Goal: Task Accomplishment & Management: Complete application form

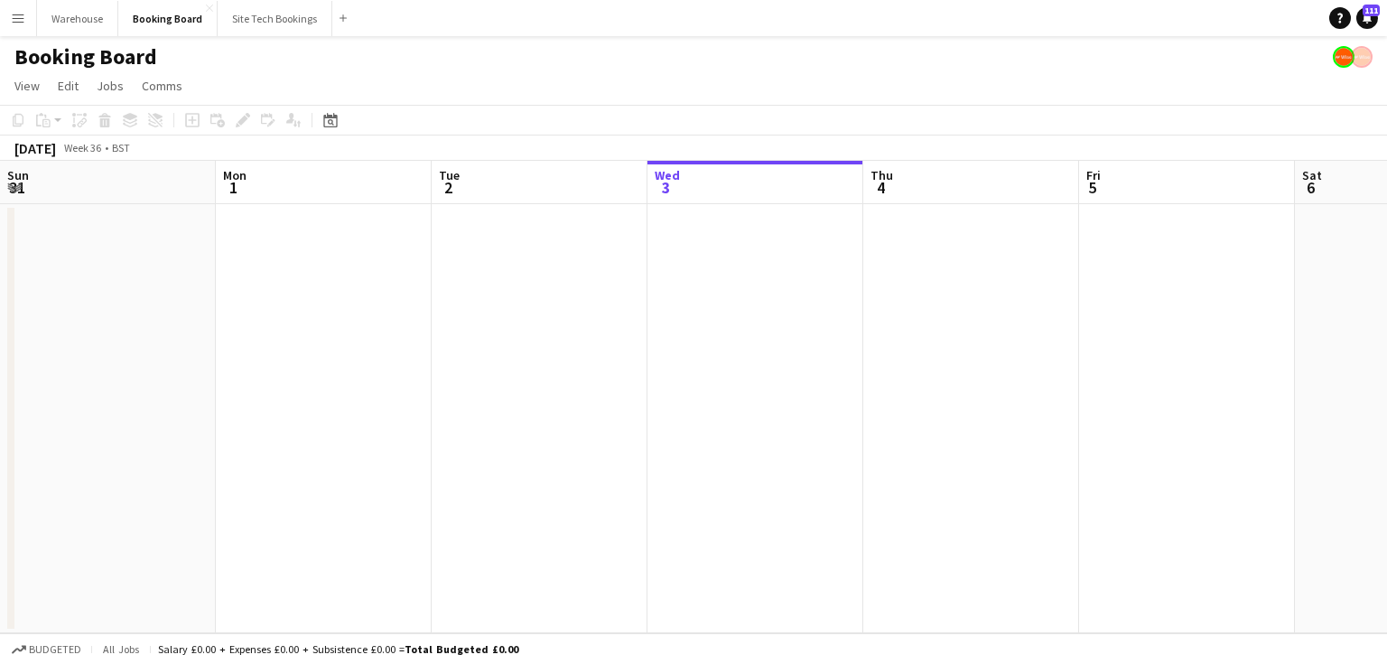
scroll to position [0, 432]
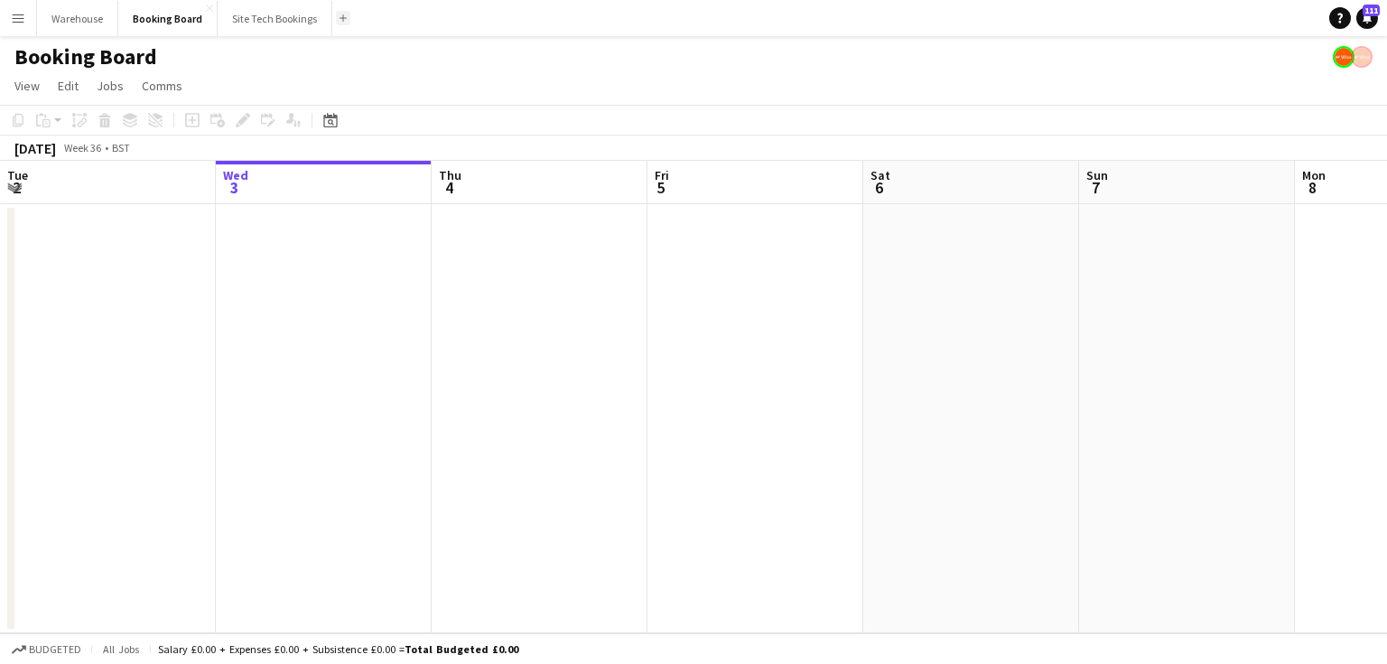
click at [339, 18] on app-icon "Add" at bounding box center [342, 17] width 7 height 7
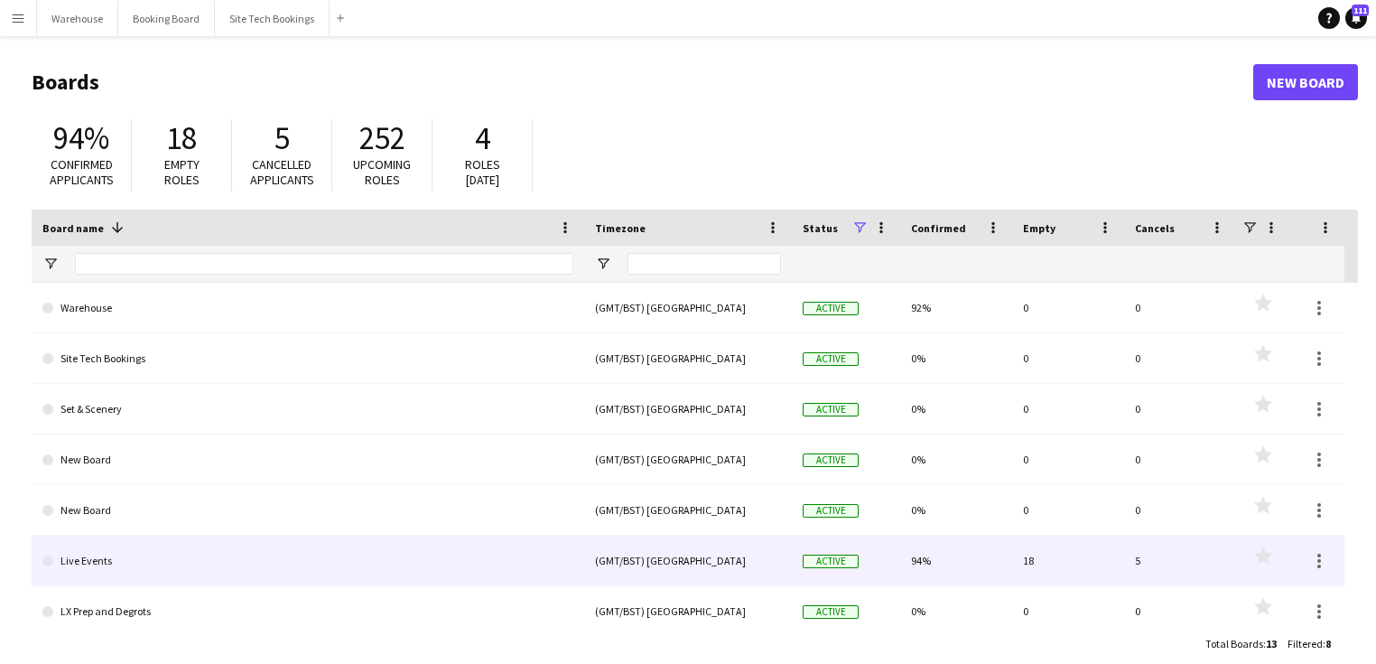
click at [41, 563] on div "Live Events" at bounding box center [308, 560] width 553 height 50
click at [51, 564] on link "Live Events" at bounding box center [307, 560] width 531 height 51
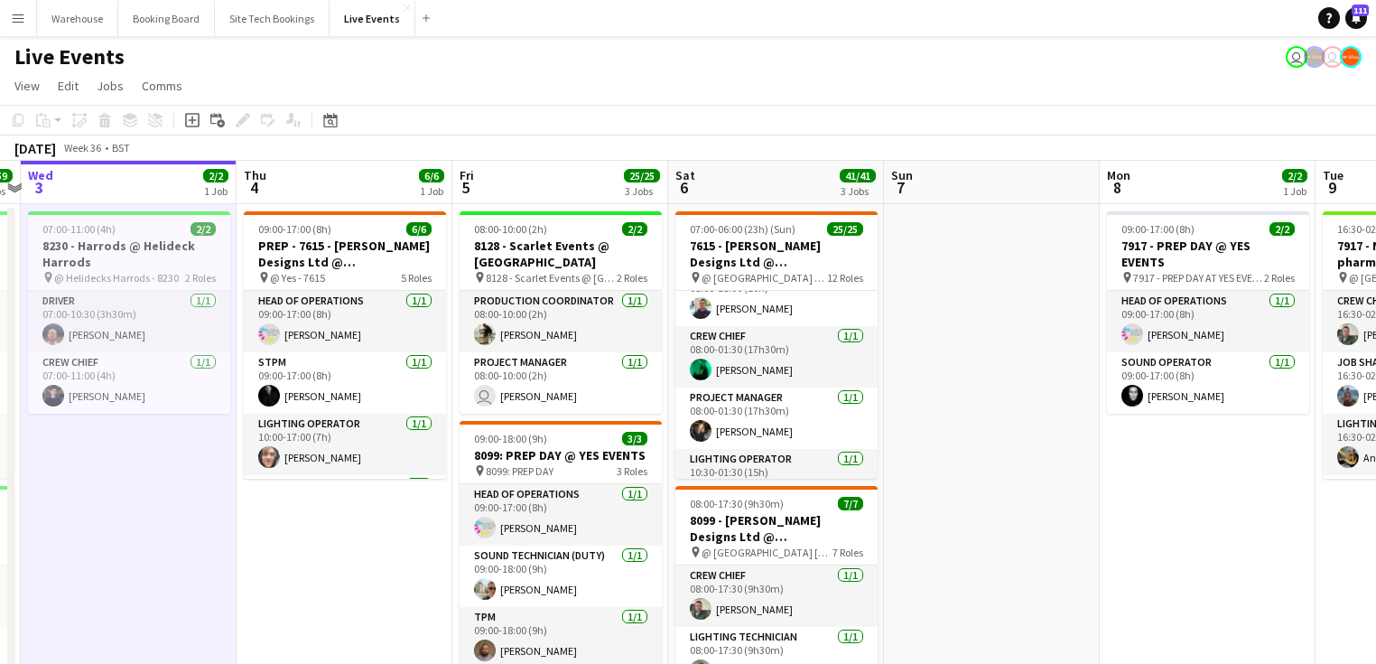
scroll to position [0, 656]
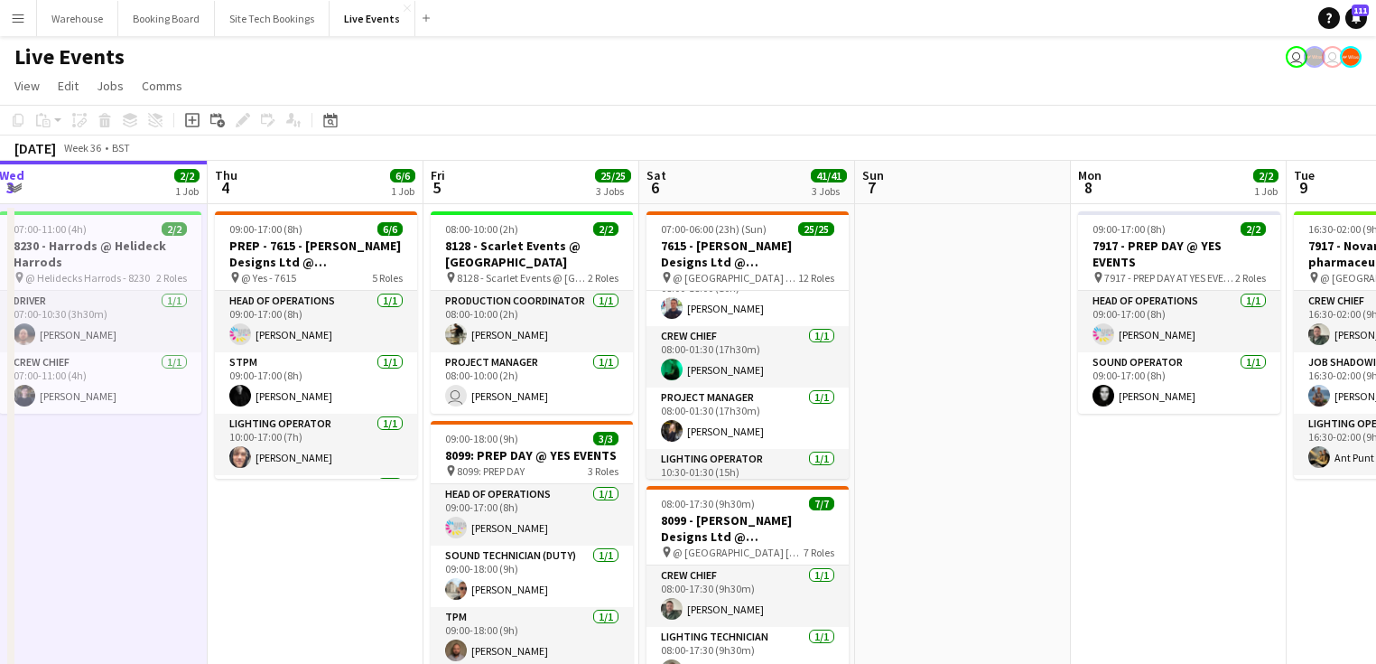
drag, startPoint x: 1166, startPoint y: 439, endPoint x: 942, endPoint y: 415, distance: 225.1
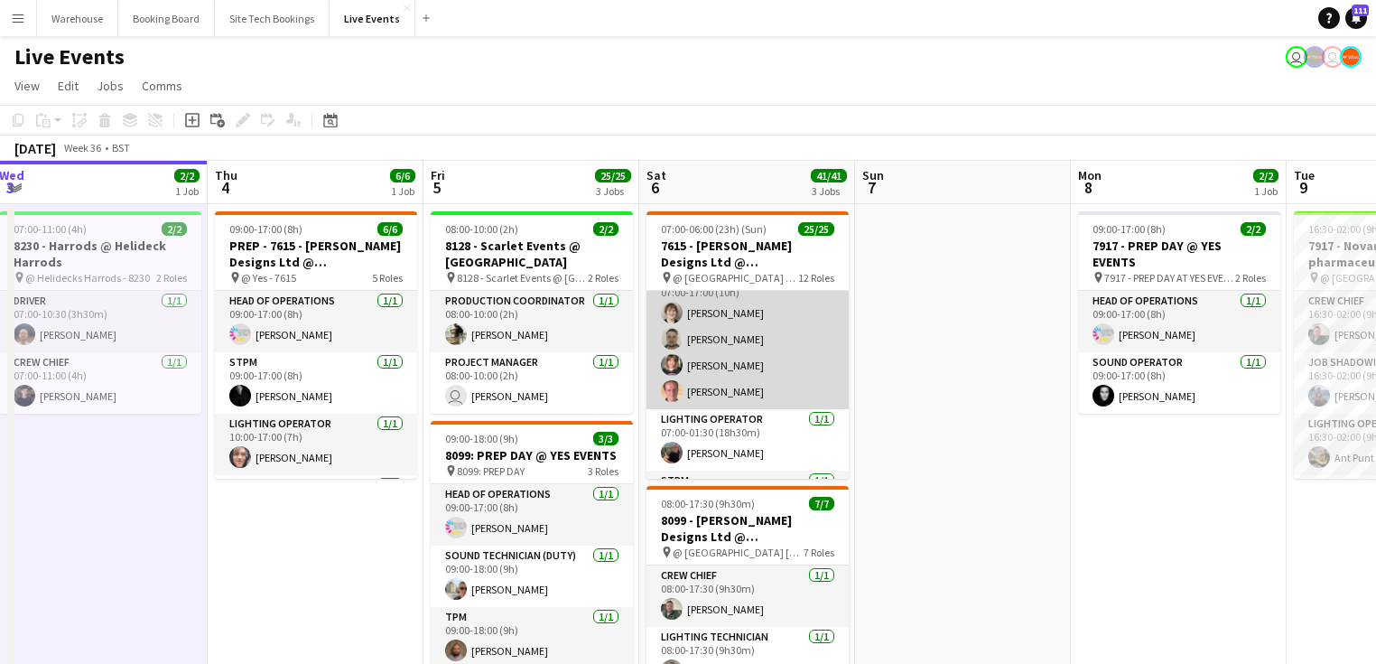
scroll to position [0, 0]
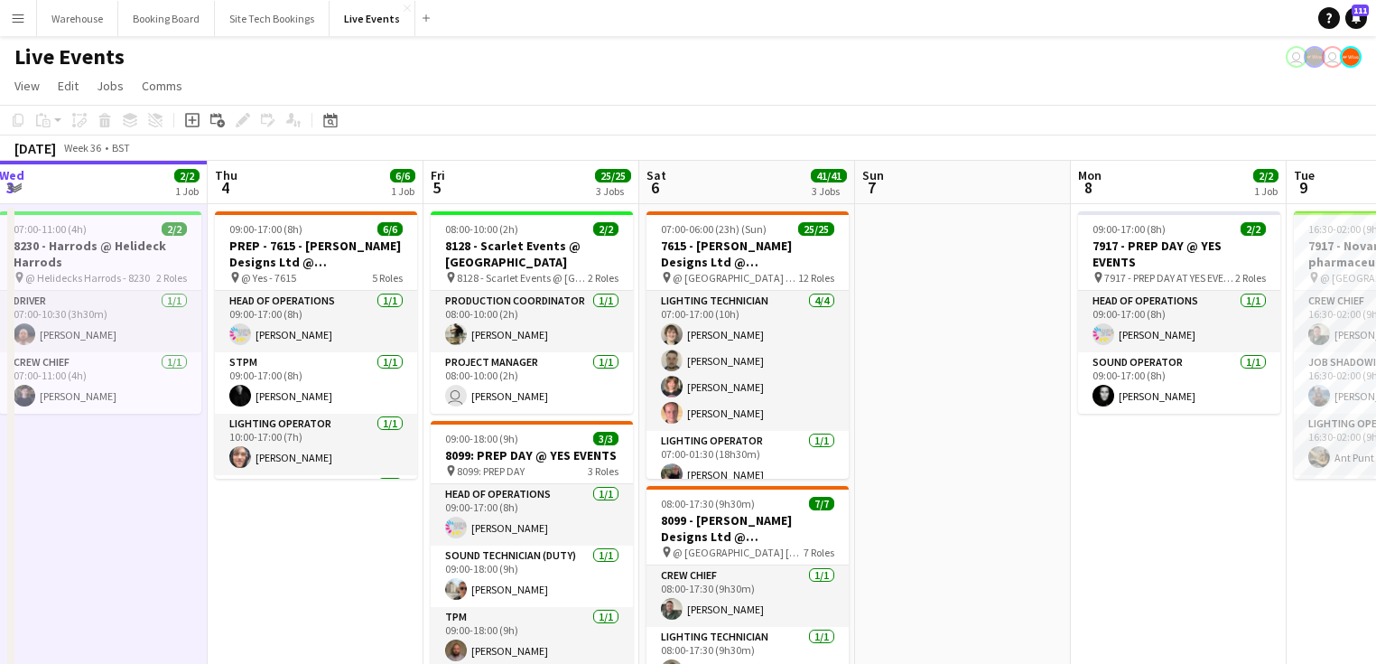
drag, startPoint x: 1127, startPoint y: 459, endPoint x: 660, endPoint y: 414, distance: 469.0
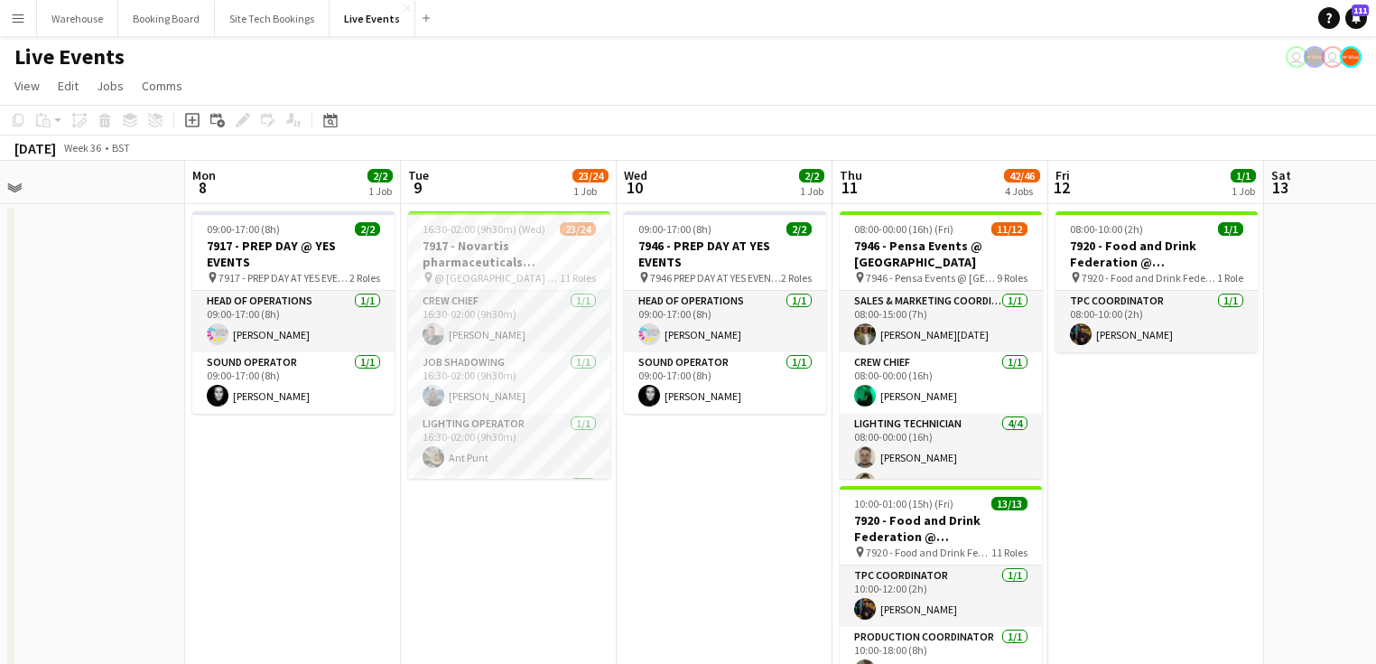
drag, startPoint x: 990, startPoint y: 505, endPoint x: 549, endPoint y: 473, distance: 441.7
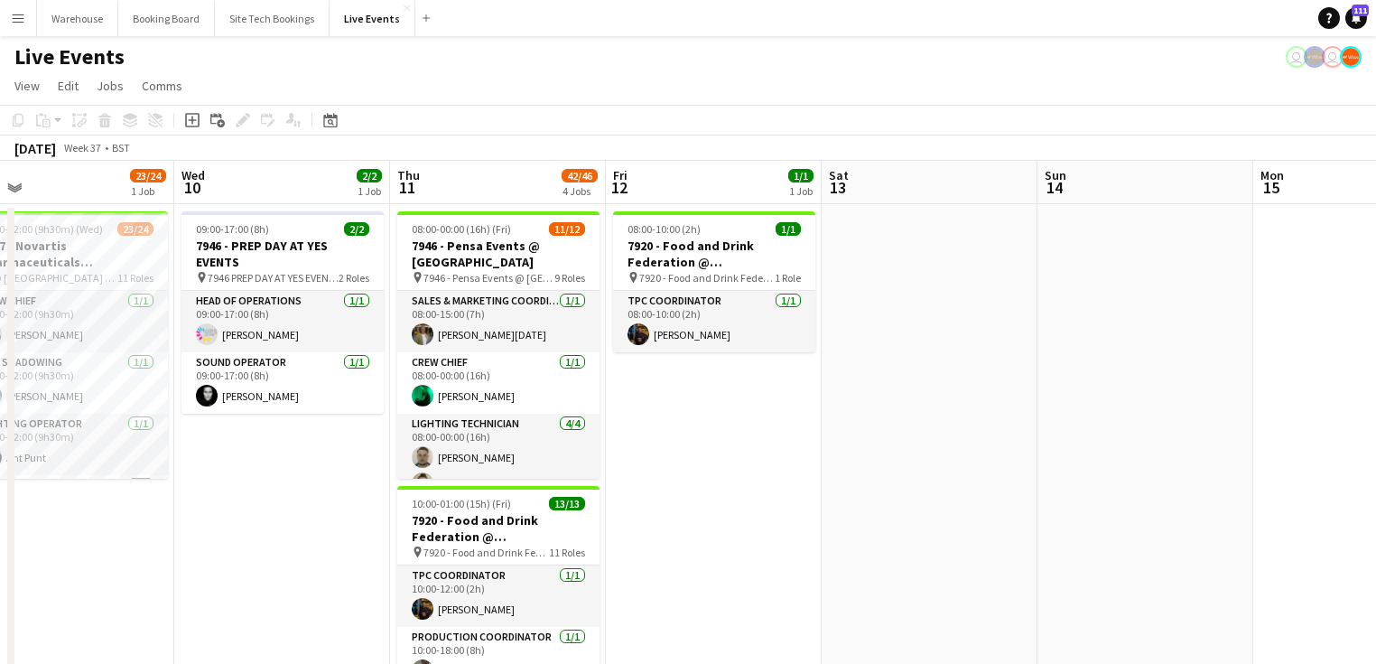
drag, startPoint x: 1034, startPoint y: 515, endPoint x: 479, endPoint y: 458, distance: 558.2
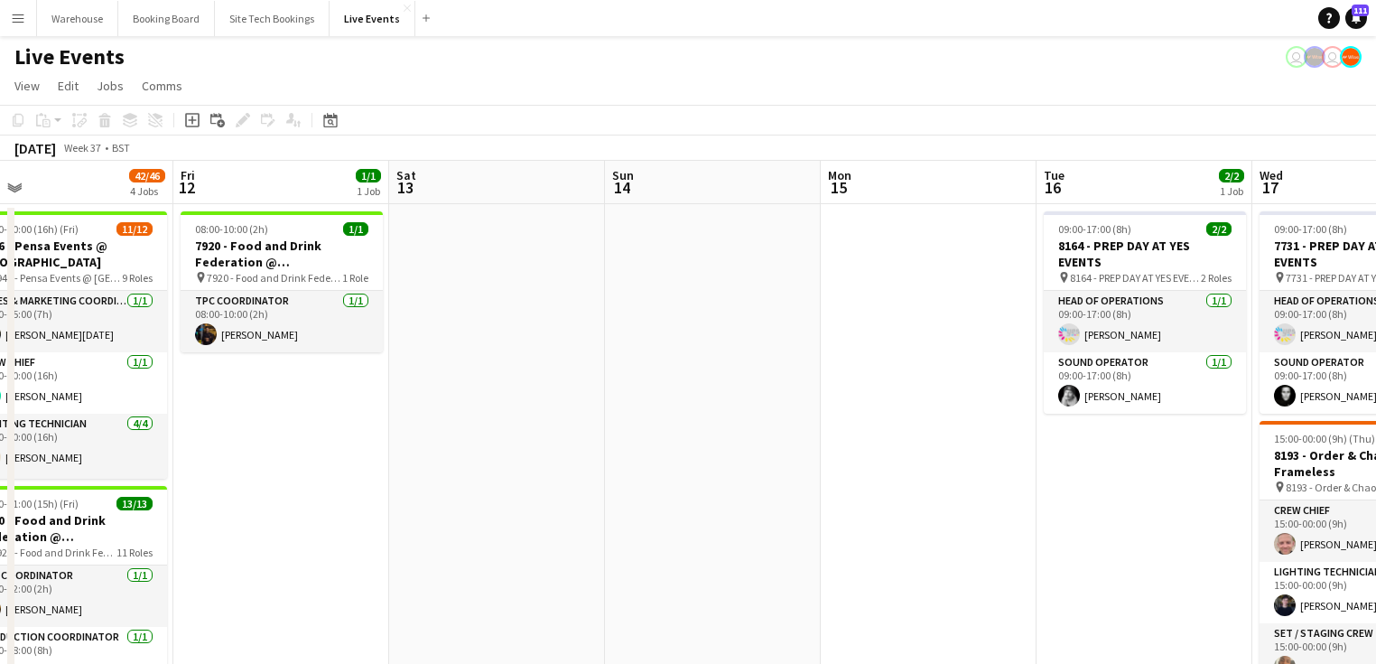
drag, startPoint x: 720, startPoint y: 501, endPoint x: 507, endPoint y: 478, distance: 214.4
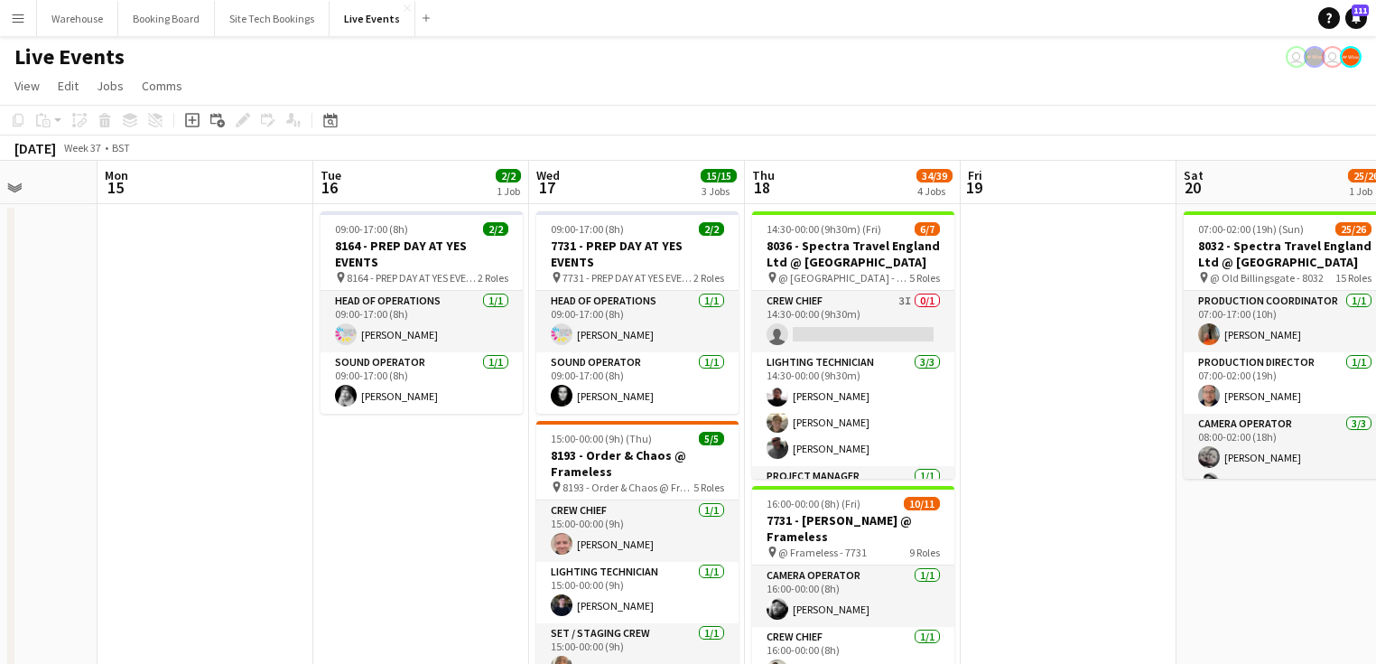
drag, startPoint x: 850, startPoint y: 502, endPoint x: 480, endPoint y: 450, distance: 373.0
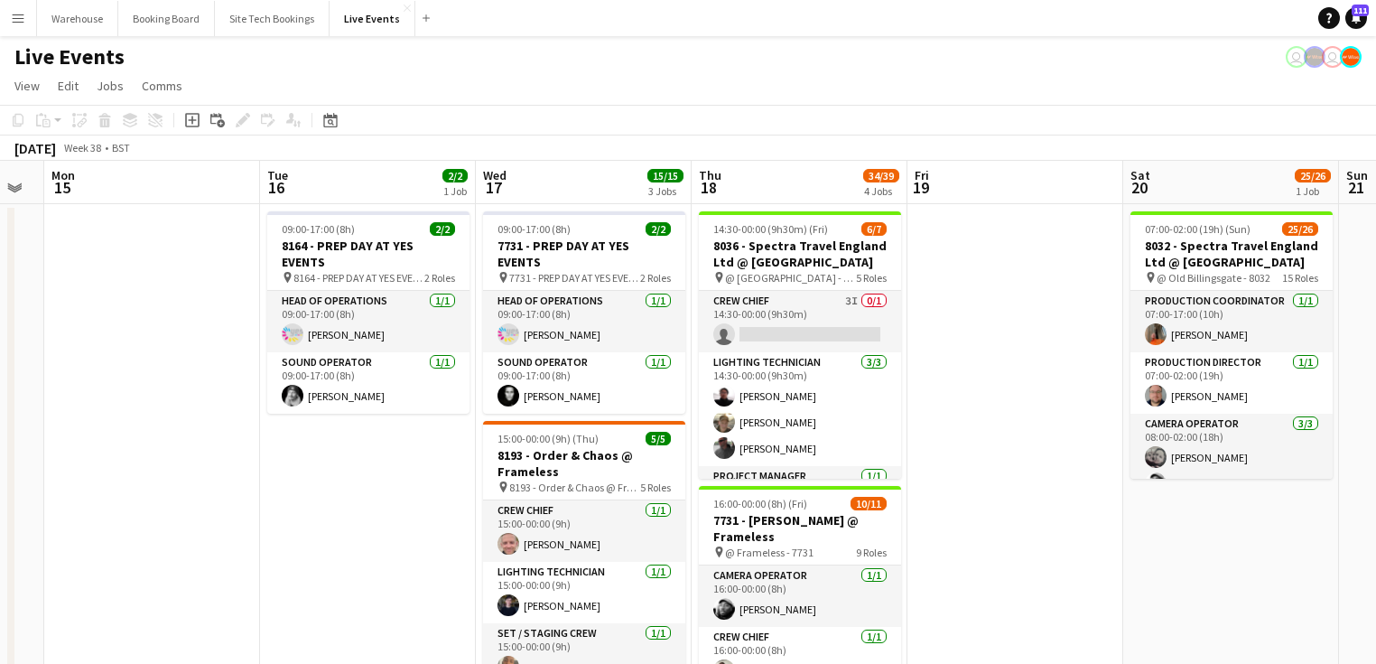
drag, startPoint x: 995, startPoint y: 483, endPoint x: 511, endPoint y: 468, distance: 484.2
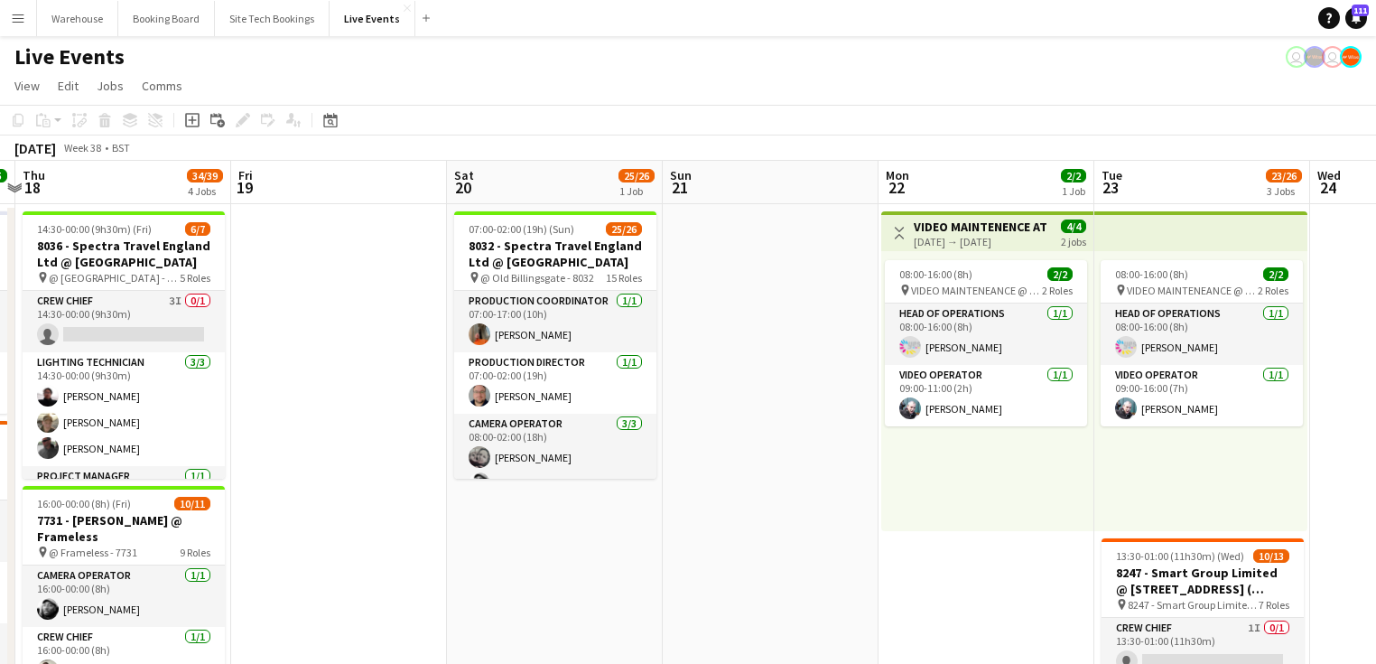
drag, startPoint x: 595, startPoint y: 494, endPoint x: 470, endPoint y: 485, distance: 125.8
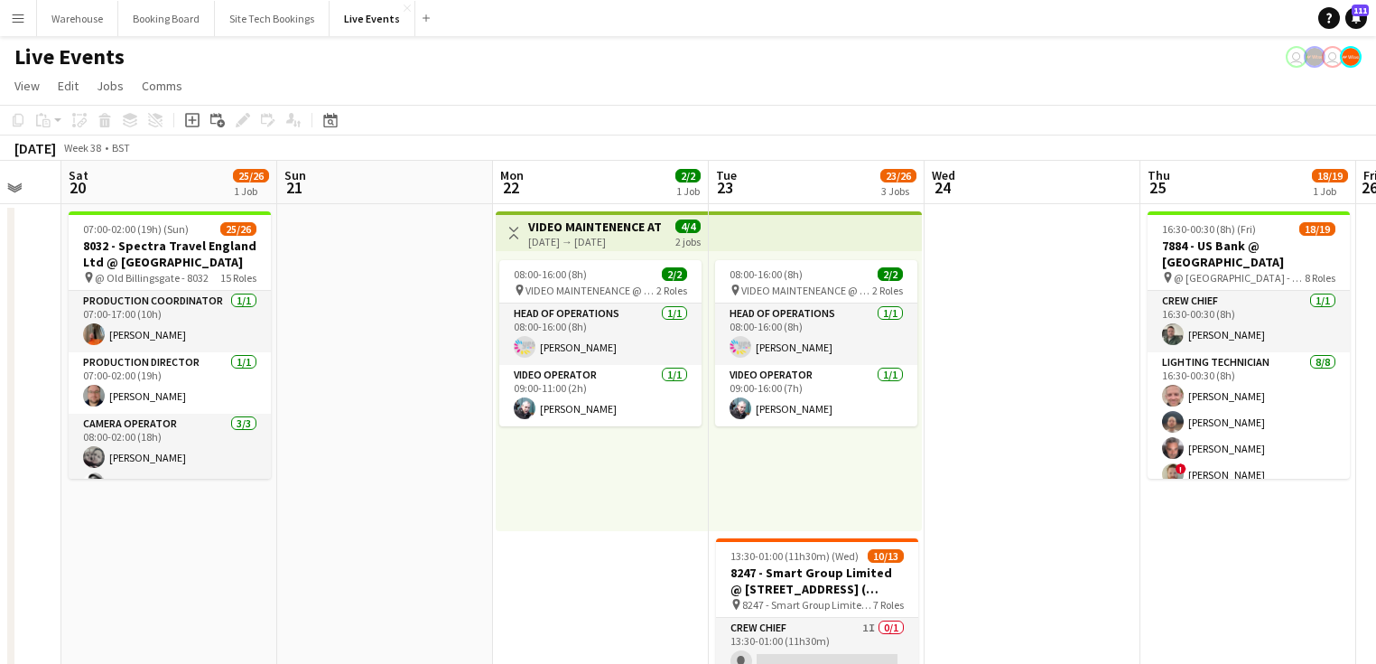
drag, startPoint x: 646, startPoint y: 498, endPoint x: 453, endPoint y: 468, distance: 195.6
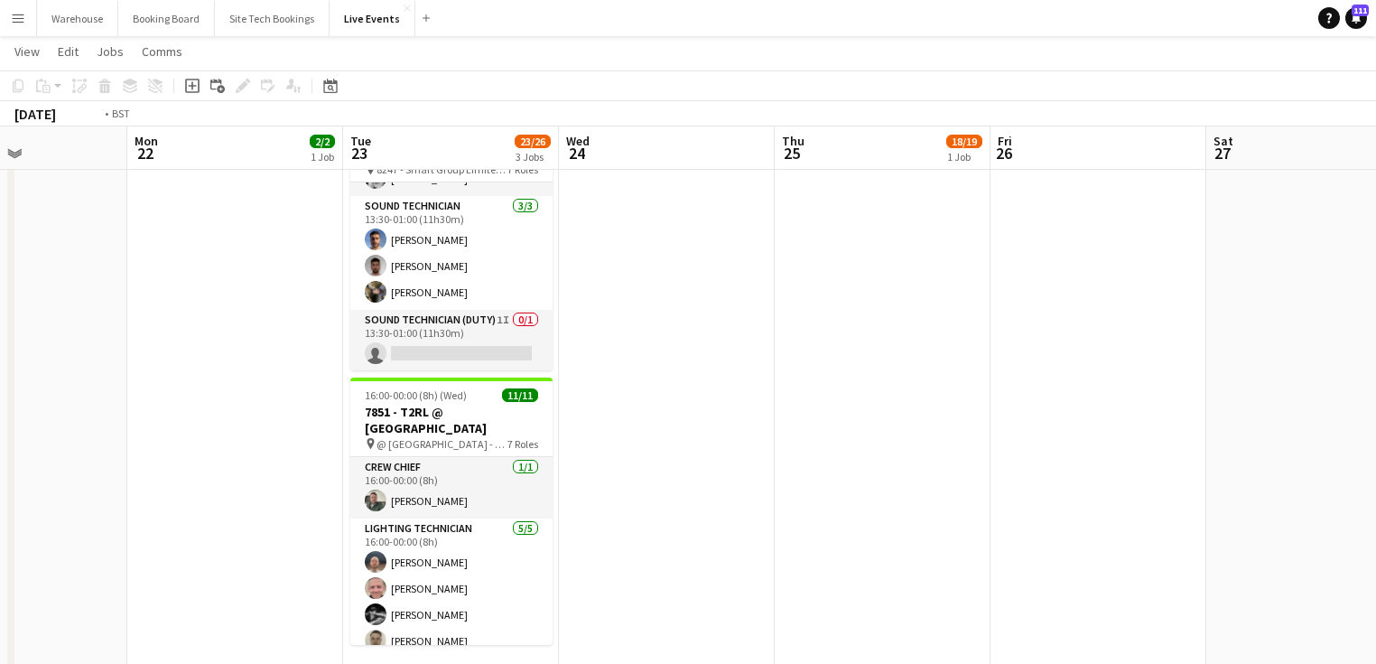
drag, startPoint x: 946, startPoint y: 460, endPoint x: 745, endPoint y: 416, distance: 206.0
click at [493, 413] on app-calendar-viewport "Thu 18 34/39 4 Jobs Fri 19 Sat 20 25/26 1 Job Sun 21 Mon 22 2/2 1 Job Tue 23 23…" at bounding box center [688, 375] width 1376 height 1477
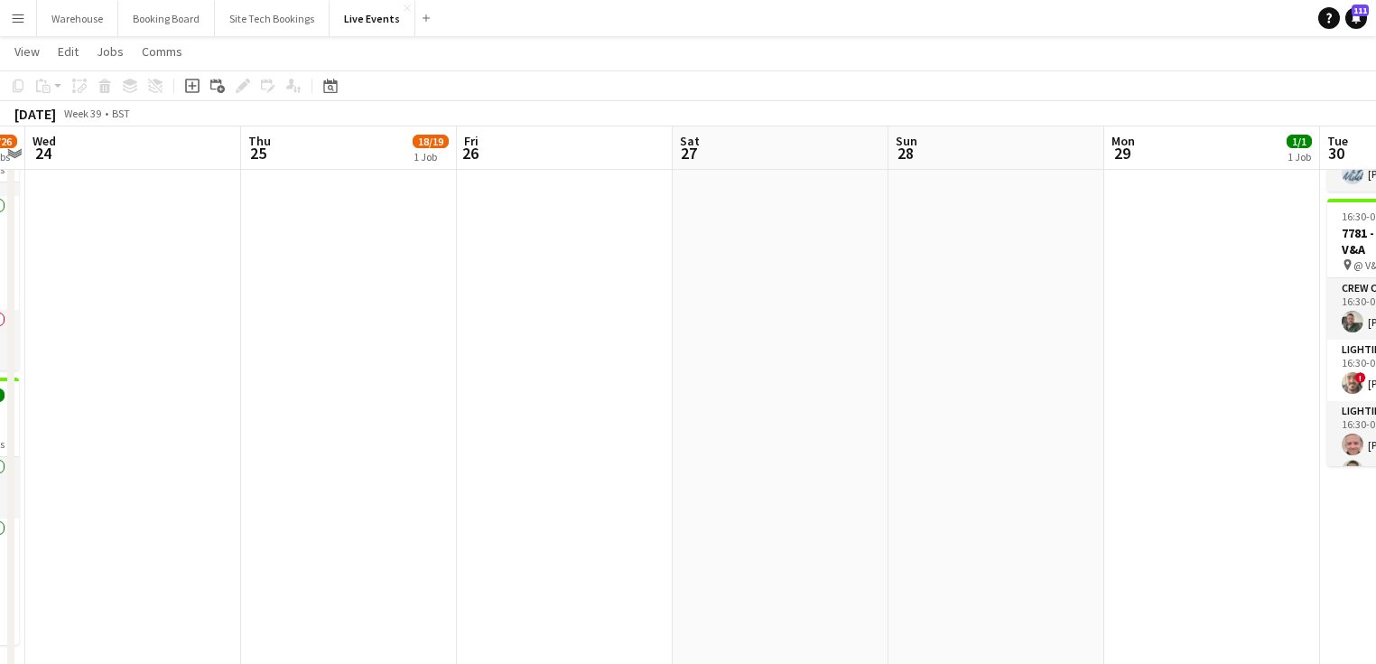
drag, startPoint x: 845, startPoint y: 438, endPoint x: 424, endPoint y: 415, distance: 421.4
click at [424, 415] on app-calendar-viewport "Sat 20 25/26 1 Job Sun 21 Mon 22 2/2 1 Job Tue 23 23/26 3 Jobs Wed 24 Thu 25 18…" at bounding box center [688, 375] width 1376 height 1477
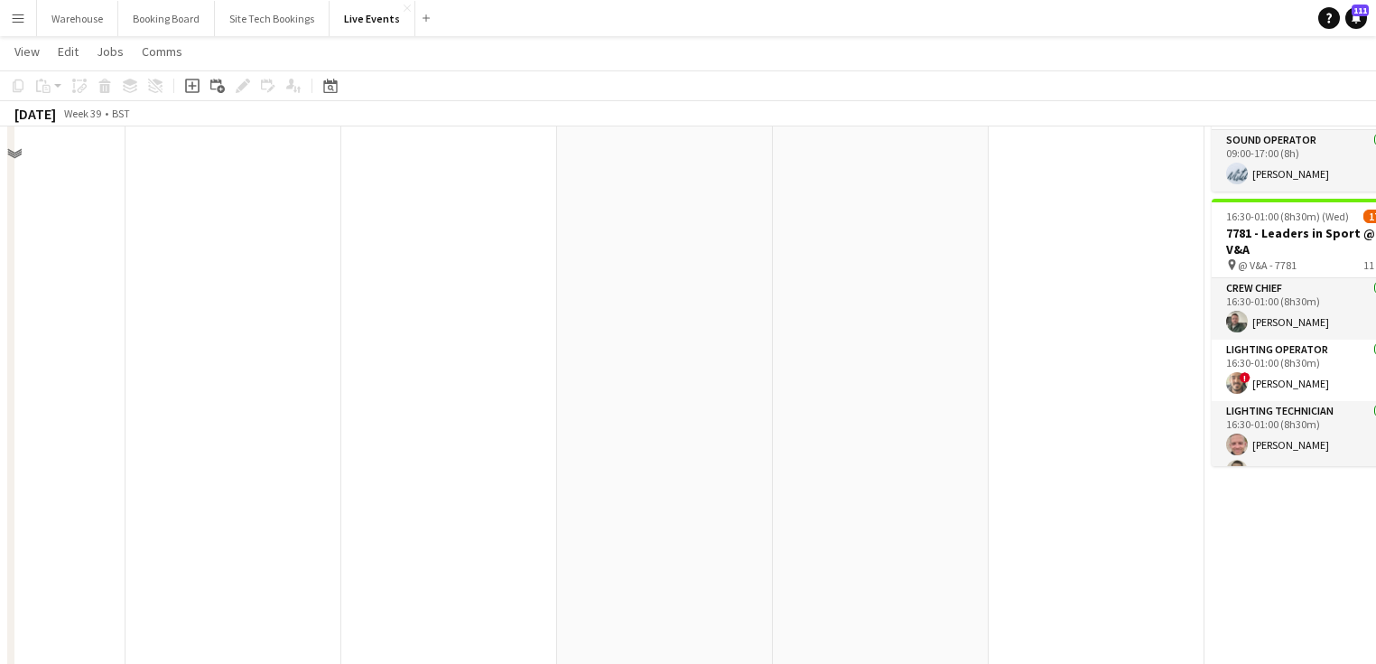
scroll to position [144, 0]
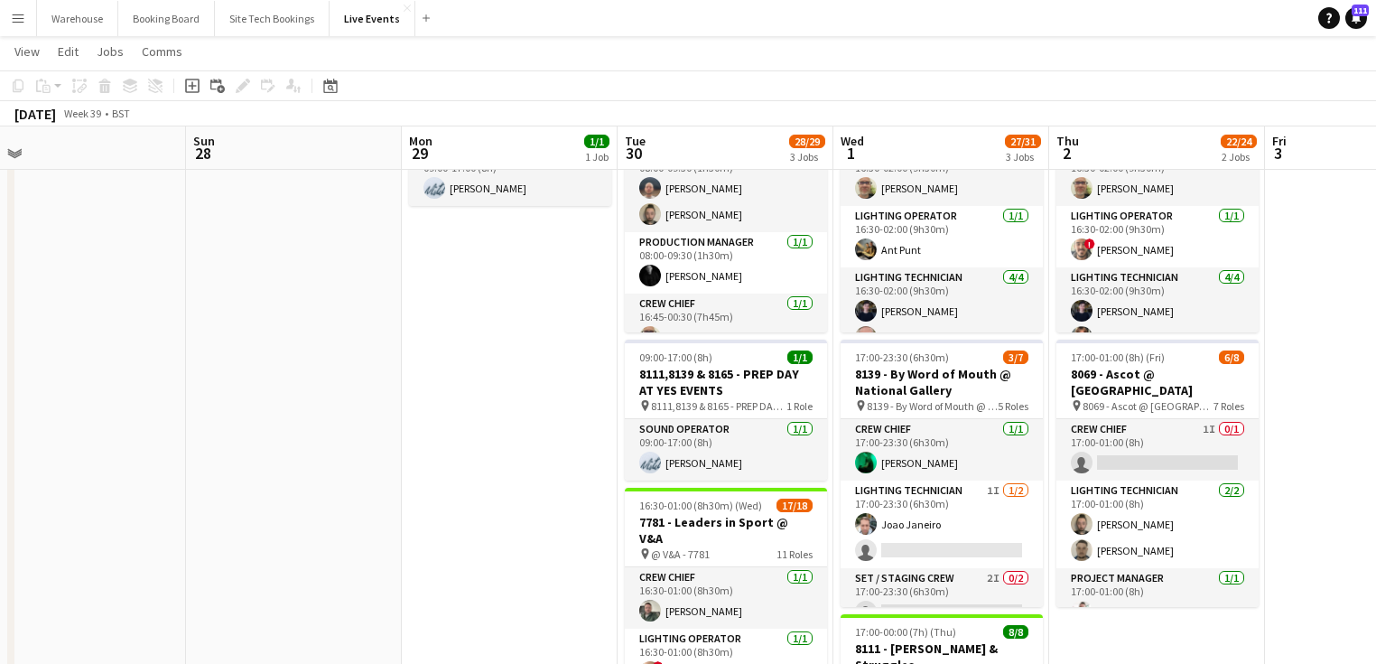
drag, startPoint x: 811, startPoint y: 405, endPoint x: 405, endPoint y: 363, distance: 408.4
click at [387, 363] on app-calendar-viewport "Wed 24 Thu 25 18/19 1 Job Fri 26 Sat 27 Sun 28 Mon 29 1/1 1 Job Tue 30 28/29 3 …" at bounding box center [688, 664] width 1376 height 1477
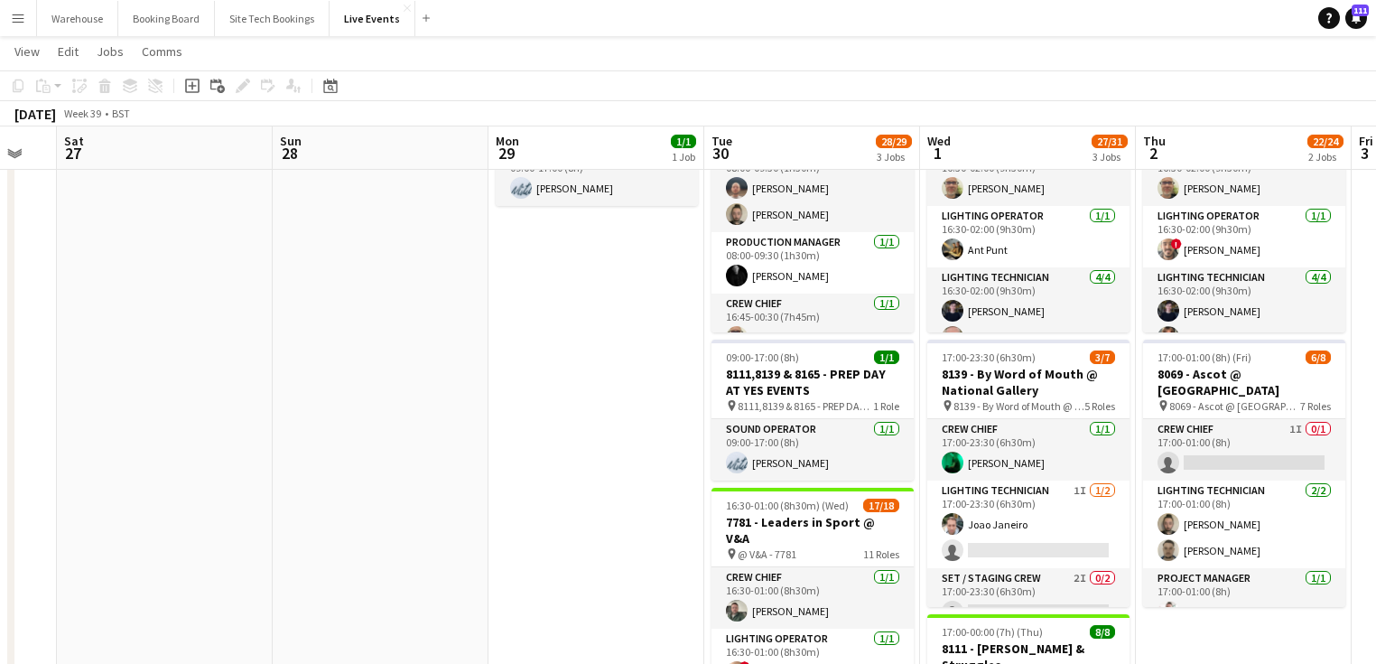
scroll to position [0, 604]
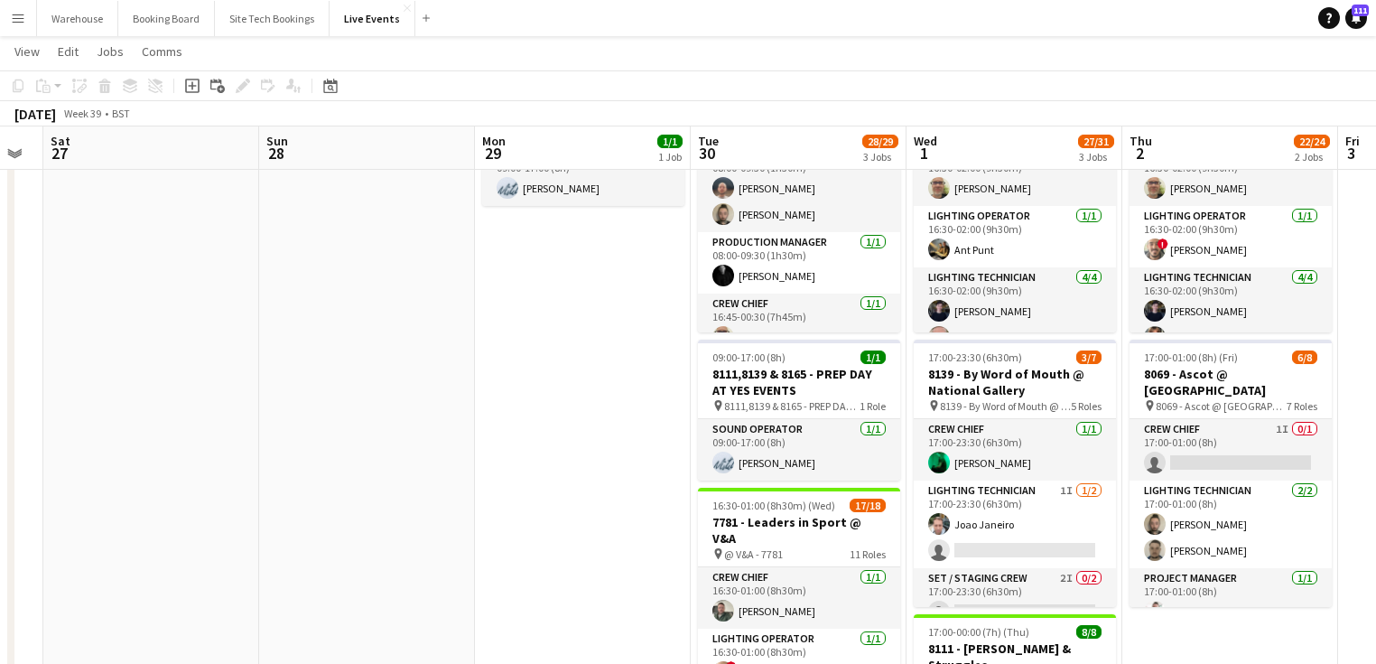
drag, startPoint x: 1239, startPoint y: 402, endPoint x: 928, endPoint y: 386, distance: 311.0
click at [928, 386] on app-calendar-viewport "Wed 24 Thu 25 18/19 1 Job Fri 26 Sat 27 Sun 28 Mon 29 1/1 1 Job Tue 30 28/29 3 …" at bounding box center [688, 664] width 1376 height 1477
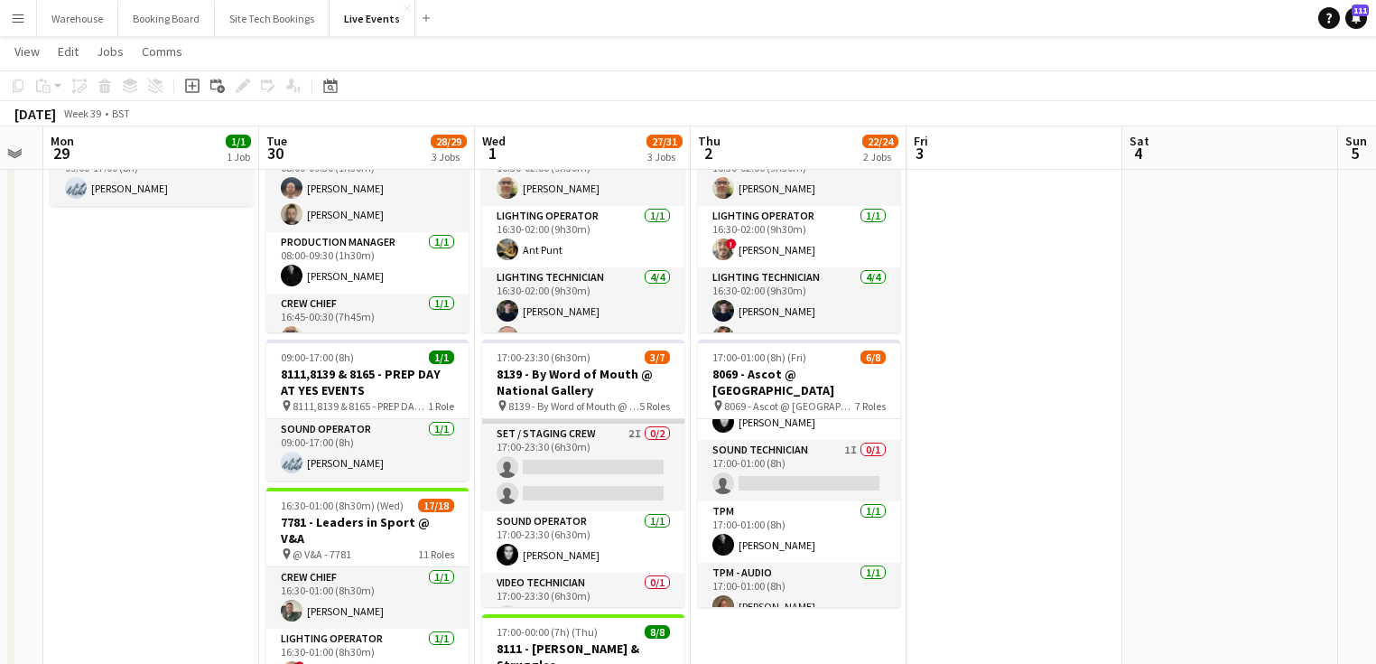
scroll to position [171, 0]
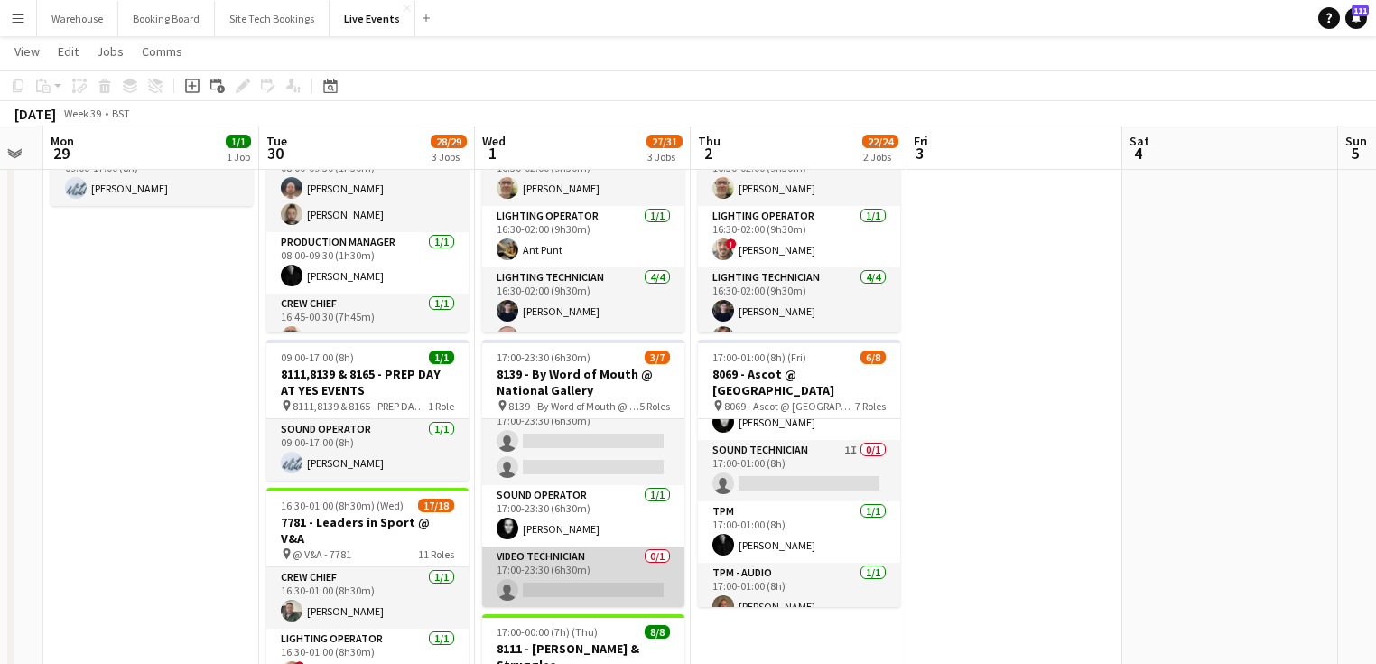
click at [578, 546] on app-card-role "Video Technician 0/1 17:00-23:30 (6h30m) single-neutral-actions" at bounding box center [583, 576] width 202 height 61
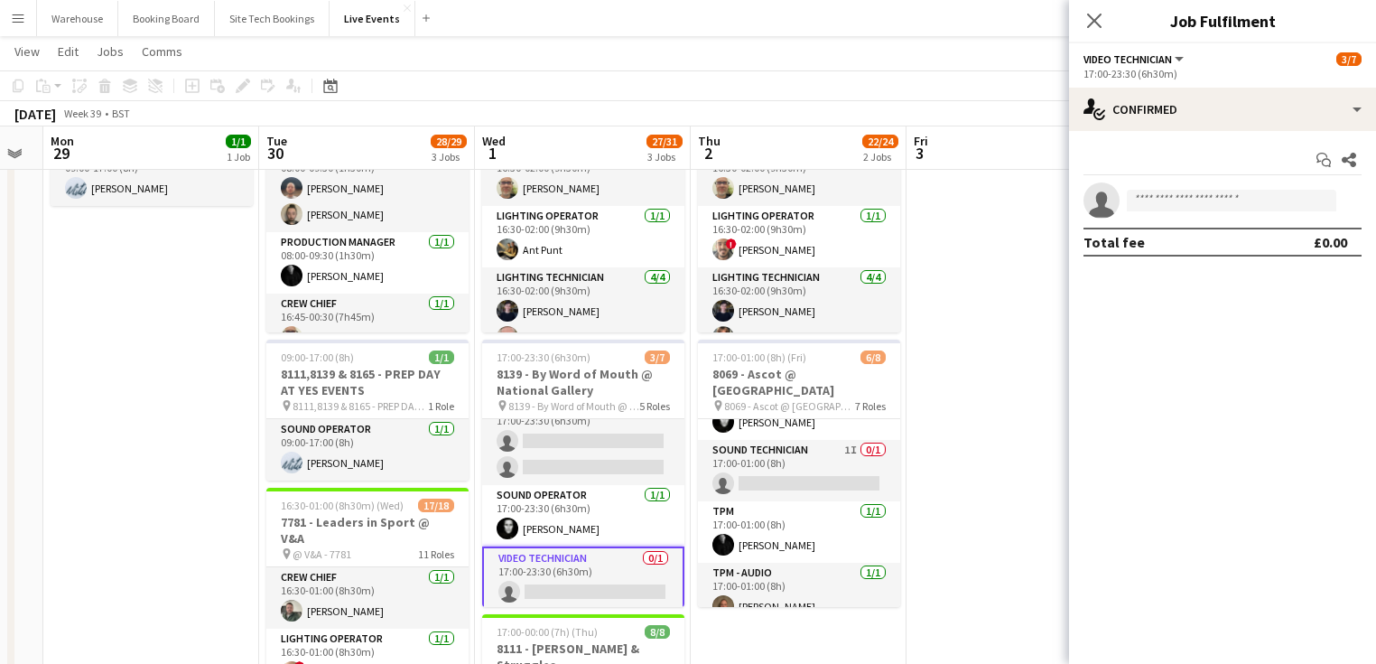
click at [1241, 85] on app-options-switcher "Video Technician All roles Video Technician [DATE] 17:00-23:30 (6h30m)" at bounding box center [1222, 65] width 307 height 44
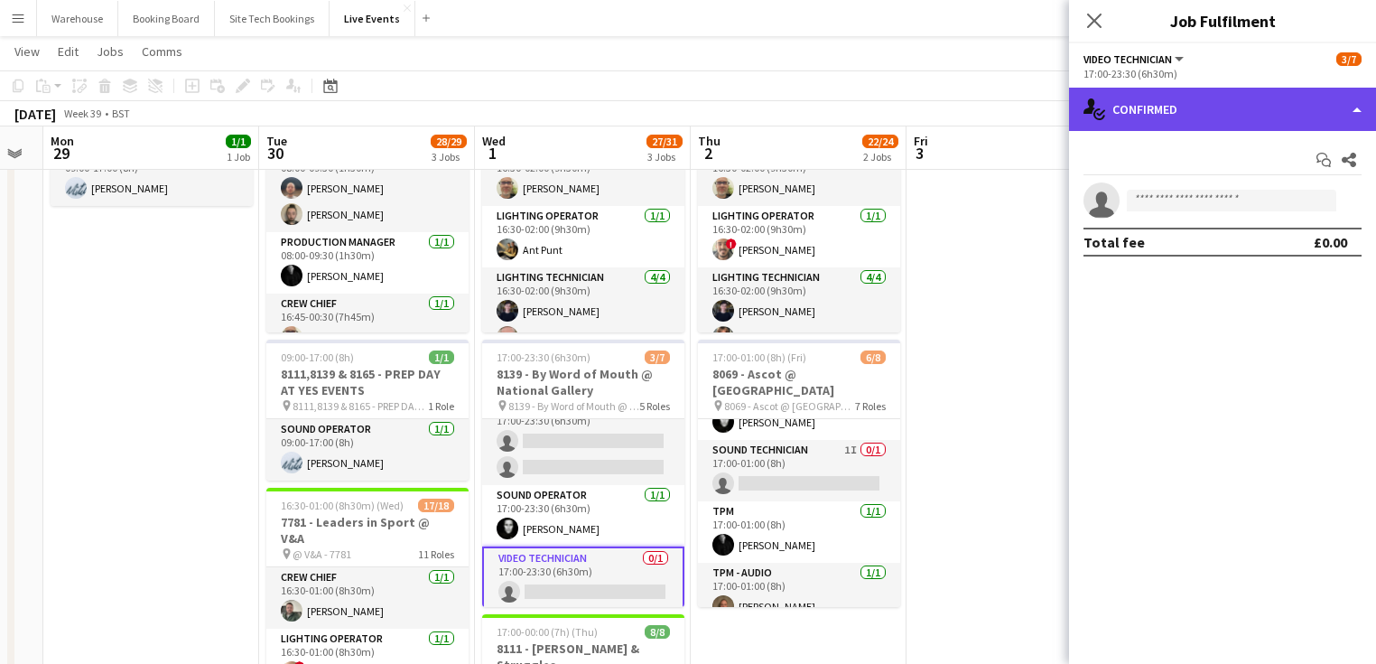
click at [1239, 101] on div "single-neutral-actions-check-2 Confirmed" at bounding box center [1222, 109] width 307 height 43
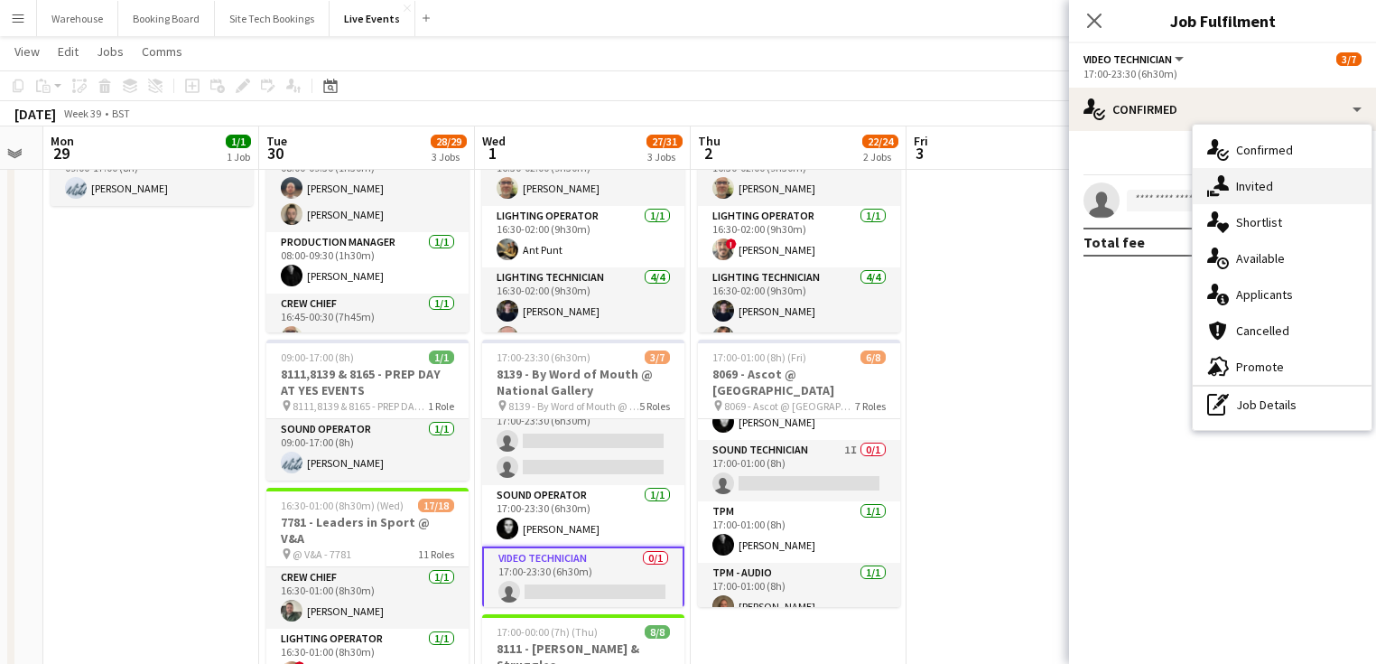
click at [1255, 183] on span "Invited" at bounding box center [1254, 186] width 37 height 16
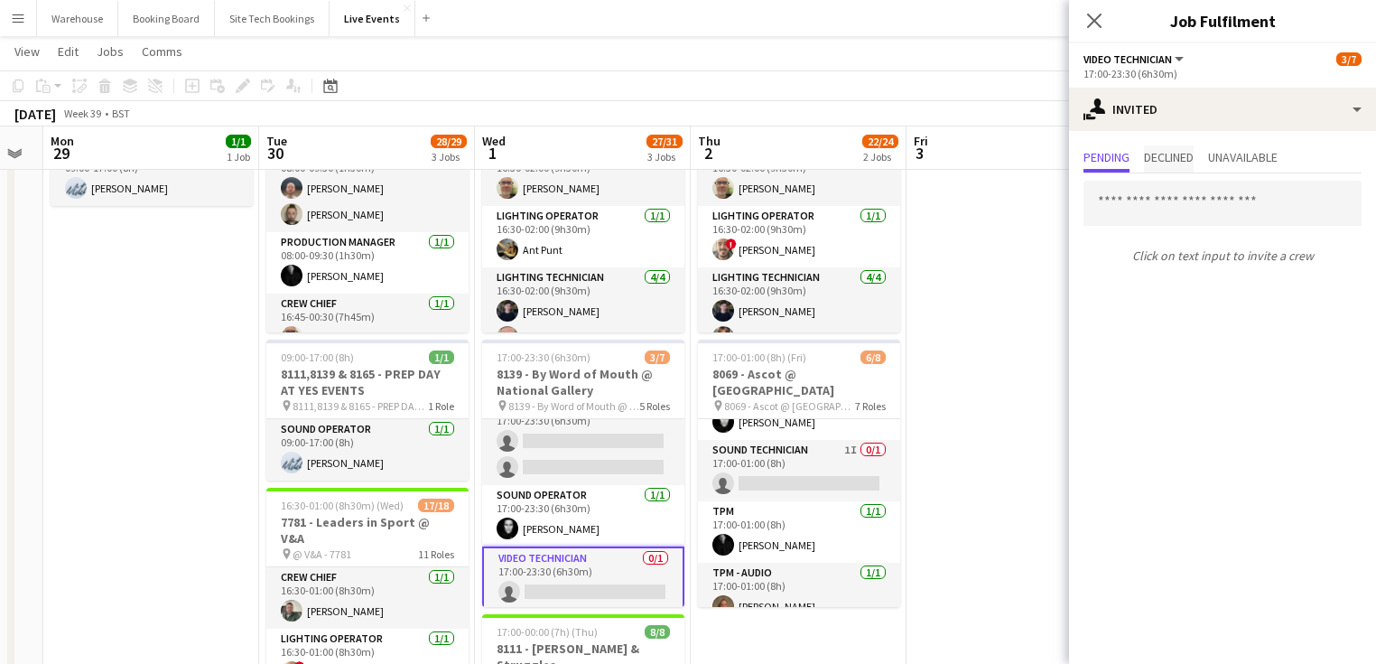
click at [1187, 155] on span "Declined" at bounding box center [1169, 157] width 50 height 13
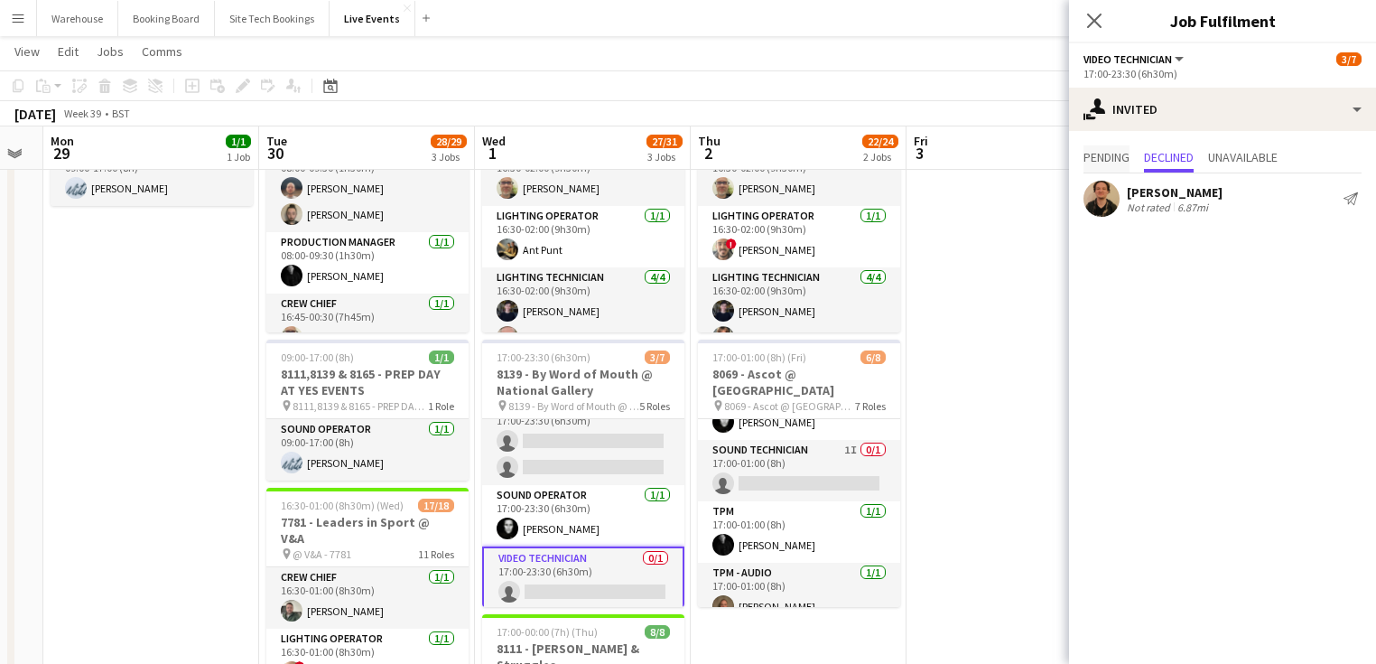
click at [1128, 161] on span "Pending" at bounding box center [1106, 157] width 46 height 13
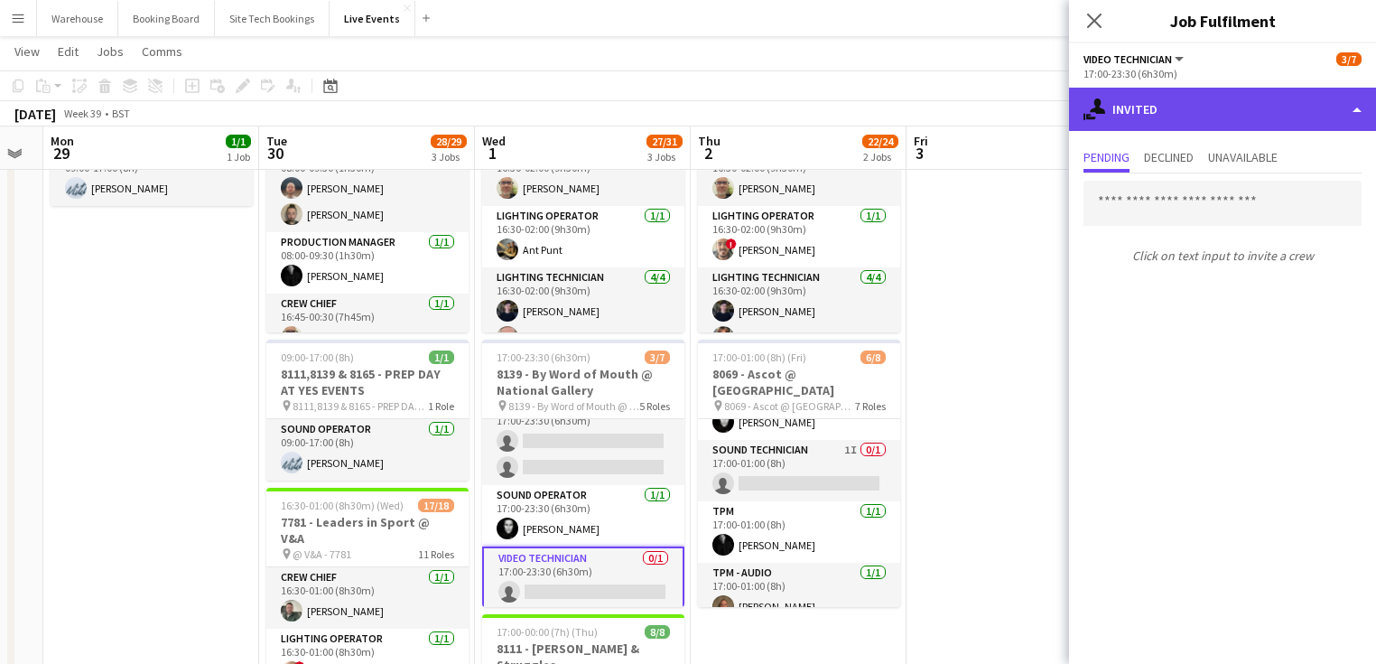
click at [1170, 107] on div "single-neutral-actions-share-1 Invited" at bounding box center [1222, 109] width 307 height 43
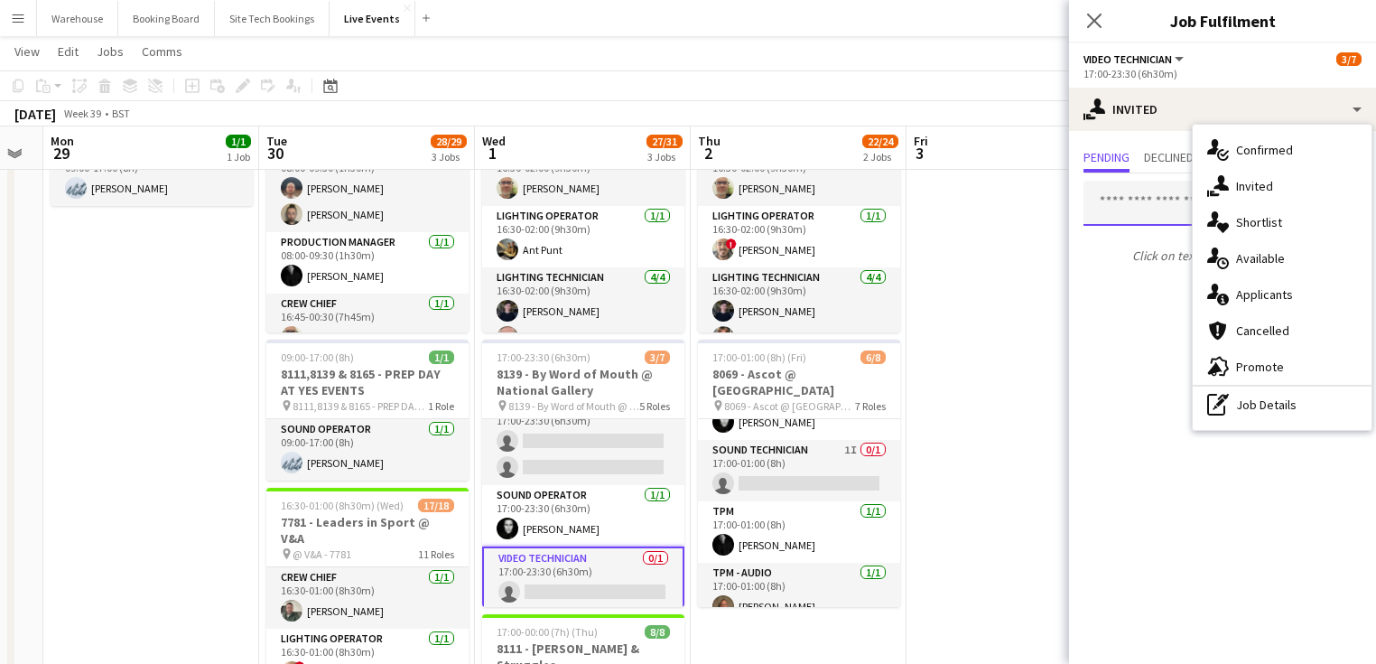
click at [1148, 199] on input "text" at bounding box center [1222, 203] width 278 height 45
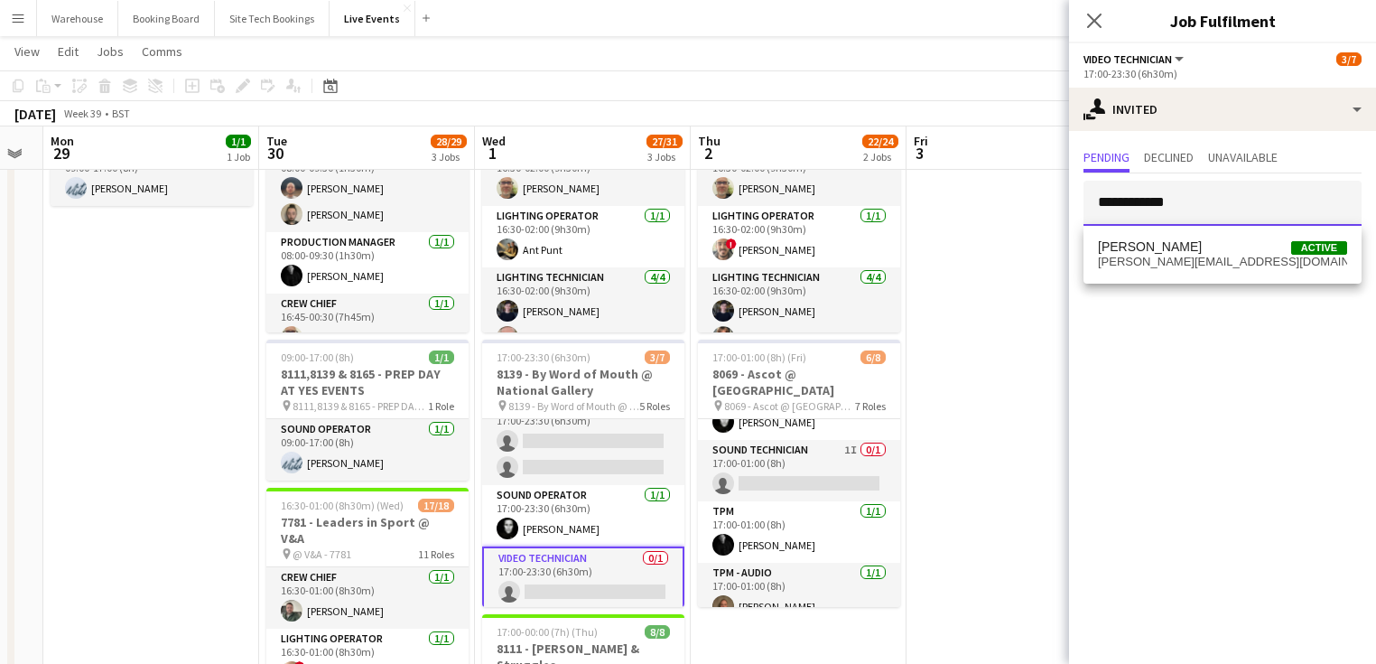
type input "**********"
click at [1140, 246] on span "[PERSON_NAME]" at bounding box center [1150, 246] width 104 height 15
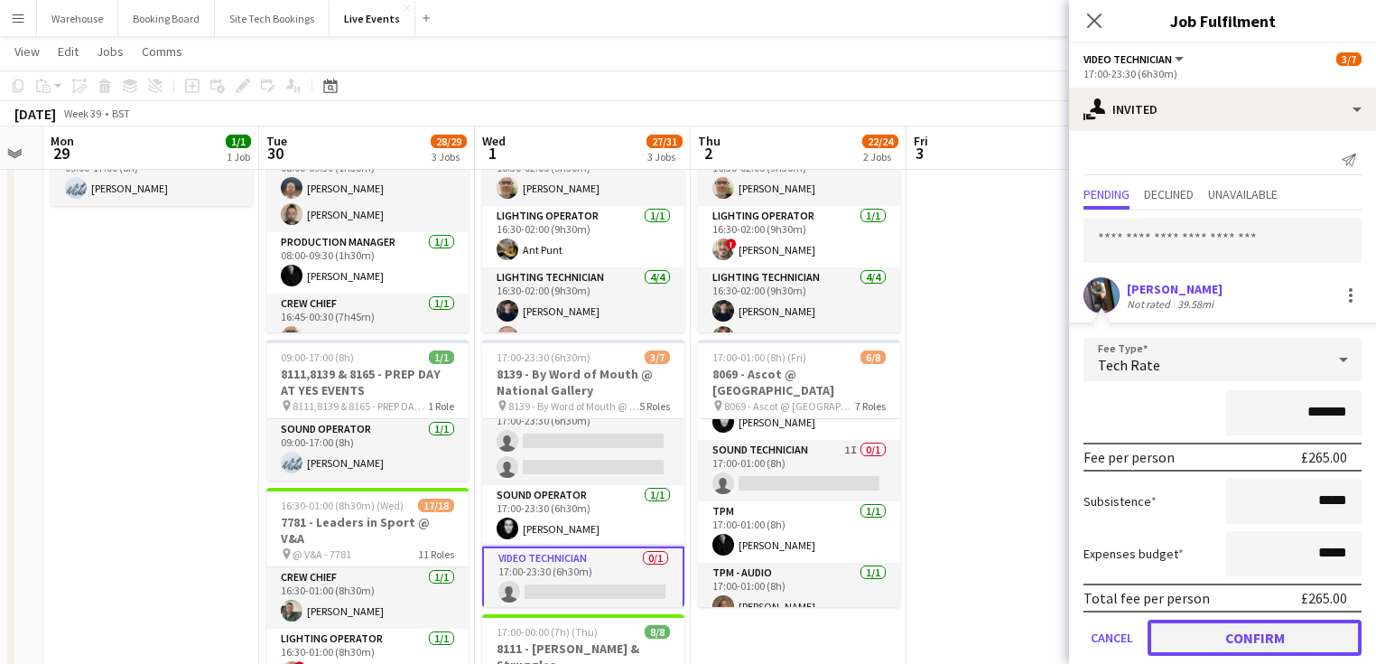
click at [1221, 628] on button "Confirm" at bounding box center [1255, 637] width 214 height 36
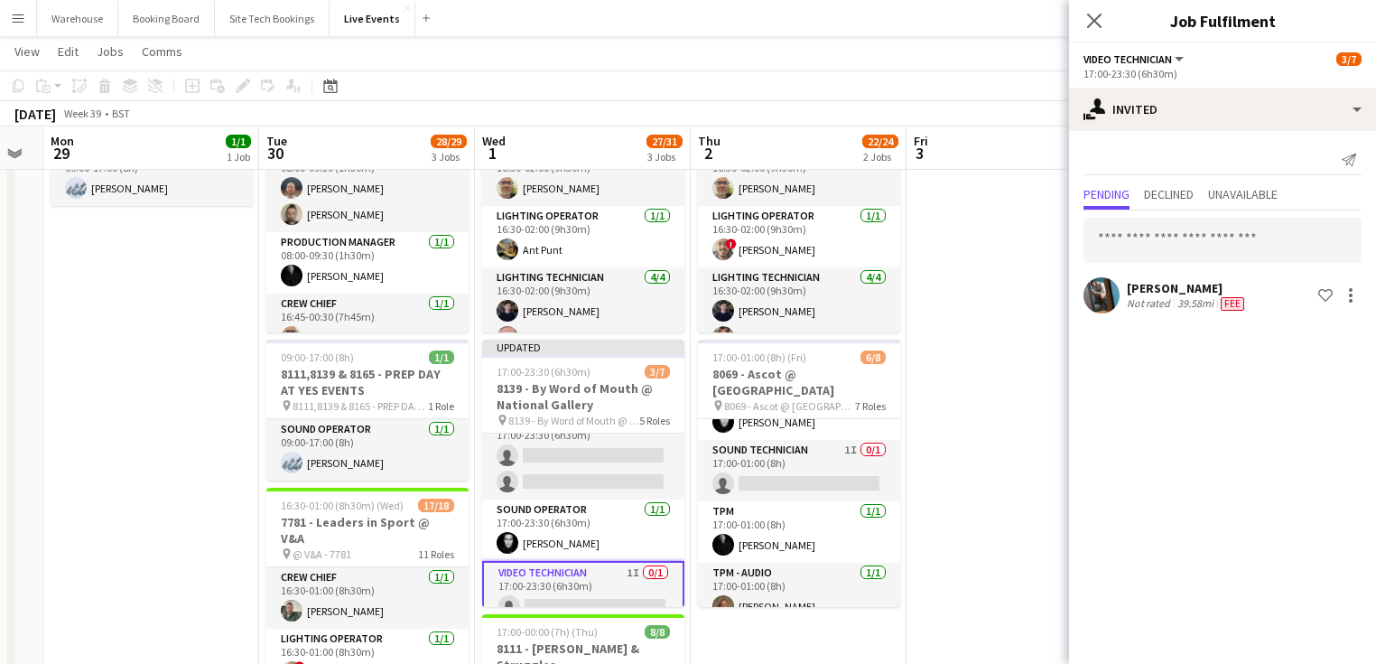
drag, startPoint x: 1091, startPoint y: 17, endPoint x: 1052, endPoint y: 1, distance: 42.1
click at [1091, 15] on icon "Close pop-in" at bounding box center [1094, 21] width 14 height 14
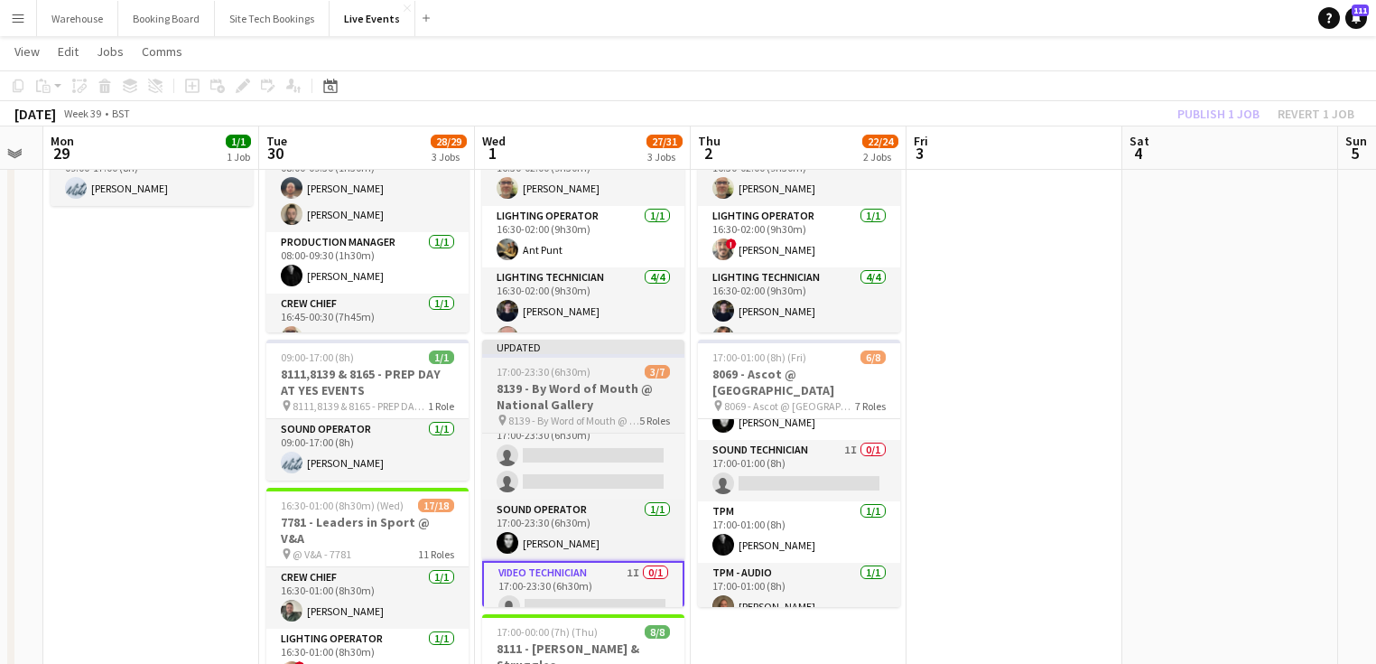
click at [576, 391] on h3 "8139 - By Word of Mouth @ National Gallery" at bounding box center [583, 396] width 202 height 33
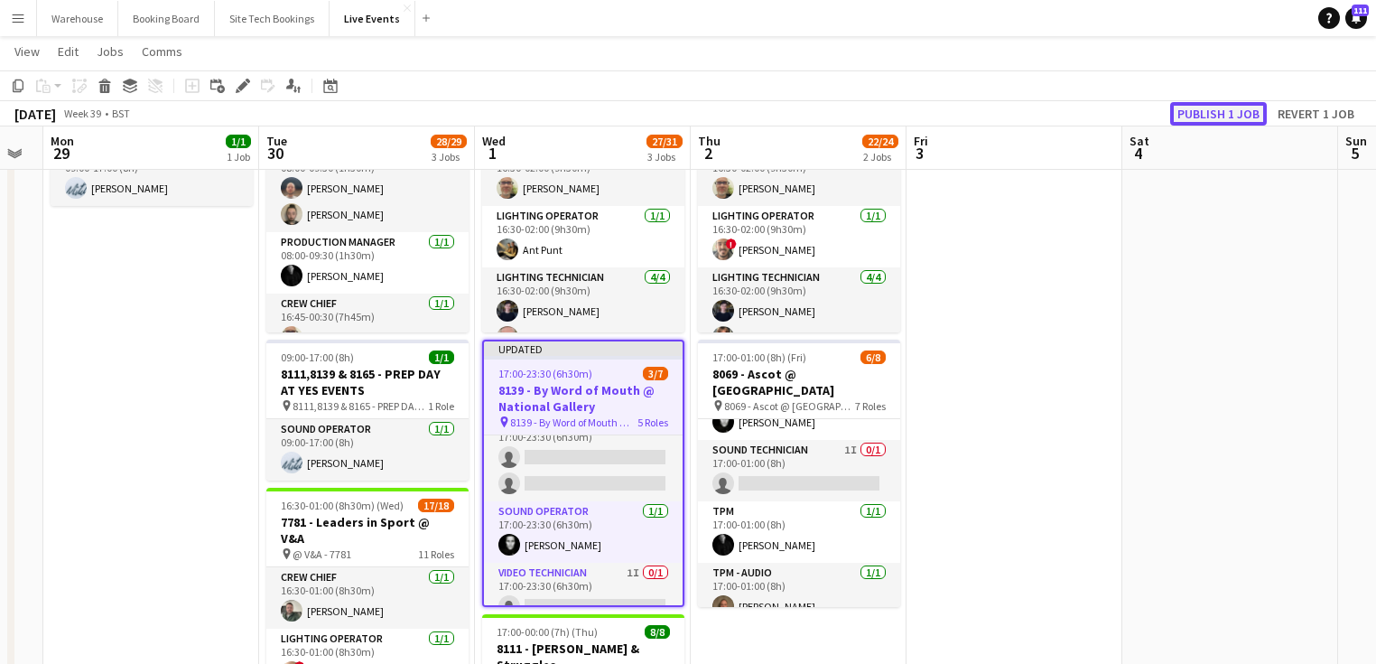
click at [1241, 114] on button "Publish 1 job" at bounding box center [1218, 113] width 97 height 23
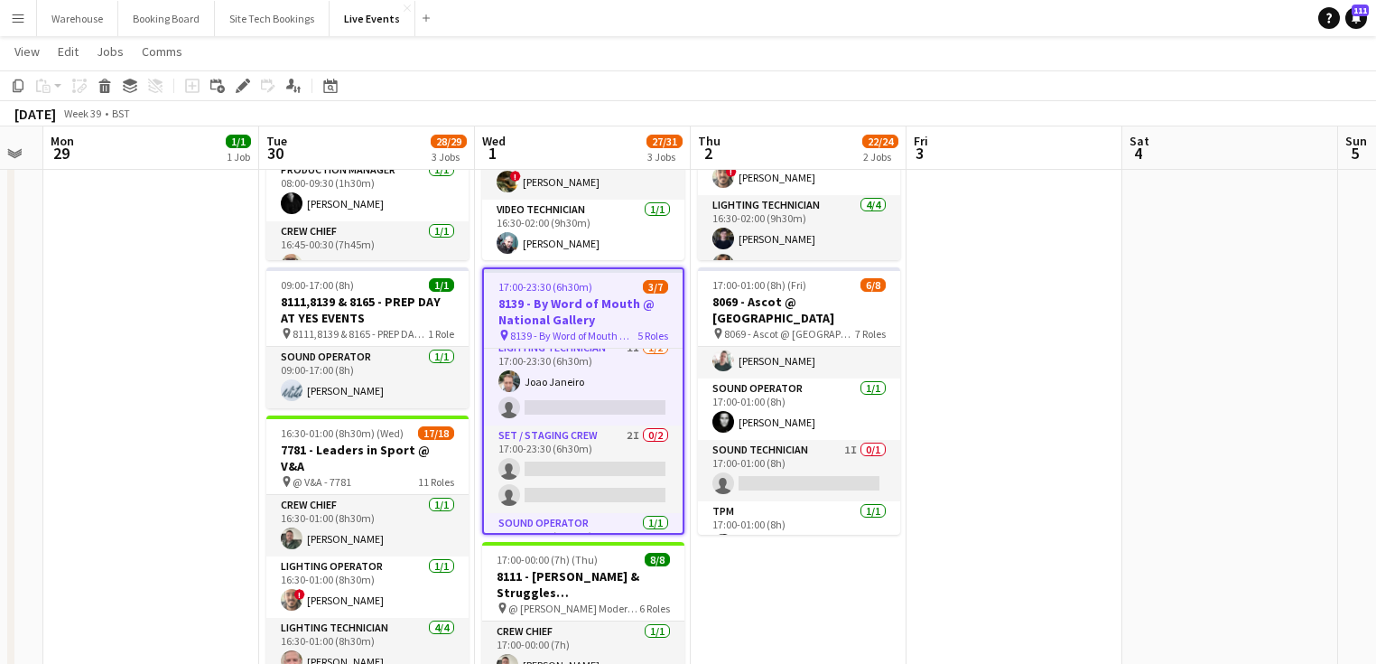
scroll to position [0, 0]
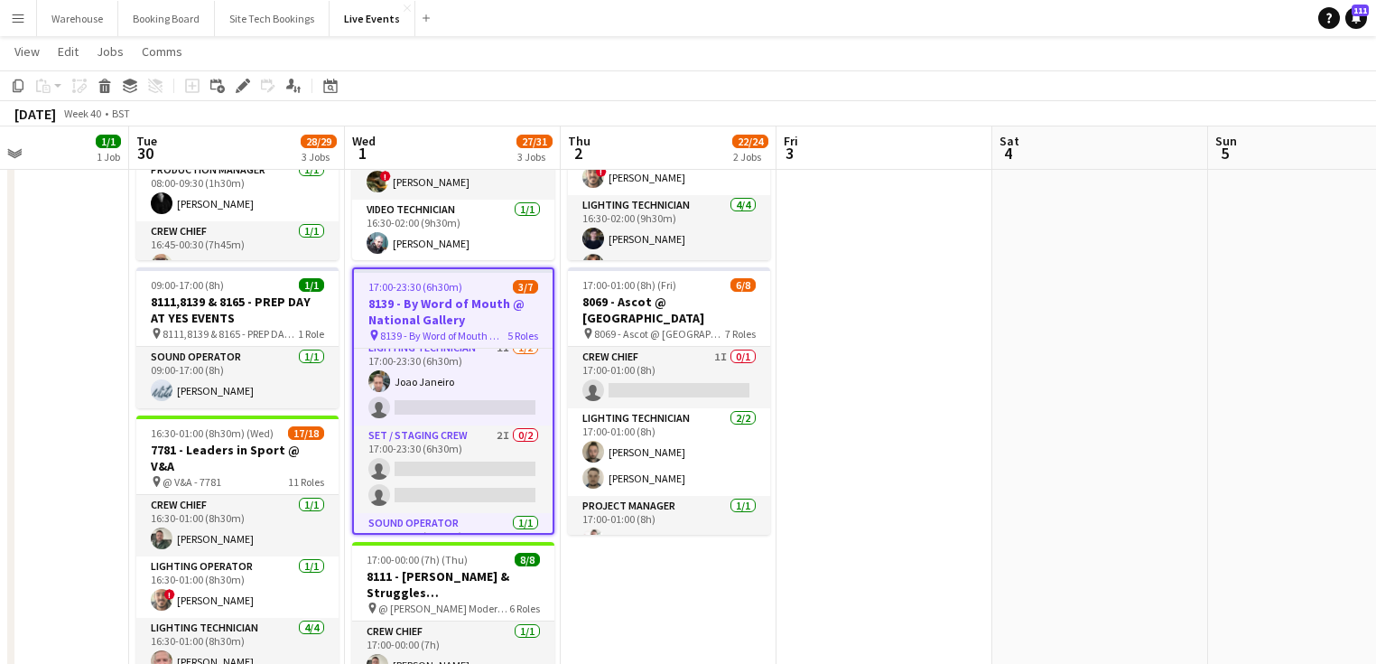
drag, startPoint x: 949, startPoint y: 434, endPoint x: 795, endPoint y: 456, distance: 155.9
click at [795, 456] on app-calendar-viewport "Fri 26 Sat 27 Sun 28 Mon 29 1/1 1 Job Tue 30 28/29 3 Jobs Wed 1 27/31 3 Jobs Th…" at bounding box center [688, 592] width 1376 height 1477
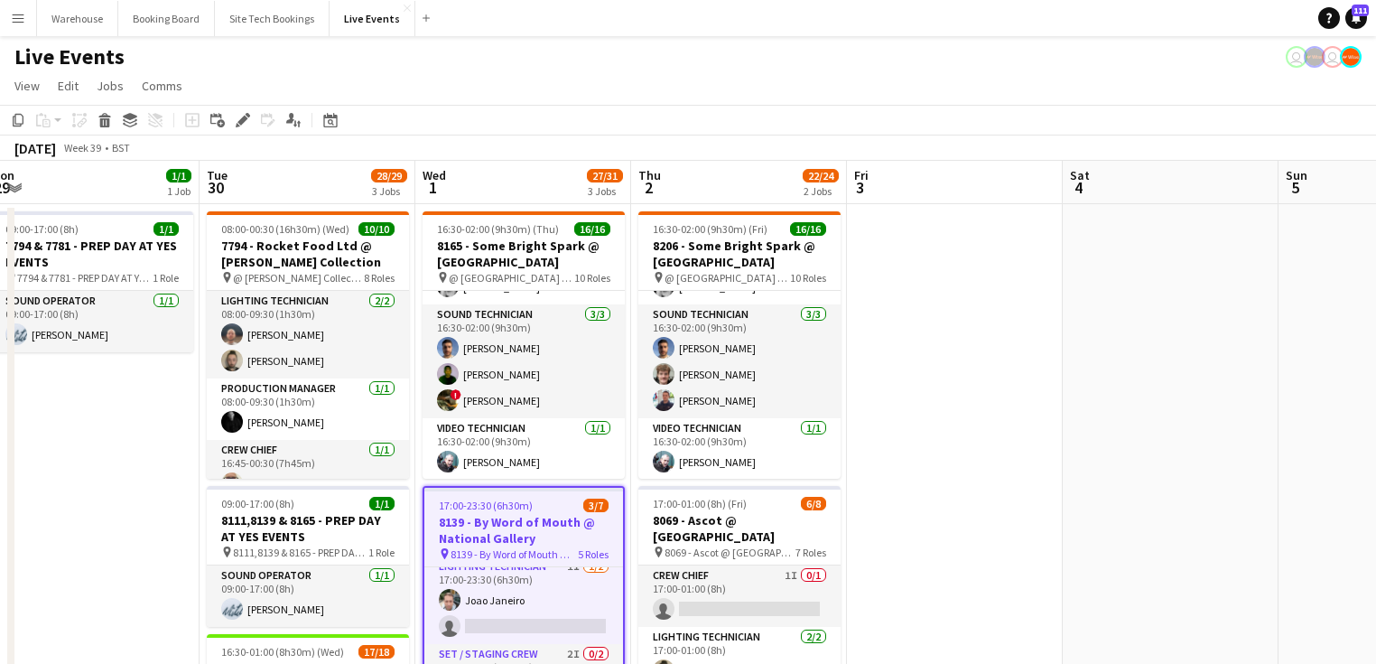
scroll to position [0, 638]
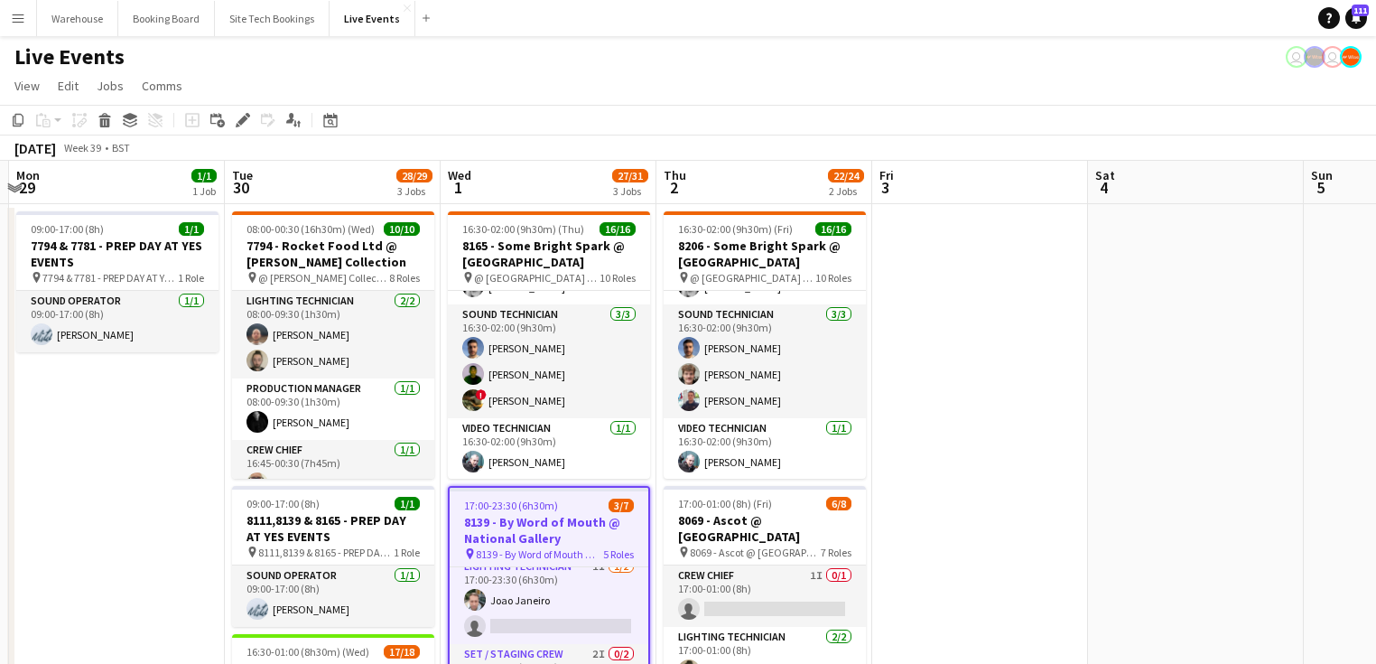
drag, startPoint x: 784, startPoint y: 415, endPoint x: 905, endPoint y: 423, distance: 121.3
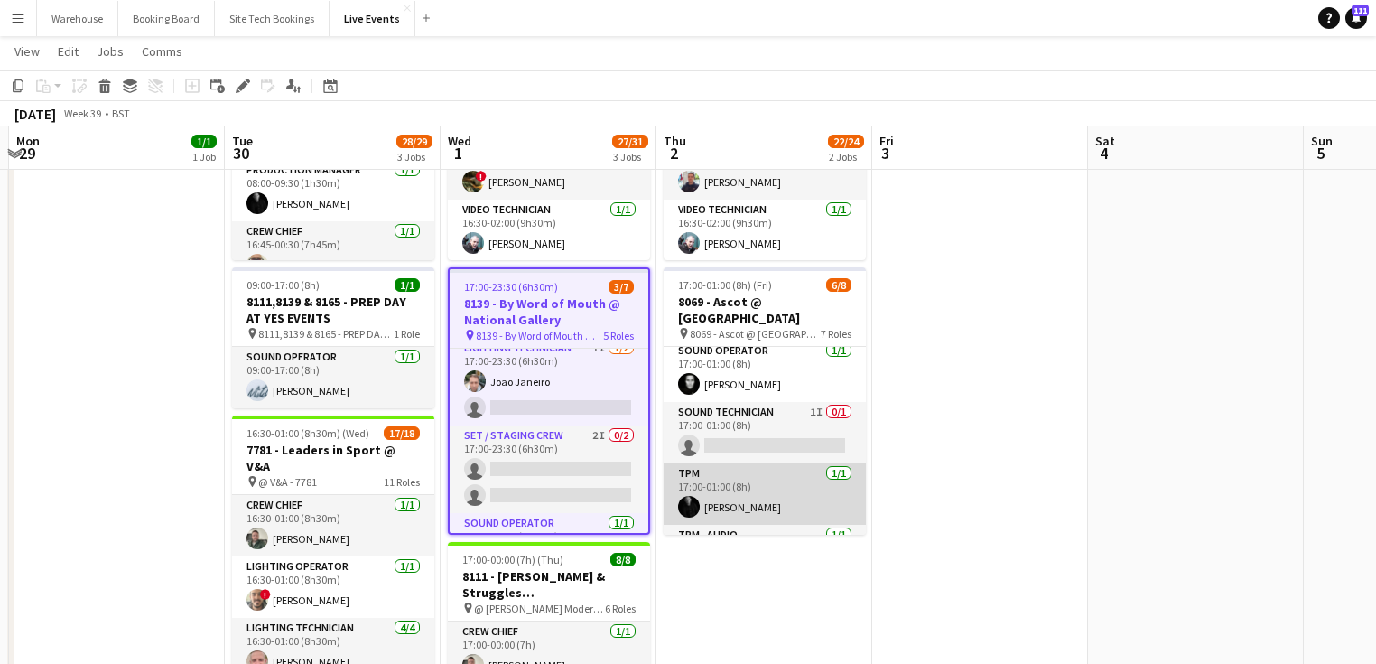
scroll to position [251, 0]
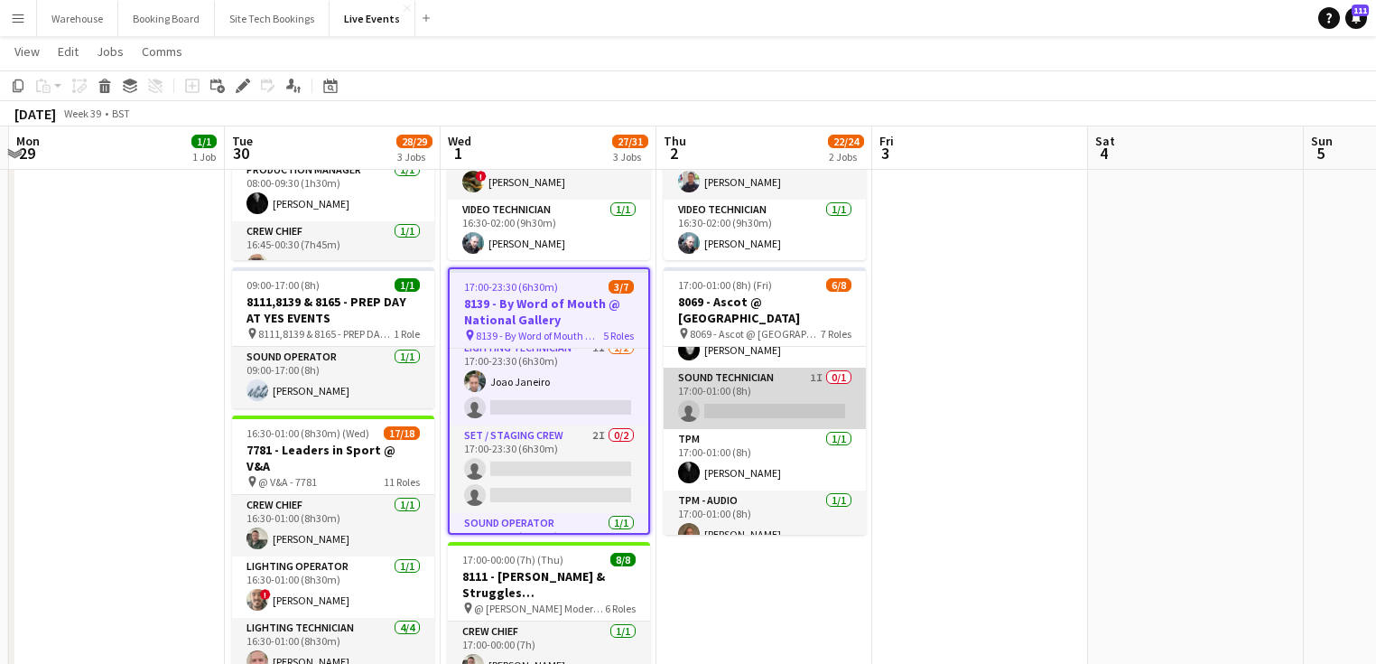
click at [731, 367] on app-card-role "Sound Technician 1I 0/1 17:00-01:00 (8h) single-neutral-actions" at bounding box center [765, 397] width 202 height 61
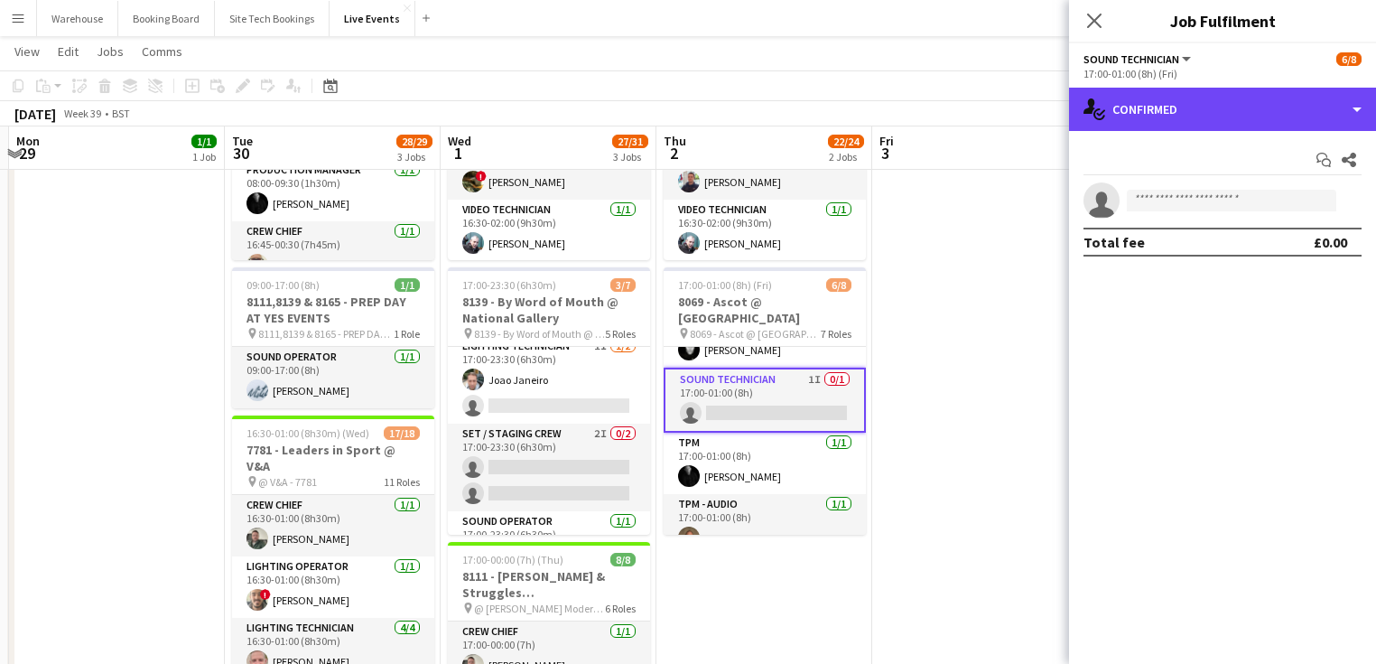
drag, startPoint x: 1224, startPoint y: 109, endPoint x: 1232, endPoint y: 126, distance: 18.6
click at [1225, 108] on div "single-neutral-actions-check-2 Confirmed" at bounding box center [1222, 109] width 307 height 43
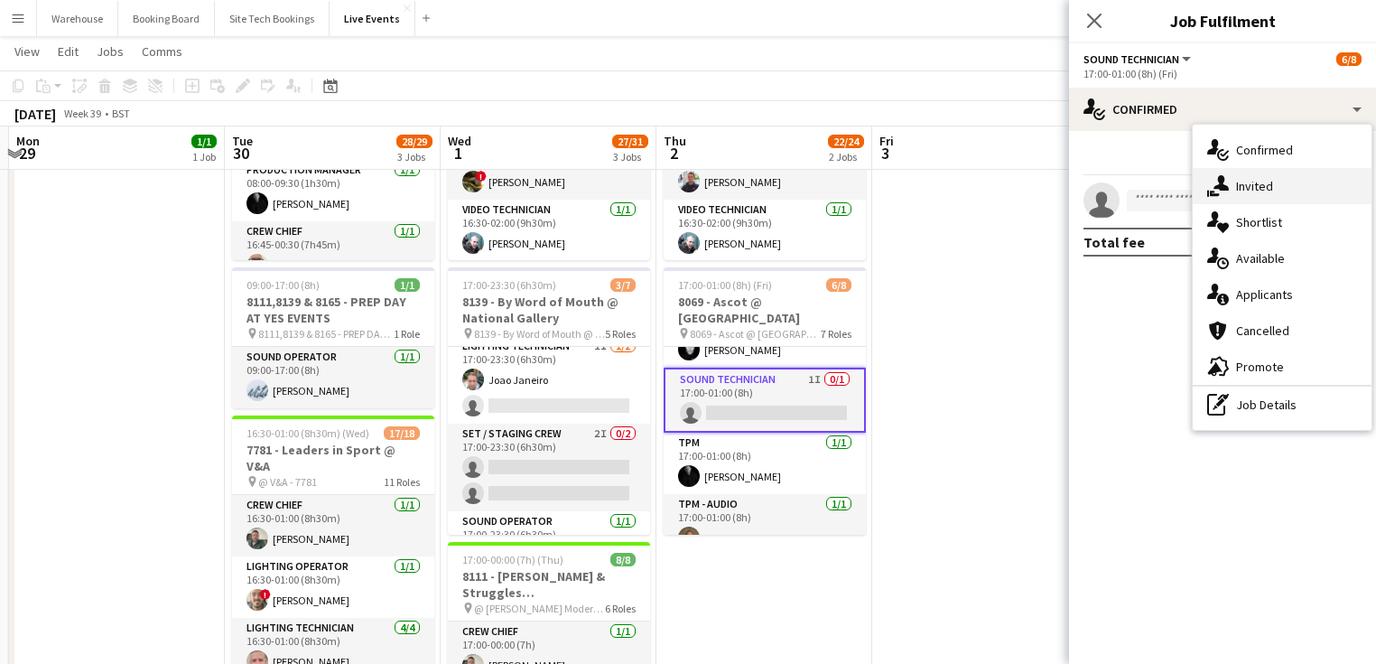
click at [1255, 195] on div "single-neutral-actions-share-1 Invited" at bounding box center [1282, 186] width 179 height 36
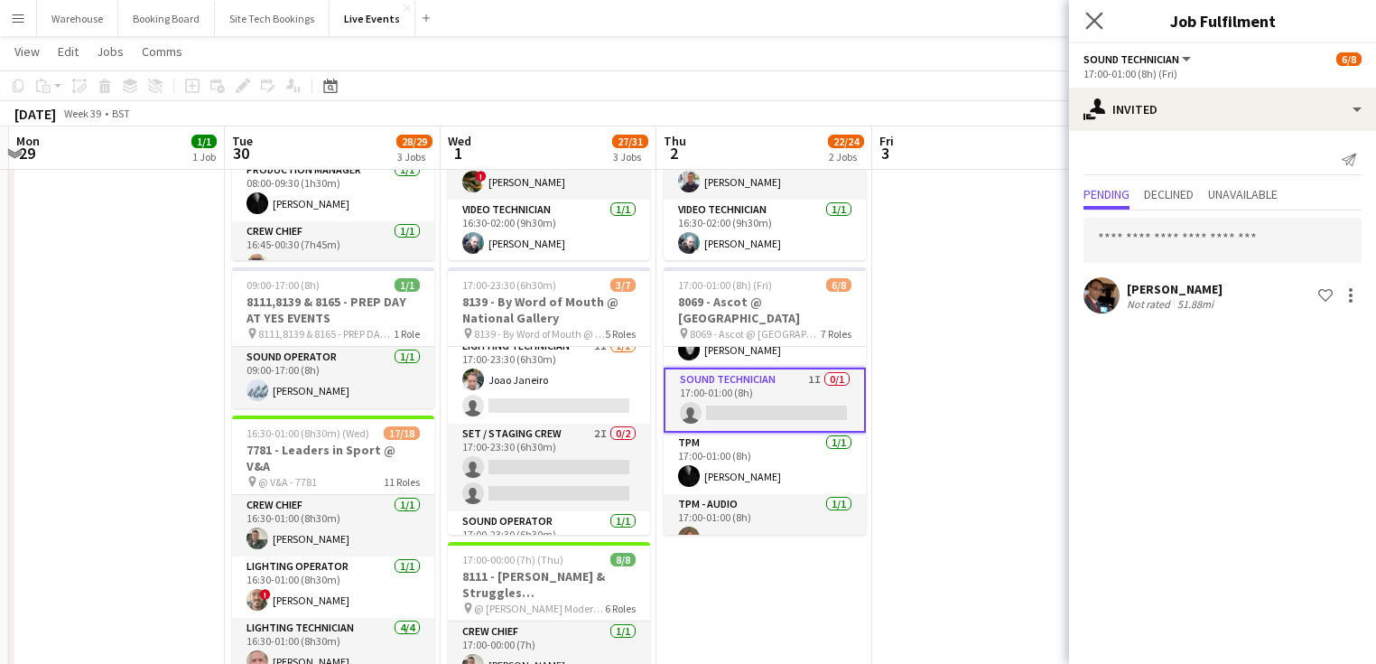
click at [1101, 30] on app-icon "Close pop-in" at bounding box center [1095, 21] width 26 height 26
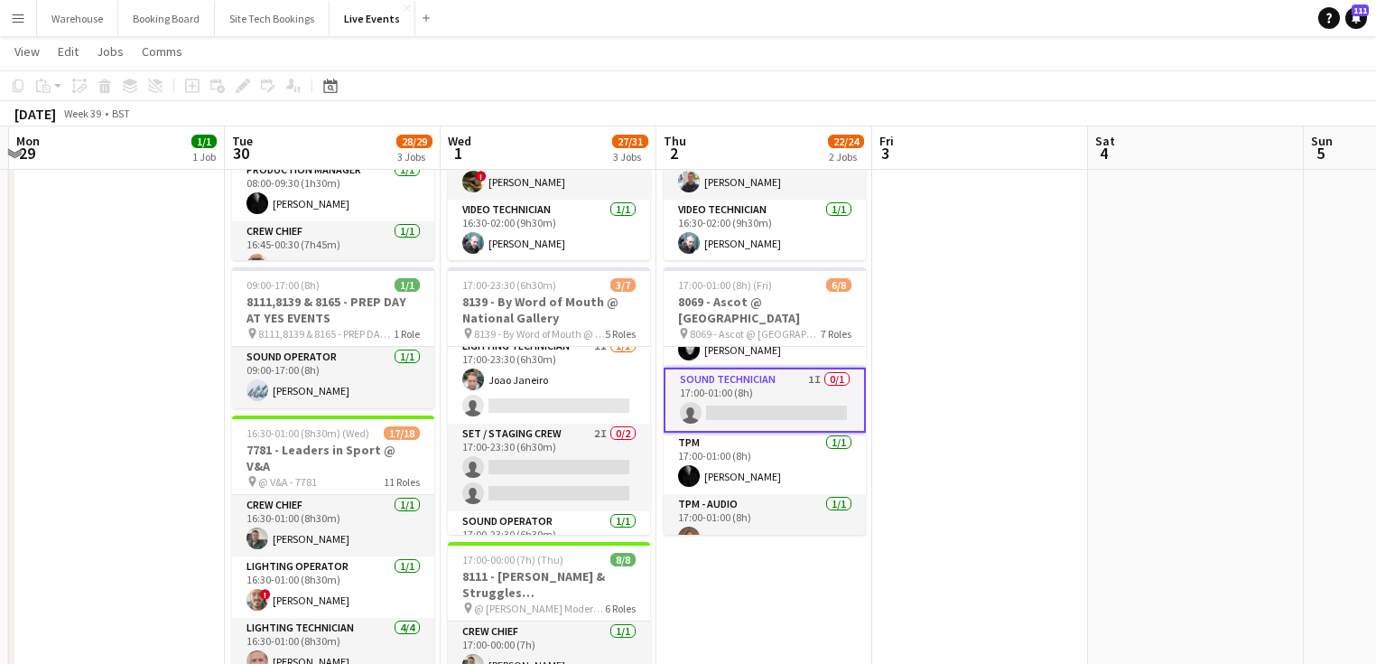
click at [934, 378] on app-date-cell at bounding box center [980, 658] width 216 height 1345
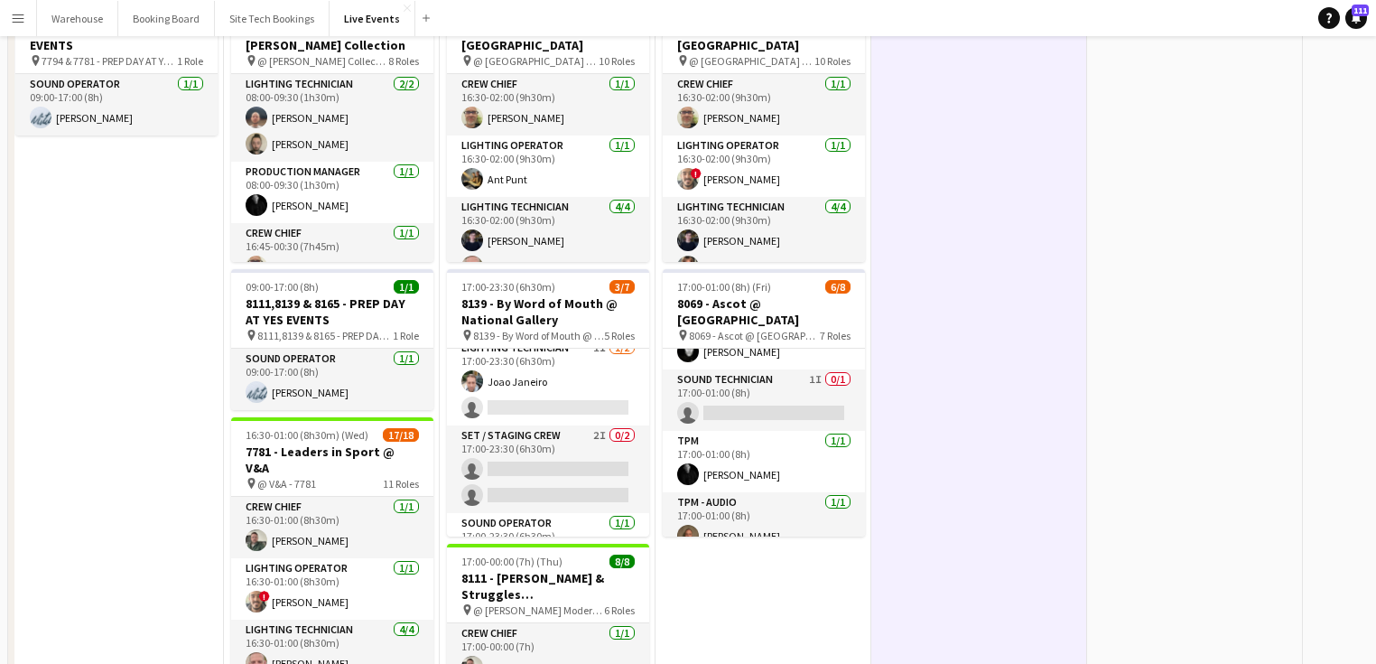
scroll to position [0, 0]
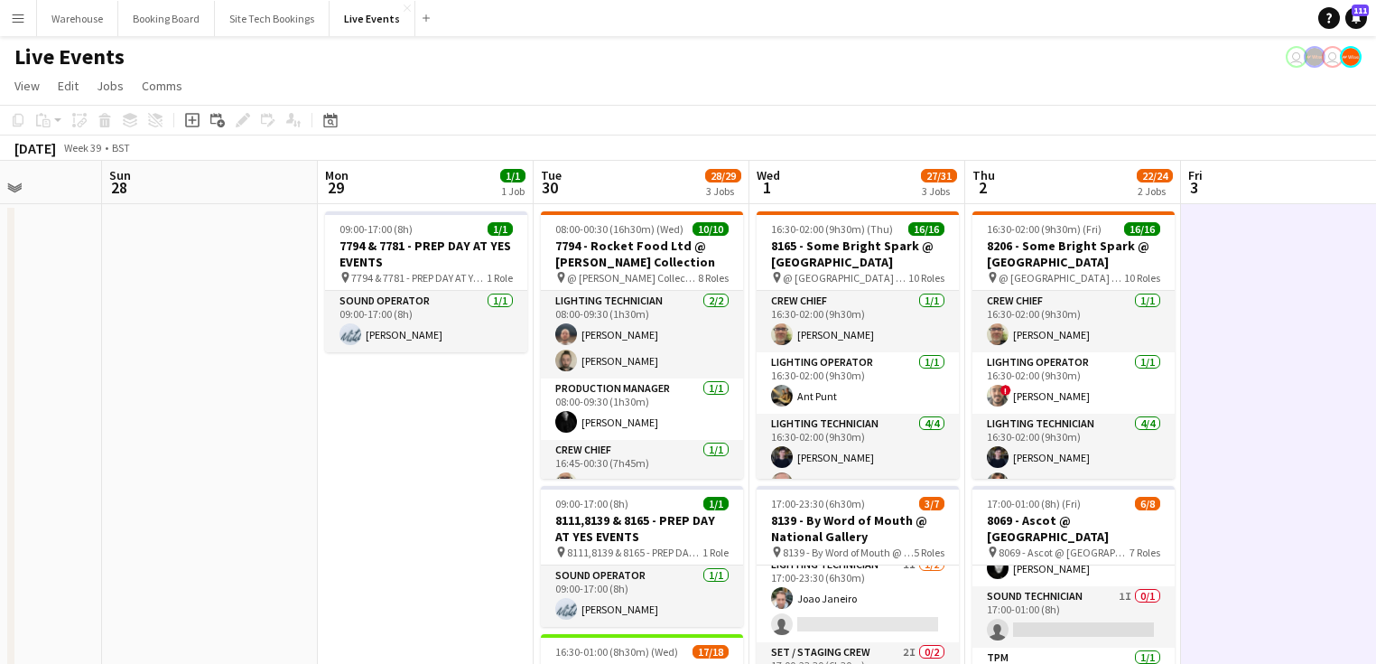
drag, startPoint x: 137, startPoint y: 451, endPoint x: 446, endPoint y: 503, distance: 313.2
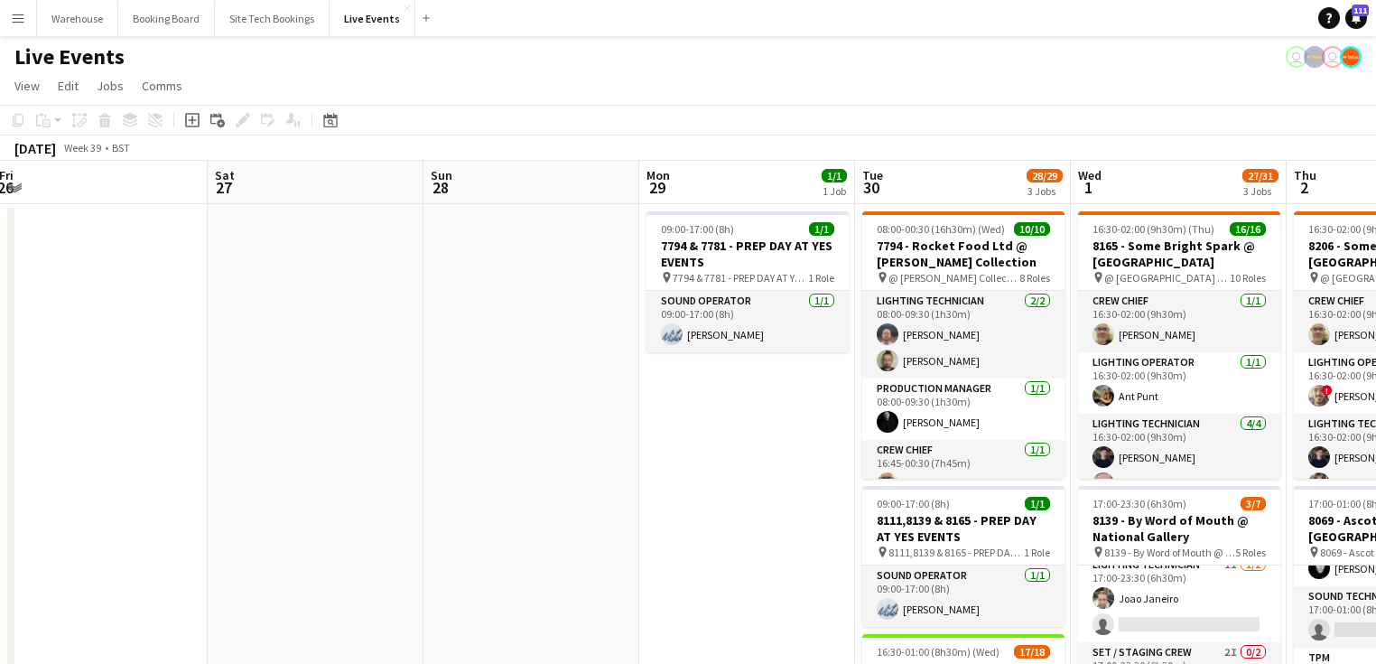
drag, startPoint x: 294, startPoint y: 470, endPoint x: 873, endPoint y: 523, distance: 581.2
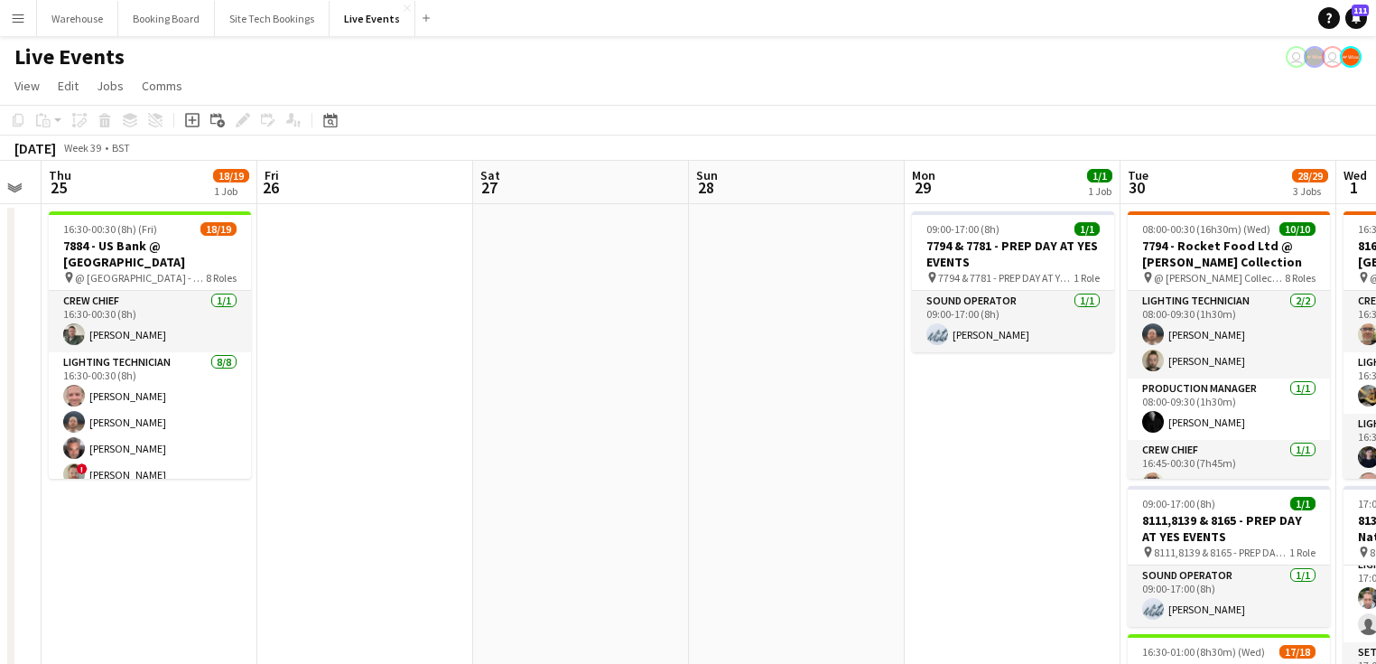
drag, startPoint x: 544, startPoint y: 502, endPoint x: 816, endPoint y: 520, distance: 273.3
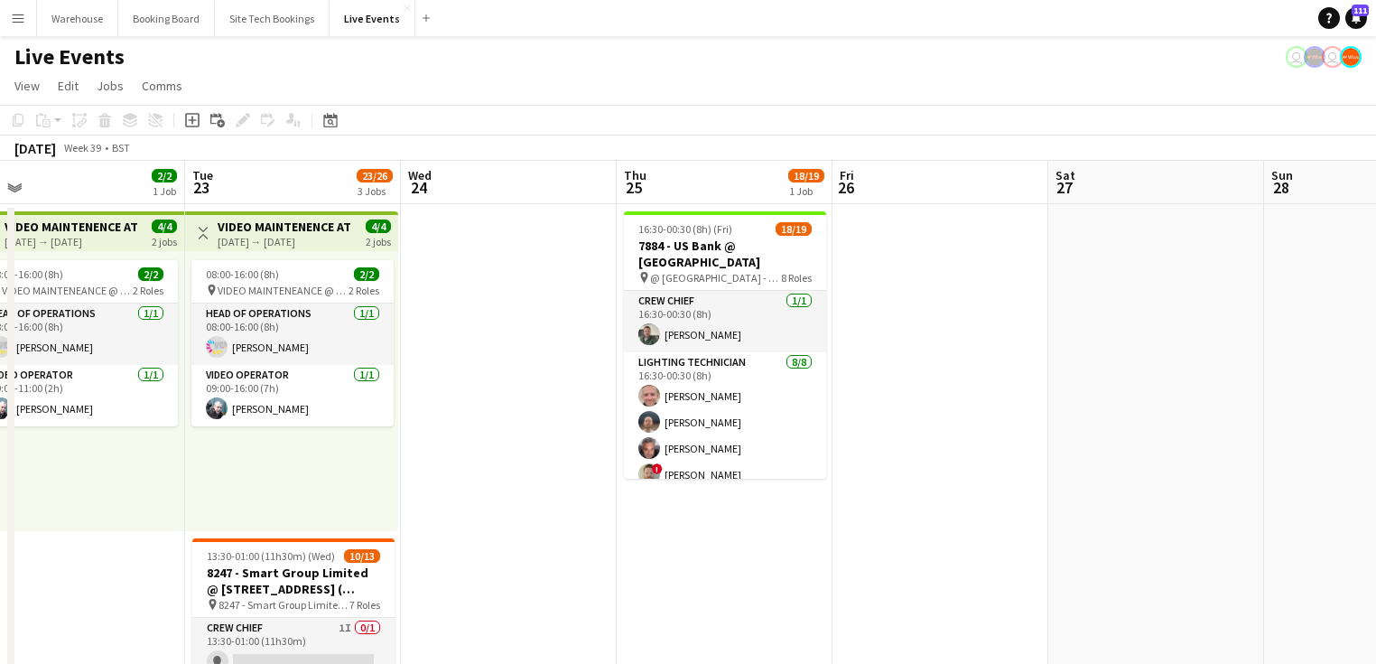
drag, startPoint x: 246, startPoint y: 466, endPoint x: 816, endPoint y: 520, distance: 573.2
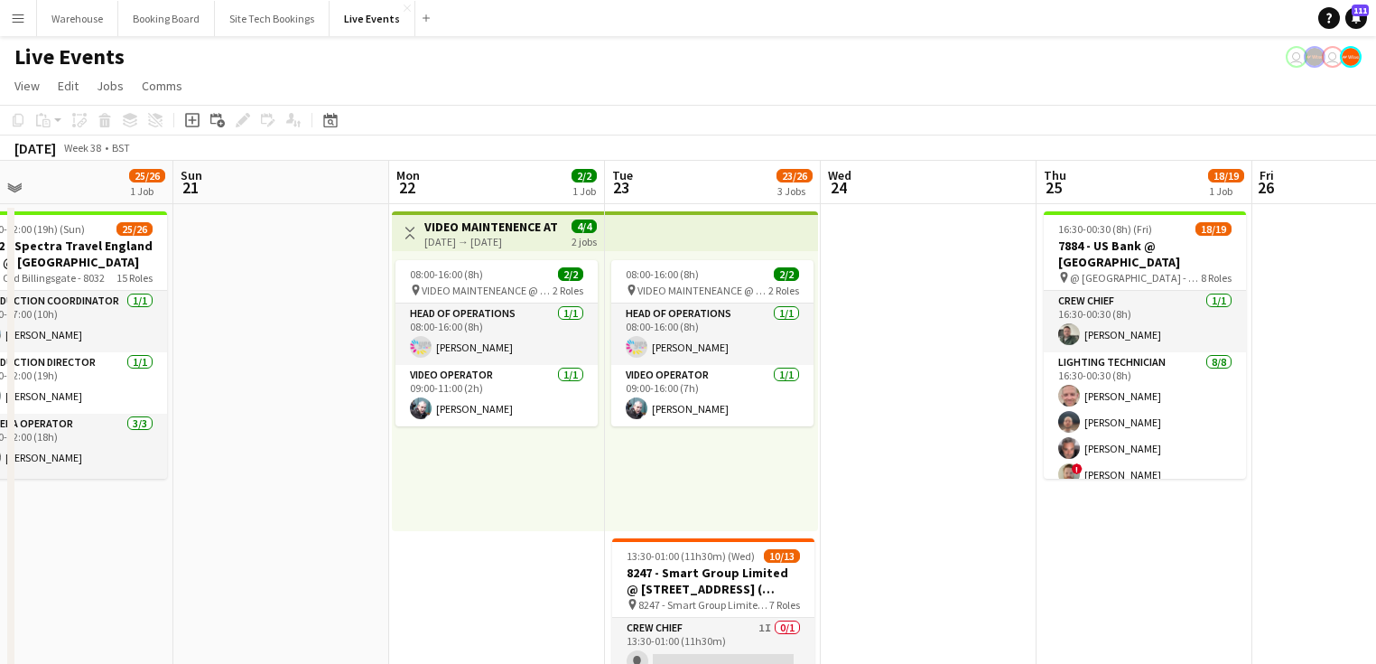
drag, startPoint x: 177, startPoint y: 498, endPoint x: 854, endPoint y: 542, distance: 678.6
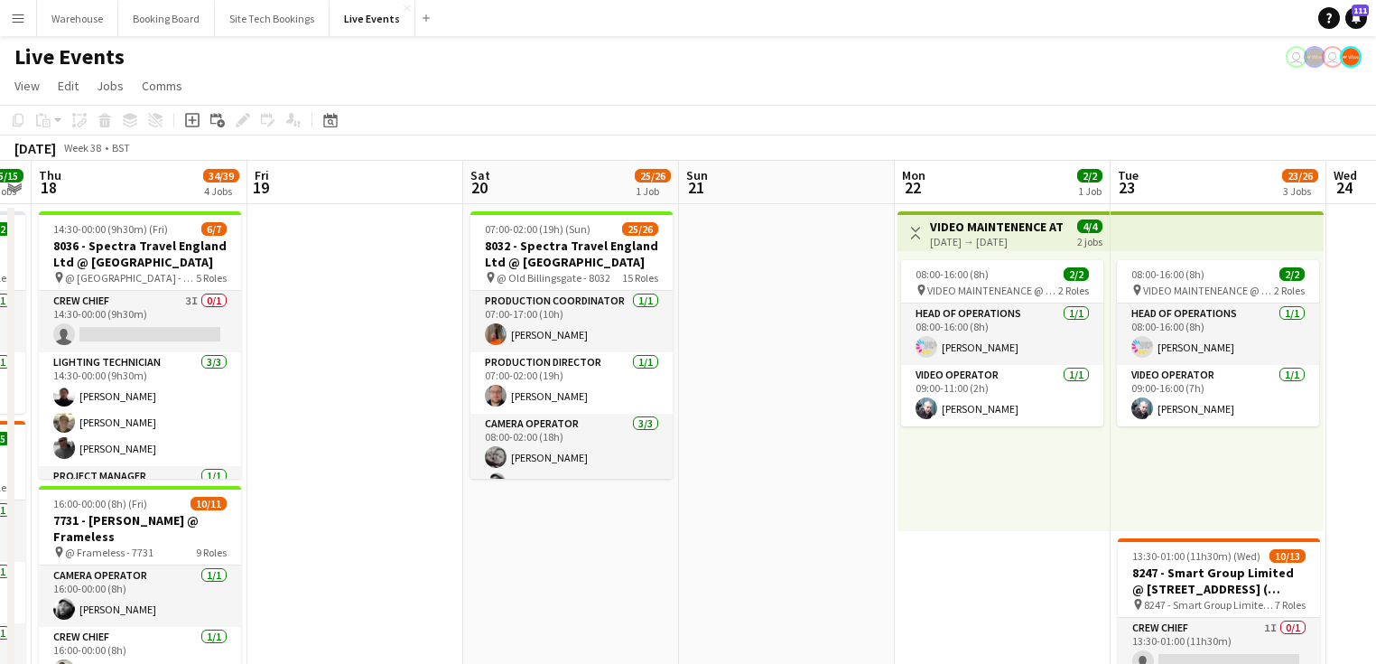
drag, startPoint x: 587, startPoint y: 529, endPoint x: 839, endPoint y: 533, distance: 251.9
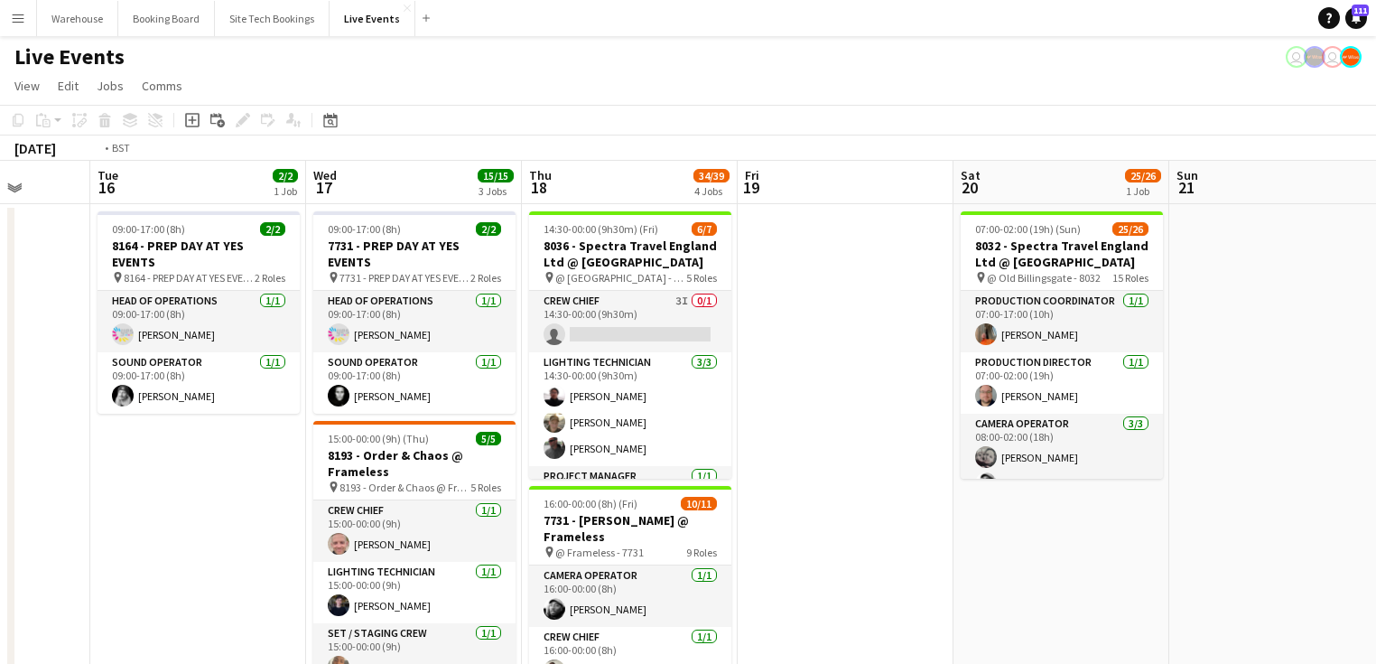
drag, startPoint x: 262, startPoint y: 478, endPoint x: 780, endPoint y: 498, distance: 518.7
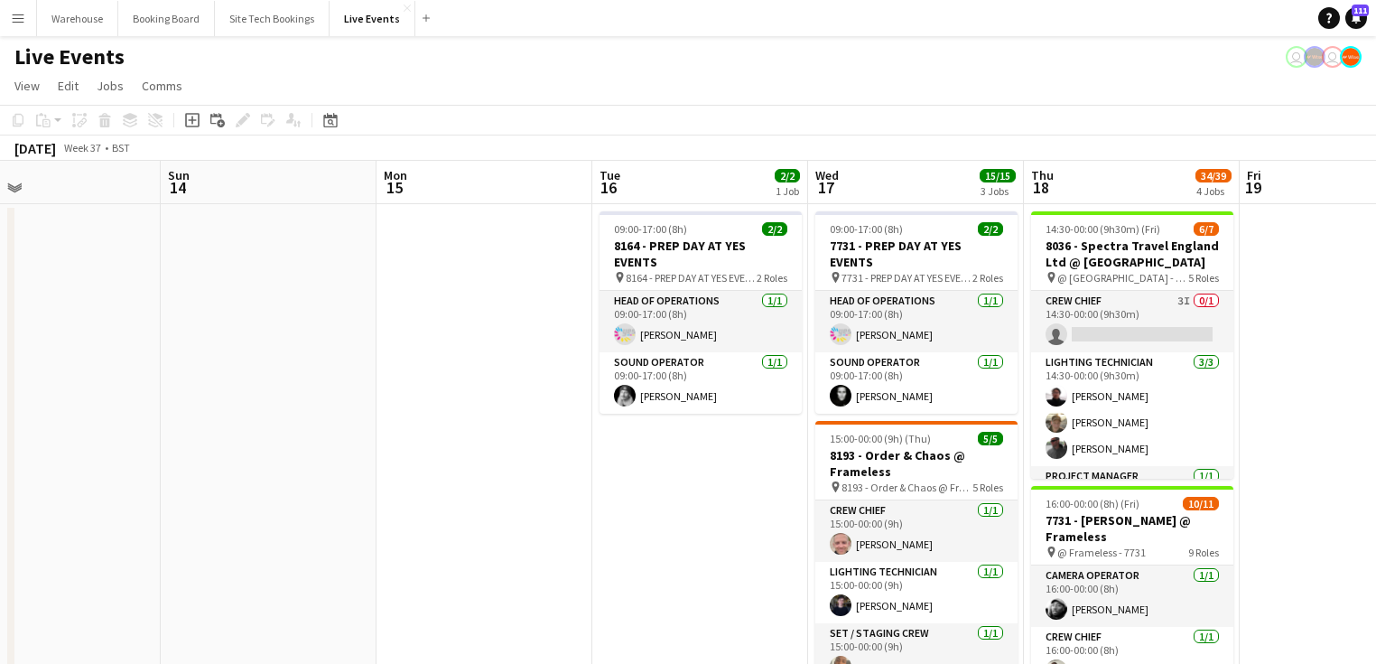
drag, startPoint x: 456, startPoint y: 457, endPoint x: 782, endPoint y: 484, distance: 327.1
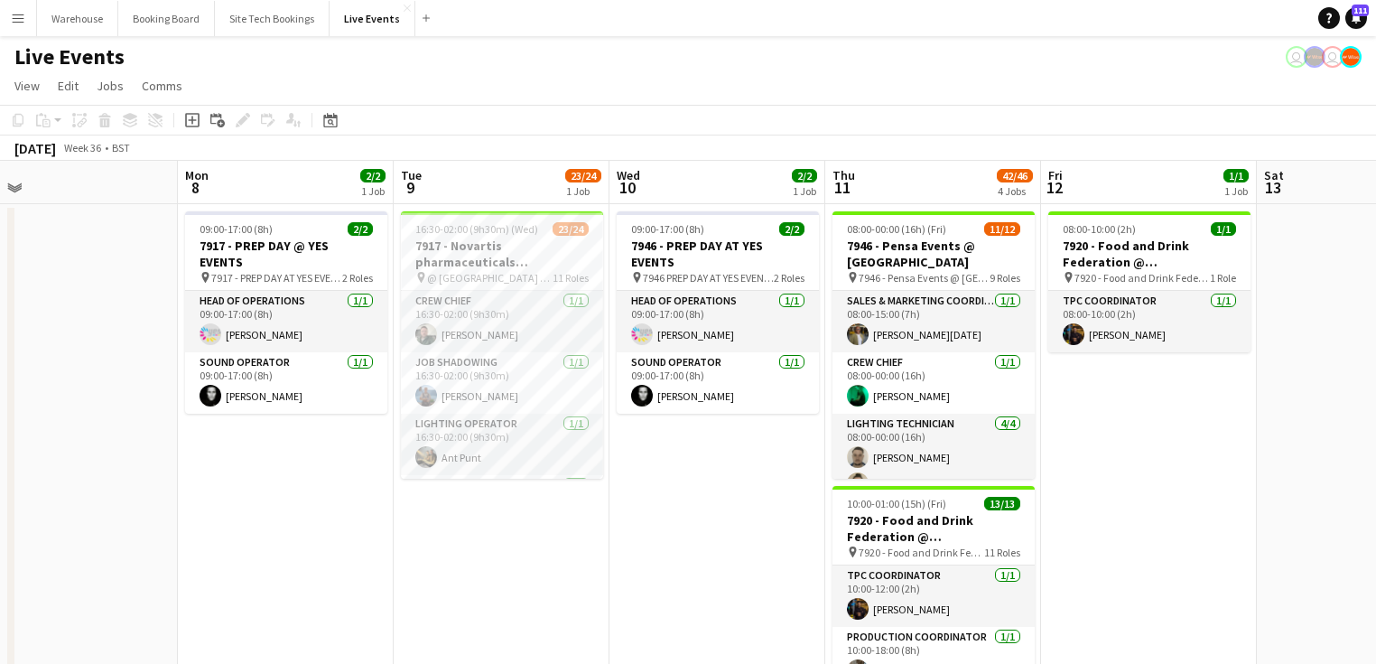
drag, startPoint x: 339, startPoint y: 435, endPoint x: 658, endPoint y: 473, distance: 321.0
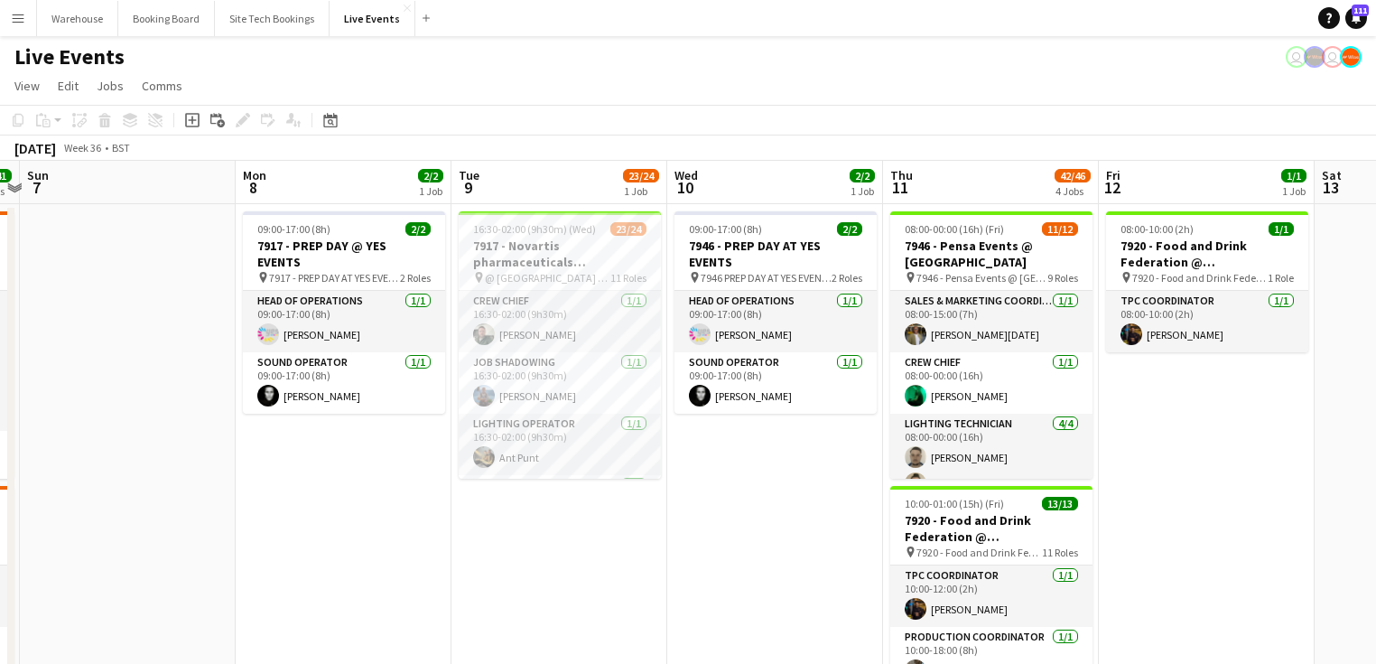
drag, startPoint x: 229, startPoint y: 423, endPoint x: 578, endPoint y: 499, distance: 356.9
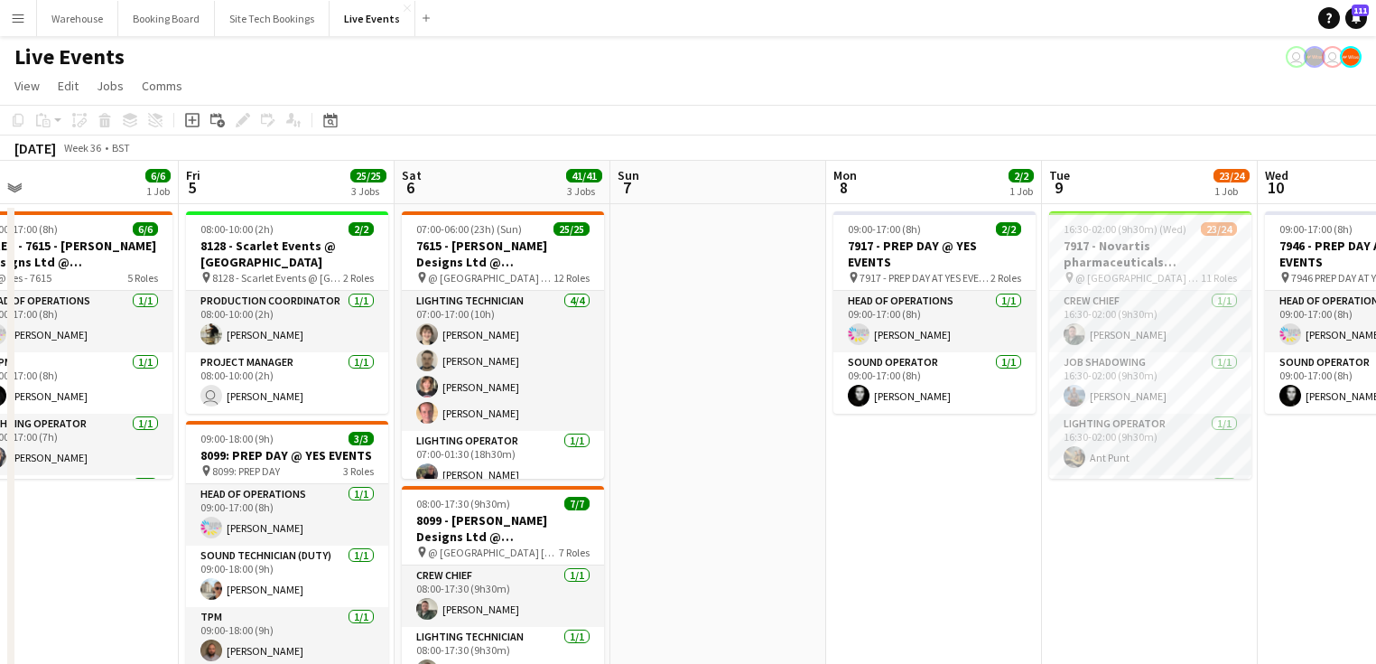
scroll to position [0, 527]
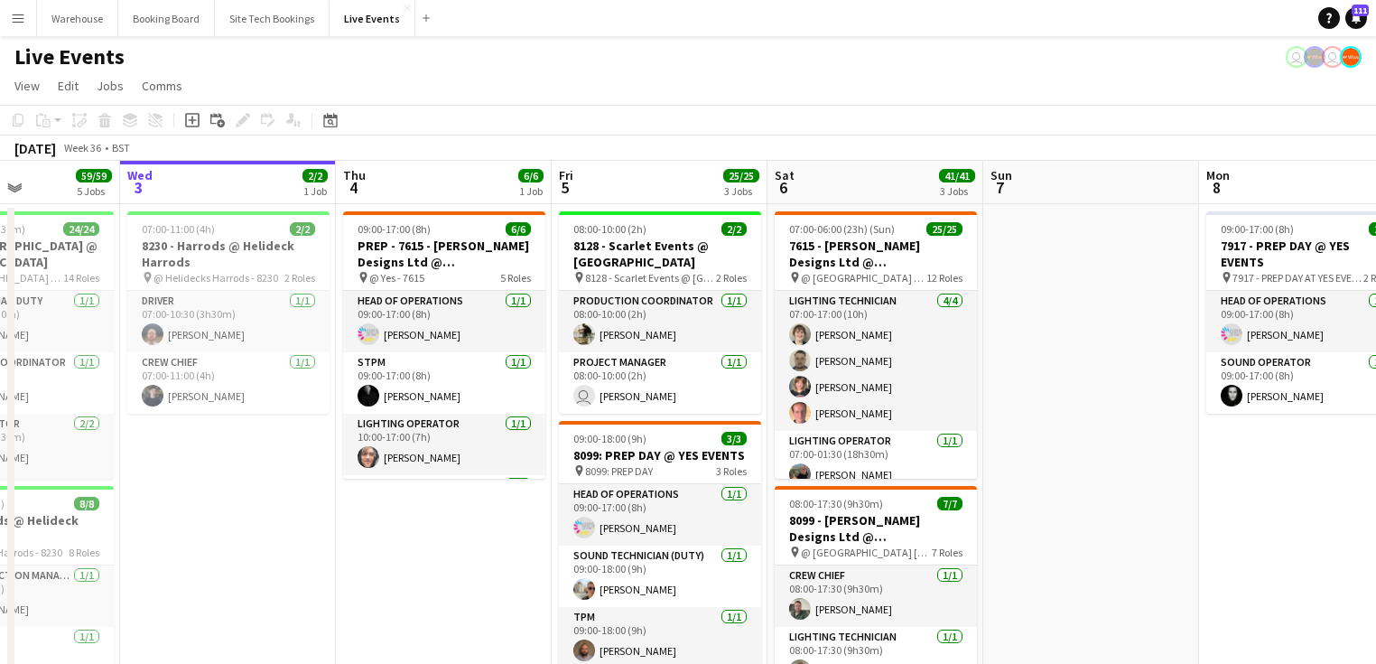
drag, startPoint x: 65, startPoint y: 522, endPoint x: 498, endPoint y: 567, distance: 435.7
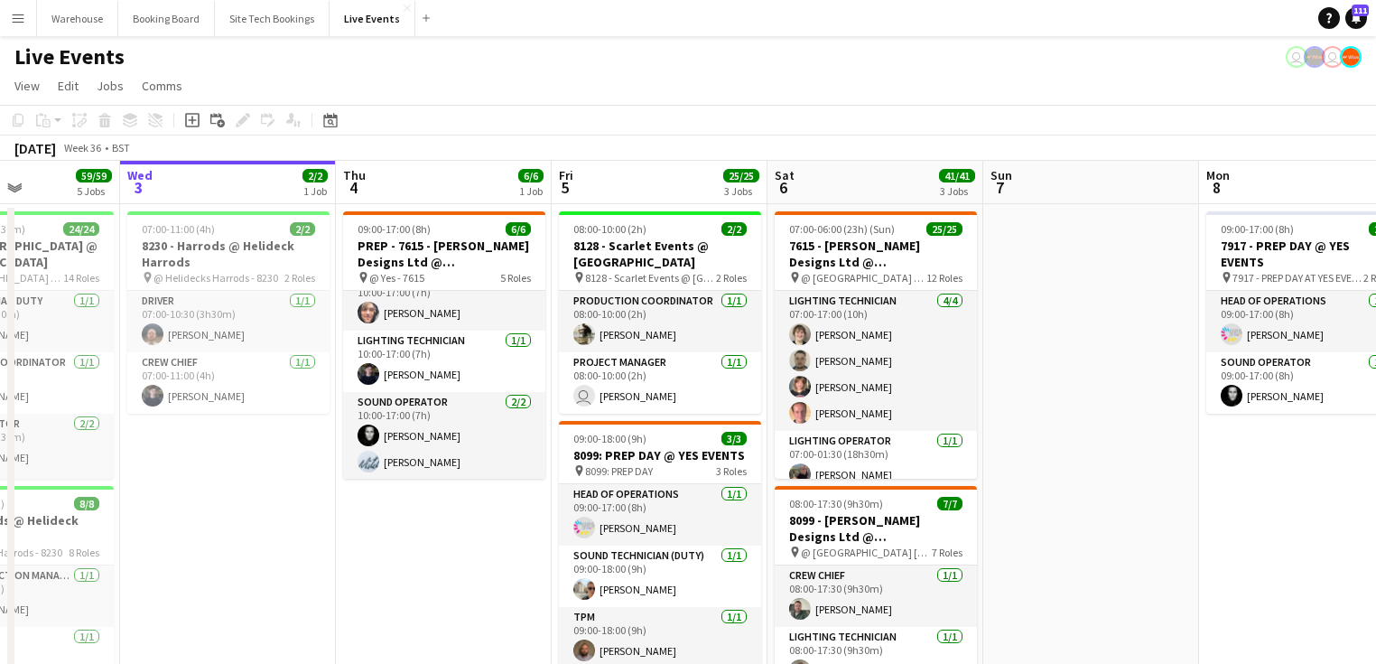
scroll to position [0, 0]
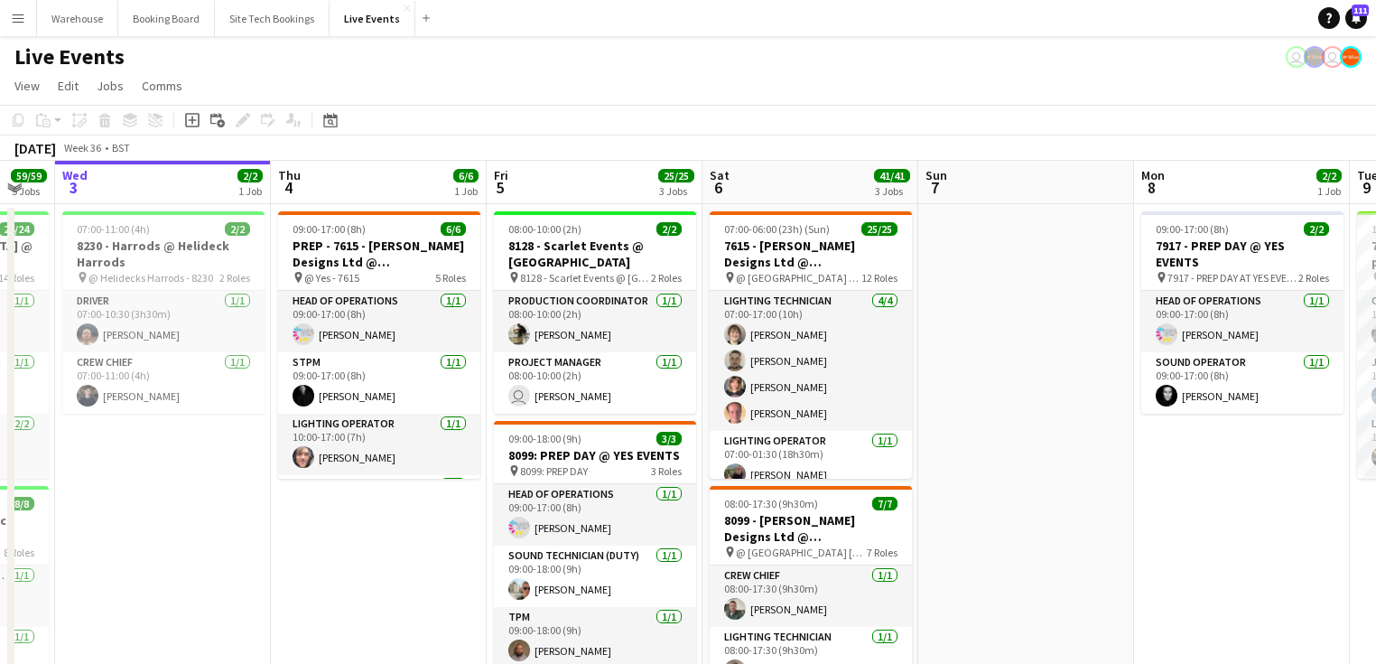
drag, startPoint x: 444, startPoint y: 545, endPoint x: 381, endPoint y: 543, distance: 63.3
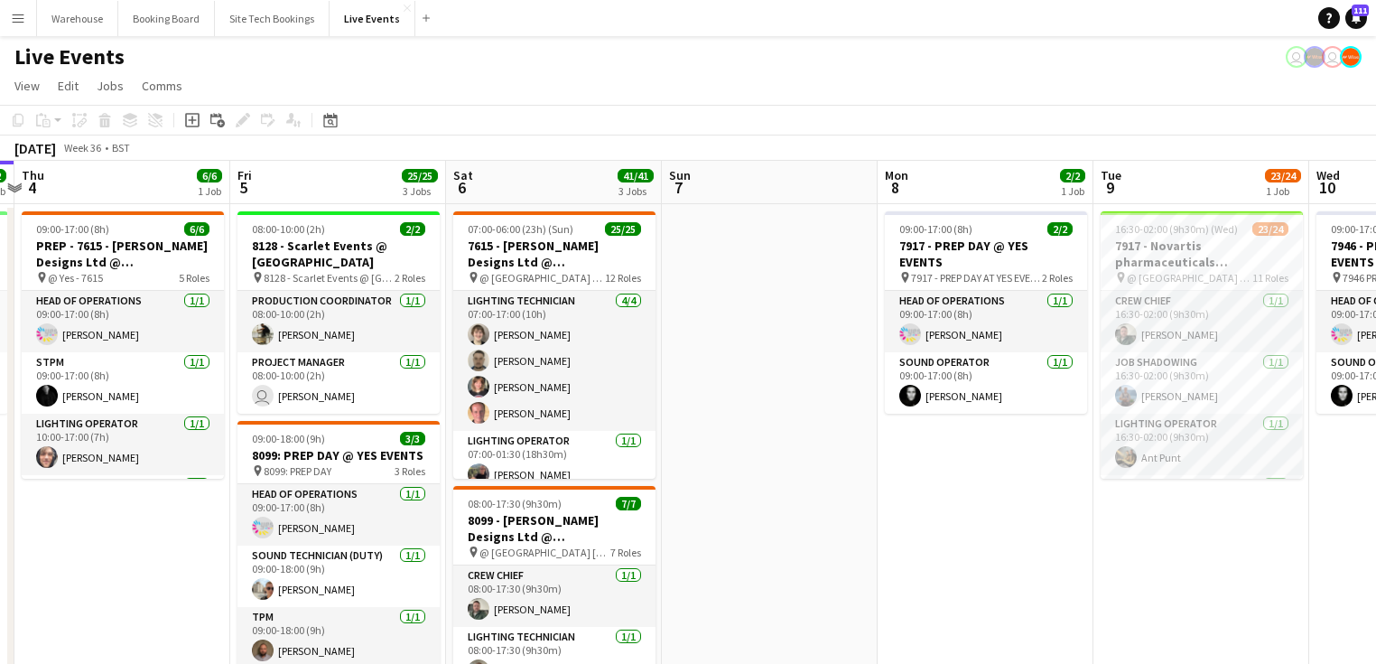
scroll to position [0, 641]
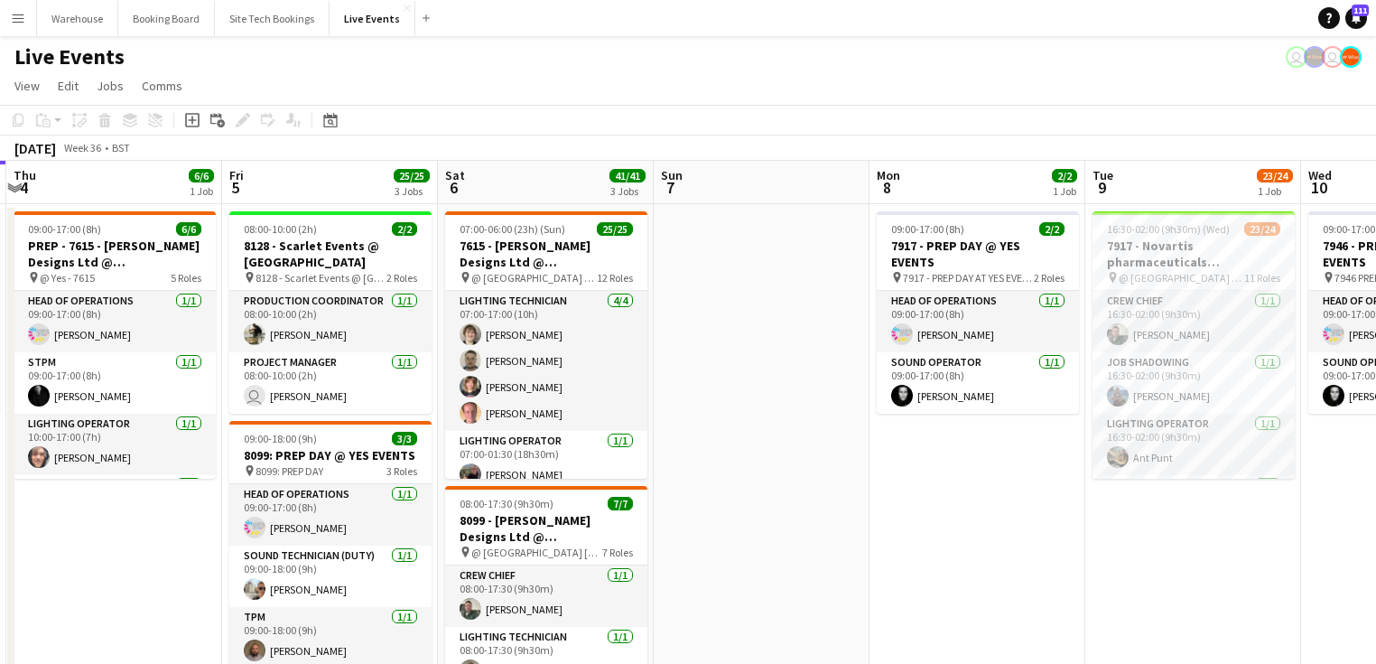
drag, startPoint x: 429, startPoint y: 587, endPoint x: 164, endPoint y: 565, distance: 265.4
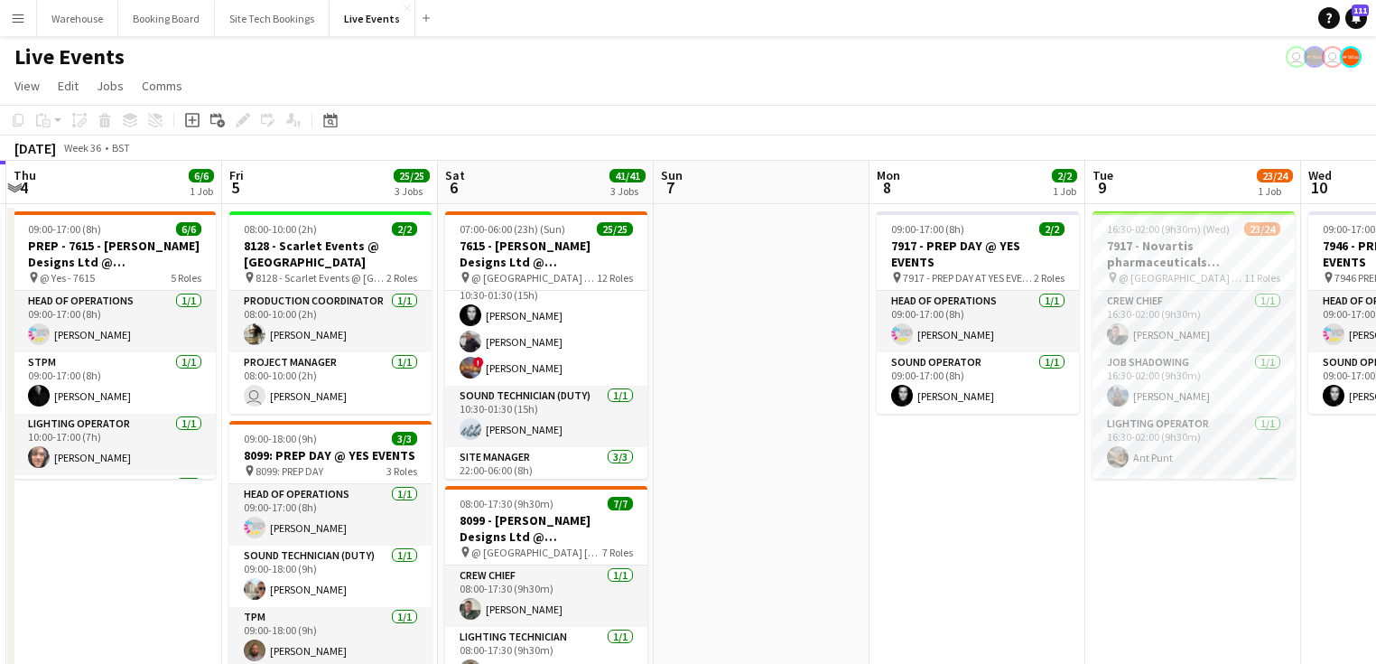
scroll to position [455, 0]
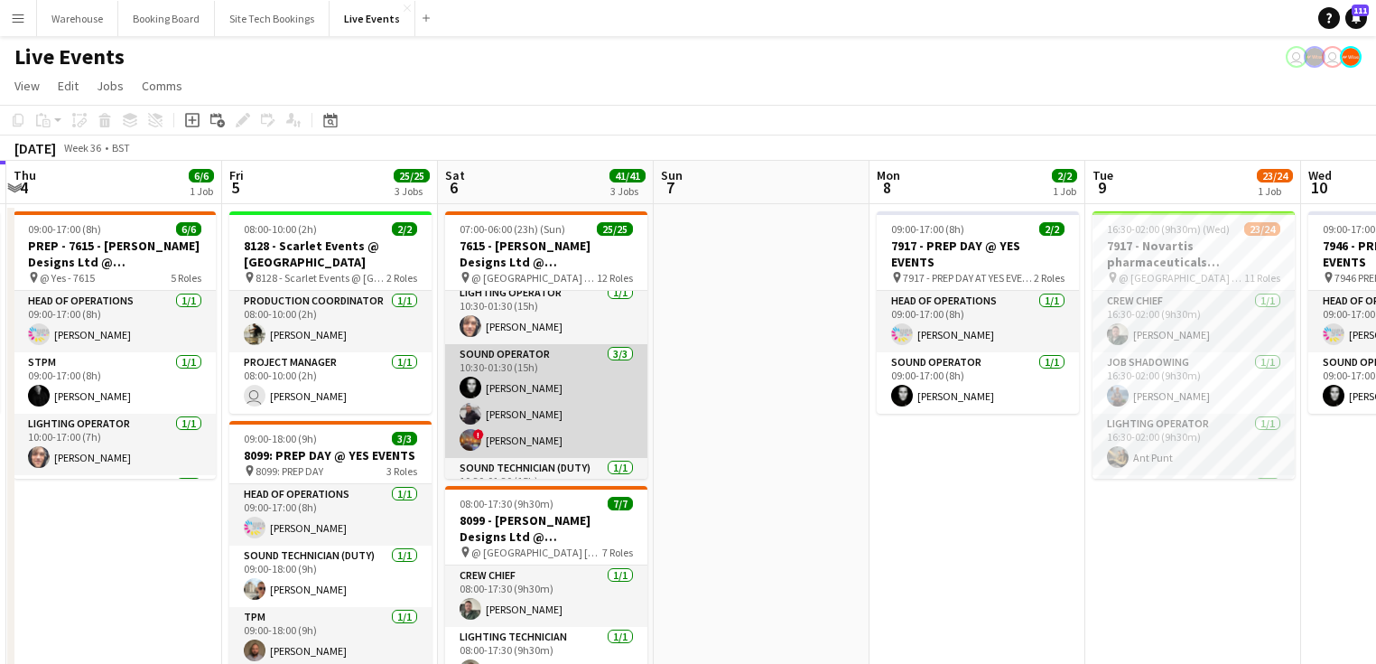
click at [470, 439] on app-user-avatar at bounding box center [471, 440] width 22 height 22
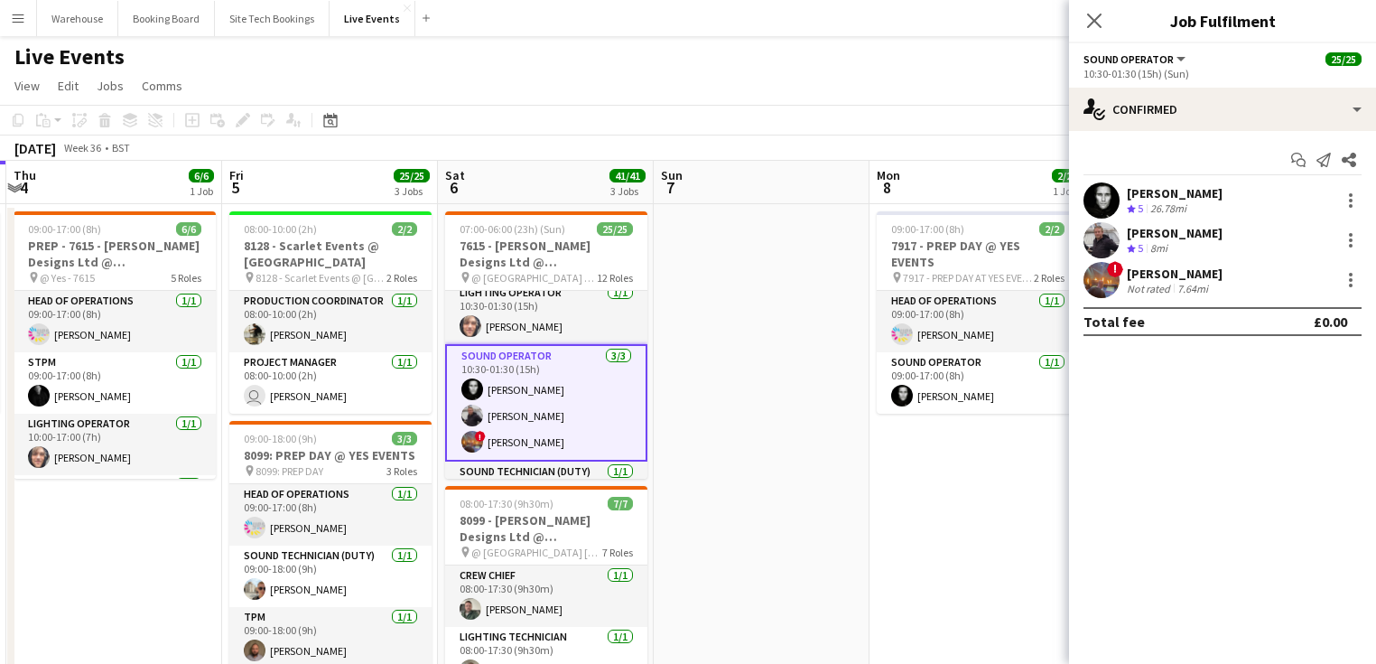
click at [1106, 268] on app-user-avatar at bounding box center [1101, 280] width 36 height 36
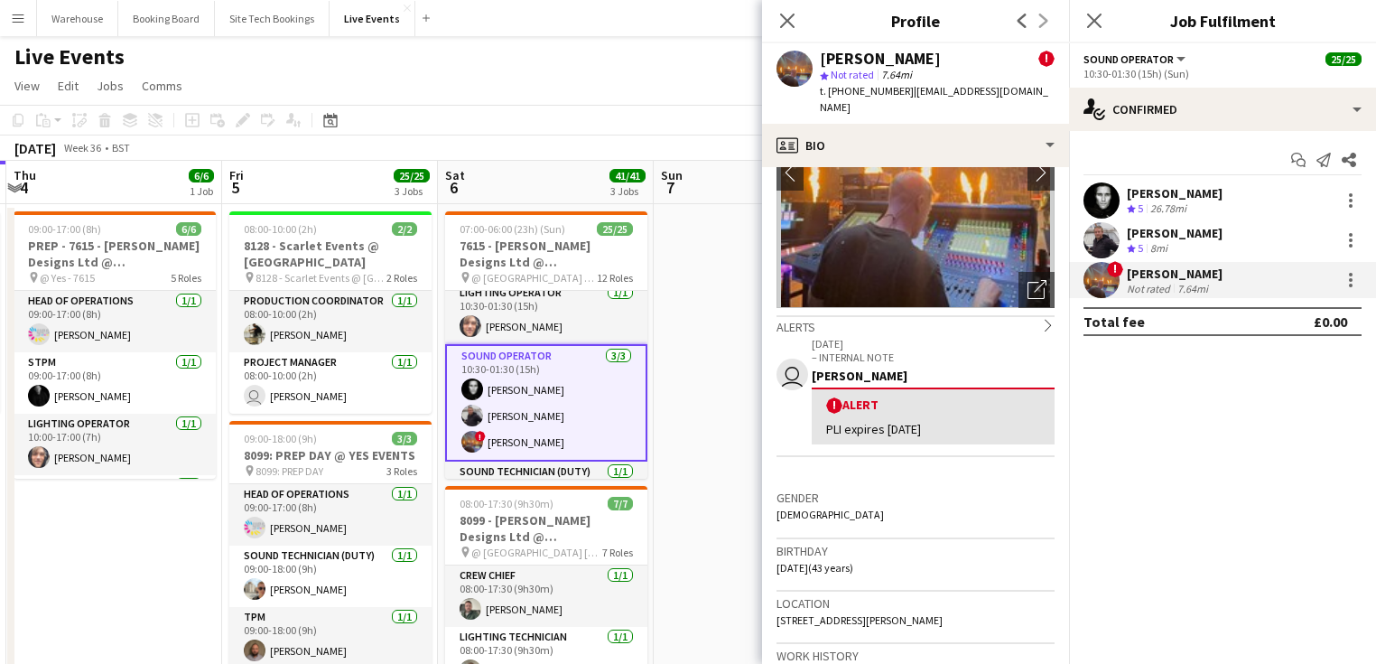
scroll to position [217, 0]
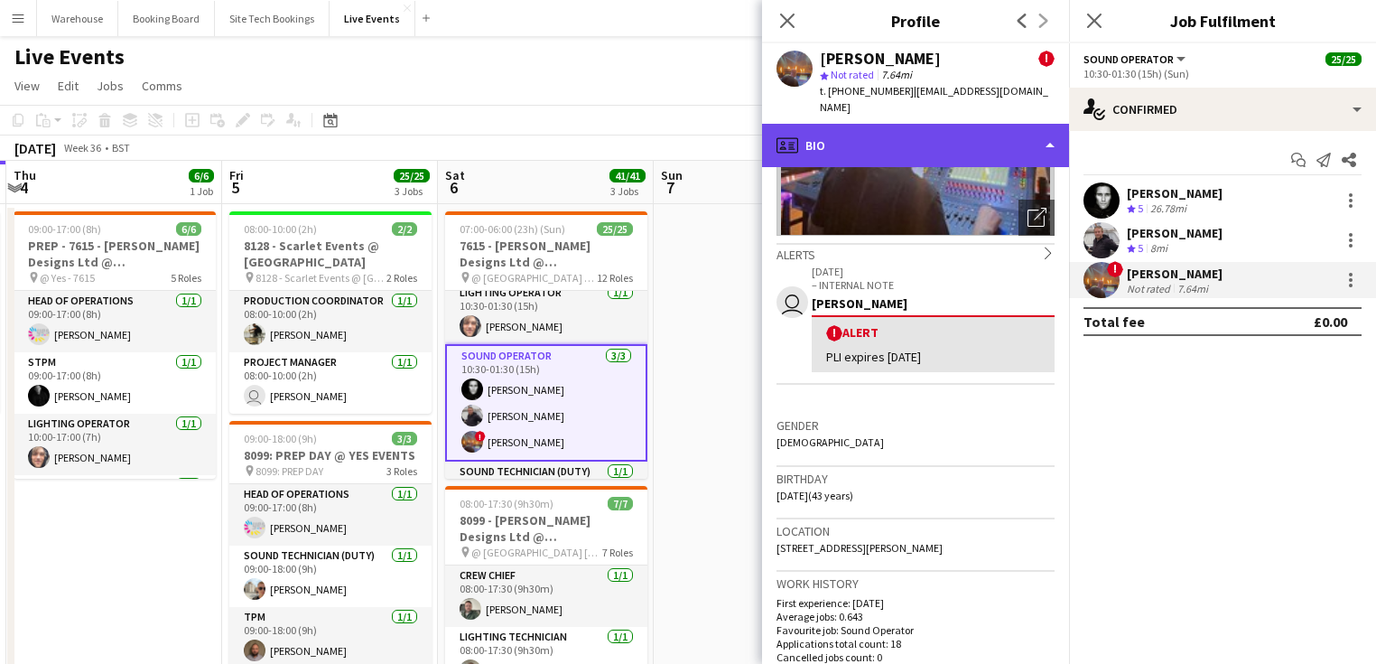
click at [892, 125] on div "profile Bio" at bounding box center [915, 145] width 307 height 43
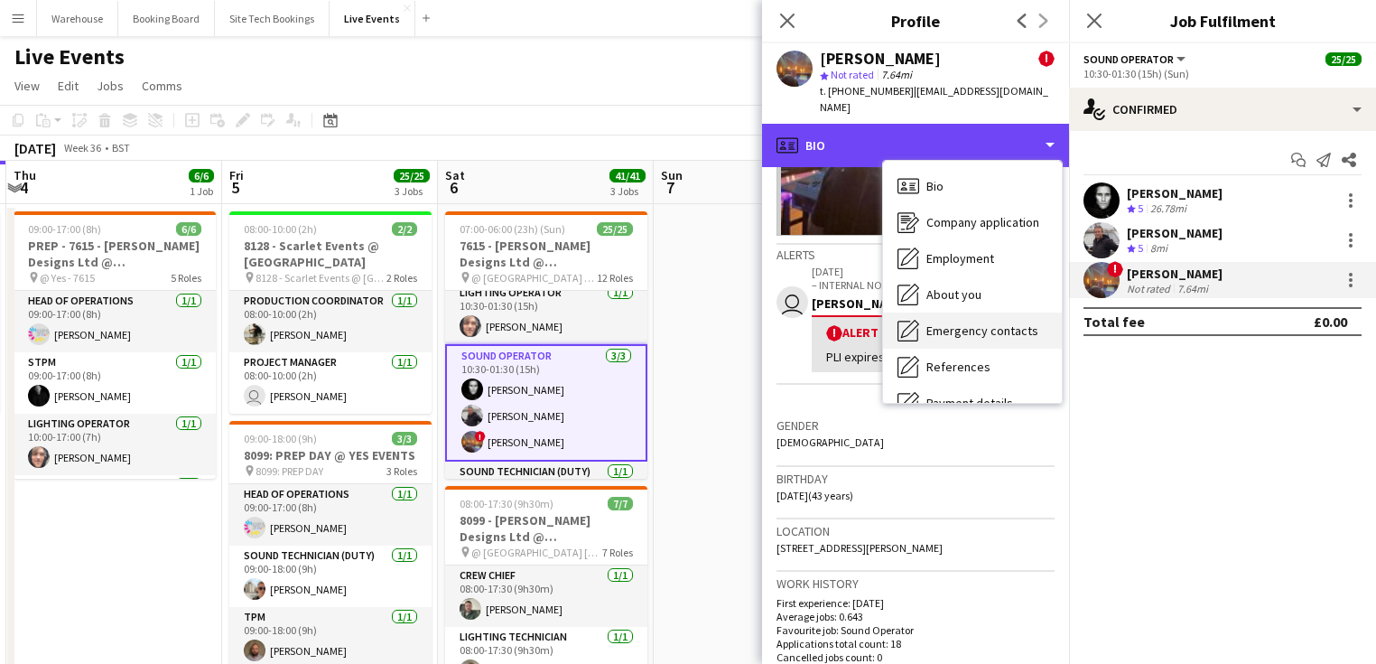
scroll to position [144, 0]
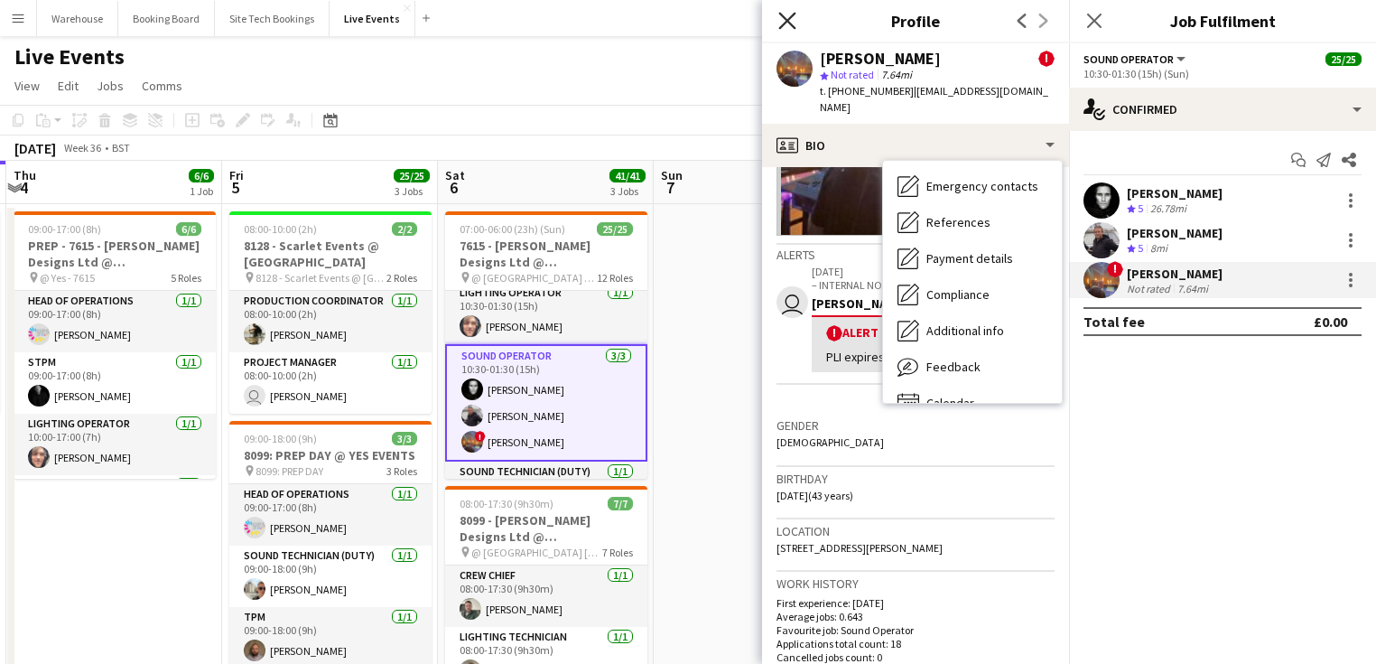
click at [788, 24] on icon "Close pop-in" at bounding box center [786, 20] width 17 height 17
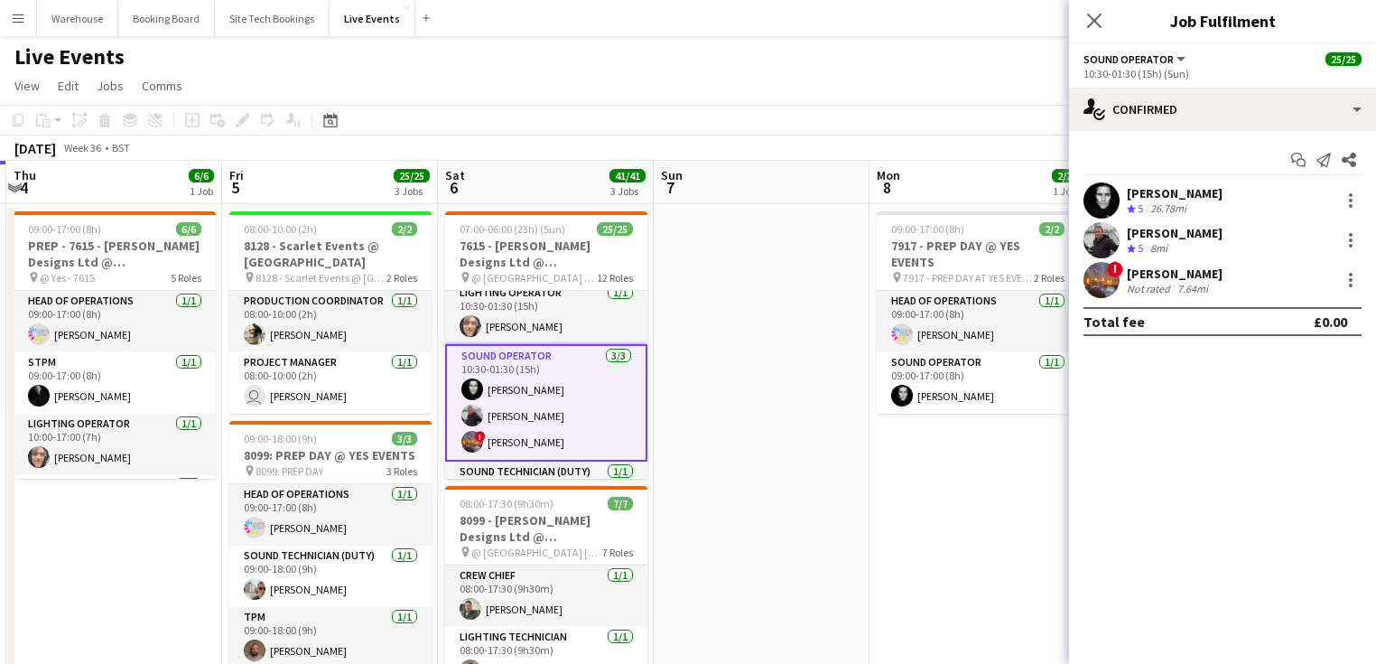
click at [1093, 451] on mat-expansion-panel "check Confirmed Start chat Send notification Share [PERSON_NAME] Crew rating 5 …" at bounding box center [1222, 397] width 307 height 533
click at [1094, 15] on icon "Close pop-in" at bounding box center [1093, 20] width 17 height 17
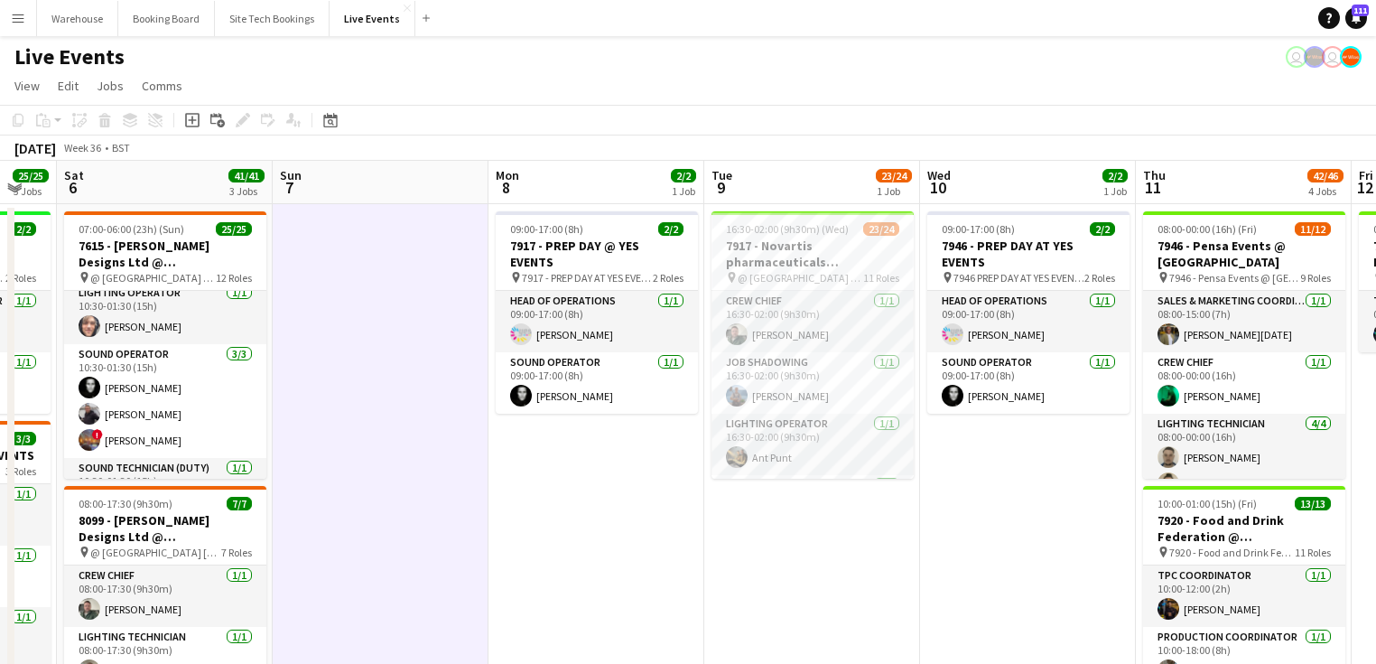
drag, startPoint x: 990, startPoint y: 493, endPoint x: 621, endPoint y: 433, distance: 373.2
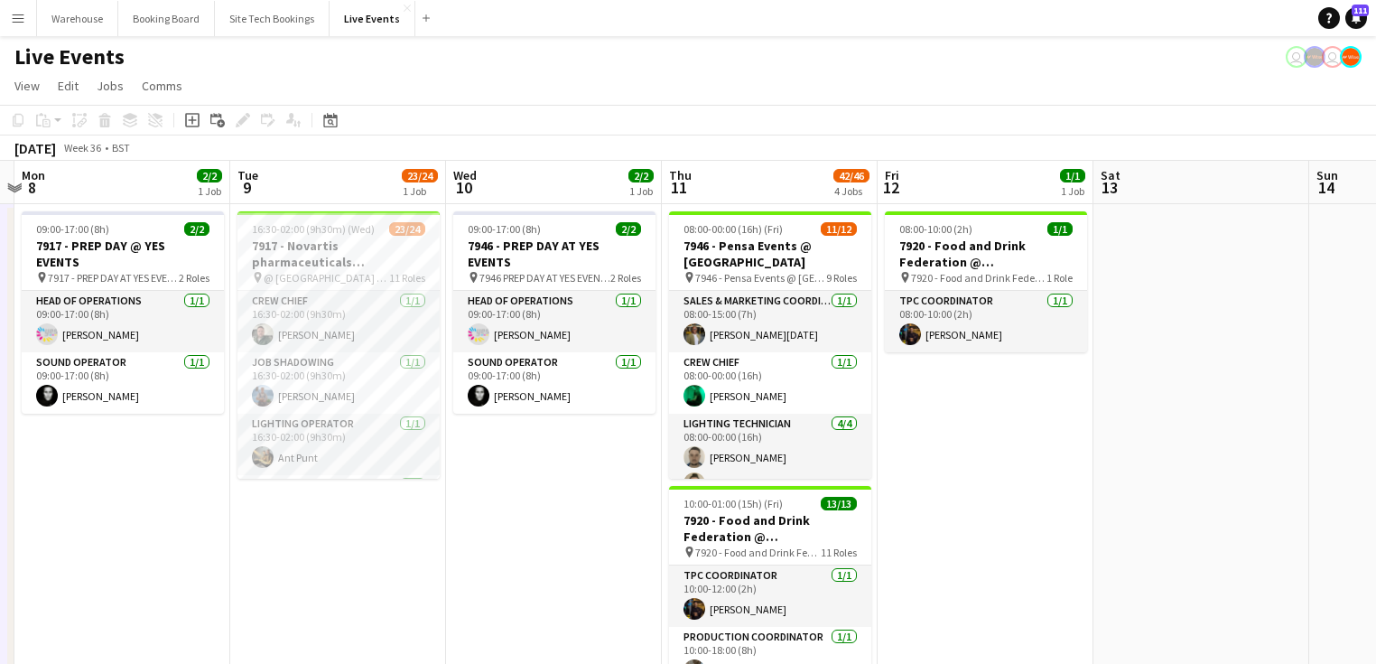
drag, startPoint x: 892, startPoint y: 495, endPoint x: 538, endPoint y: 448, distance: 357.0
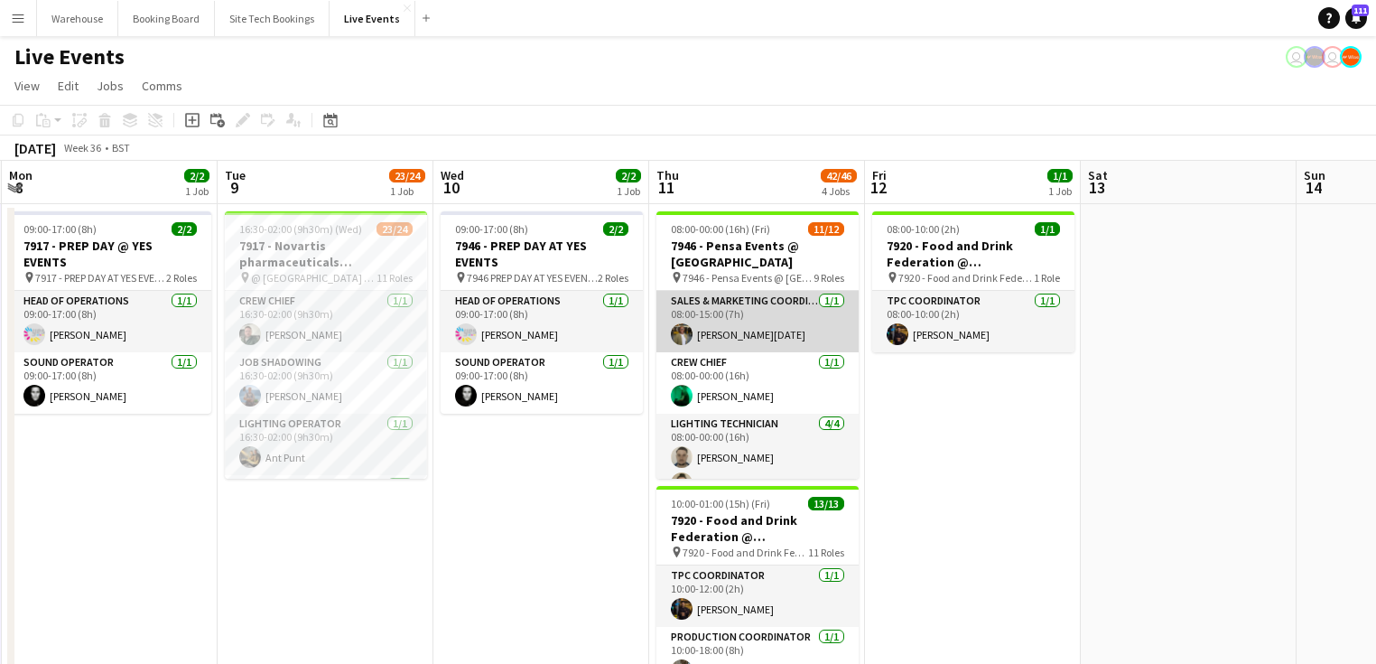
click at [673, 332] on app-user-avatar at bounding box center [682, 334] width 22 height 22
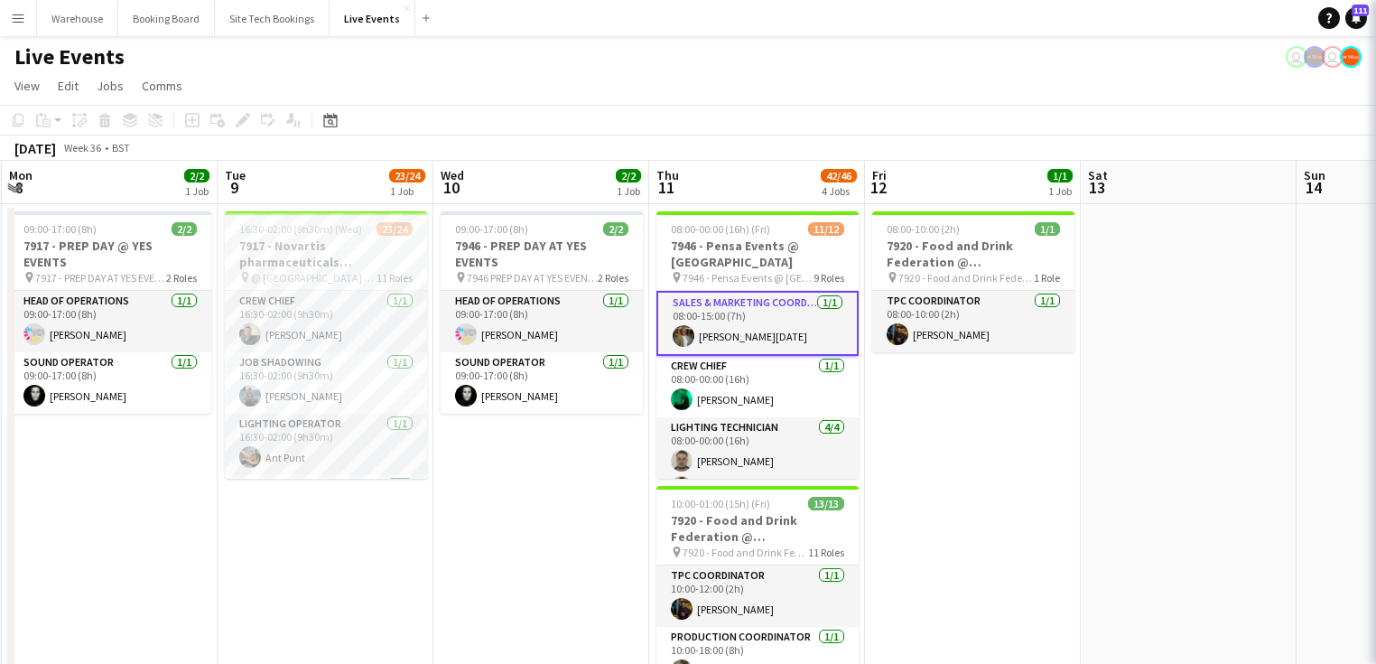
scroll to position [0, 646]
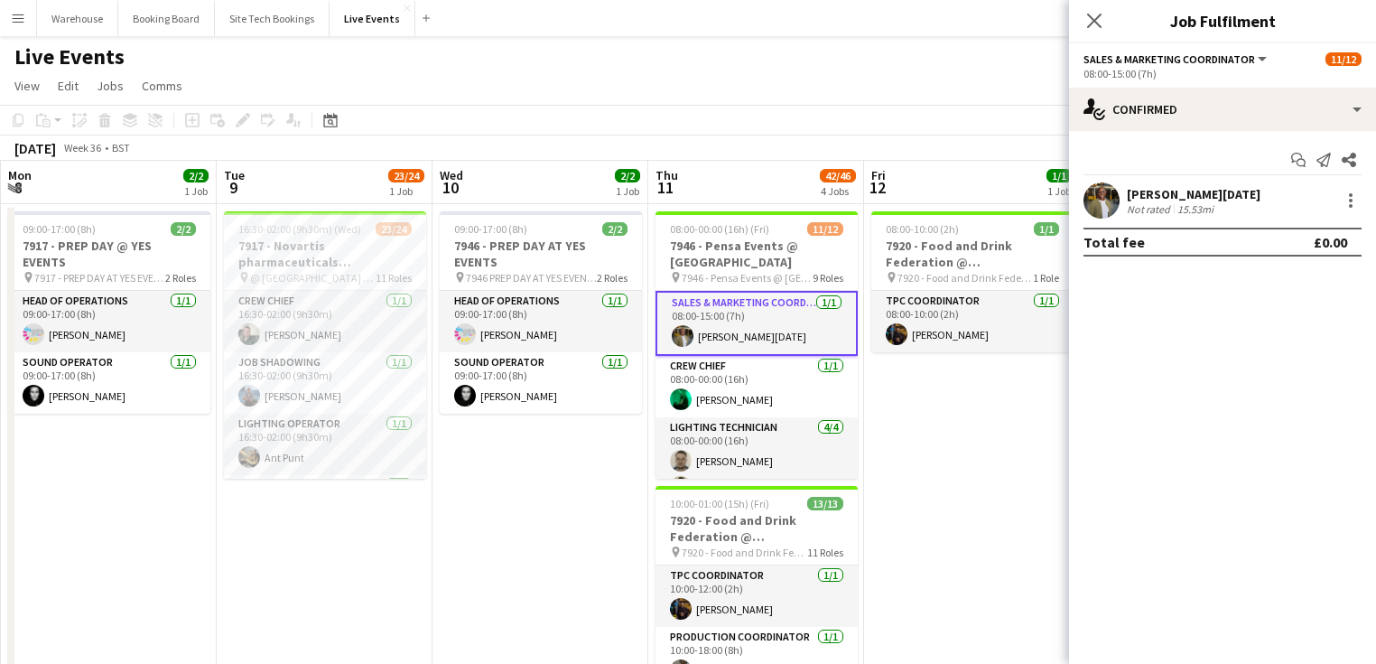
click at [1092, 202] on app-user-avatar at bounding box center [1101, 200] width 36 height 36
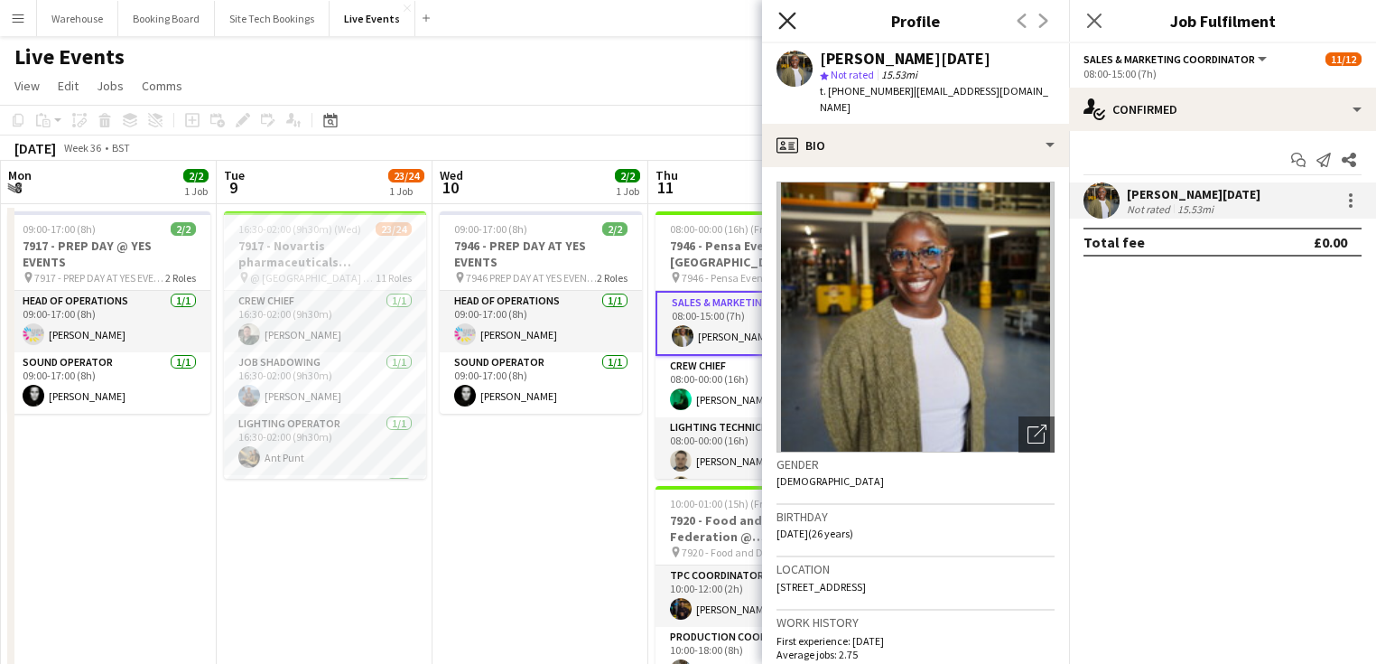
click at [791, 23] on icon at bounding box center [786, 20] width 17 height 17
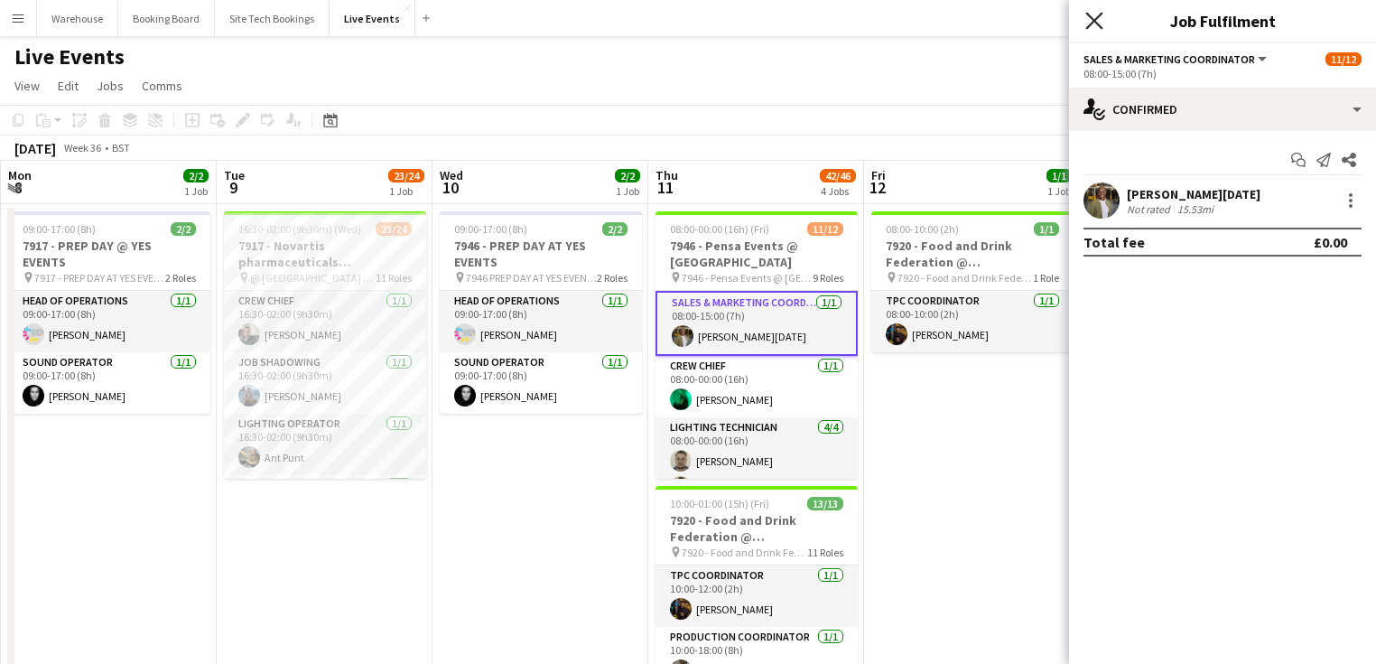
click at [1094, 27] on icon "Close pop-in" at bounding box center [1093, 20] width 17 height 17
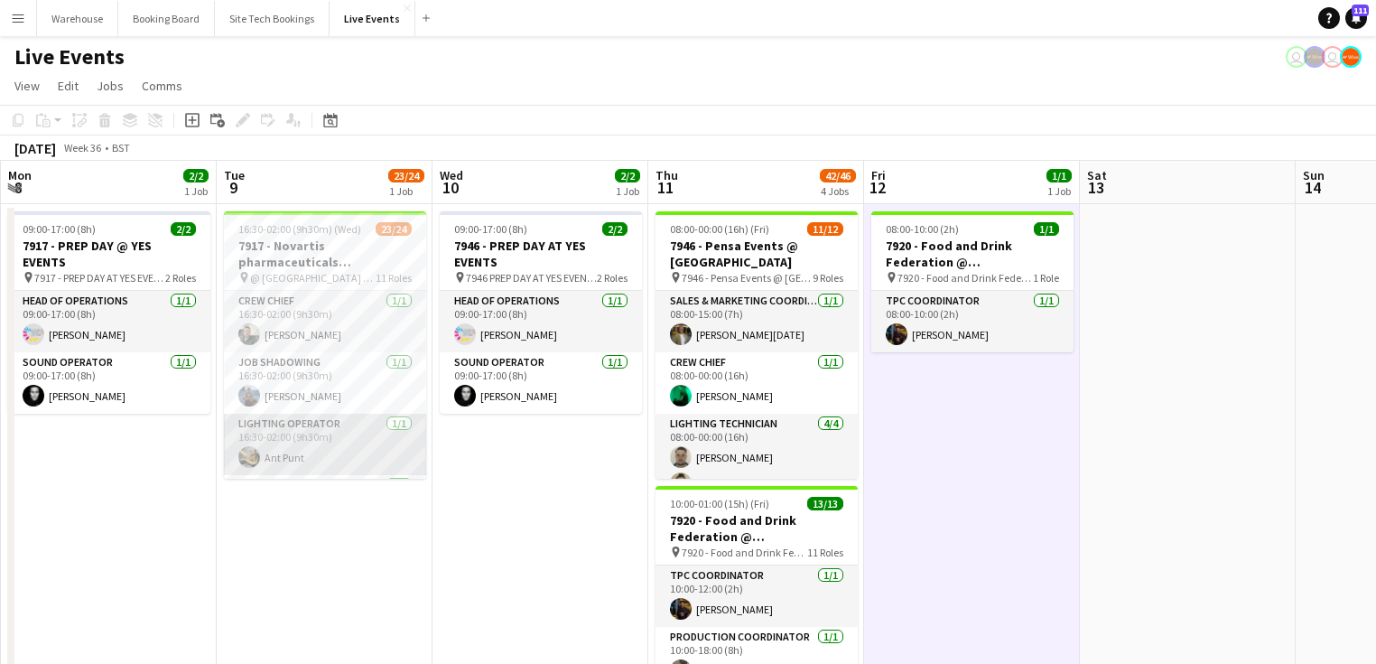
click at [246, 451] on app-user-avatar at bounding box center [249, 457] width 22 height 22
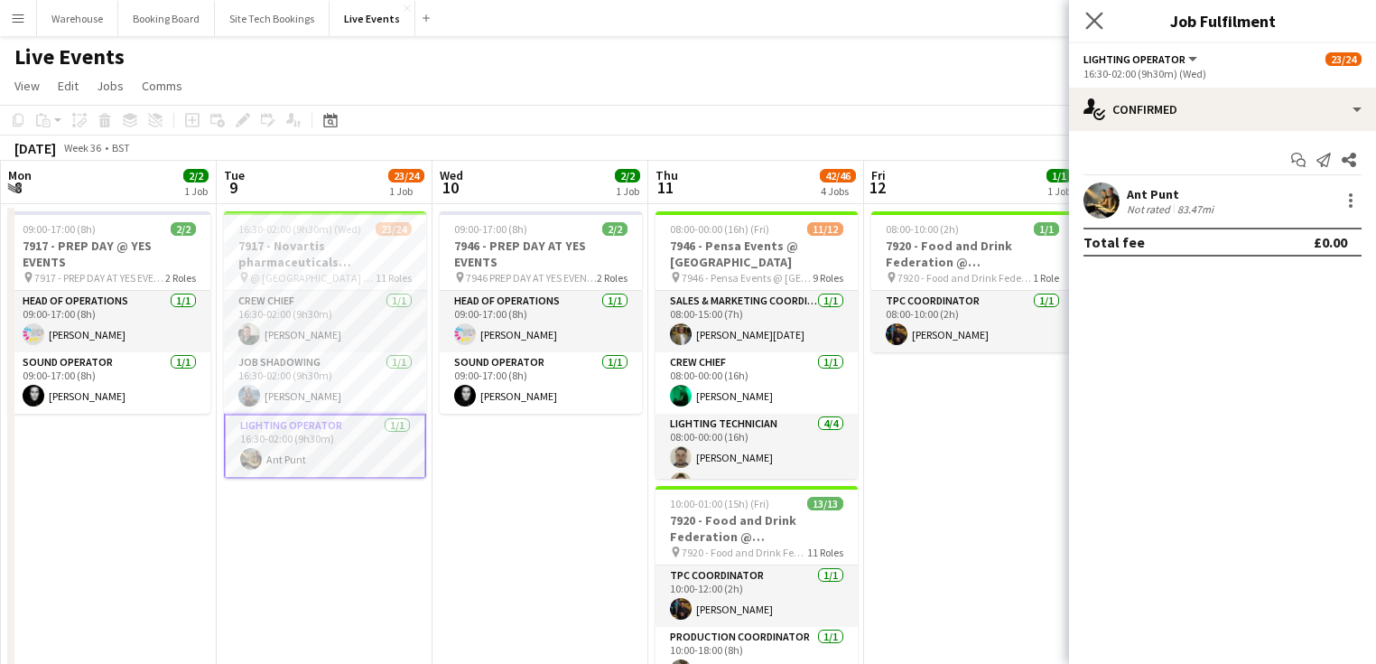
click at [1102, 18] on icon "Close pop-in" at bounding box center [1093, 20] width 17 height 17
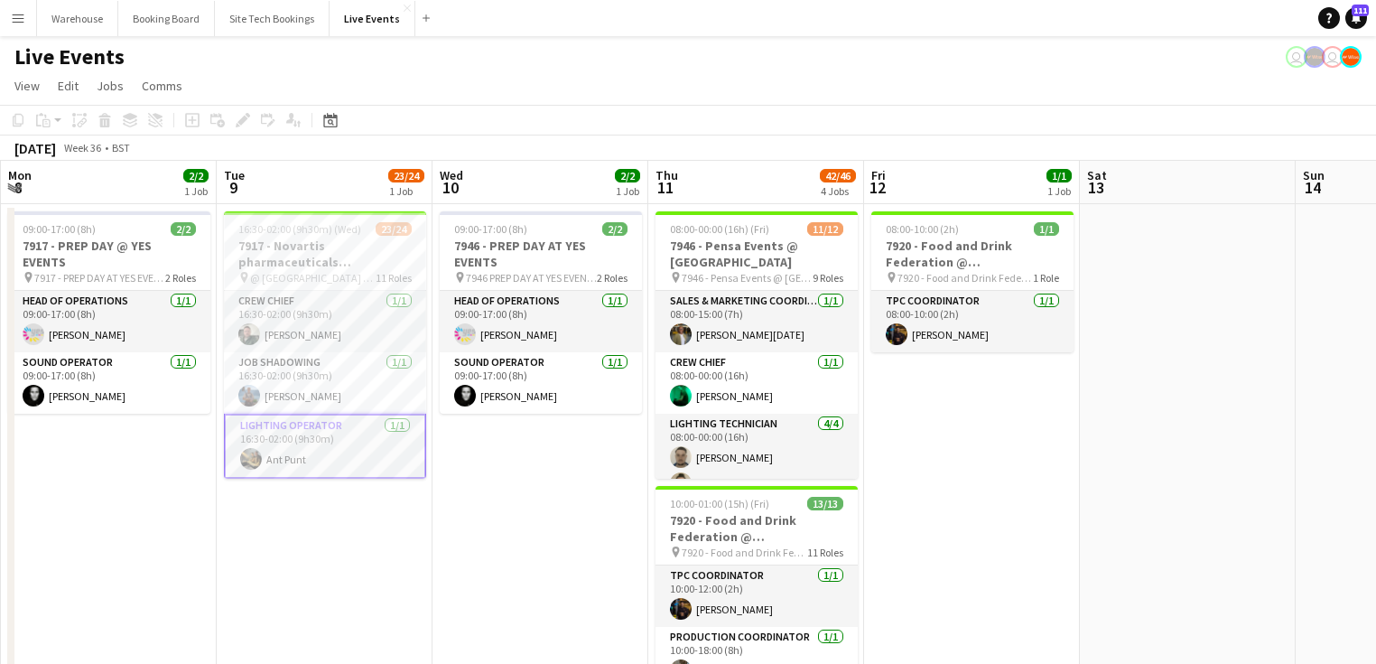
drag, startPoint x: 995, startPoint y: 463, endPoint x: 982, endPoint y: 454, distance: 15.5
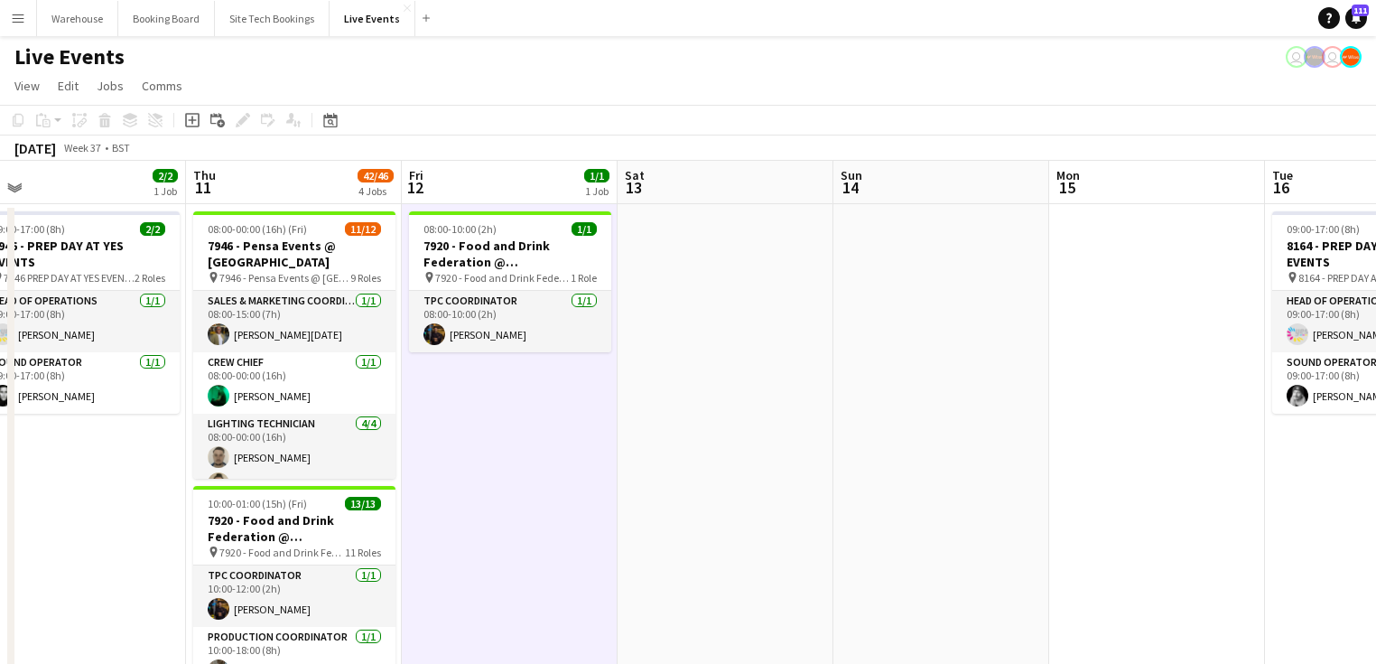
scroll to position [0, 692]
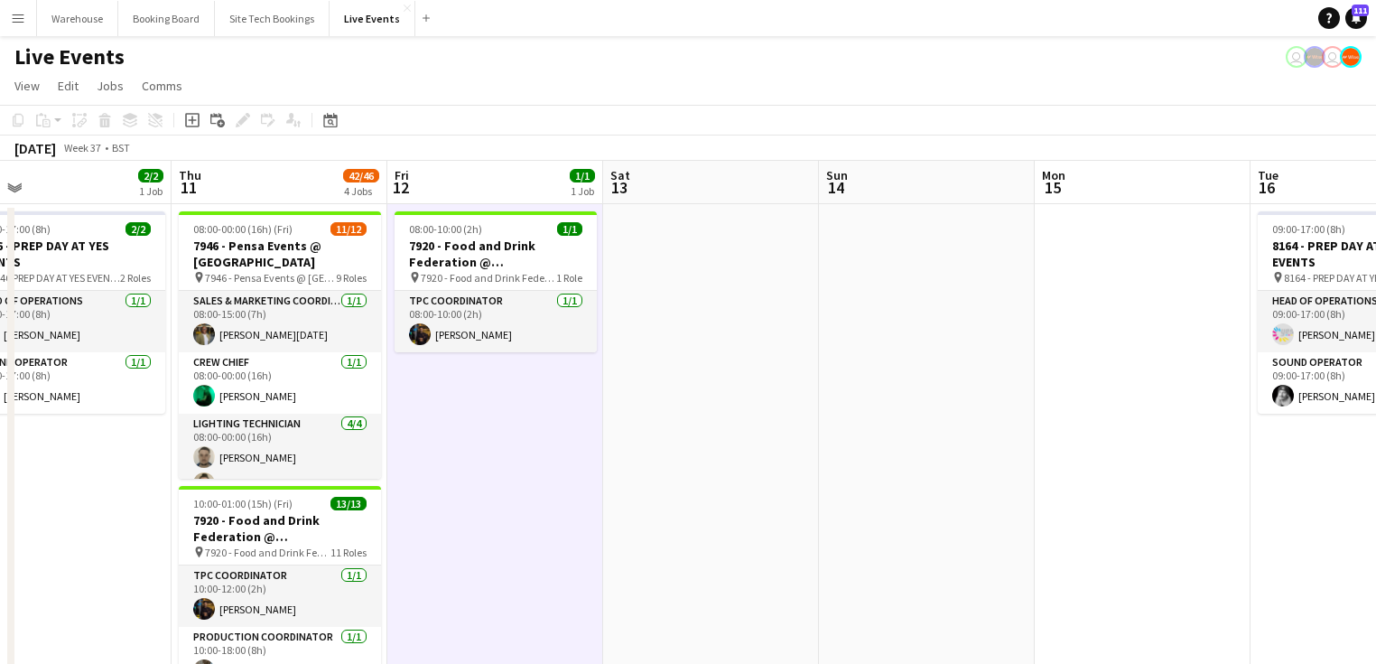
drag, startPoint x: 943, startPoint y: 478, endPoint x: 585, endPoint y: 453, distance: 358.4
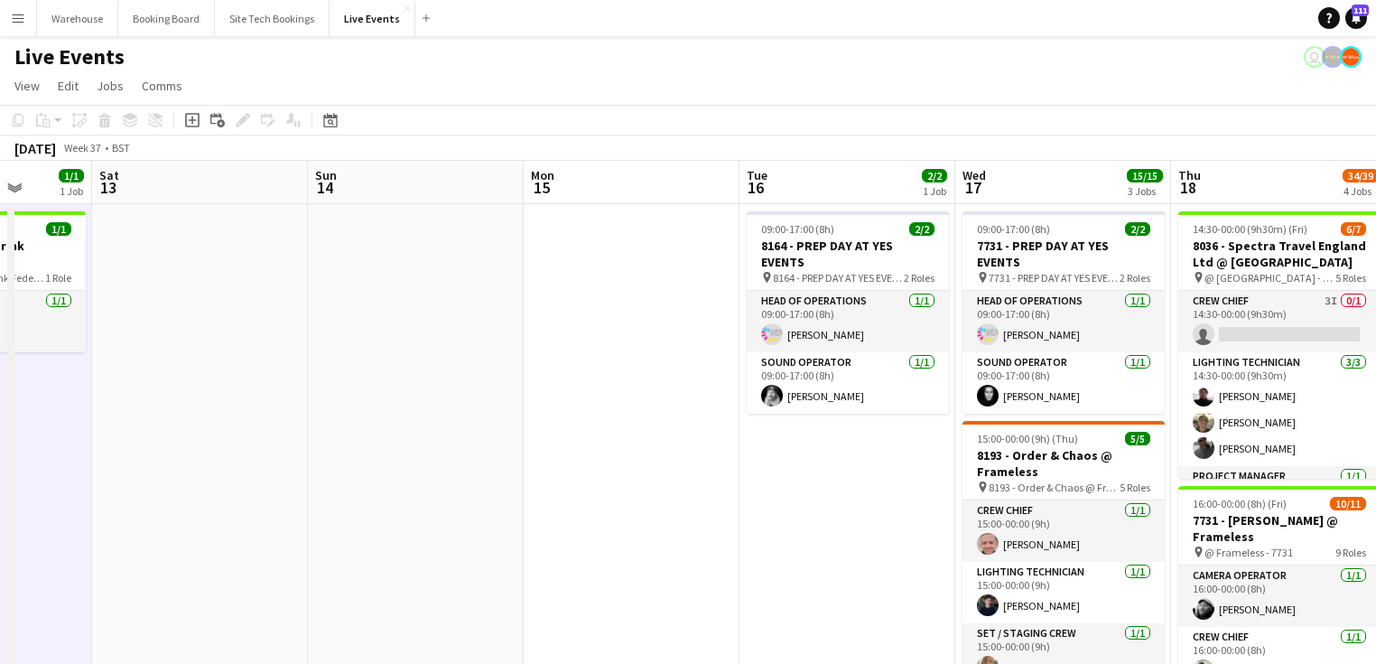
drag, startPoint x: 668, startPoint y: 335, endPoint x: 71, endPoint y: 290, distance: 598.5
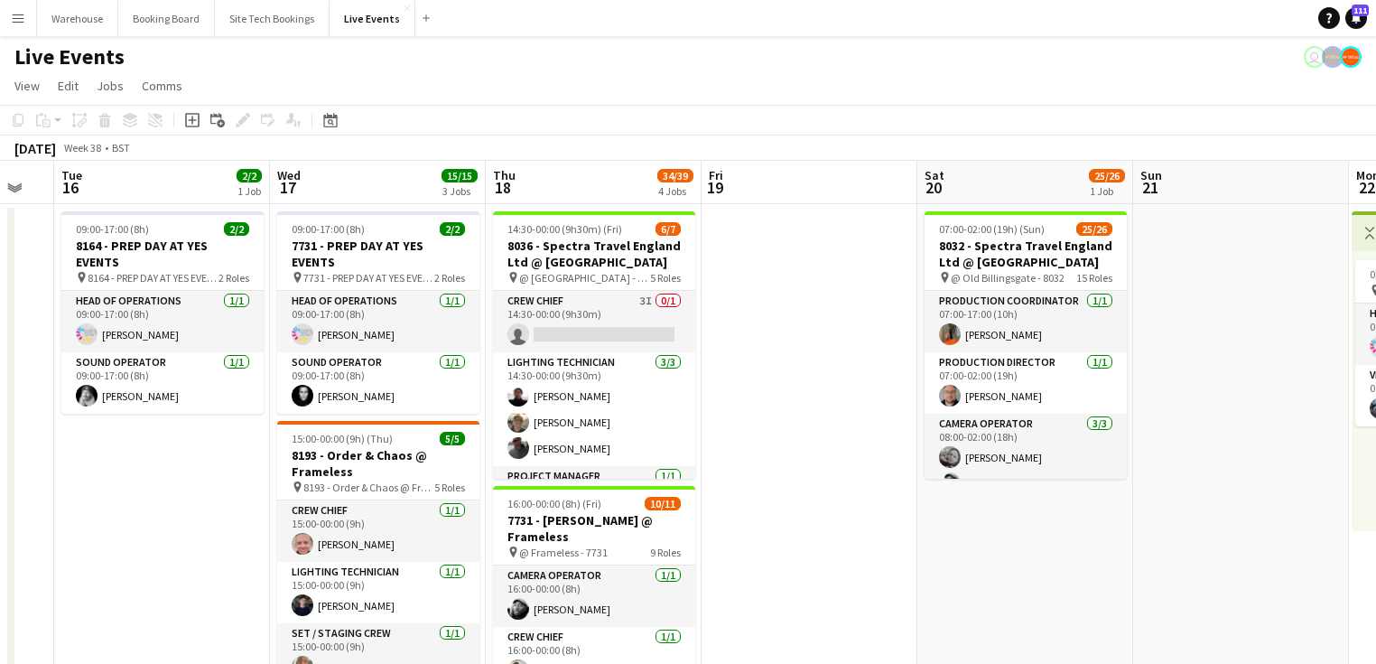
drag, startPoint x: 711, startPoint y: 315, endPoint x: 311, endPoint y: 234, distance: 409.0
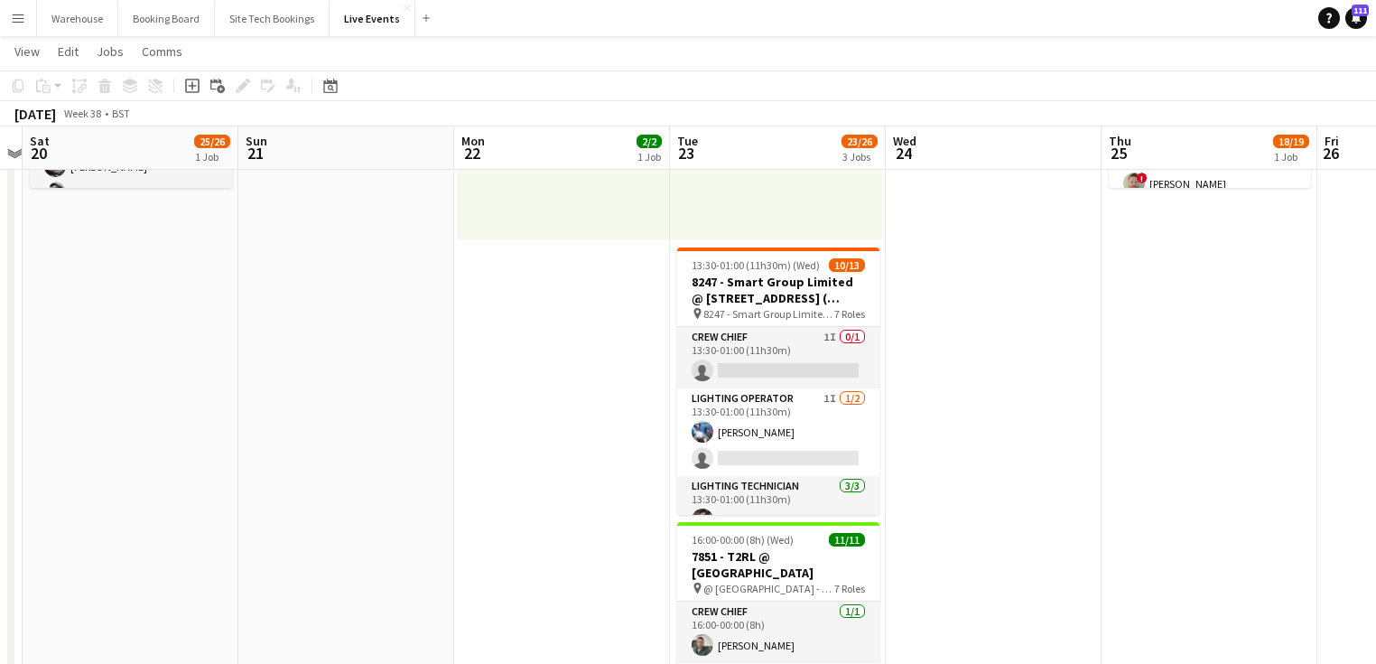
scroll to position [0, 690]
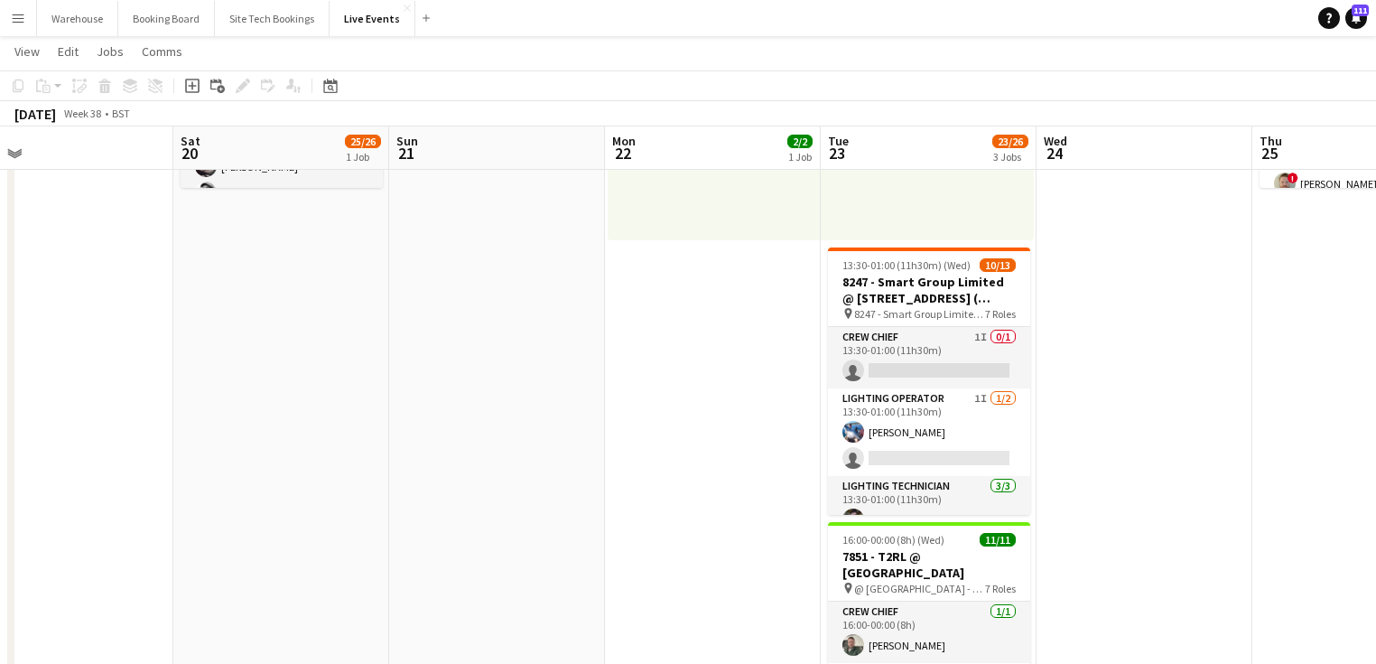
drag, startPoint x: 965, startPoint y: 491, endPoint x: 735, endPoint y: 445, distance: 234.8
click at [739, 449] on app-calendar-viewport "Tue 16 2/2 1 Job Wed 17 15/15 3 Jobs Thu 18 34/39 4 Jobs Fri 19 Sat 20 25/26 1 …" at bounding box center [688, 519] width 1376 height 1477
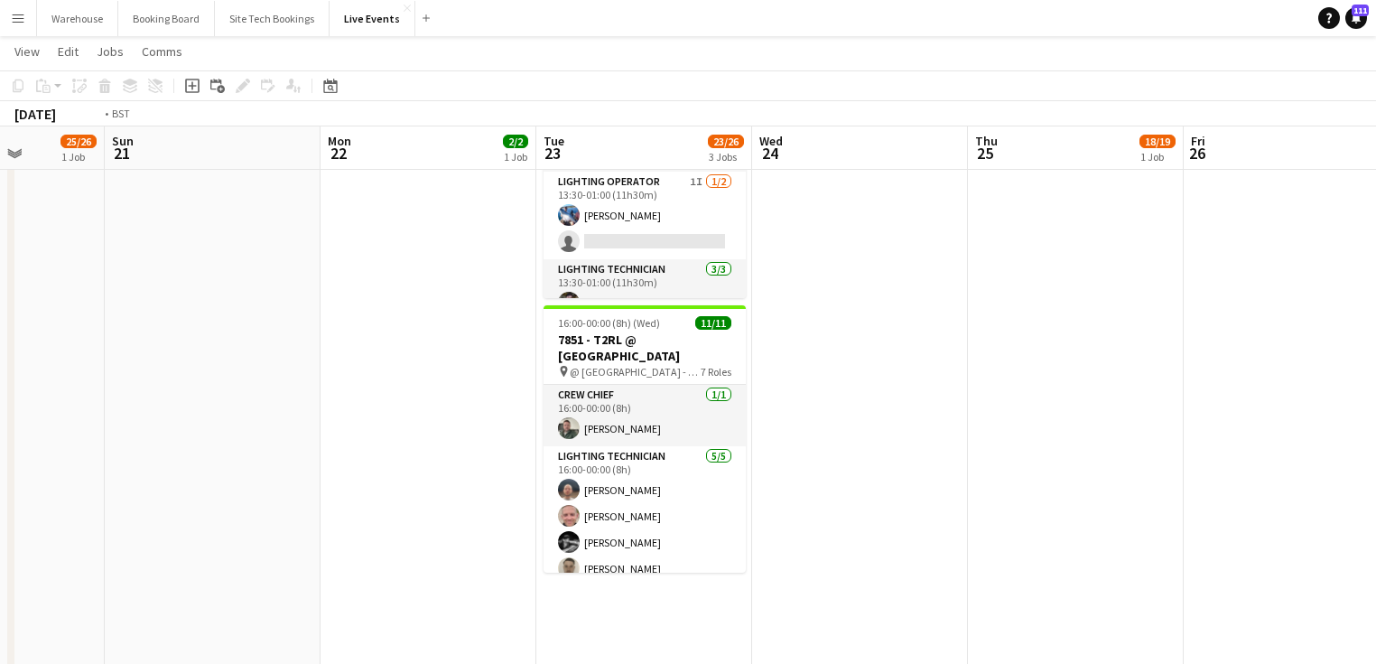
scroll to position [0, 550]
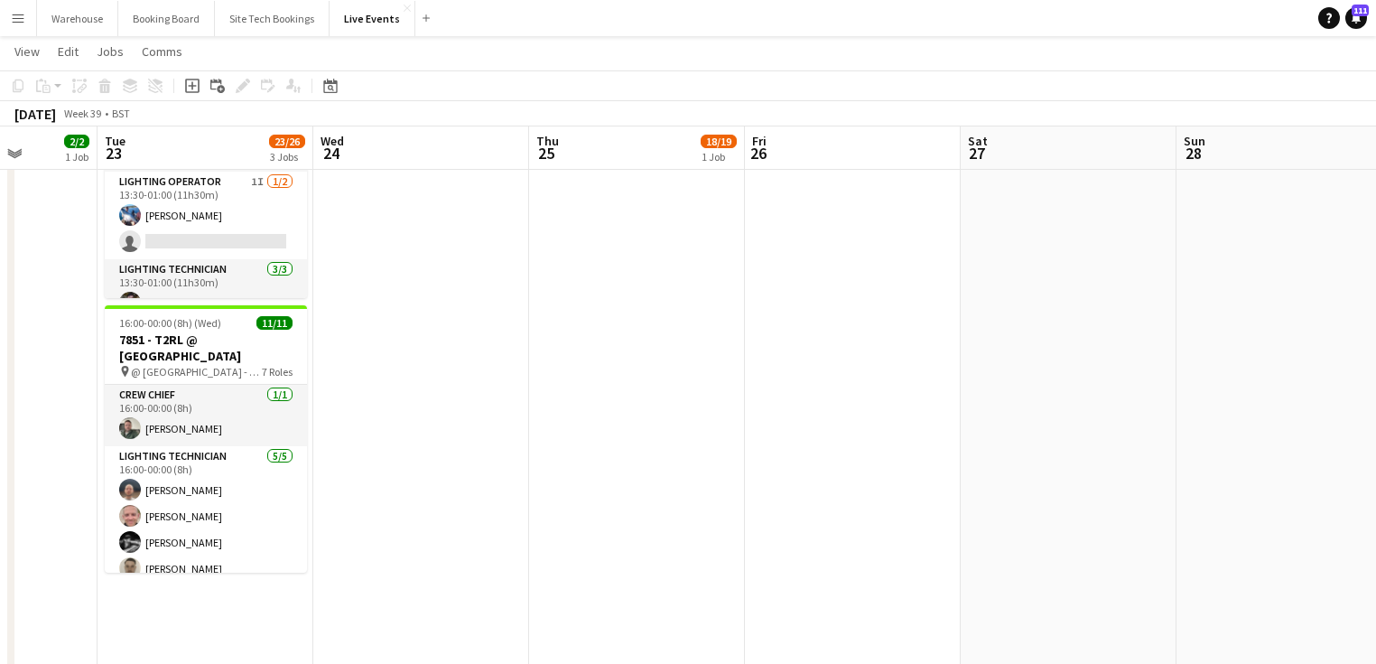
drag, startPoint x: 1093, startPoint y: 433, endPoint x: 399, endPoint y: 407, distance: 694.8
click at [397, 421] on app-calendar-viewport "Sat 20 25/26 1 Job Sun 21 Mon 22 2/2 1 Job Tue 23 23/26 3 Jobs Wed 24 Thu 25 18…" at bounding box center [688, 303] width 1376 height 1477
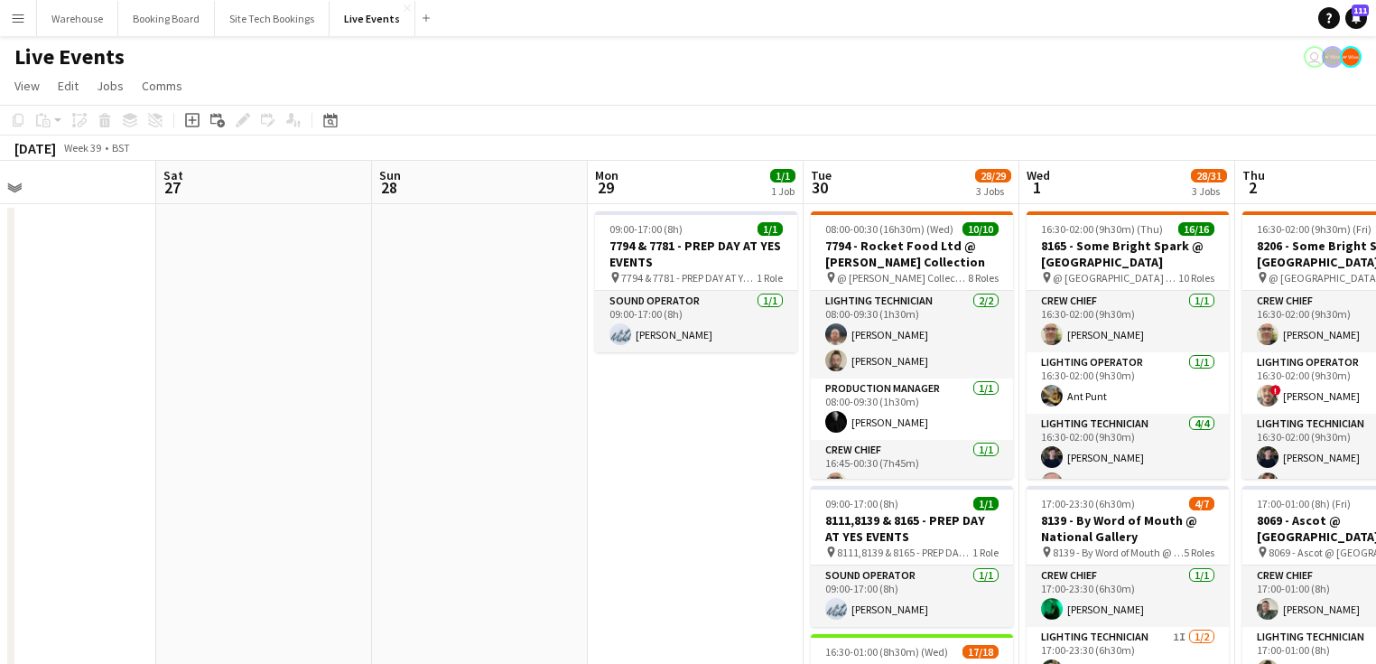
drag, startPoint x: 795, startPoint y: 526, endPoint x: 404, endPoint y: 535, distance: 391.1
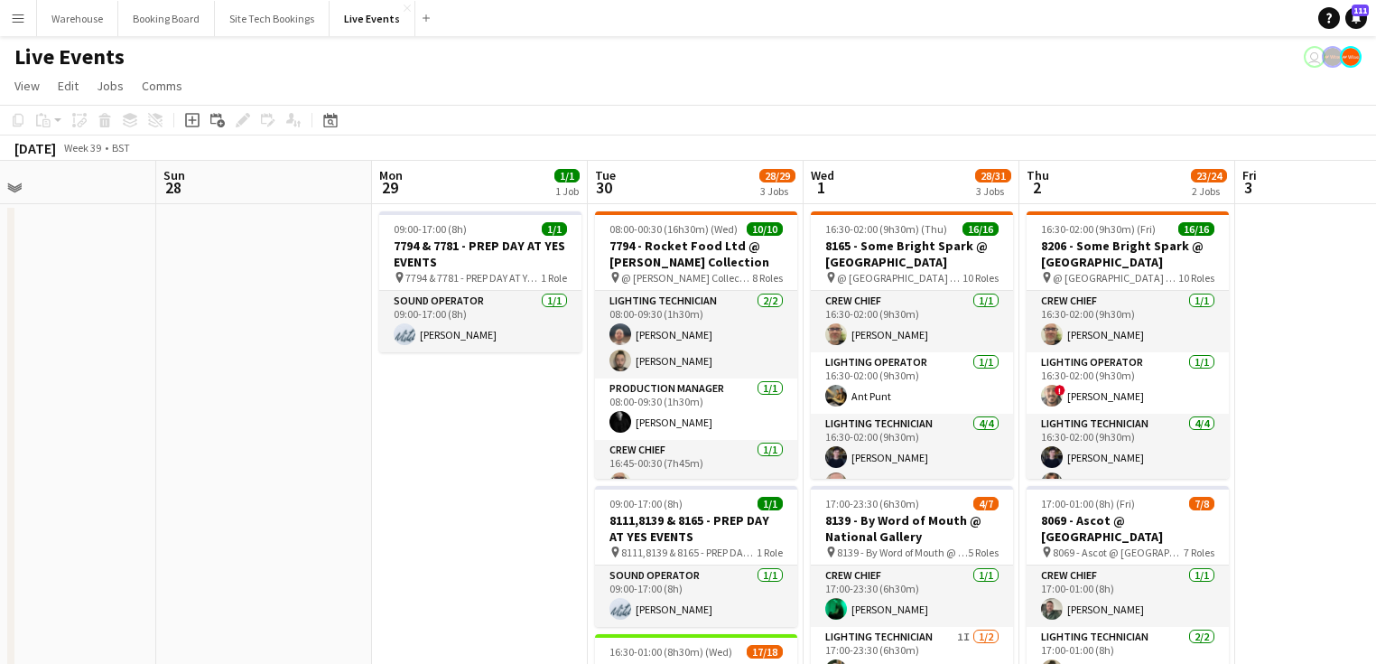
drag, startPoint x: 585, startPoint y: 556, endPoint x: 135, endPoint y: 527, distance: 450.6
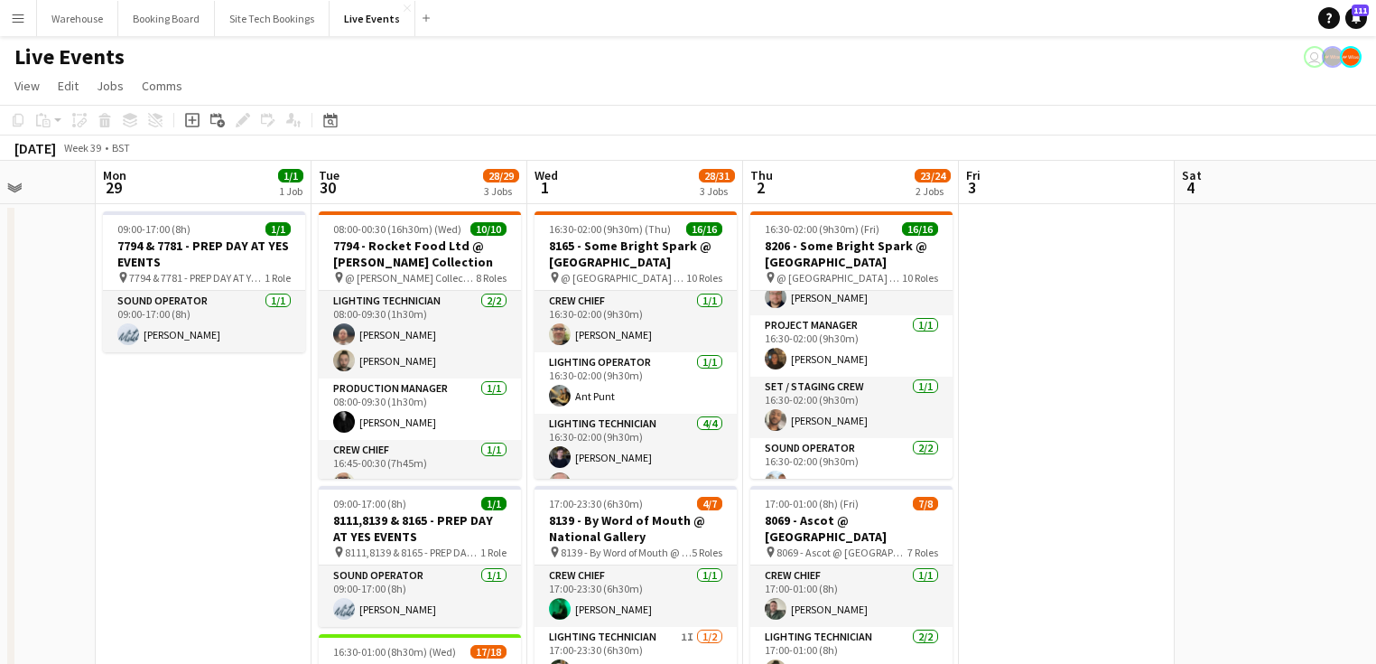
scroll to position [289, 0]
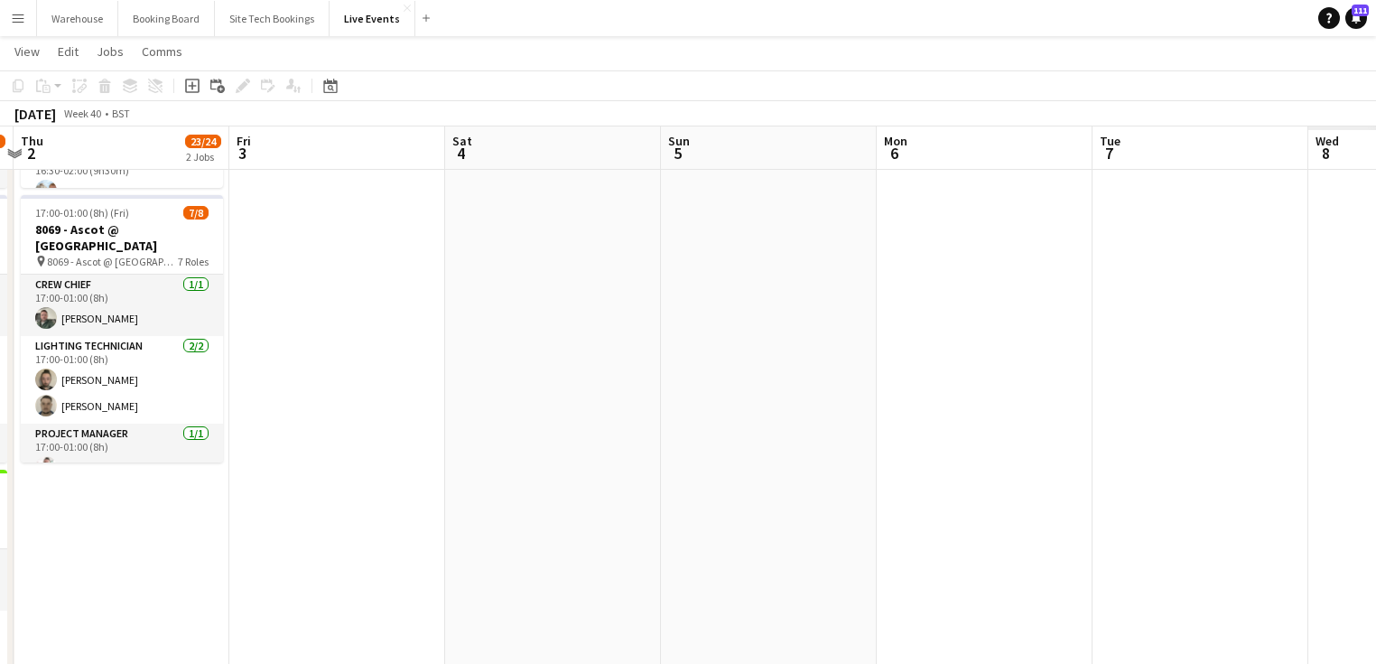
drag, startPoint x: 1037, startPoint y: 379, endPoint x: 307, endPoint y: 386, distance: 729.6
click at [307, 386] on app-calendar-viewport "Sun 28 Mon 29 1/1 1 Job Tue 30 28/29 3 Jobs Wed 1 28/31 3 Jobs Thu 2 23/24 2 Jo…" at bounding box center [688, 519] width 1376 height 1477
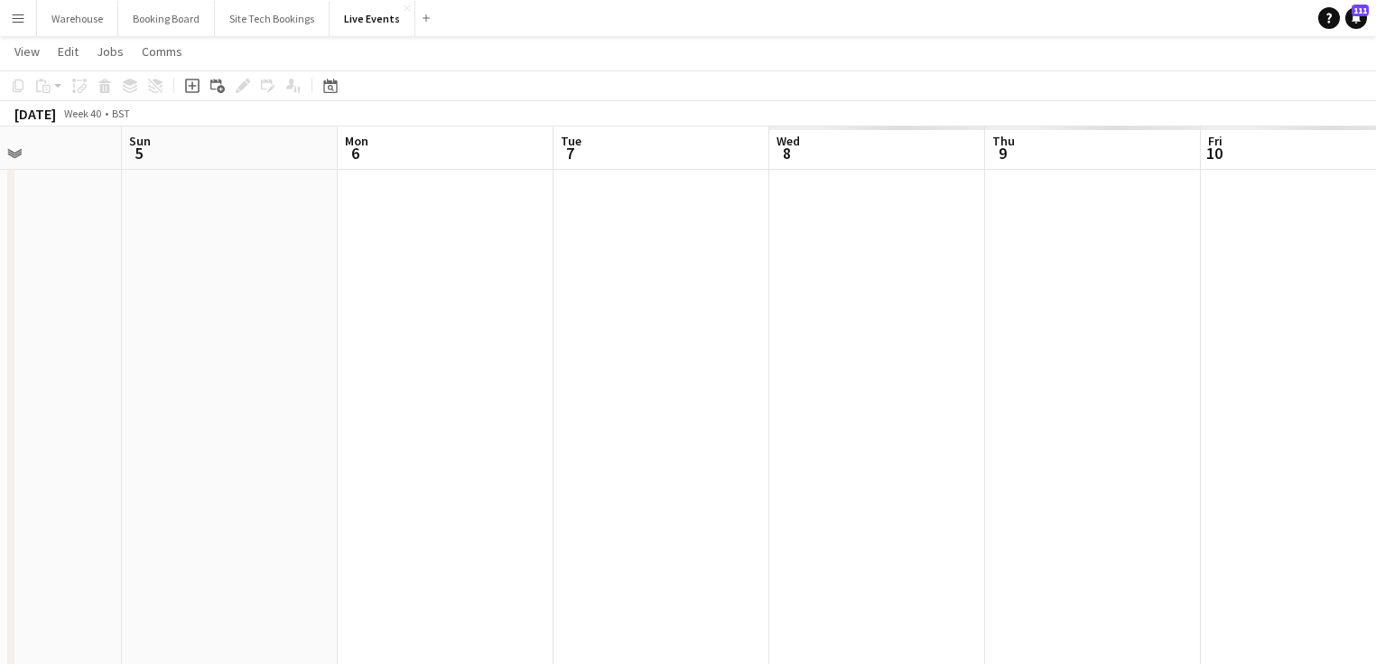
drag, startPoint x: 522, startPoint y: 408, endPoint x: 498, endPoint y: 397, distance: 25.9
click at [285, 412] on app-calendar-viewport "Wed 1 28/31 3 Jobs Thu 2 23/24 2 Jobs Fri 3 Sat 4 Sun 5 Mon 6 Tue 7 Wed 8 Thu 9…" at bounding box center [688, 519] width 1376 height 1477
drag, startPoint x: 689, startPoint y: 416, endPoint x: 488, endPoint y: 412, distance: 201.4
click at [497, 417] on app-calendar-viewport "Fri 3 Sat 4 Sun 5 Mon 6 Tue 7 Wed 8 Thu 9 Fri 10 Sat 11 Sun 12 Mon 13 Tue 14" at bounding box center [688, 519] width 1376 height 1477
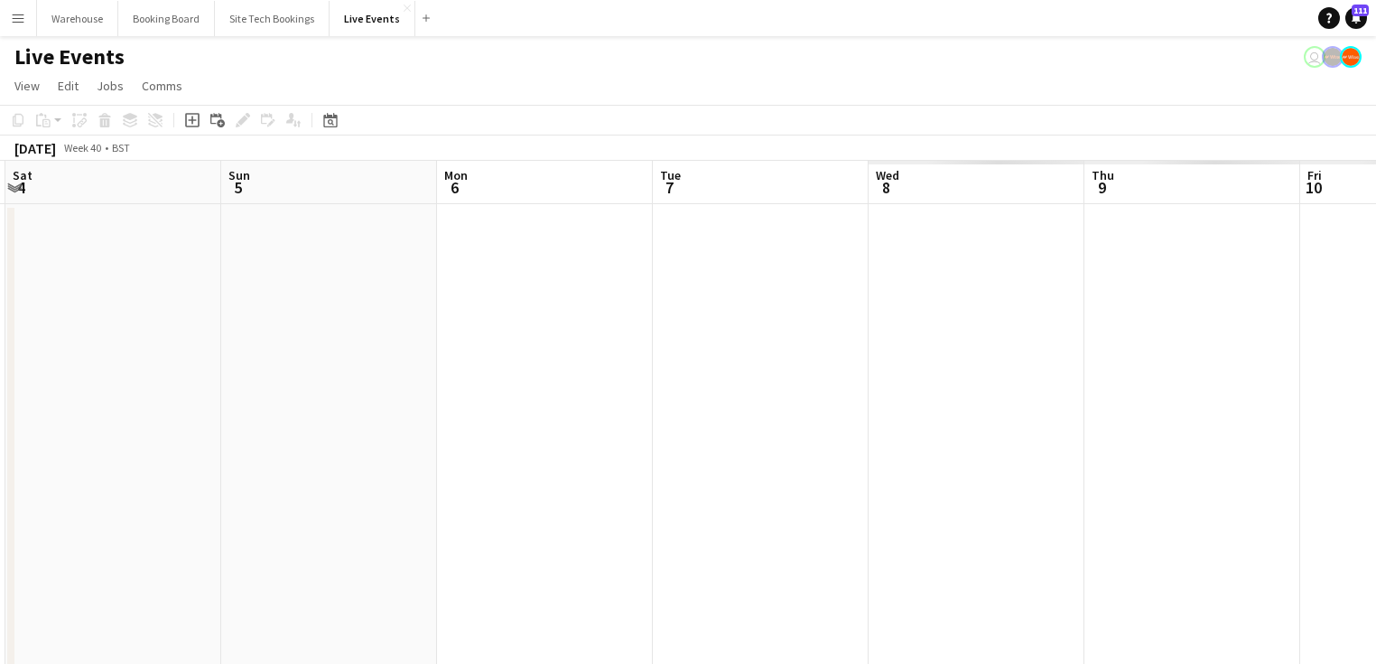
drag, startPoint x: 373, startPoint y: 440, endPoint x: 791, endPoint y: 414, distance: 418.9
drag, startPoint x: 574, startPoint y: 429, endPoint x: 956, endPoint y: 412, distance: 382.3
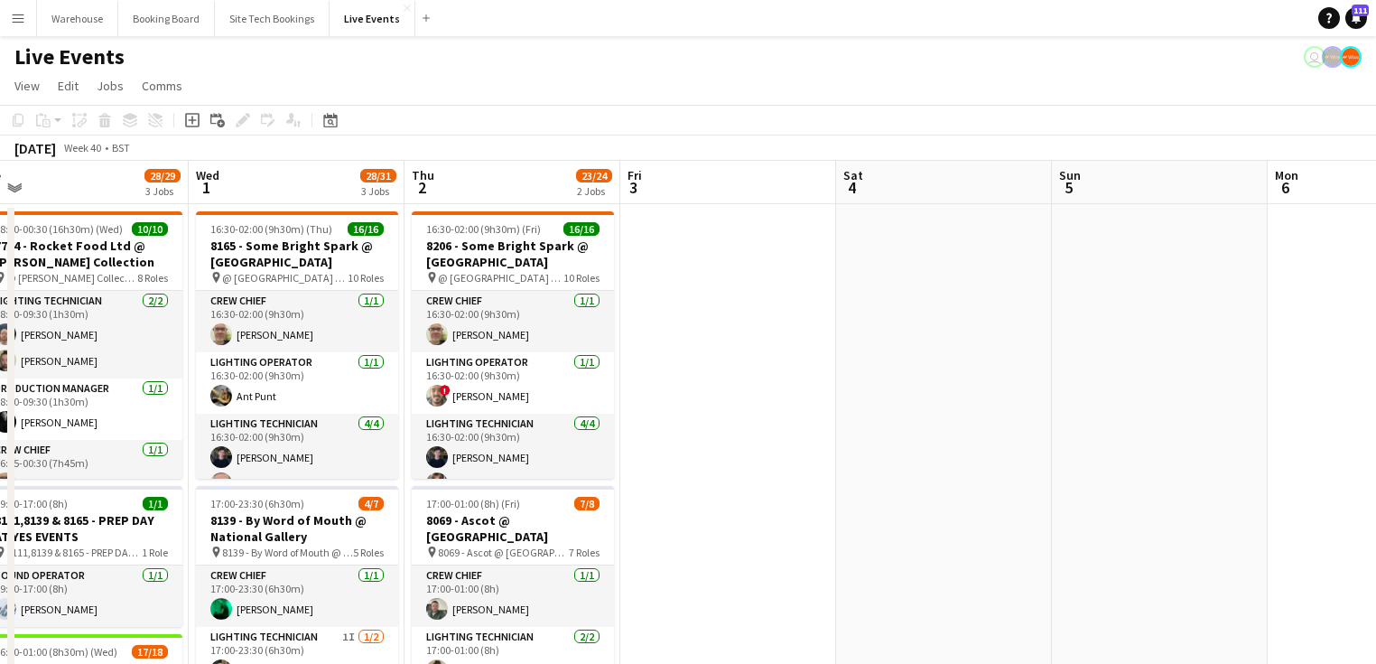
drag, startPoint x: 752, startPoint y: 426, endPoint x: 839, endPoint y: 415, distance: 87.4
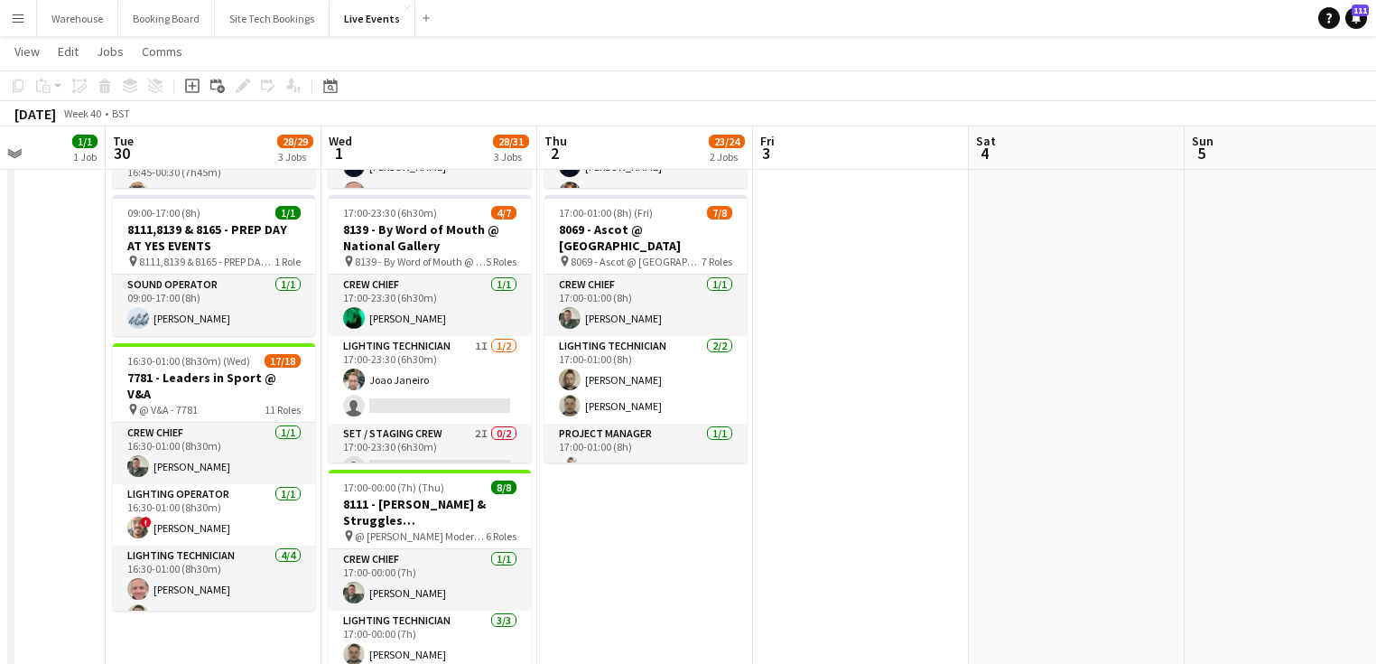
scroll to position [0, 501]
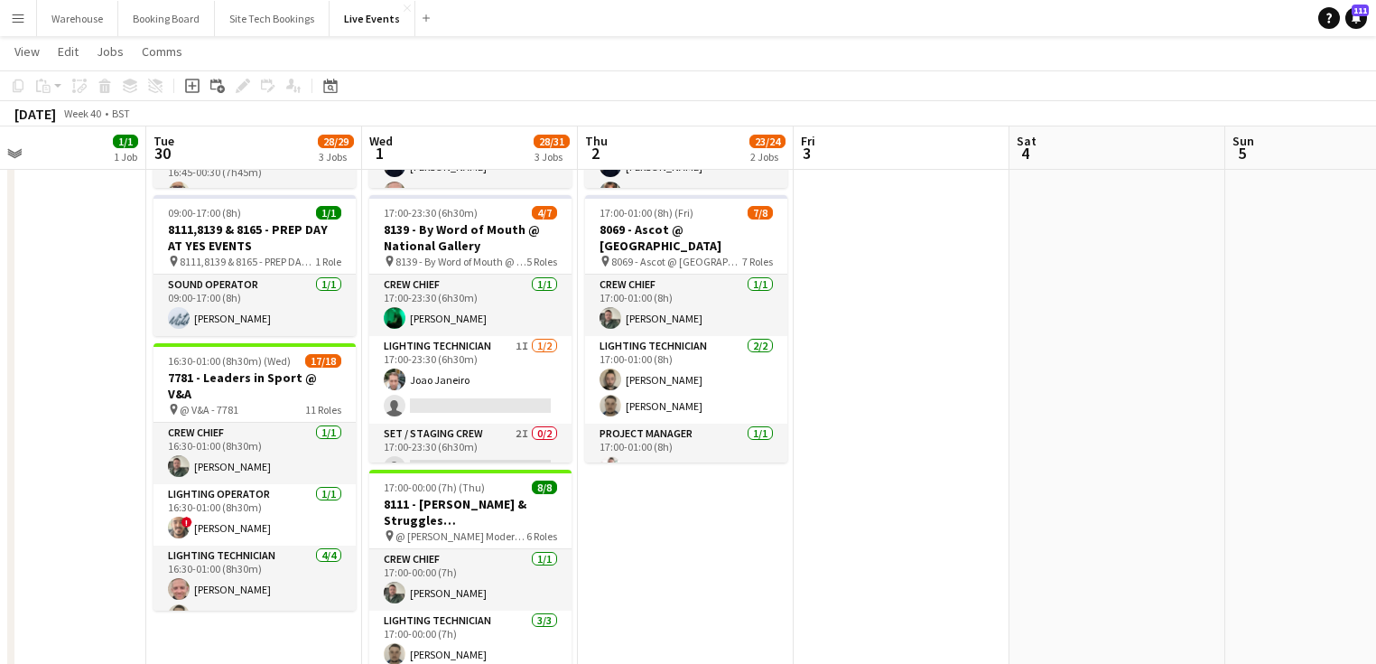
drag, startPoint x: 522, startPoint y: 589, endPoint x: 650, endPoint y: 550, distance: 134.0
click at [666, 559] on app-calendar-viewport "Sat 27 Sun 28 Mon 29 1/1 1 Job Tue 30 28/29 3 Jobs Wed 1 28/31 3 Jobs Thu 2 23/…" at bounding box center [688, 519] width 1376 height 1477
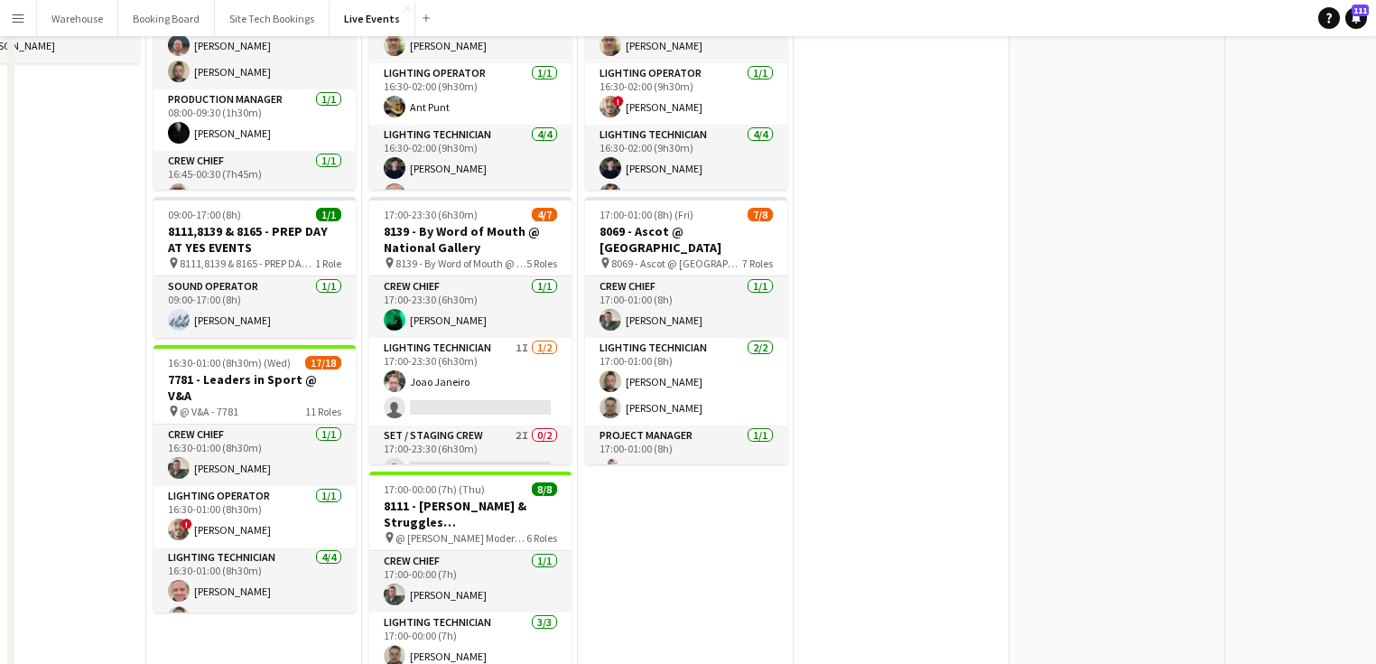
scroll to position [0, 0]
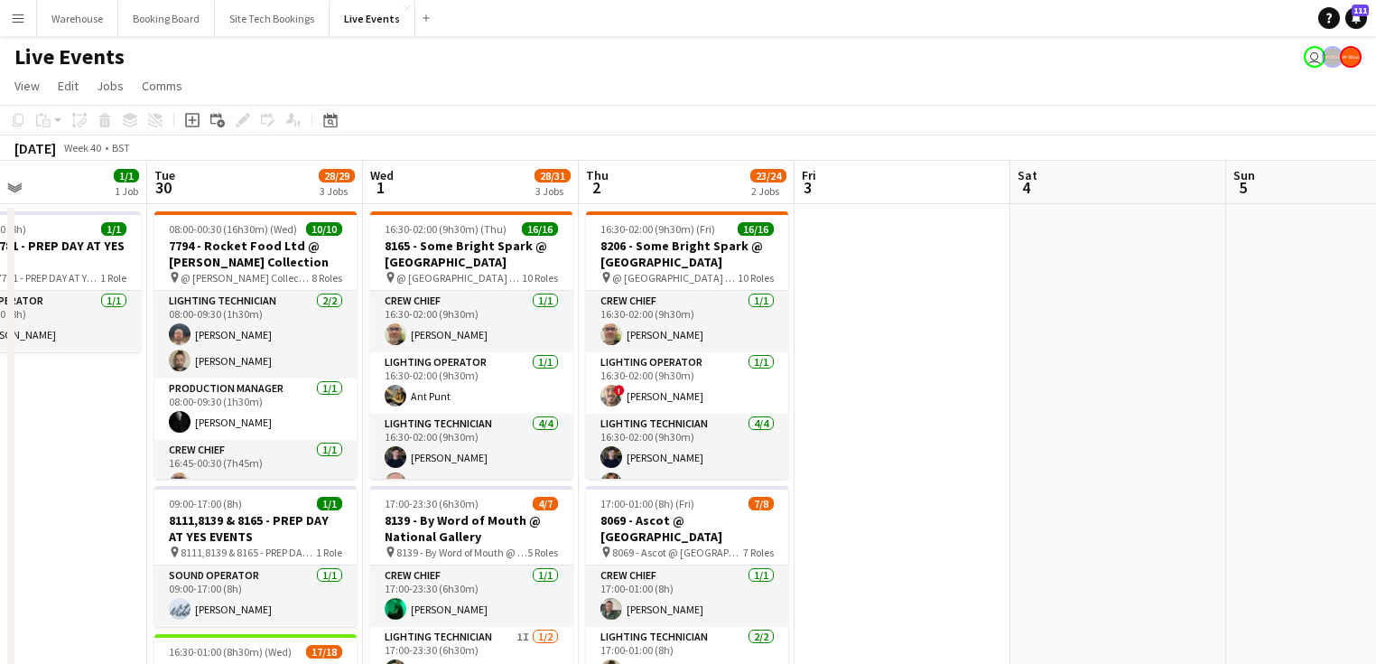
drag, startPoint x: 723, startPoint y: 385, endPoint x: 126, endPoint y: 334, distance: 599.0
click at [134, 336] on app-calendar-viewport "Sat 27 Sun 28 Mon 29 1/1 1 Job Tue 30 28/29 3 Jobs Wed 1 28/31 3 Jobs Thu 2 23/…" at bounding box center [688, 612] width 1376 height 903
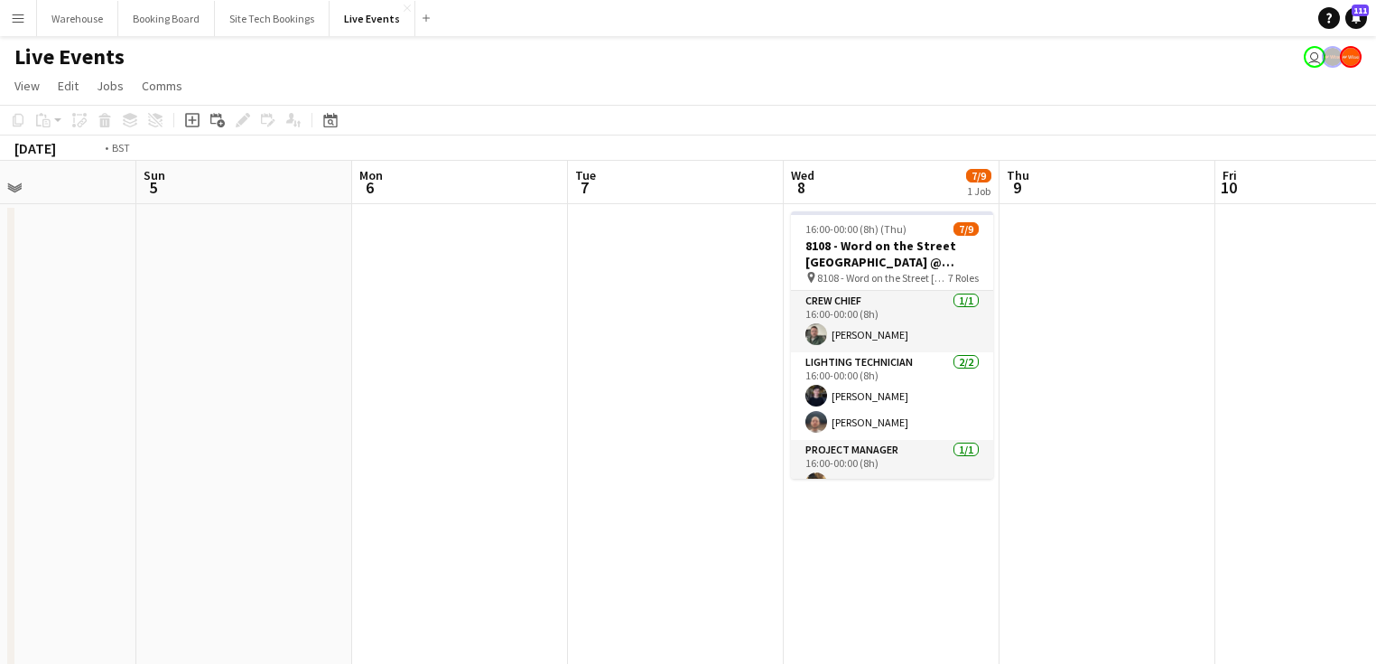
drag, startPoint x: 482, startPoint y: 372, endPoint x: -67, endPoint y: 366, distance: 549.0
click at [0, 366] on html "Menu Boards Boards Boards All jobs Status Workforce Workforce My Workforce Recr…" at bounding box center [688, 532] width 1376 height 1064
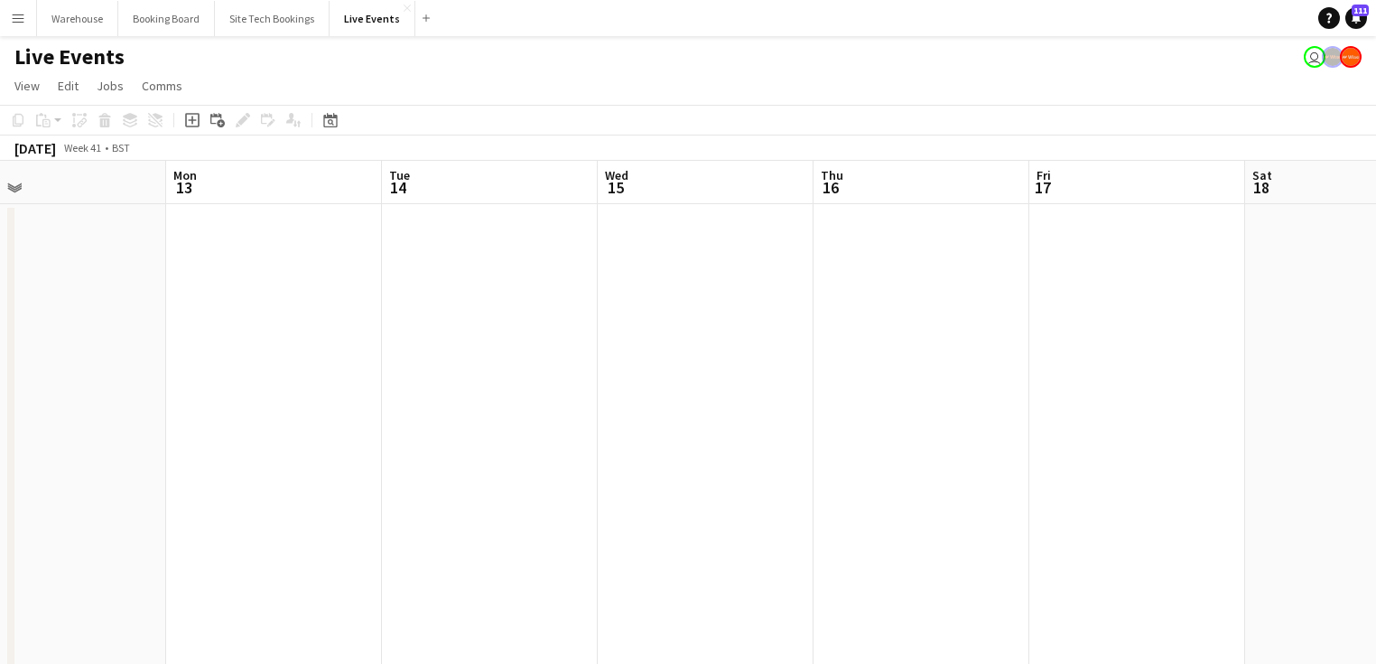
drag, startPoint x: 673, startPoint y: 377, endPoint x: -318, endPoint y: 390, distance: 990.6
click at [0, 390] on html "Menu Boards Boards Boards All jobs Status Workforce Workforce My Workforce Recr…" at bounding box center [688, 532] width 1376 height 1064
drag, startPoint x: 170, startPoint y: 426, endPoint x: 633, endPoint y: 401, distance: 463.9
click at [592, 373] on app-calendar-viewport "Wed 8 7/9 1 Job Thu 9 Fri 10 Sat 11 Sun 12 Mon 13 Tue 14 Wed 15 Thu 16 Fri 17 S…" at bounding box center [688, 612] width 1376 height 903
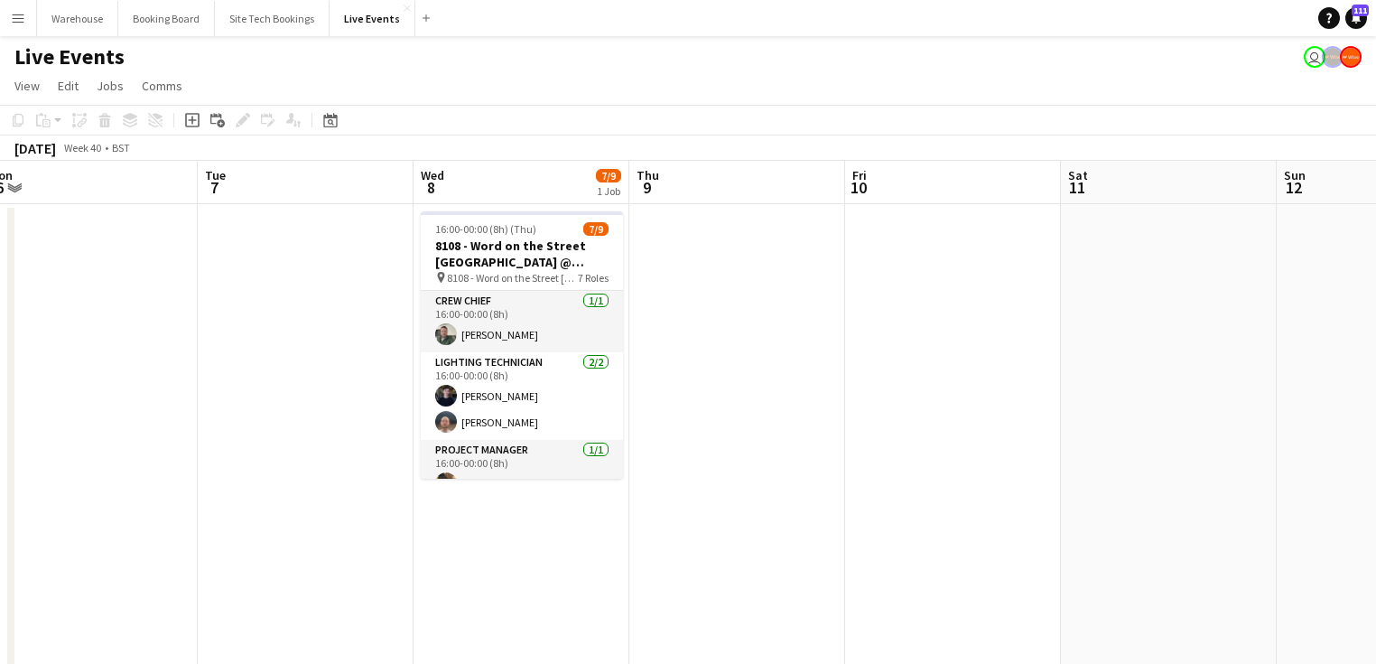
drag, startPoint x: 535, startPoint y: 437, endPoint x: 794, endPoint y: 359, distance: 270.5
click at [793, 360] on app-calendar-viewport "Sat 4 Sun 5 Mon 6 Tue 7 Wed 8 7/9 1 Job Thu 9 Fri 10 Sat 11 Sun 12 Mon 13 Tue 1…" at bounding box center [688, 612] width 1376 height 903
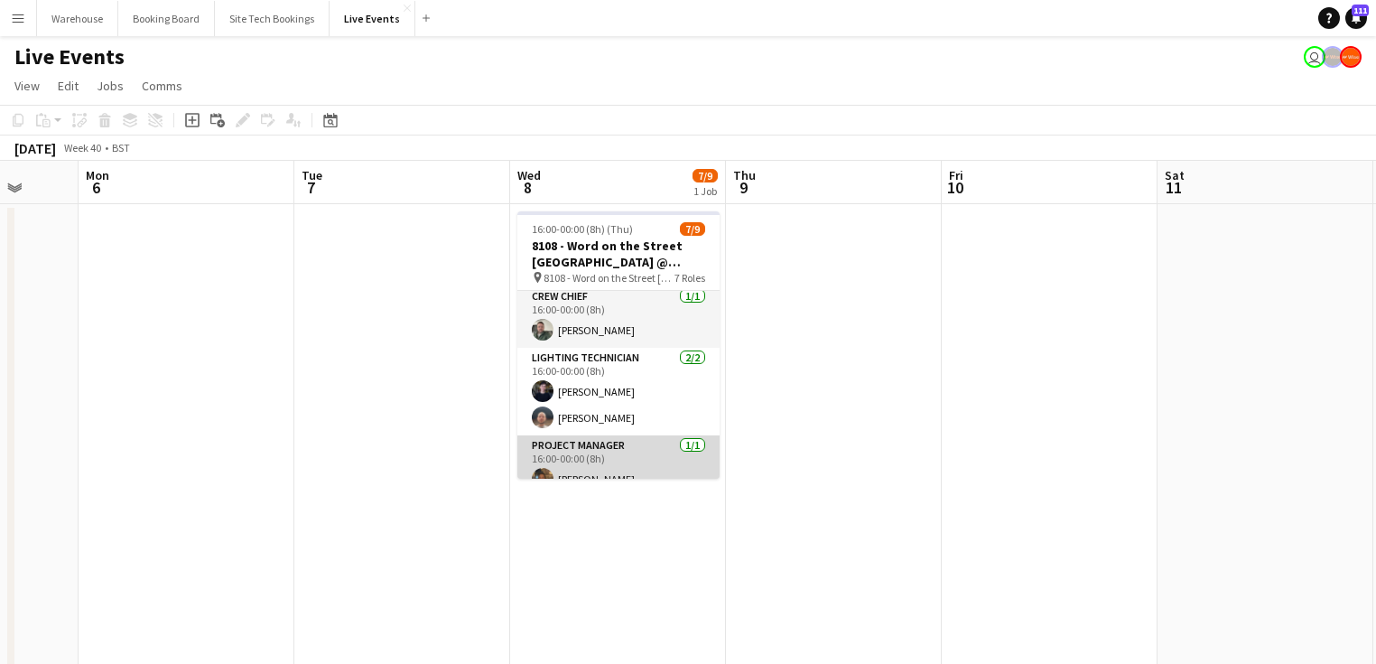
scroll to position [0, 0]
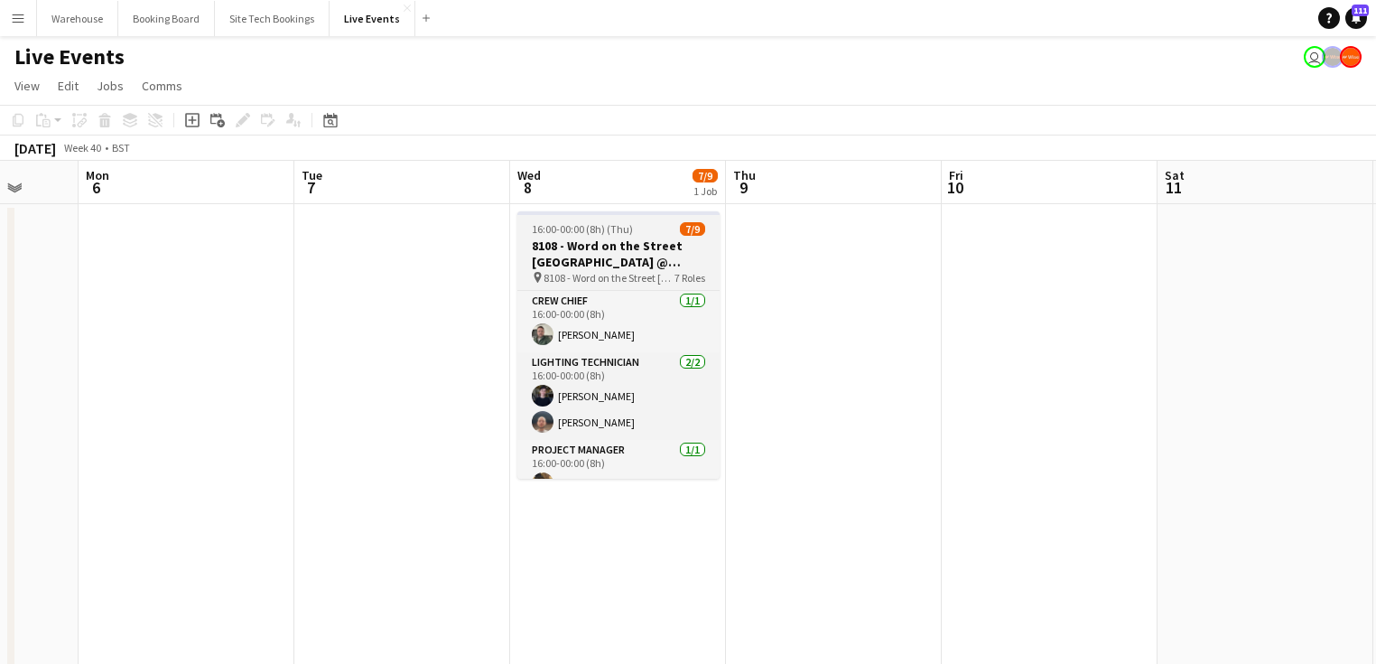
click at [607, 251] on h3 "8108 - Word on the Street [GEOGRAPHIC_DATA] @ Banqueting House" at bounding box center [618, 253] width 202 height 33
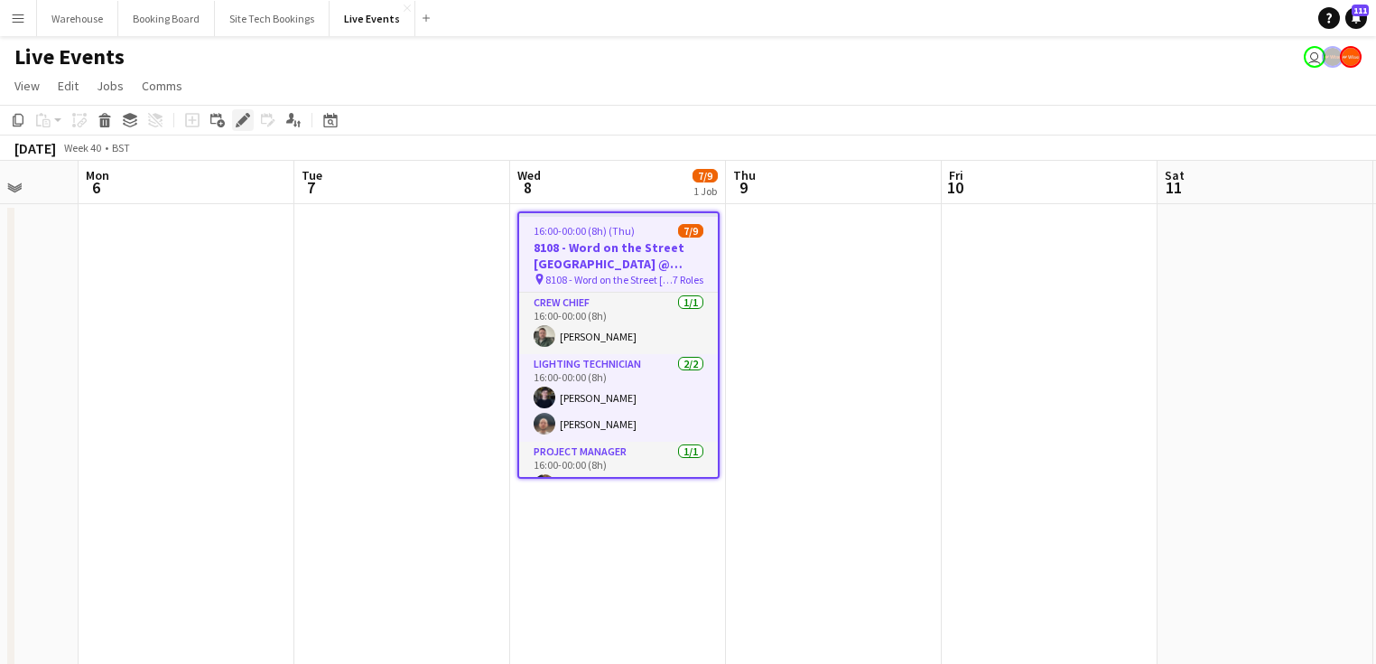
click at [246, 122] on icon "Edit" at bounding box center [243, 120] width 14 height 14
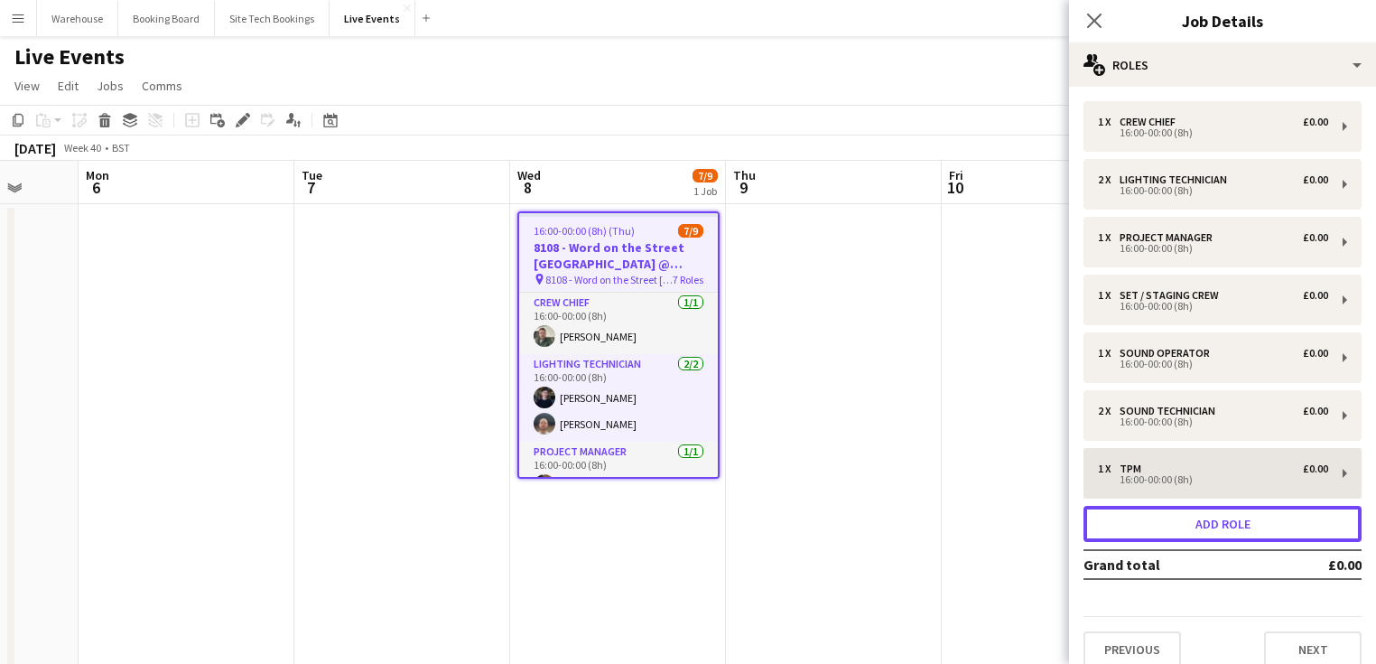
drag, startPoint x: 1226, startPoint y: 531, endPoint x: 1255, endPoint y: 529, distance: 28.9
click at [1227, 529] on button "Add role" at bounding box center [1222, 524] width 278 height 36
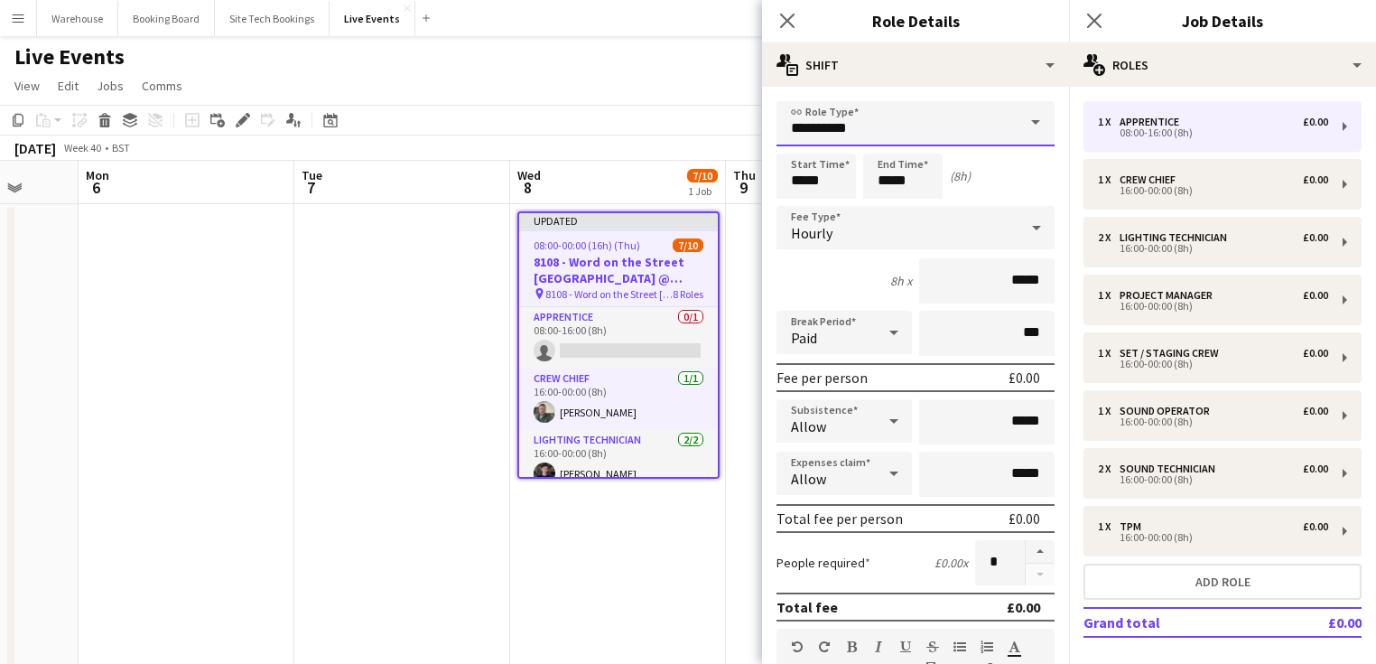
click at [879, 128] on input "**********" at bounding box center [915, 123] width 278 height 45
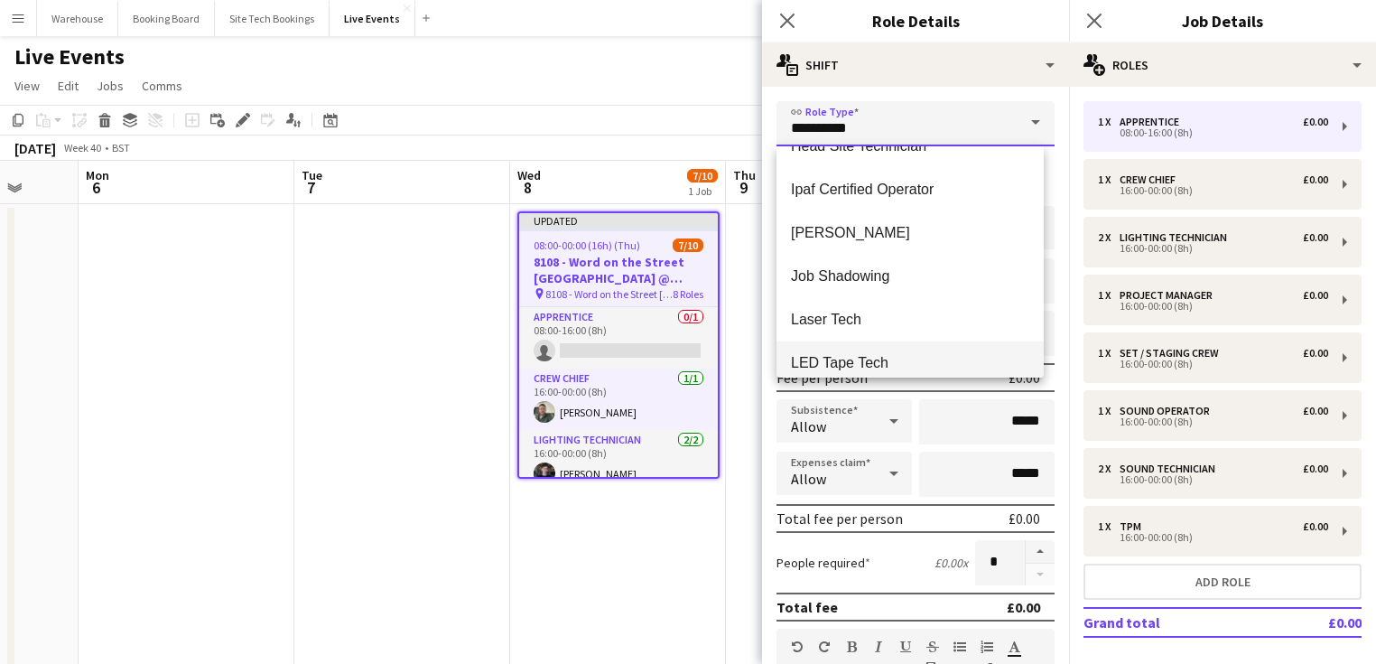
scroll to position [1705, 0]
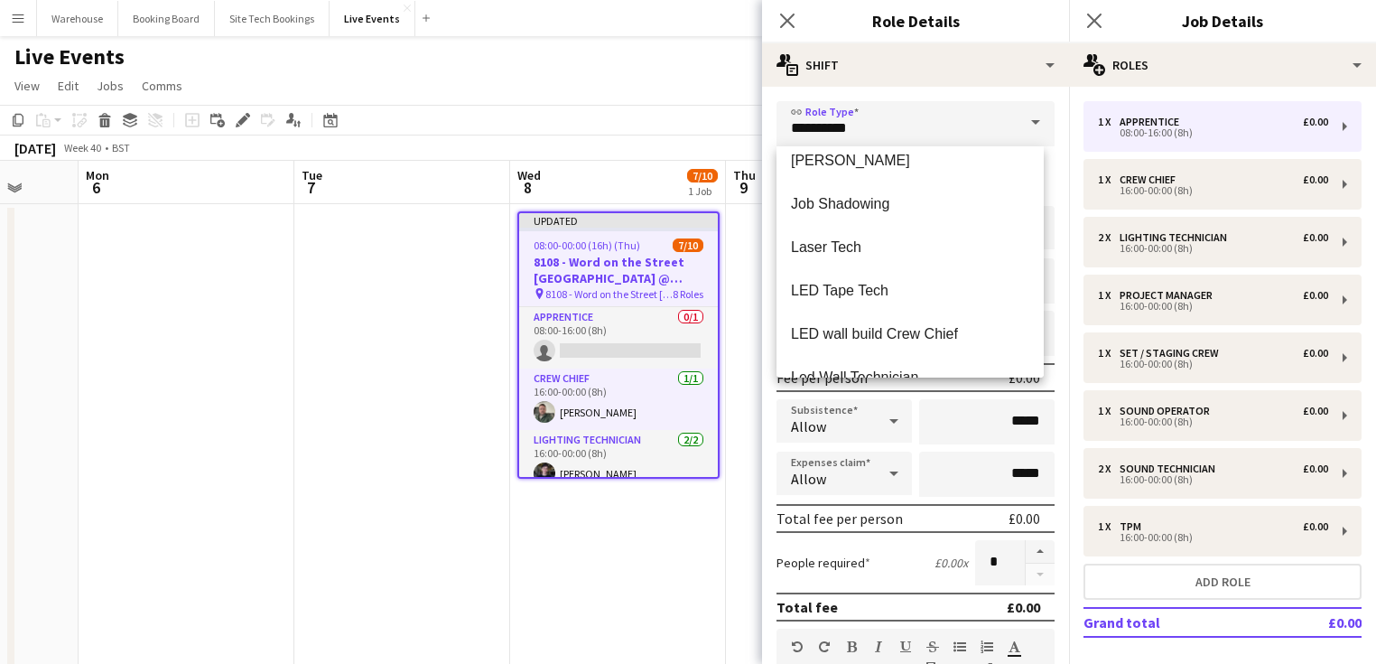
click at [849, 216] on mat-option "Job Shadowing" at bounding box center [909, 203] width 267 height 43
type input "**********"
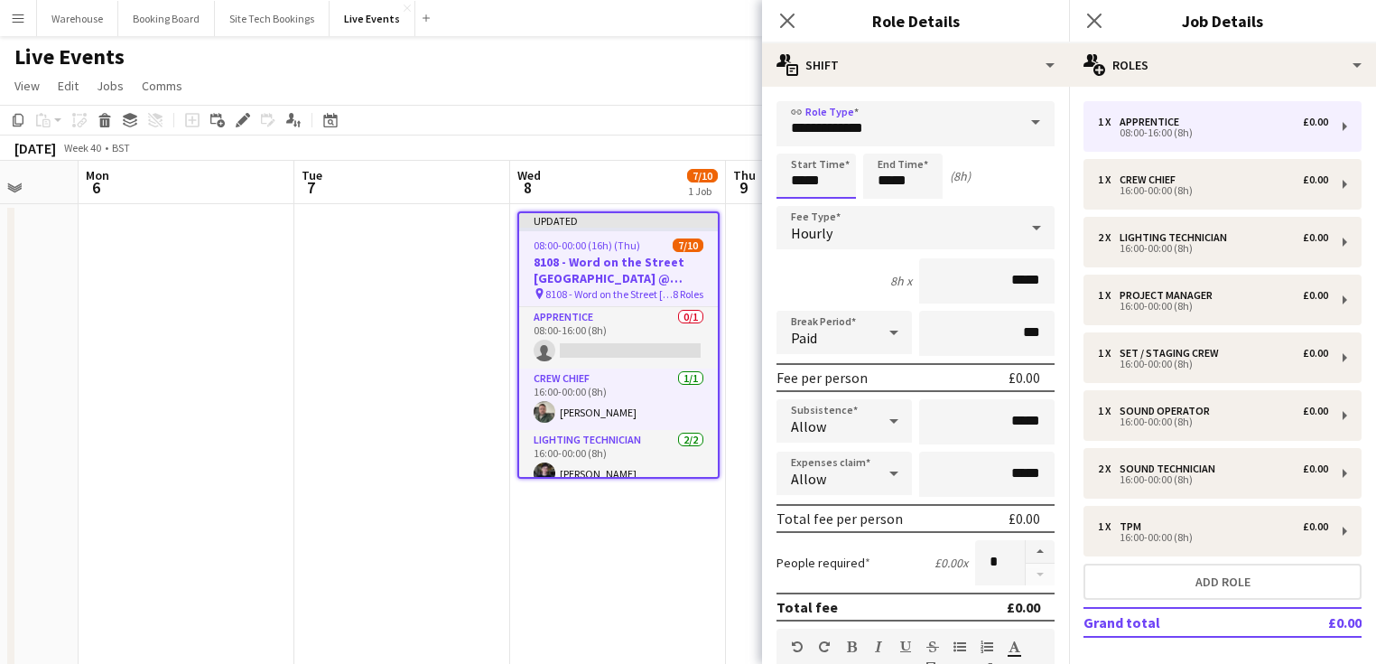
click at [790, 172] on input "*****" at bounding box center [815, 175] width 79 height 45
click at [801, 149] on div at bounding box center [798, 144] width 36 height 18
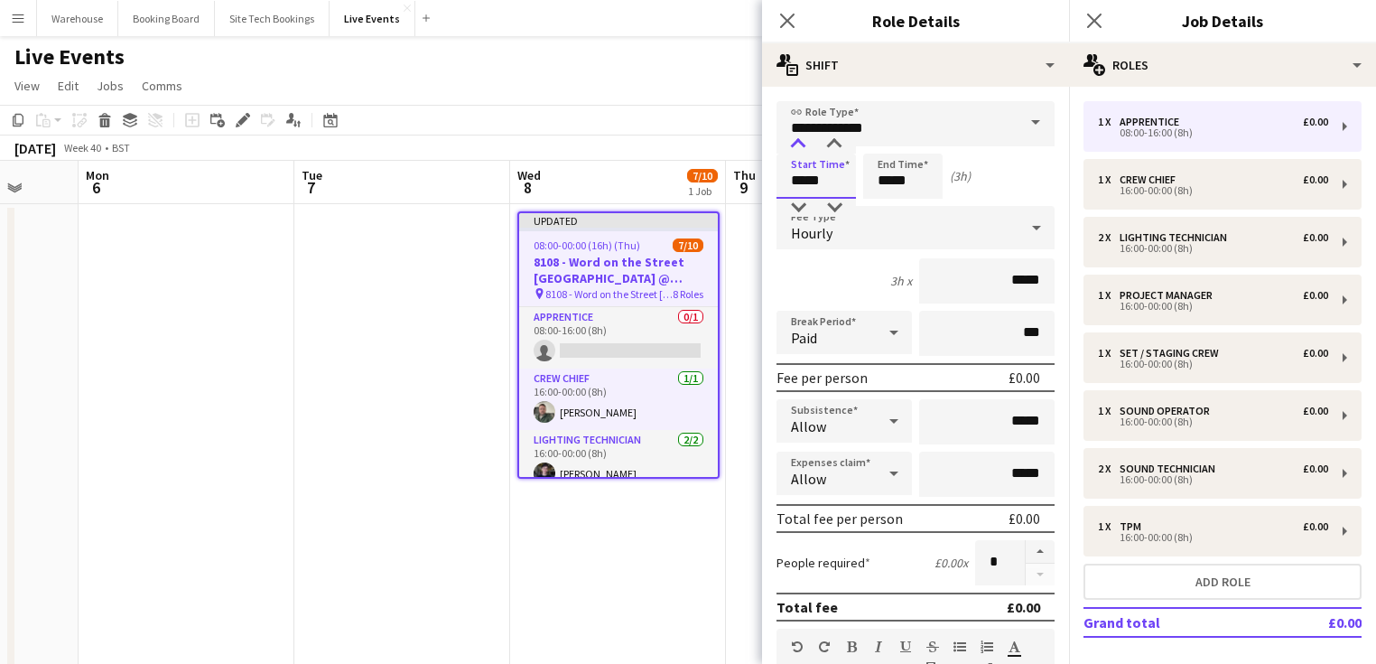
click at [801, 149] on div at bounding box center [798, 144] width 36 height 18
type input "*****"
click at [801, 149] on div at bounding box center [798, 144] width 36 height 18
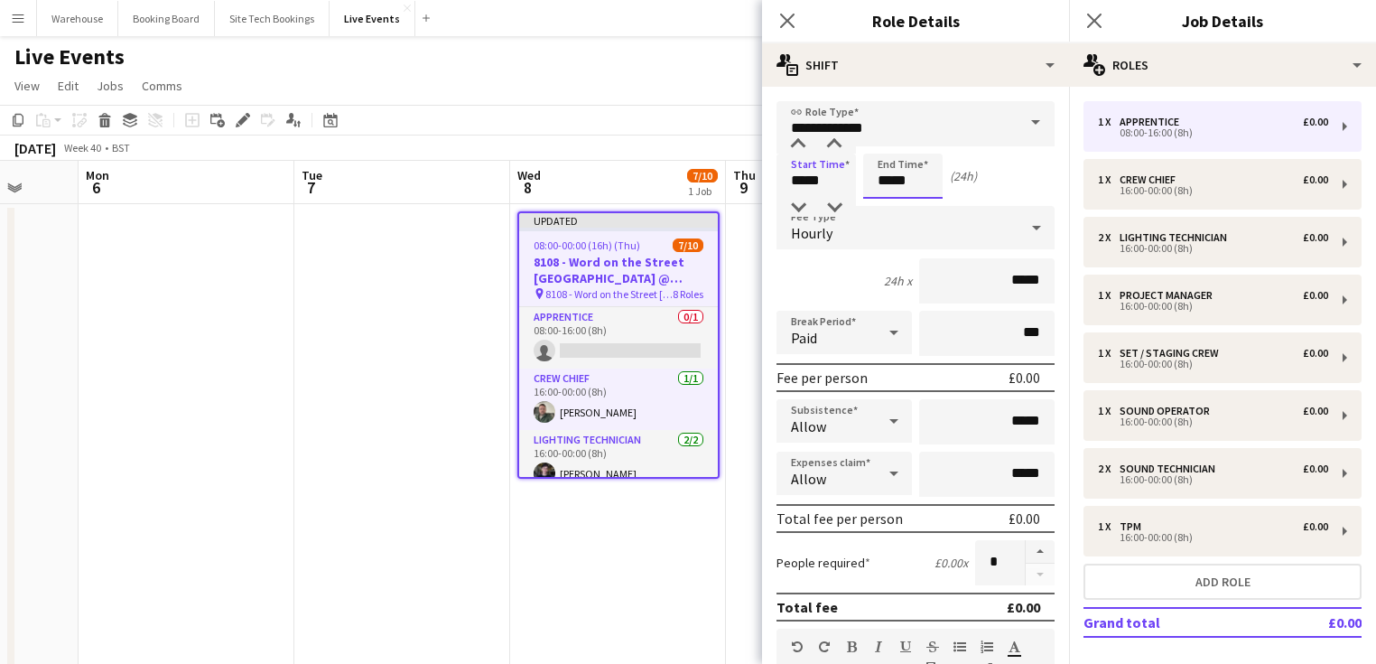
click at [899, 180] on input "*****" at bounding box center [902, 175] width 79 height 45
click at [886, 150] on div at bounding box center [885, 144] width 36 height 18
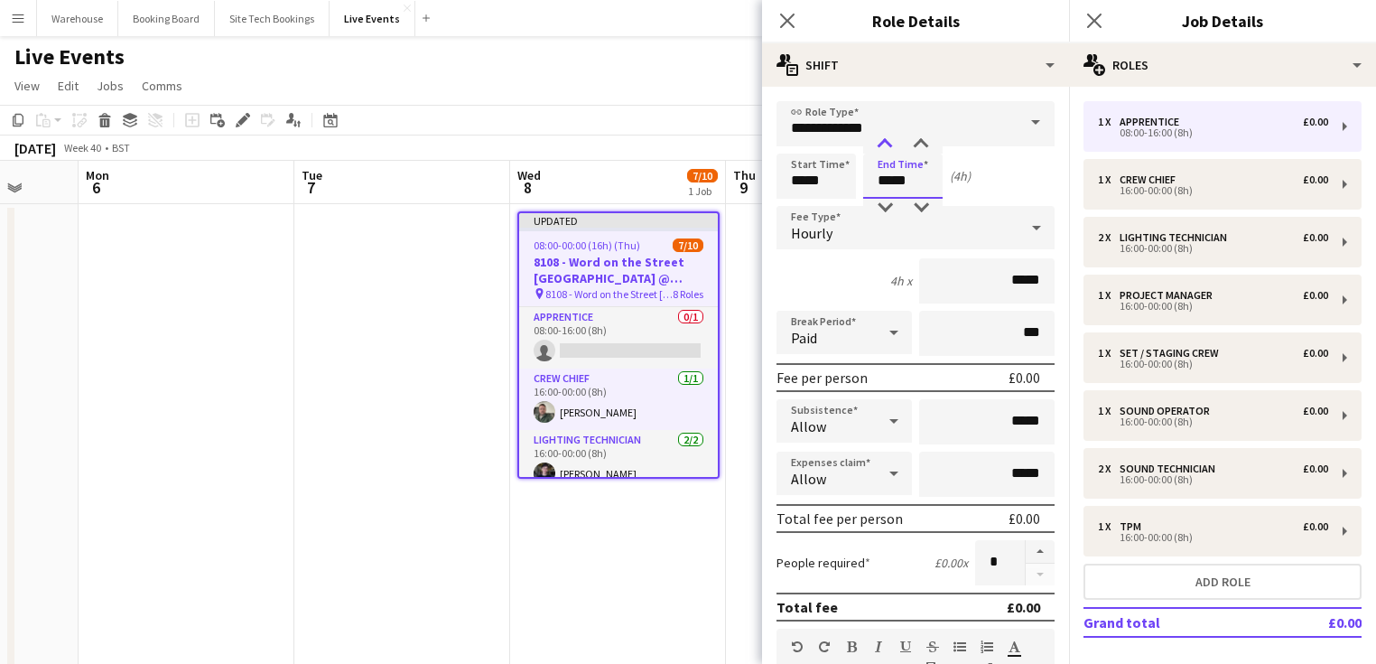
click at [886, 150] on div at bounding box center [885, 144] width 36 height 18
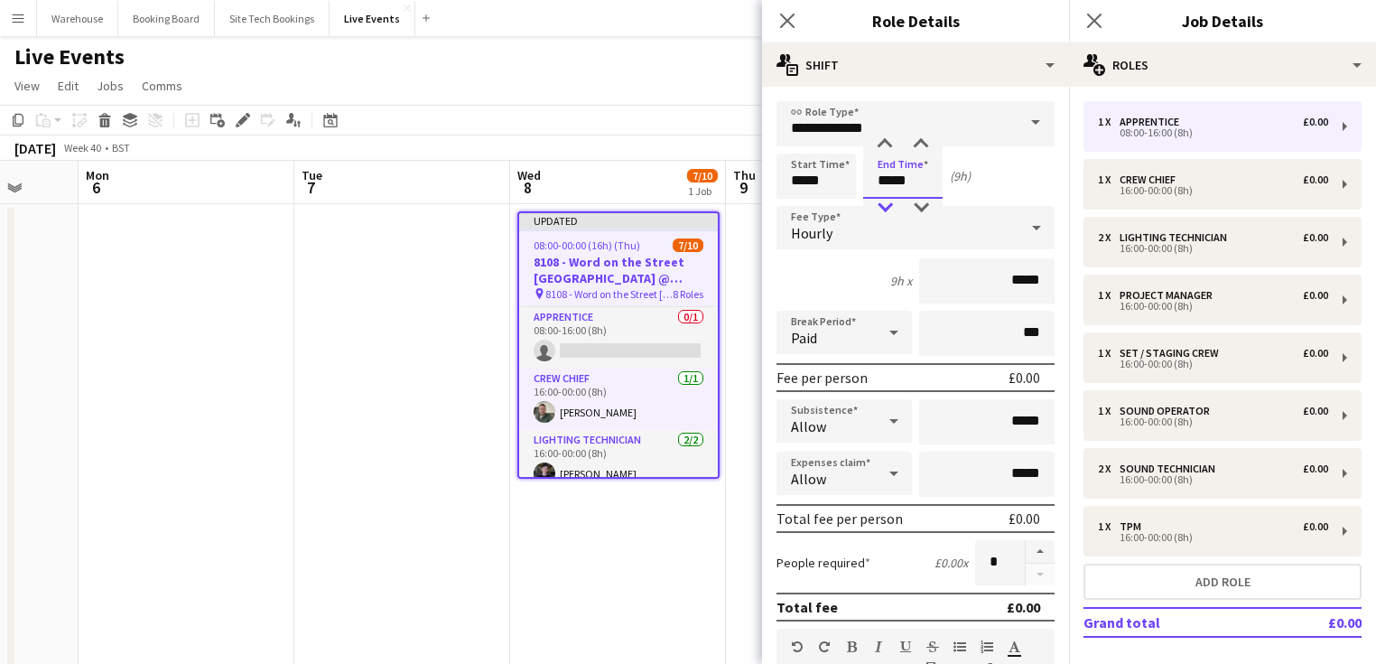
type input "*****"
click at [890, 209] on div at bounding box center [885, 208] width 36 height 18
click at [847, 236] on div "Hourly" at bounding box center [897, 227] width 242 height 43
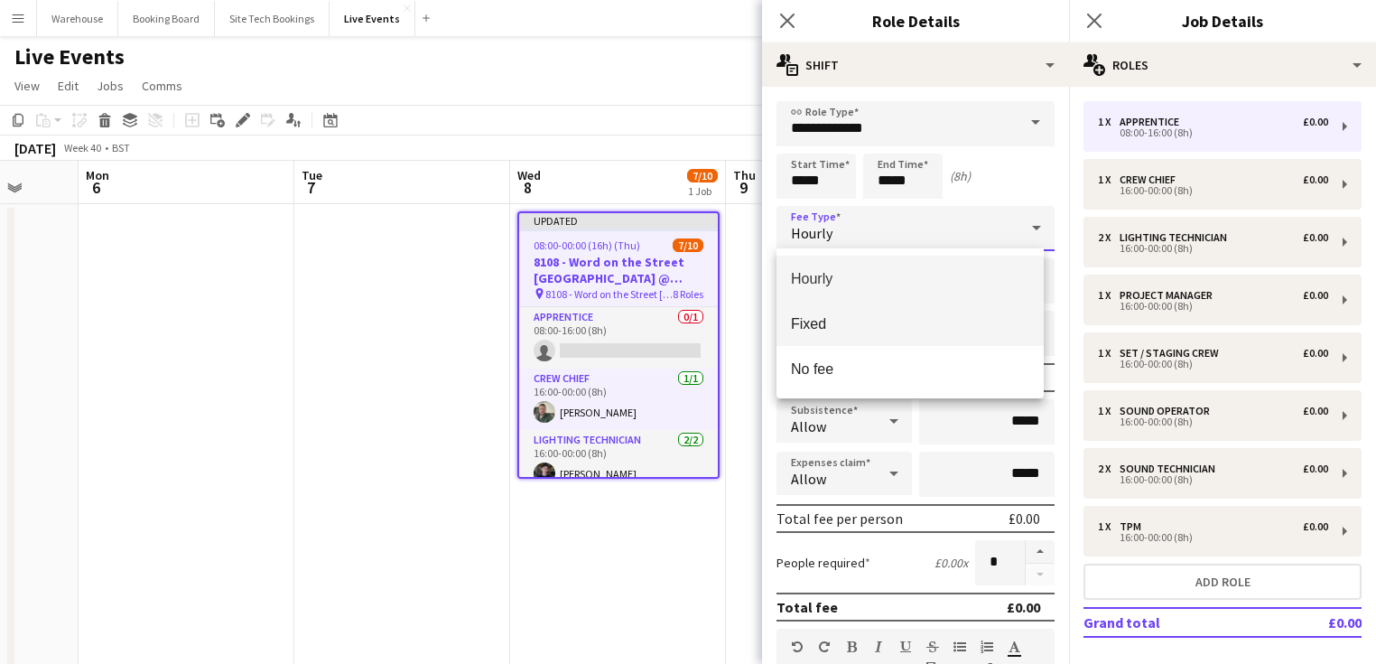
click at [821, 327] on span "Fixed" at bounding box center [910, 323] width 238 height 17
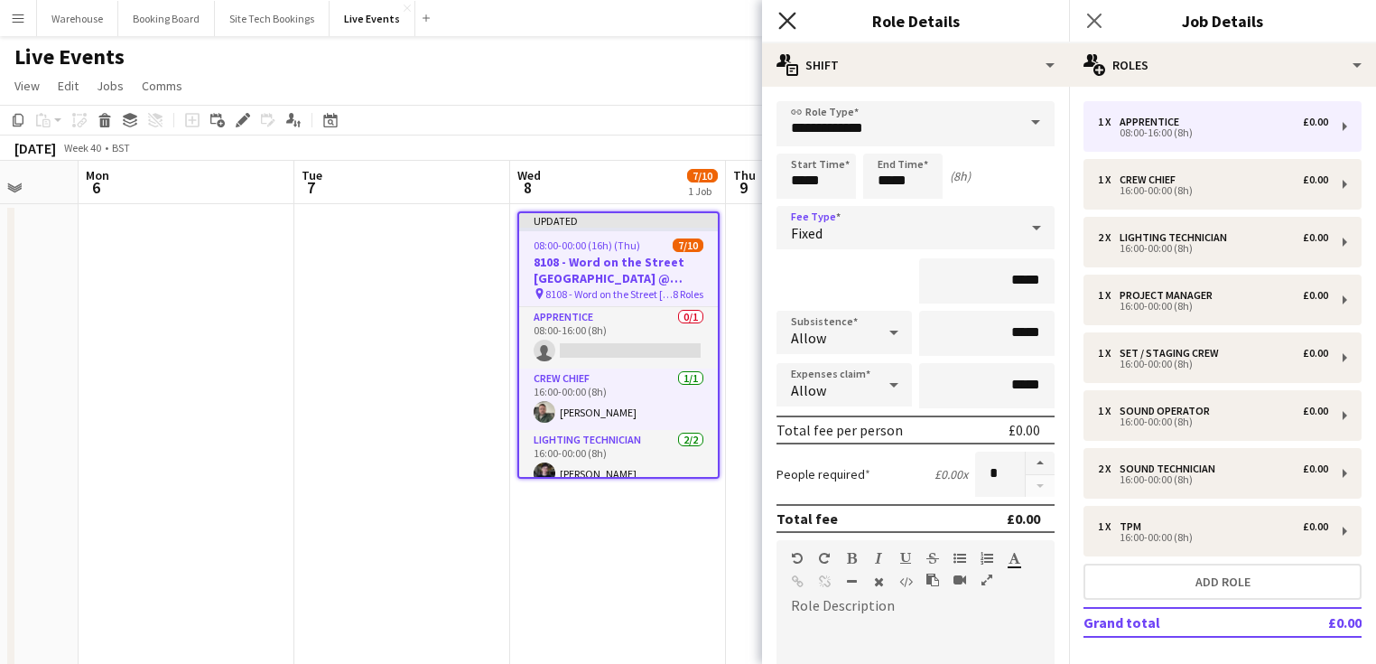
click at [791, 23] on icon at bounding box center [786, 20] width 17 height 17
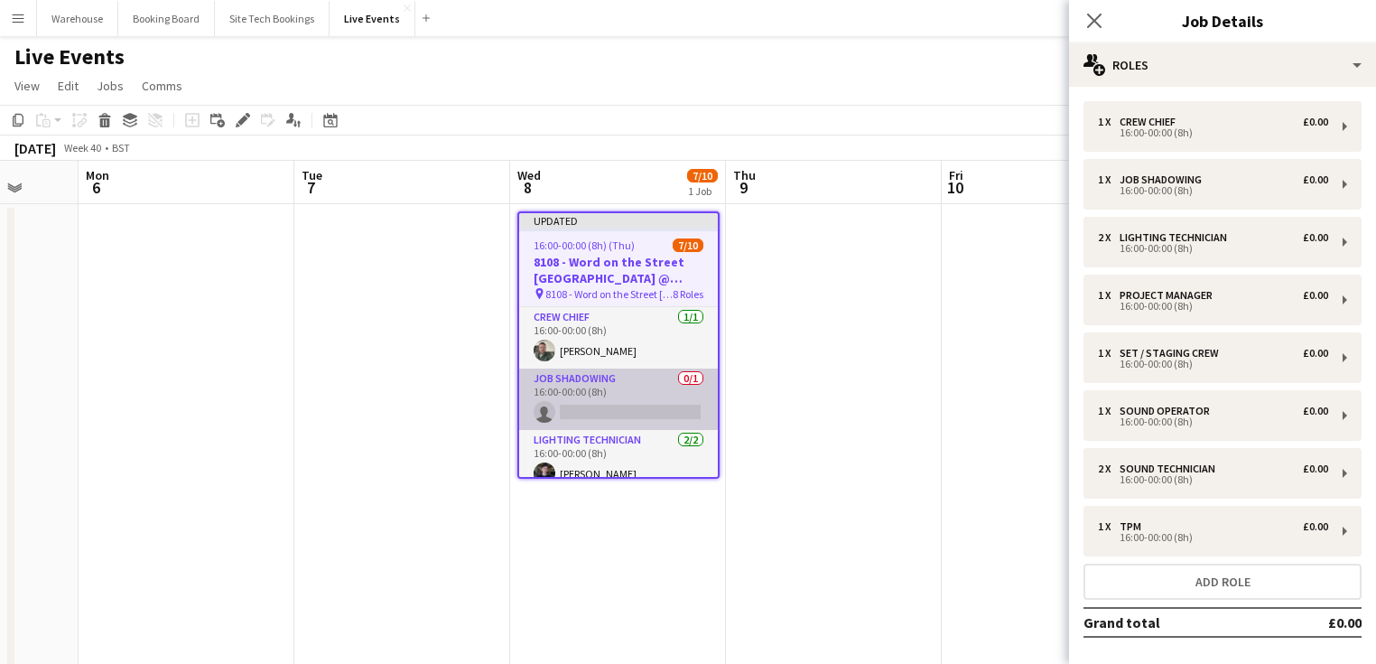
drag, startPoint x: 623, startPoint y: 420, endPoint x: 651, endPoint y: 419, distance: 28.0
click at [624, 419] on app-card-role "Job Shadowing 0/1 16:00-00:00 (8h) single-neutral-actions" at bounding box center [618, 398] width 199 height 61
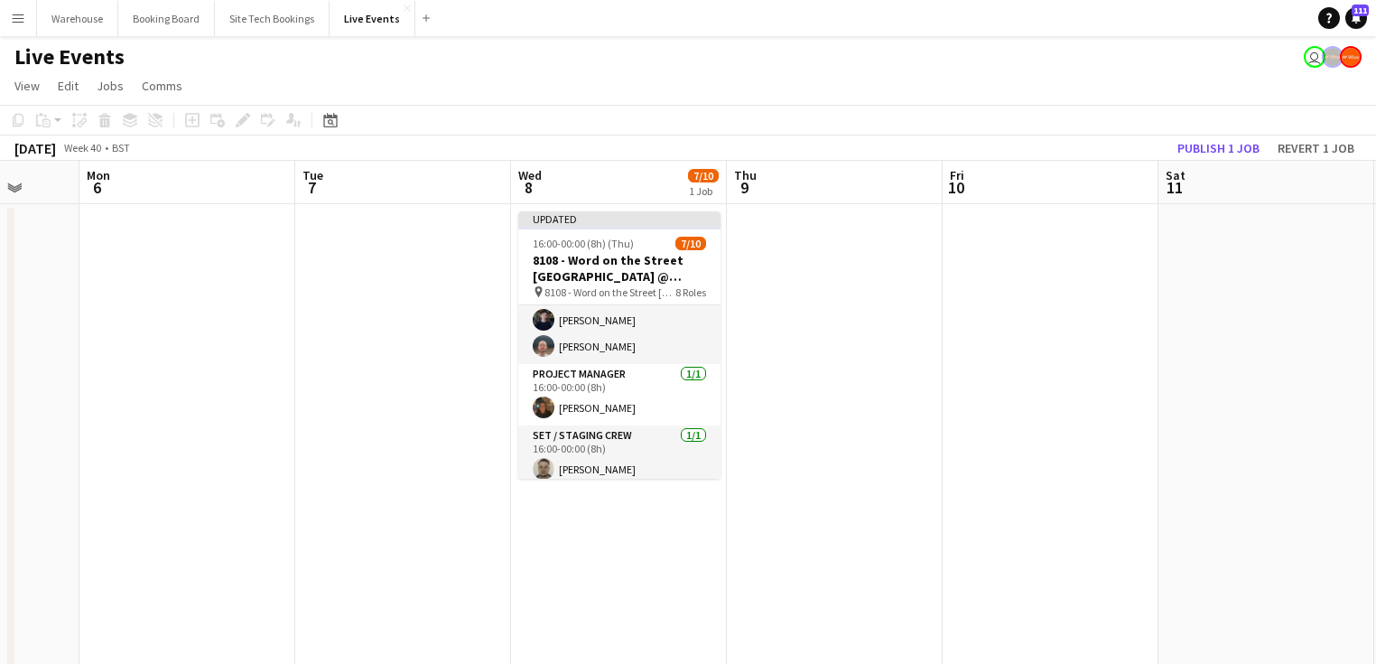
scroll to position [0, 0]
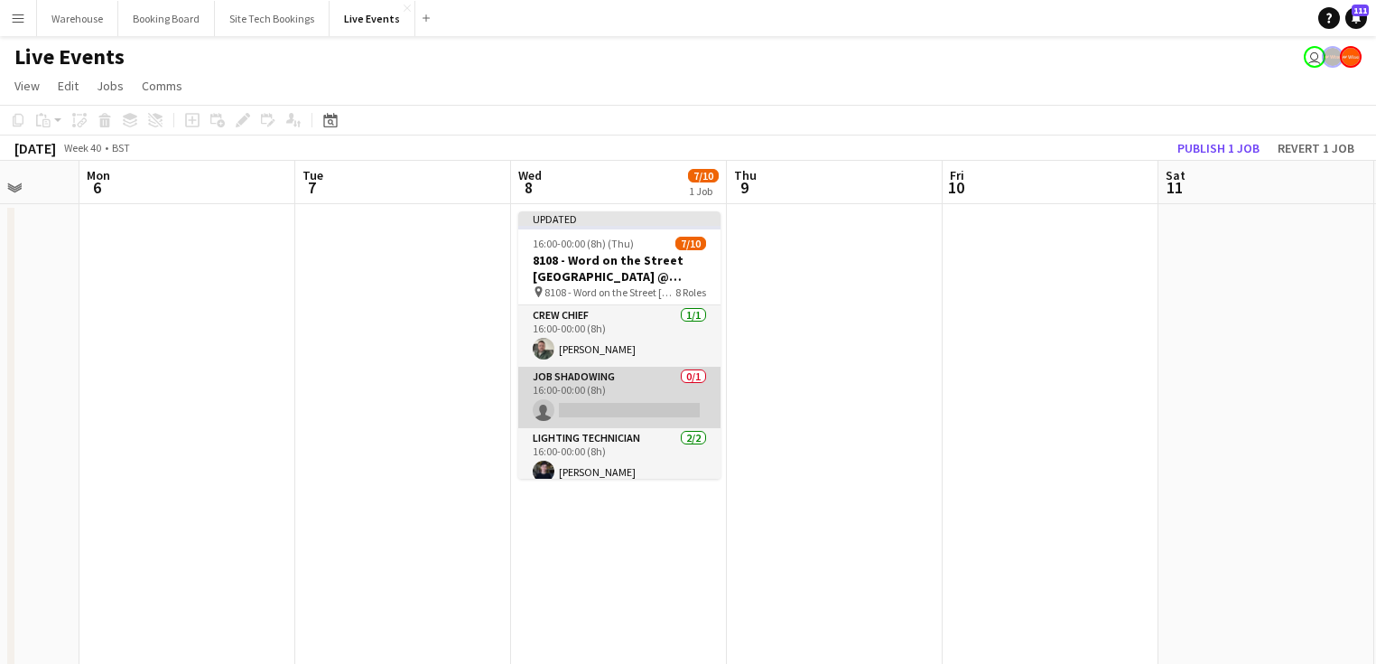
click at [611, 408] on app-card-role "Job Shadowing 0/1 16:00-00:00 (8h) single-neutral-actions" at bounding box center [619, 397] width 202 height 61
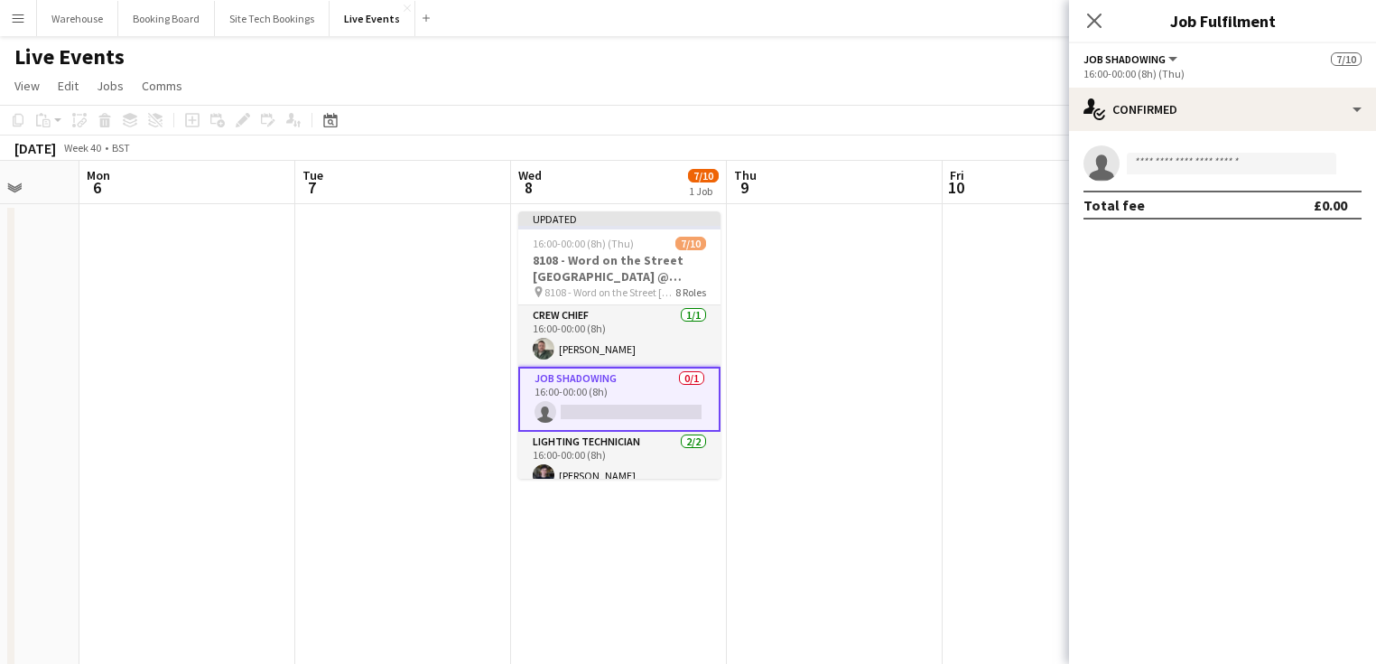
click at [1167, 177] on app-invite-slot "single-neutral-actions" at bounding box center [1222, 163] width 307 height 36
click at [1170, 165] on input at bounding box center [1231, 164] width 209 height 22
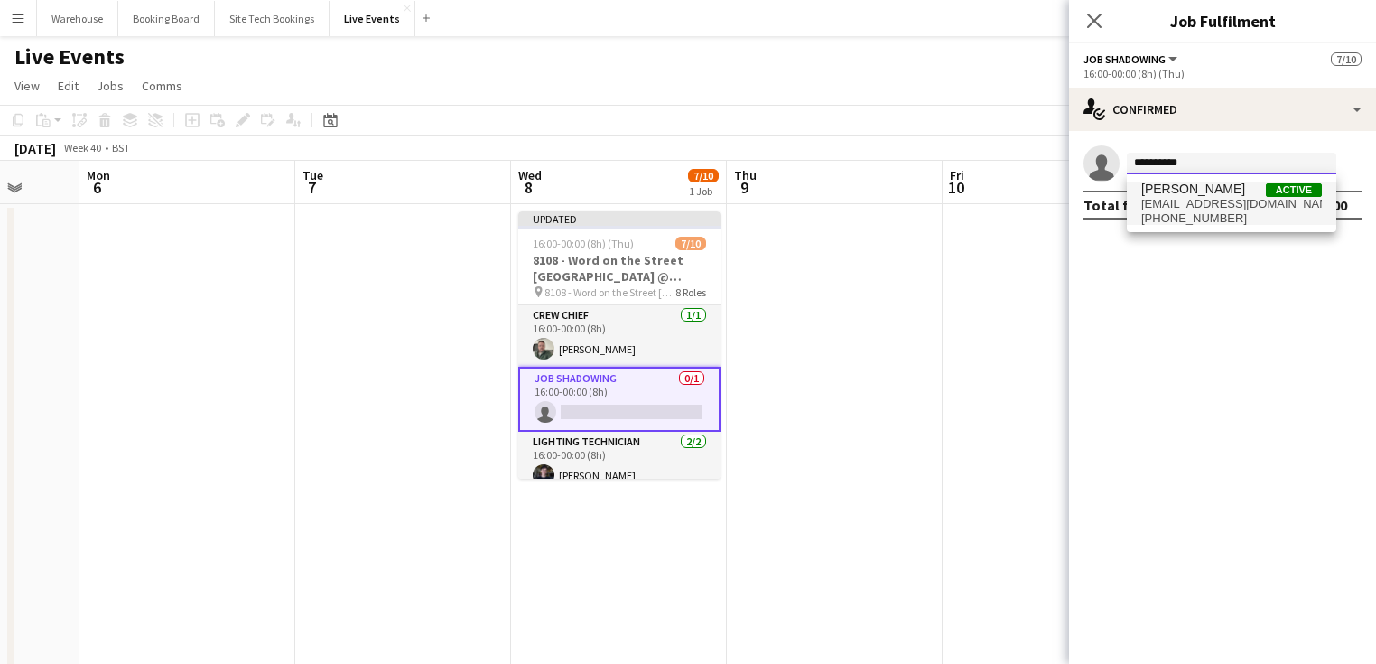
type input "*********"
click at [1216, 208] on span "[EMAIL_ADDRESS][DOMAIN_NAME]" at bounding box center [1231, 204] width 181 height 14
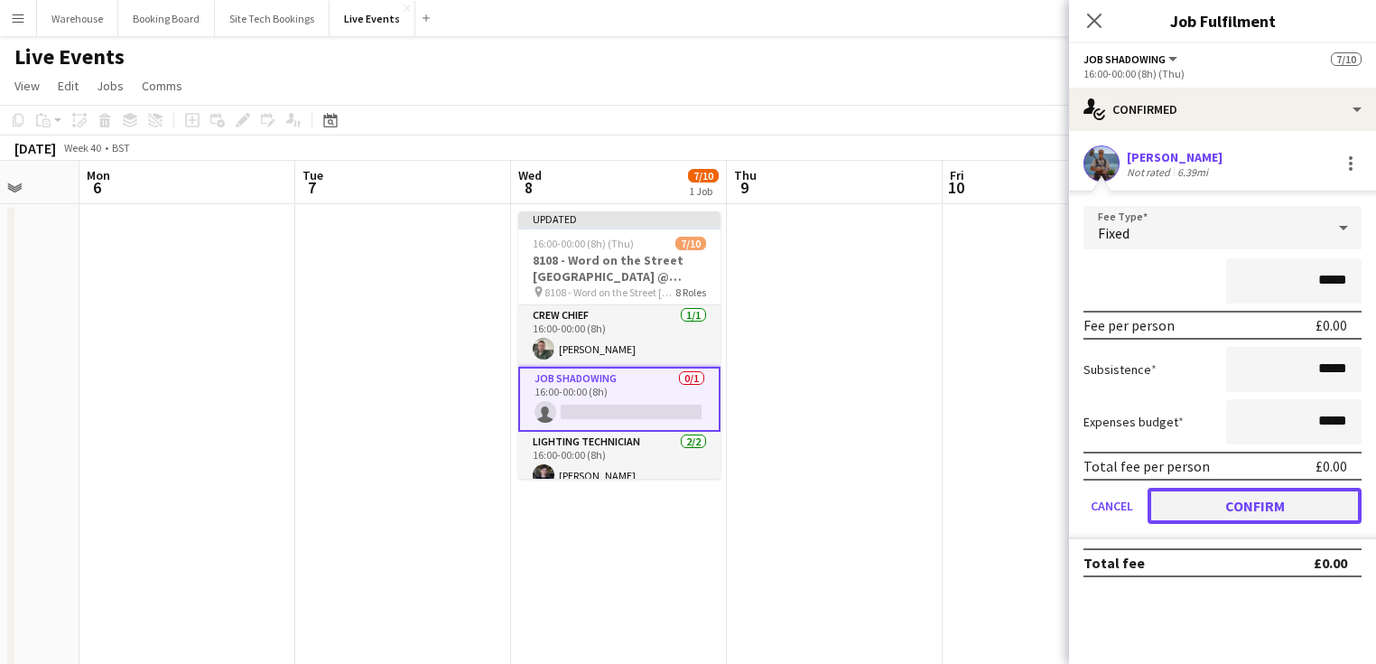
click at [1232, 497] on button "Confirm" at bounding box center [1255, 506] width 214 height 36
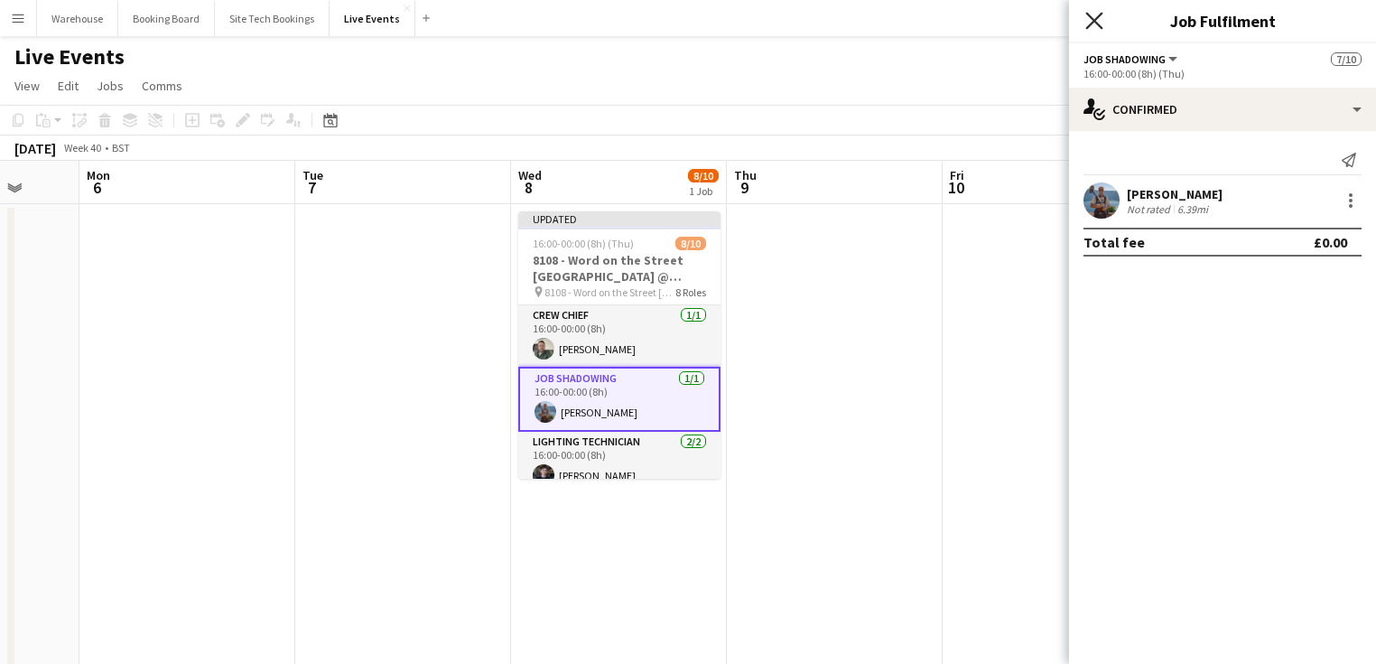
click at [1098, 22] on icon "Close pop-in" at bounding box center [1093, 20] width 17 height 17
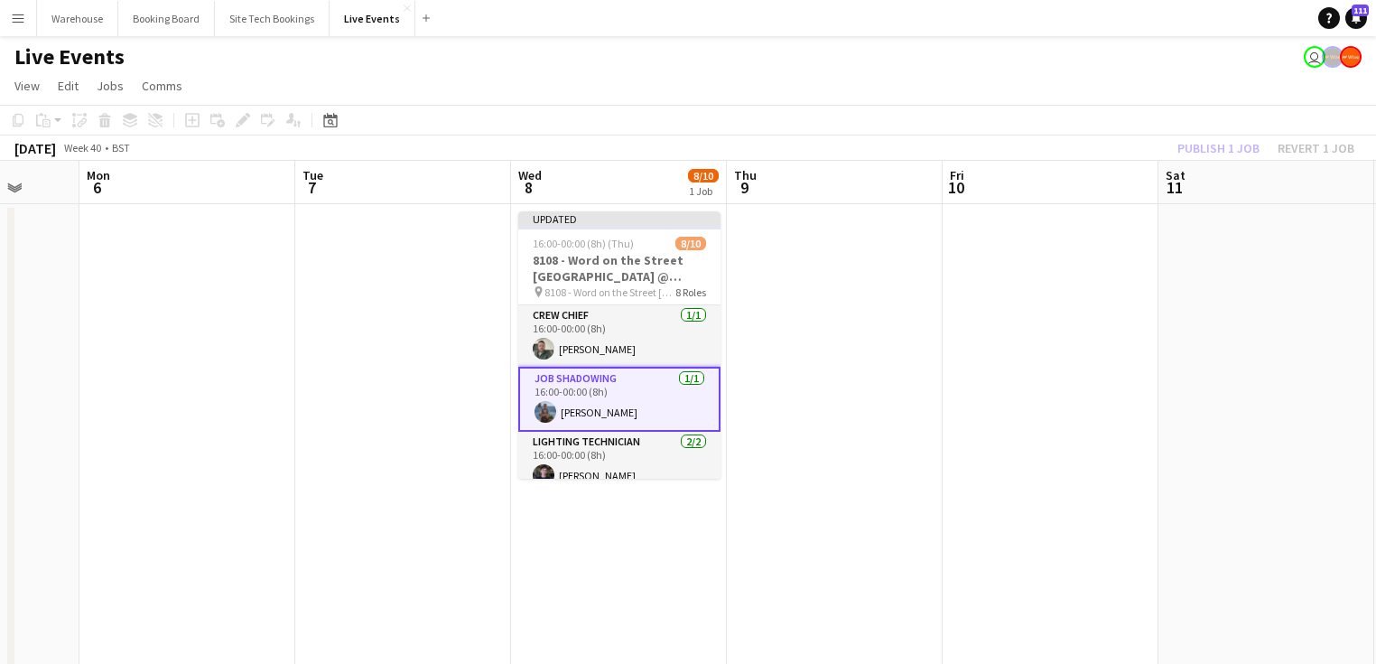
click at [837, 375] on app-date-cell at bounding box center [835, 634] width 216 height 860
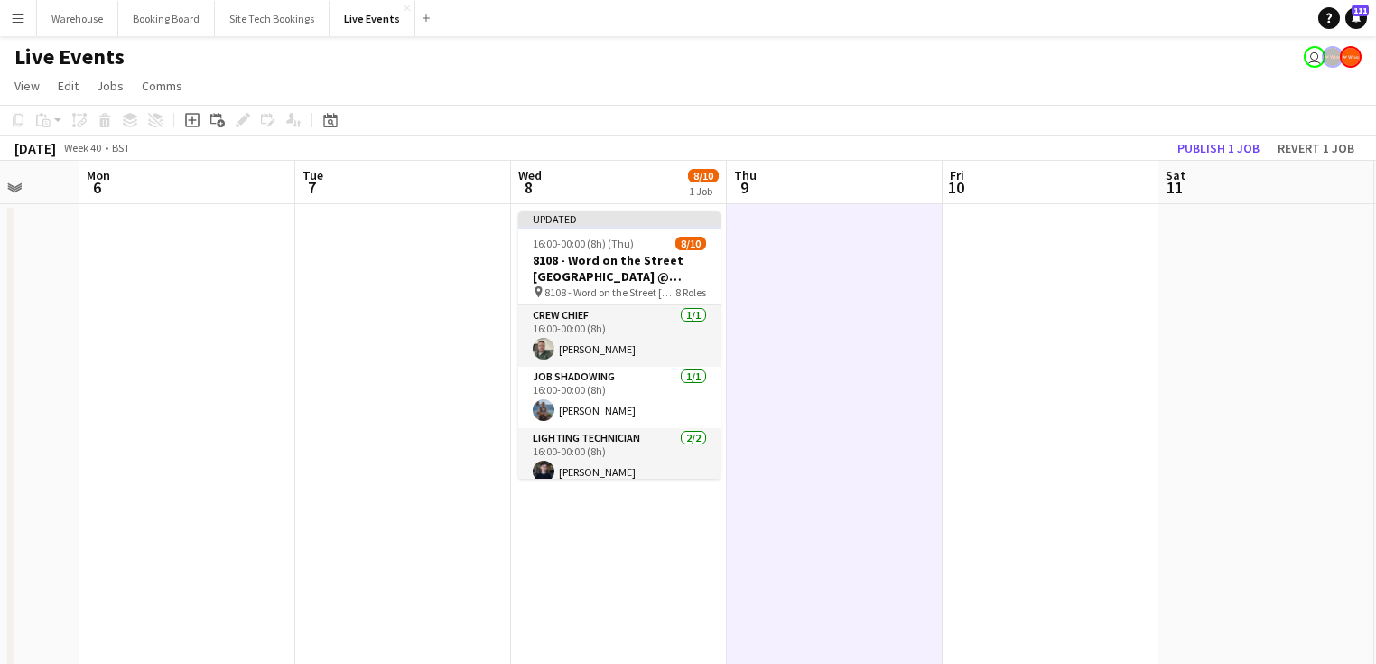
click at [628, 282] on h3 "8108 - Word on the Street [GEOGRAPHIC_DATA] @ Banqueting House" at bounding box center [619, 268] width 202 height 33
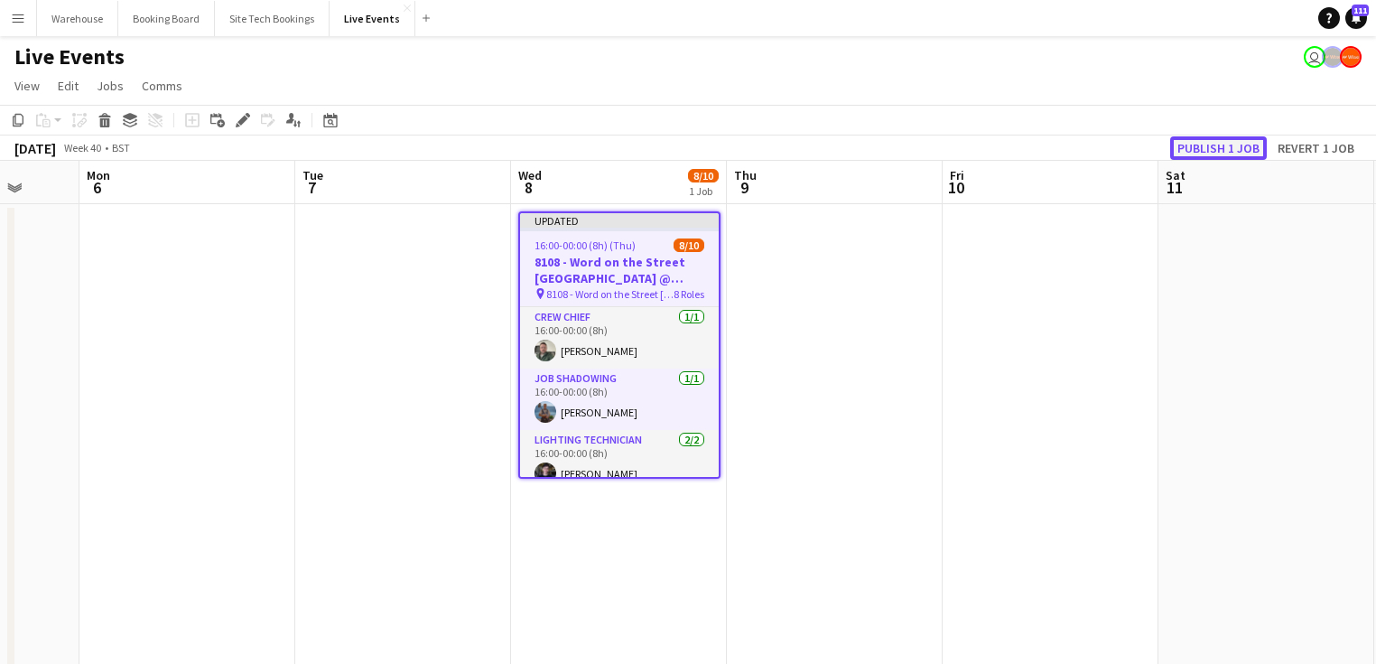
click at [1213, 147] on button "Publish 1 job" at bounding box center [1218, 147] width 97 height 23
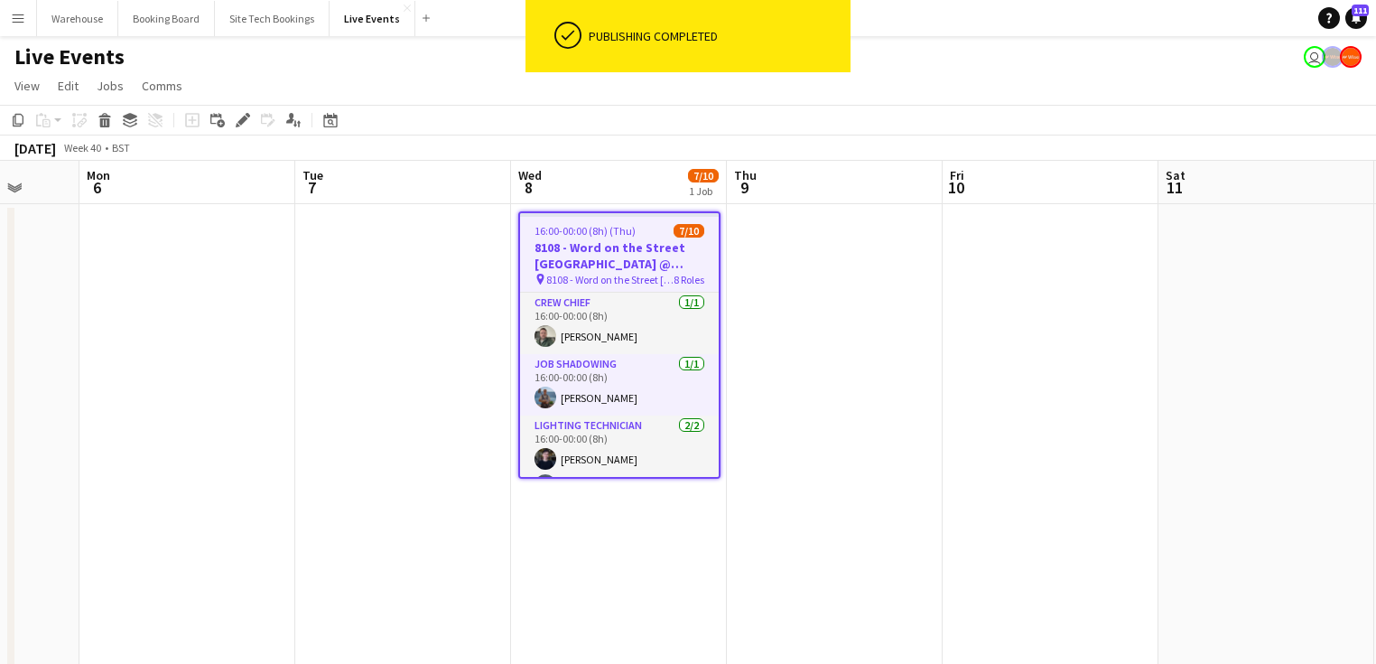
click at [881, 383] on app-date-cell at bounding box center [835, 634] width 216 height 860
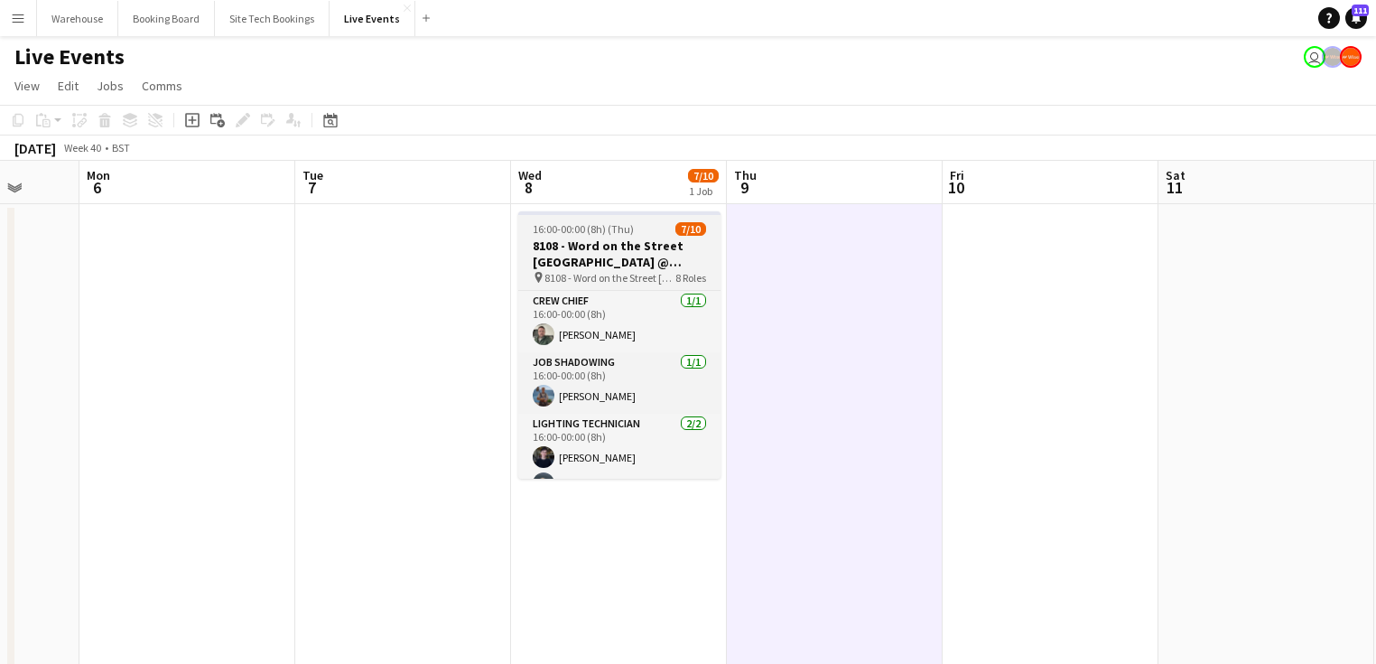
click at [644, 234] on div "16:00-00:00 (8h) (Thu) 7/10" at bounding box center [619, 229] width 202 height 14
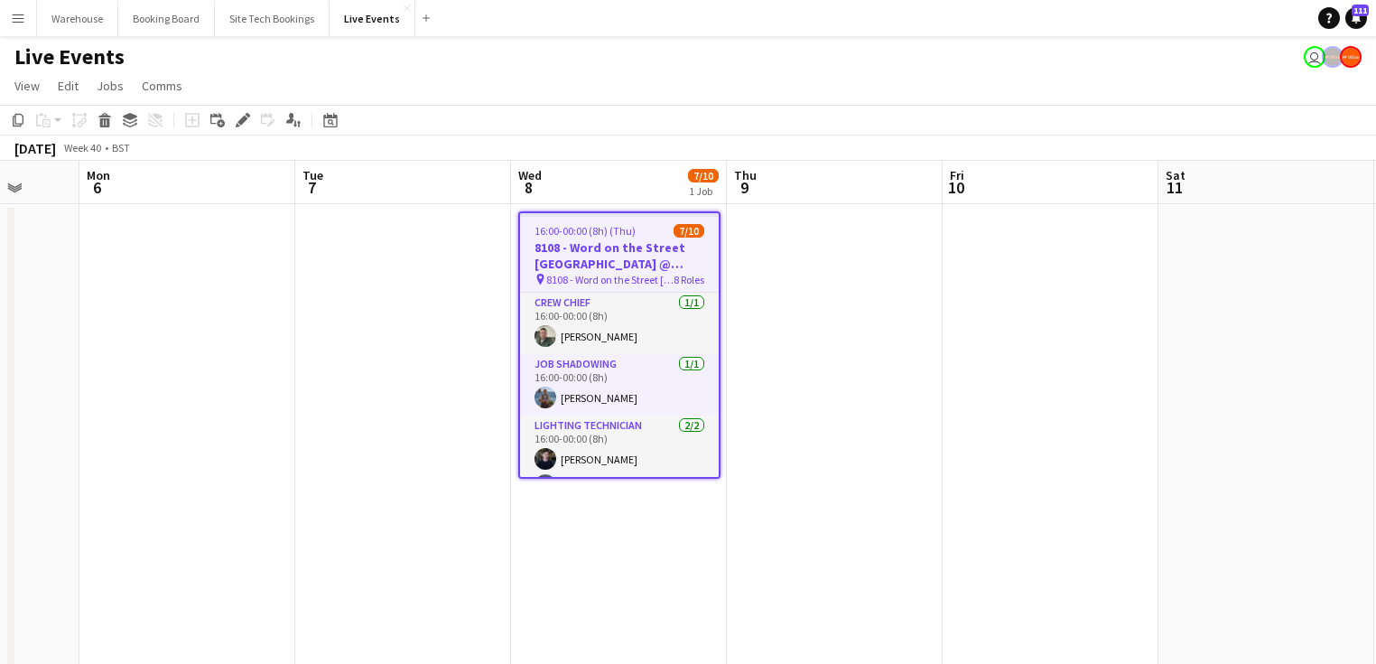
click at [902, 427] on app-date-cell at bounding box center [835, 634] width 216 height 860
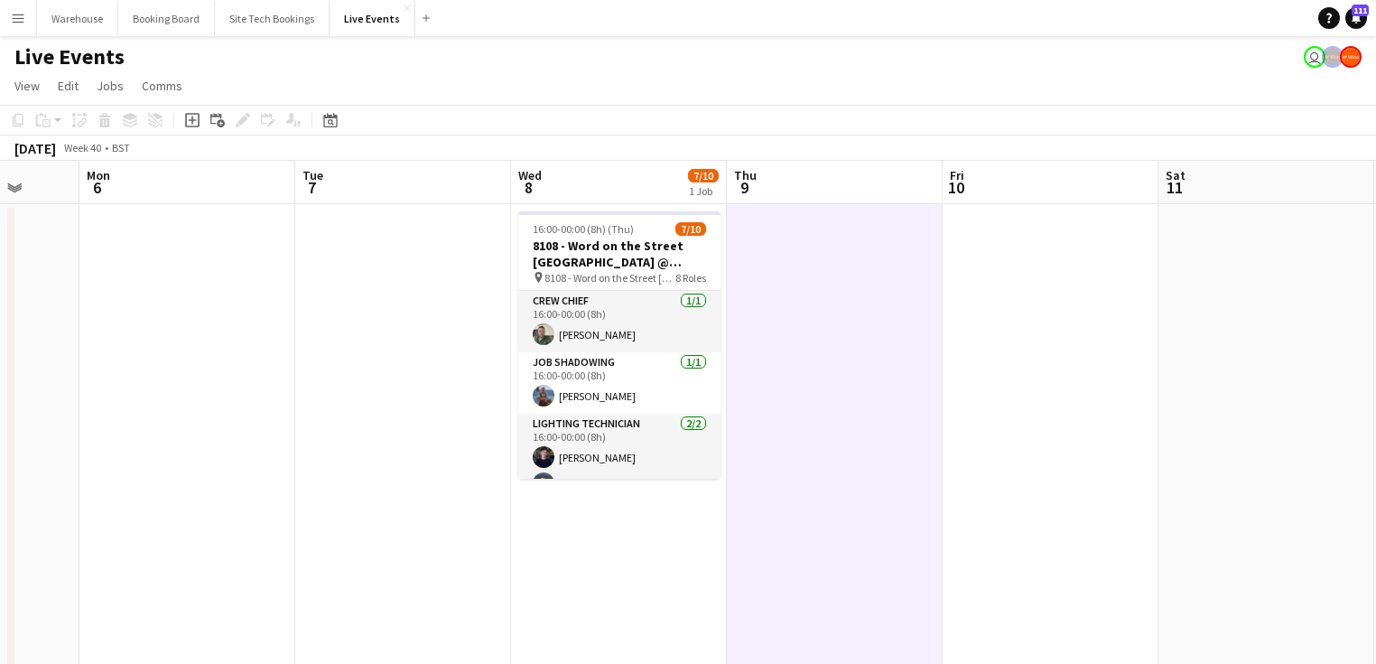
scroll to position [355, 0]
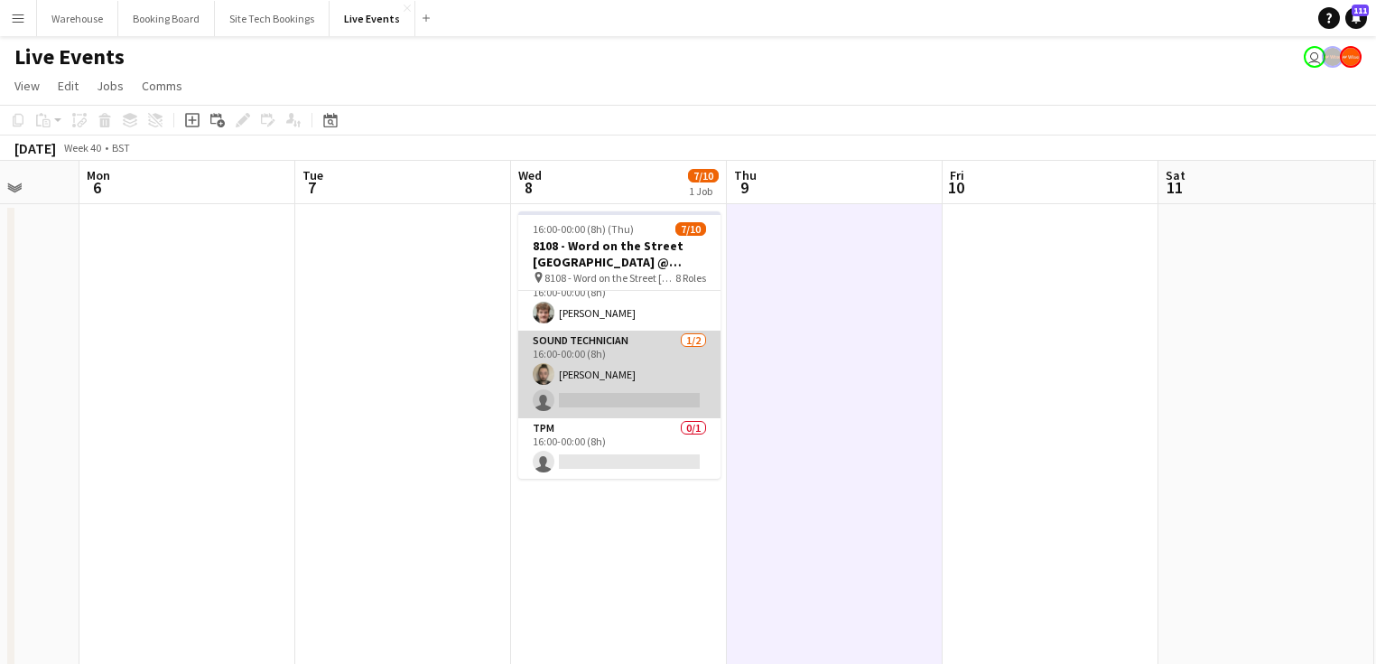
click at [604, 405] on app-card-role "Sound Technician [DATE] 16:00-00:00 (8h) [PERSON_NAME] single-neutral-actions" at bounding box center [619, 374] width 202 height 88
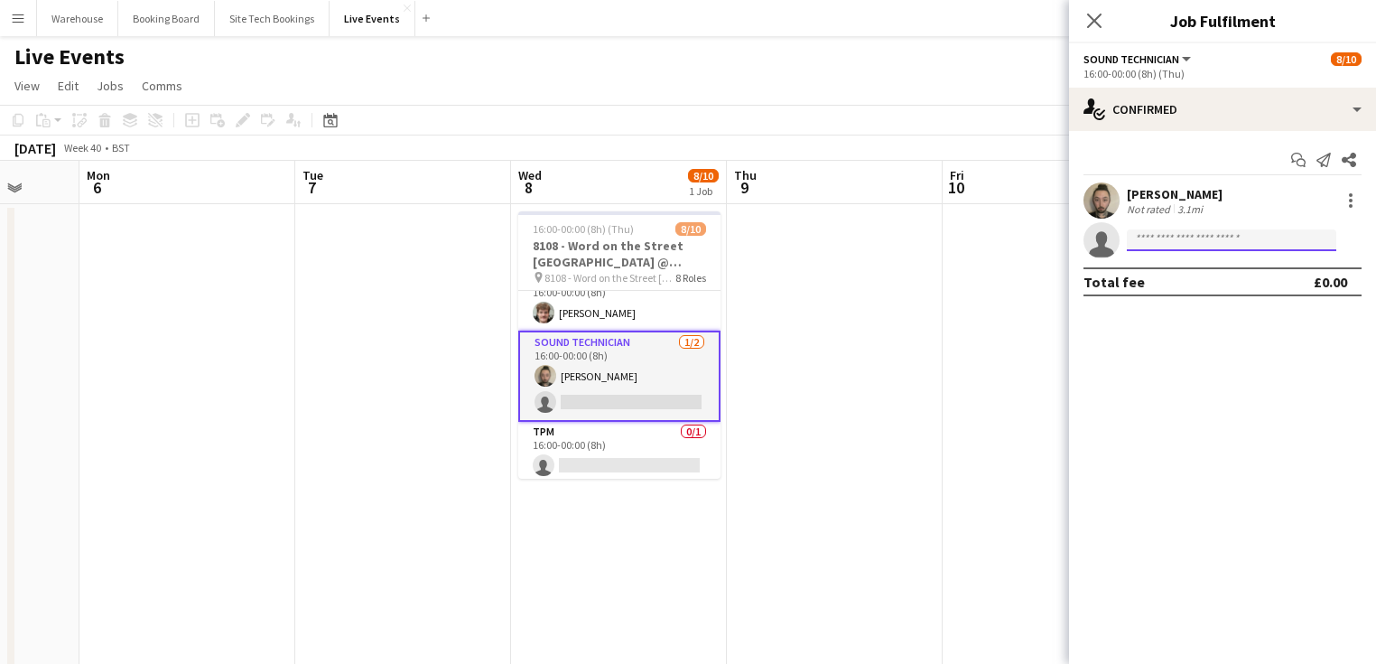
click at [1205, 239] on input at bounding box center [1231, 240] width 209 height 22
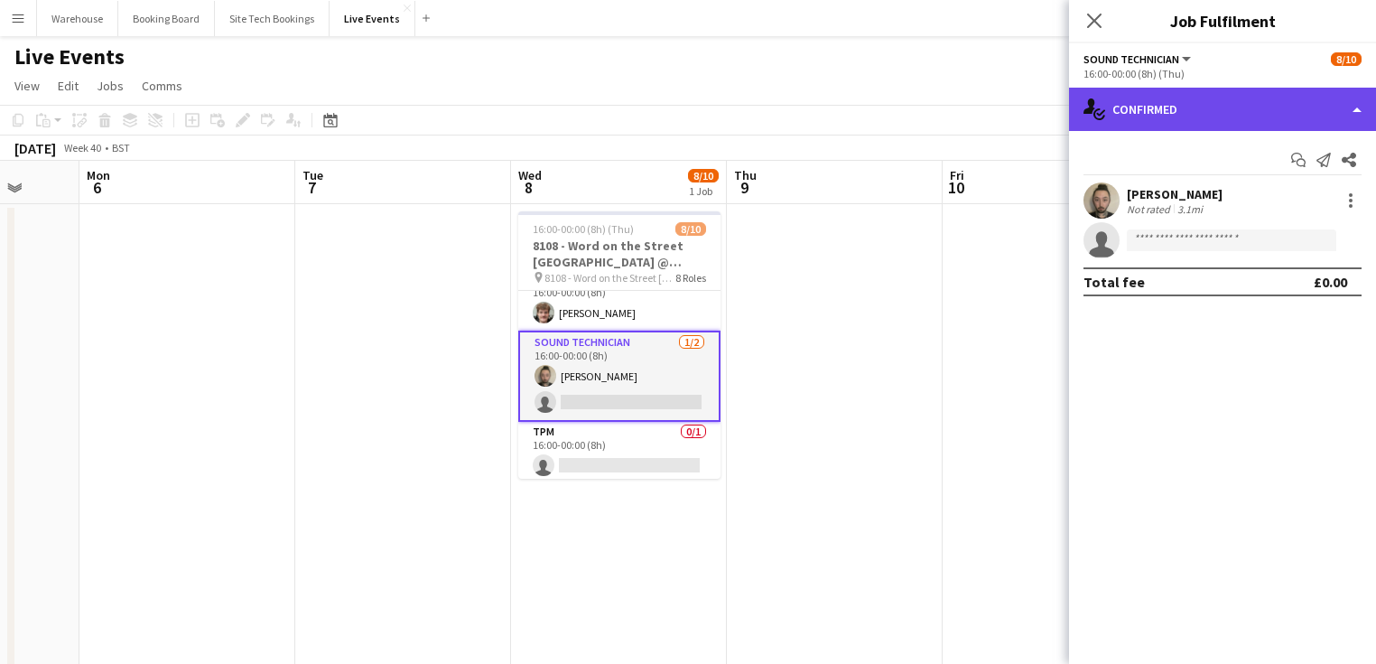
click at [1188, 112] on div "single-neutral-actions-check-2 Confirmed" at bounding box center [1222, 109] width 307 height 43
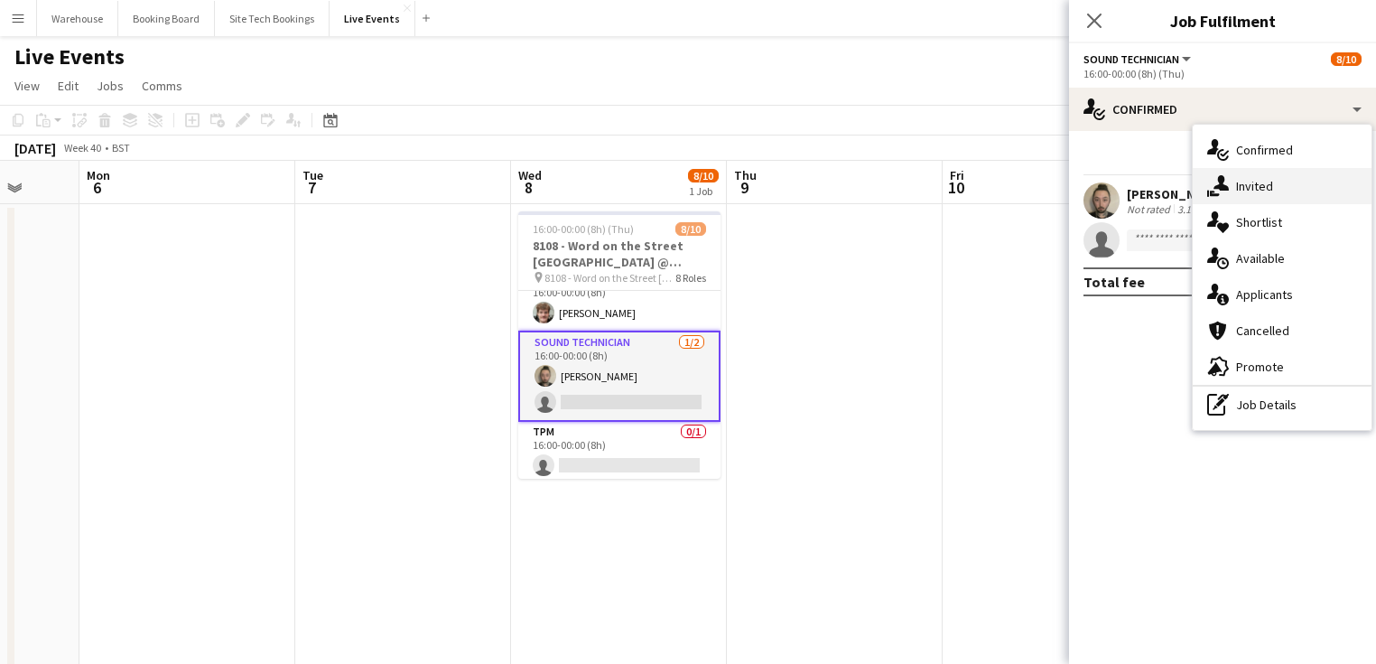
click at [1268, 183] on span "Invited" at bounding box center [1254, 186] width 37 height 16
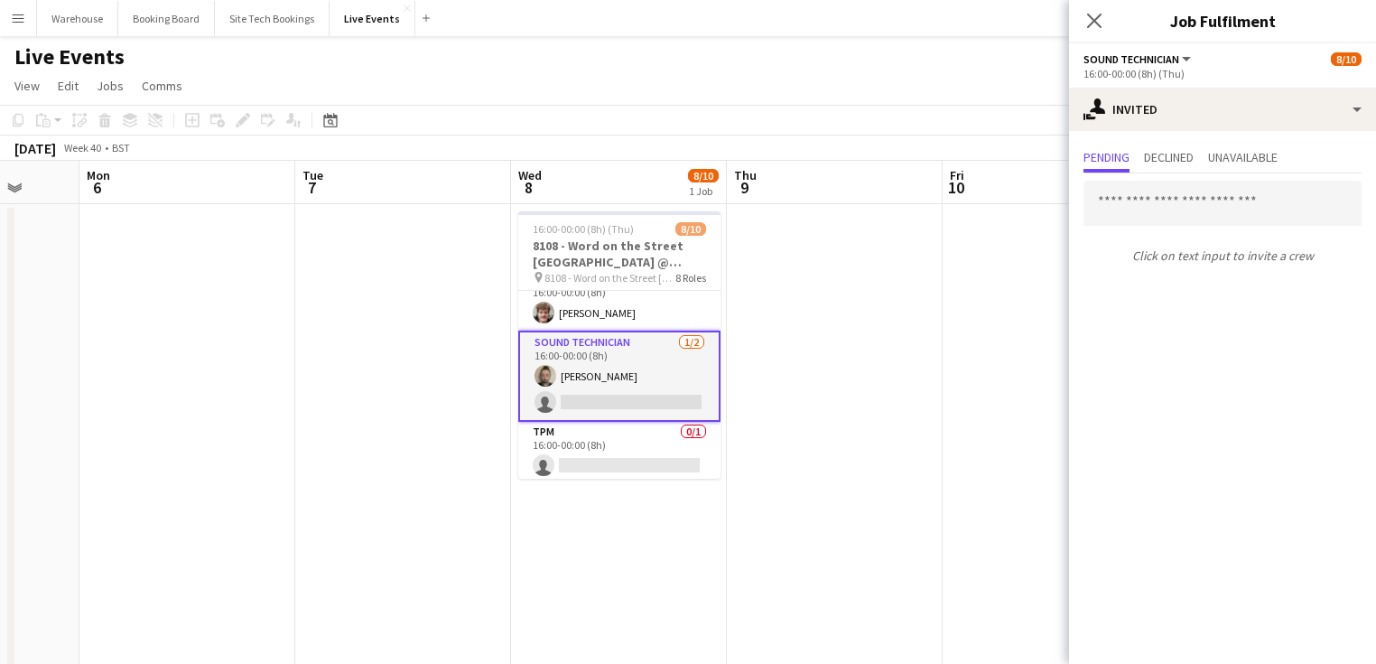
click at [1184, 228] on div "Click on text input to invite a crew" at bounding box center [1222, 222] width 307 height 98
click at [1188, 213] on input "text" at bounding box center [1222, 203] width 278 height 45
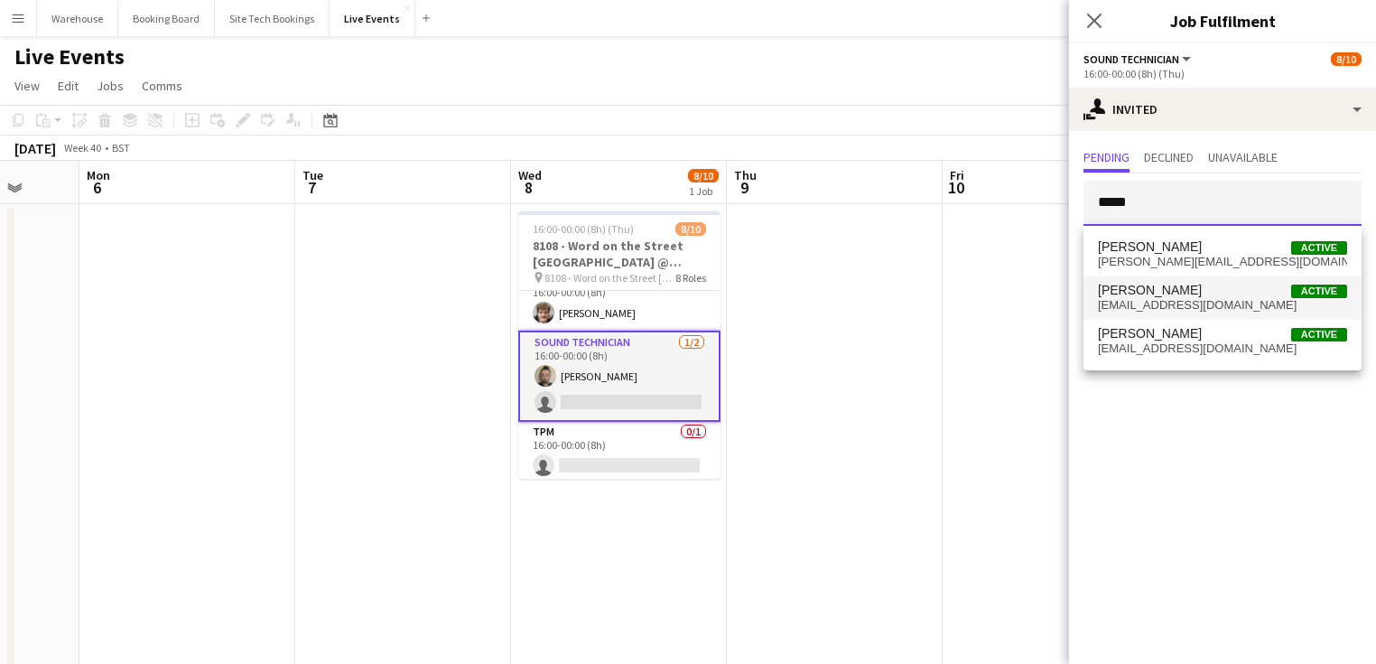
type input "*****"
click at [1137, 304] on span "[EMAIL_ADDRESS][DOMAIN_NAME]" at bounding box center [1222, 305] width 249 height 14
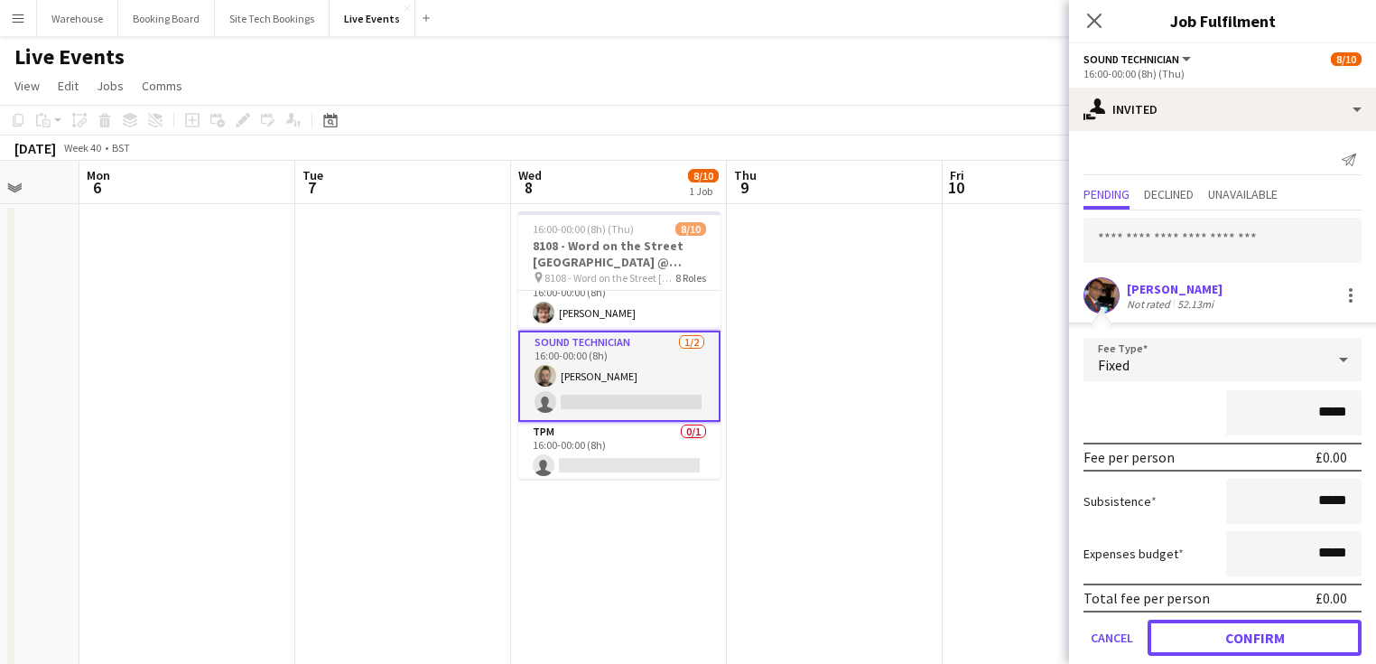
click at [1255, 637] on button "Confirm" at bounding box center [1255, 637] width 214 height 36
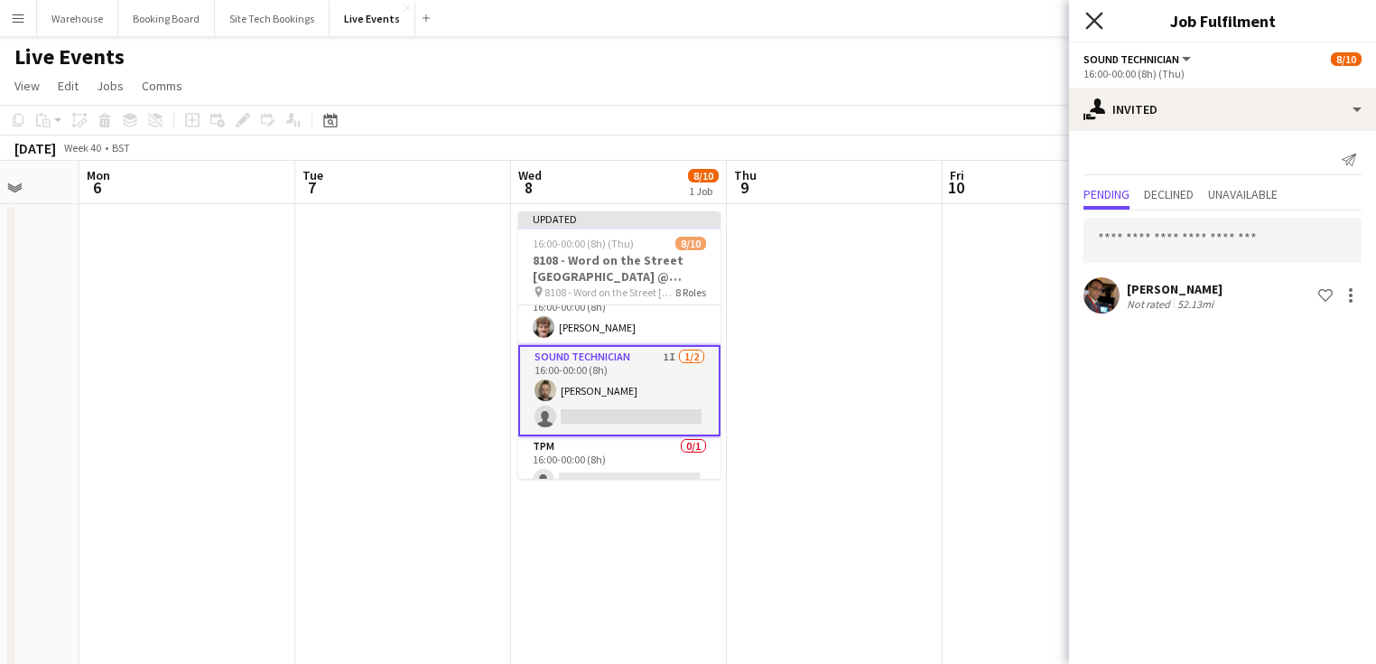
click at [1097, 25] on icon at bounding box center [1093, 20] width 17 height 17
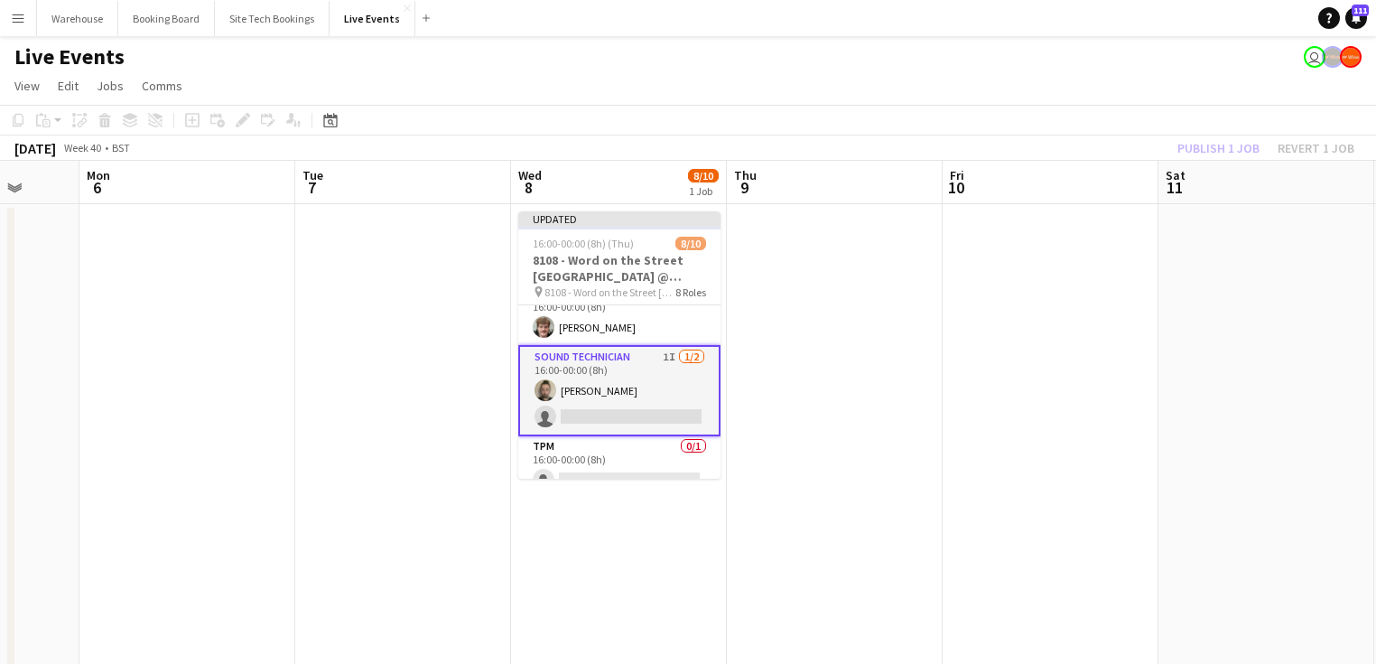
click at [778, 365] on app-date-cell at bounding box center [835, 634] width 216 height 860
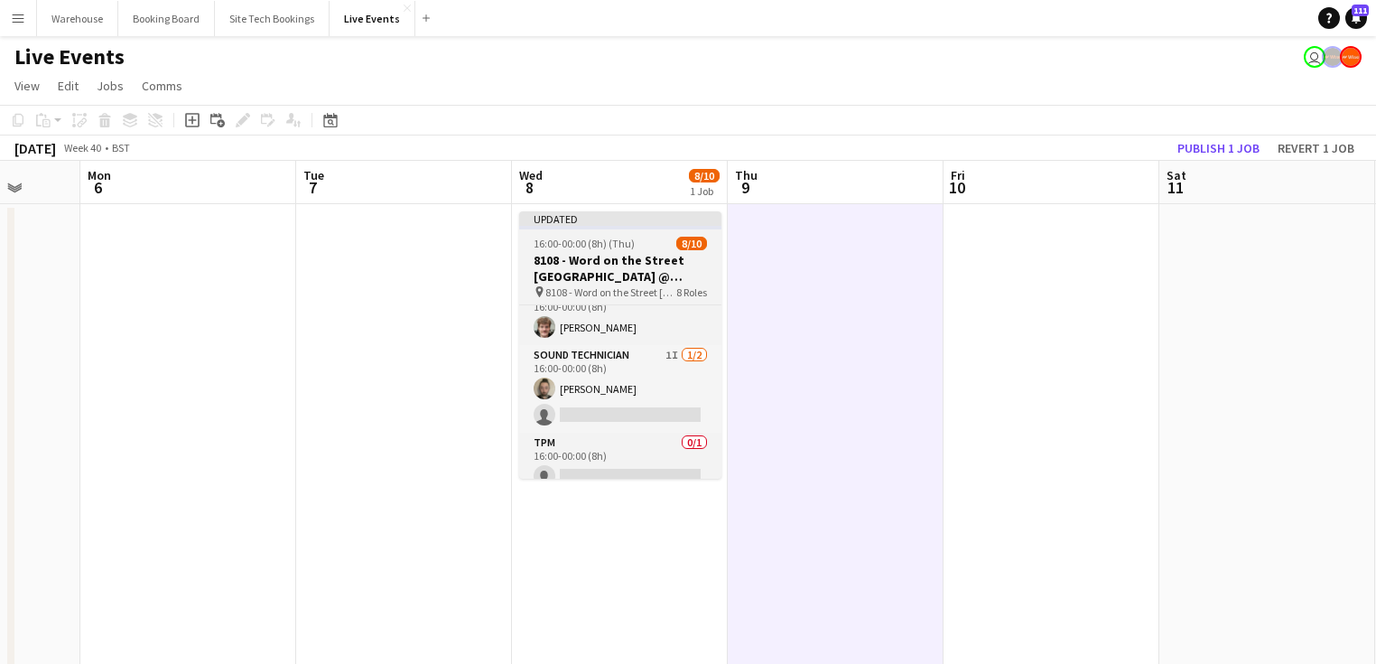
click at [625, 259] on h3 "8108 - Word on the Street [GEOGRAPHIC_DATA] @ Banqueting House" at bounding box center [620, 268] width 202 height 33
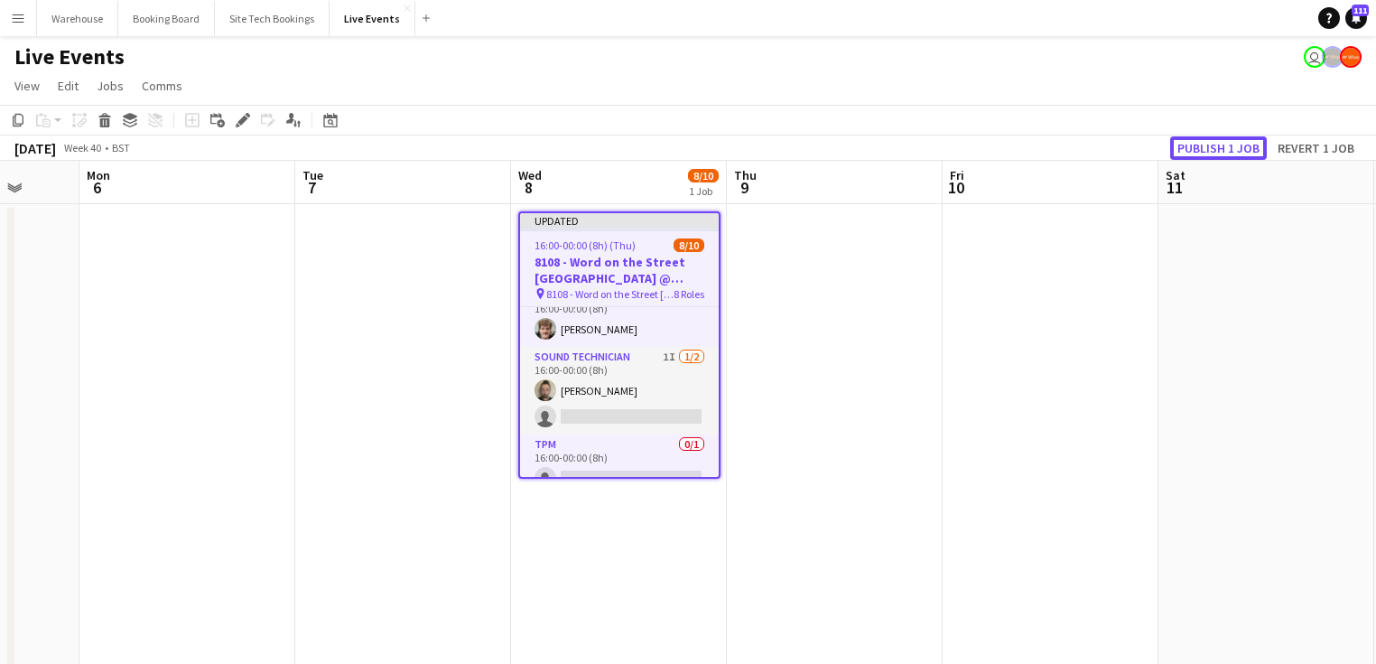
click at [1216, 147] on button "Publish 1 job" at bounding box center [1218, 147] width 97 height 23
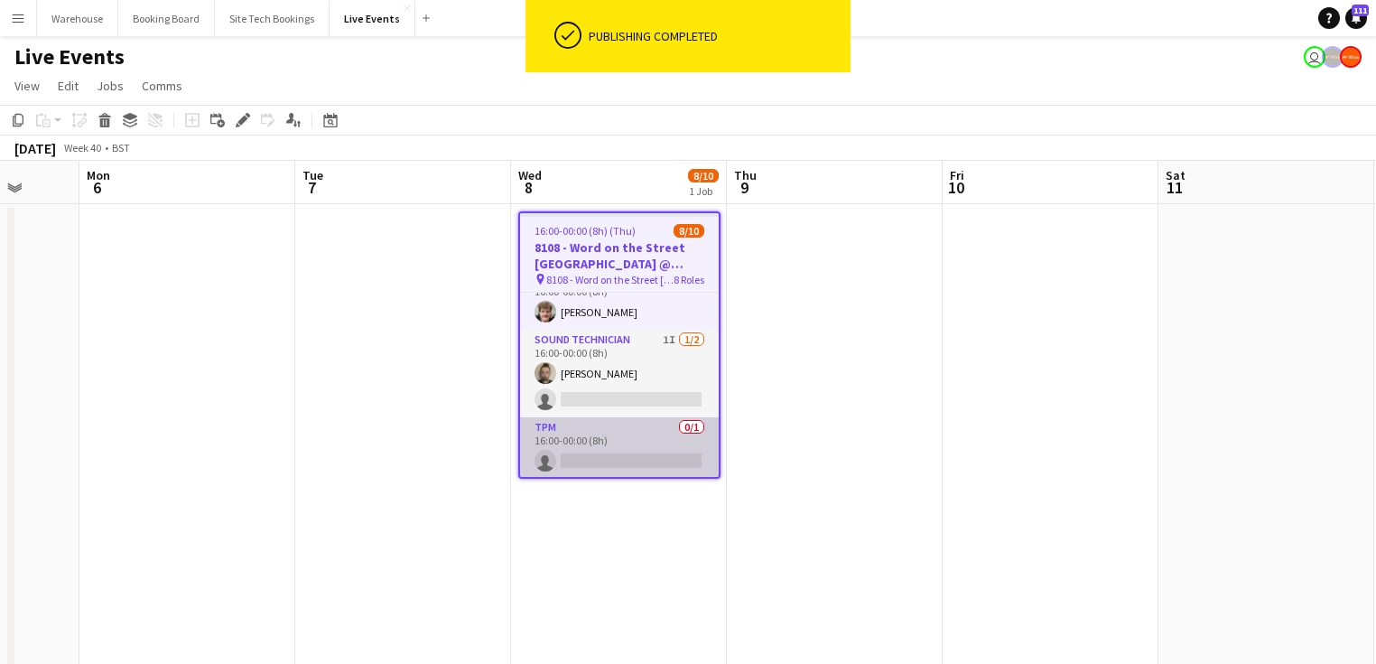
scroll to position [0, 0]
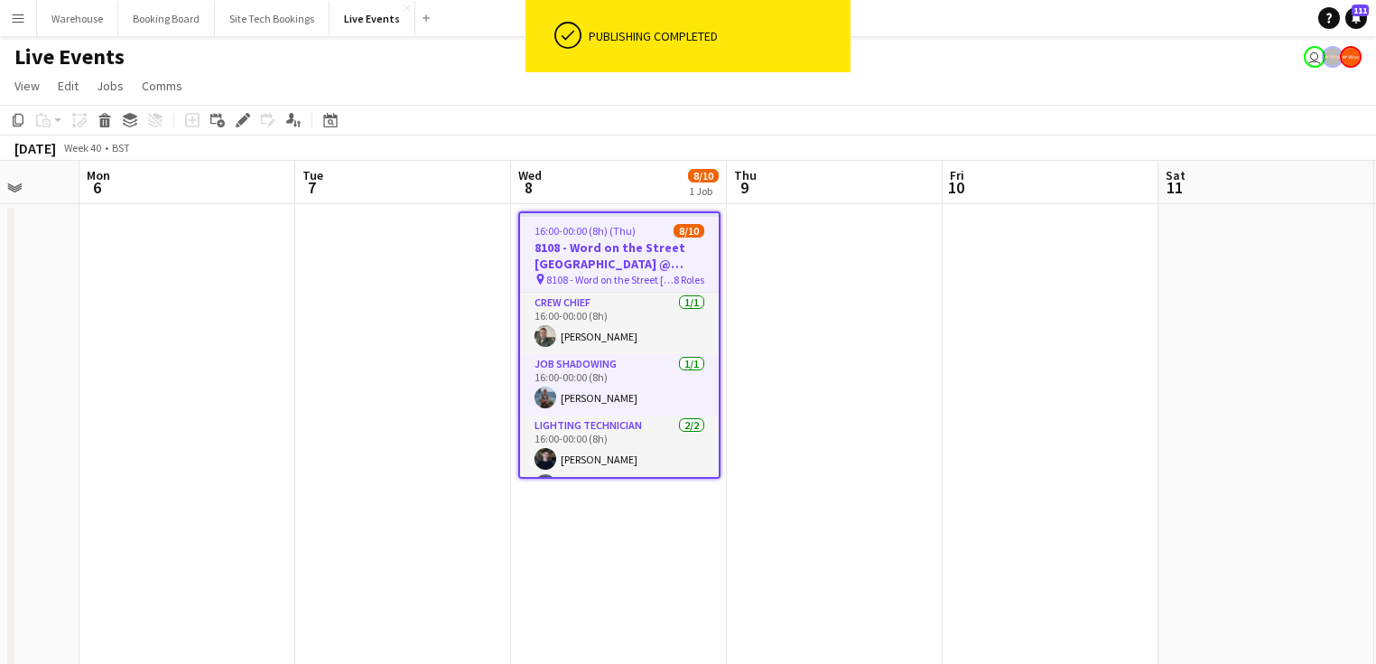
drag, startPoint x: 305, startPoint y: 424, endPoint x: 797, endPoint y: 419, distance: 492.1
click at [776, 419] on app-calendar-viewport "Fri 3 Sat 4 Sun 5 Mon 6 Tue 7 Wed 8 8/10 1 Job Thu 9 Fri 10 Sat 11 Sun 12 Mon 1…" at bounding box center [688, 612] width 1376 height 903
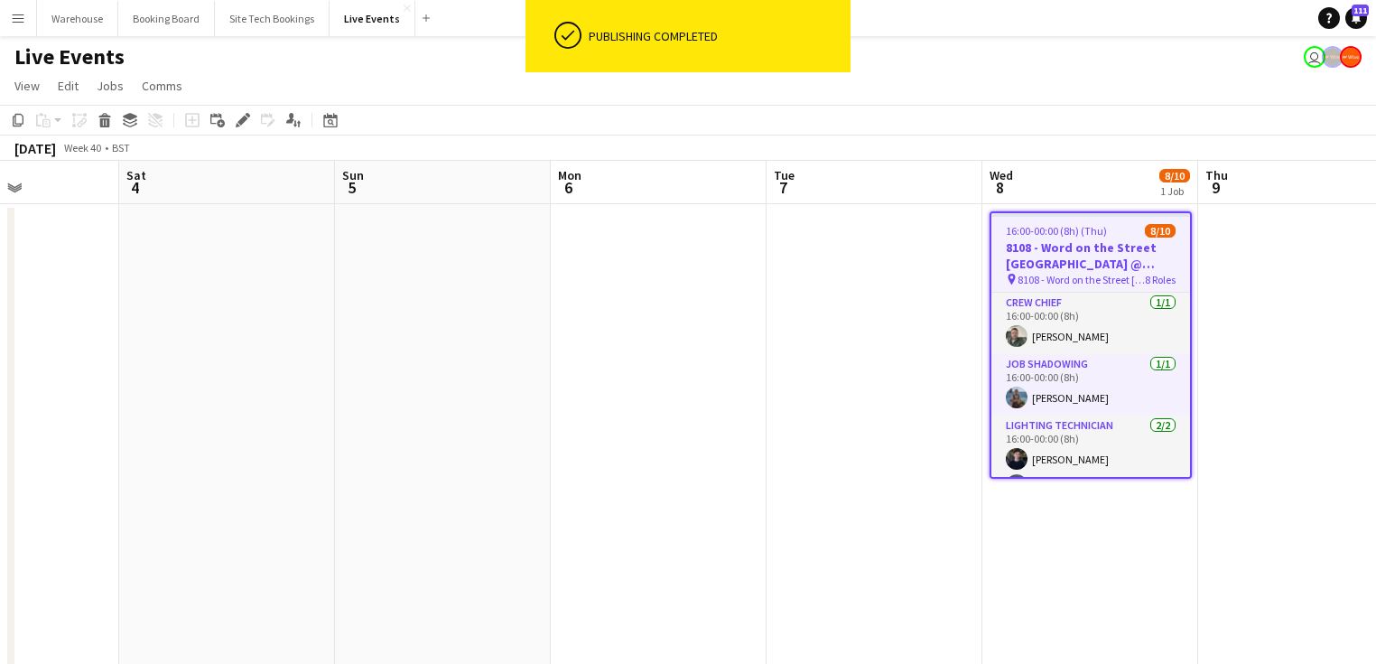
drag, startPoint x: 707, startPoint y: 444, endPoint x: 1023, endPoint y: 441, distance: 316.0
click at [967, 439] on app-calendar-viewport "Wed 1 28/31 3 Jobs Thu 2 23/24 2 Jobs Fri 3 Sat 4 Sun 5 Mon 6 Tue 7 Wed 8 8/10 …" at bounding box center [688, 612] width 1376 height 903
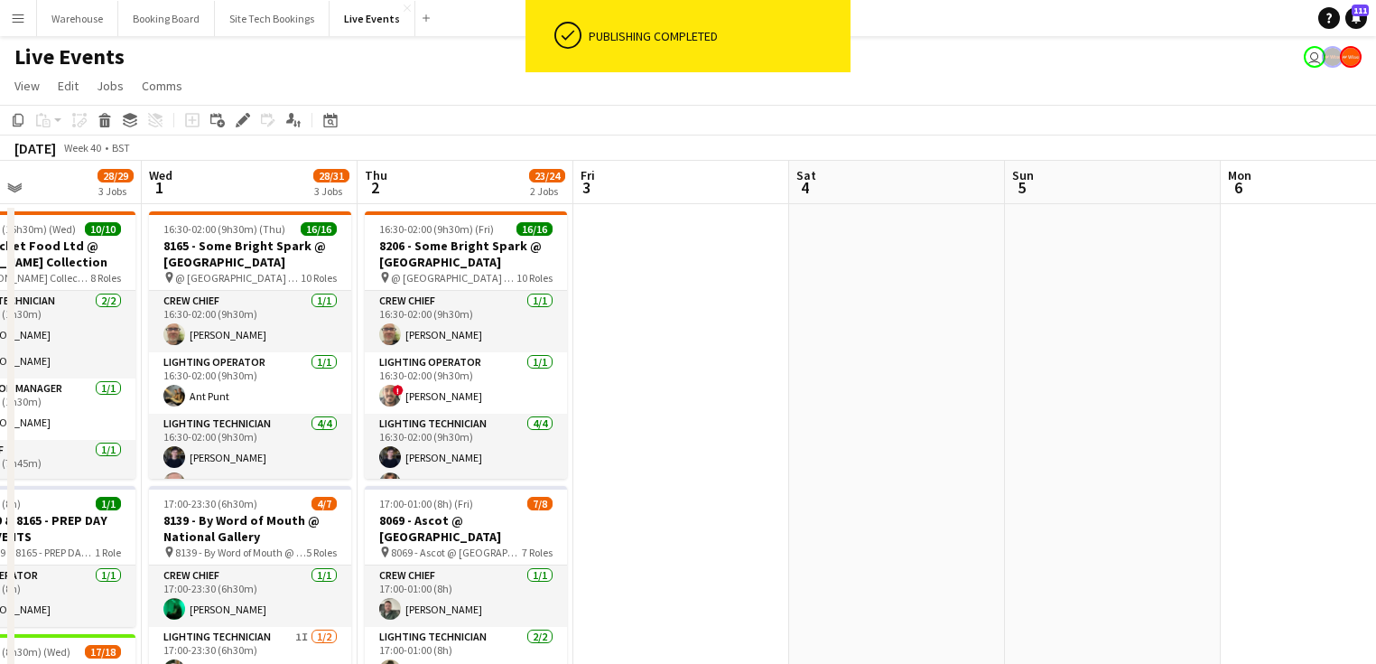
drag, startPoint x: 696, startPoint y: 463, endPoint x: 881, endPoint y: 453, distance: 185.4
click at [896, 454] on app-calendar-viewport "Sun 28 Mon 29 1/1 1 Job Tue 30 28/29 3 Jobs Wed 1 28/31 3 Jobs Thu 2 23/24 2 Jo…" at bounding box center [688, 612] width 1376 height 903
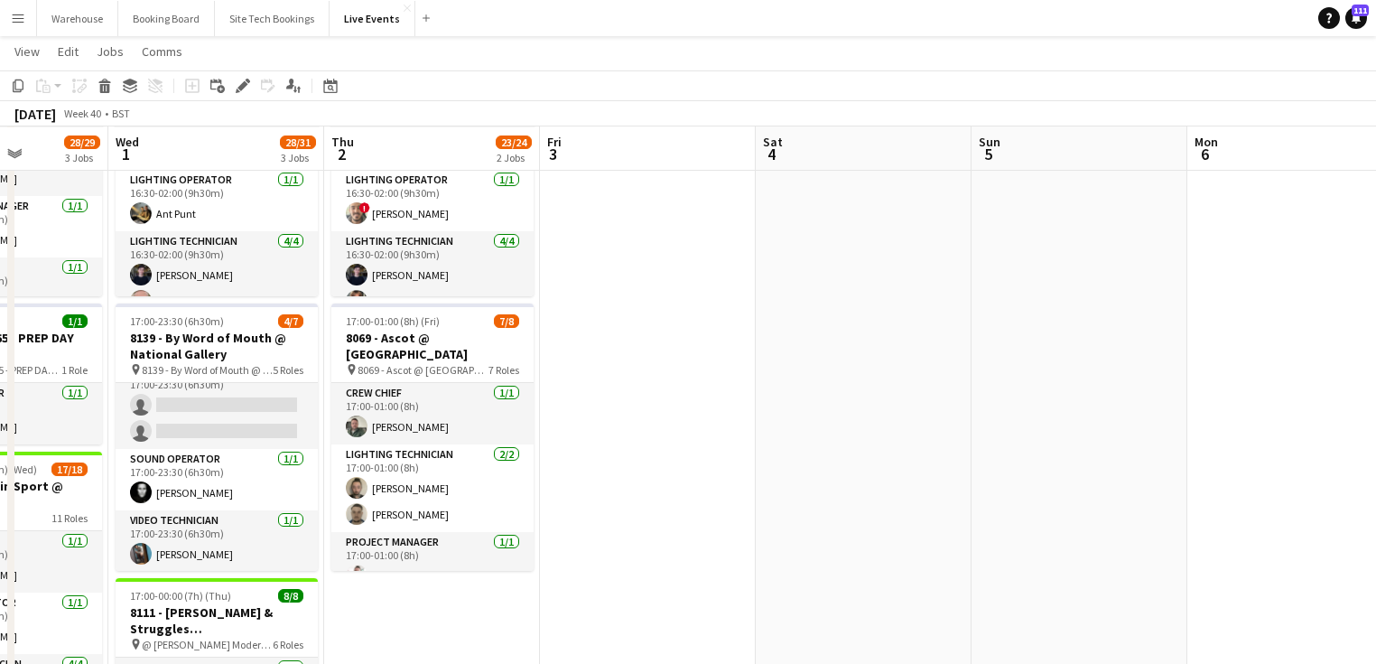
drag, startPoint x: 915, startPoint y: 443, endPoint x: 477, endPoint y: 452, distance: 438.0
click at [479, 451] on app-calendar-viewport "Sat 27 Sun 28 Mon 29 1/1 1 Job Tue 30 28/29 3 Jobs Wed 1 28/31 3 Jobs Thu 2 23/…" at bounding box center [688, 385] width 1376 height 991
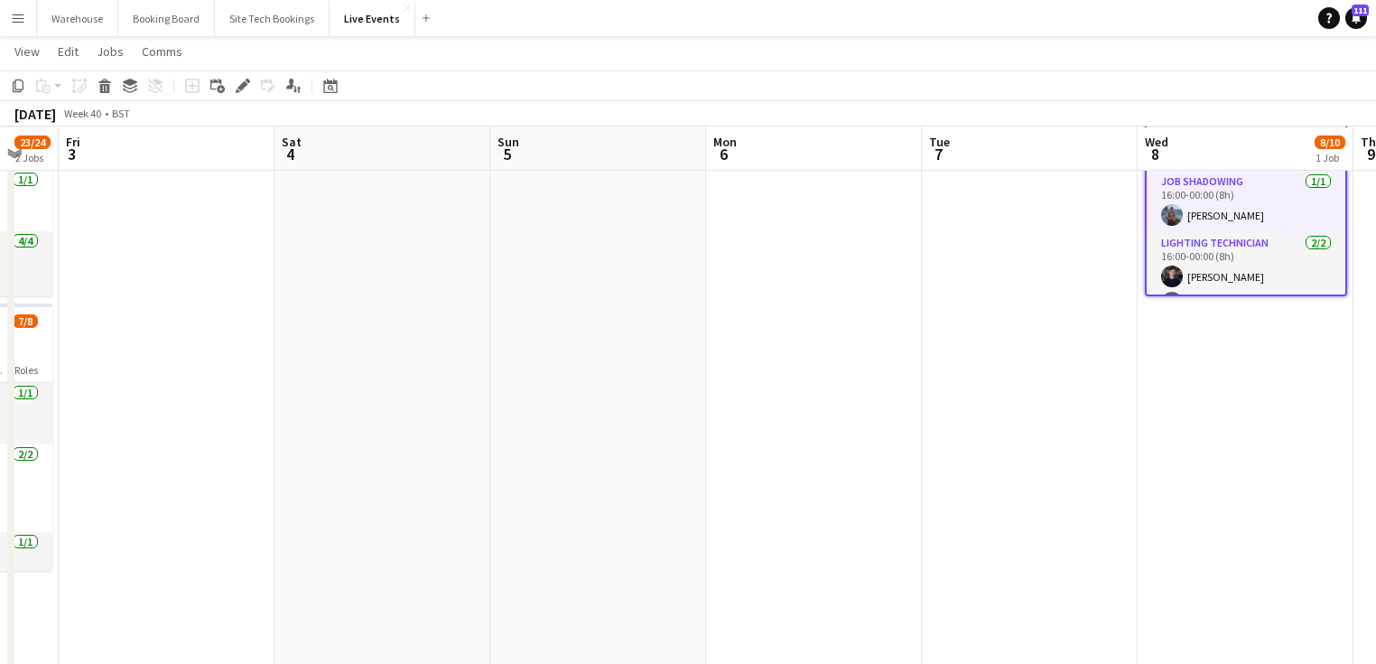
drag, startPoint x: 971, startPoint y: 443, endPoint x: 460, endPoint y: 425, distance: 511.4
click at [444, 425] on app-calendar-viewport "Mon 29 1/1 1 Job Tue 30 28/29 3 Jobs Wed 1 28/31 3 Jobs Thu 2 23/24 2 Jobs Fri …" at bounding box center [688, 385] width 1376 height 991
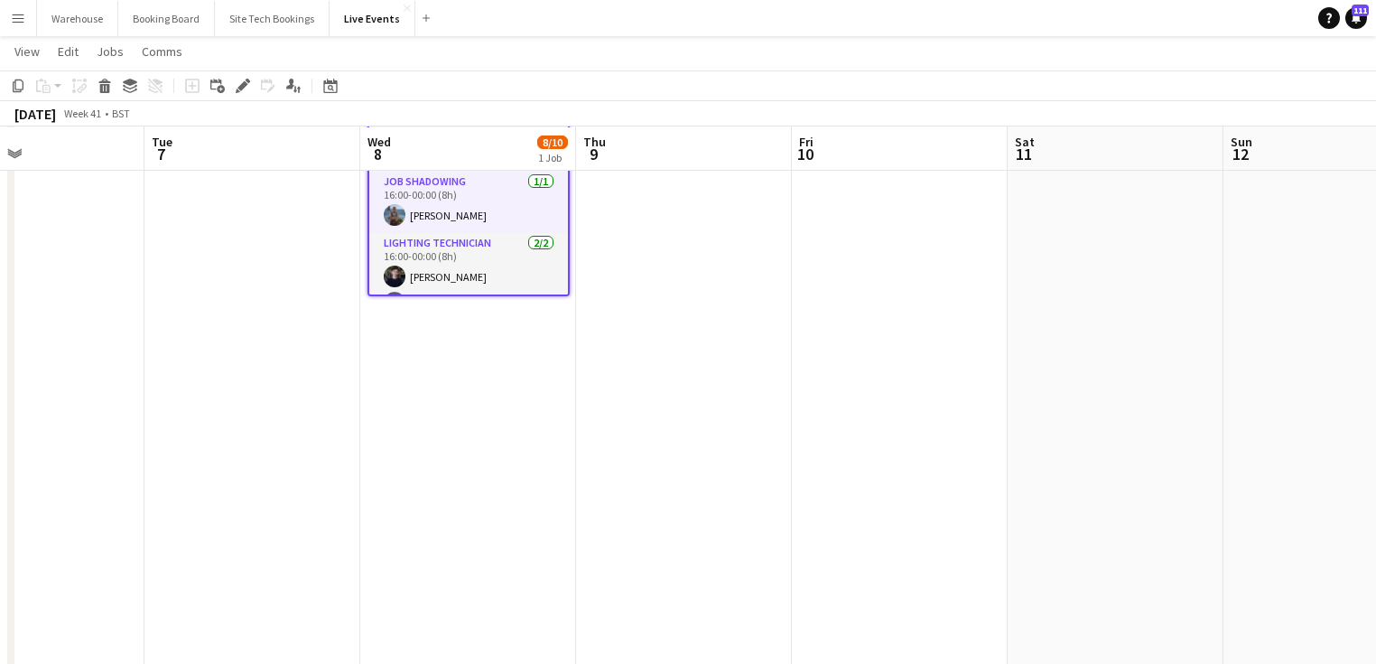
drag, startPoint x: 610, startPoint y: 426, endPoint x: 577, endPoint y: 423, distance: 33.5
click at [577, 423] on app-calendar-viewport "Sat 4 Sun 5 Mon 6 Tue 7 Wed 8 8/10 1 Job Thu 9 Fri 10 Sat 11 Sun 12 Mon 13 Tue …" at bounding box center [688, 385] width 1376 height 991
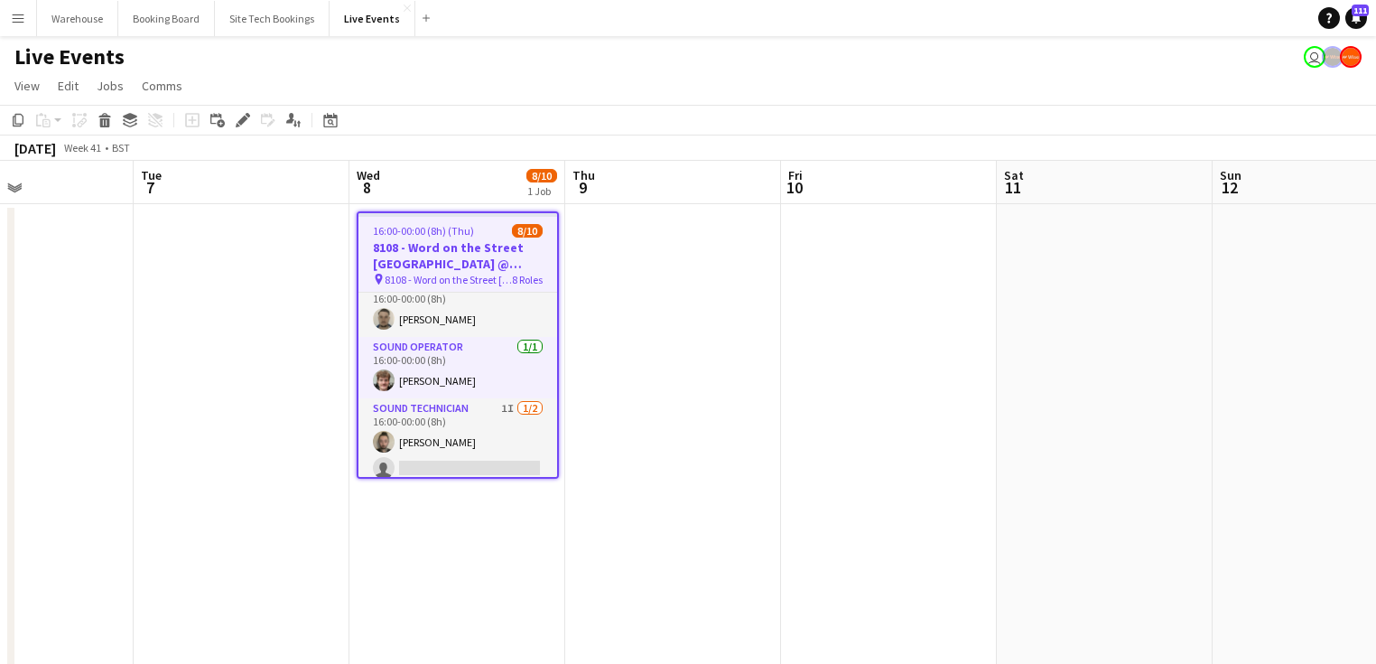
scroll to position [358, 0]
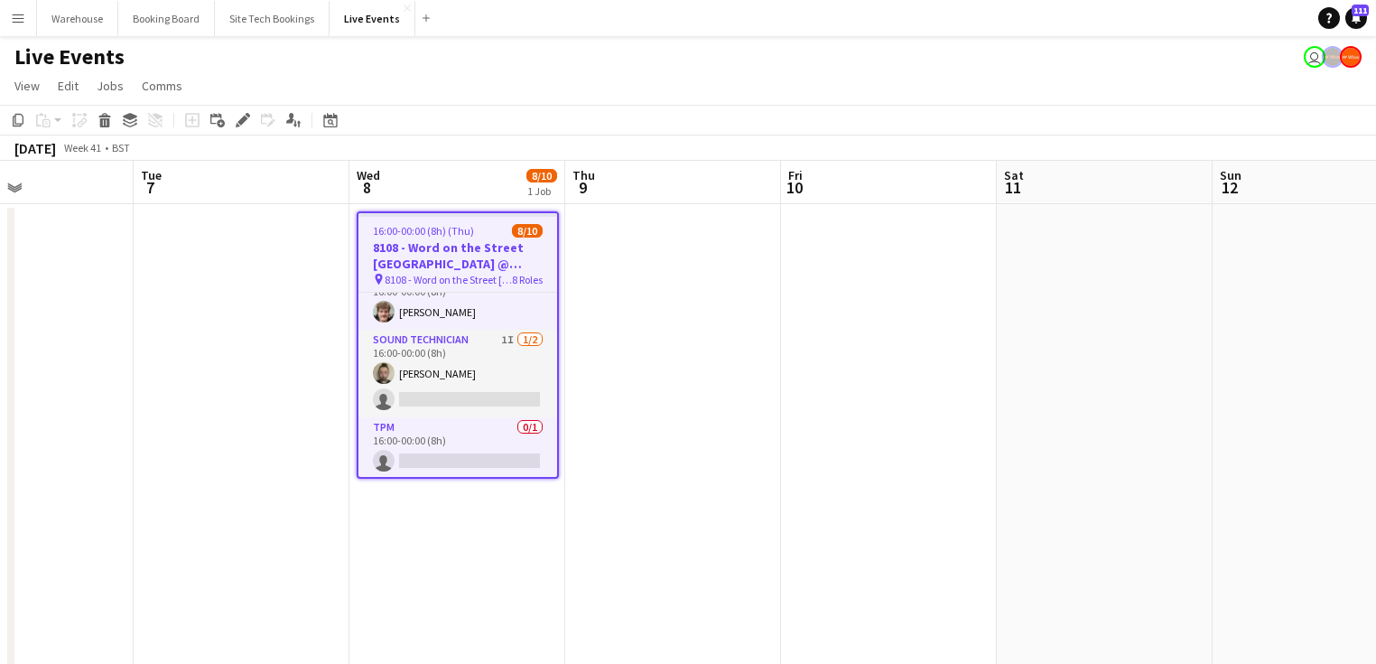
click at [712, 386] on app-date-cell at bounding box center [673, 634] width 216 height 860
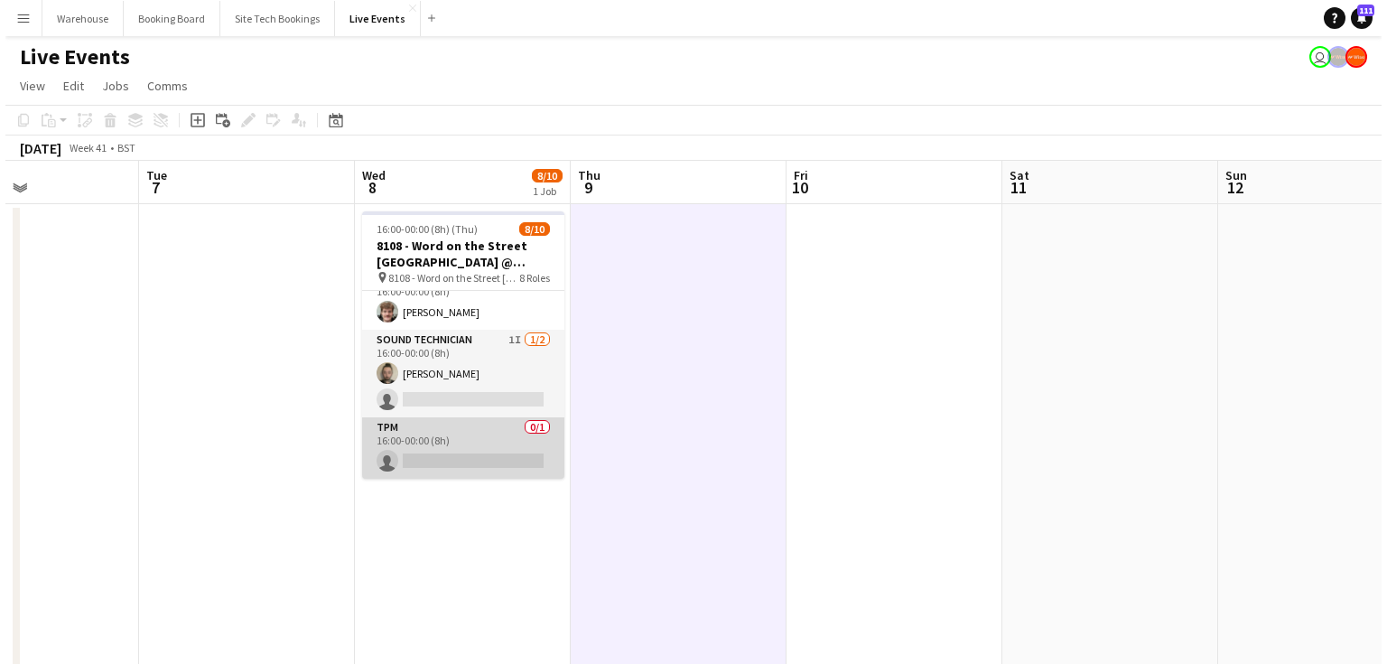
scroll to position [0, 0]
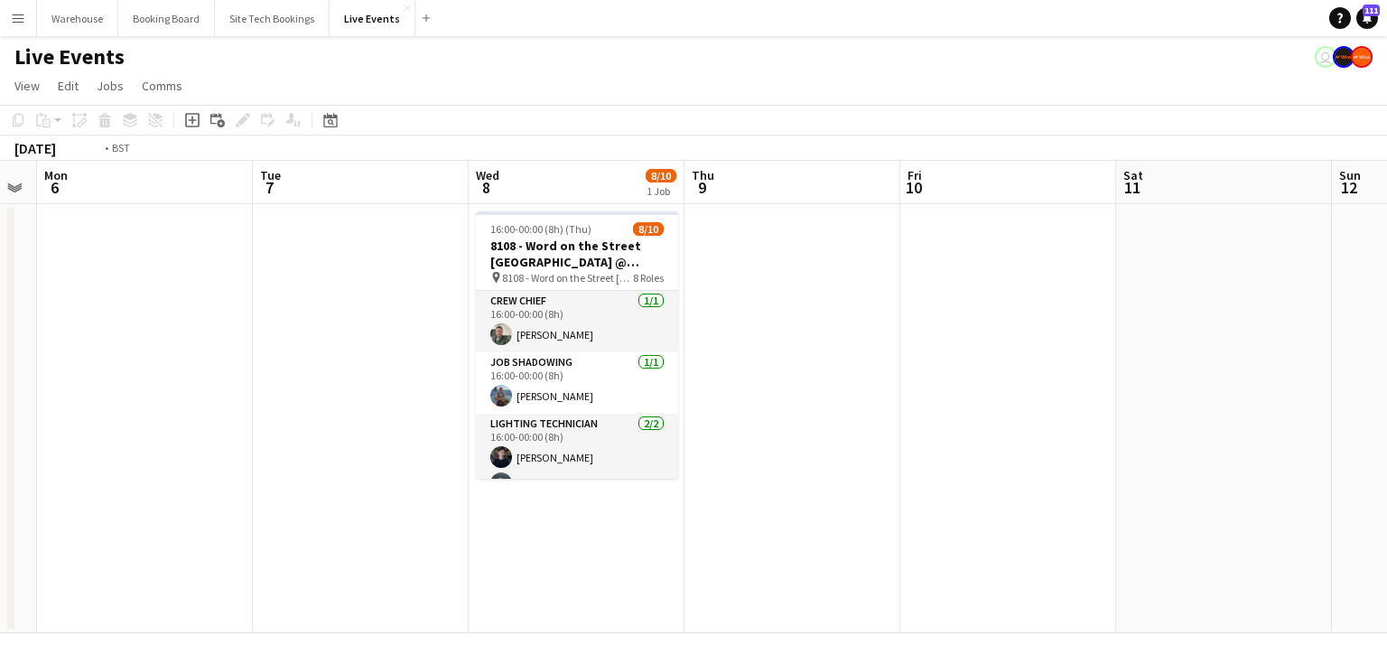
drag, startPoint x: 168, startPoint y: 440, endPoint x: 977, endPoint y: 461, distance: 809.3
click at [851, 493] on app-calendar-viewport "Sat 4 Sun 5 Mon 6 Tue 7 Wed 8 8/10 1 Job Thu 9 Fri 10 Sat 11 Sun 12 Mon 13 Tue …" at bounding box center [693, 397] width 1387 height 472
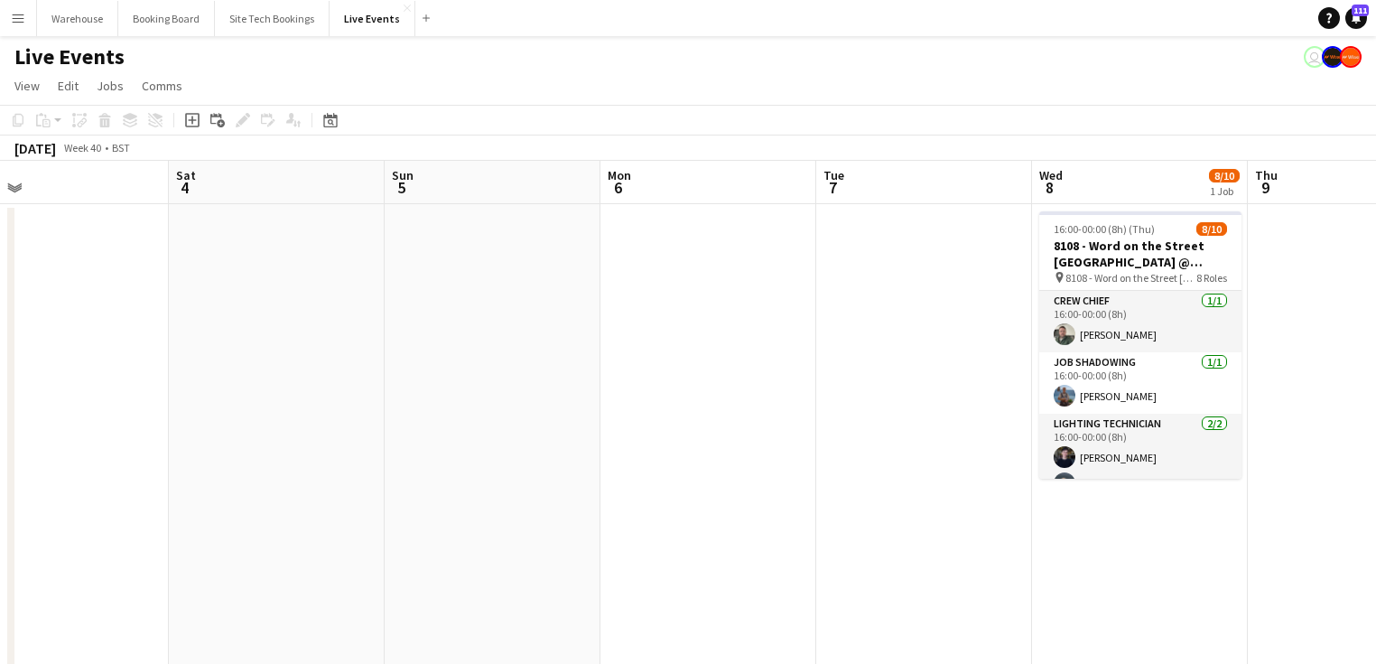
drag, startPoint x: 758, startPoint y: 453, endPoint x: 951, endPoint y: 455, distance: 193.2
click at [899, 455] on app-calendar-viewport "Wed 1 28/31 3 Jobs Thu 2 23/24 2 Jobs Fri 3 Sat 4 Sun 5 Mon 6 Tue 7 Wed 8 8/10 …" at bounding box center [688, 612] width 1376 height 903
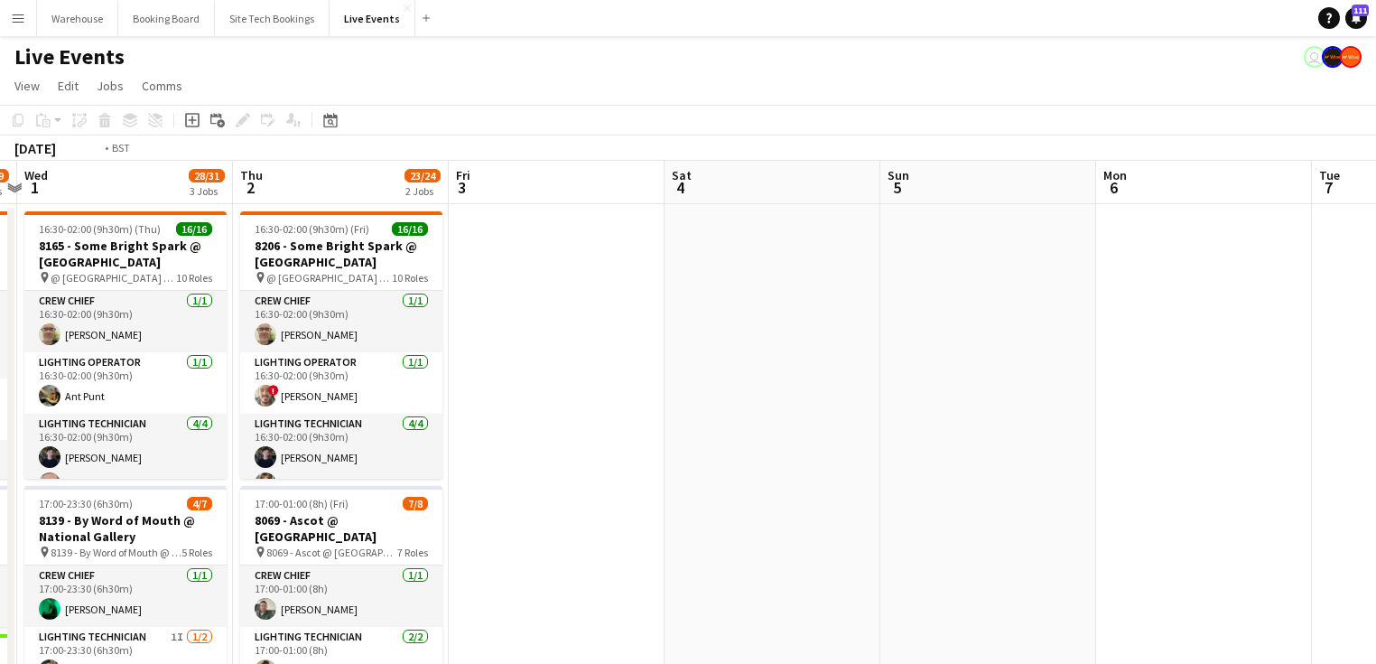
drag, startPoint x: 727, startPoint y: 483, endPoint x: 1176, endPoint y: 469, distance: 449.9
click at [1158, 473] on app-calendar-viewport "Mon 29 1/1 1 Job Tue 30 28/29 3 Jobs Wed 1 28/31 3 Jobs Thu 2 23/24 2 Jobs Fri …" at bounding box center [688, 612] width 1376 height 903
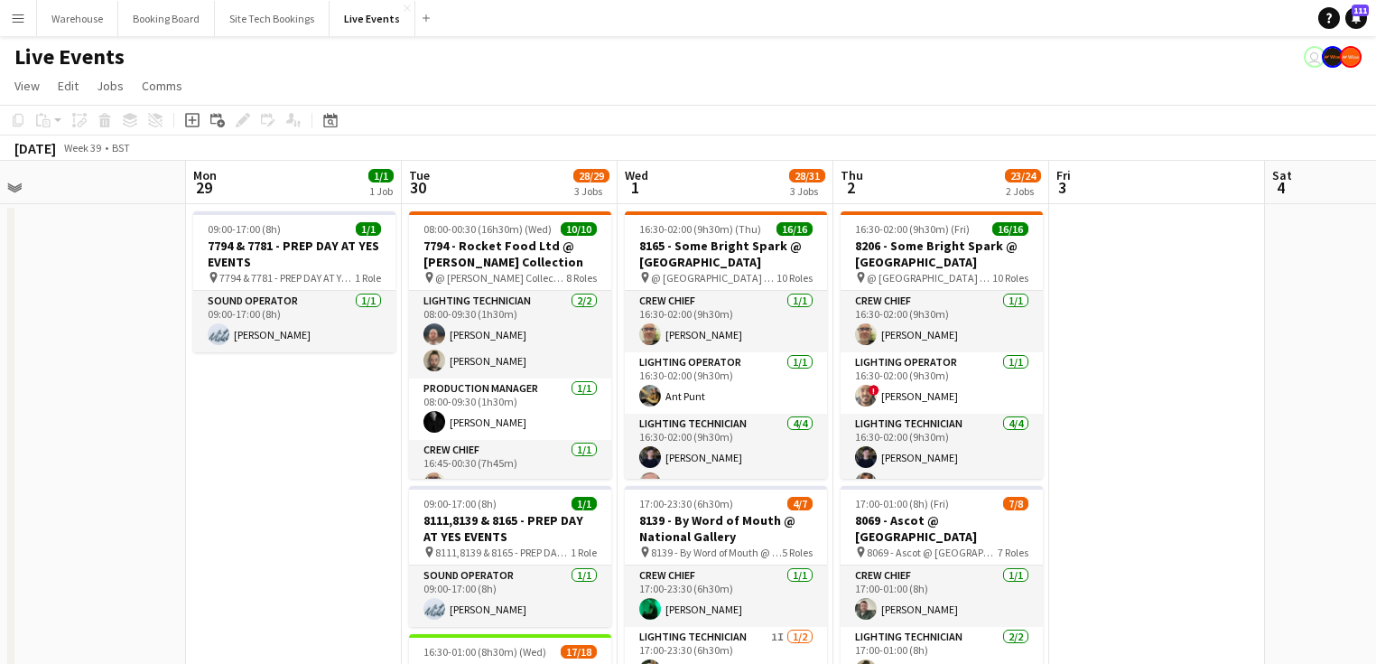
drag, startPoint x: 520, startPoint y: 458, endPoint x: 604, endPoint y: 452, distance: 84.1
click at [821, 462] on app-calendar-viewport "Fri 26 Sat 27 Sun 28 Mon 29 1/1 1 Job Tue 30 28/29 3 Jobs Wed 1 28/31 3 Jobs Th…" at bounding box center [688, 612] width 1376 height 903
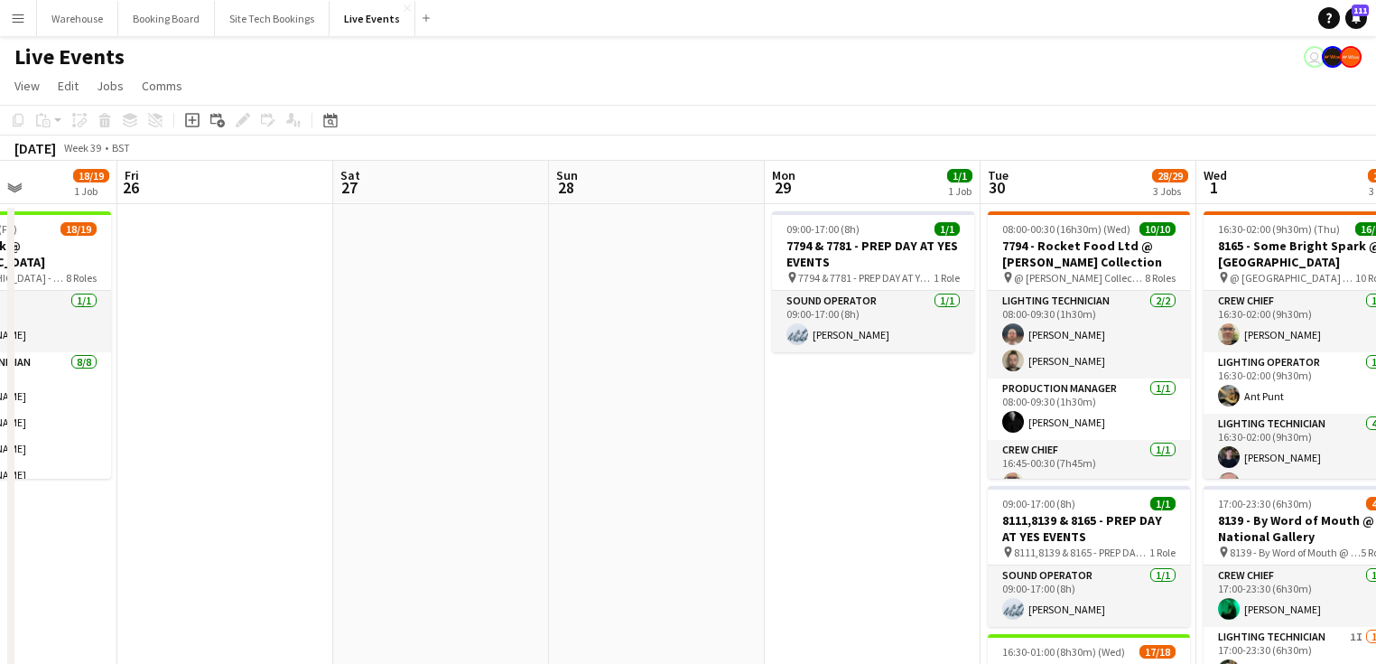
drag, startPoint x: 859, startPoint y: 481, endPoint x: 842, endPoint y: 414, distance: 69.9
click at [944, 483] on app-calendar-viewport "Tue 23 23/26 3 Jobs Wed 24 Thu 25 18/19 1 Job Fri 26 Sat 27 Sun 28 Mon 29 1/1 1…" at bounding box center [688, 638] width 1376 height 955
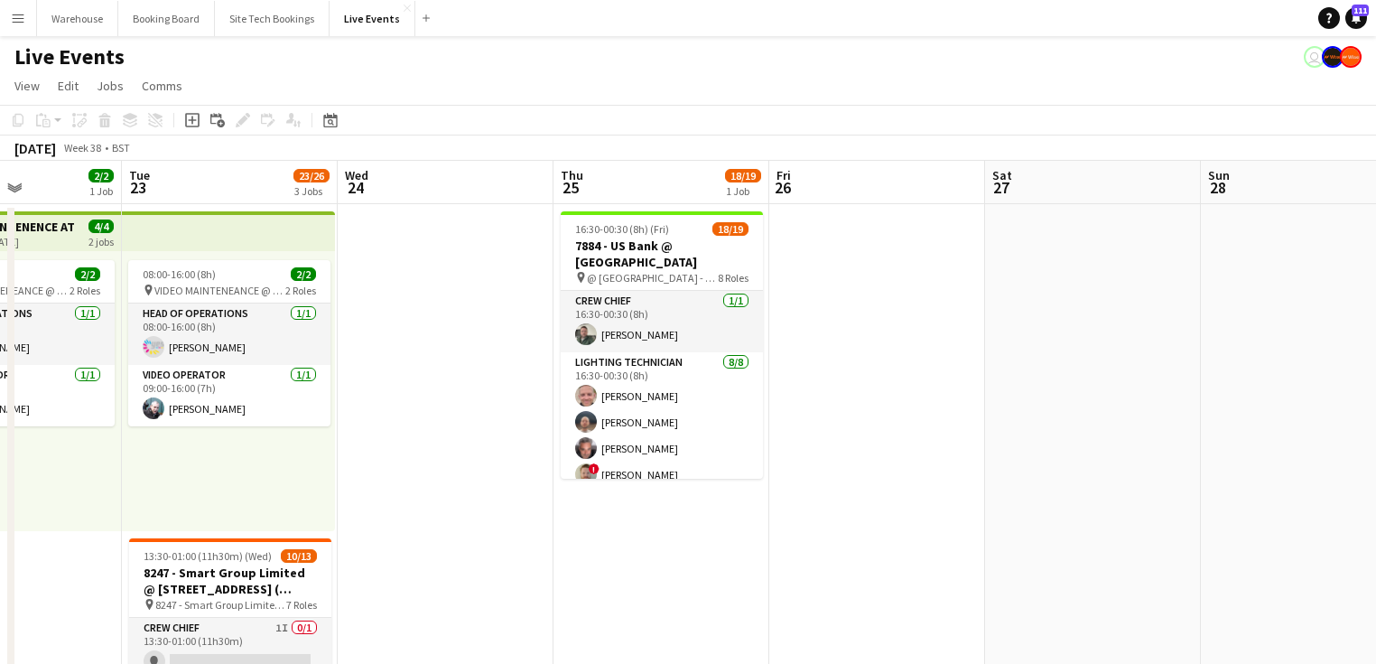
drag, startPoint x: 786, startPoint y: 574, endPoint x: 966, endPoint y: 553, distance: 181.9
click at [966, 553] on app-calendar-viewport "Sat 20 Sun 21 Mon 22 2/2 1 Job Tue 23 23/26 3 Jobs Wed 24 Thu 25 18/19 1 Job Fr…" at bounding box center [688, 638] width 1376 height 955
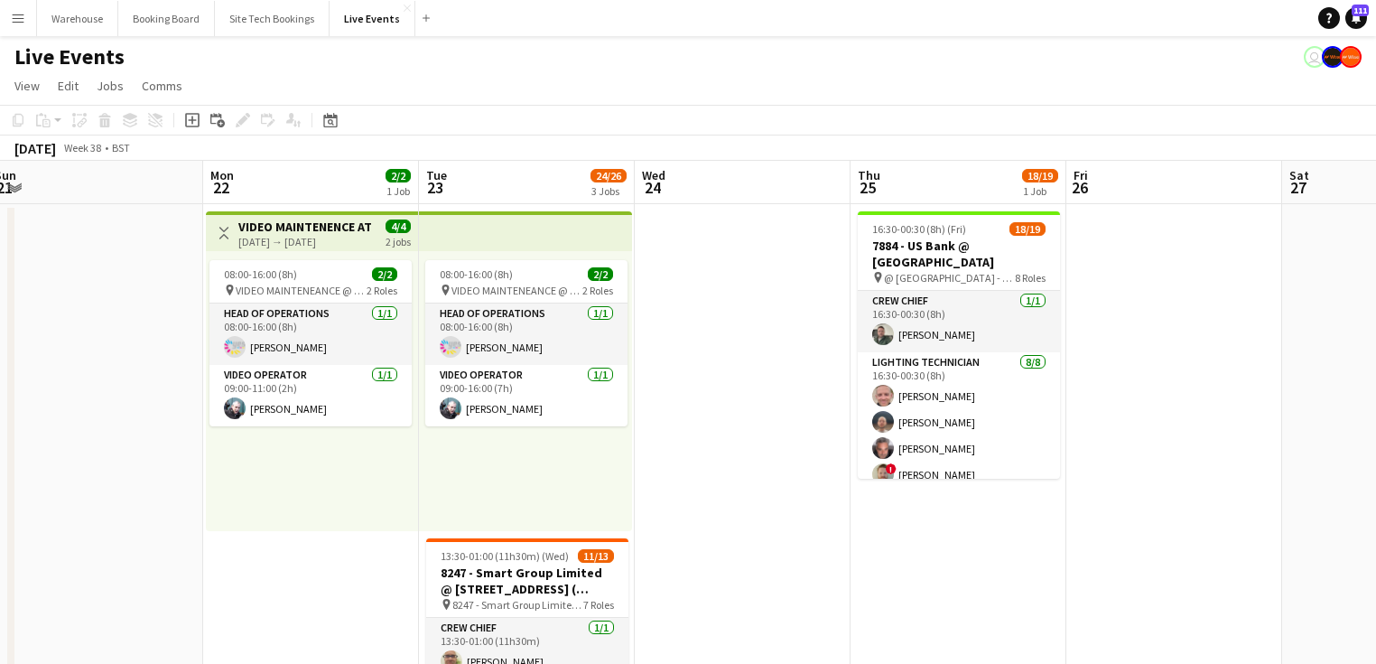
scroll to position [0, 443]
drag, startPoint x: 134, startPoint y: 415, endPoint x: 145, endPoint y: 419, distance: 12.3
click at [145, 419] on app-calendar-viewport "Fri 19 Sat 20 25/26 1 Job Sun 21 Mon 22 2/2 1 Job Tue 23 24/26 3 Jobs Wed 24 Th…" at bounding box center [688, 638] width 1376 height 955
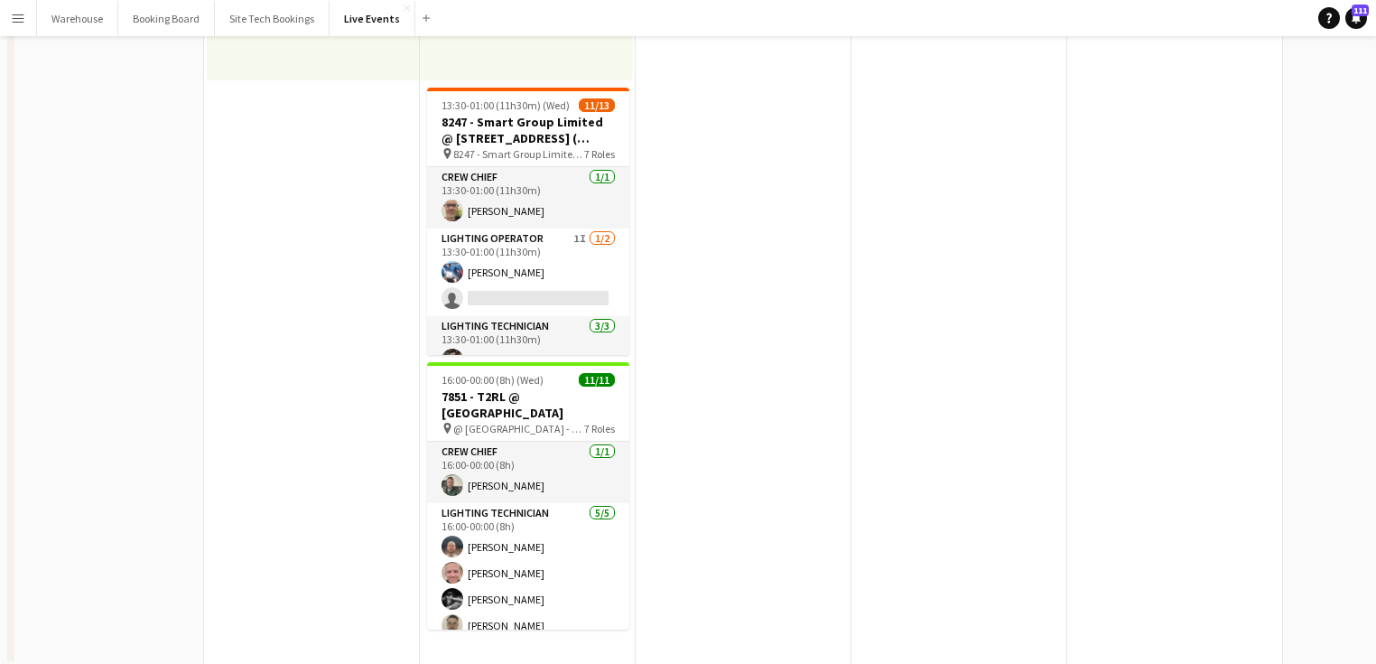
scroll to position [17, 0]
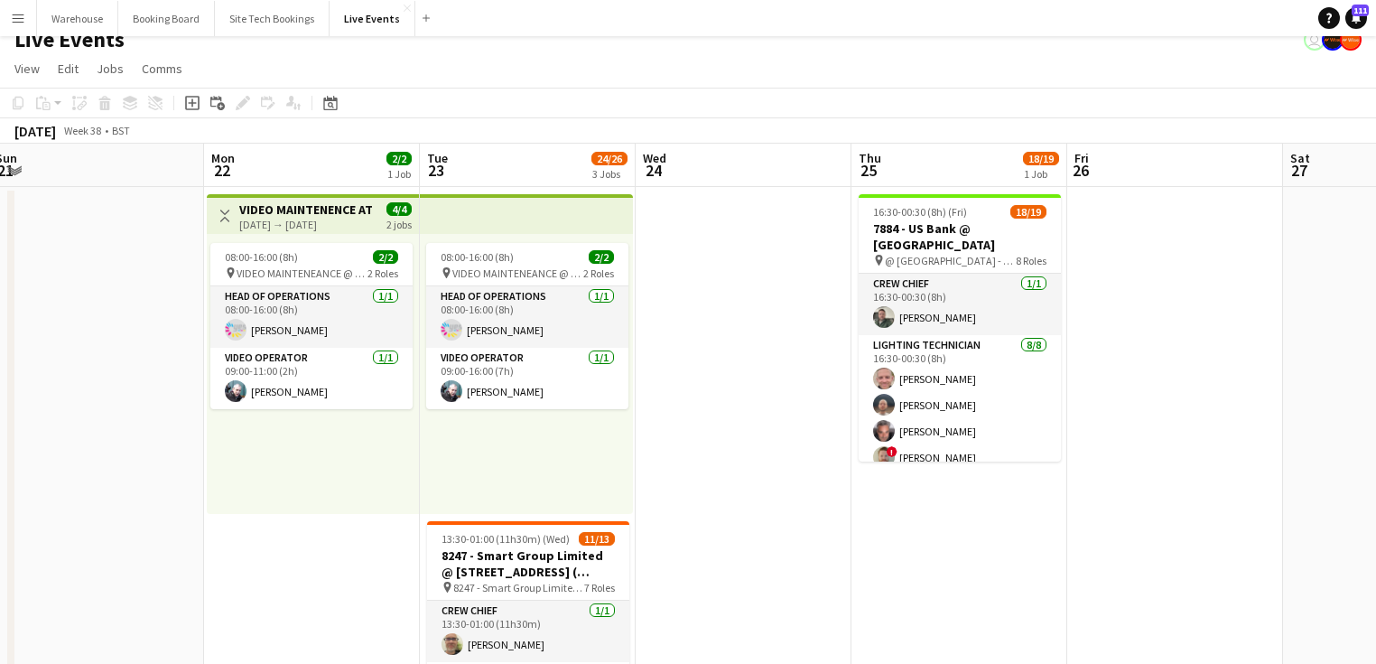
drag, startPoint x: 568, startPoint y: 458, endPoint x: 827, endPoint y: 517, distance: 265.9
click at [852, 525] on app-date-cell "16:30-00:30 (8h) (Fri) 18/19 7884 - US Bank @ [GEOGRAPHIC_DATA] pin @ [GEOGRAPH…" at bounding box center [959, 643] width 216 height 912
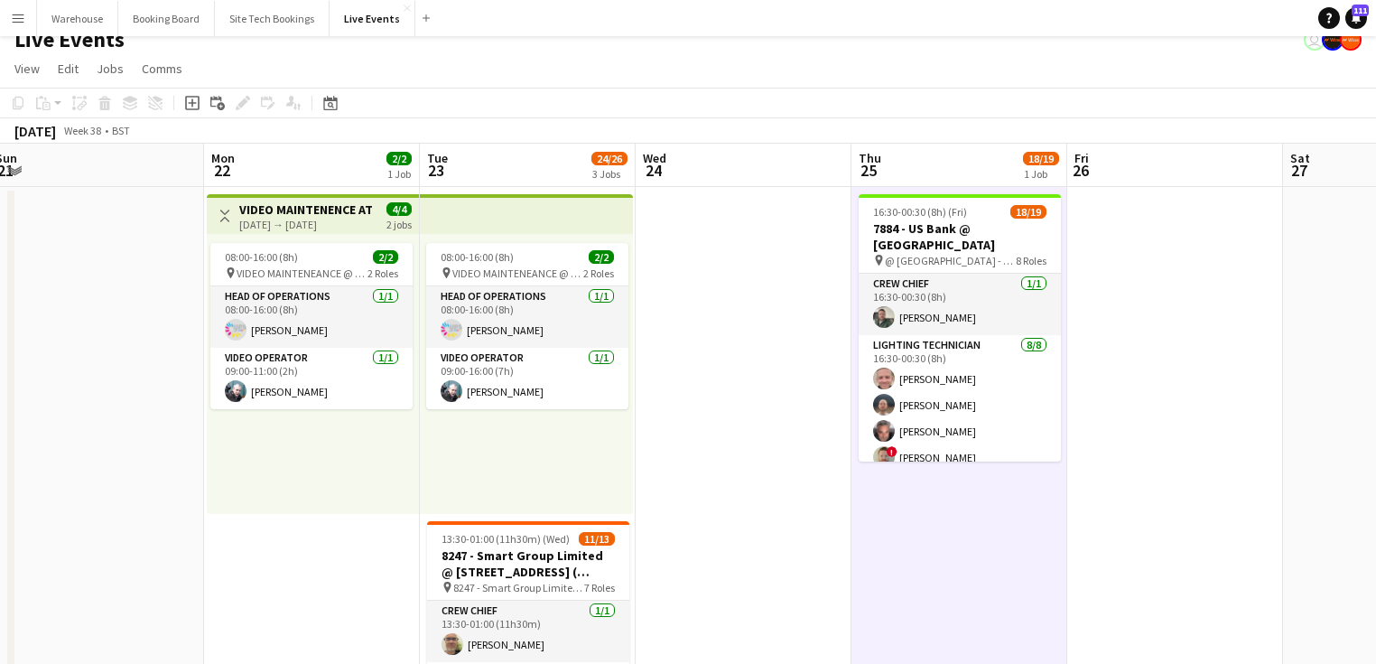
click at [574, 467] on div "08:00-16:00 (8h) 2/2 pin VIDEO MAINTENEANCE @ YES EVENTS 2 Roles Head of Operat…" at bounding box center [526, 374] width 213 height 280
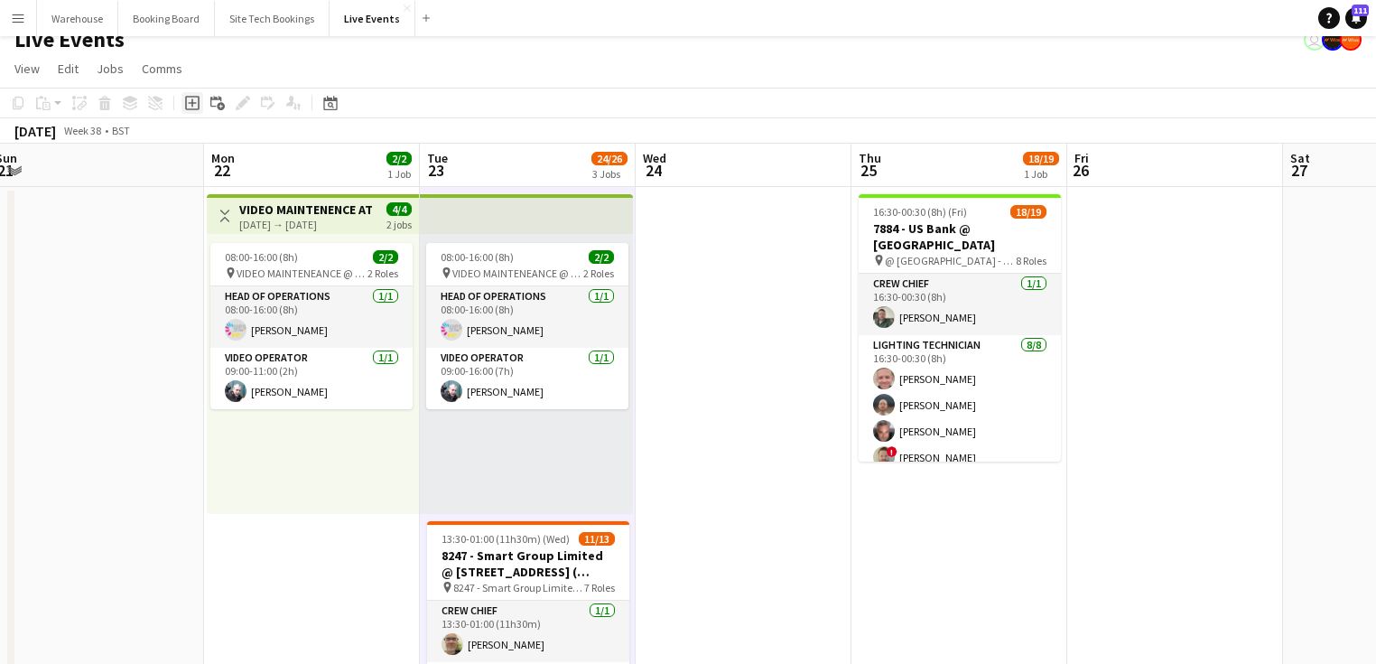
click at [193, 105] on icon "Add job" at bounding box center [192, 103] width 14 height 14
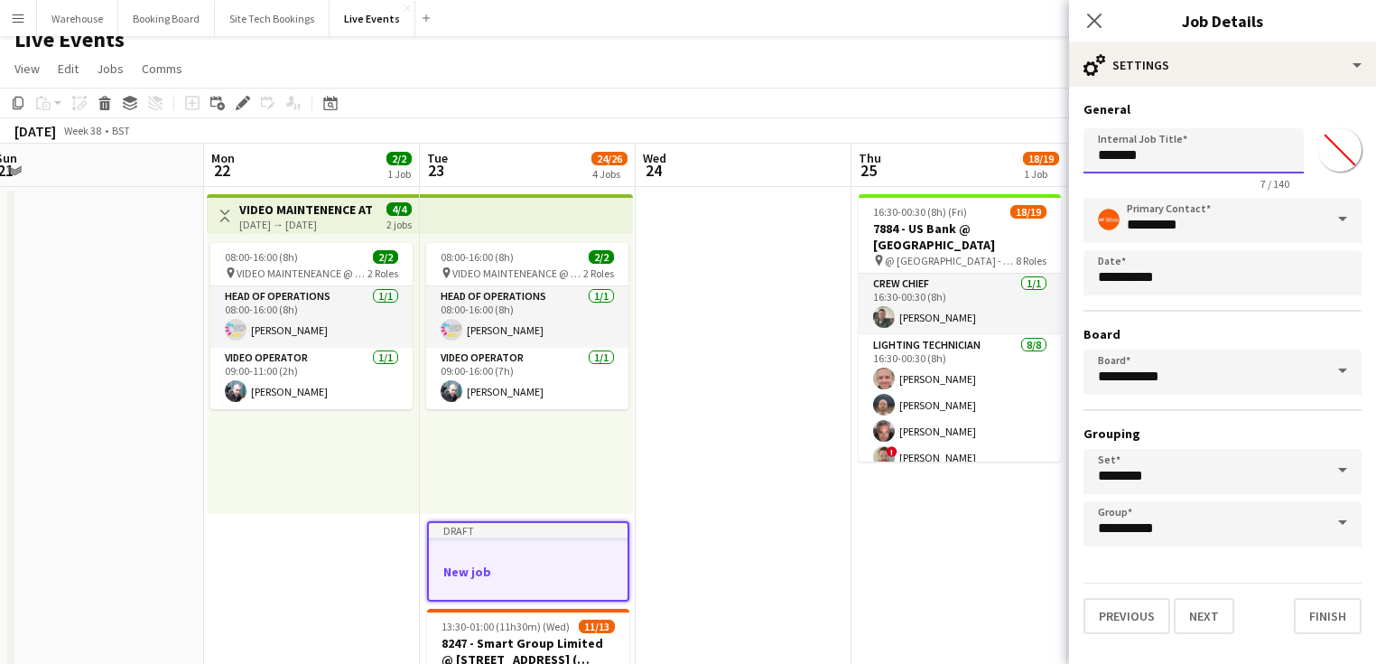
click at [1134, 155] on input "*******" at bounding box center [1193, 150] width 220 height 45
drag, startPoint x: 1125, startPoint y: 153, endPoint x: 1039, endPoint y: 146, distance: 86.0
click at [1040, 145] on body "Menu Boards Boards Boards All jobs Status Workforce Workforce My Workforce Recr…" at bounding box center [688, 583] width 1376 height 1201
paste input "**********"
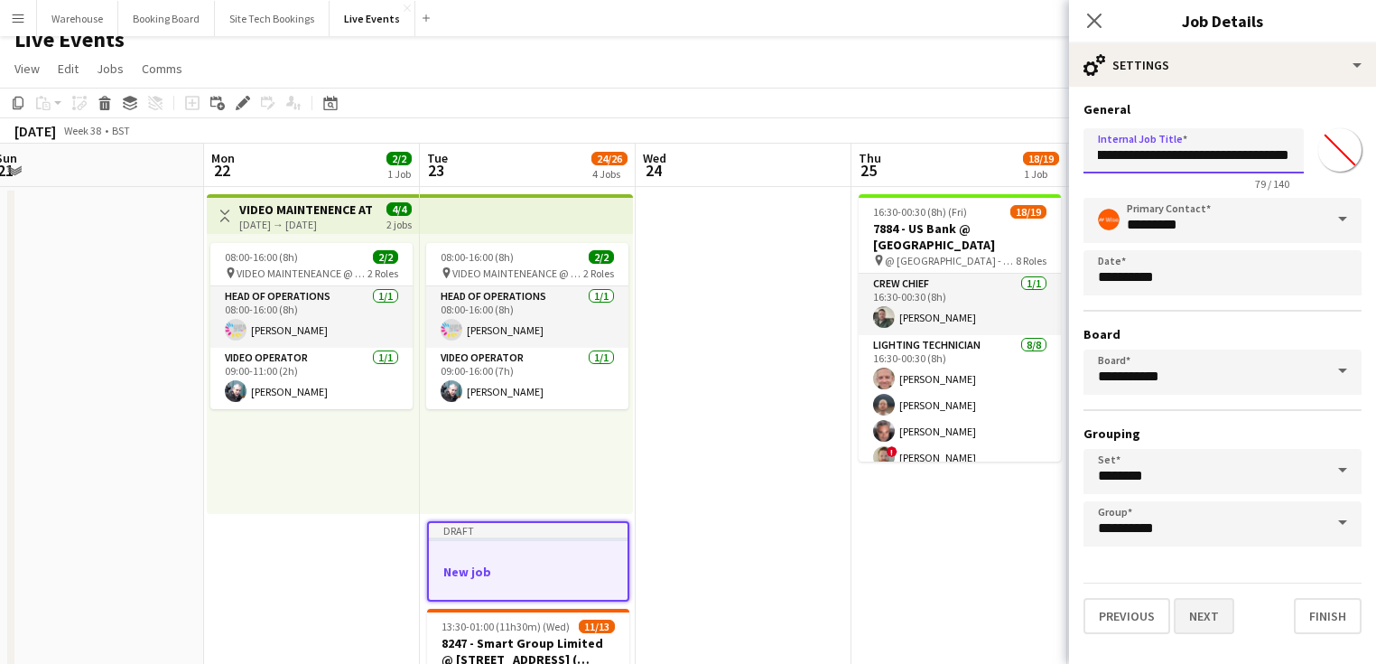
type input "**********"
click at [1215, 618] on button "Next" at bounding box center [1204, 616] width 60 height 36
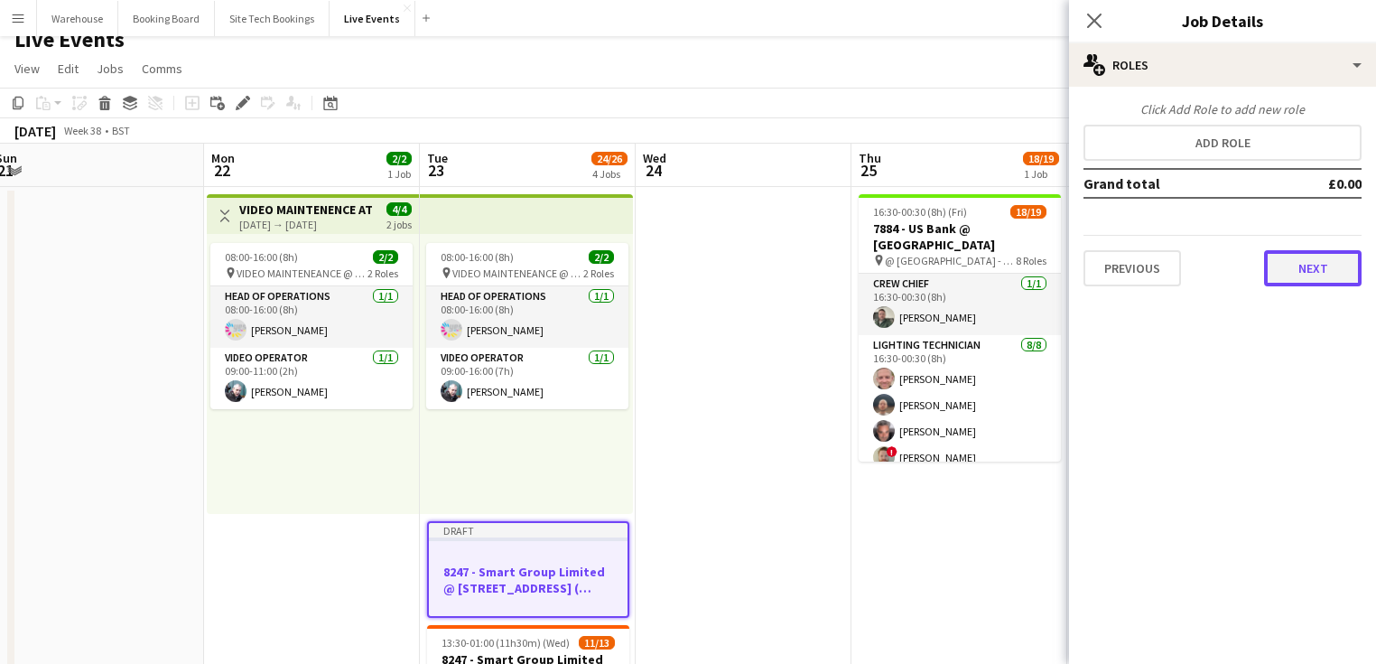
click at [1311, 276] on button "Next" at bounding box center [1313, 268] width 98 height 36
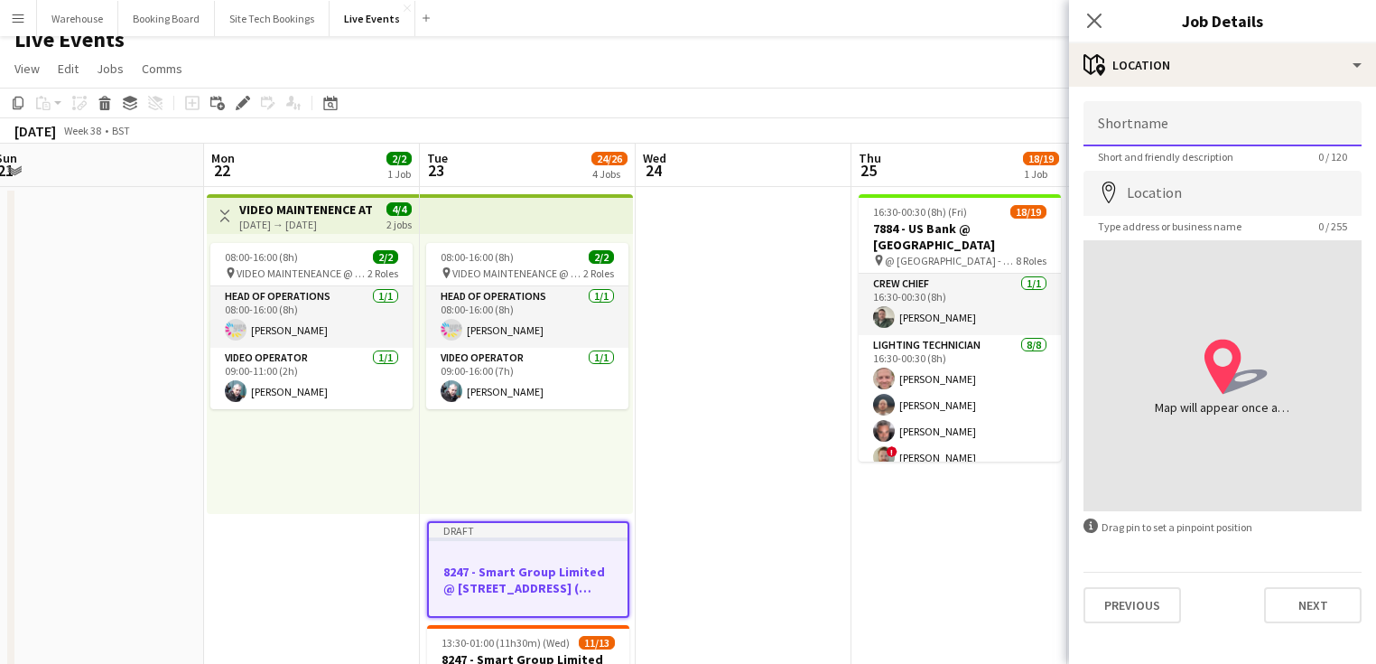
click at [1153, 126] on input "Shortname" at bounding box center [1222, 123] width 278 height 45
paste input "**********"
type input "**********"
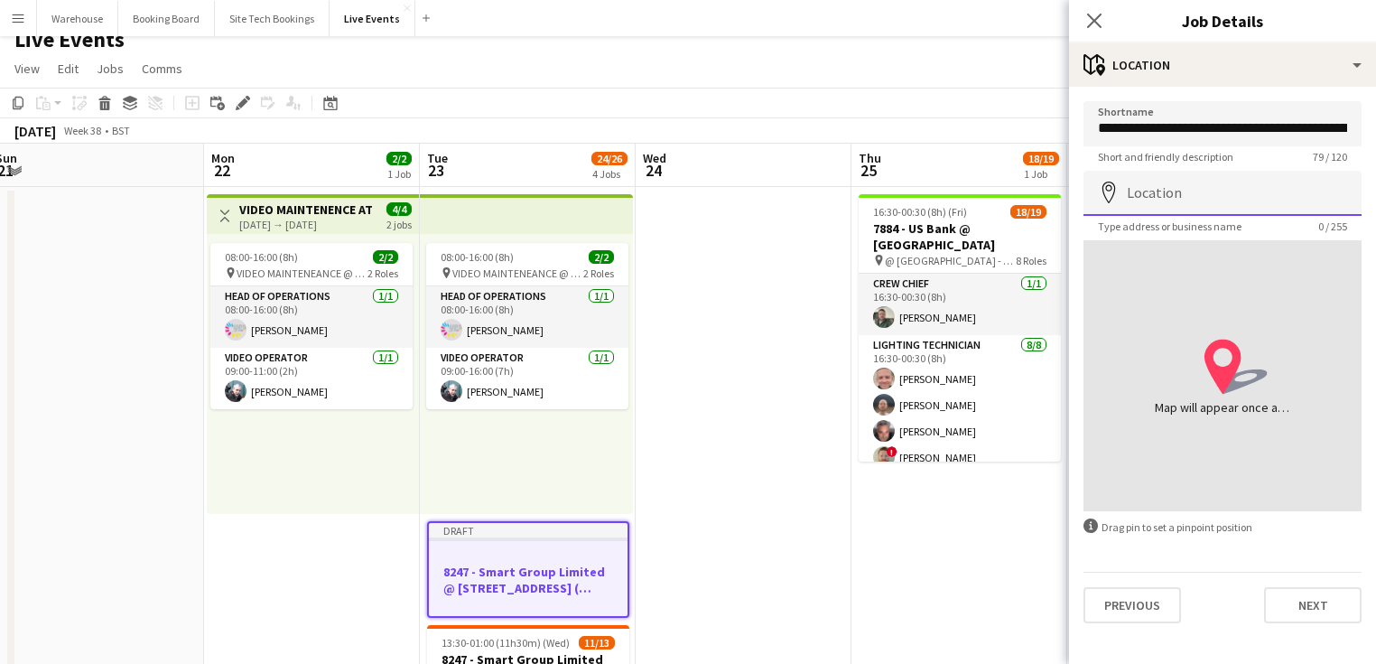
click at [1153, 193] on input "Location" at bounding box center [1222, 193] width 278 height 45
paste input "**********"
type input "**********"
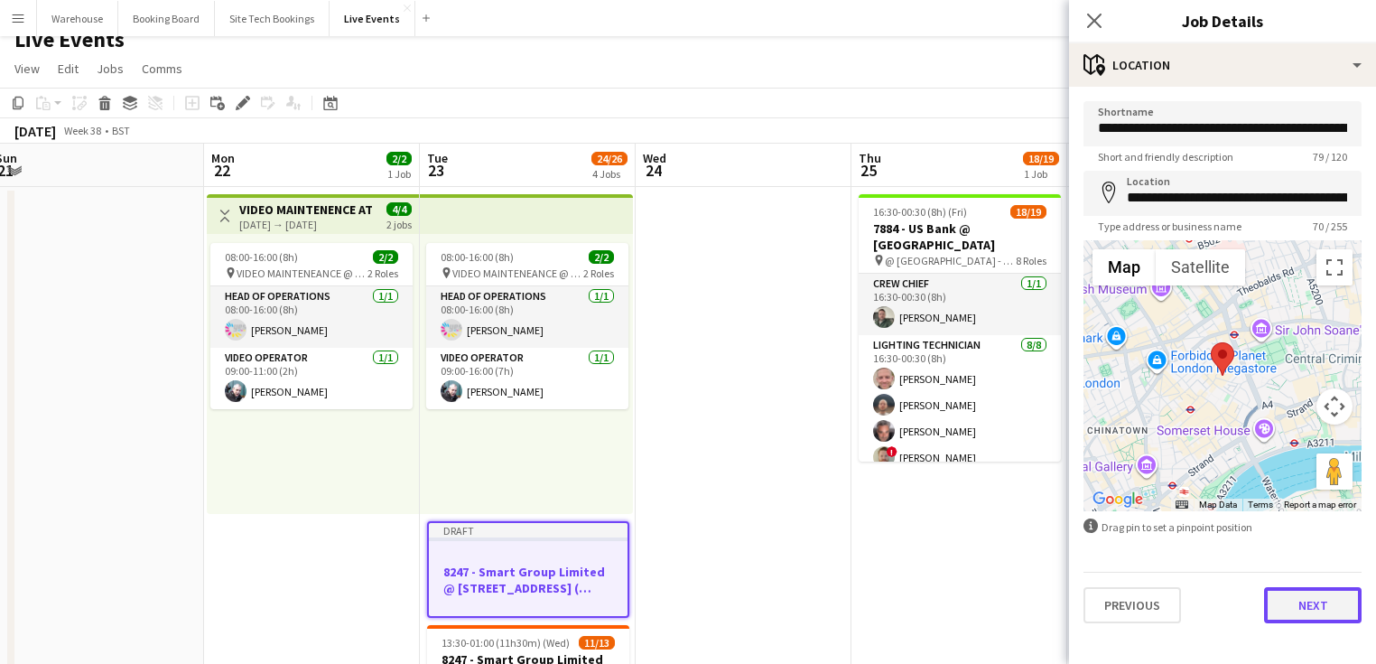
click at [1315, 592] on button "Next" at bounding box center [1313, 605] width 98 height 36
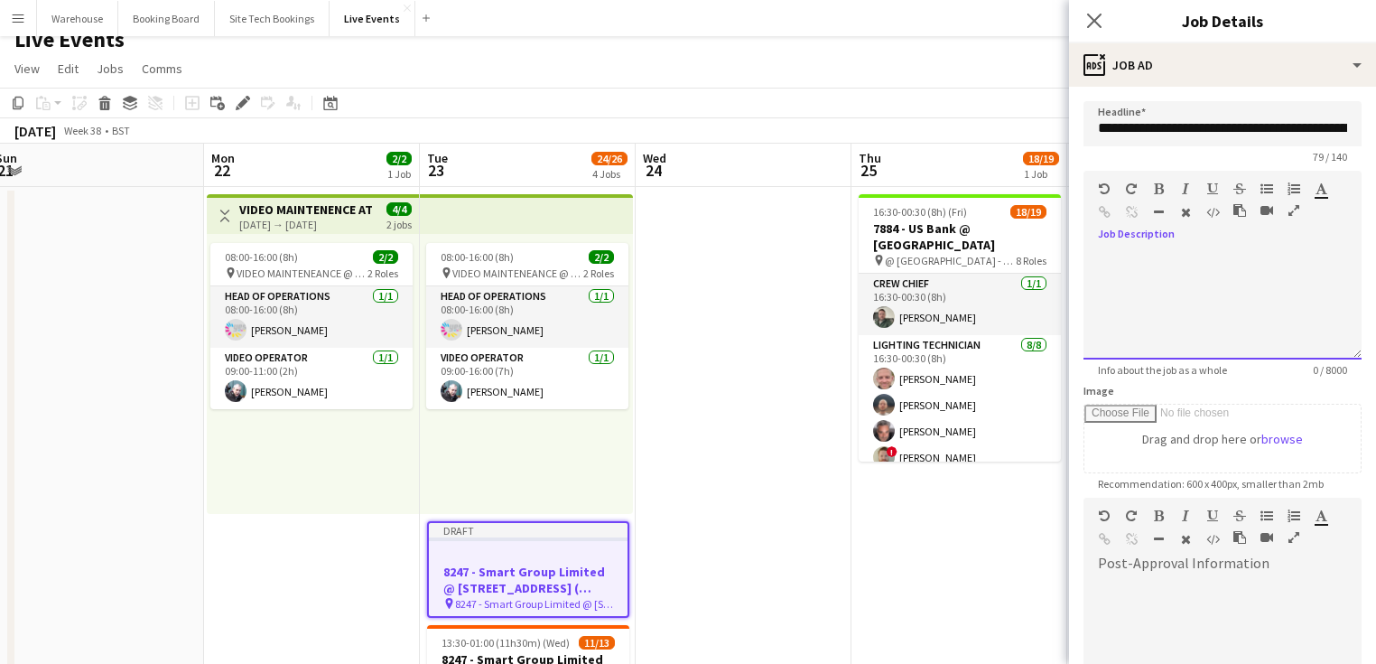
paste div
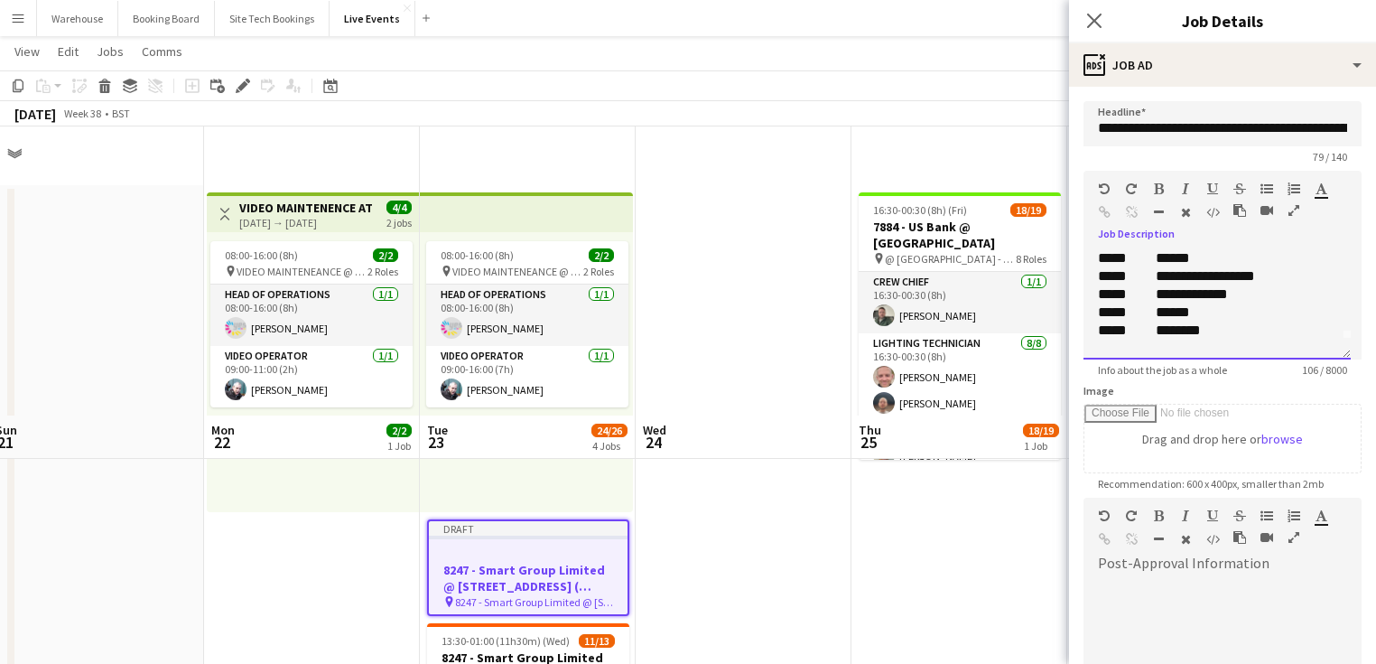
scroll to position [306, 0]
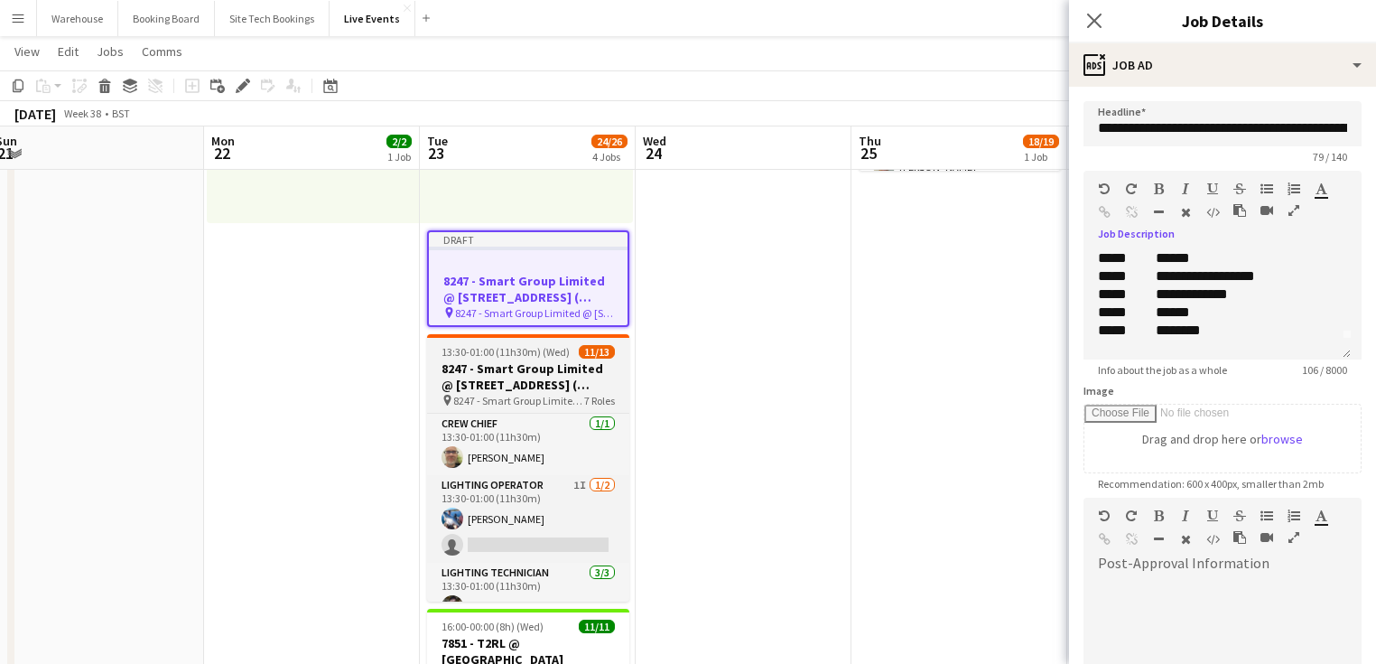
click at [531, 380] on h3 "8247 - Smart Group Limited @ [STREET_ADDRESS] ( Formerly Freemasons' Hall)" at bounding box center [528, 376] width 202 height 33
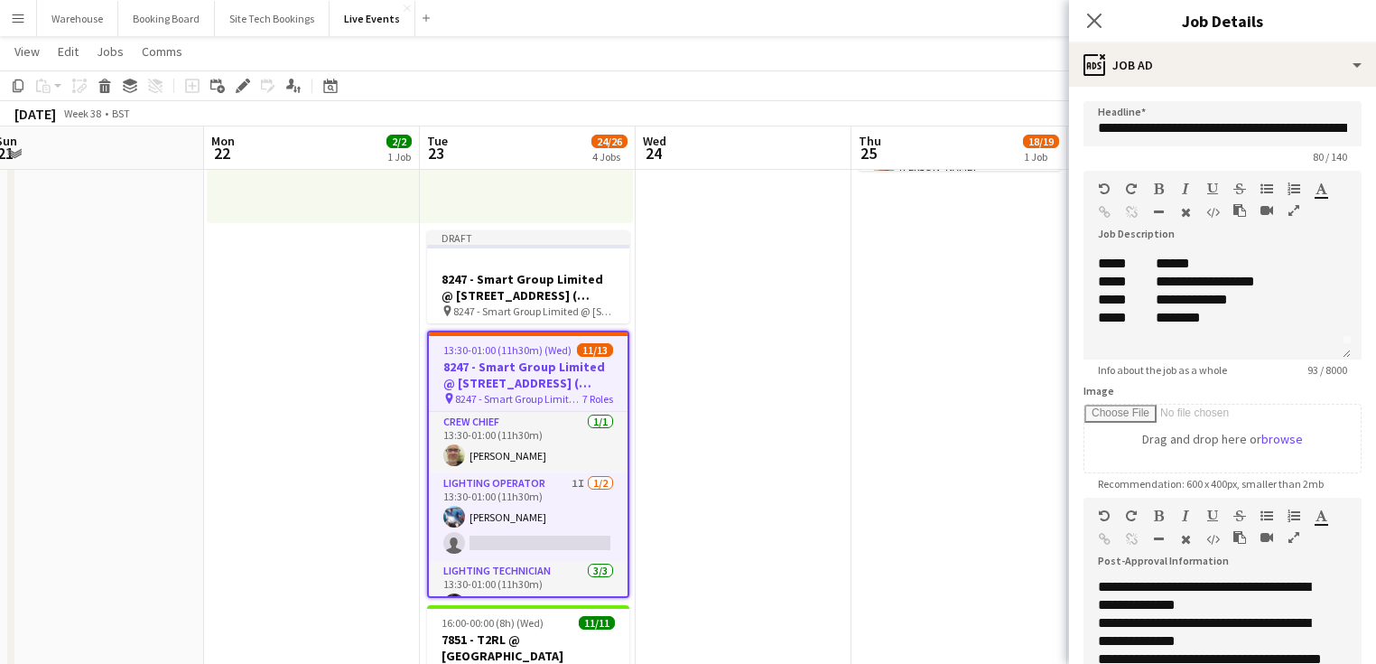
scroll to position [0, 0]
click at [1295, 542] on icon "button" at bounding box center [1293, 537] width 11 height 13
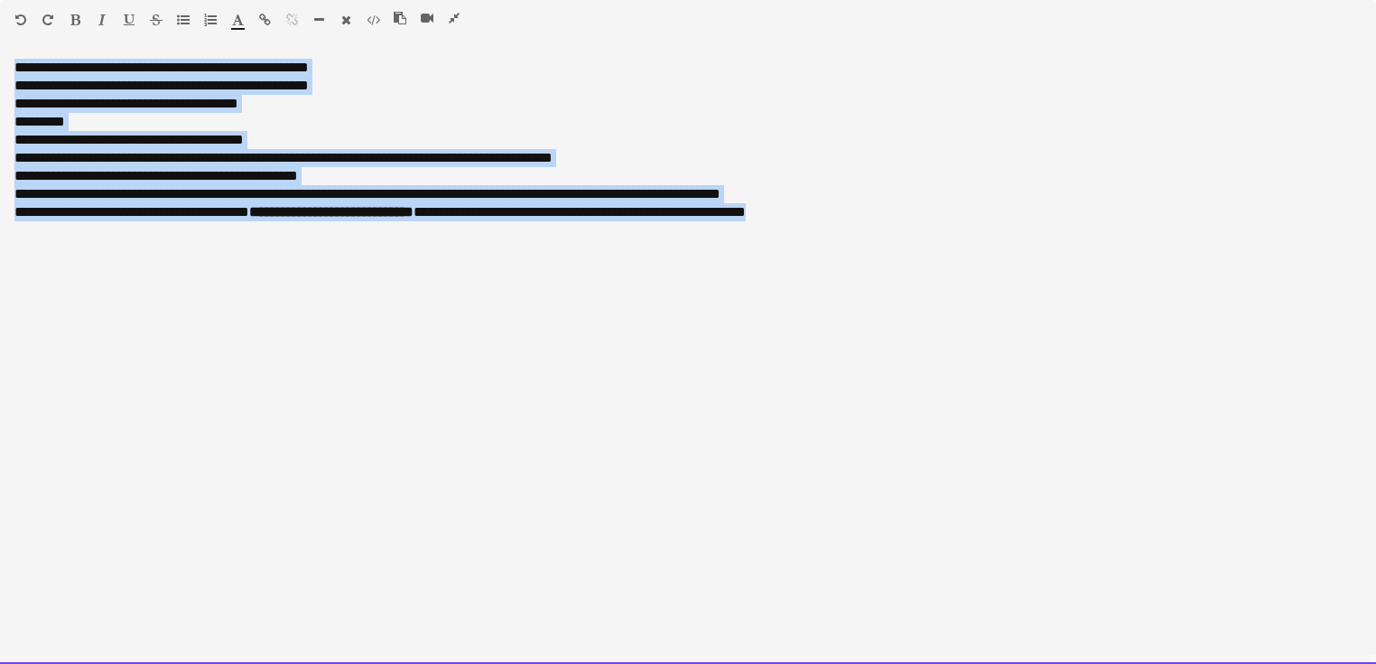
drag, startPoint x: 885, startPoint y: 225, endPoint x: -79, endPoint y: 48, distance: 980.4
click at [0, 48] on html "Menu Boards Boards Boards All jobs Status Workforce Workforce My Workforce Recr…" at bounding box center [688, 633] width 1376 height 1878
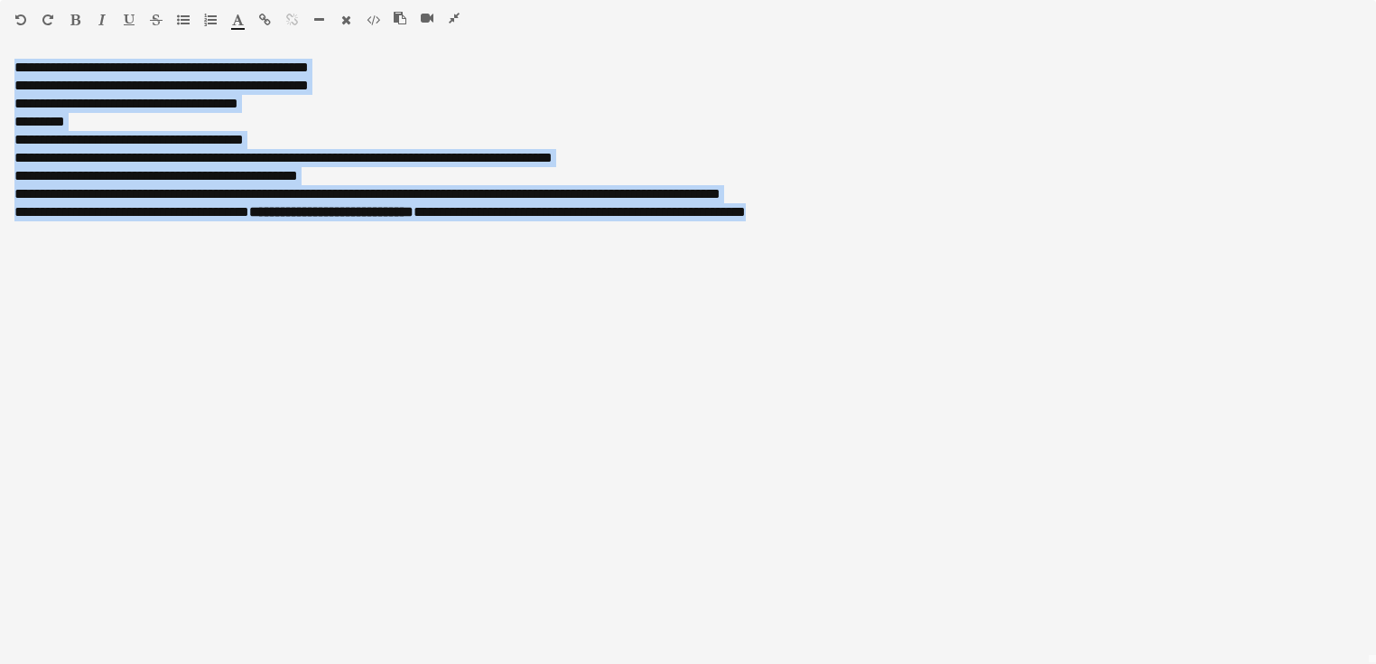
click at [451, 24] on icon "button" at bounding box center [454, 18] width 11 height 13
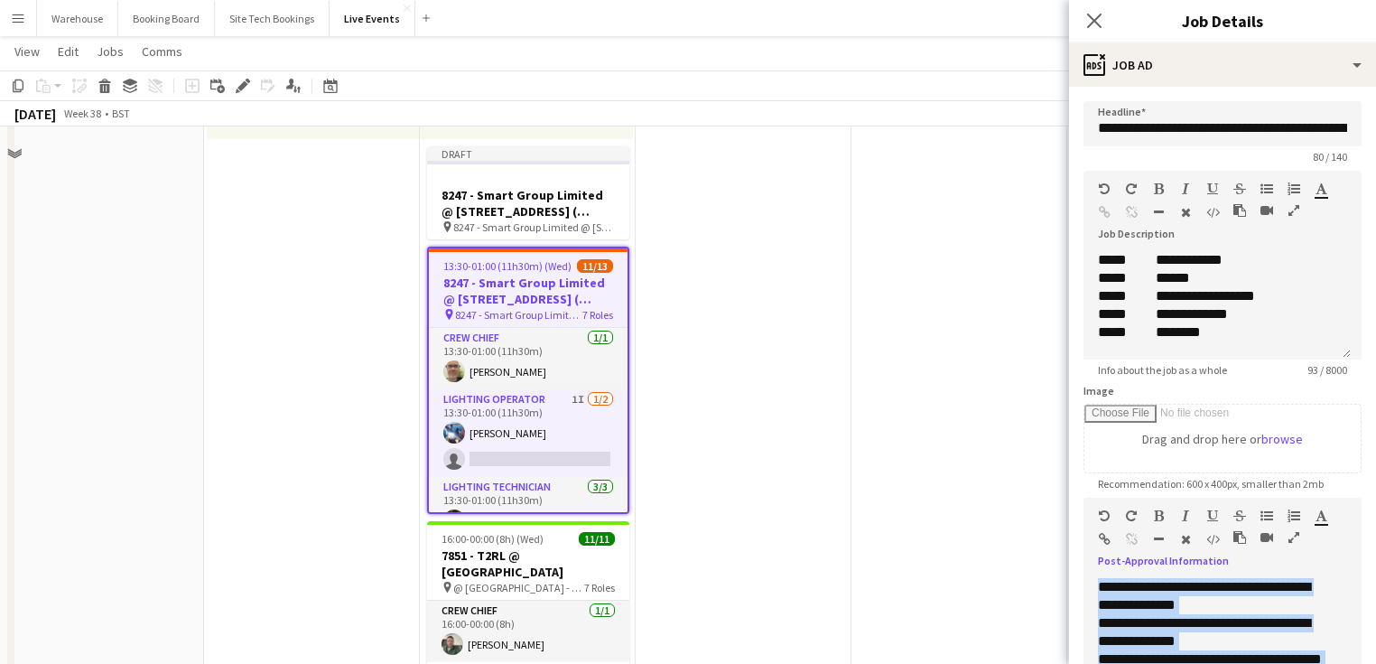
scroll to position [246, 0]
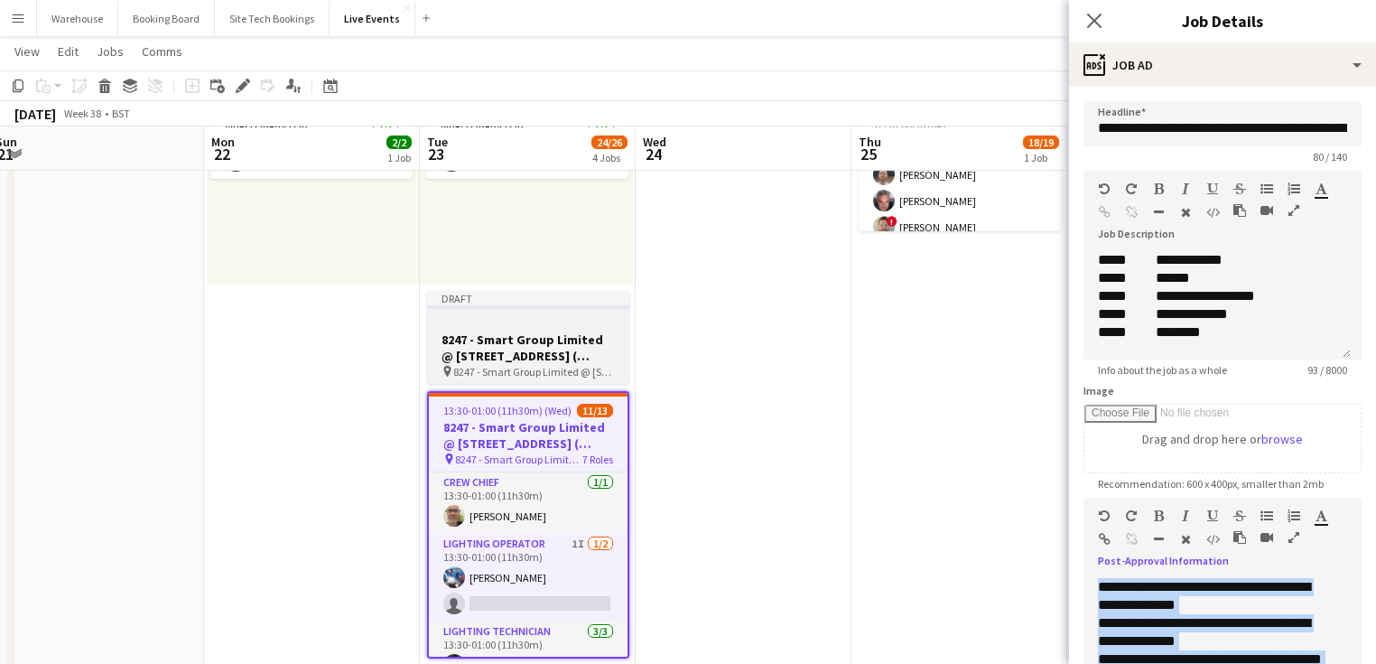
click at [560, 358] on h3 "8247 - Smart Group Limited @ [STREET_ADDRESS] ( Formerly Freemasons' Hall)" at bounding box center [528, 347] width 202 height 33
type input "**********"
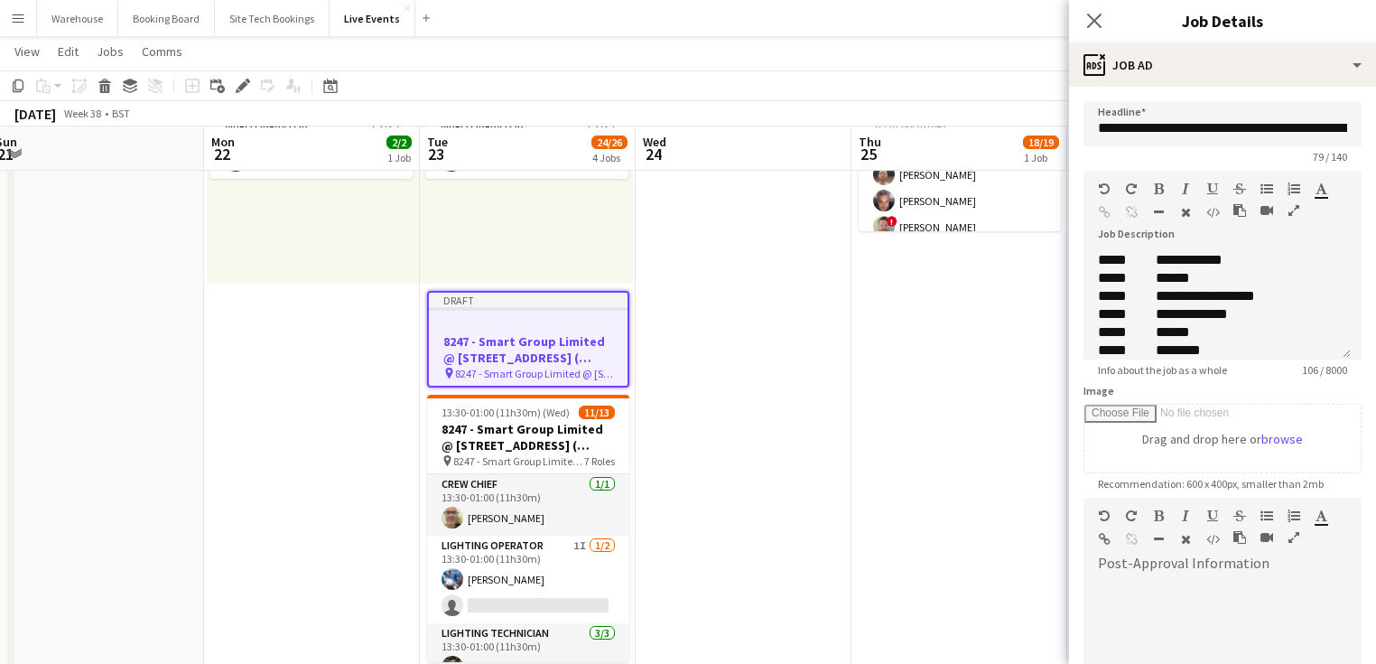
click at [1223, 593] on div at bounding box center [1222, 632] width 278 height 108
paste div
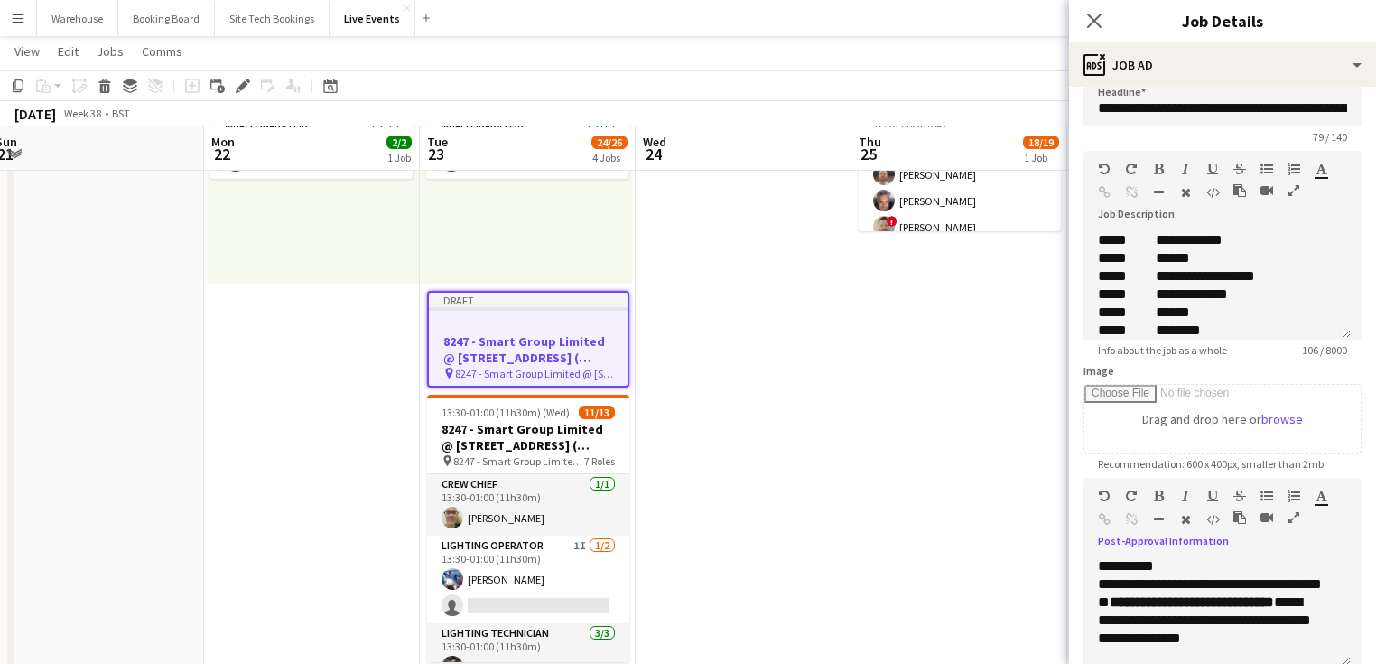
scroll to position [227, 0]
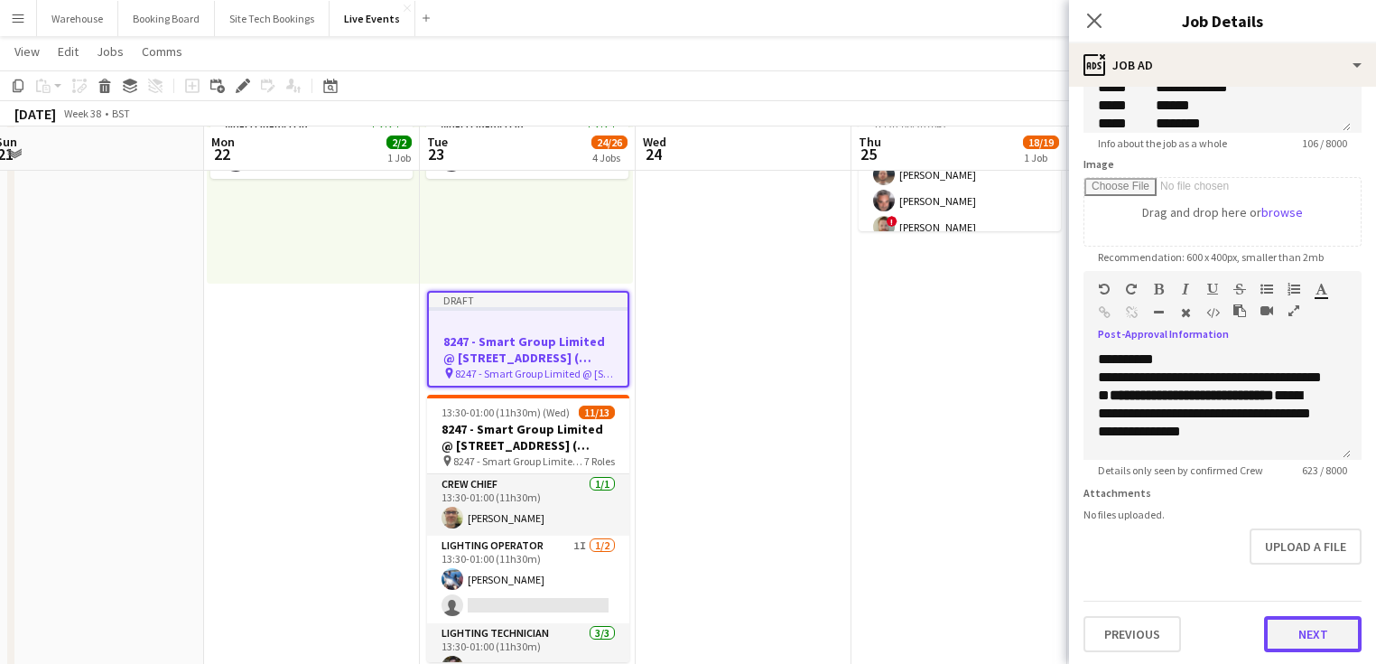
click at [1303, 633] on button "Next" at bounding box center [1313, 634] width 98 height 36
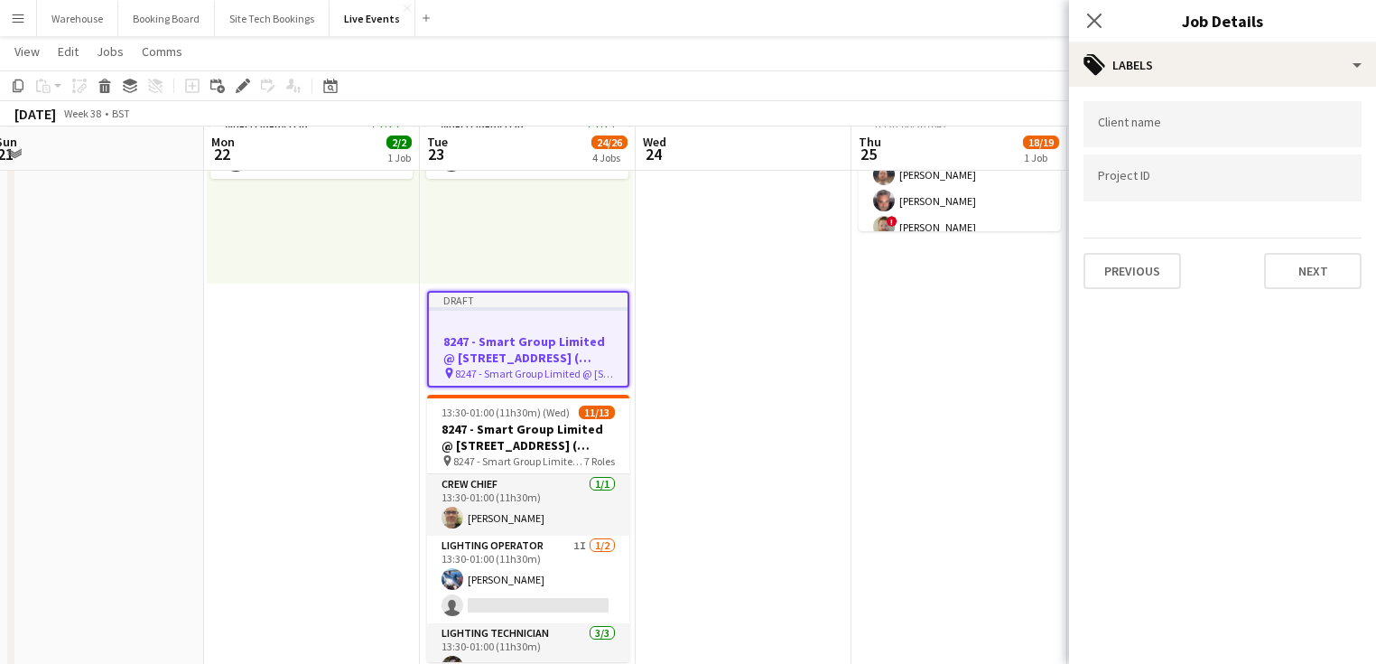
scroll to position [0, 0]
click at [1338, 265] on button "Next" at bounding box center [1313, 271] width 98 height 36
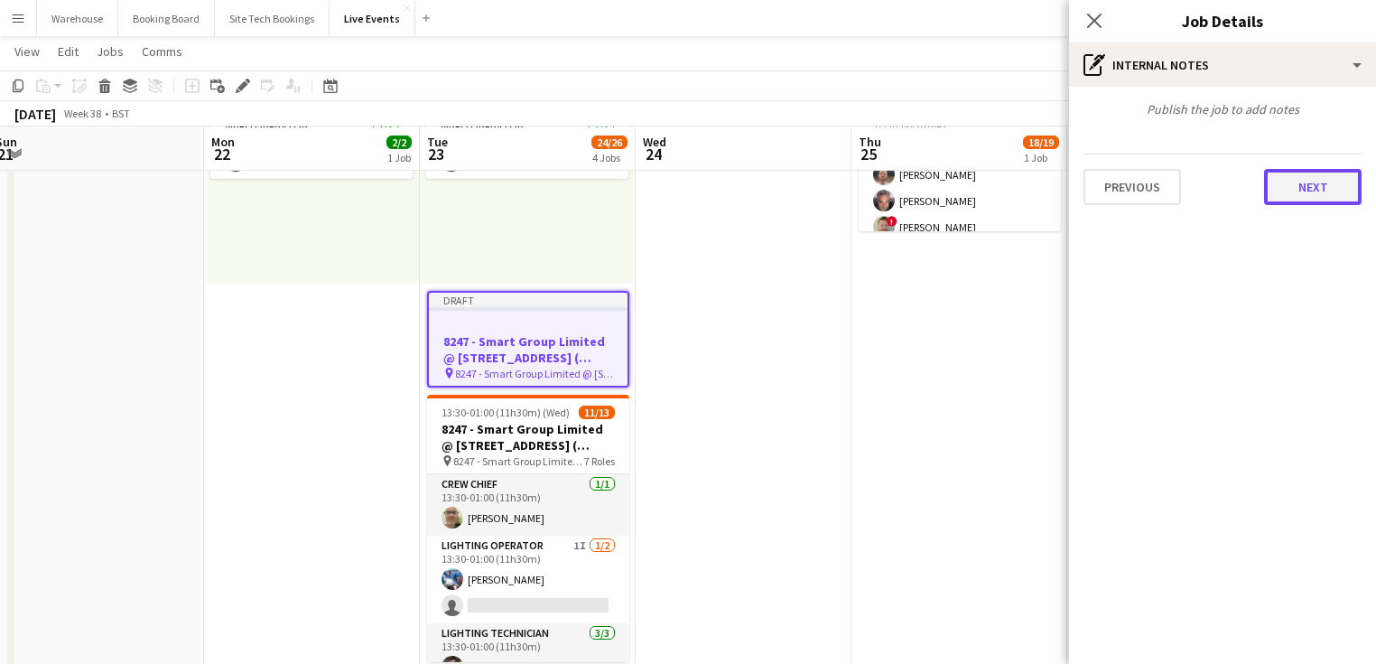
click at [1304, 199] on button "Next" at bounding box center [1313, 187] width 98 height 36
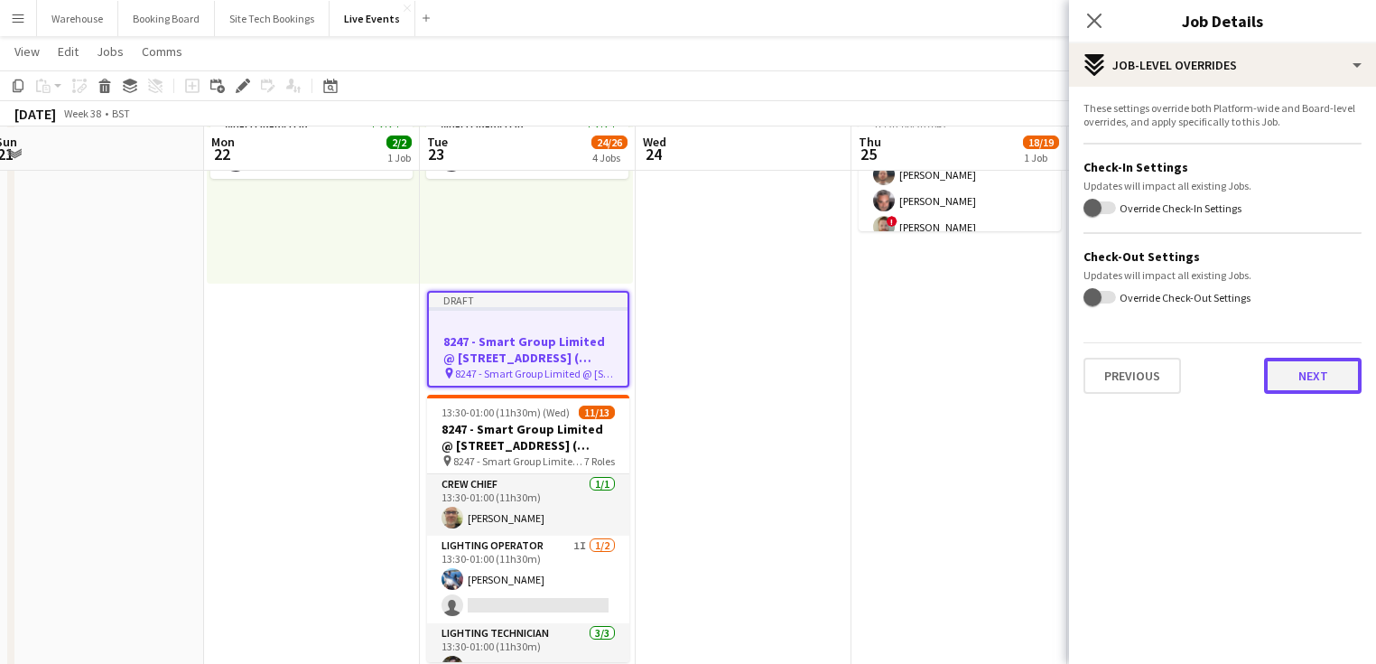
click at [1298, 358] on button "Next" at bounding box center [1313, 376] width 98 height 36
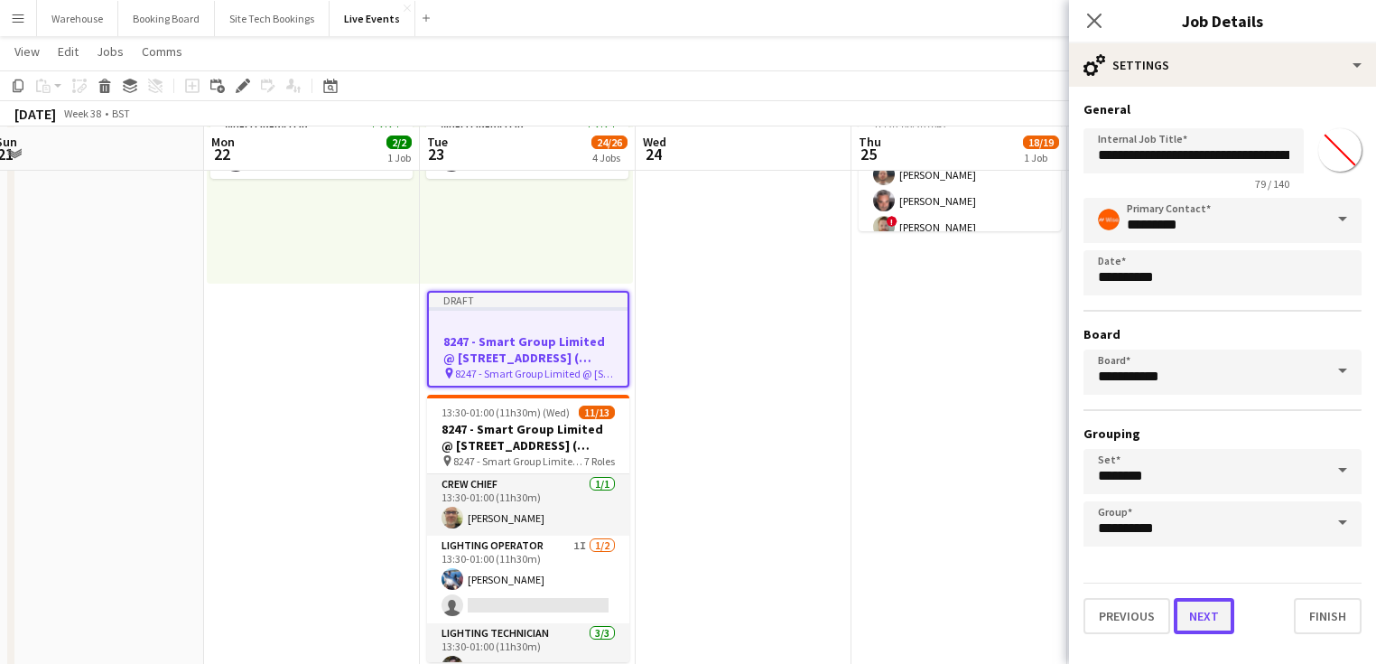
click at [1203, 603] on button "Next" at bounding box center [1204, 616] width 60 height 36
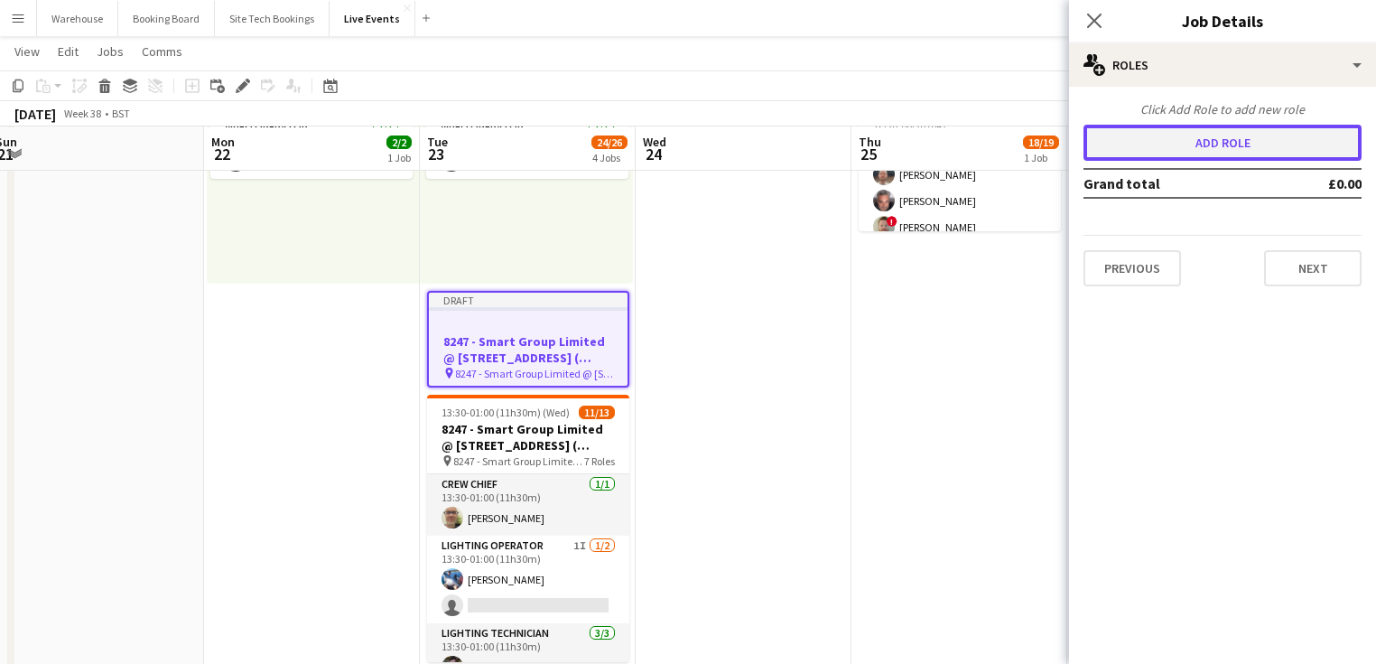
click at [1191, 145] on button "Add role" at bounding box center [1222, 143] width 278 height 36
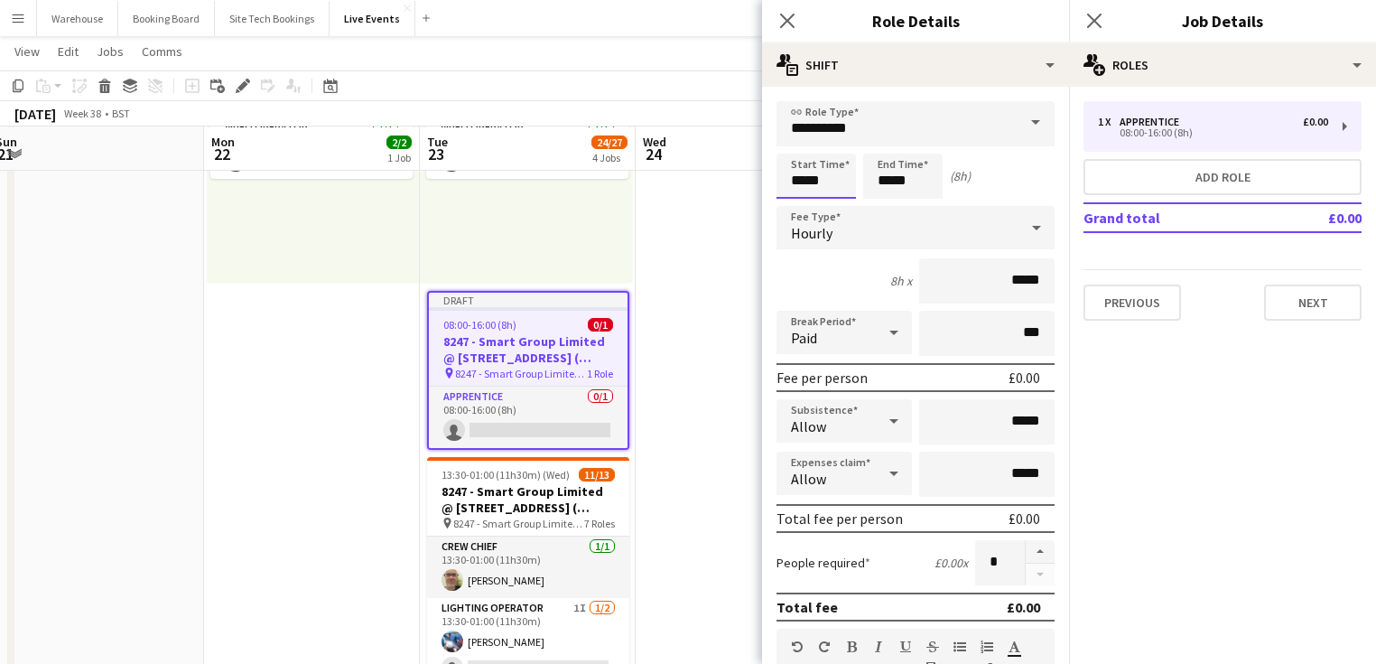
click at [820, 173] on input "*****" at bounding box center [815, 175] width 79 height 45
click at [796, 150] on div at bounding box center [798, 144] width 36 height 18
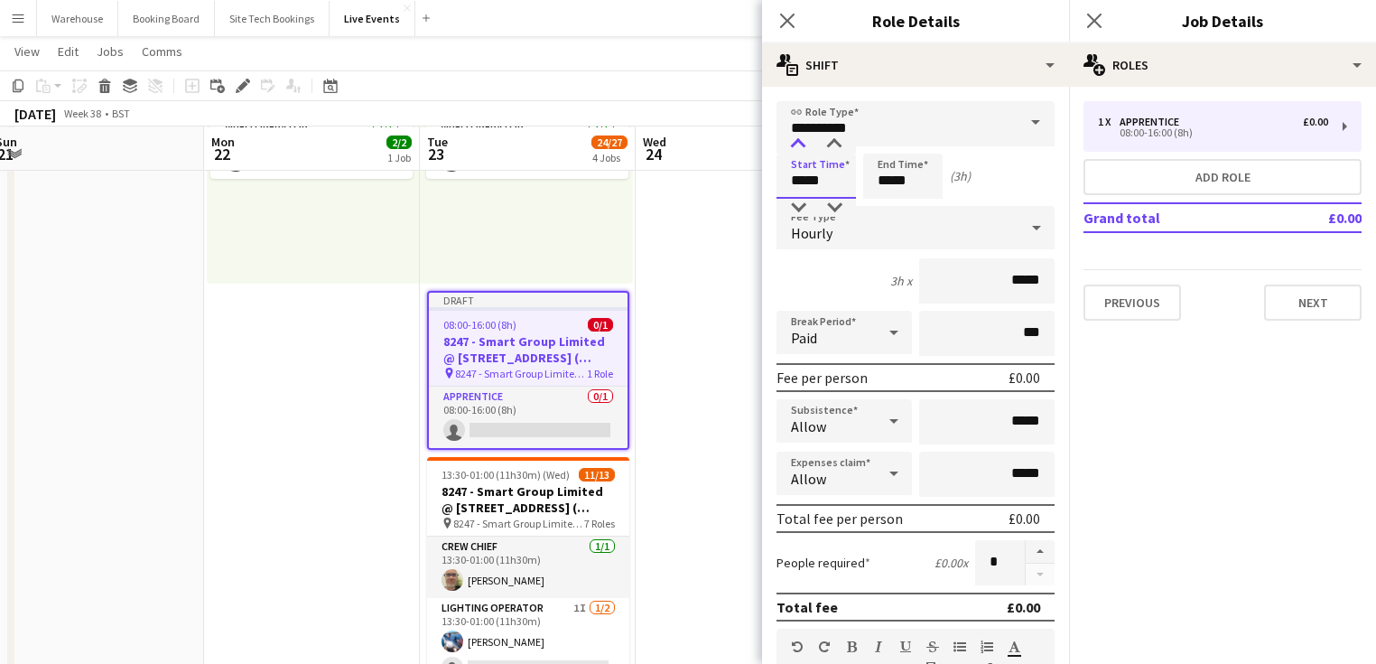
click at [796, 150] on div at bounding box center [798, 144] width 36 height 18
click at [807, 207] on div at bounding box center [798, 208] width 36 height 18
click at [807, 208] on div at bounding box center [798, 208] width 36 height 18
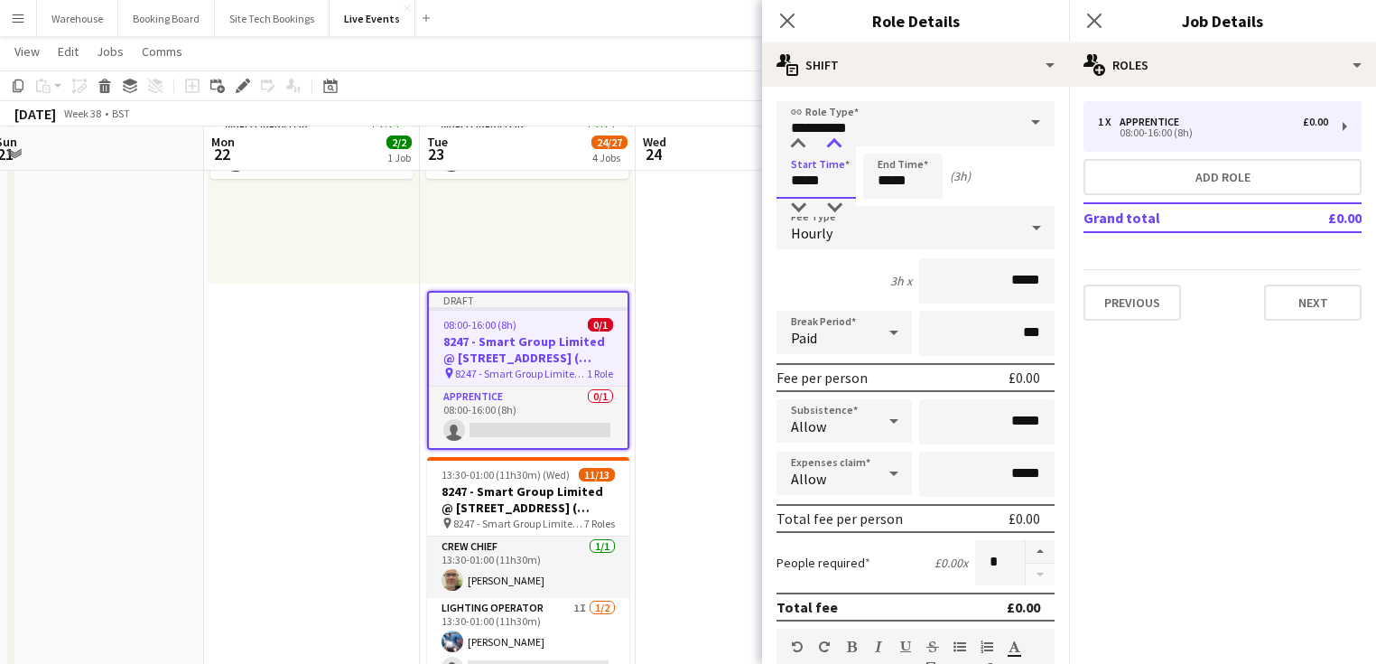
click at [831, 149] on div at bounding box center [834, 144] width 36 height 18
type input "*****"
click at [831, 149] on div at bounding box center [834, 144] width 36 height 18
click at [912, 171] on input "*****" at bounding box center [902, 175] width 79 height 45
click at [888, 146] on div at bounding box center [885, 144] width 36 height 18
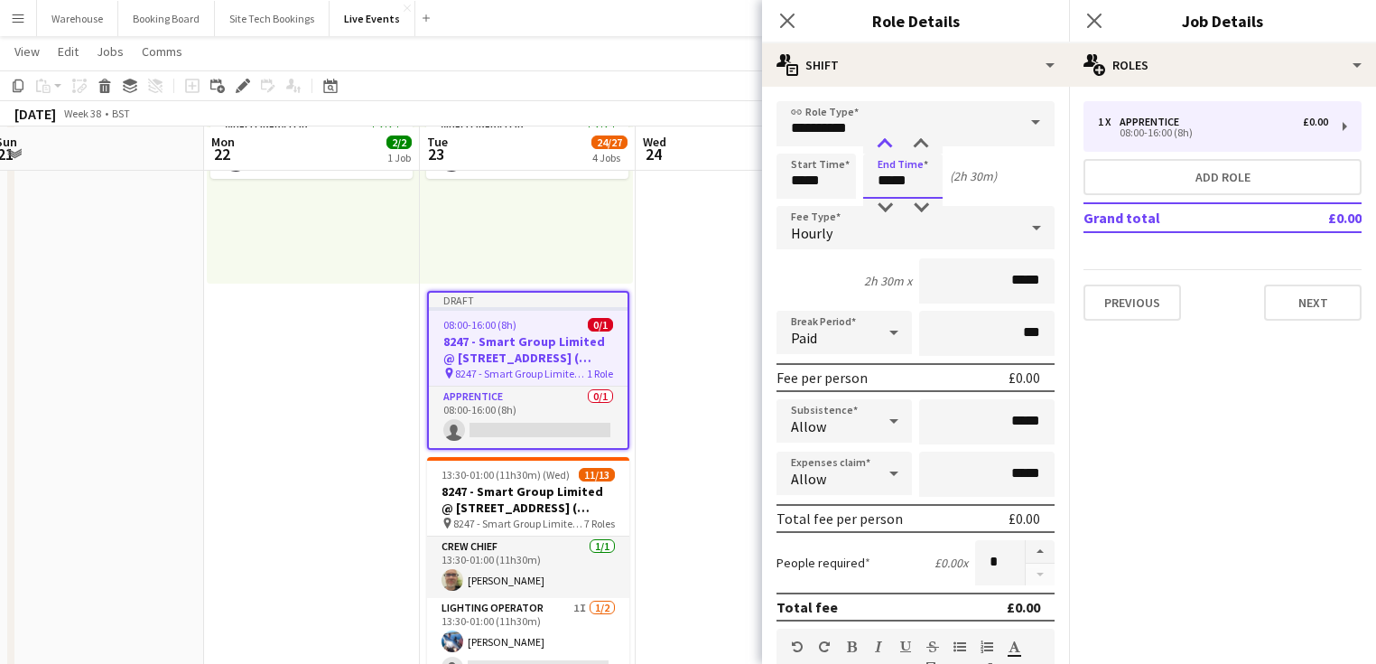
click at [888, 146] on div at bounding box center [885, 144] width 36 height 18
click at [888, 144] on div at bounding box center [885, 144] width 36 height 18
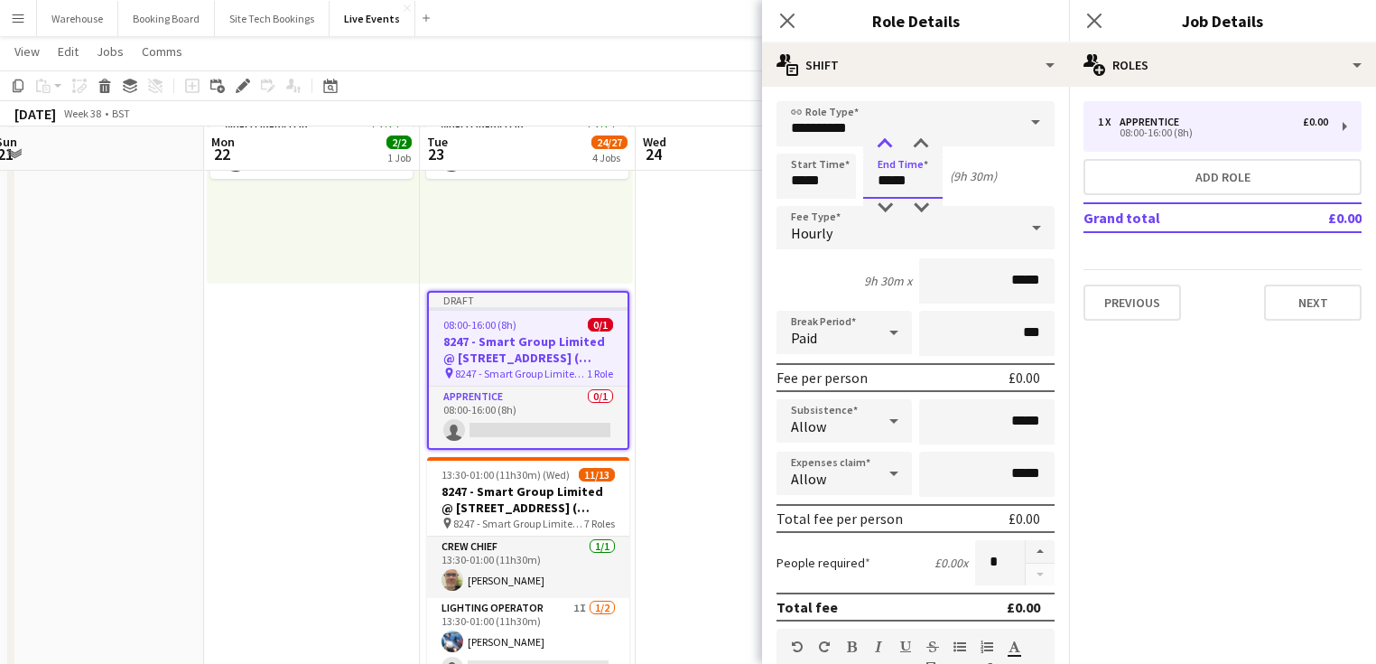
click at [888, 144] on div at bounding box center [885, 144] width 36 height 18
type input "*****"
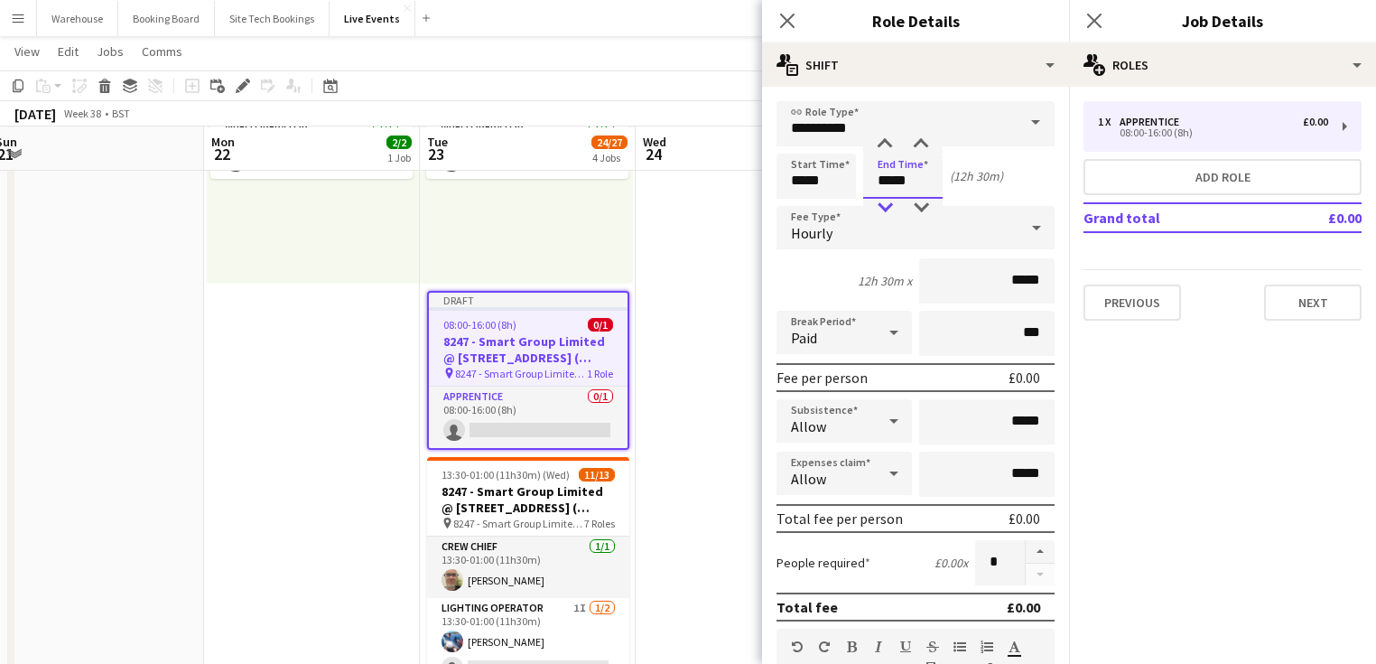
click at [885, 209] on div at bounding box center [885, 208] width 36 height 18
click at [835, 234] on div "Hourly" at bounding box center [897, 227] width 242 height 43
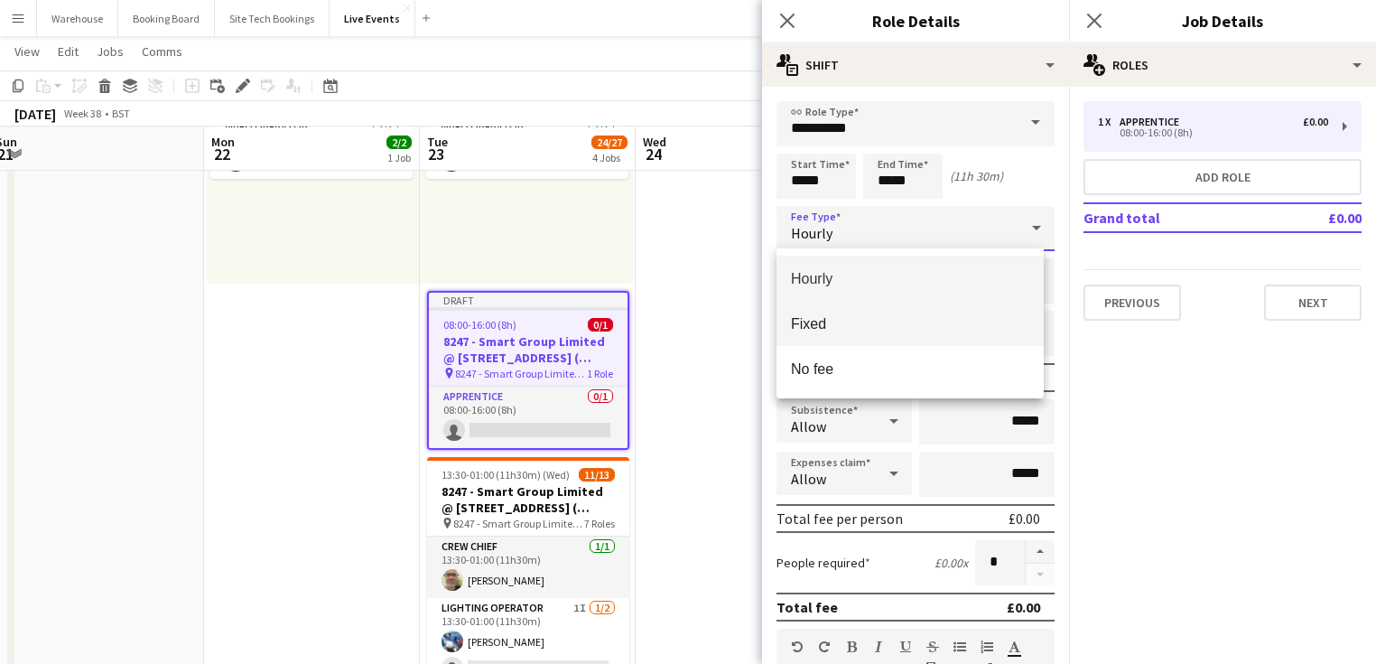
click at [813, 322] on span "Fixed" at bounding box center [910, 323] width 238 height 17
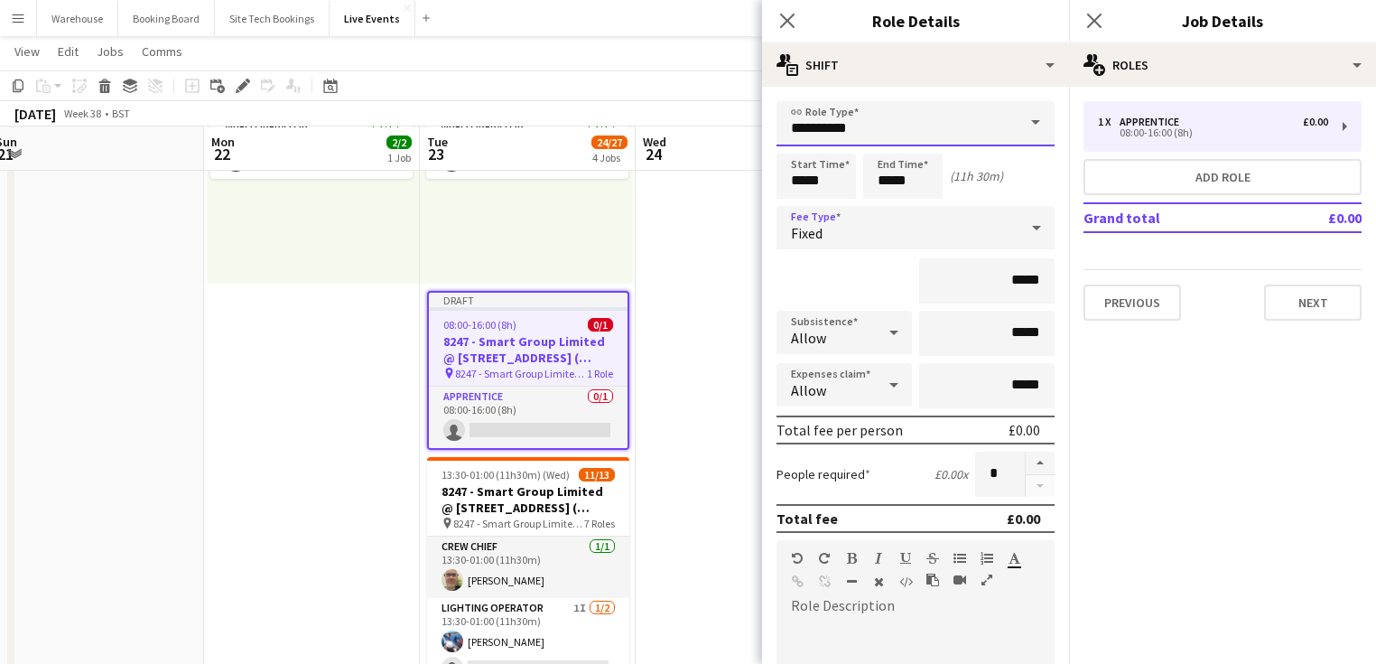
click at [831, 129] on input "**********" at bounding box center [915, 123] width 278 height 45
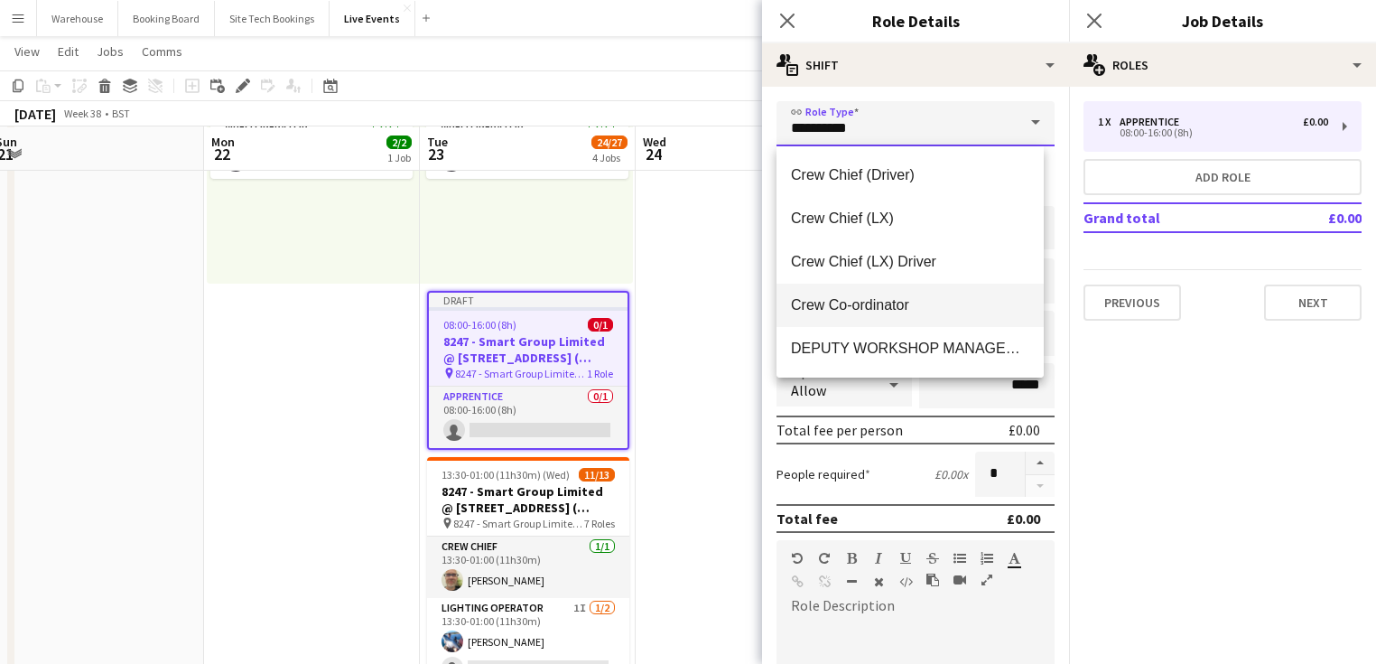
scroll to position [578, 0]
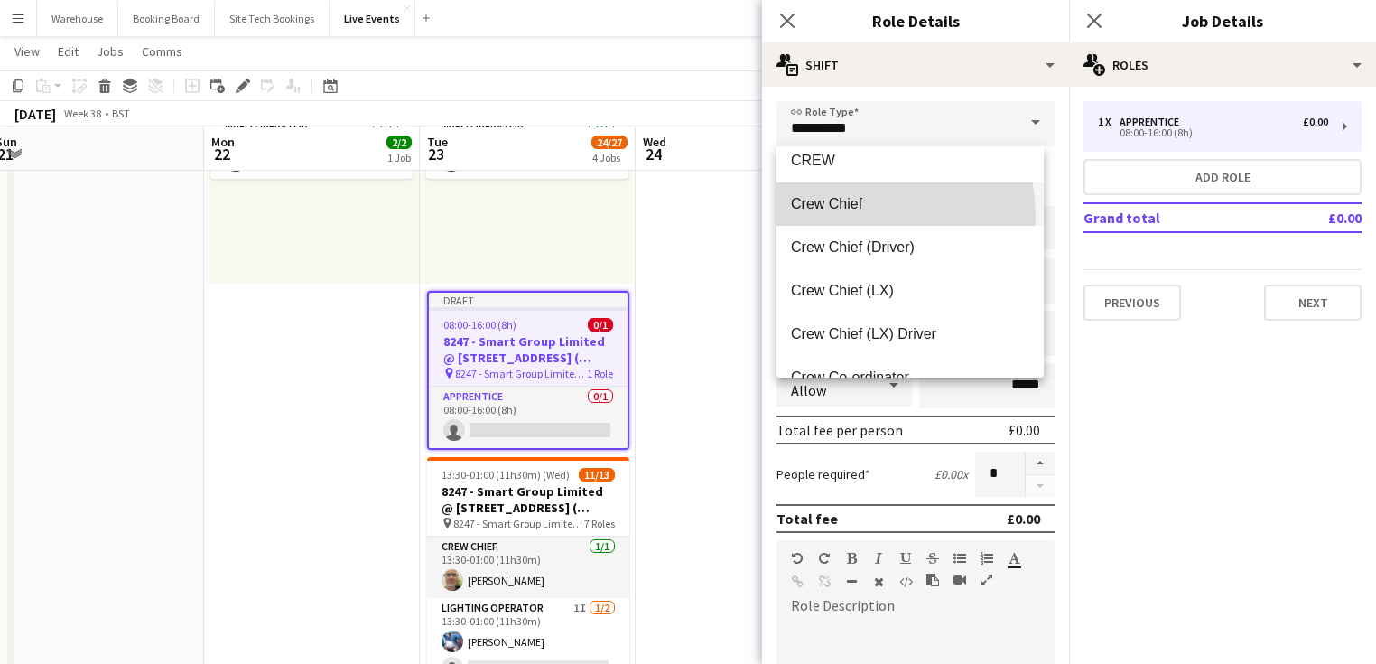
click at [827, 218] on mat-option "Crew Chief" at bounding box center [909, 203] width 267 height 43
type input "**********"
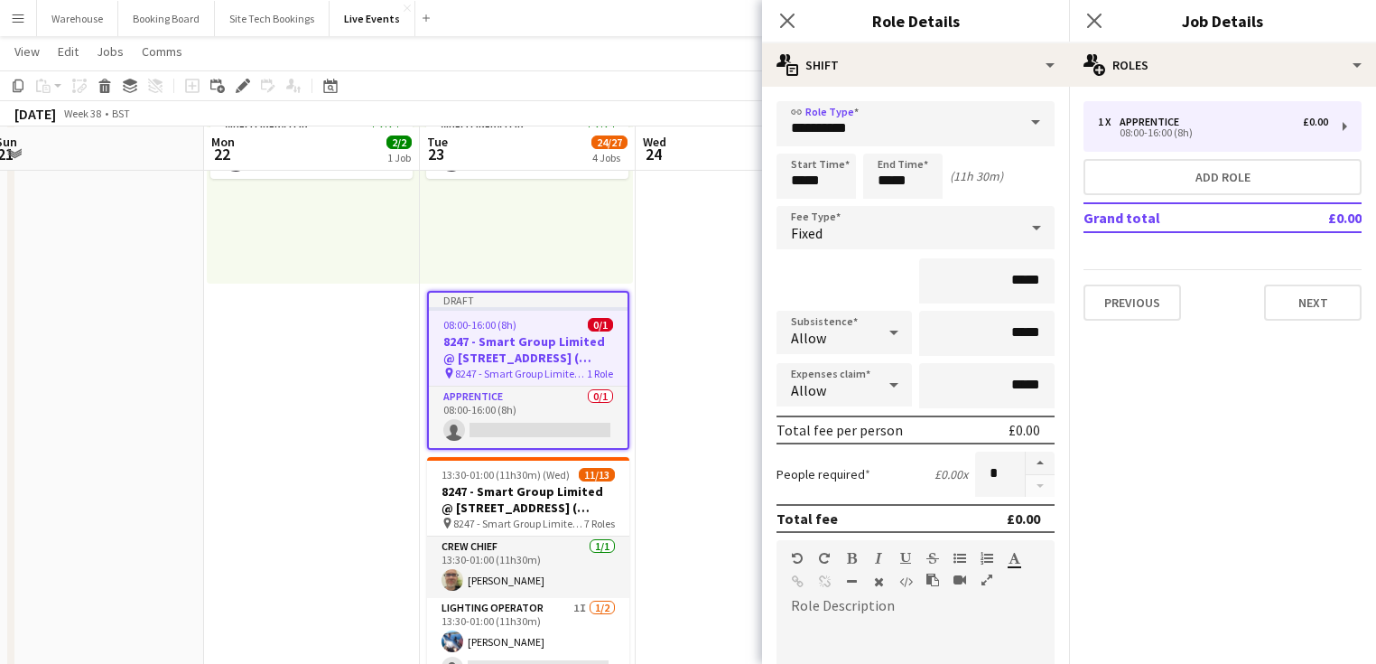
click at [787, 26] on icon "Close pop-in" at bounding box center [787, 21] width 14 height 14
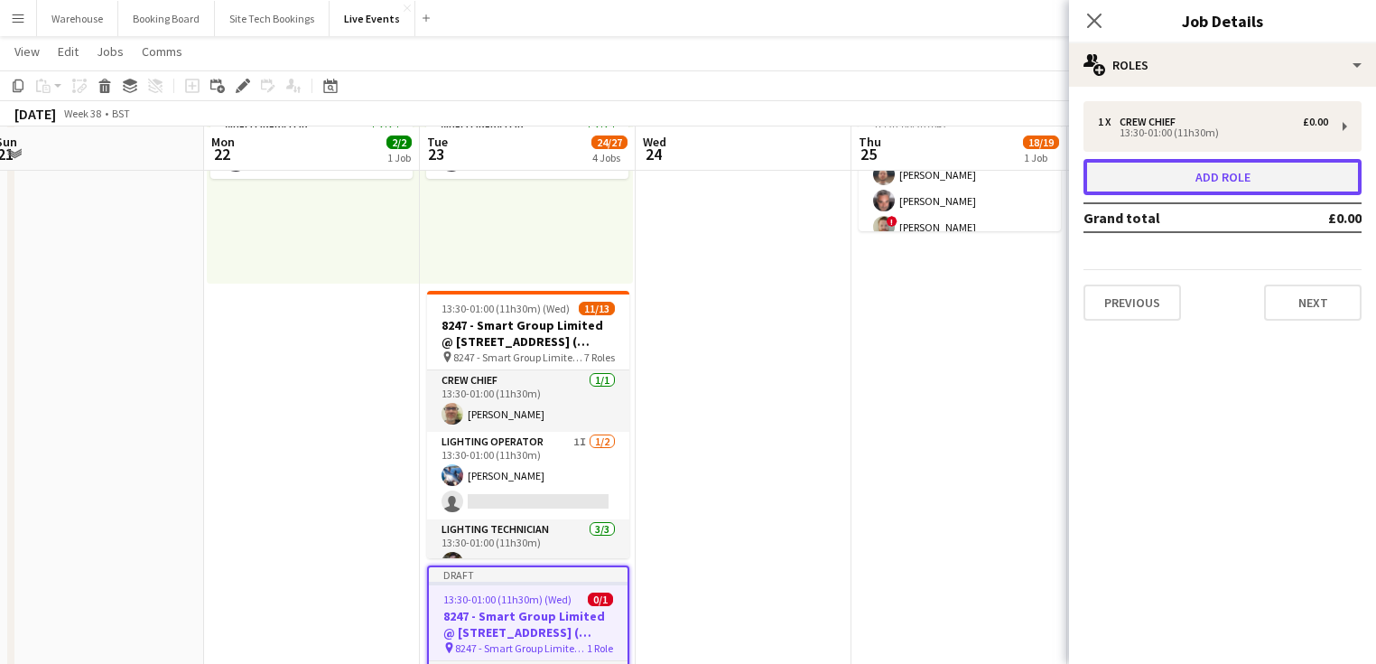
click at [1194, 172] on button "Add role" at bounding box center [1222, 177] width 278 height 36
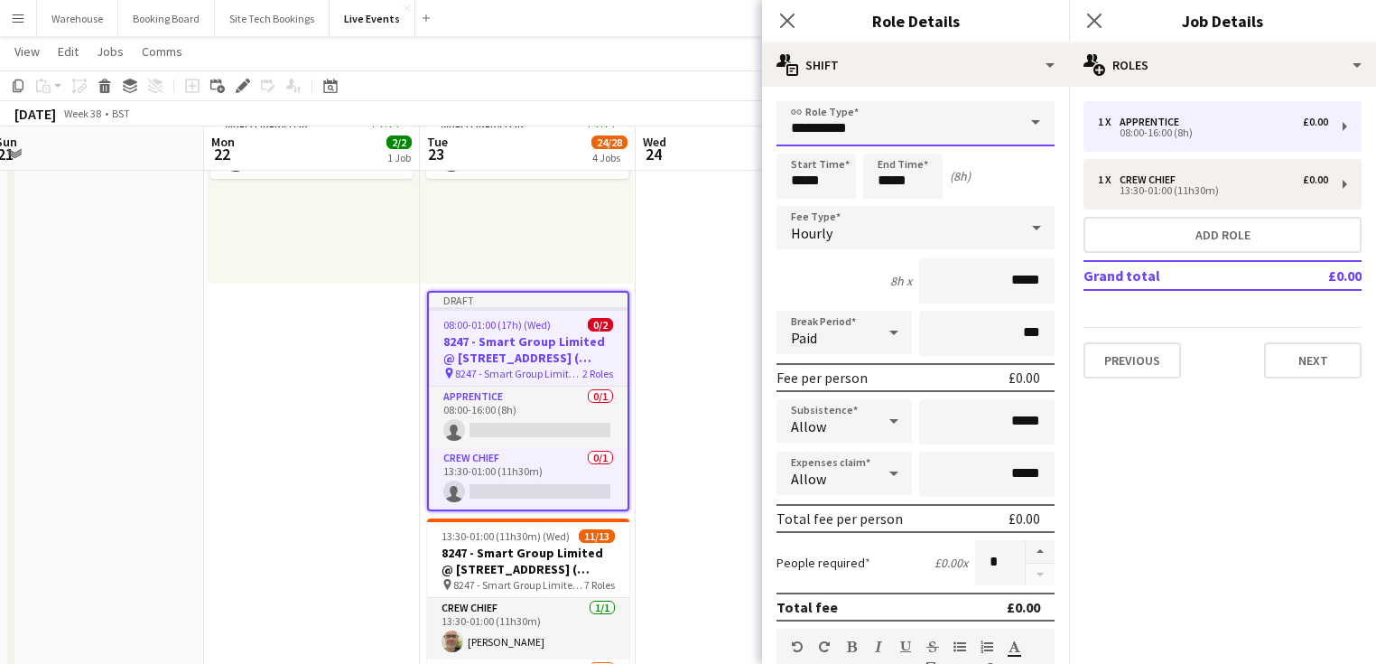
click at [879, 123] on input "**********" at bounding box center [915, 123] width 278 height 45
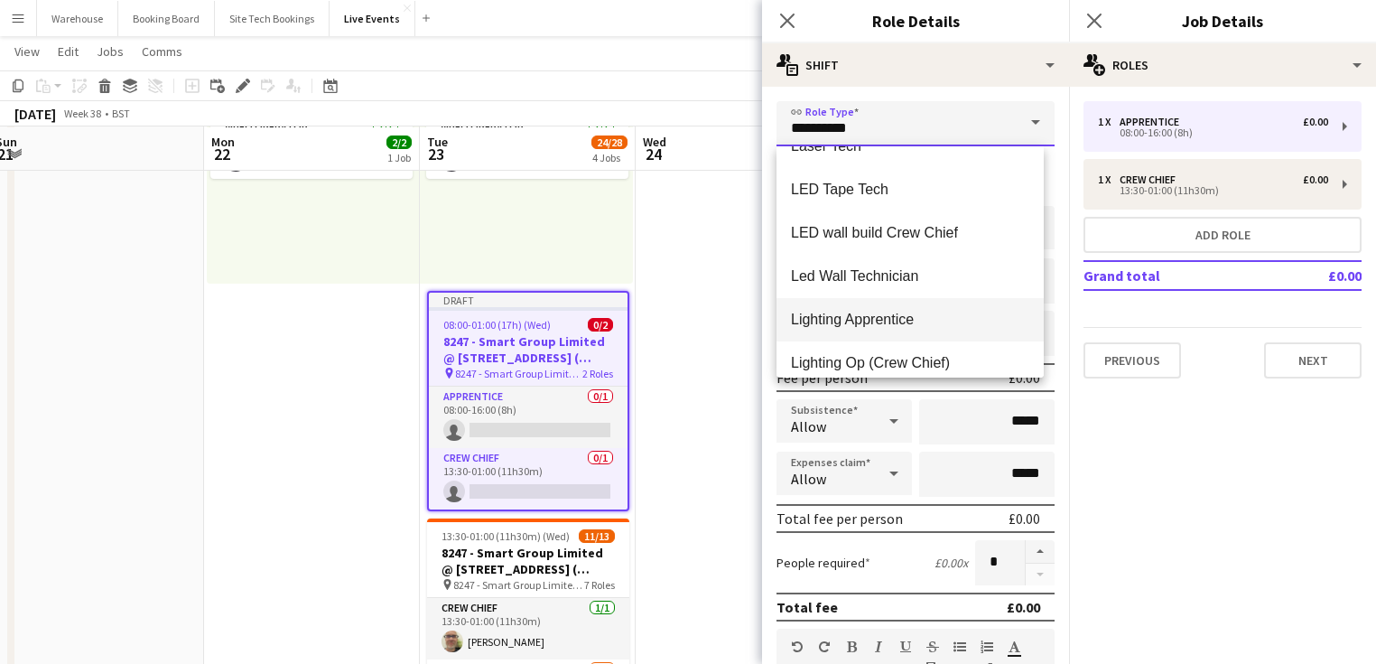
scroll to position [1950, 0]
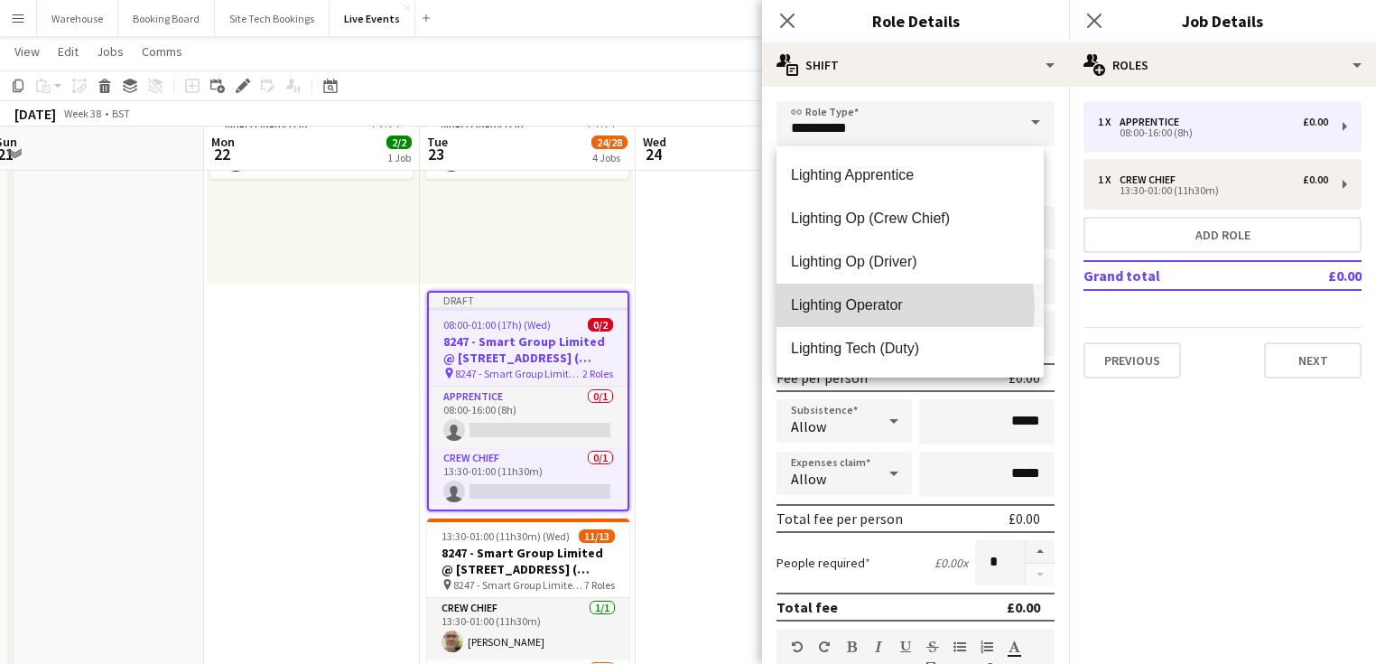
click at [882, 308] on span "Lighting Operator" at bounding box center [910, 304] width 238 height 17
type input "**********"
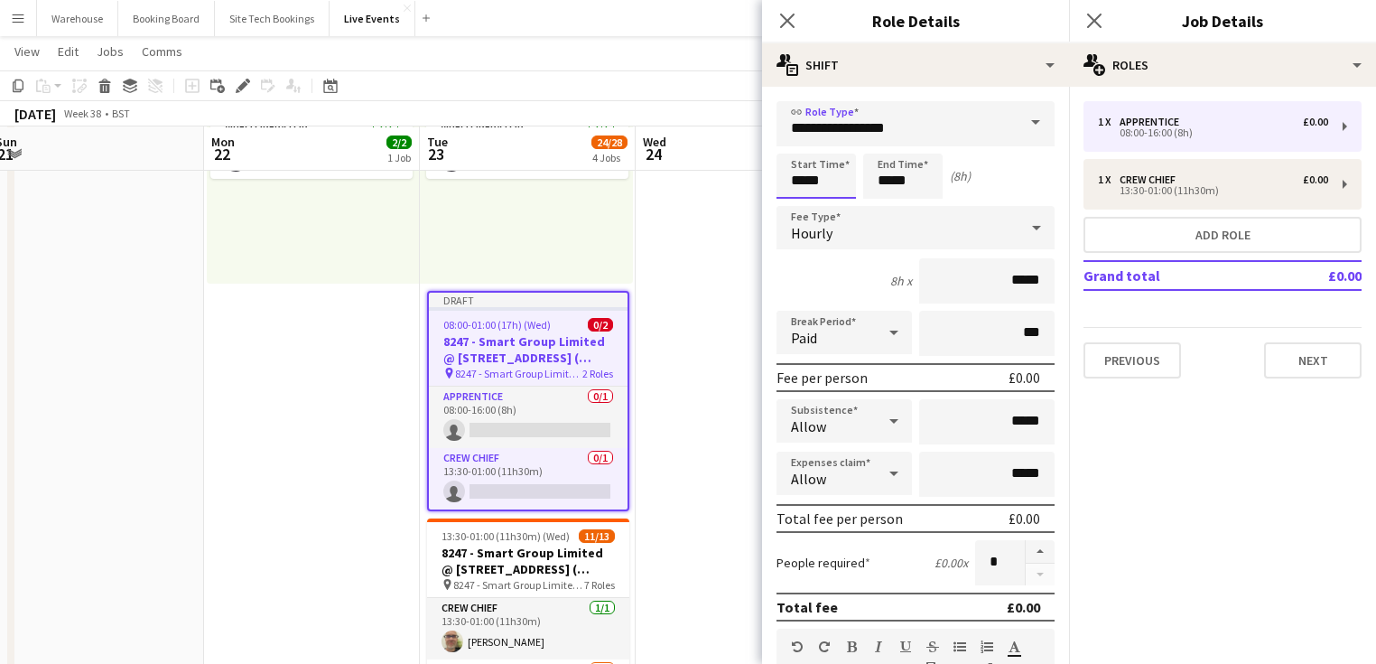
click at [814, 191] on input "*****" at bounding box center [815, 175] width 79 height 45
click at [788, 142] on div at bounding box center [798, 144] width 36 height 18
click at [789, 142] on div at bounding box center [798, 144] width 36 height 18
click at [790, 142] on div at bounding box center [798, 144] width 36 height 18
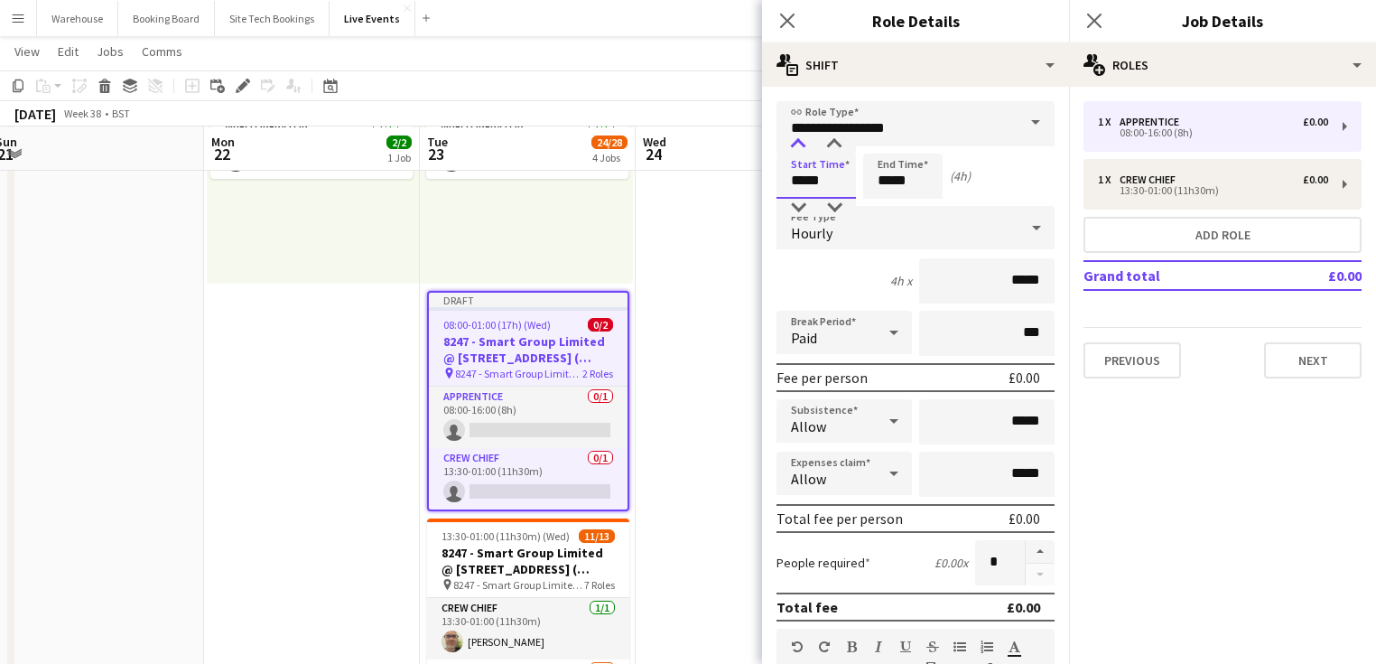
click at [790, 142] on div at bounding box center [798, 144] width 36 height 18
drag, startPoint x: 797, startPoint y: 203, endPoint x: 823, endPoint y: 177, distance: 37.0
click at [798, 205] on div at bounding box center [798, 208] width 36 height 18
click at [844, 139] on div at bounding box center [834, 144] width 36 height 18
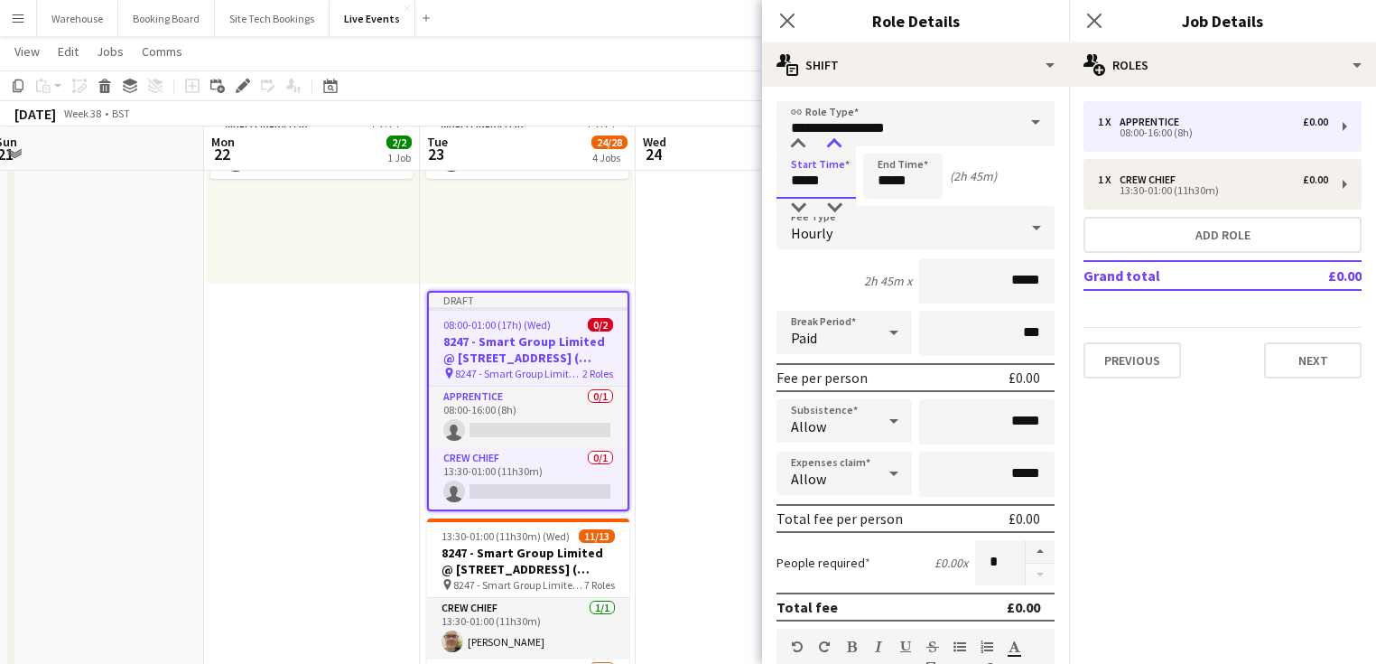
type input "*****"
click at [844, 139] on div at bounding box center [834, 144] width 36 height 18
click at [883, 172] on input "*****" at bounding box center [902, 175] width 79 height 45
click at [888, 151] on div at bounding box center [885, 144] width 36 height 18
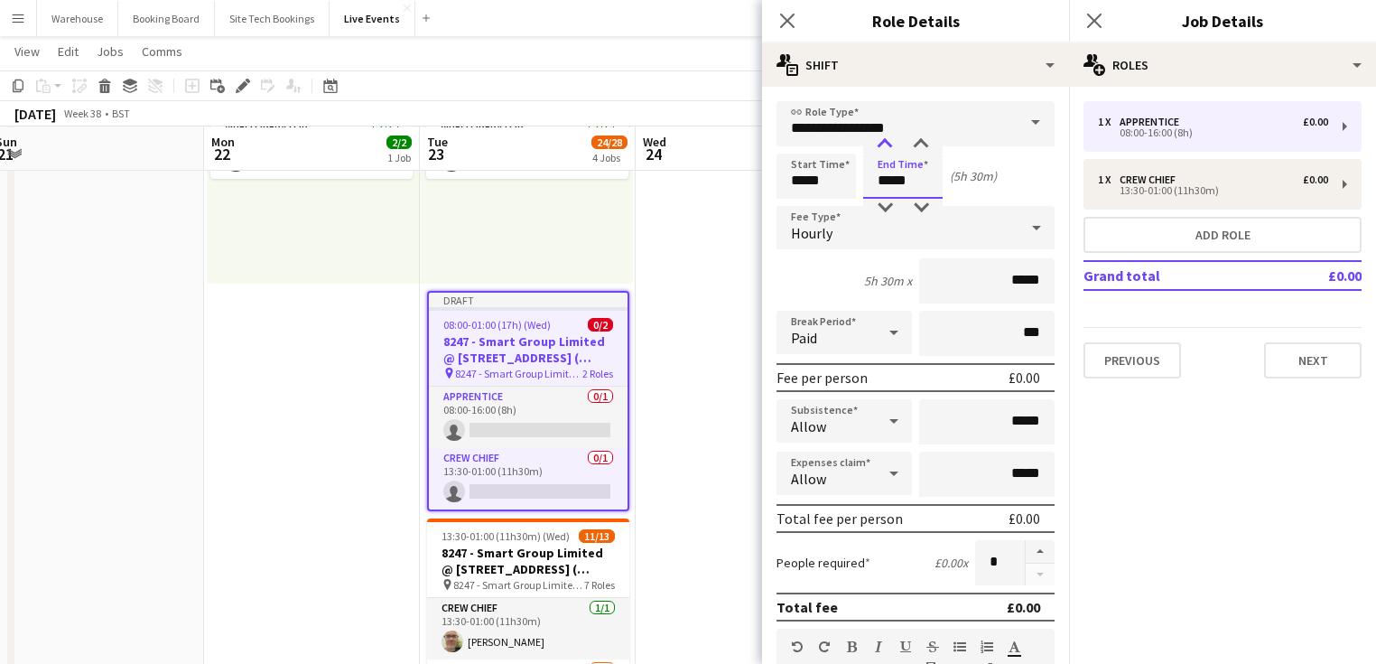
click at [888, 151] on div at bounding box center [885, 144] width 36 height 18
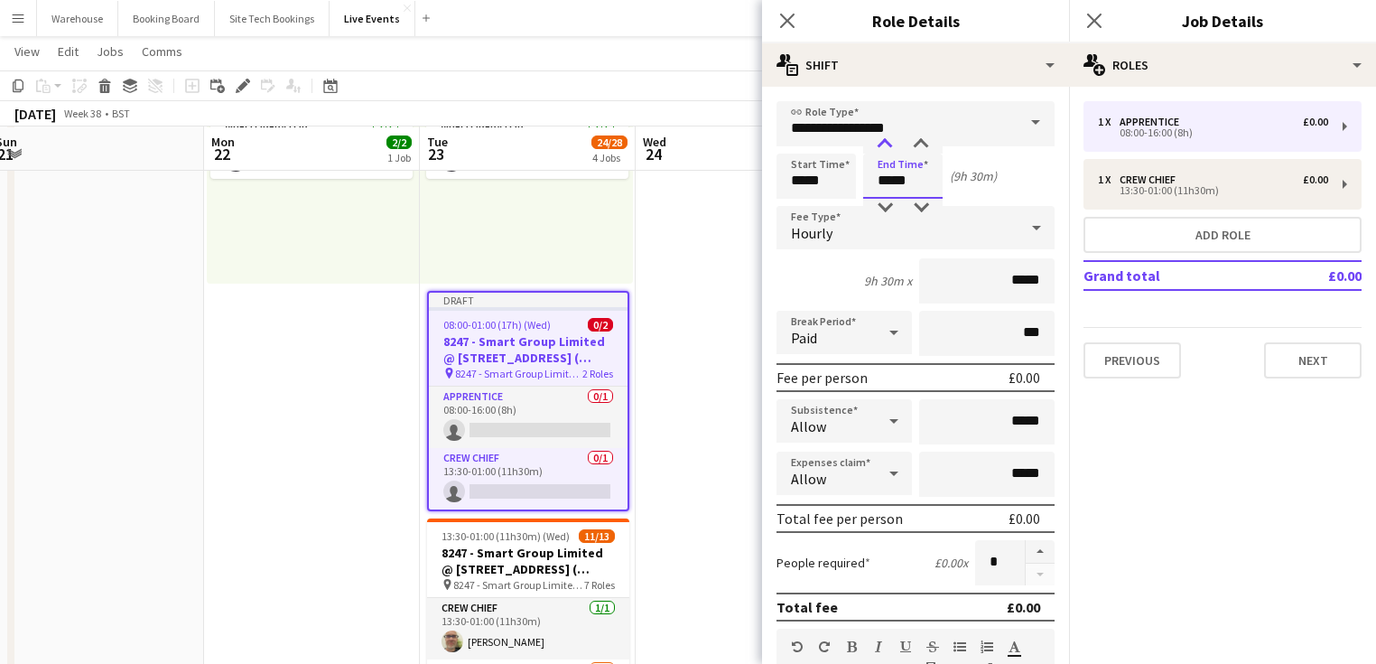
click at [888, 151] on div at bounding box center [885, 144] width 36 height 18
type input "*****"
click at [888, 151] on div at bounding box center [885, 144] width 36 height 18
click at [860, 230] on div "Hourly" at bounding box center [897, 227] width 242 height 43
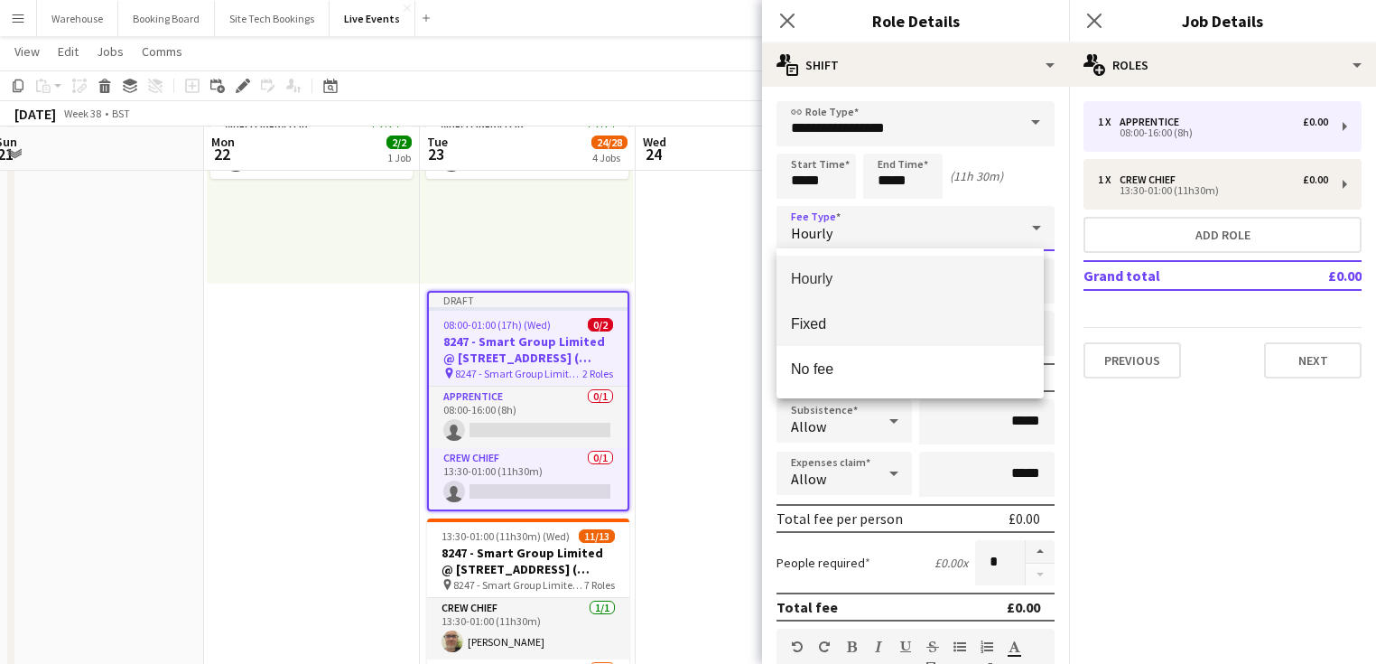
click at [823, 326] on span "Fixed" at bounding box center [910, 323] width 238 height 17
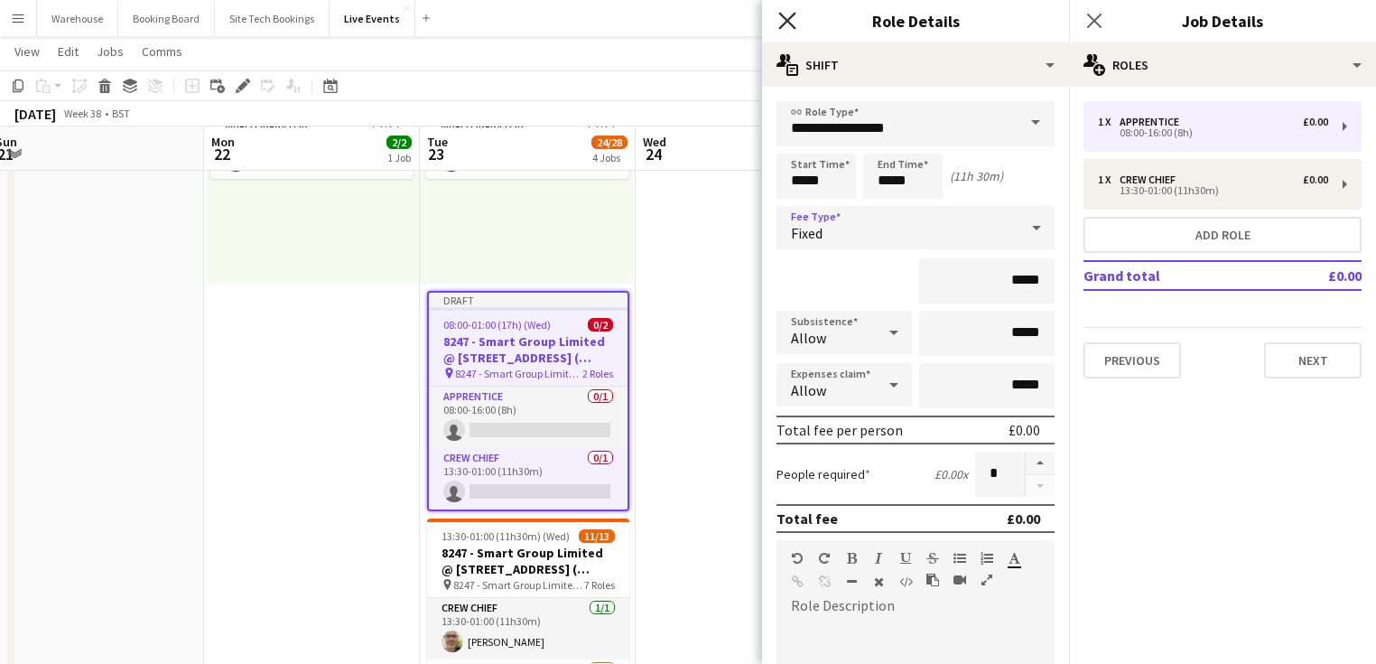
click at [780, 16] on icon "Close pop-in" at bounding box center [786, 20] width 17 height 17
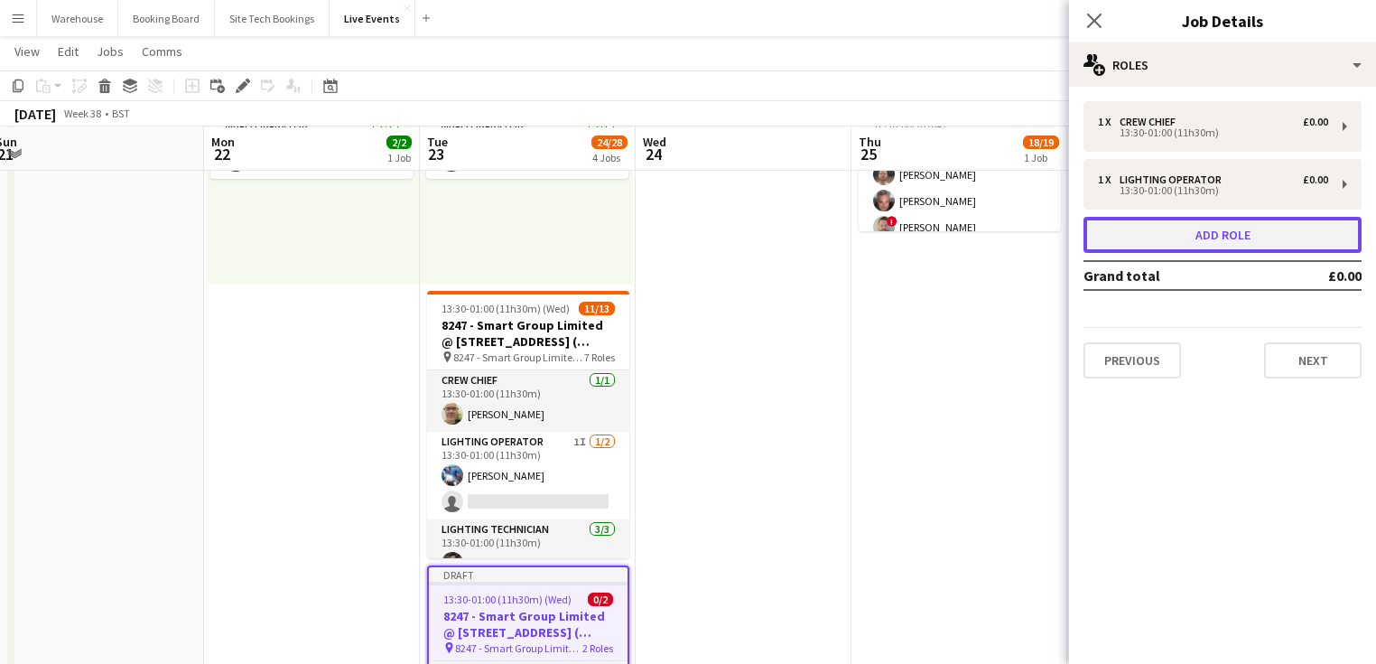
click at [1191, 246] on button "Add role" at bounding box center [1222, 235] width 278 height 36
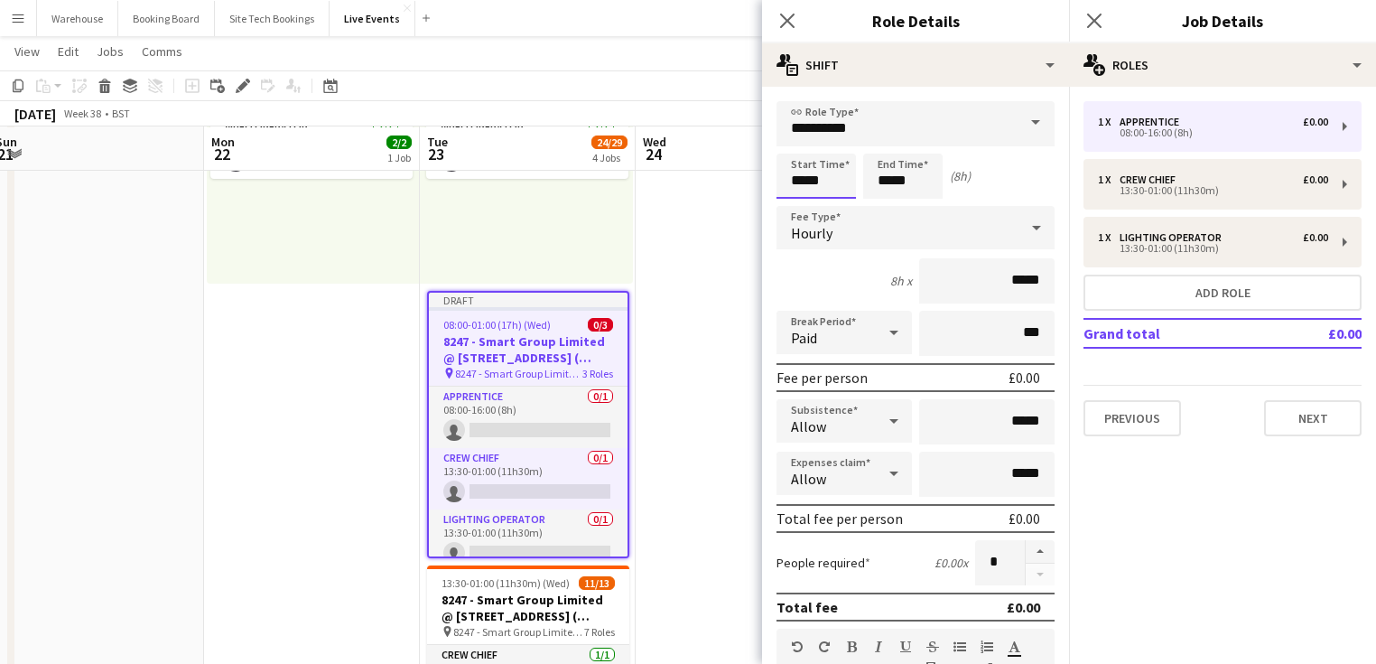
click at [809, 183] on input "*****" at bounding box center [815, 175] width 79 height 45
click at [795, 141] on div at bounding box center [798, 144] width 36 height 18
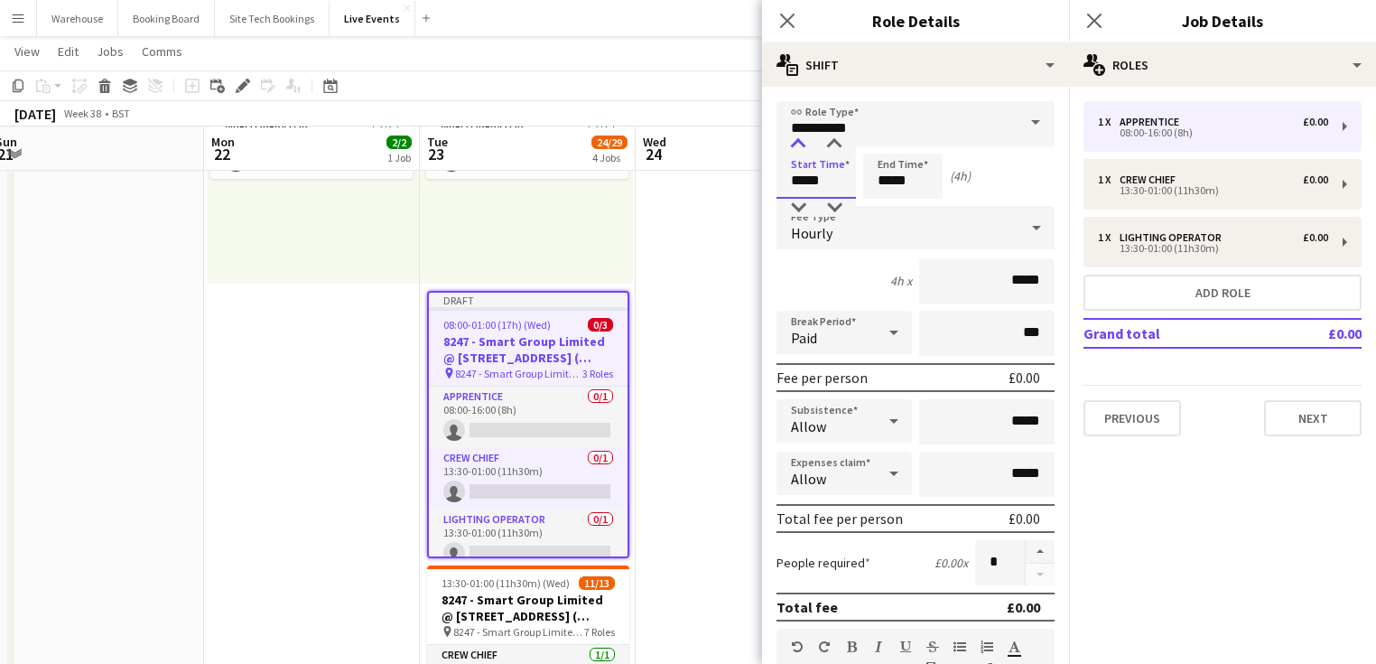
click at [795, 141] on div at bounding box center [798, 144] width 36 height 18
click at [801, 210] on div at bounding box center [798, 208] width 36 height 18
click at [827, 145] on div at bounding box center [834, 144] width 36 height 18
type input "*****"
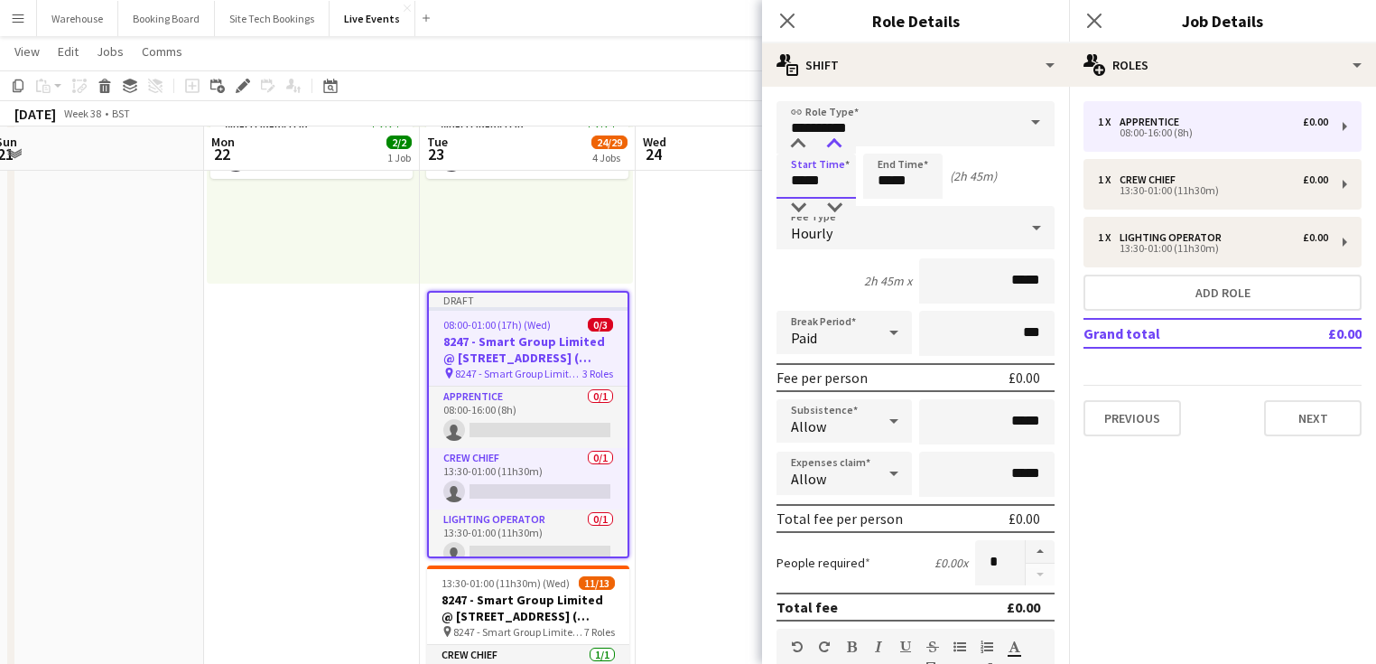
click at [827, 145] on div at bounding box center [834, 144] width 36 height 18
click at [885, 182] on input "*****" at bounding box center [902, 175] width 79 height 45
click at [887, 146] on div at bounding box center [885, 144] width 36 height 18
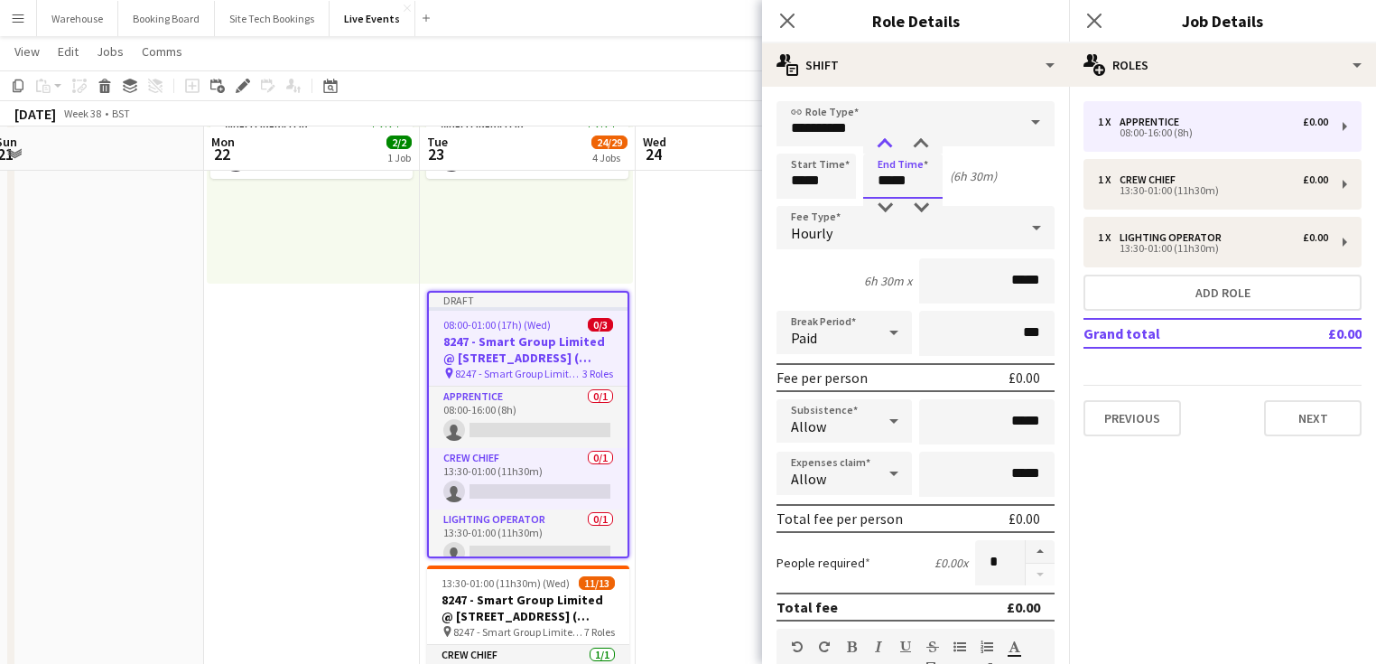
click at [887, 146] on div at bounding box center [885, 144] width 36 height 18
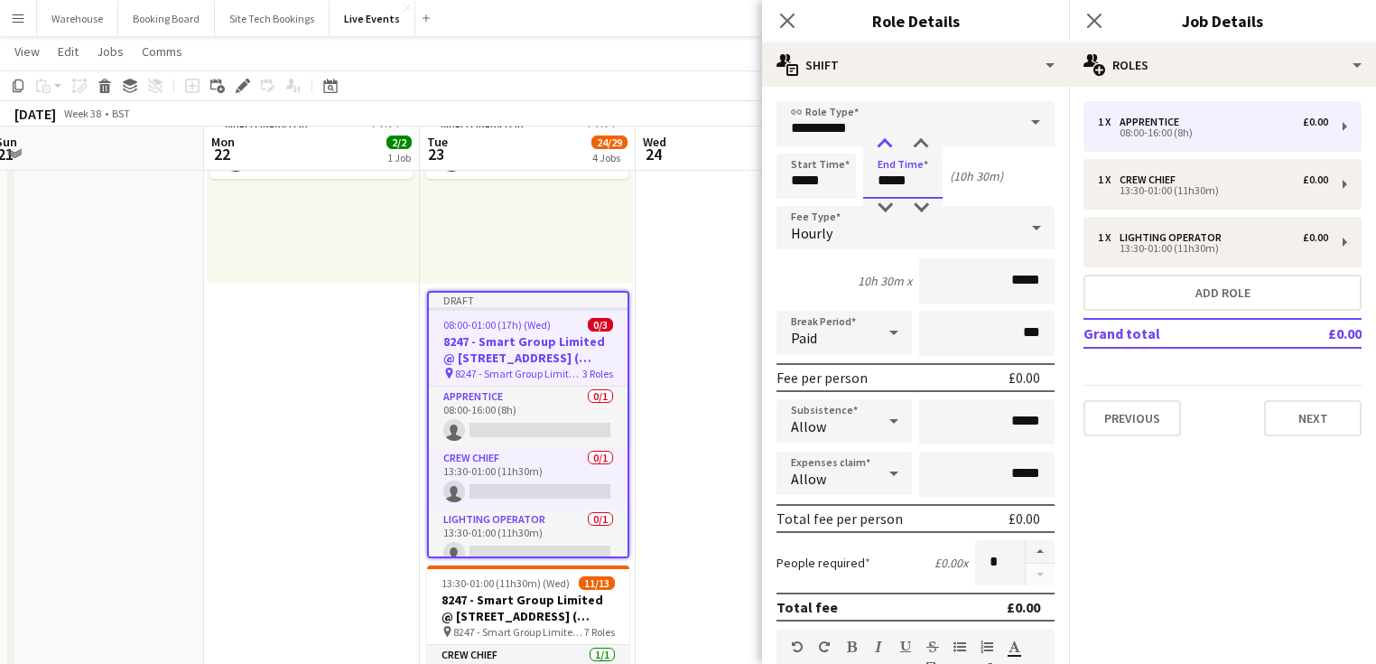
type input "*****"
click at [887, 146] on div at bounding box center [885, 144] width 36 height 18
click at [835, 129] on input "**********" at bounding box center [915, 123] width 278 height 45
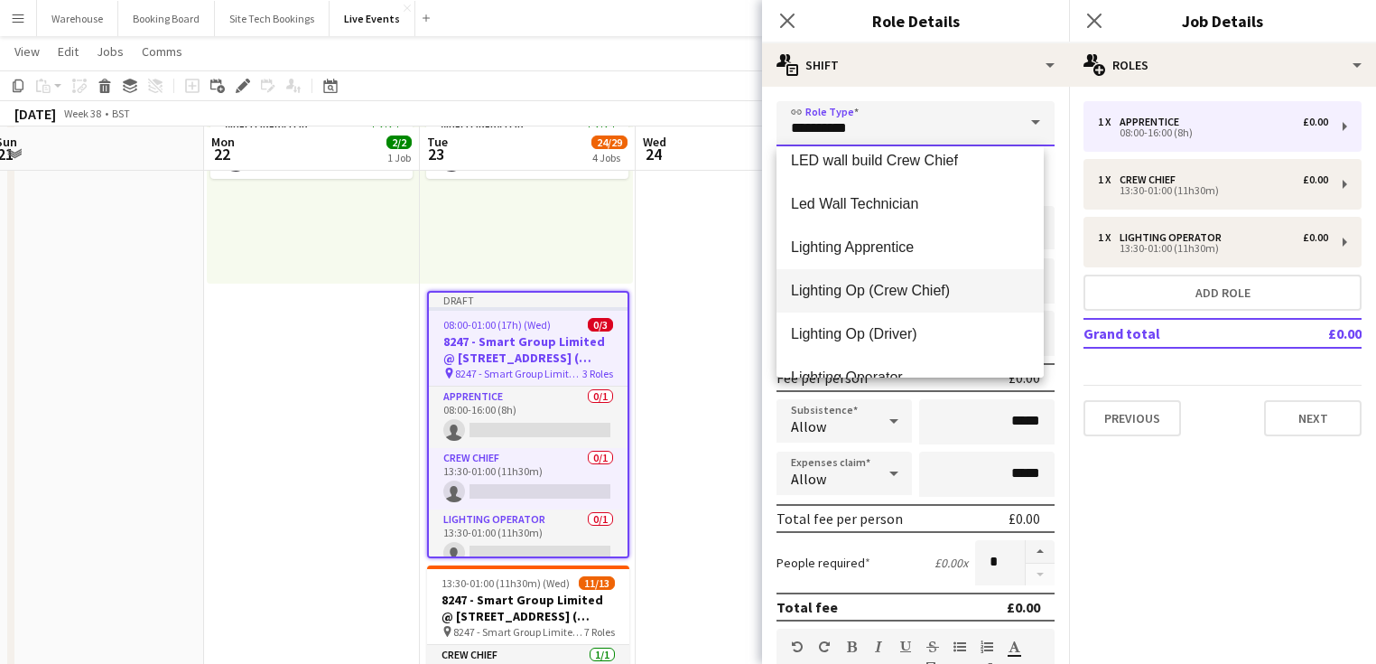
scroll to position [2023, 0]
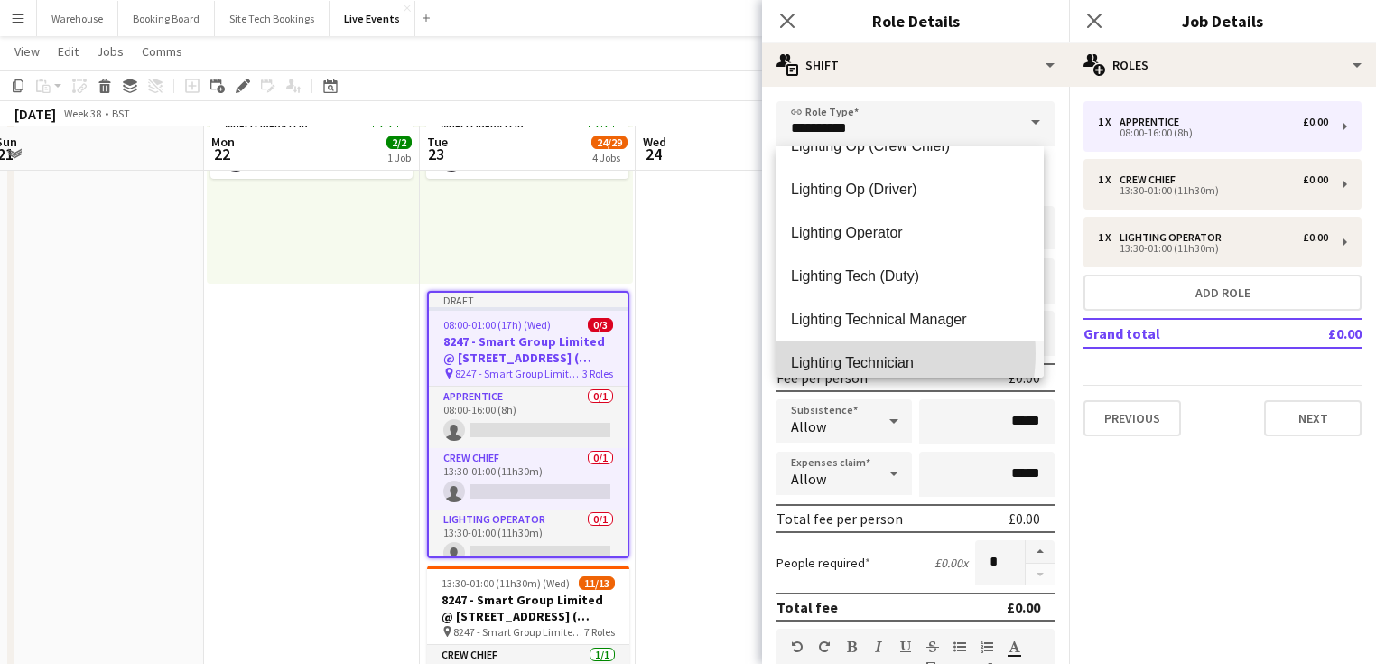
click at [856, 353] on mat-option "Lighting Technician" at bounding box center [909, 362] width 267 height 43
type input "**********"
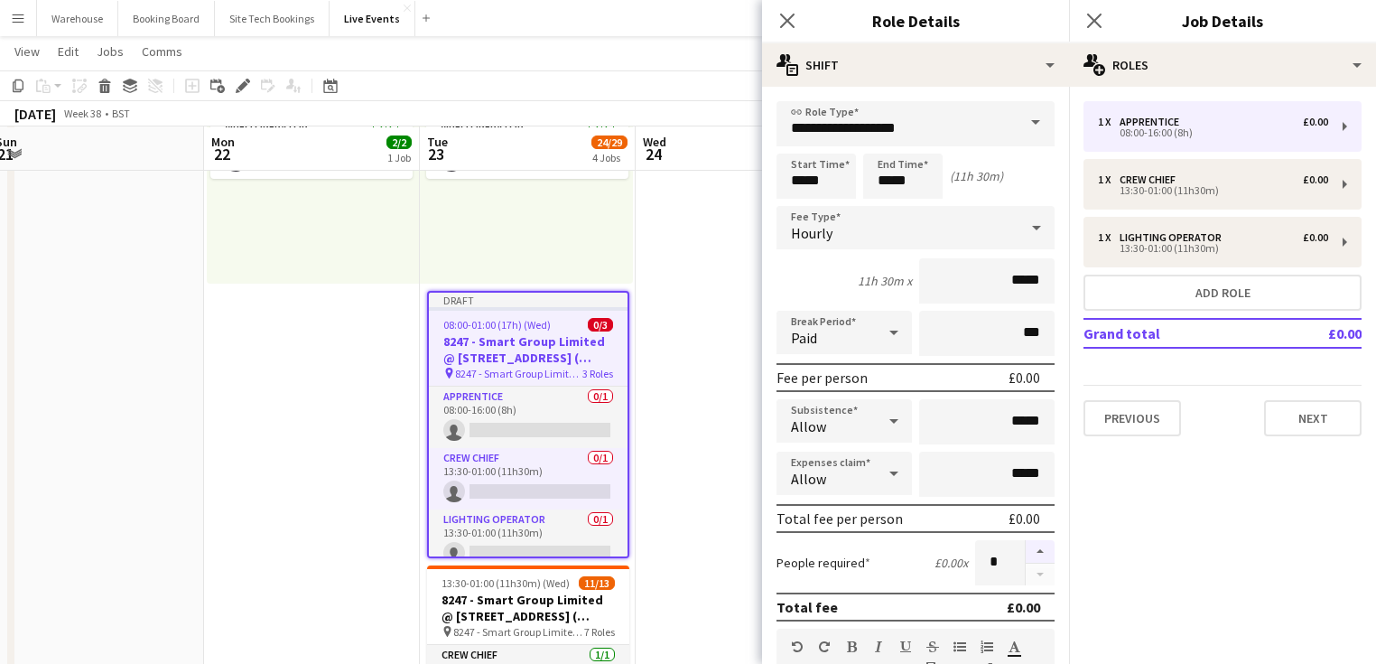
click at [1035, 547] on button "button" at bounding box center [1040, 551] width 29 height 23
type input "*"
click at [786, 23] on icon "Close pop-in" at bounding box center [786, 20] width 17 height 17
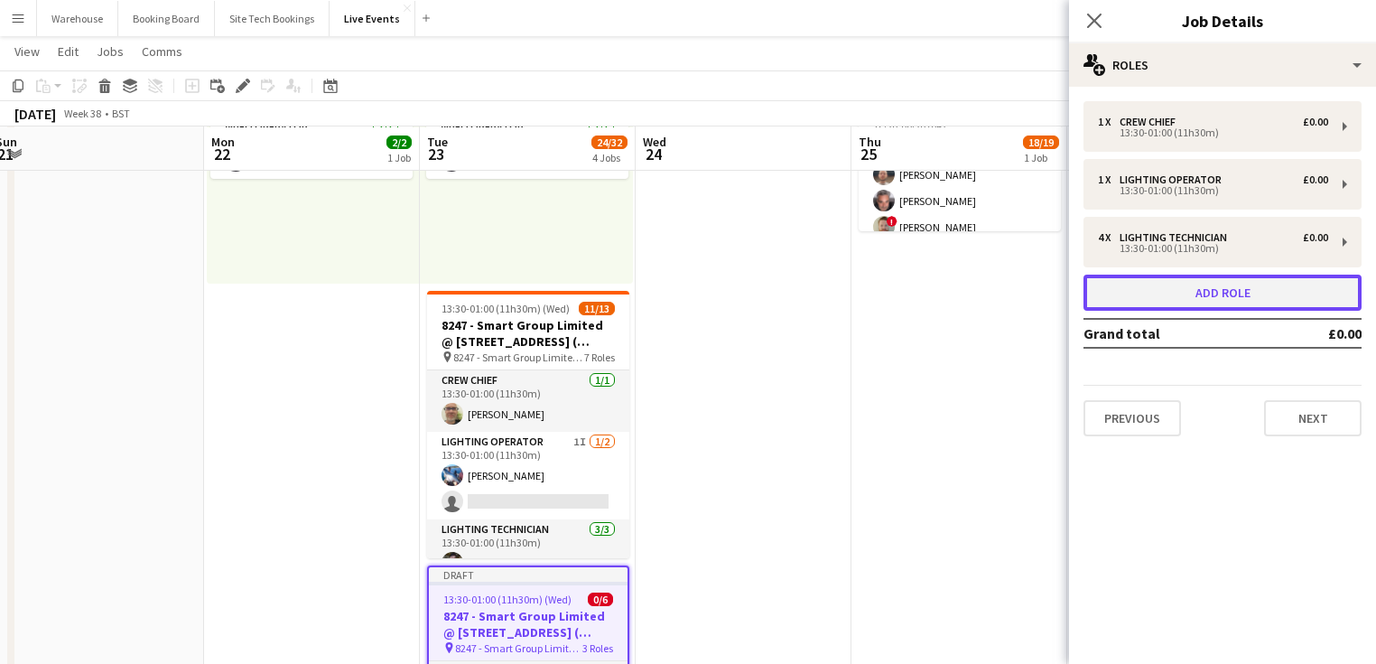
click at [1159, 296] on button "Add role" at bounding box center [1222, 292] width 278 height 36
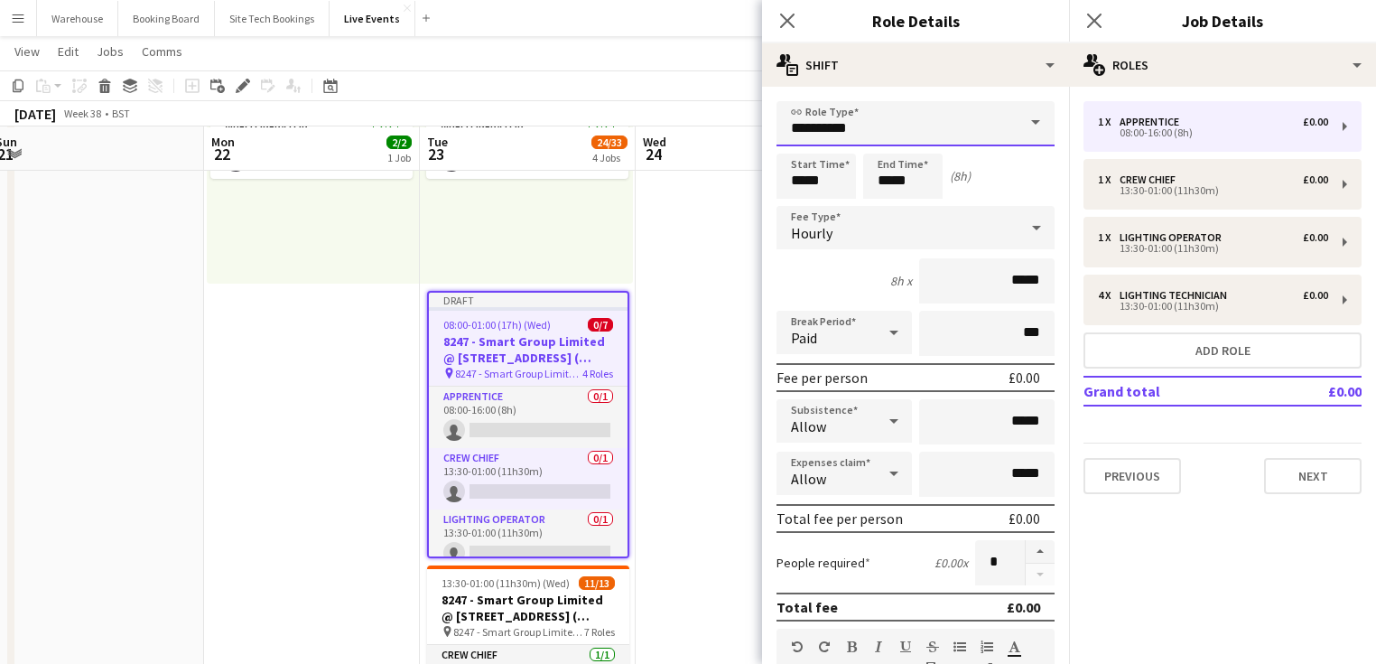
click at [827, 134] on input "**********" at bounding box center [915, 123] width 278 height 45
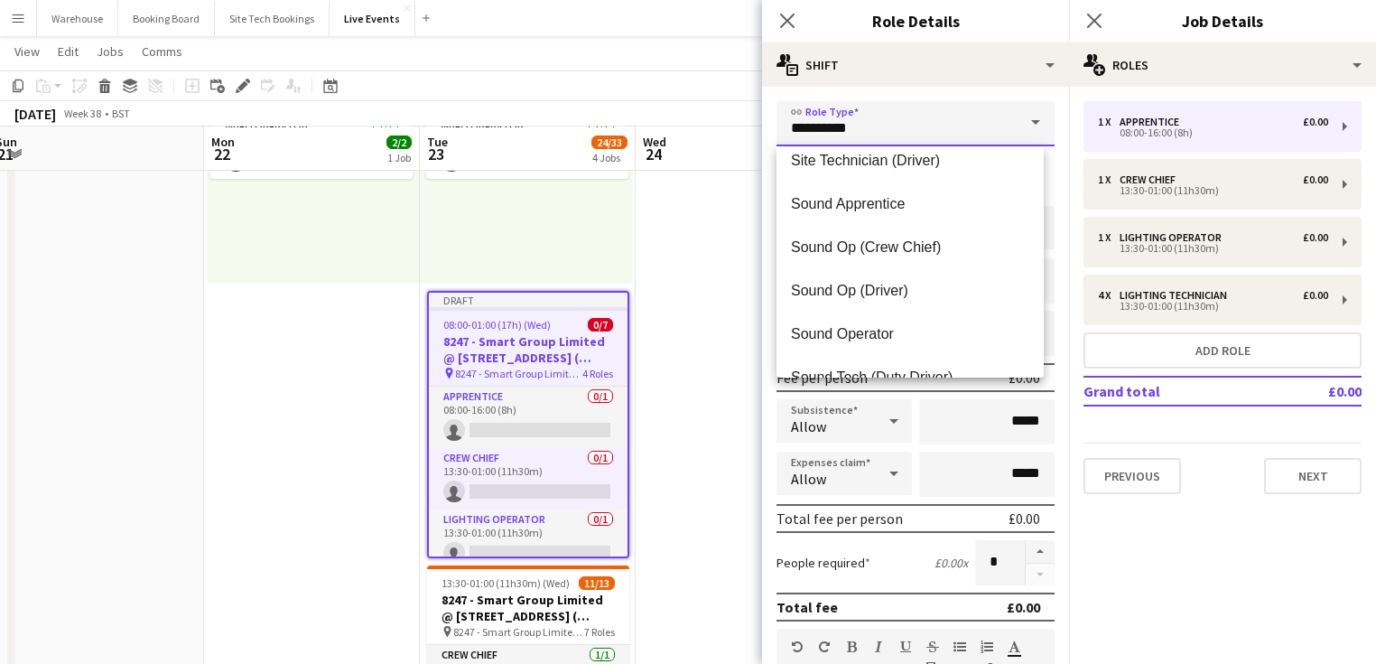
scroll to position [3684, 0]
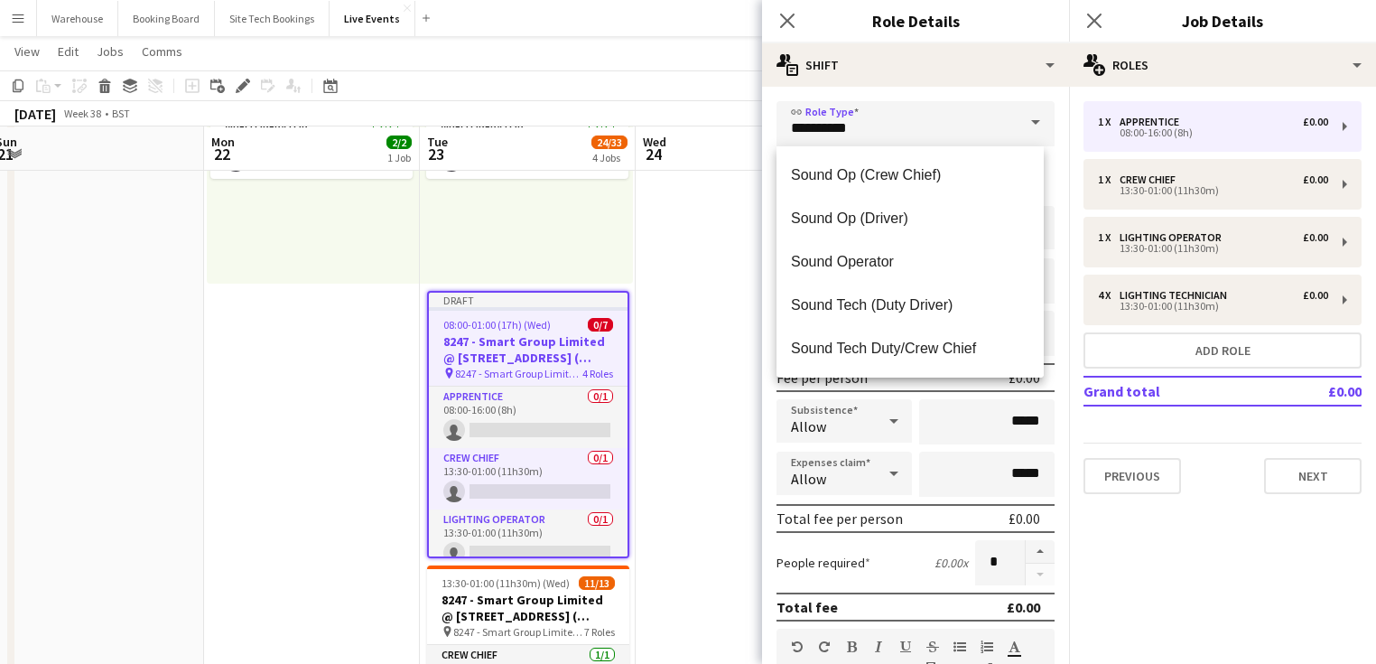
click at [839, 256] on span "Sound Operator" at bounding box center [910, 261] width 238 height 17
type input "**********"
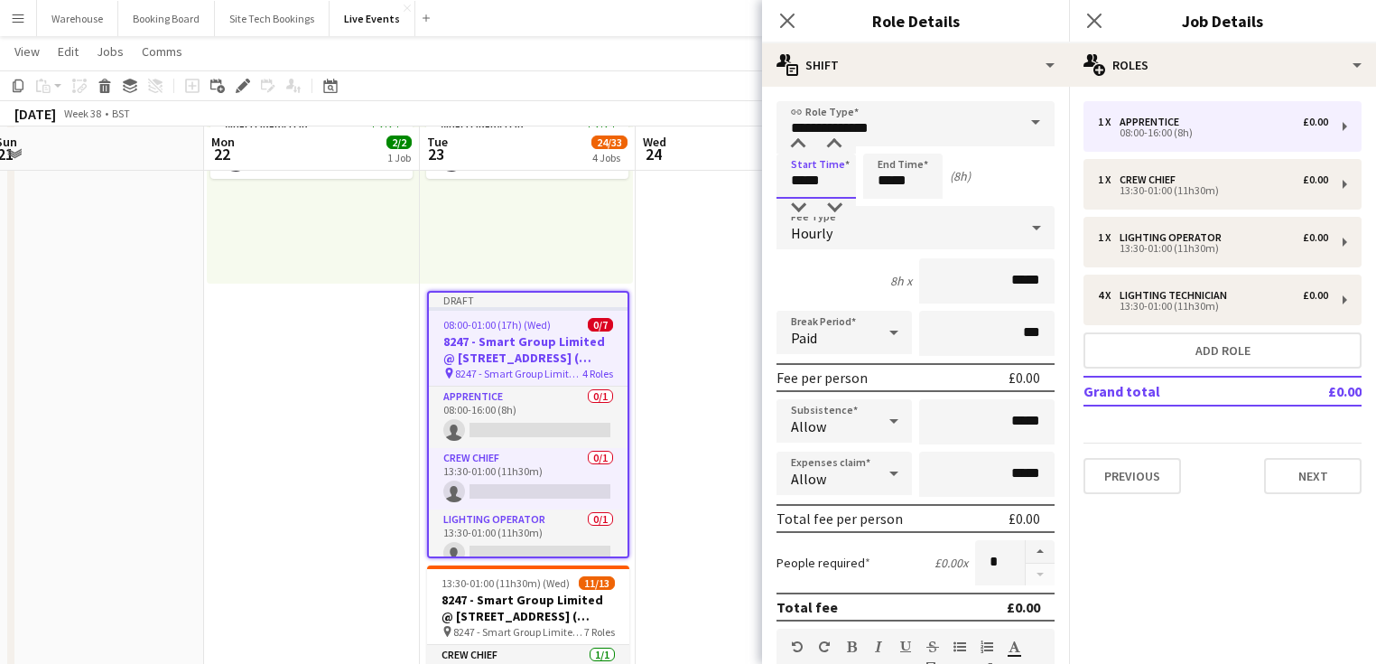
click at [807, 181] on input "*****" at bounding box center [815, 175] width 79 height 45
click at [798, 137] on div at bounding box center [798, 144] width 36 height 18
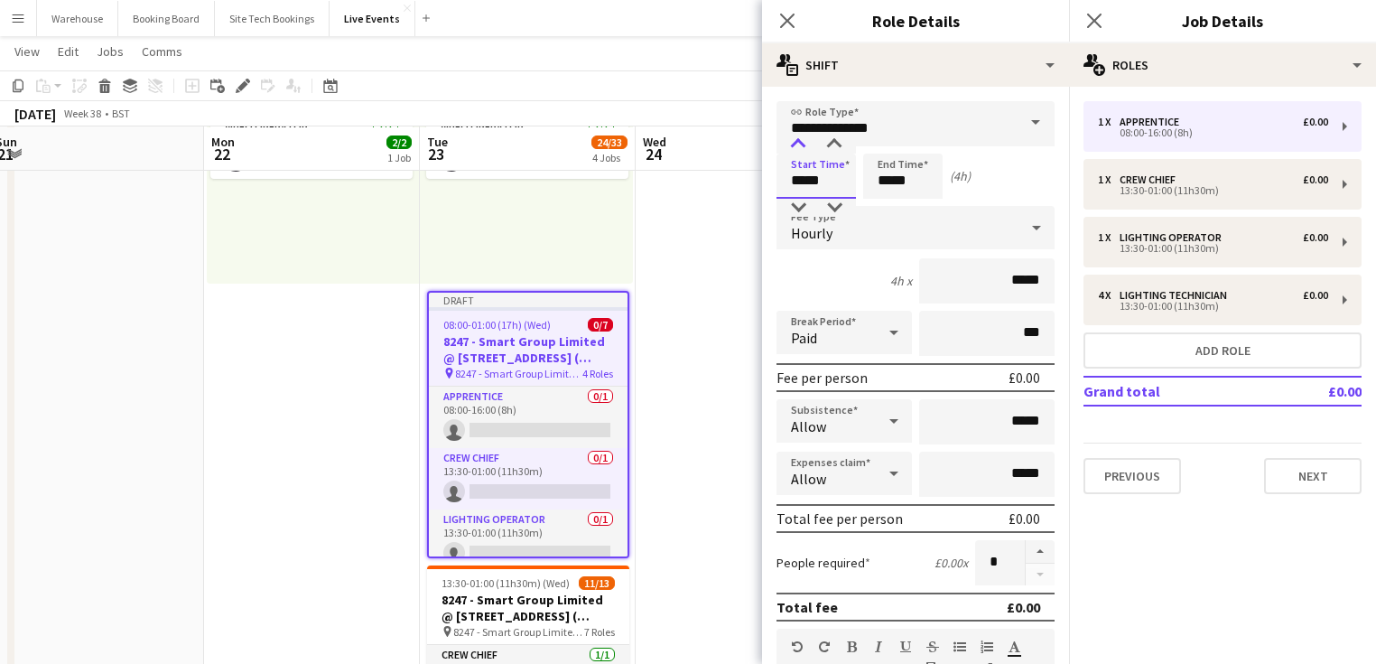
click at [798, 137] on div at bounding box center [798, 144] width 36 height 18
click at [846, 146] on div at bounding box center [834, 144] width 36 height 18
type input "*****"
click at [842, 144] on div at bounding box center [834, 144] width 36 height 18
click at [893, 167] on input "*****" at bounding box center [902, 175] width 79 height 45
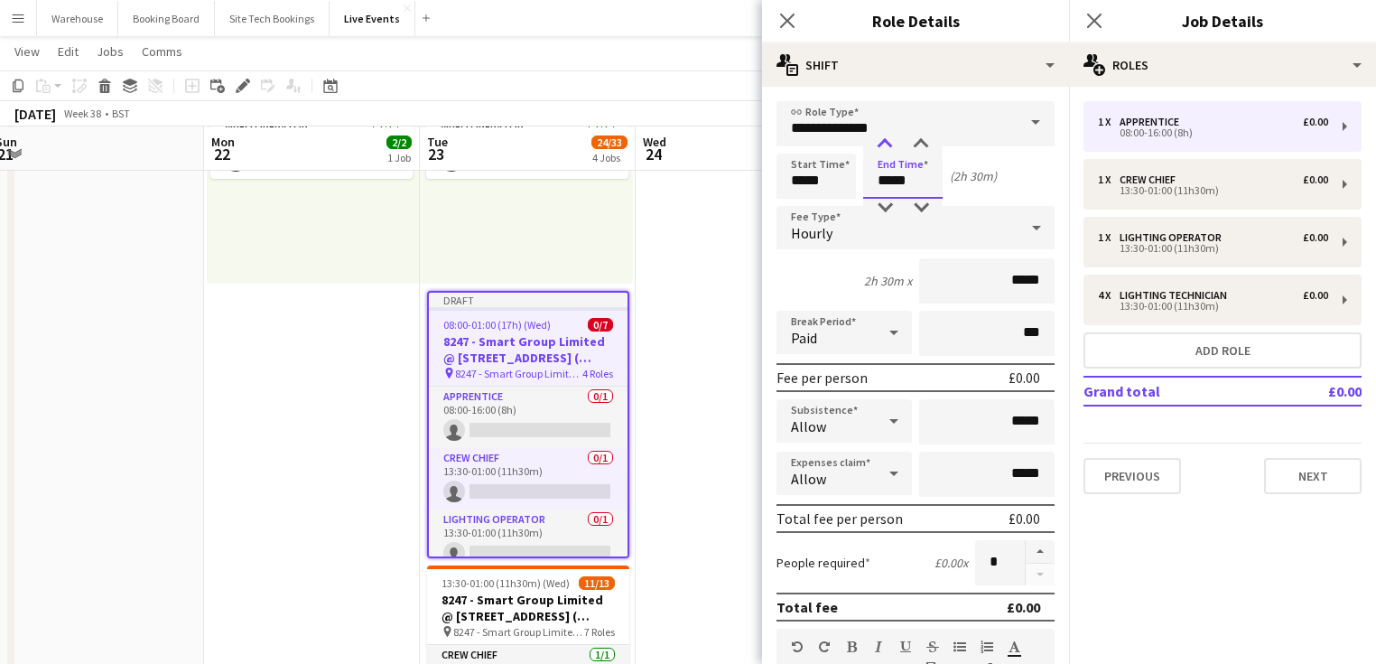
click at [883, 148] on div at bounding box center [885, 144] width 36 height 18
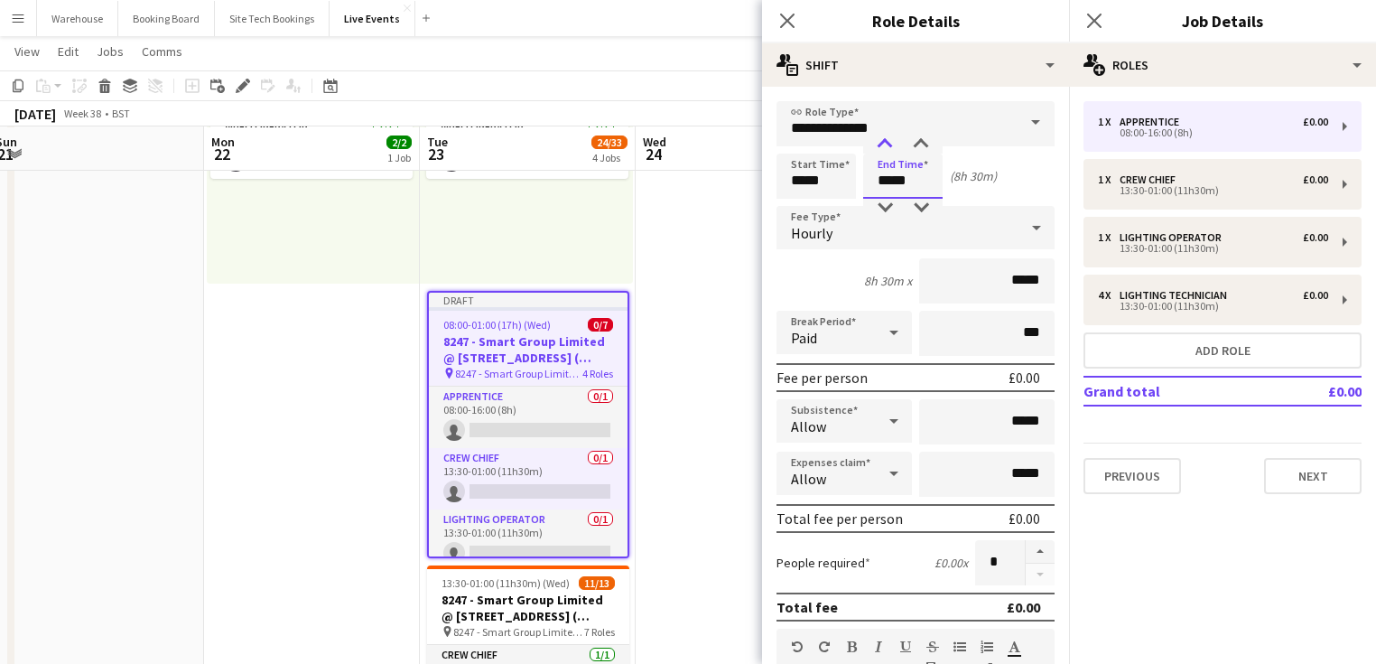
click at [883, 148] on div at bounding box center [885, 144] width 36 height 18
type input "*****"
click at [883, 148] on div at bounding box center [885, 144] width 36 height 18
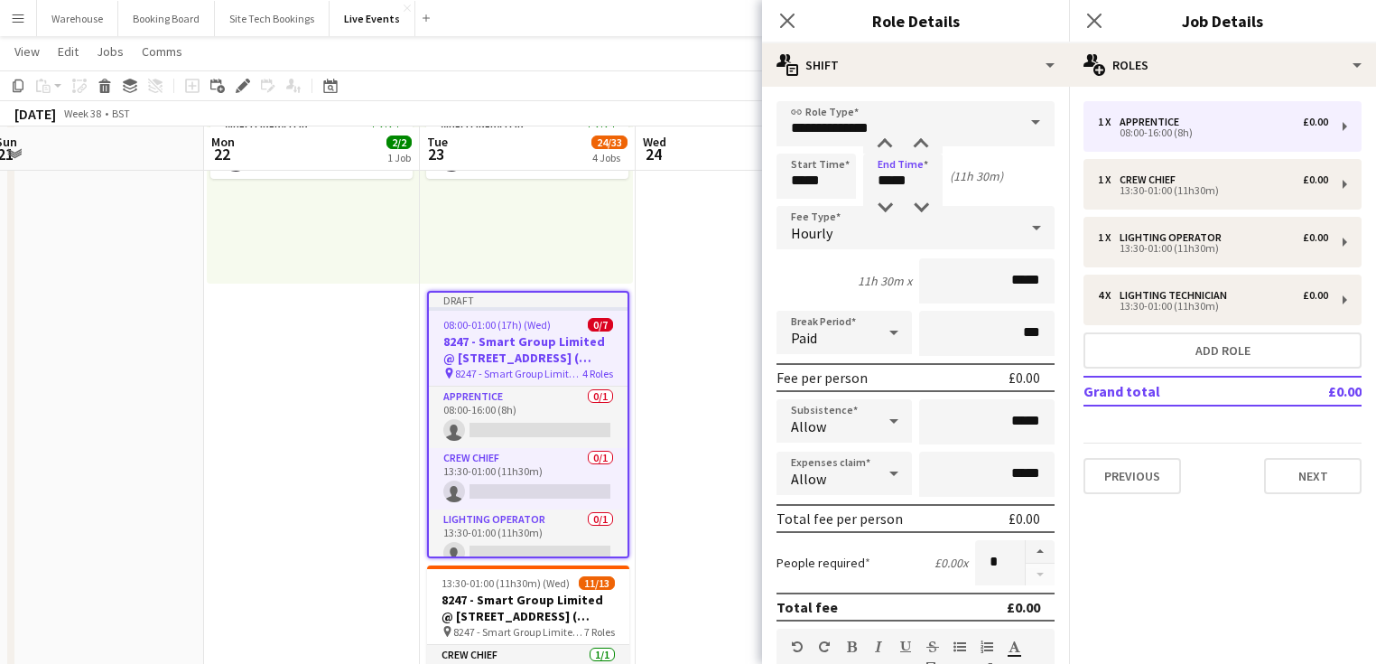
click at [808, 237] on span "Hourly" at bounding box center [812, 233] width 42 height 18
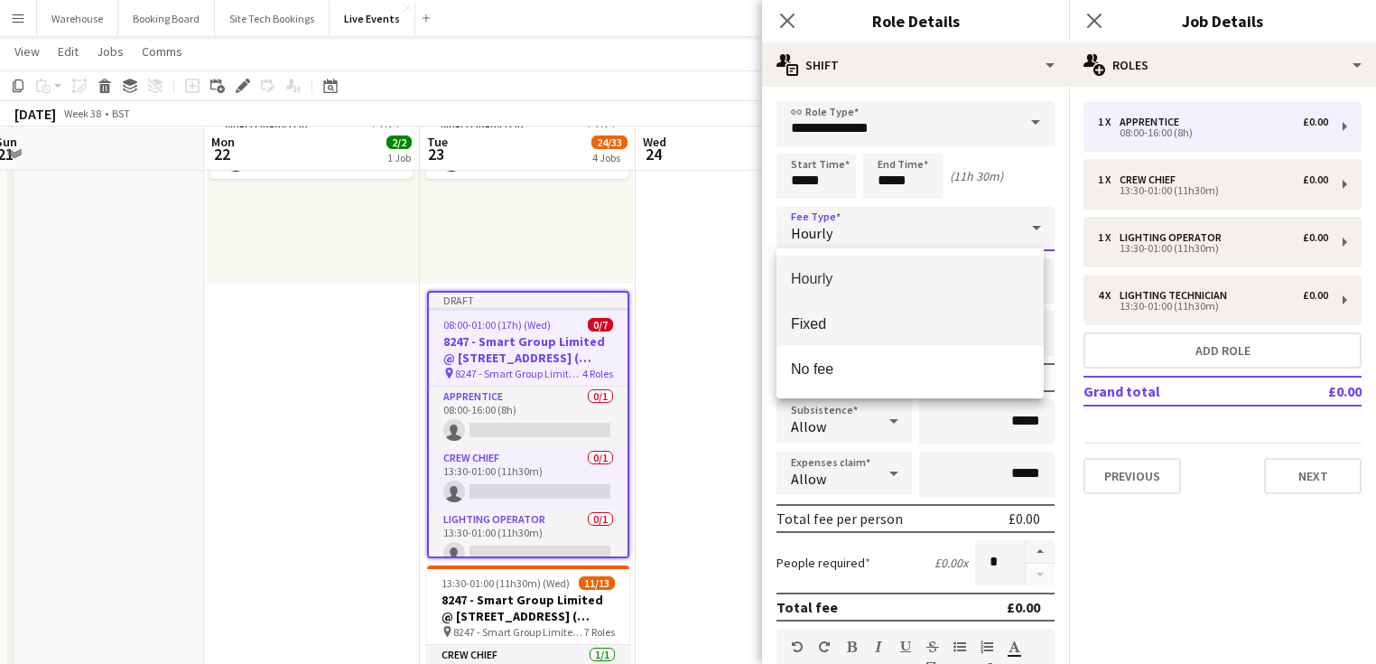
click at [802, 339] on mat-option "Fixed" at bounding box center [909, 323] width 267 height 45
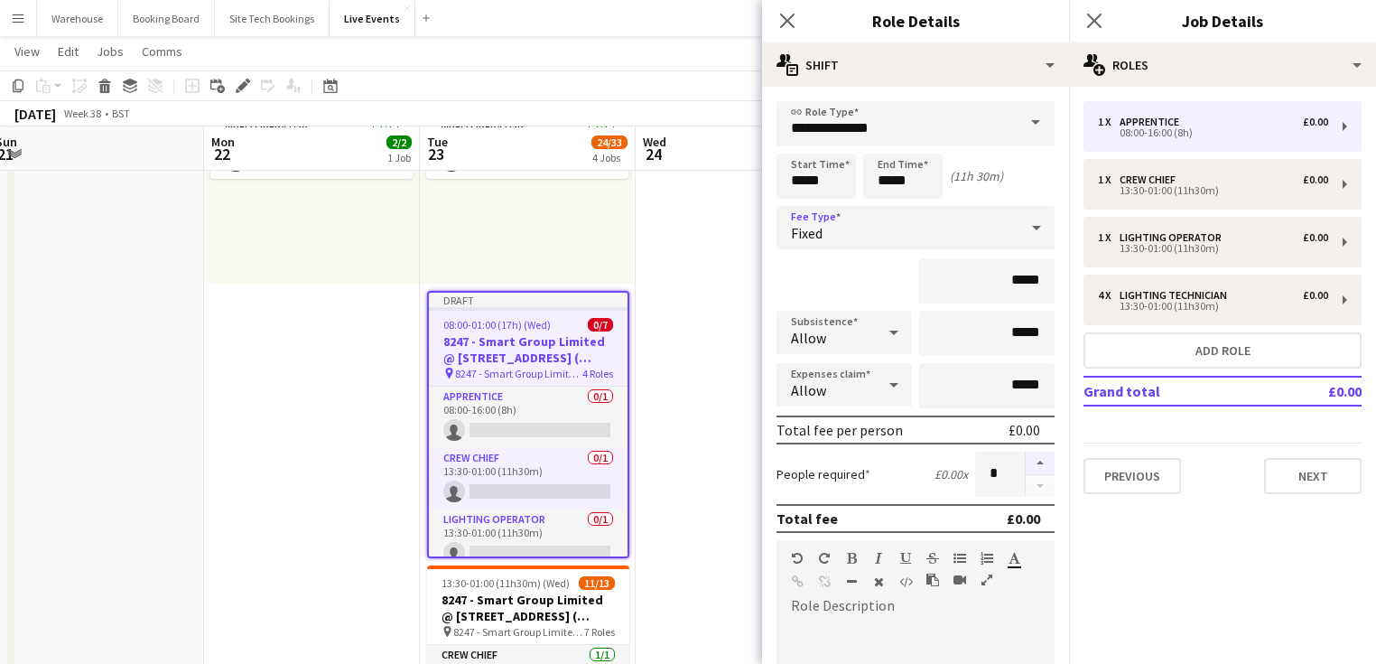
click at [1026, 460] on button "button" at bounding box center [1040, 462] width 29 height 23
type input "*"
click at [786, 23] on icon at bounding box center [786, 20] width 17 height 17
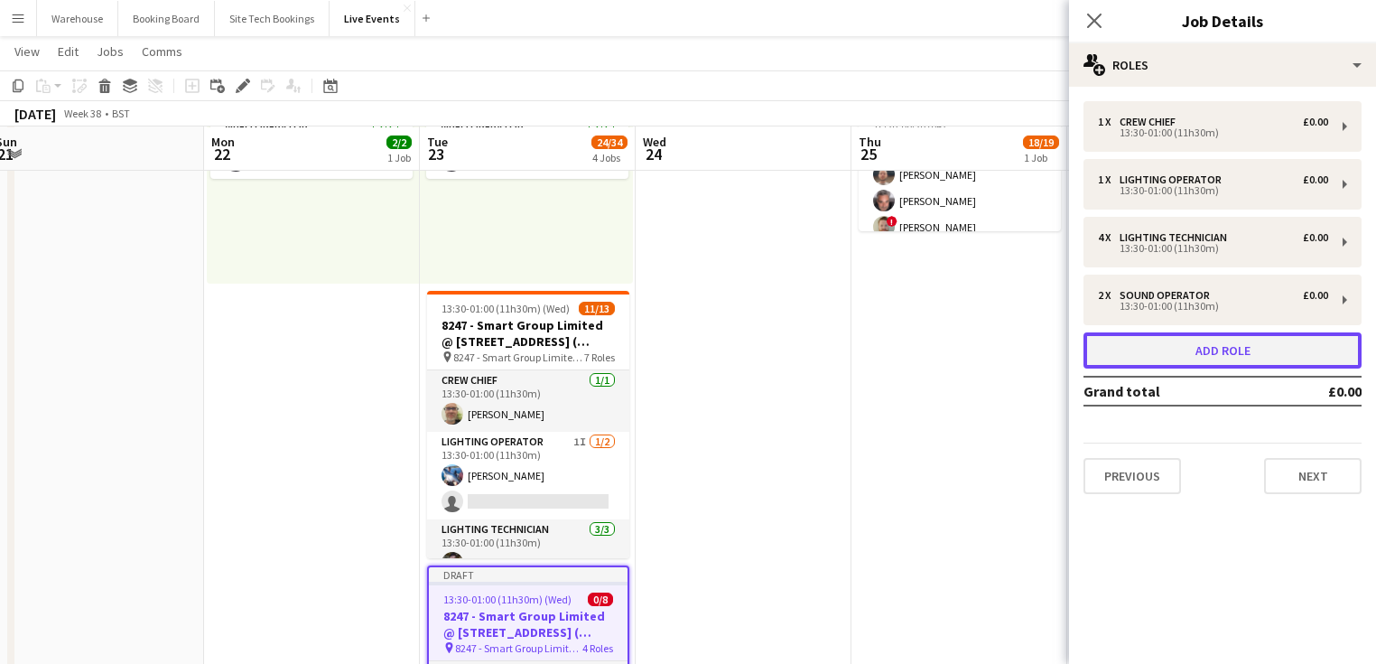
click at [1220, 354] on button "Add role" at bounding box center [1222, 350] width 278 height 36
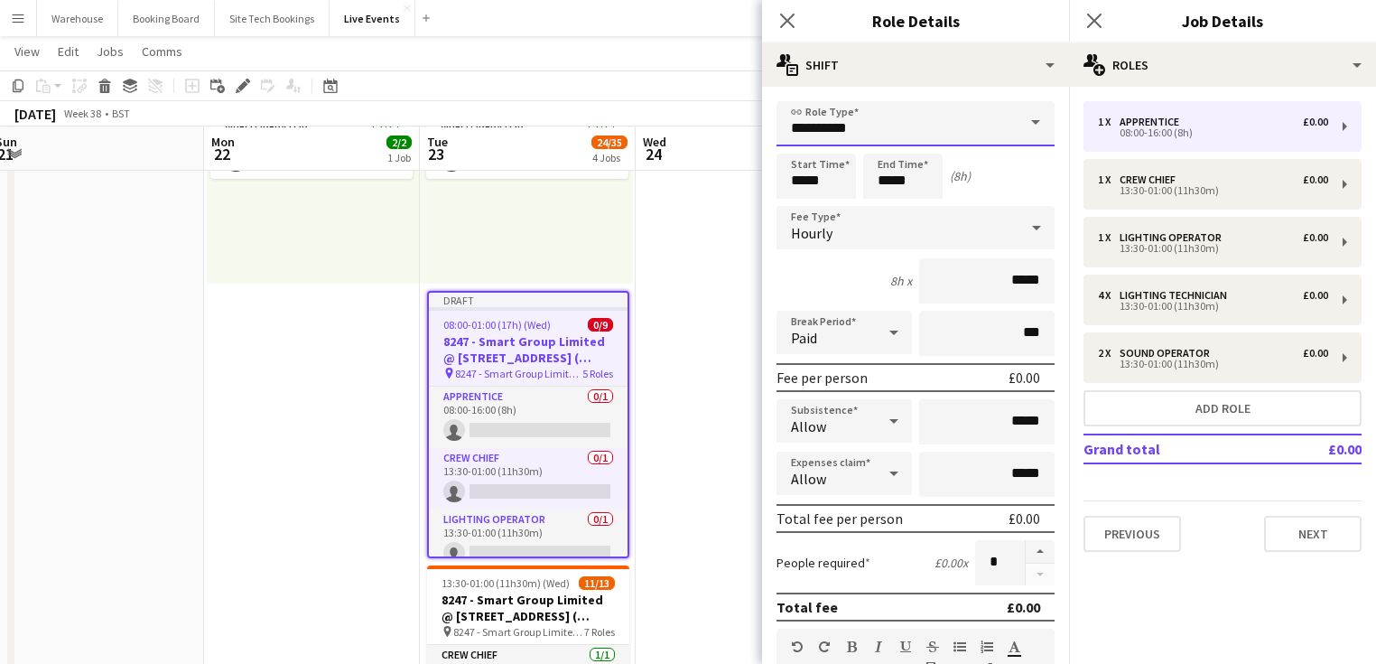
click at [820, 111] on input "**********" at bounding box center [915, 123] width 278 height 45
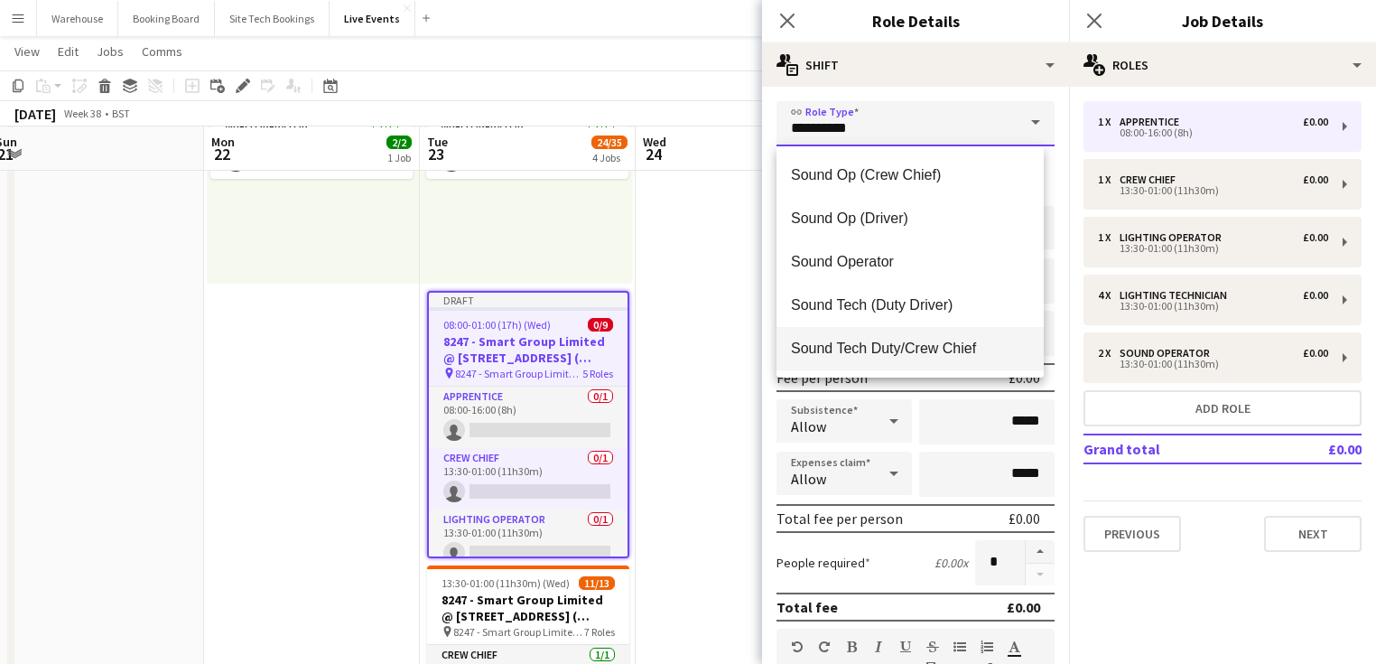
scroll to position [3756, 0]
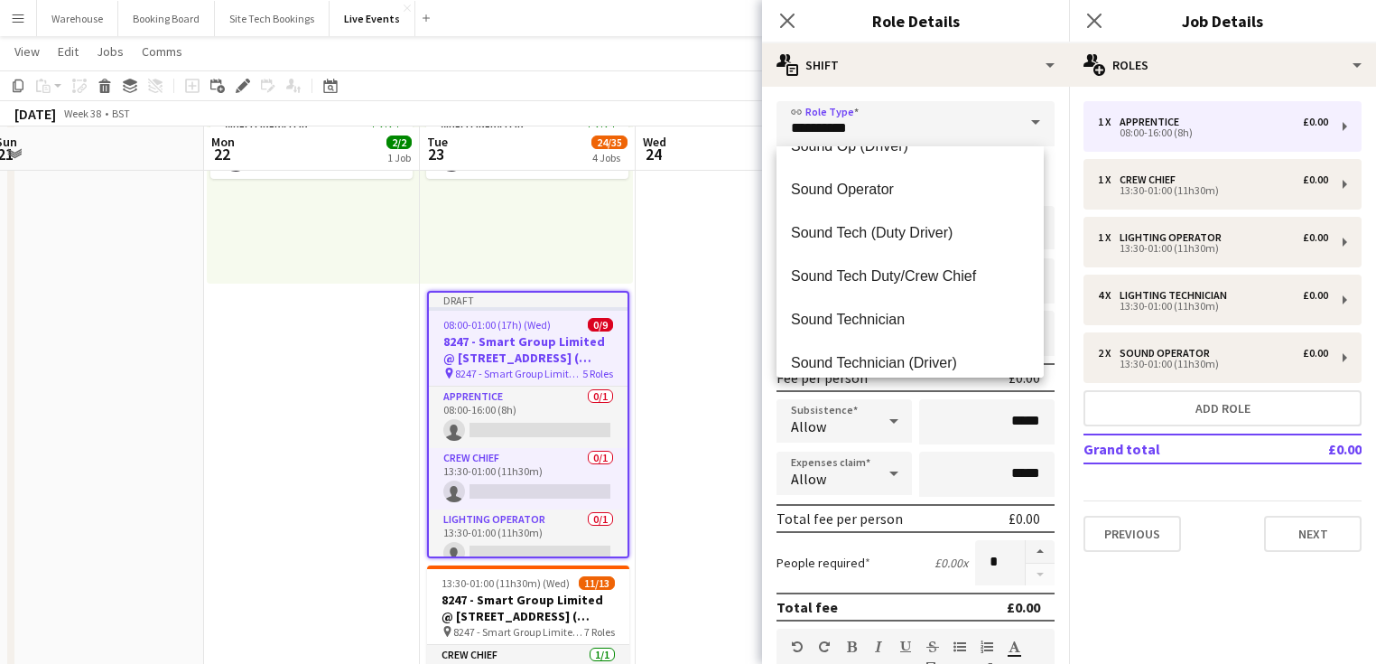
click at [874, 330] on mat-option "Sound Technician" at bounding box center [909, 319] width 267 height 43
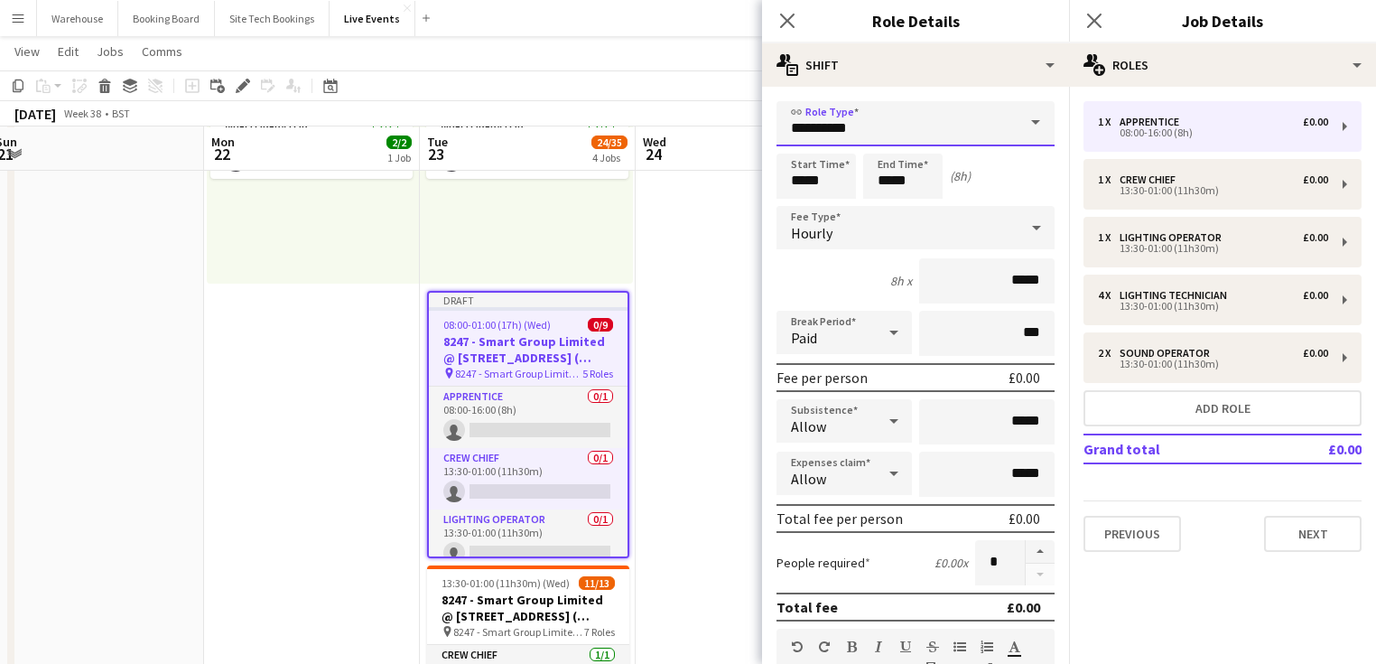
type input "**********"
click at [788, 179] on input "*****" at bounding box center [815, 175] width 79 height 45
click at [803, 153] on input "*****" at bounding box center [815, 175] width 79 height 45
click at [802, 153] on input "*****" at bounding box center [815, 175] width 79 height 45
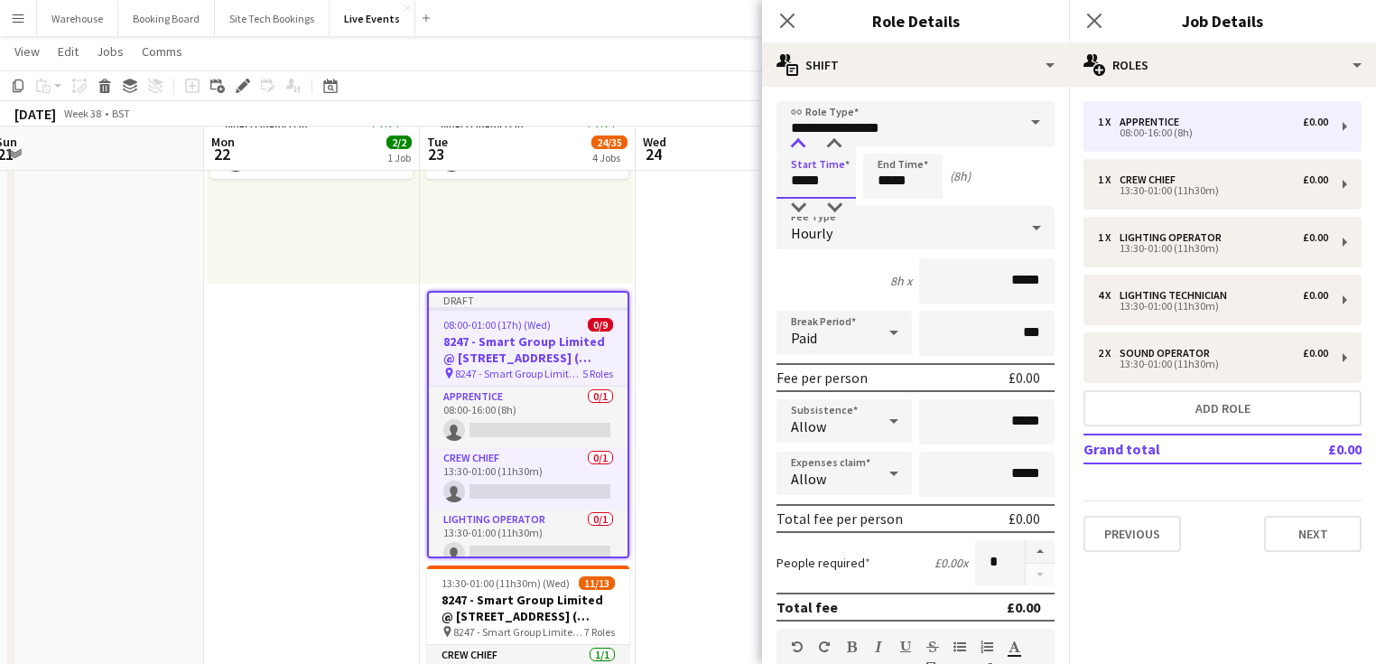
click at [799, 152] on div at bounding box center [798, 144] width 36 height 18
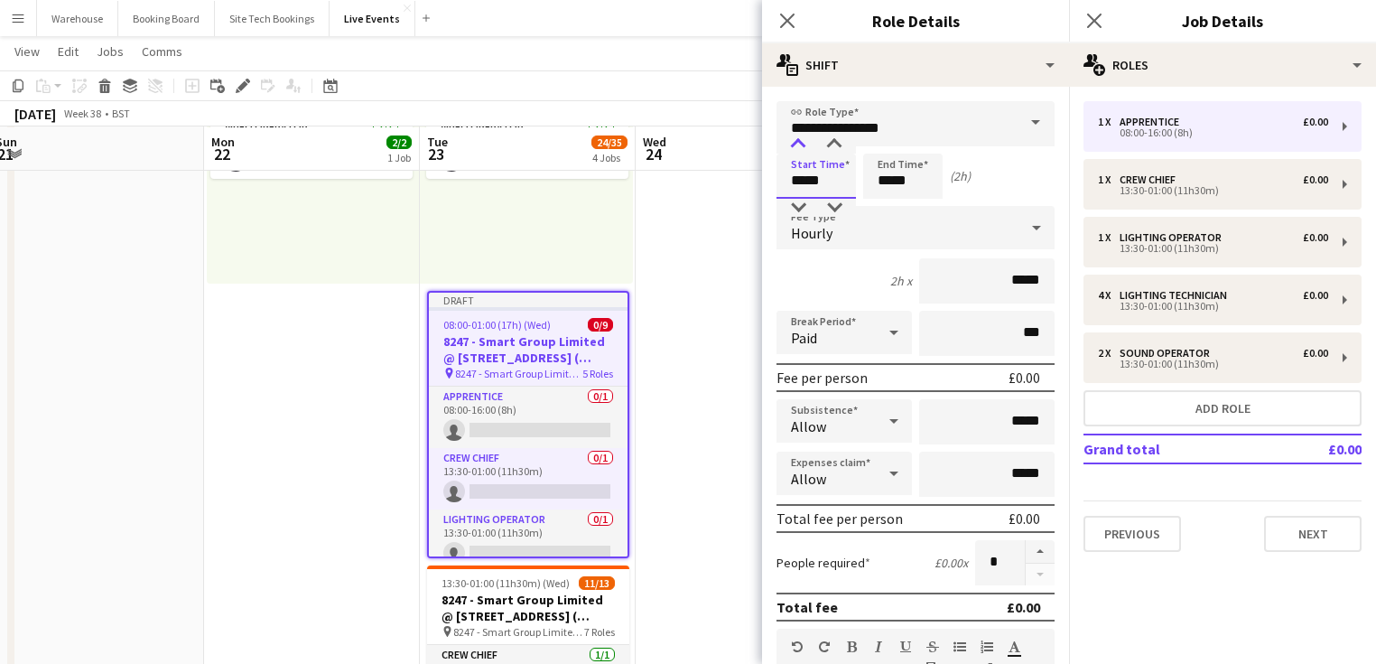
click at [799, 152] on div at bounding box center [798, 144] width 36 height 18
click at [795, 199] on div at bounding box center [798, 208] width 36 height 18
click at [834, 142] on div at bounding box center [834, 144] width 36 height 18
type input "*****"
click at [835, 143] on div at bounding box center [834, 144] width 36 height 18
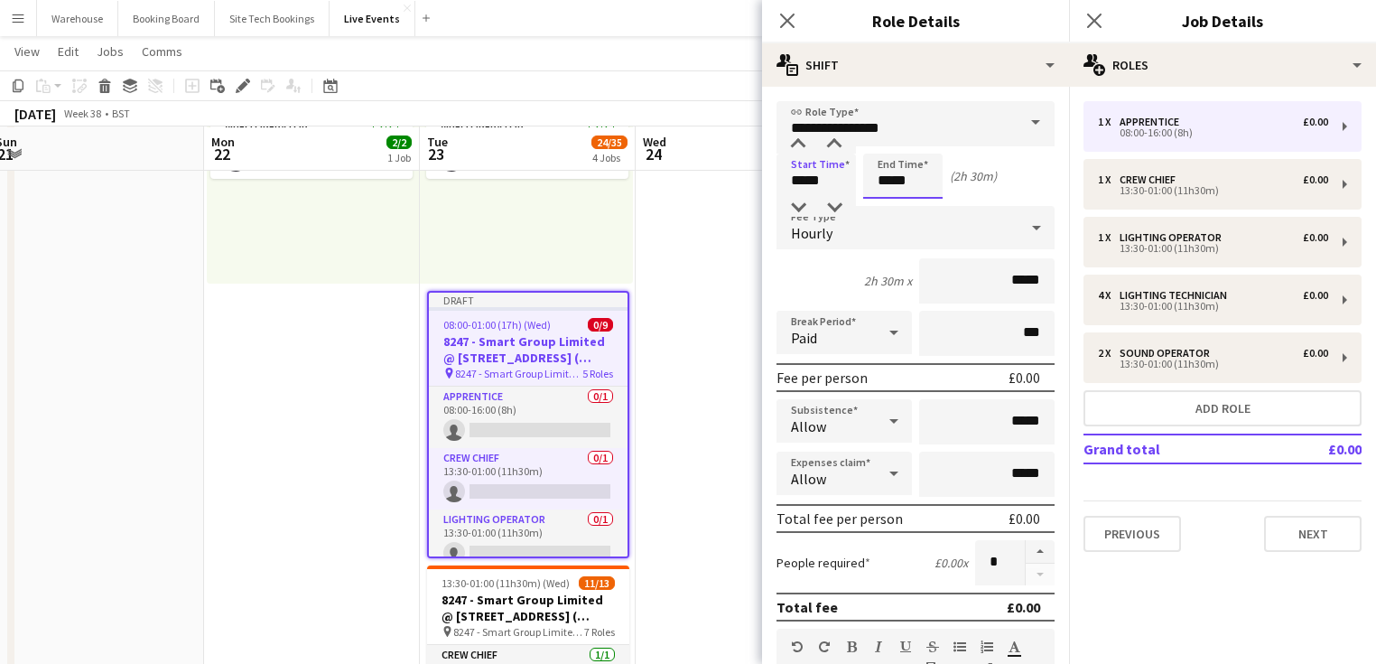
click at [898, 185] on input "*****" at bounding box center [902, 175] width 79 height 45
click at [881, 144] on div at bounding box center [885, 144] width 36 height 18
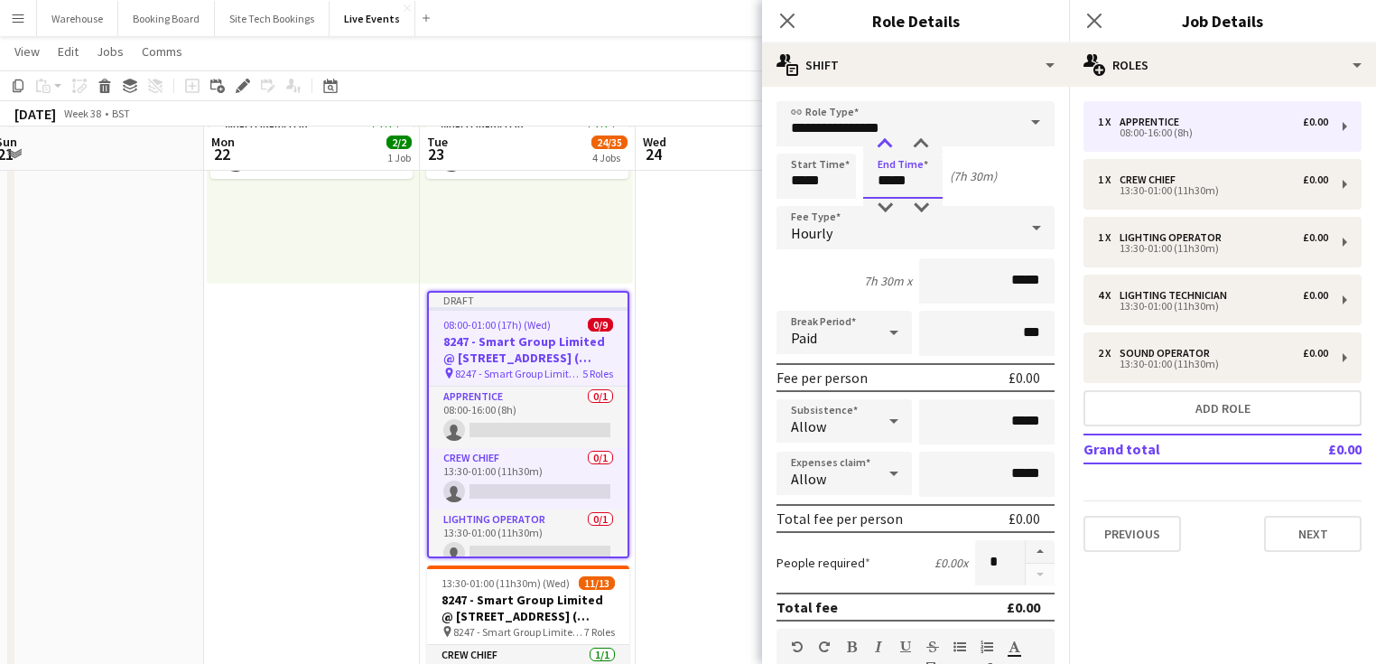
click at [881, 144] on div at bounding box center [885, 144] width 36 height 18
type input "*****"
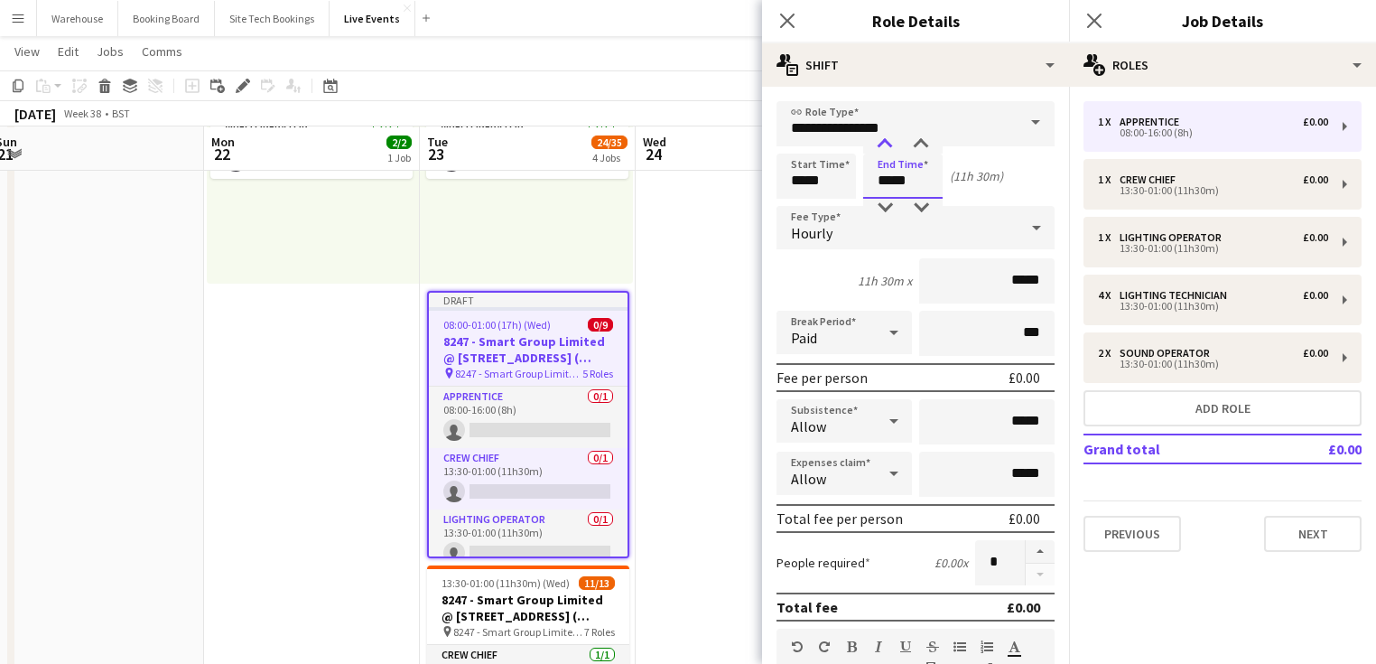
click at [881, 144] on div at bounding box center [885, 144] width 36 height 18
click at [835, 228] on div "Hourly" at bounding box center [897, 227] width 242 height 43
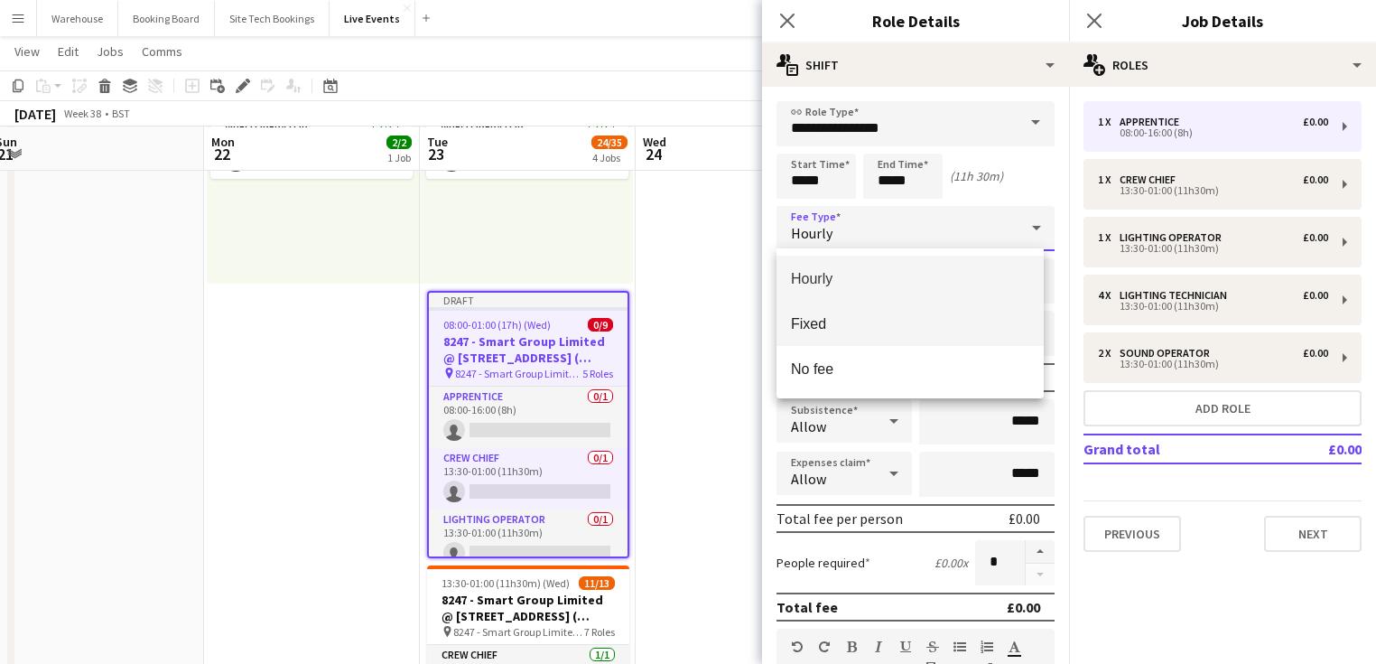
click at [826, 318] on span "Fixed" at bounding box center [910, 323] width 238 height 17
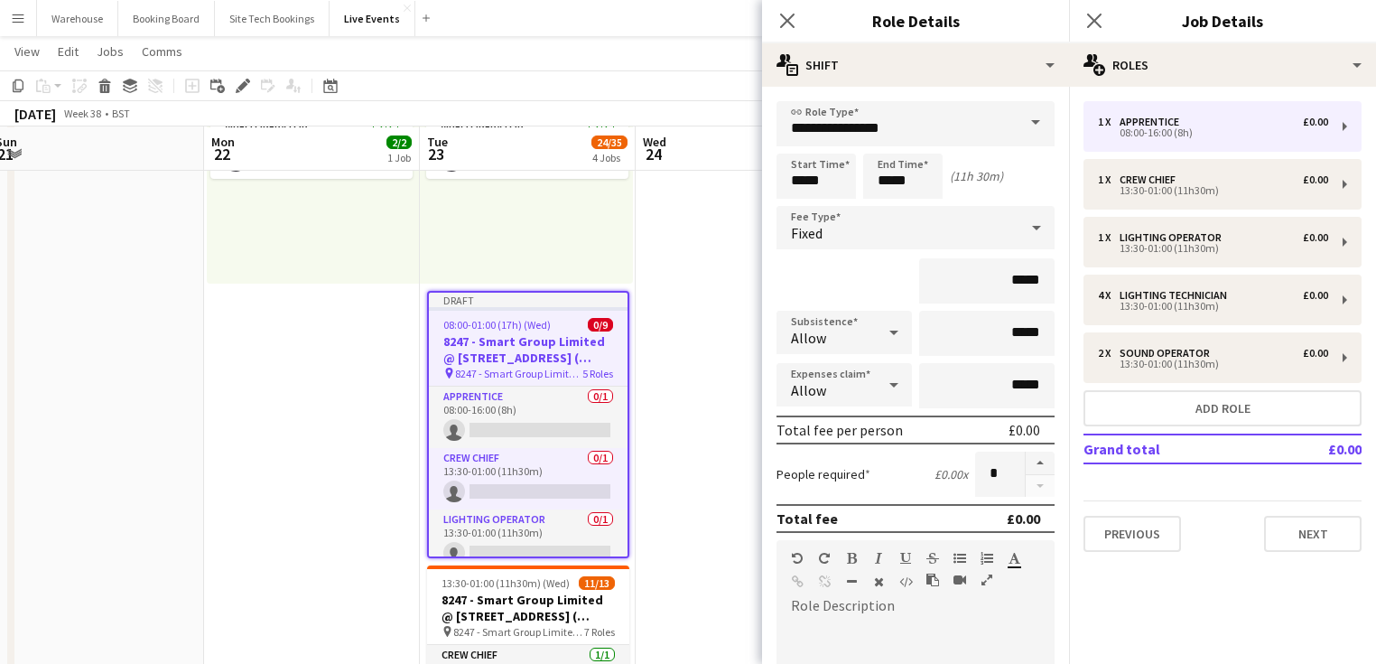
click at [850, 146] on form "**********" at bounding box center [915, 571] width 307 height 941
click at [853, 130] on input "**********" at bounding box center [915, 123] width 278 height 45
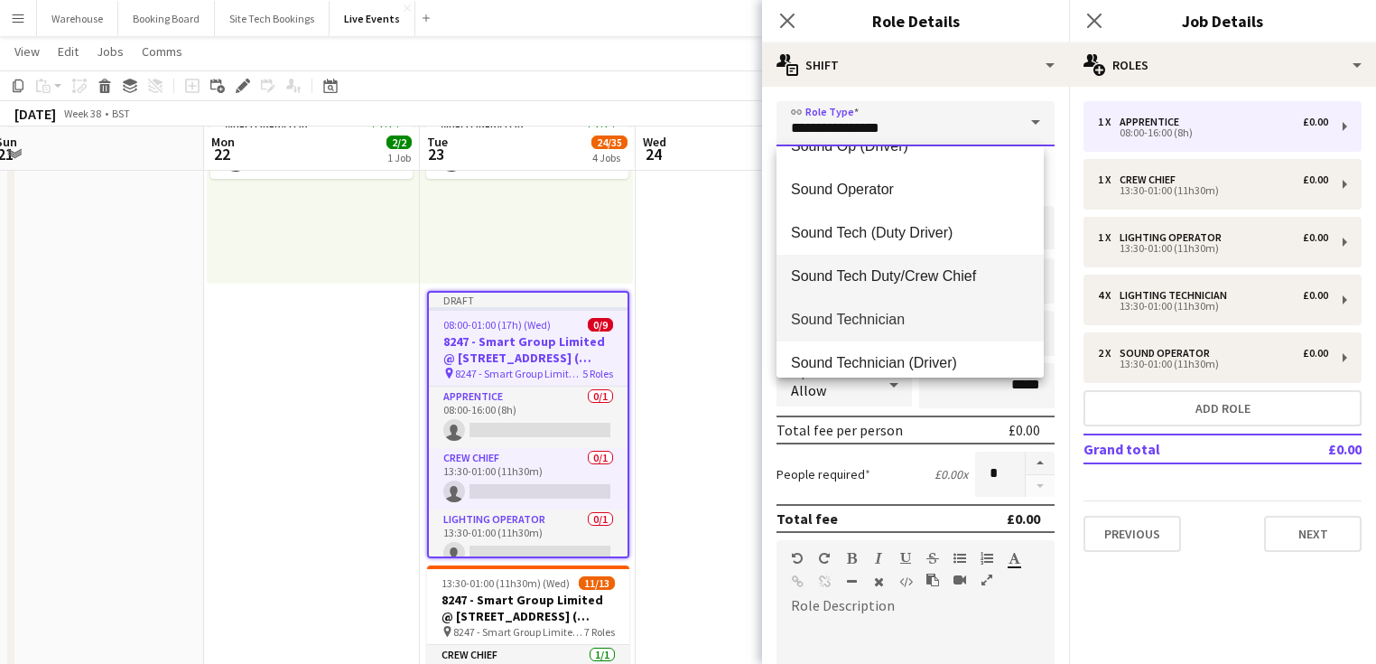
scroll to position [3828, 0]
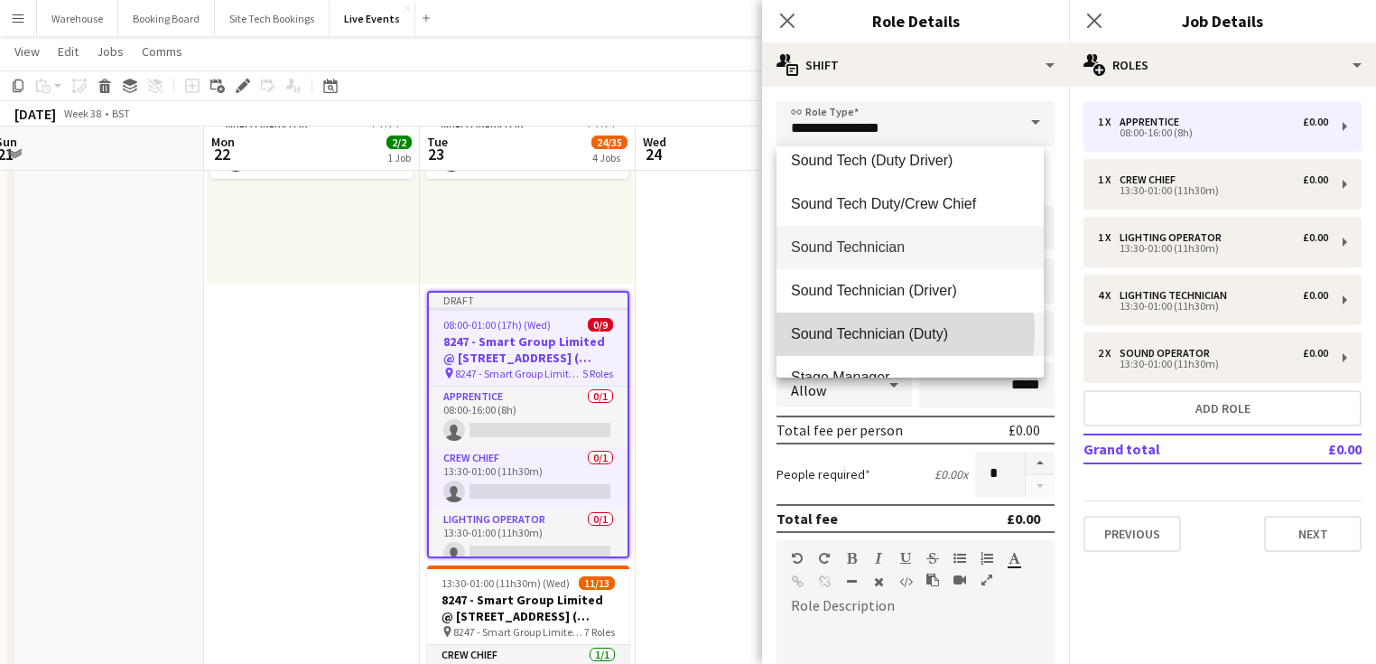
click at [852, 330] on span "Sound Technician (Duty)" at bounding box center [910, 333] width 238 height 17
type input "**********"
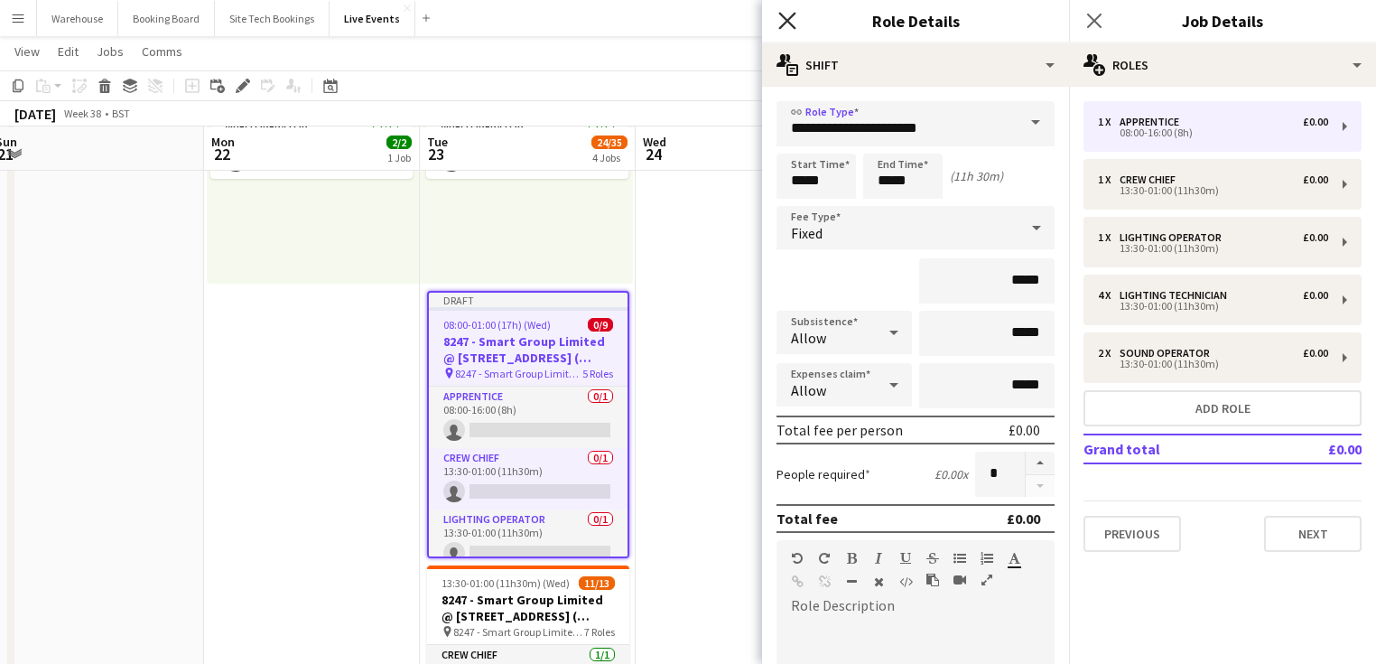
click at [788, 23] on icon at bounding box center [786, 20] width 17 height 17
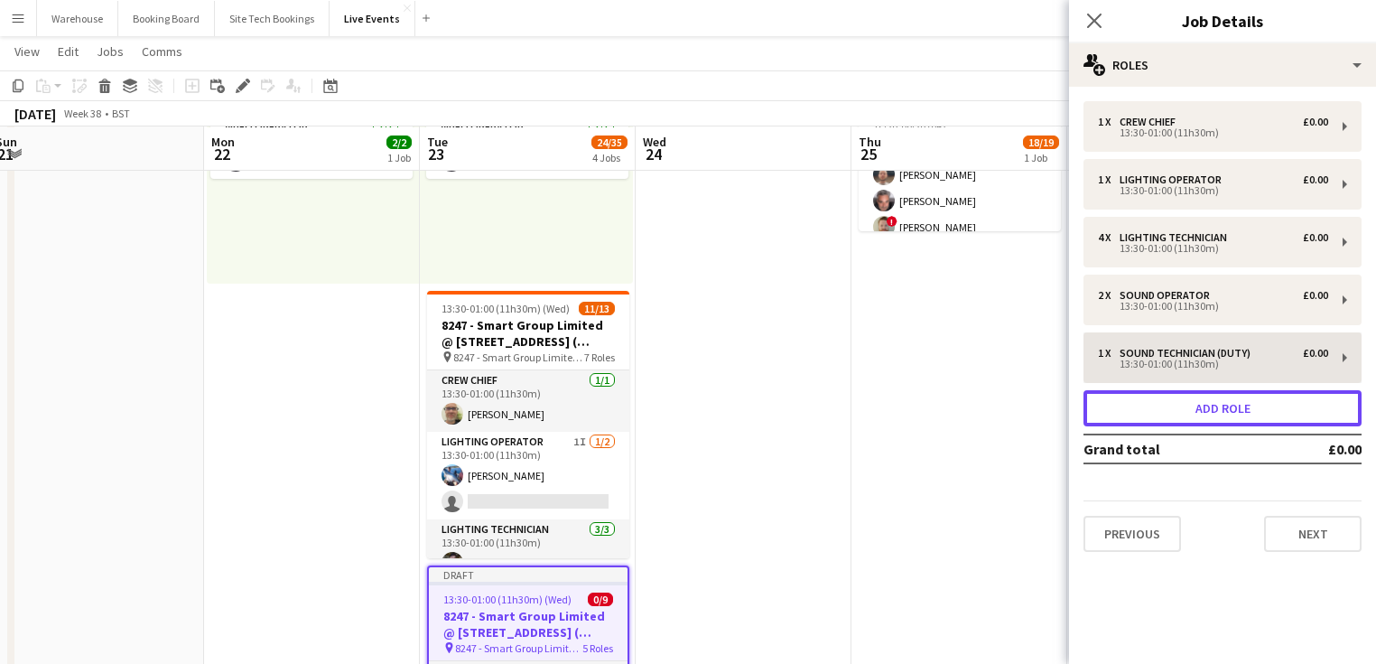
click at [1212, 412] on button "Add role" at bounding box center [1222, 408] width 278 height 36
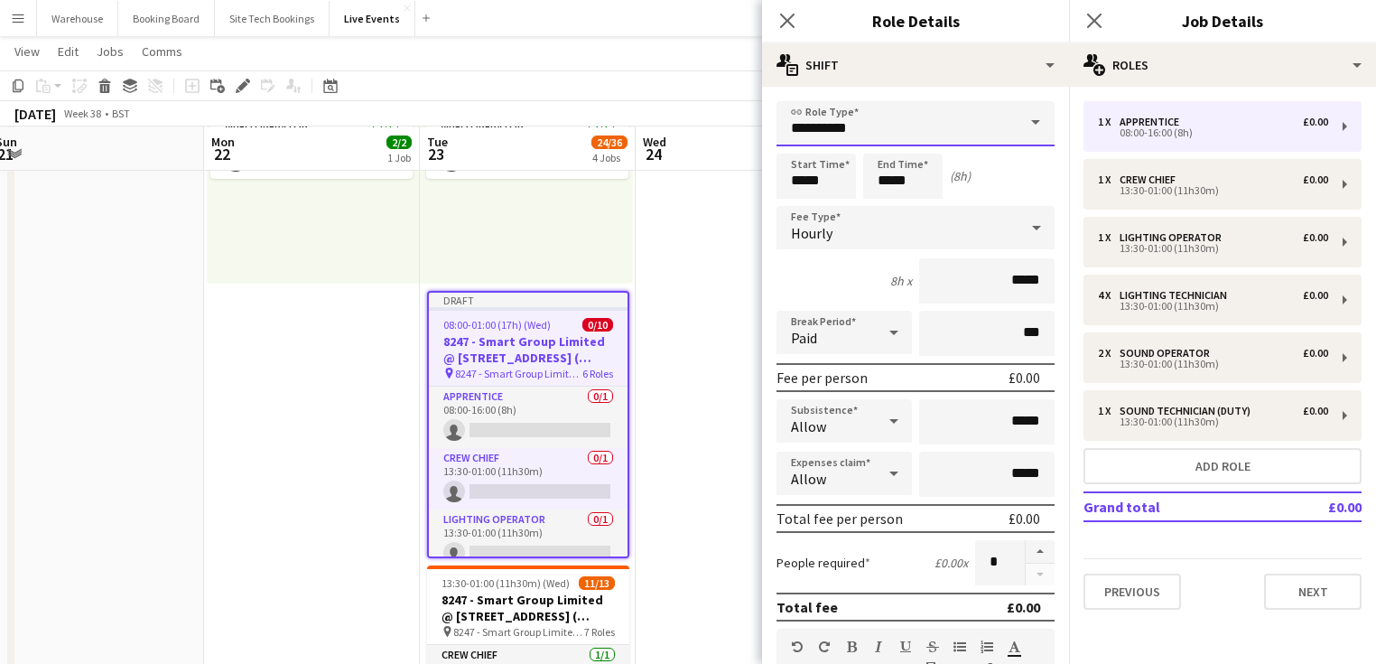
click at [863, 131] on input "**********" at bounding box center [915, 123] width 278 height 45
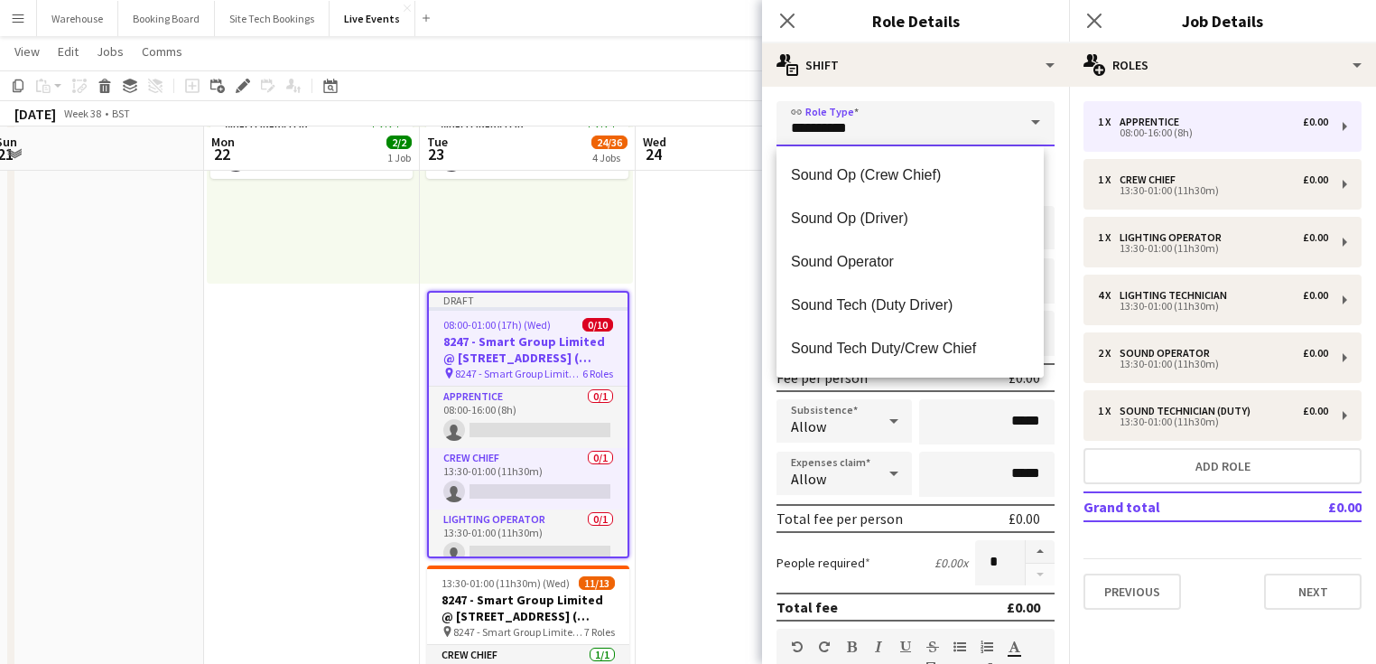
scroll to position [3756, 0]
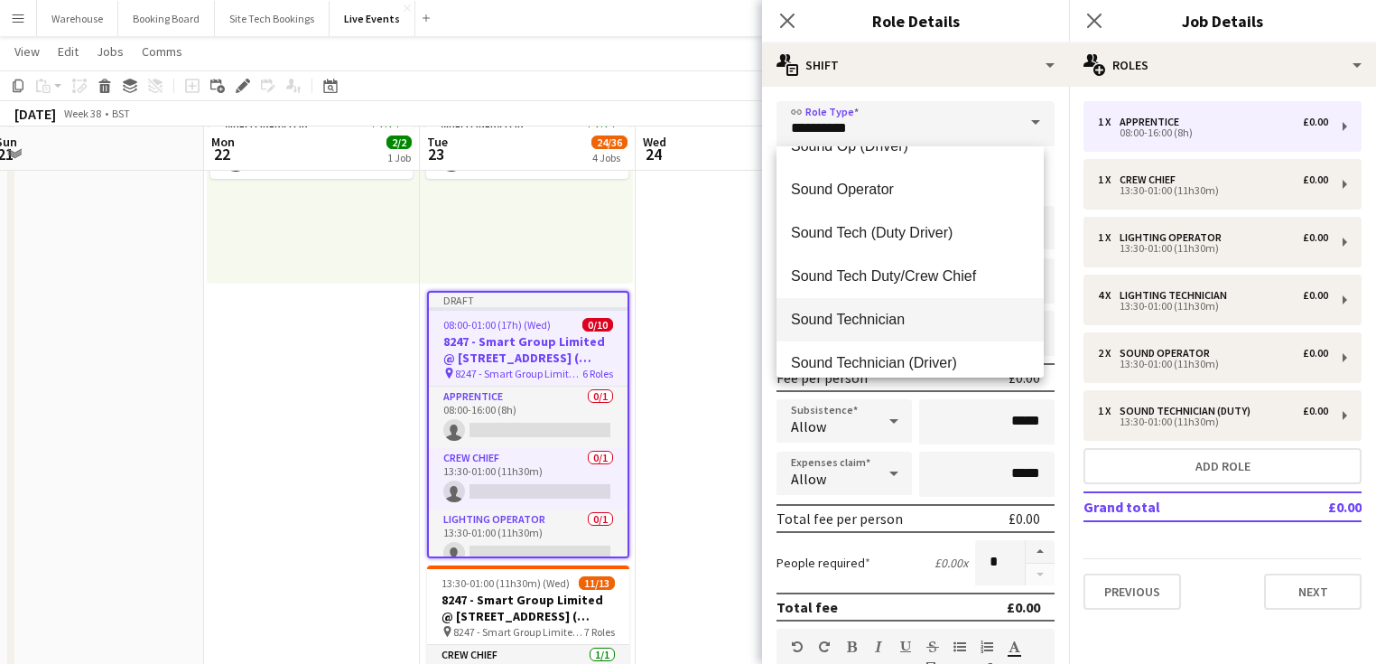
click at [883, 311] on span "Sound Technician" at bounding box center [910, 319] width 238 height 17
type input "**********"
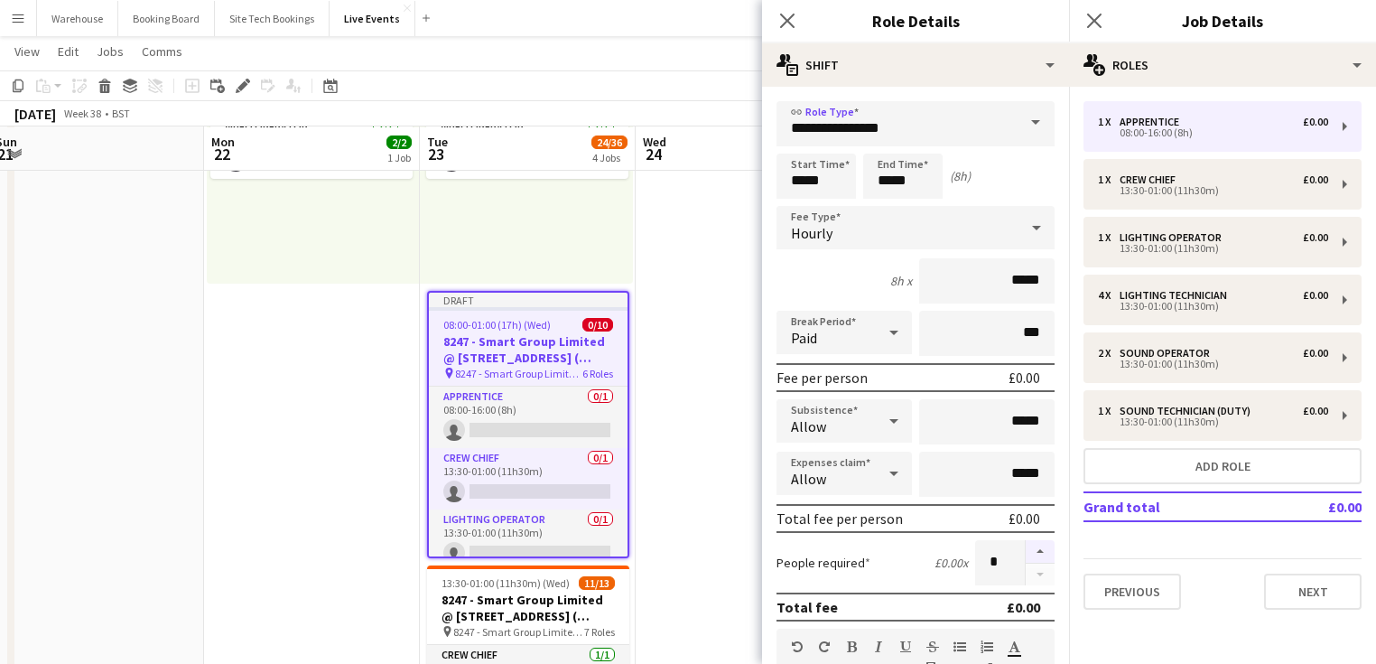
click at [1026, 549] on button "button" at bounding box center [1040, 551] width 29 height 23
type input "*"
drag, startPoint x: 823, startPoint y: 188, endPoint x: 802, endPoint y: 174, distance: 25.6
click at [823, 188] on input "*****" at bounding box center [815, 175] width 79 height 45
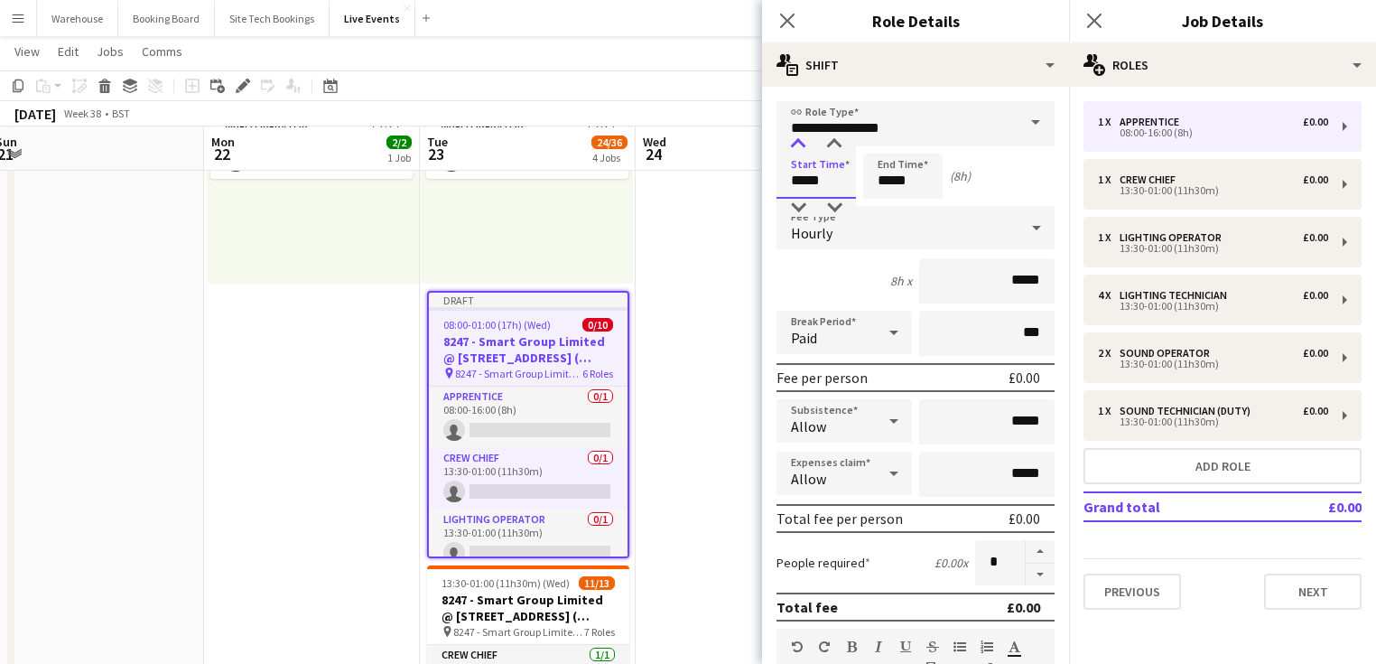
click at [798, 140] on div at bounding box center [798, 144] width 36 height 18
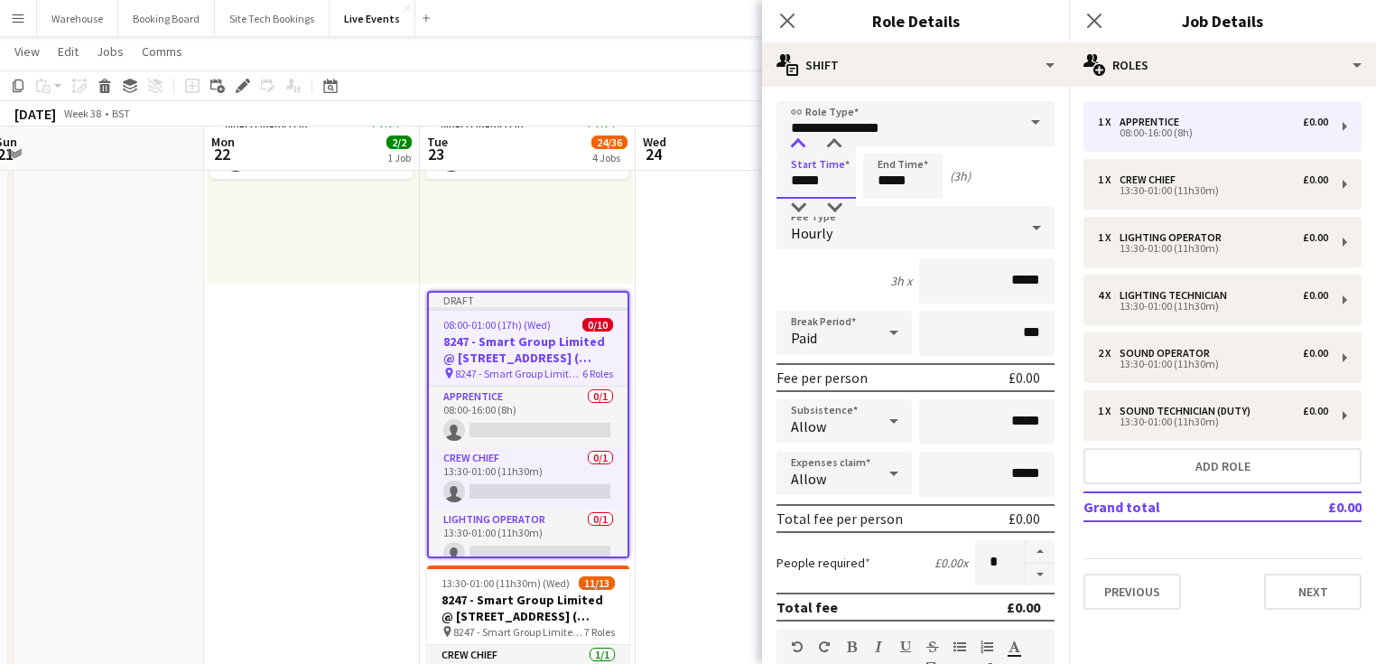
click at [798, 140] on div at bounding box center [798, 144] width 36 height 18
click at [799, 205] on div at bounding box center [798, 208] width 36 height 18
click at [833, 144] on div at bounding box center [834, 144] width 36 height 18
type input "*****"
click at [833, 144] on div at bounding box center [834, 144] width 36 height 18
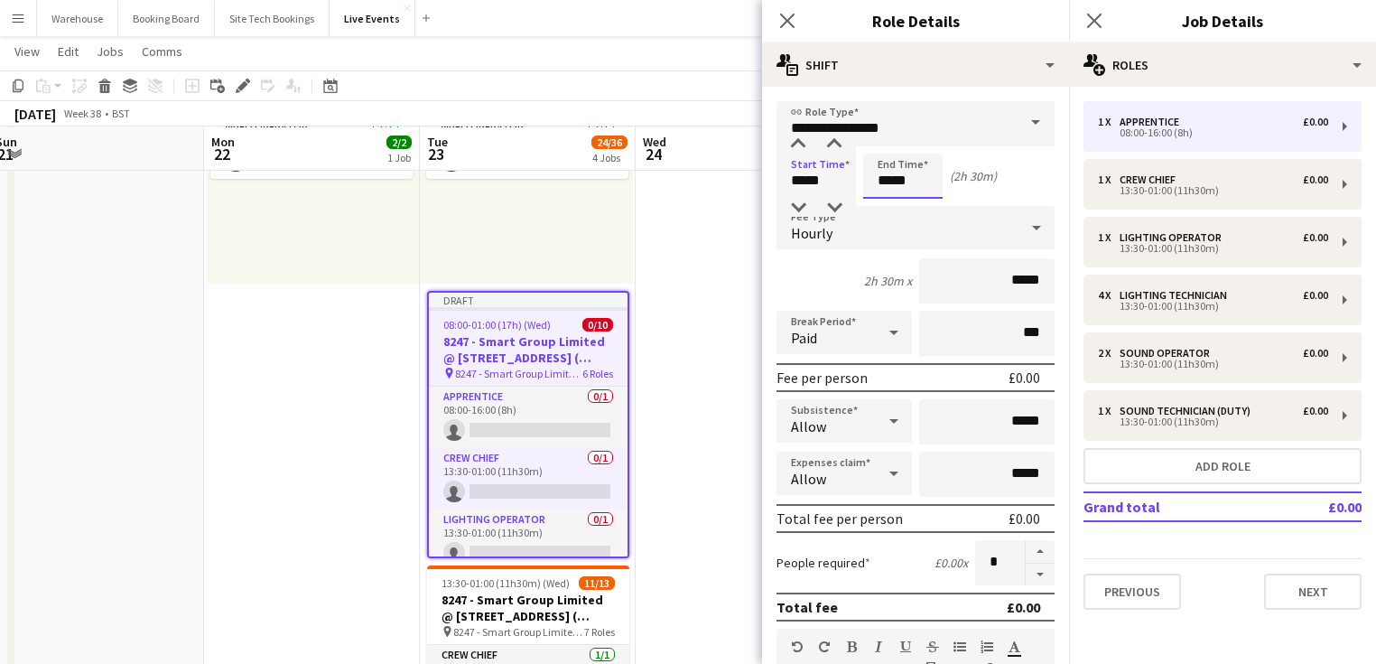
click at [894, 185] on input "*****" at bounding box center [902, 175] width 79 height 45
click at [884, 144] on div at bounding box center [885, 144] width 36 height 18
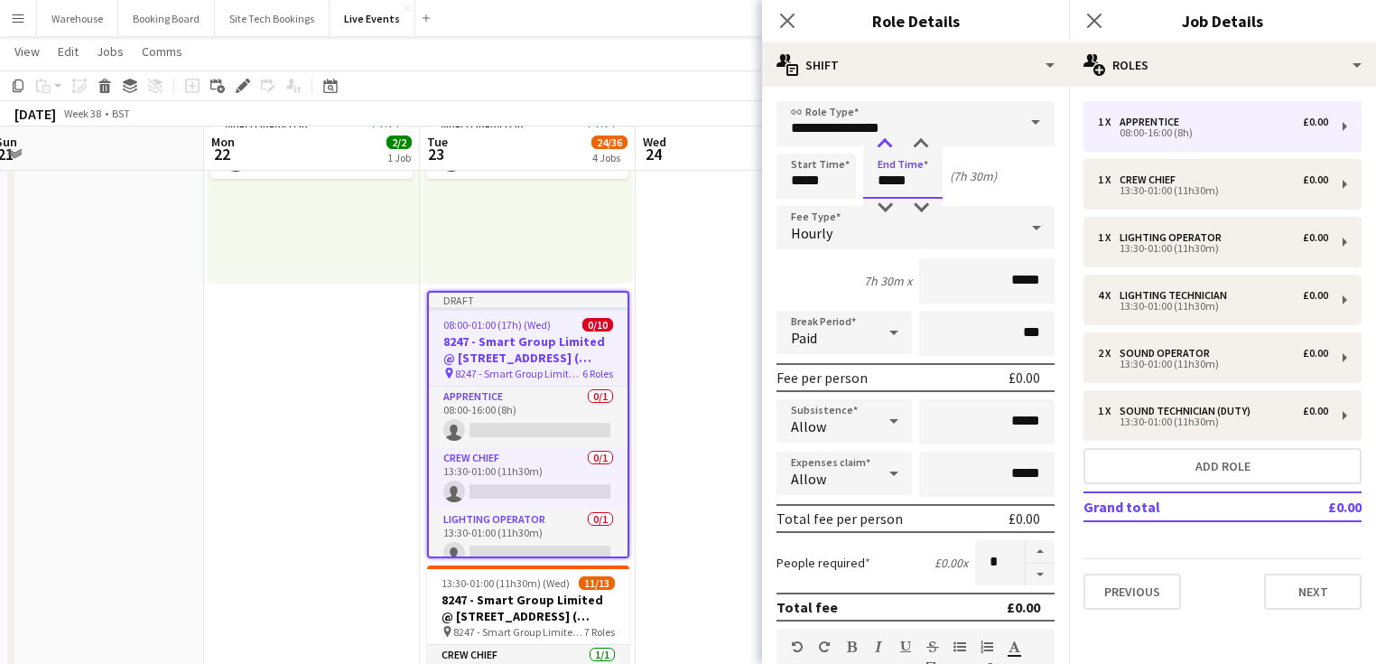
click at [884, 144] on div at bounding box center [885, 144] width 36 height 18
type input "*****"
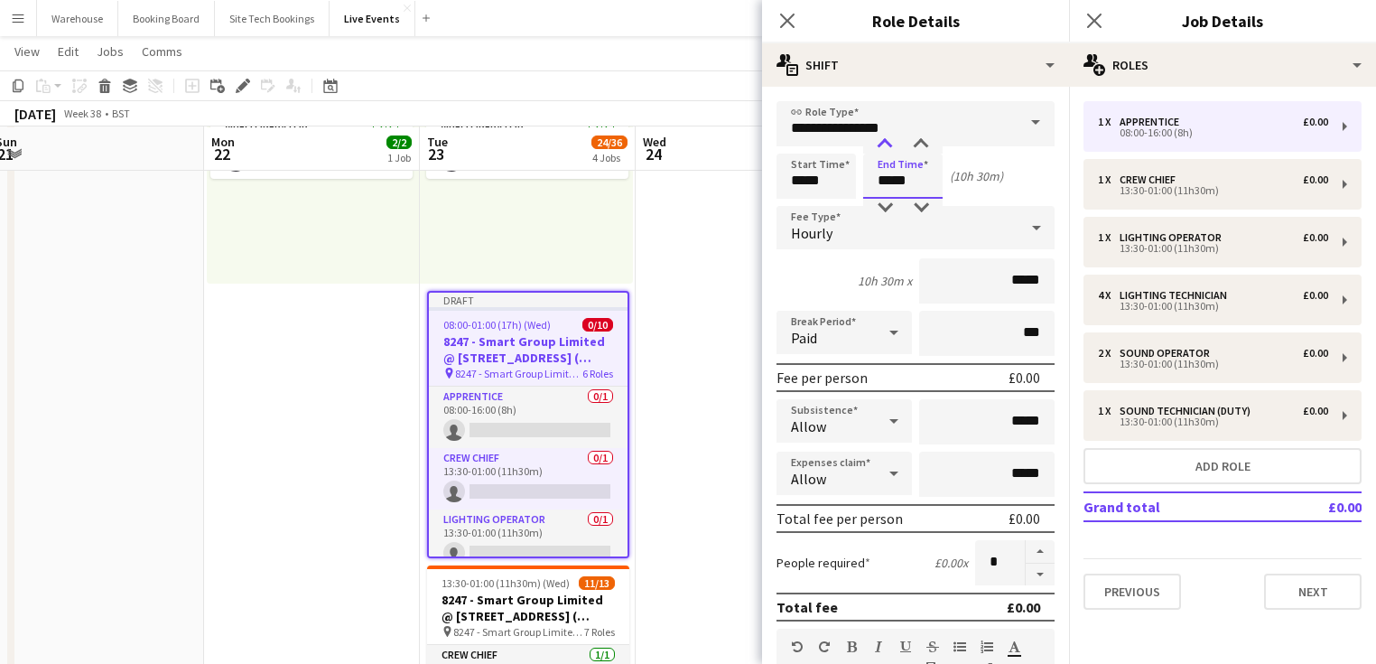
click at [884, 144] on div at bounding box center [885, 144] width 36 height 18
click at [844, 226] on div "Hourly" at bounding box center [897, 227] width 242 height 43
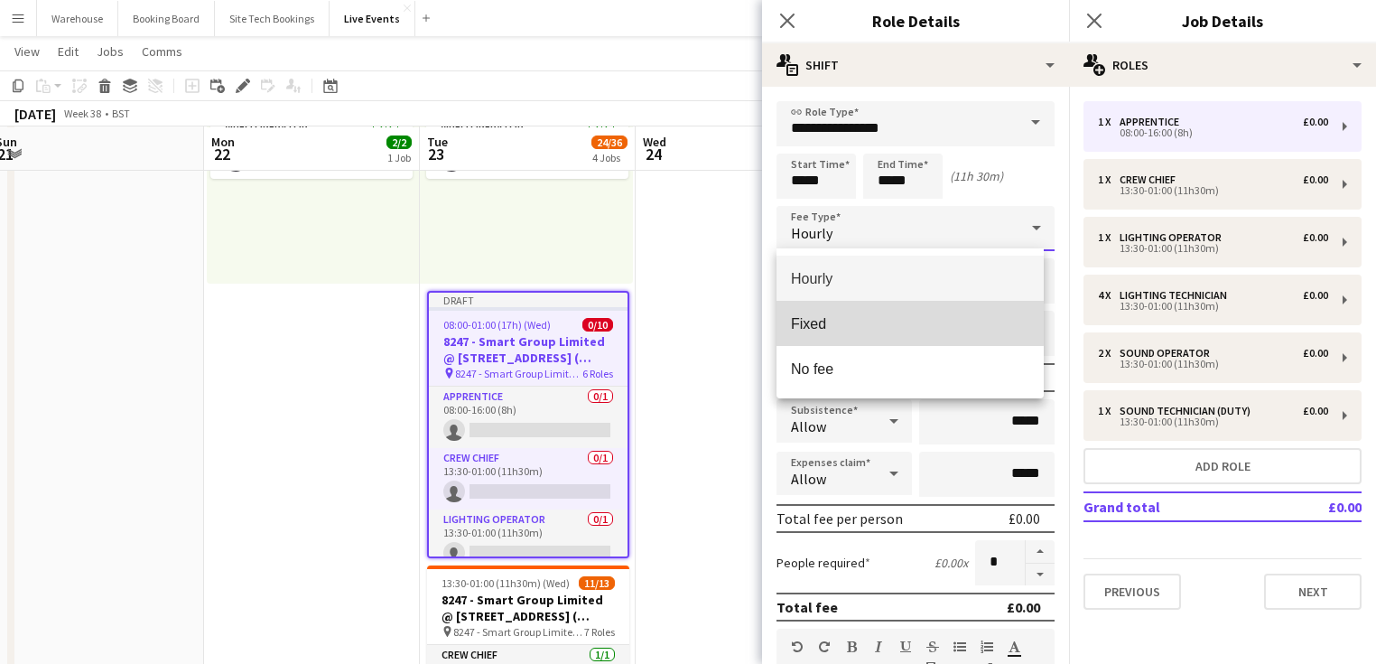
click at [823, 317] on span "Fixed" at bounding box center [910, 323] width 238 height 17
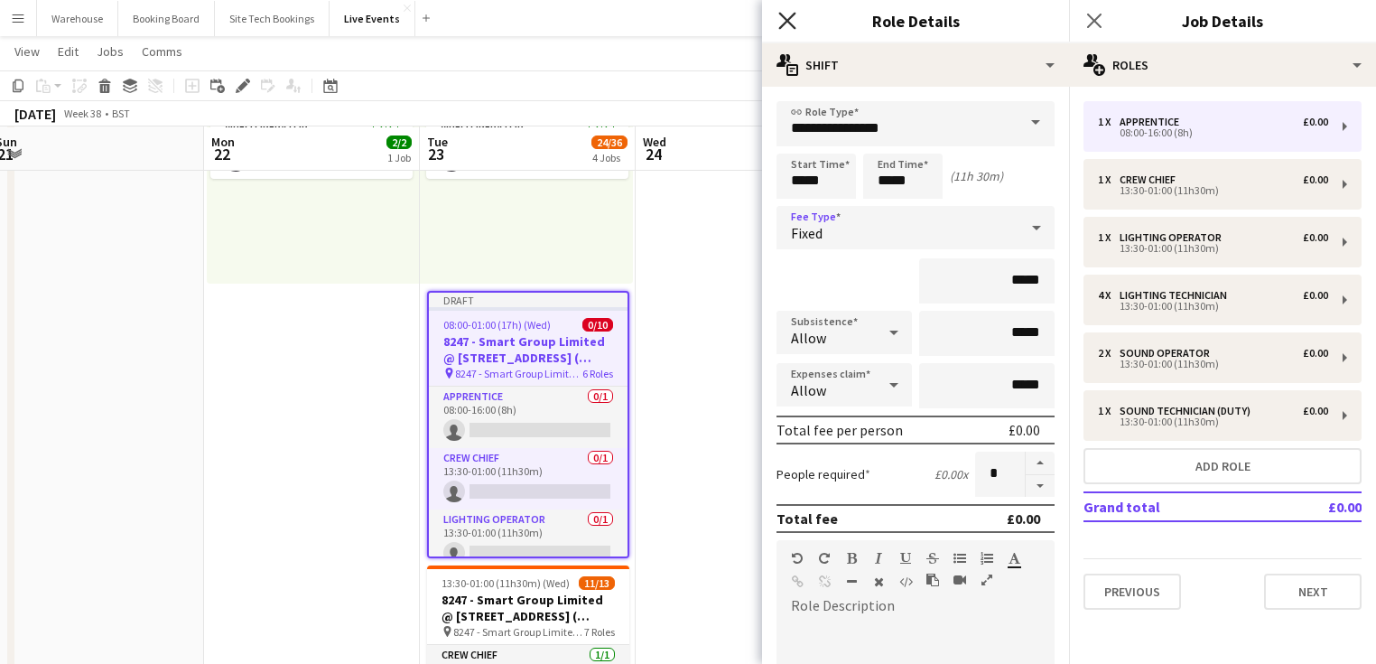
click at [782, 25] on icon at bounding box center [786, 20] width 17 height 17
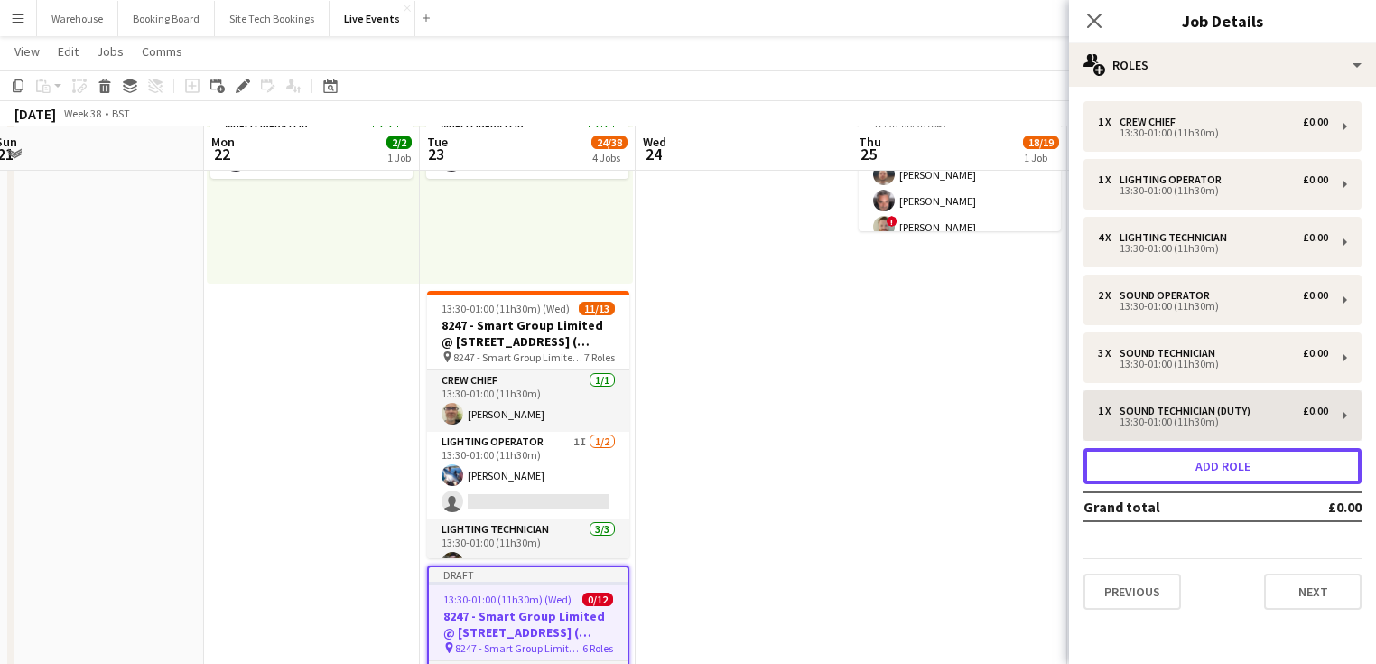
click at [1165, 470] on button "Add role" at bounding box center [1222, 466] width 278 height 36
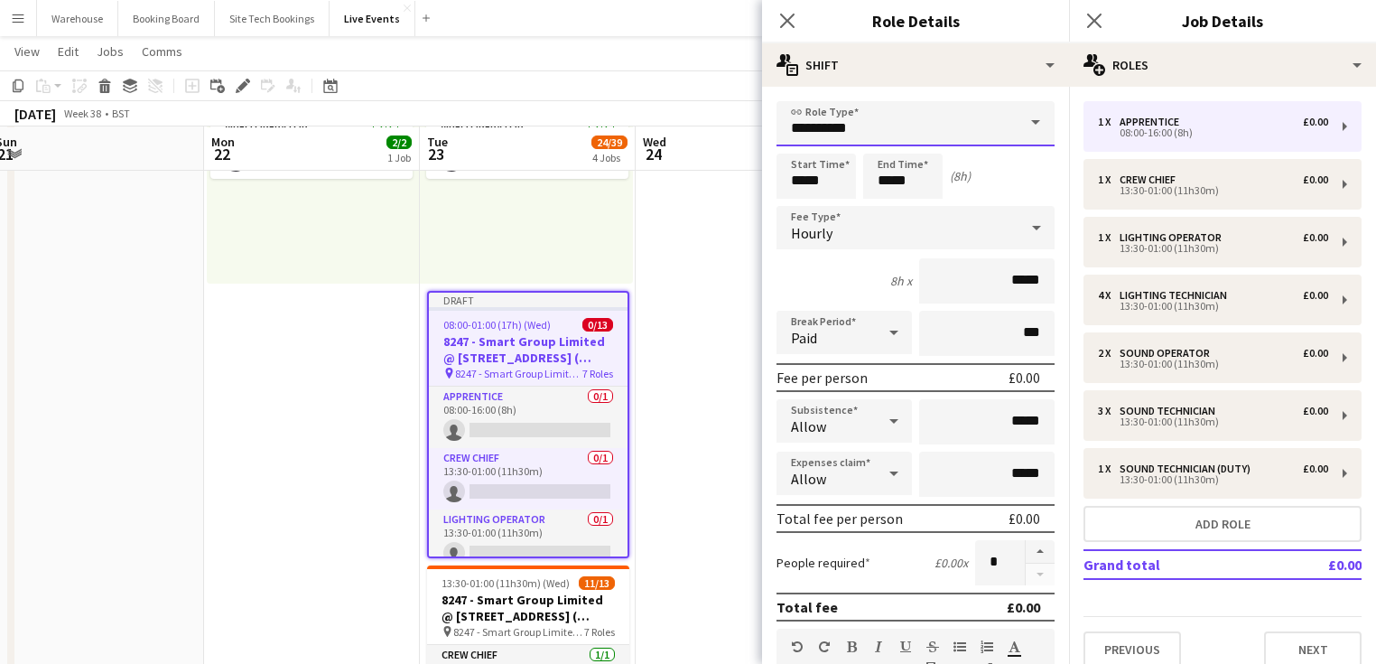
click at [900, 132] on input "**********" at bounding box center [915, 123] width 278 height 45
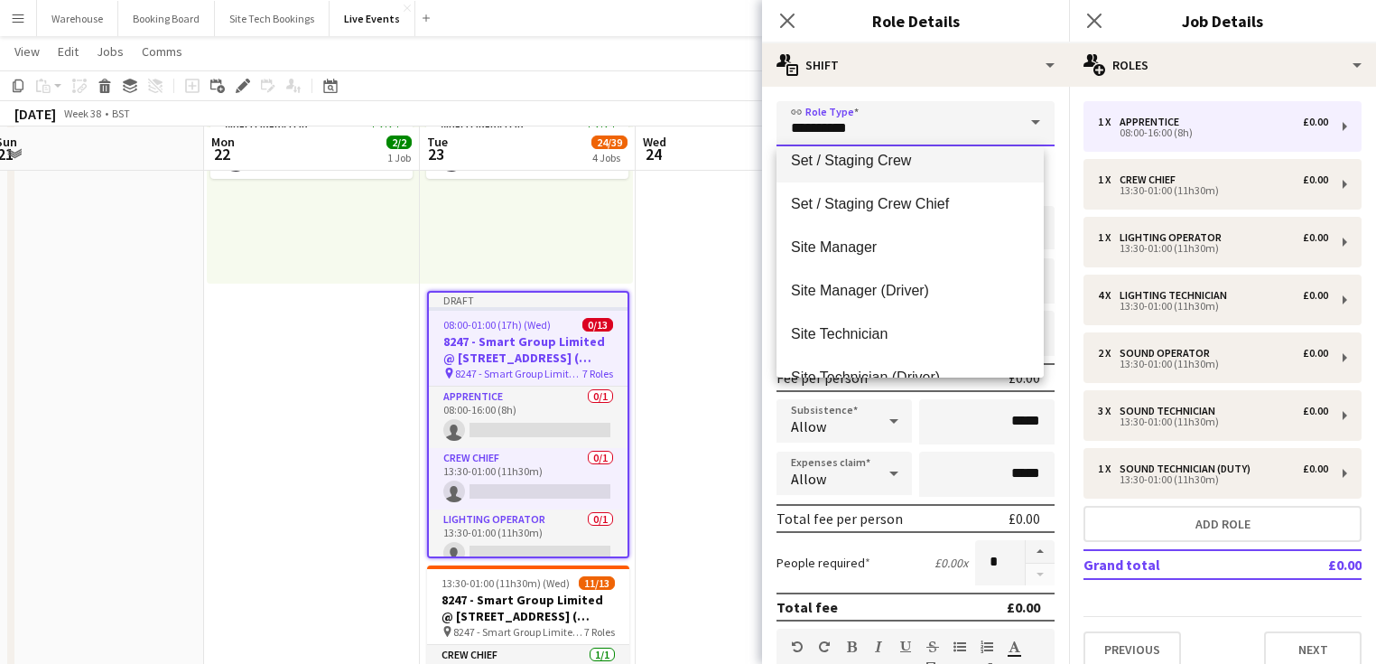
scroll to position [3250, 0]
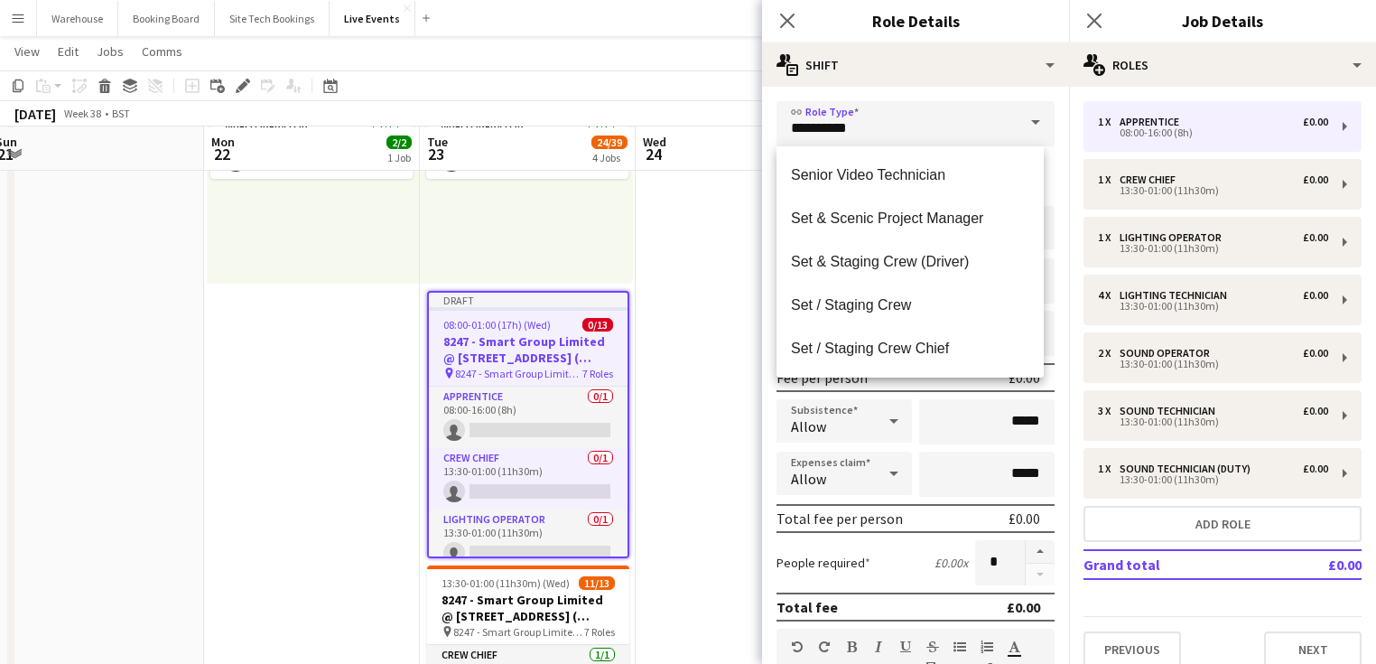
click at [840, 304] on span "Set / Staging Crew" at bounding box center [910, 304] width 238 height 17
type input "**********"
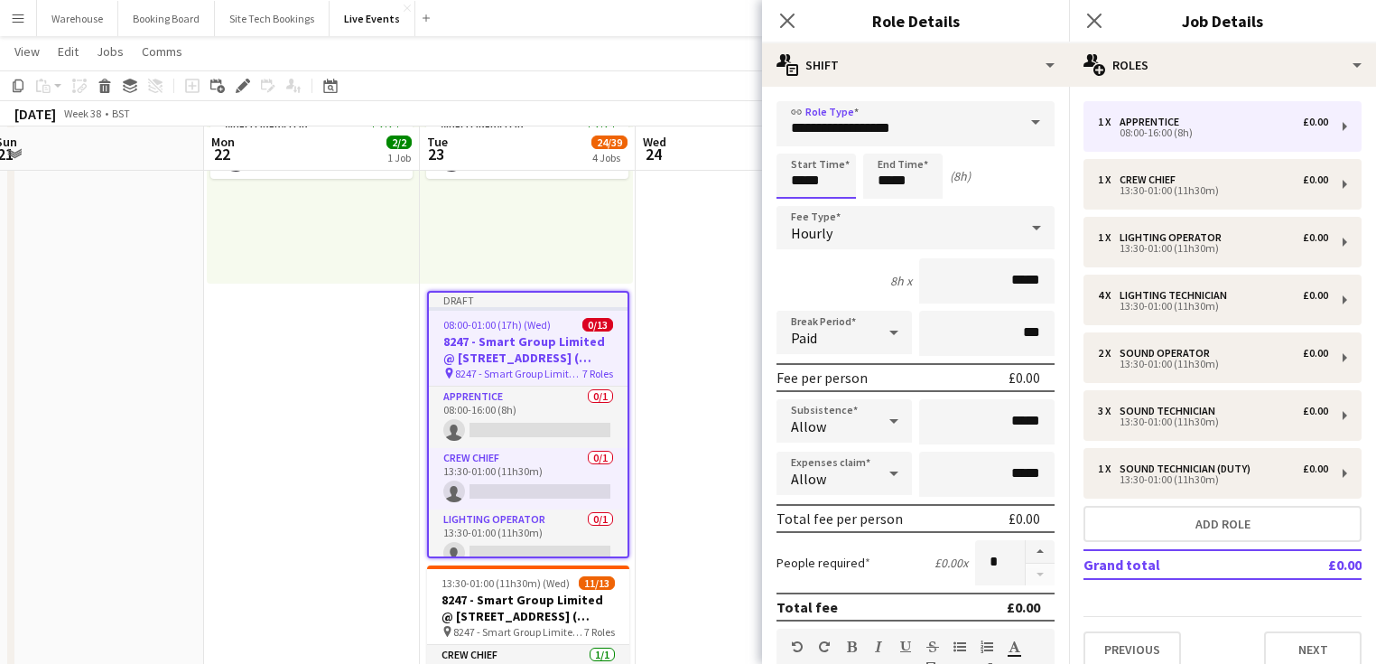
drag, startPoint x: 813, startPoint y: 181, endPoint x: 807, endPoint y: 172, distance: 9.8
click at [812, 181] on input "*****" at bounding box center [815, 175] width 79 height 45
click at [792, 146] on div at bounding box center [798, 144] width 36 height 18
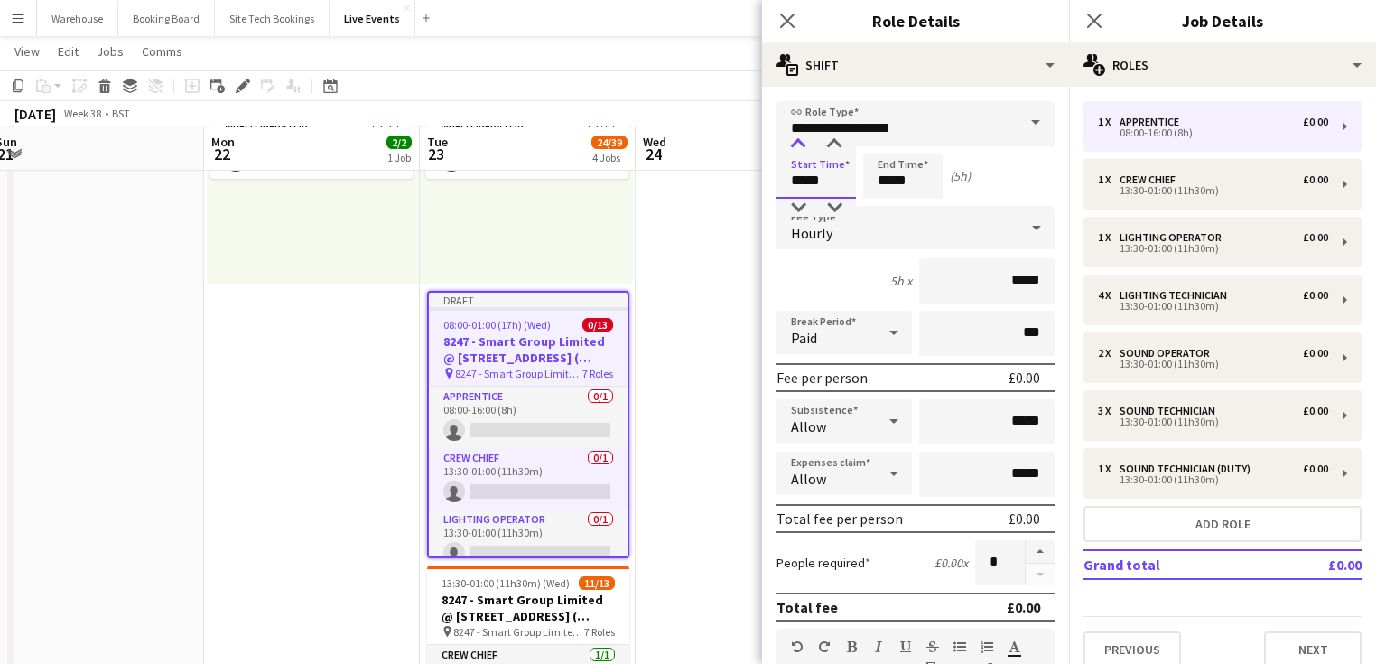
click at [792, 146] on div at bounding box center [798, 144] width 36 height 18
click at [798, 199] on div at bounding box center [798, 208] width 36 height 18
click at [829, 144] on div at bounding box center [834, 144] width 36 height 18
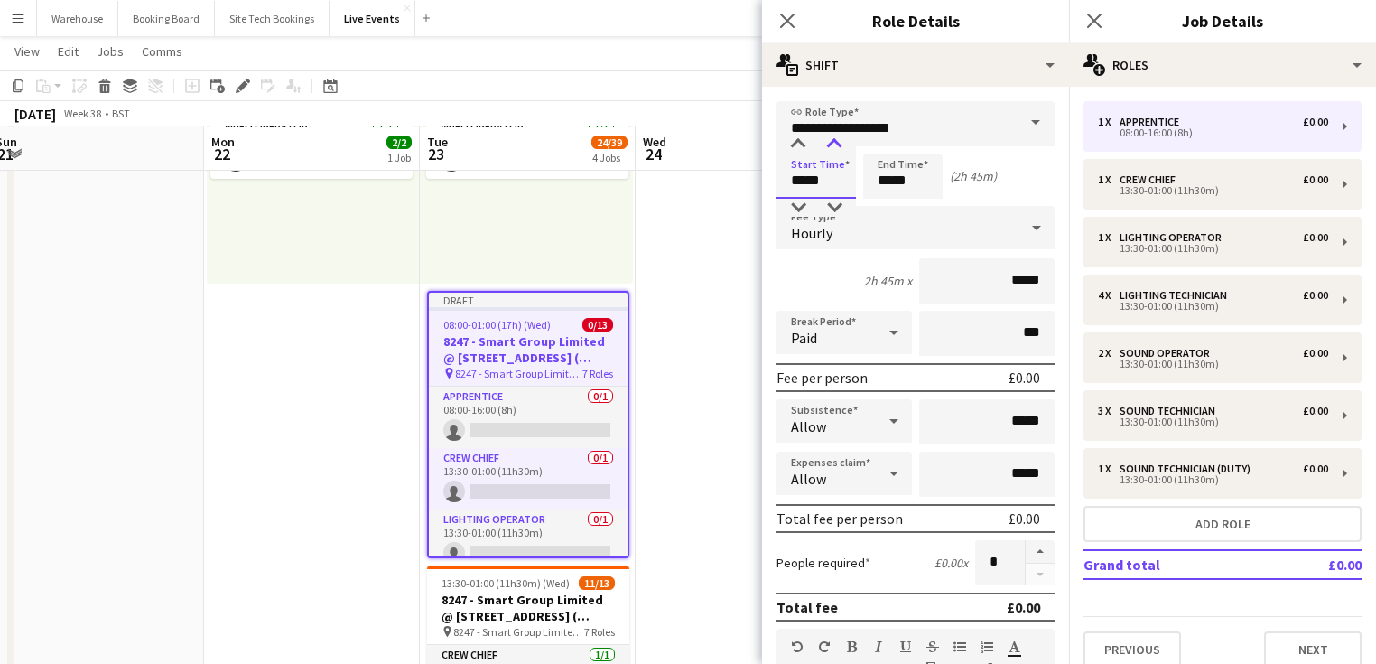
type input "*****"
click at [830, 144] on div at bounding box center [834, 144] width 36 height 18
click at [903, 177] on input "*****" at bounding box center [902, 175] width 79 height 45
click at [885, 145] on div at bounding box center [885, 144] width 36 height 18
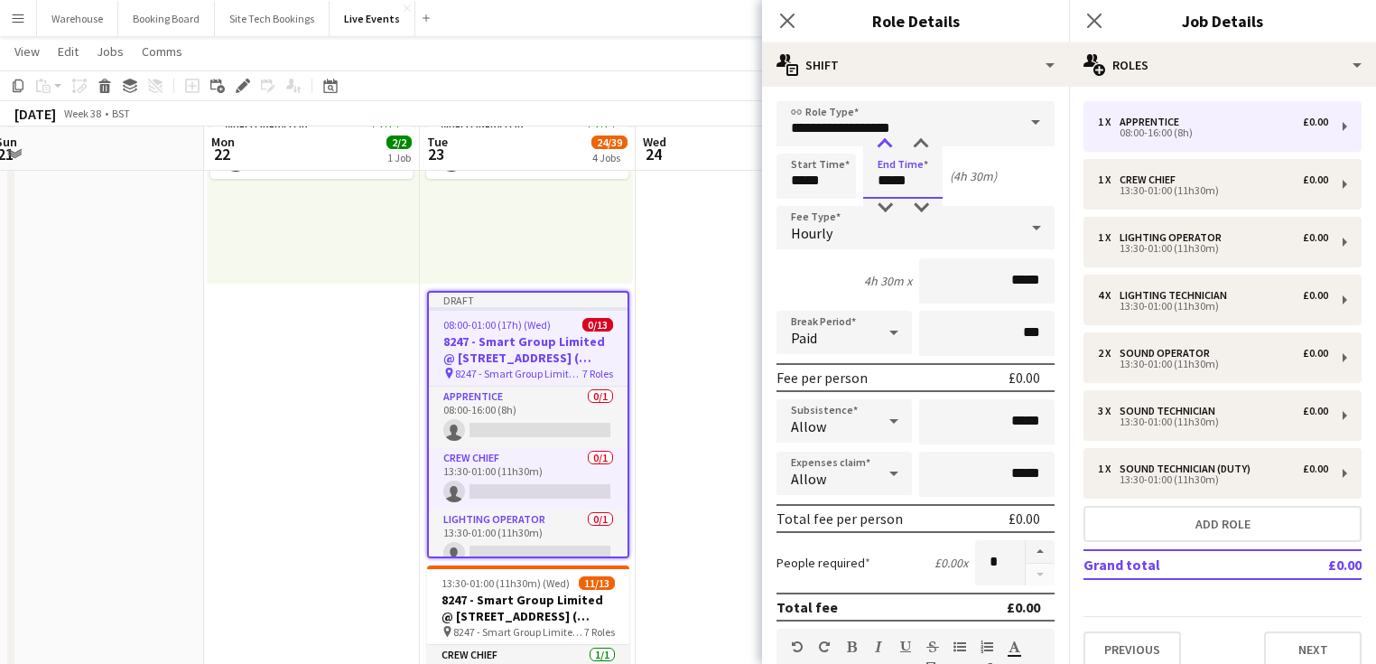
click at [885, 145] on div at bounding box center [885, 144] width 36 height 18
click at [884, 145] on div at bounding box center [885, 144] width 36 height 18
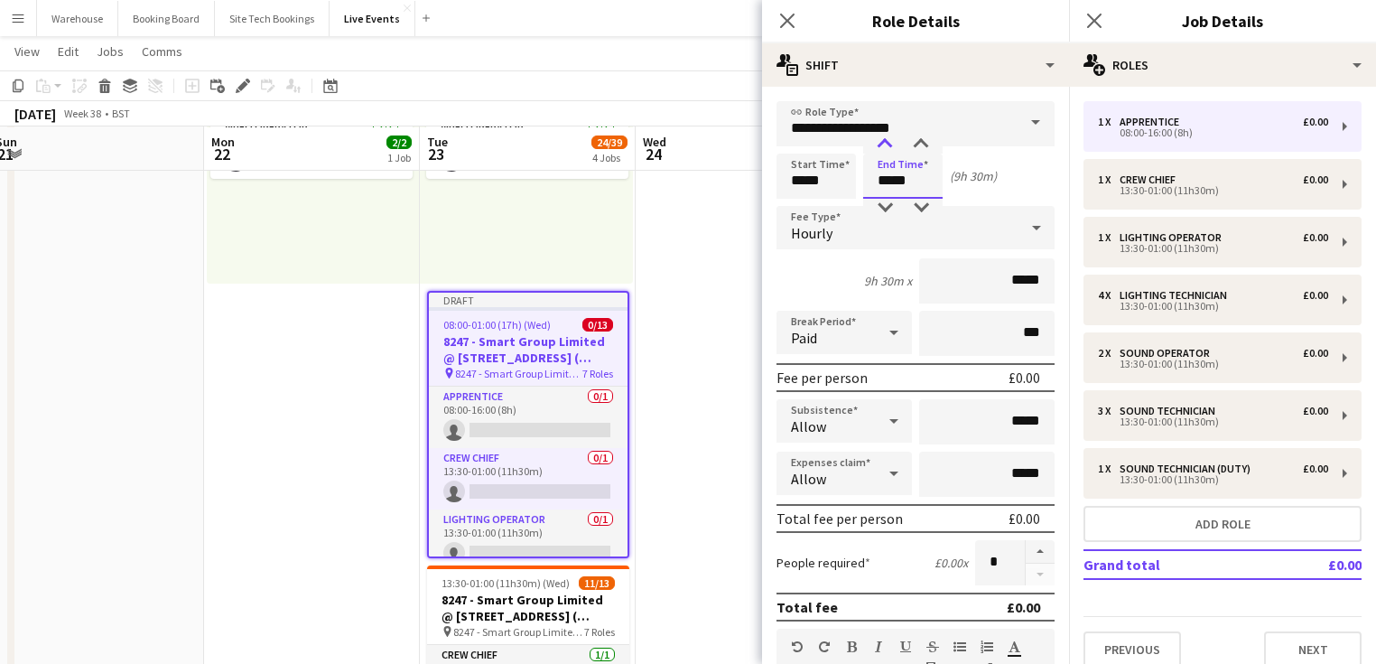
click at [884, 145] on div at bounding box center [885, 144] width 36 height 18
type input "*****"
click at [884, 145] on div at bounding box center [885, 144] width 36 height 18
click at [835, 213] on div "Hourly" at bounding box center [897, 227] width 242 height 43
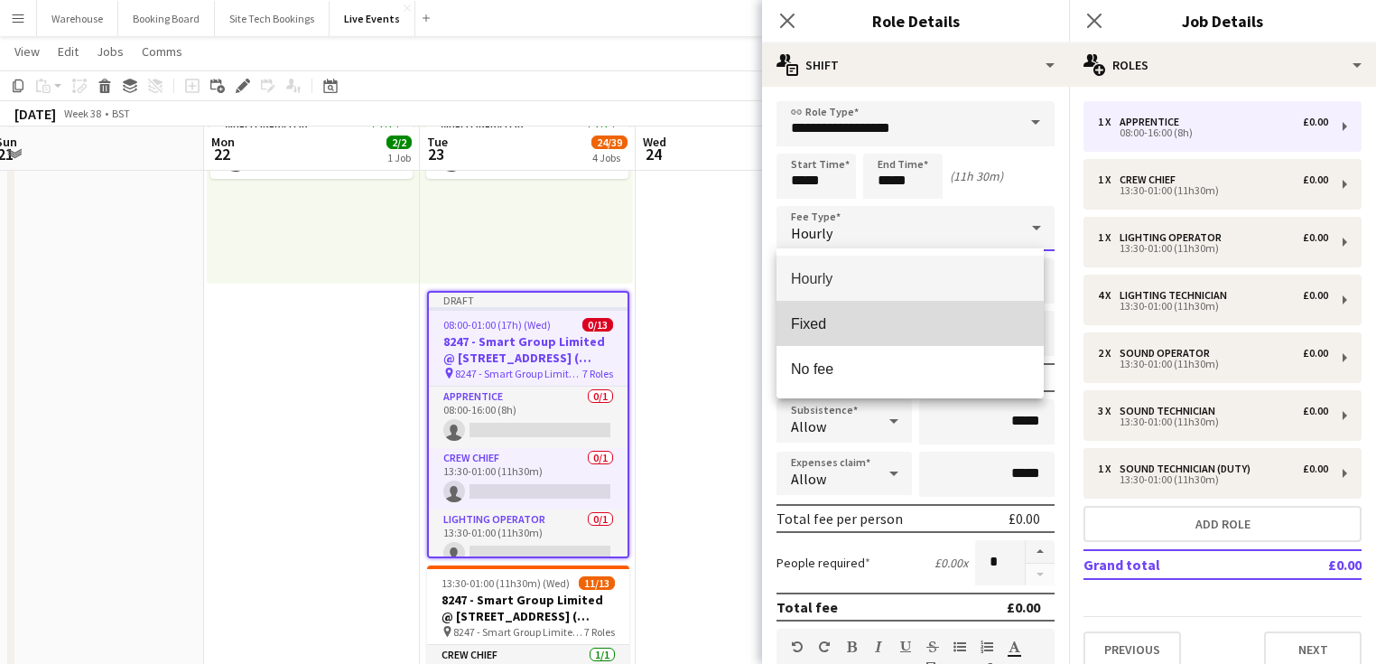
click at [818, 323] on span "Fixed" at bounding box center [910, 323] width 238 height 17
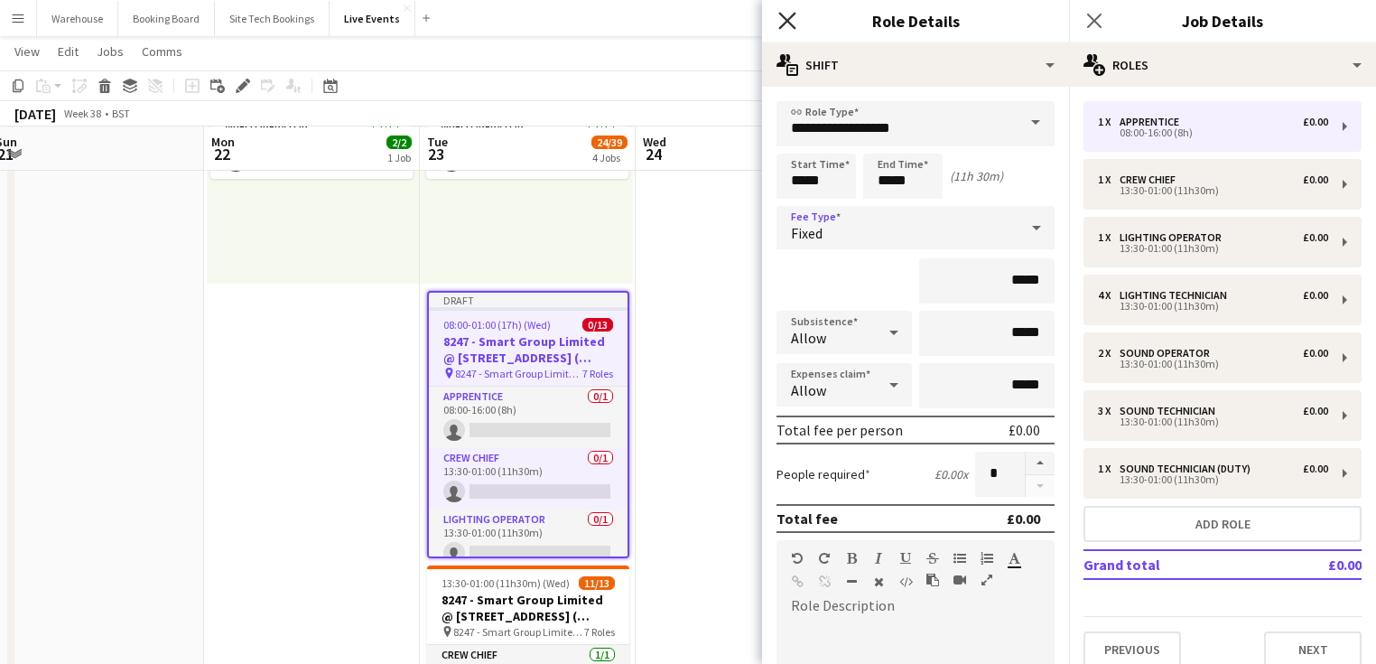
click at [791, 27] on icon "Close pop-in" at bounding box center [786, 20] width 17 height 17
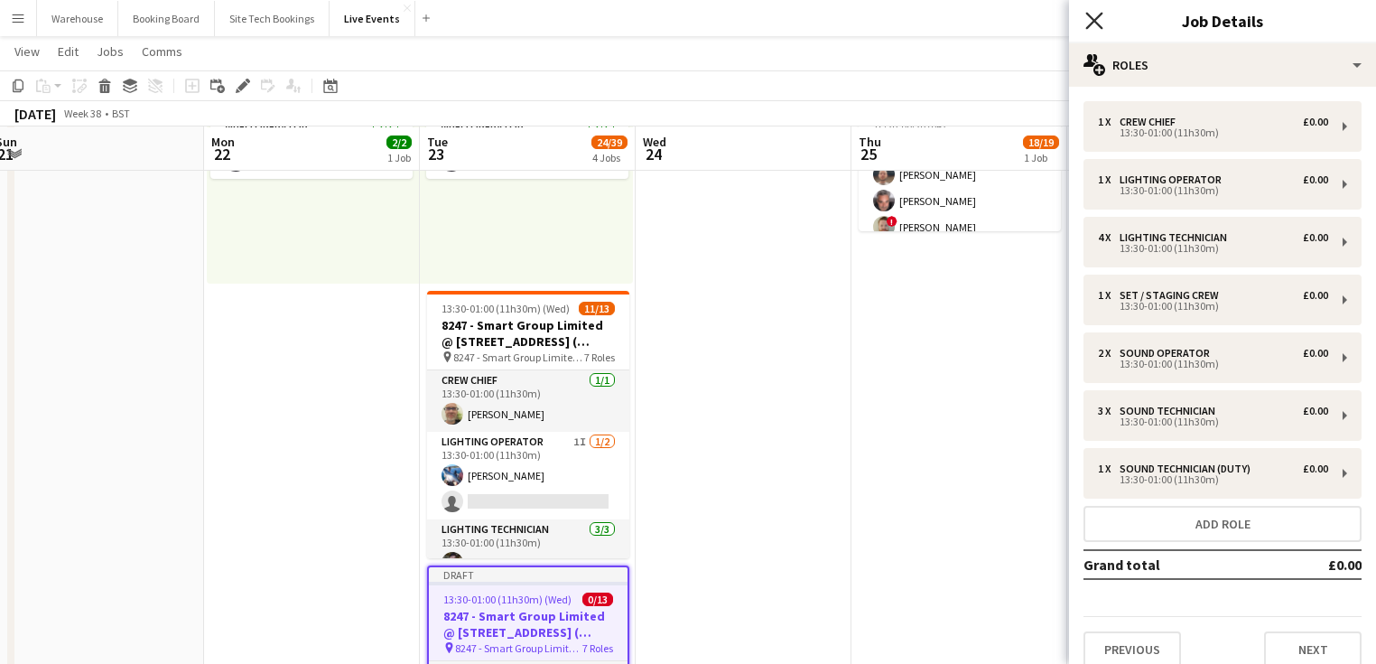
click at [1100, 21] on icon "Close pop-in" at bounding box center [1093, 20] width 17 height 17
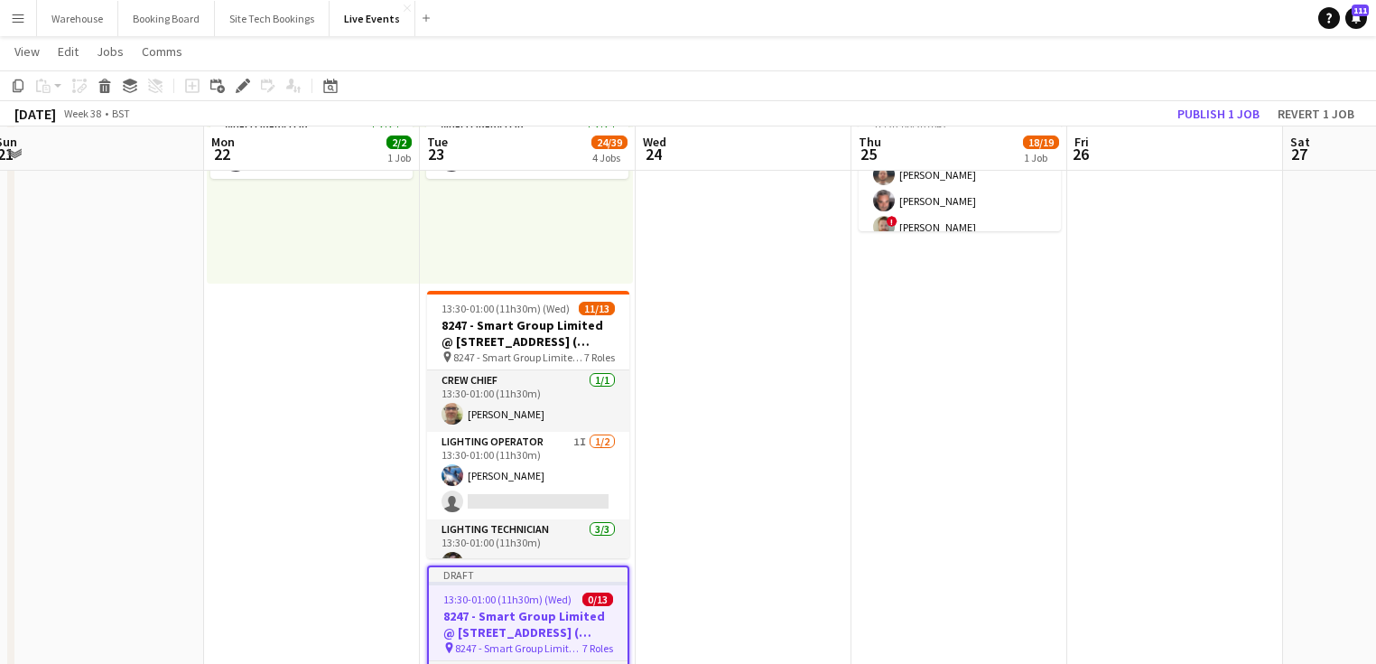
click at [737, 483] on app-date-cell at bounding box center [744, 550] width 216 height 1186
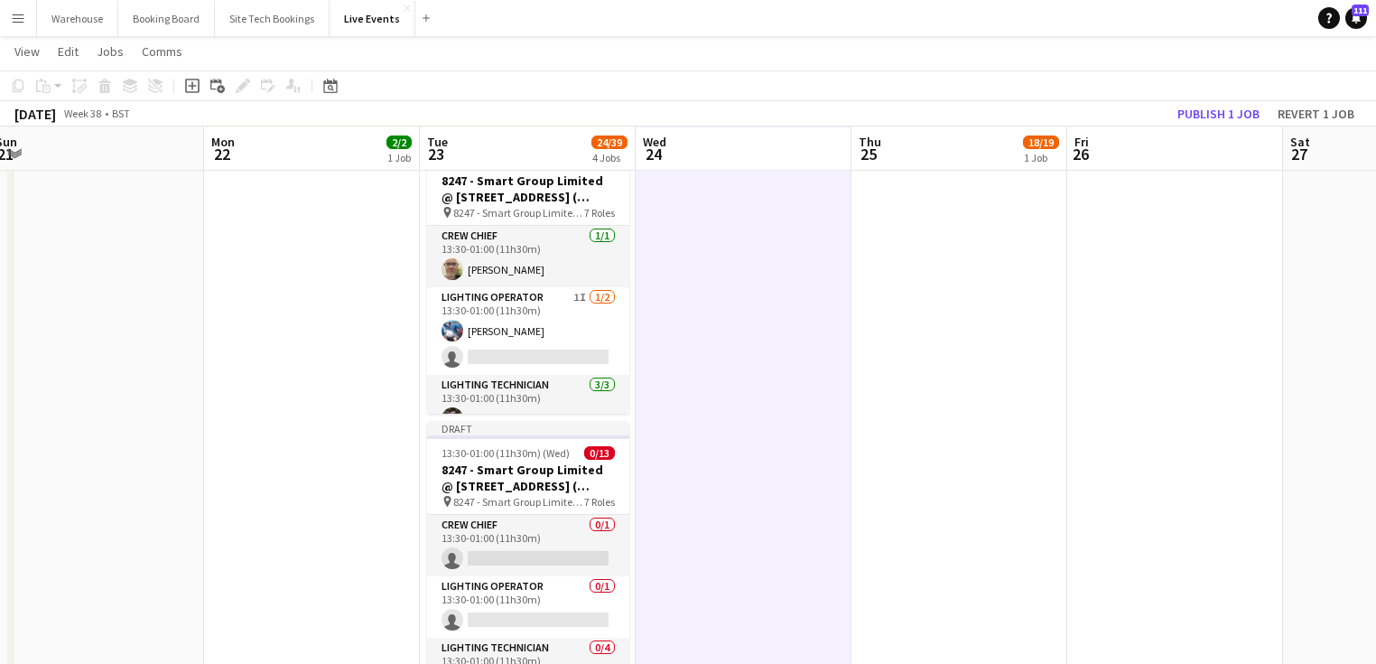
scroll to position [462, 0]
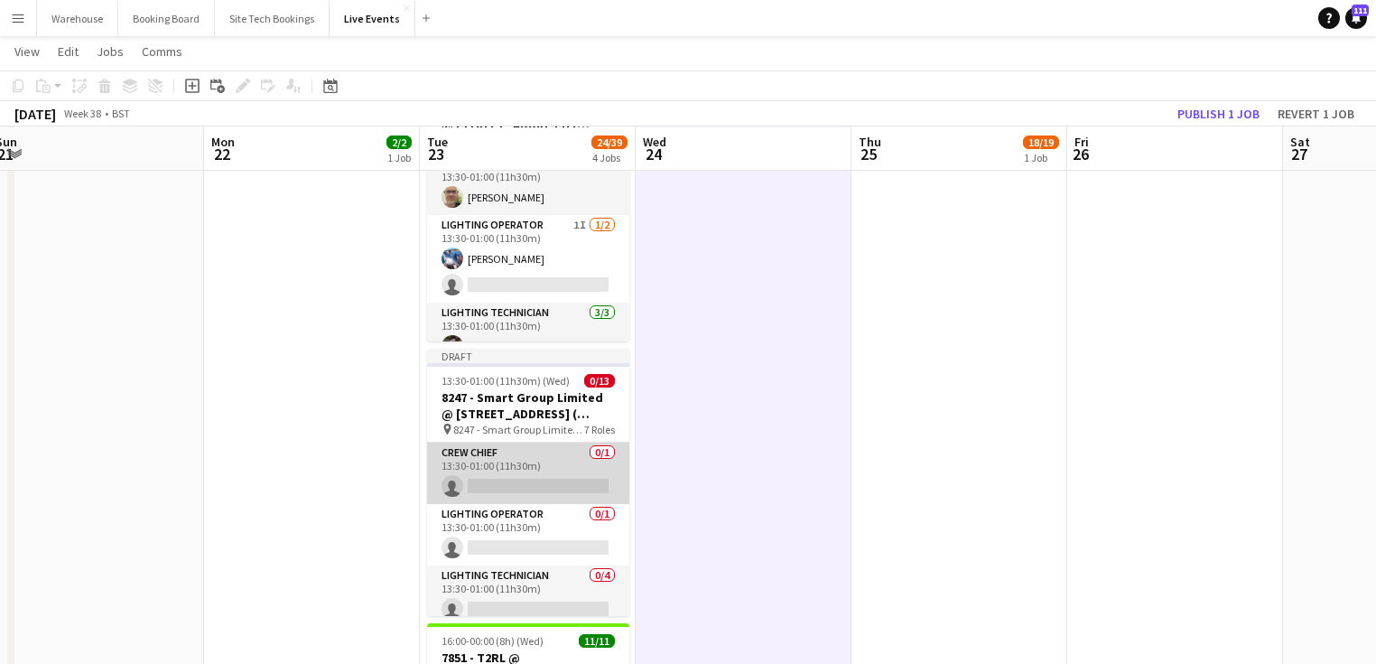
click at [515, 455] on app-card-role "Crew Chief 0/1 13:30-01:00 (11h30m) single-neutral-actions" at bounding box center [528, 472] width 202 height 61
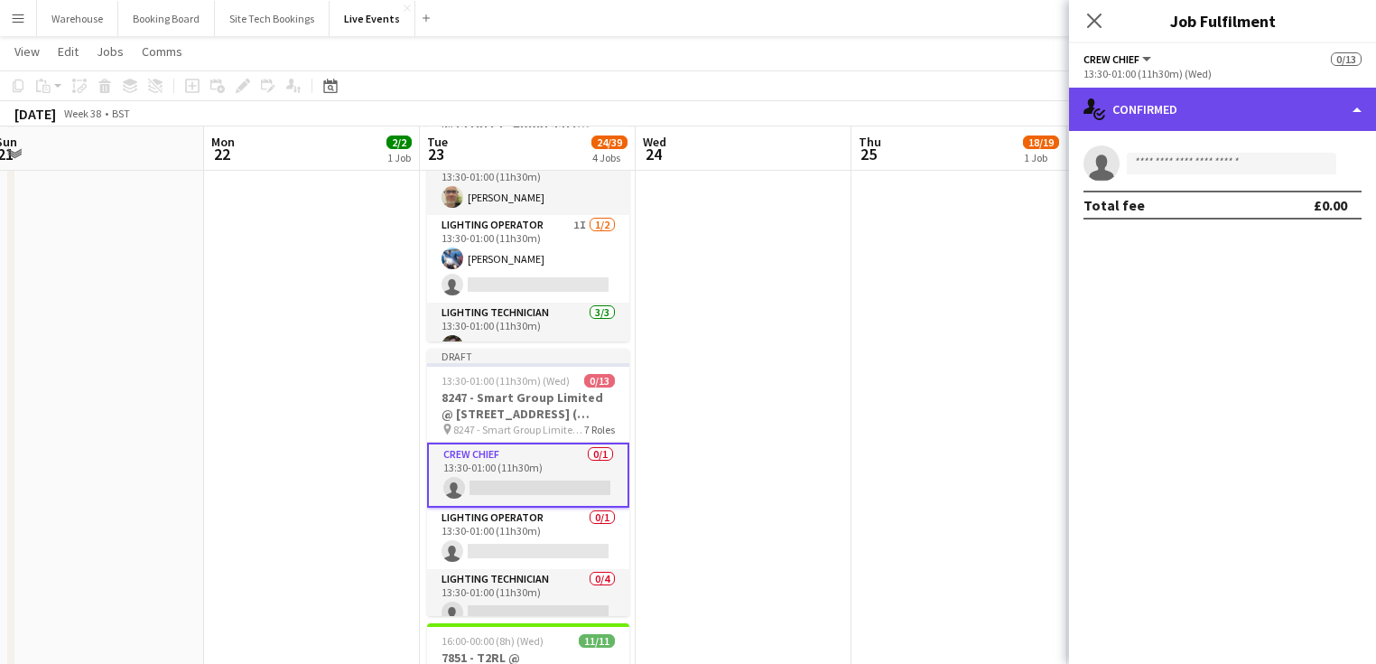
click at [1192, 104] on div "single-neutral-actions-check-2 Confirmed" at bounding box center [1222, 109] width 307 height 43
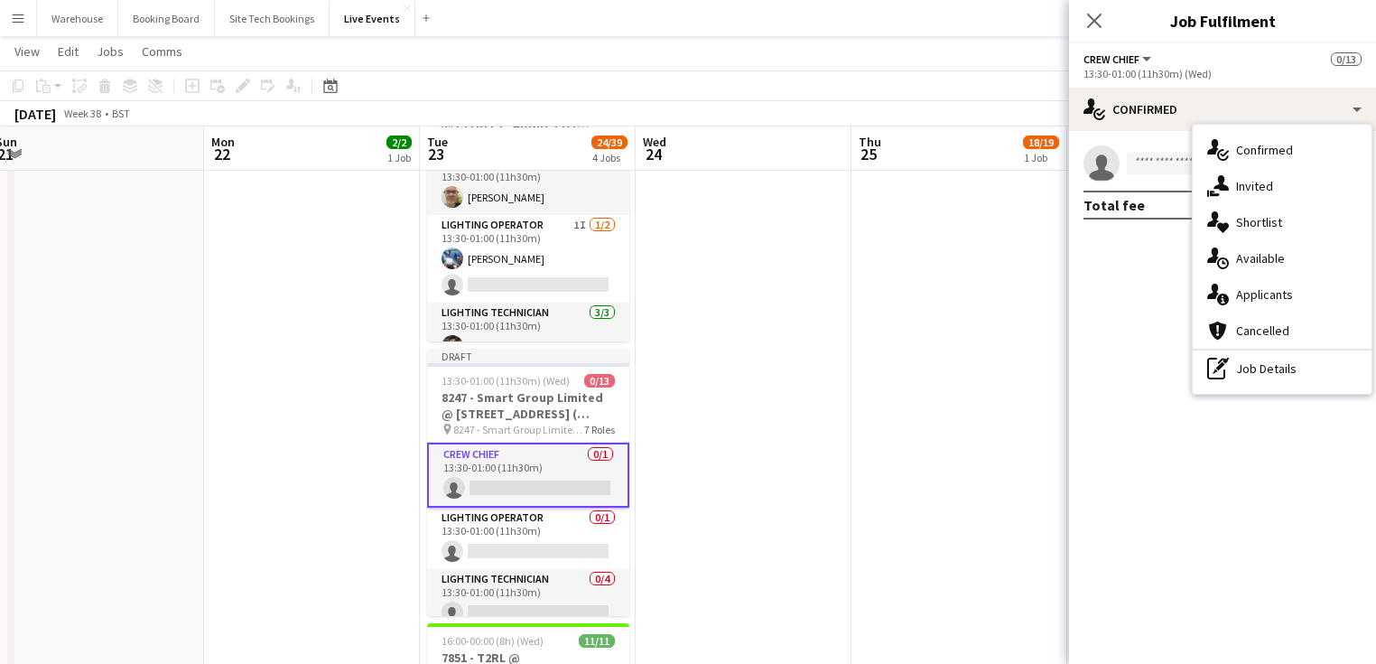
drag, startPoint x: 1262, startPoint y: 186, endPoint x: 1230, endPoint y: 196, distance: 34.0
click at [1262, 187] on span "Invited" at bounding box center [1254, 186] width 37 height 16
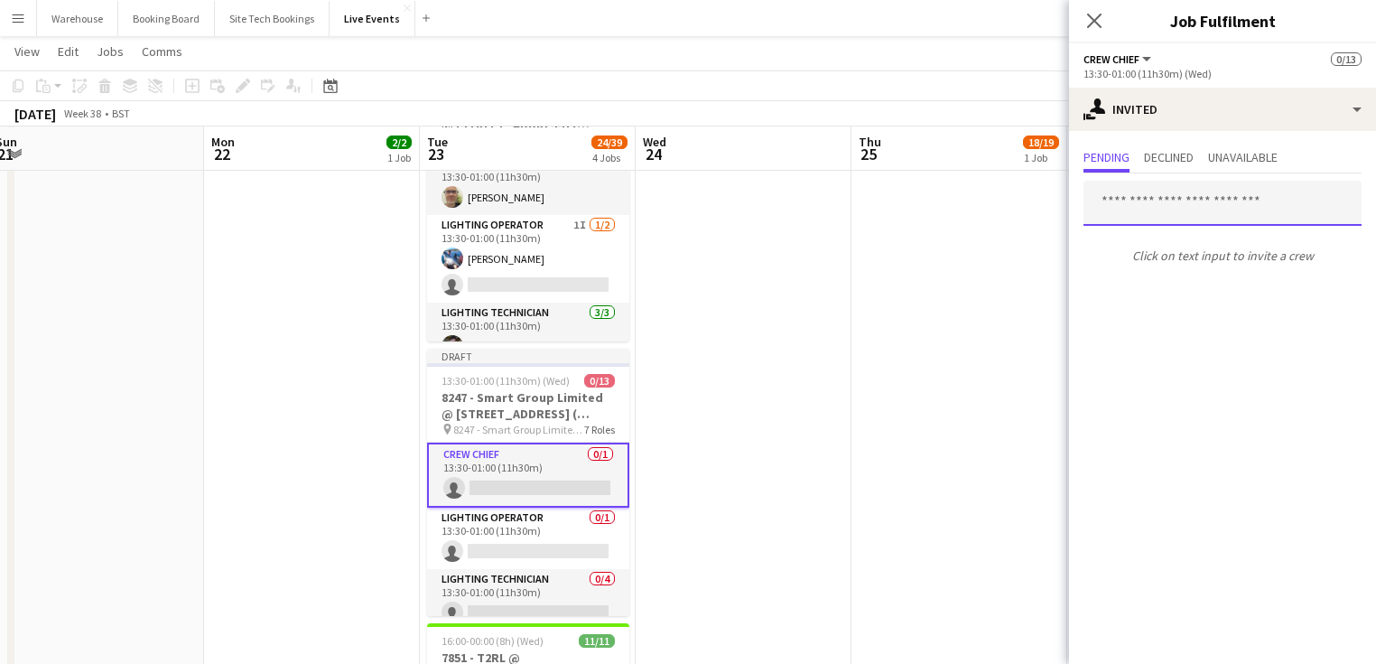
click at [1124, 209] on input "text" at bounding box center [1222, 203] width 278 height 45
click at [1126, 206] on input "**********" at bounding box center [1222, 203] width 278 height 45
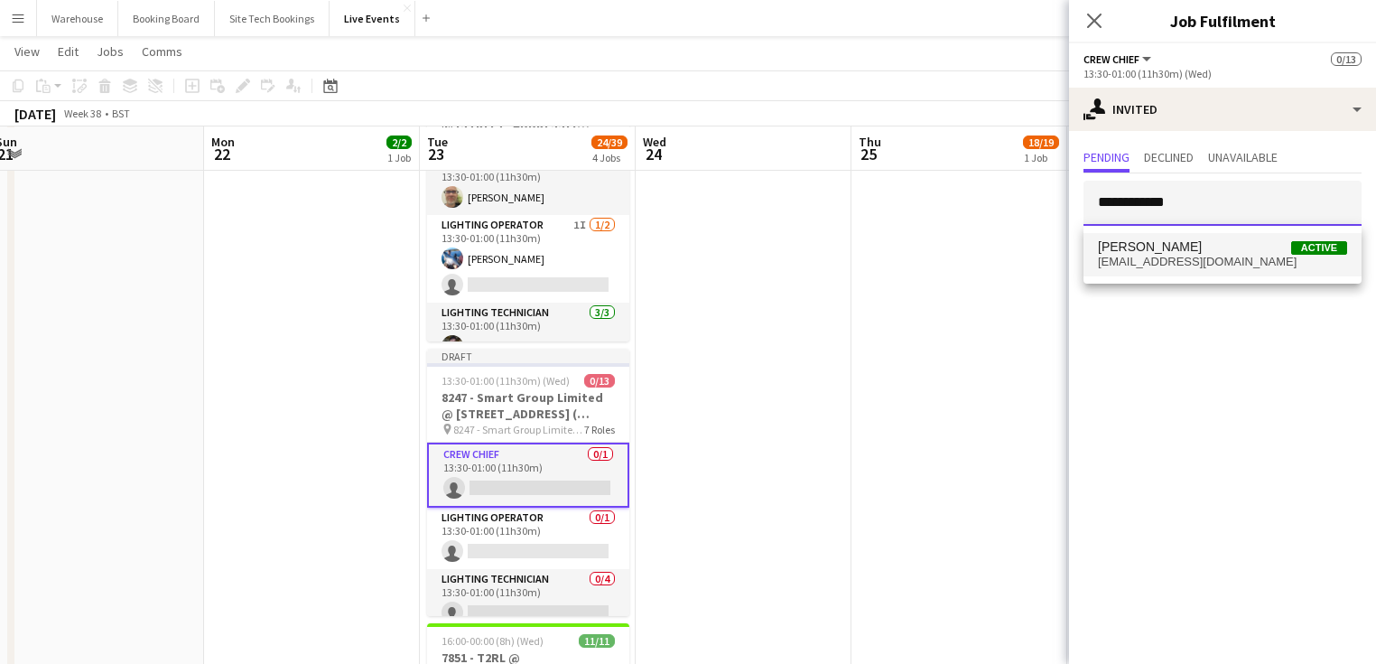
type input "**********"
click at [1159, 255] on span "[EMAIL_ADDRESS][DOMAIN_NAME]" at bounding box center [1222, 262] width 249 height 14
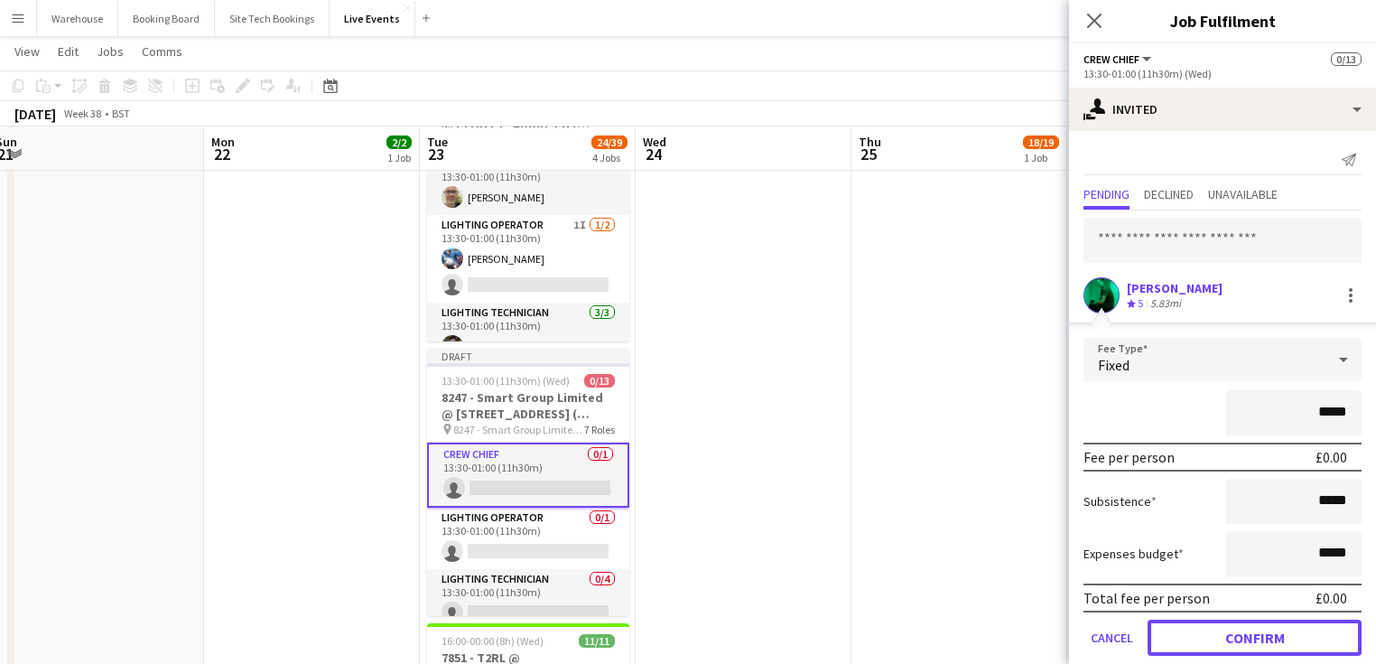
click at [1223, 636] on button "Confirm" at bounding box center [1255, 637] width 214 height 36
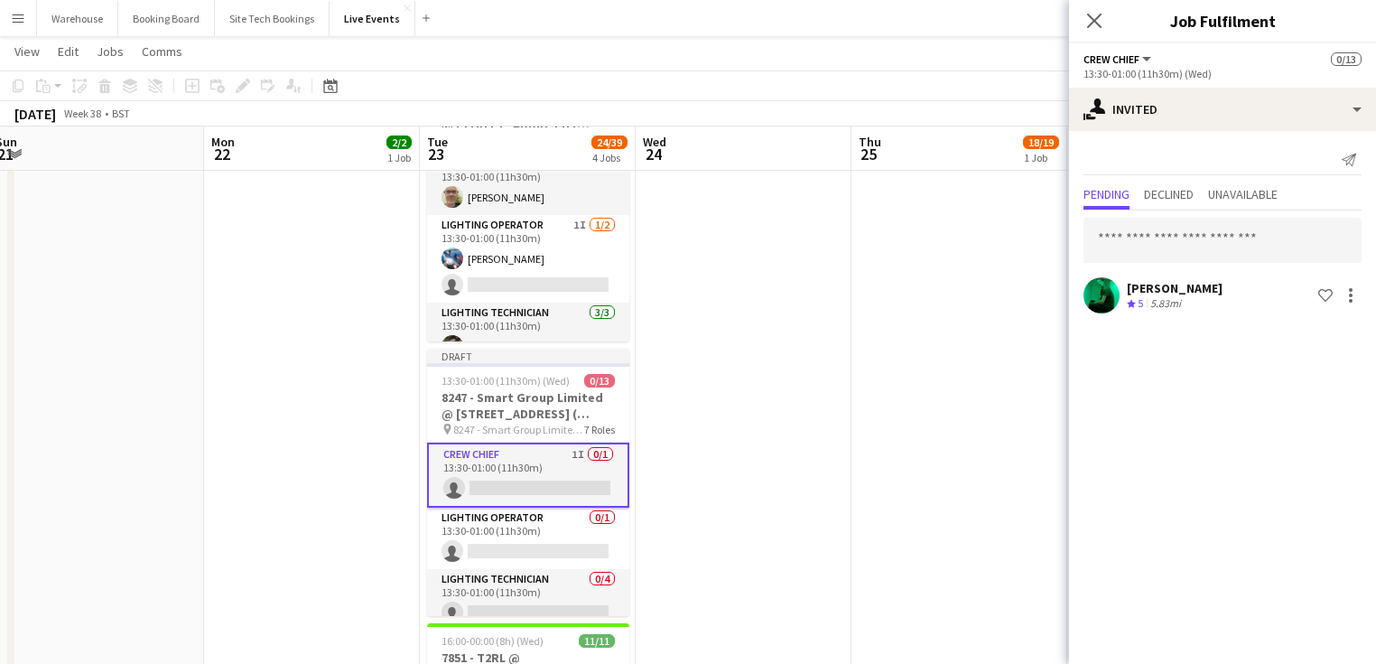
click at [1100, 22] on icon "Close pop-in" at bounding box center [1094, 21] width 14 height 14
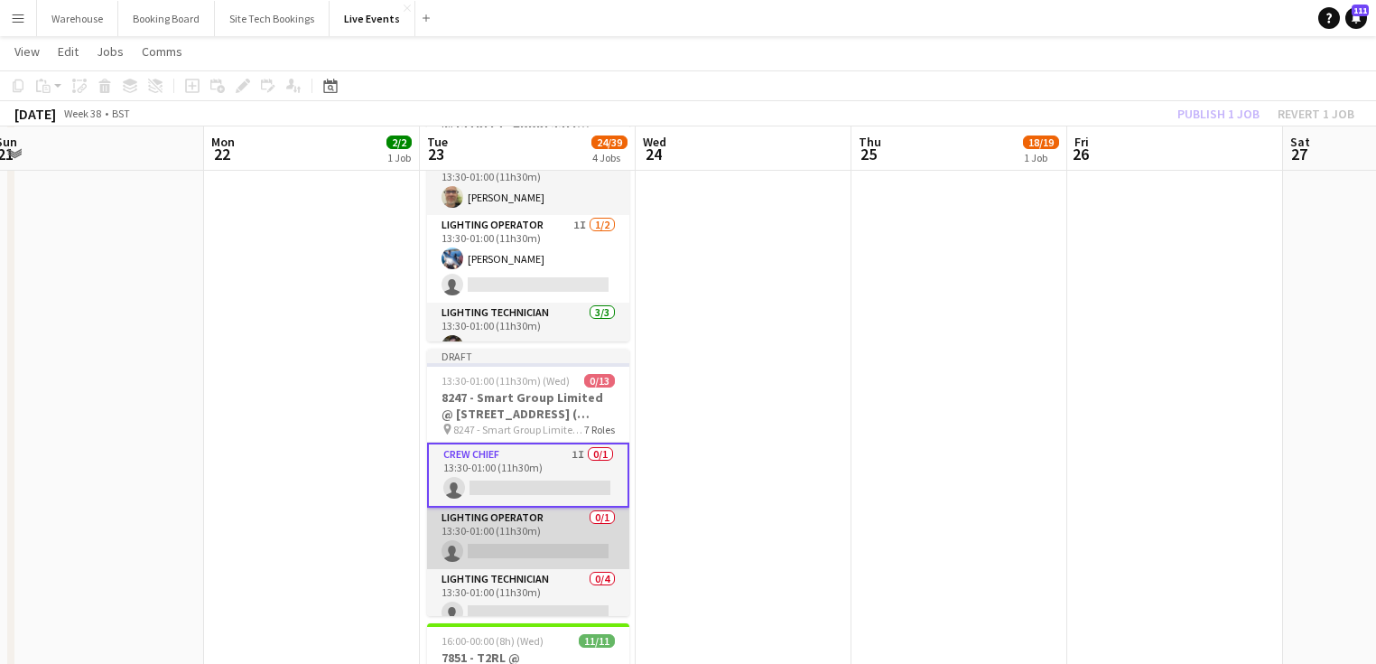
click at [511, 549] on app-card-role "Lighting Operator 0/1 13:30-01:00 (11h30m) single-neutral-actions" at bounding box center [528, 537] width 202 height 61
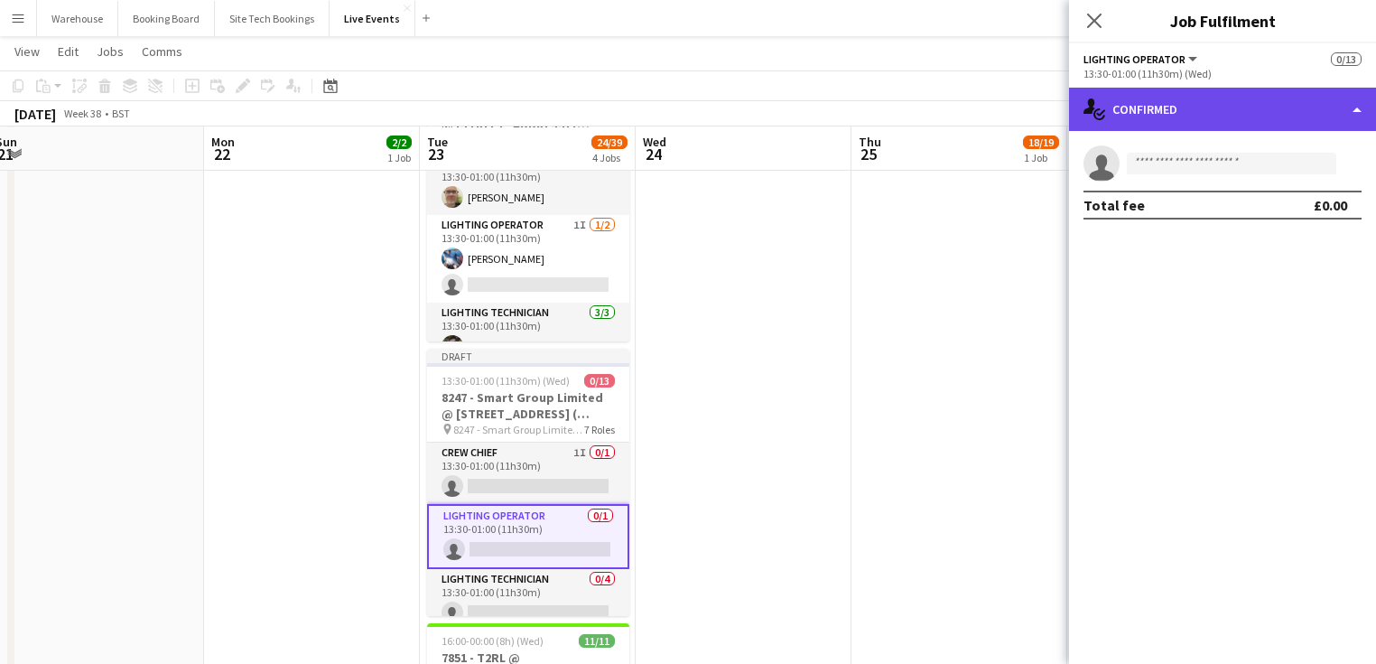
click at [1130, 112] on div "single-neutral-actions-check-2 Confirmed" at bounding box center [1222, 109] width 307 height 43
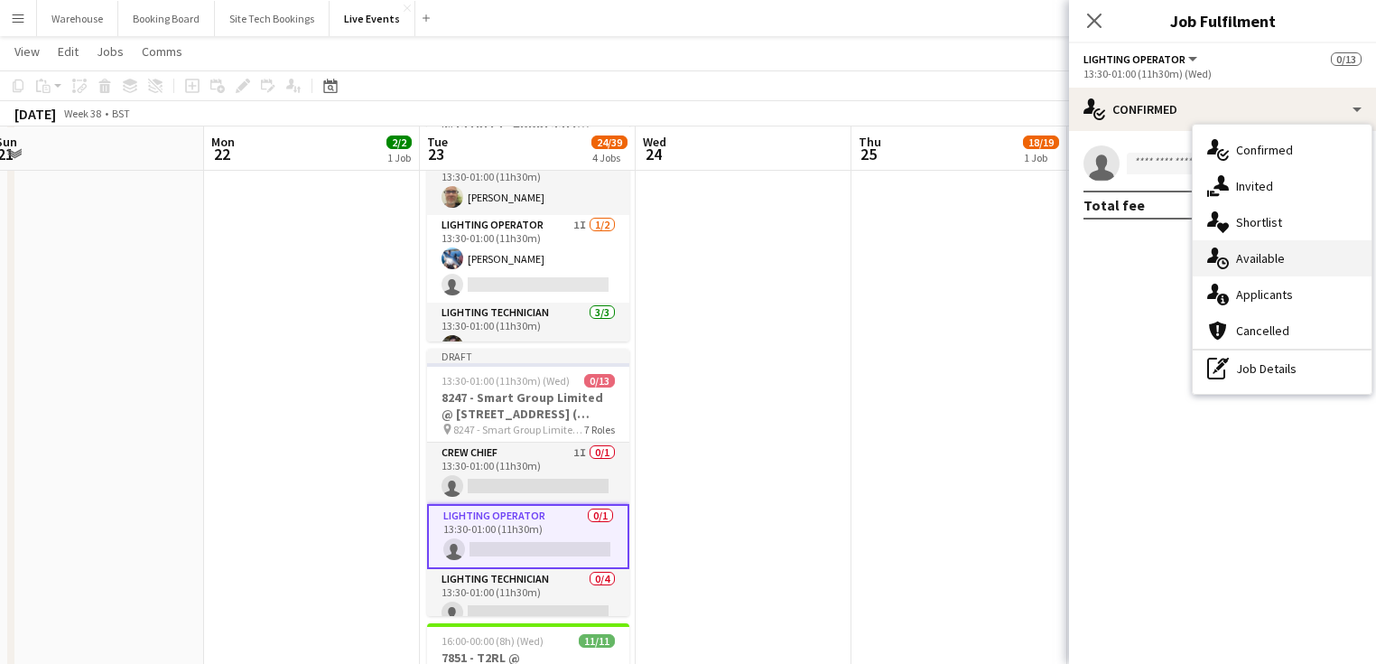
click at [1238, 265] on span "Available" at bounding box center [1260, 258] width 49 height 16
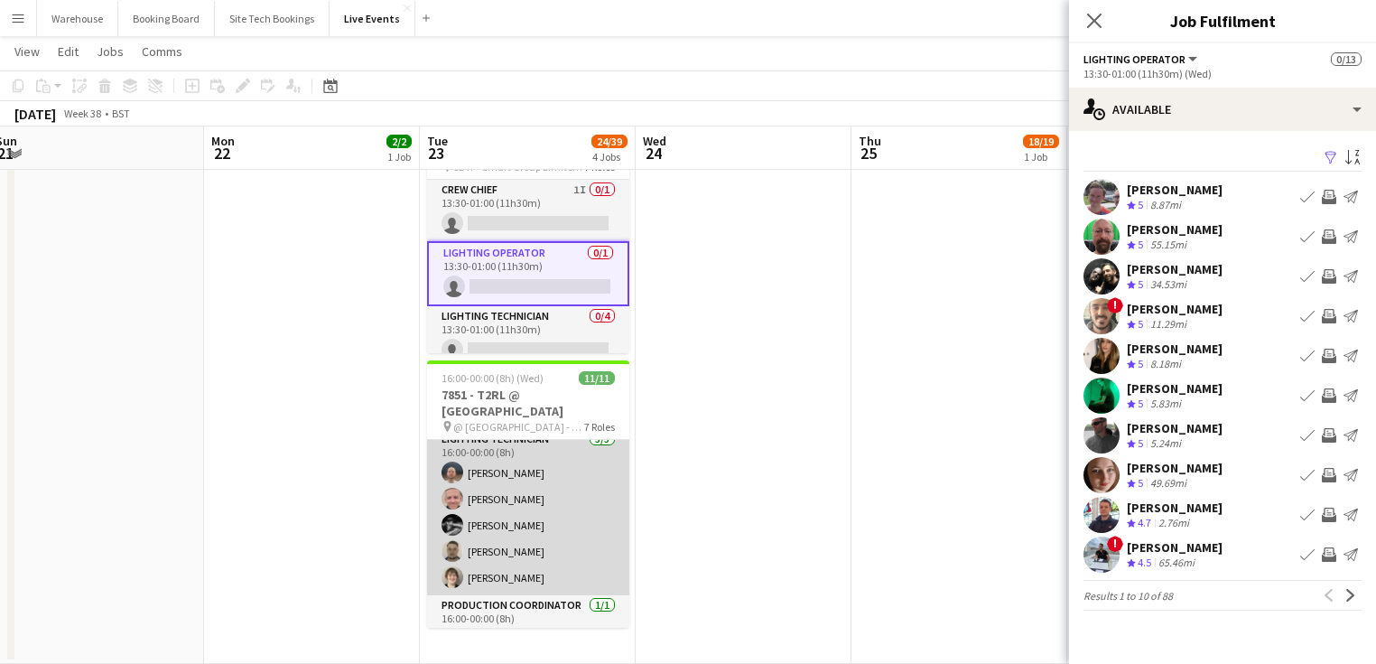
scroll to position [0, 0]
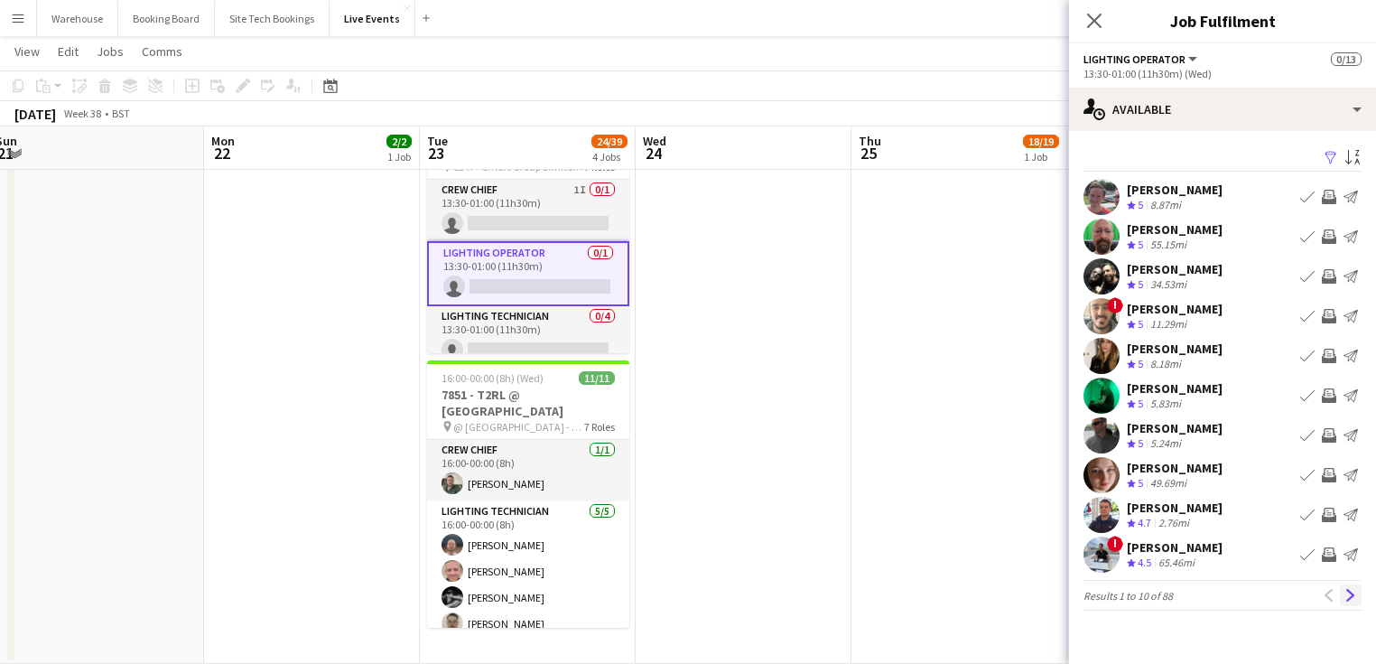
click at [1352, 593] on app-icon "Next" at bounding box center [1350, 595] width 13 height 13
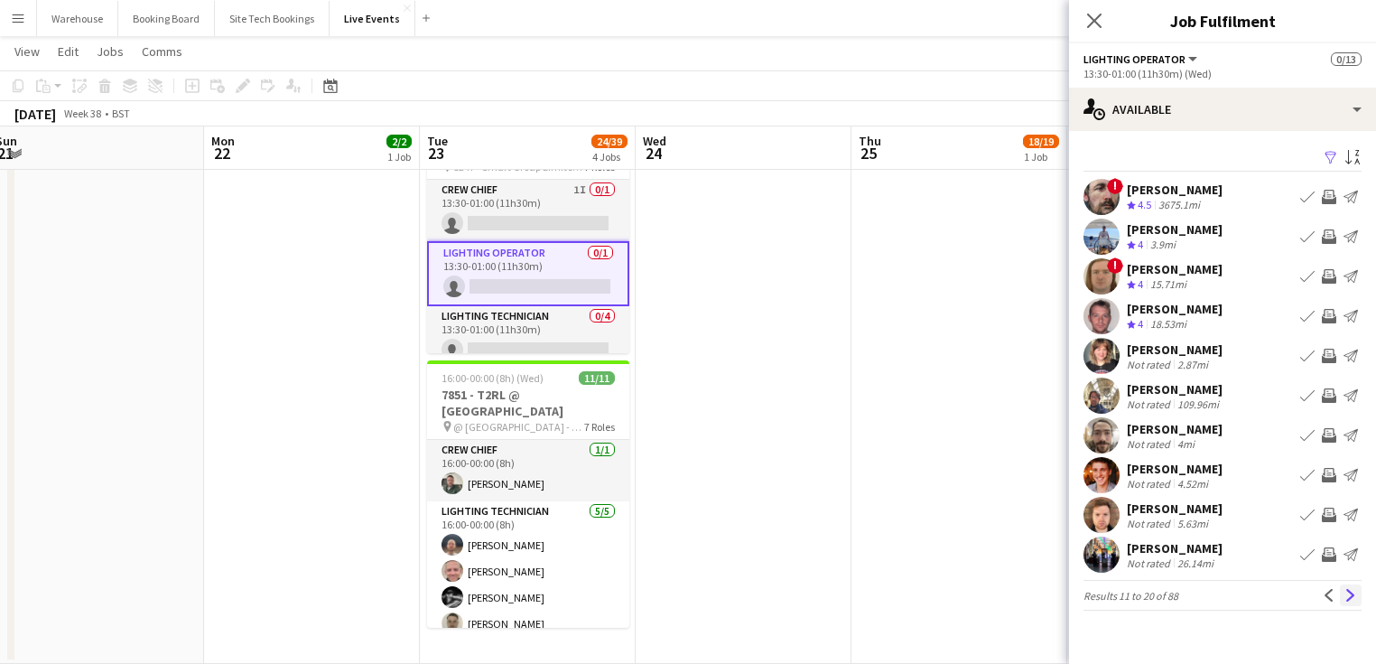
click at [1350, 586] on button "Next" at bounding box center [1351, 595] width 22 height 22
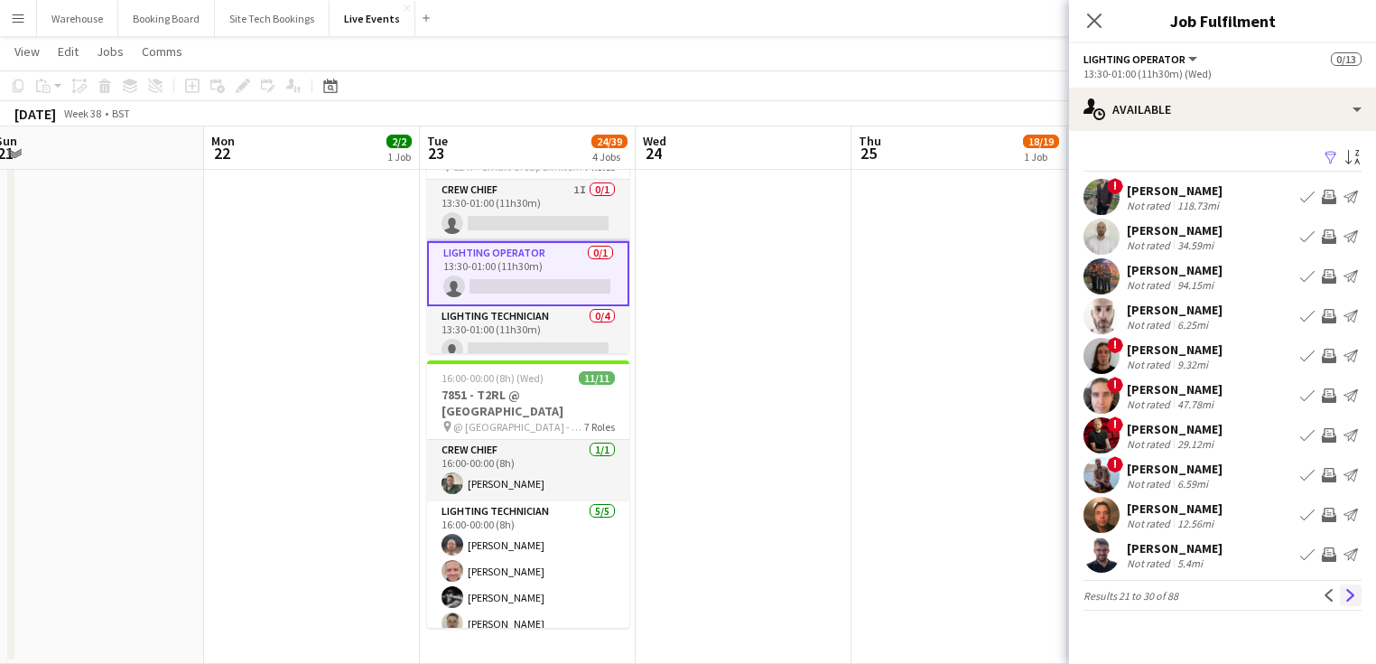
click at [1356, 592] on app-icon "Next" at bounding box center [1350, 595] width 13 height 13
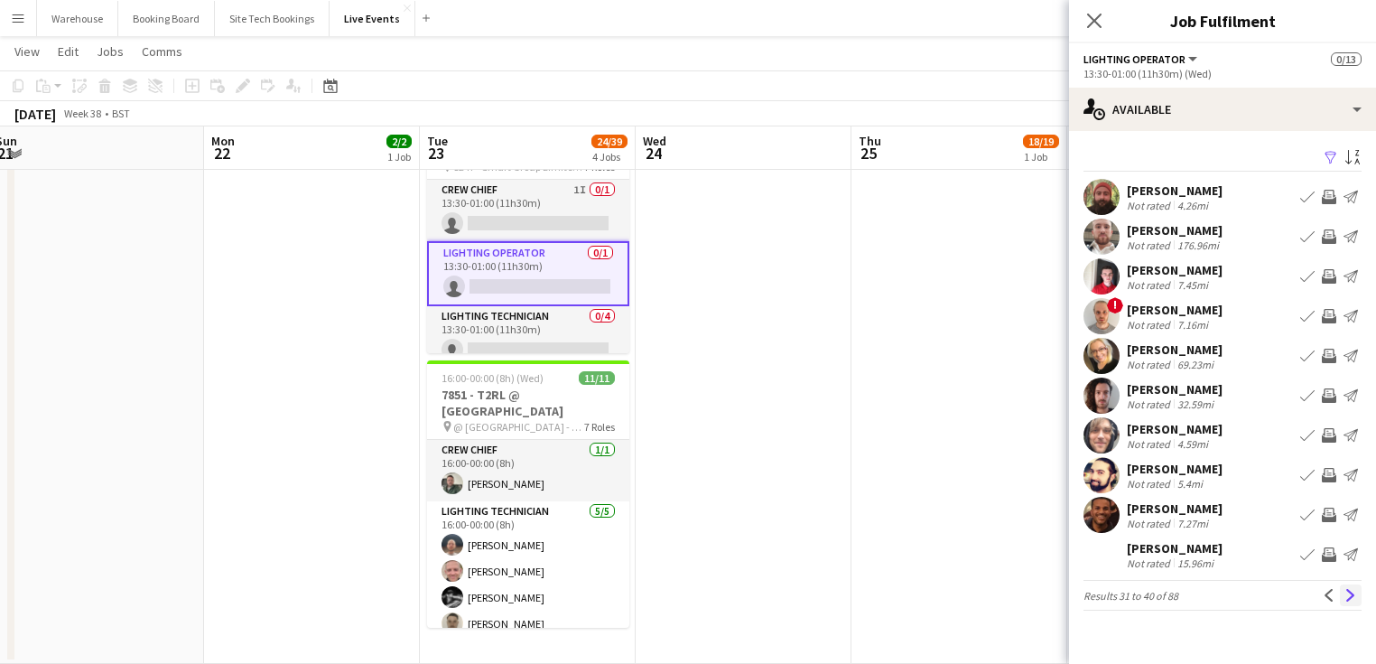
click at [1353, 600] on app-icon "Next" at bounding box center [1350, 595] width 13 height 13
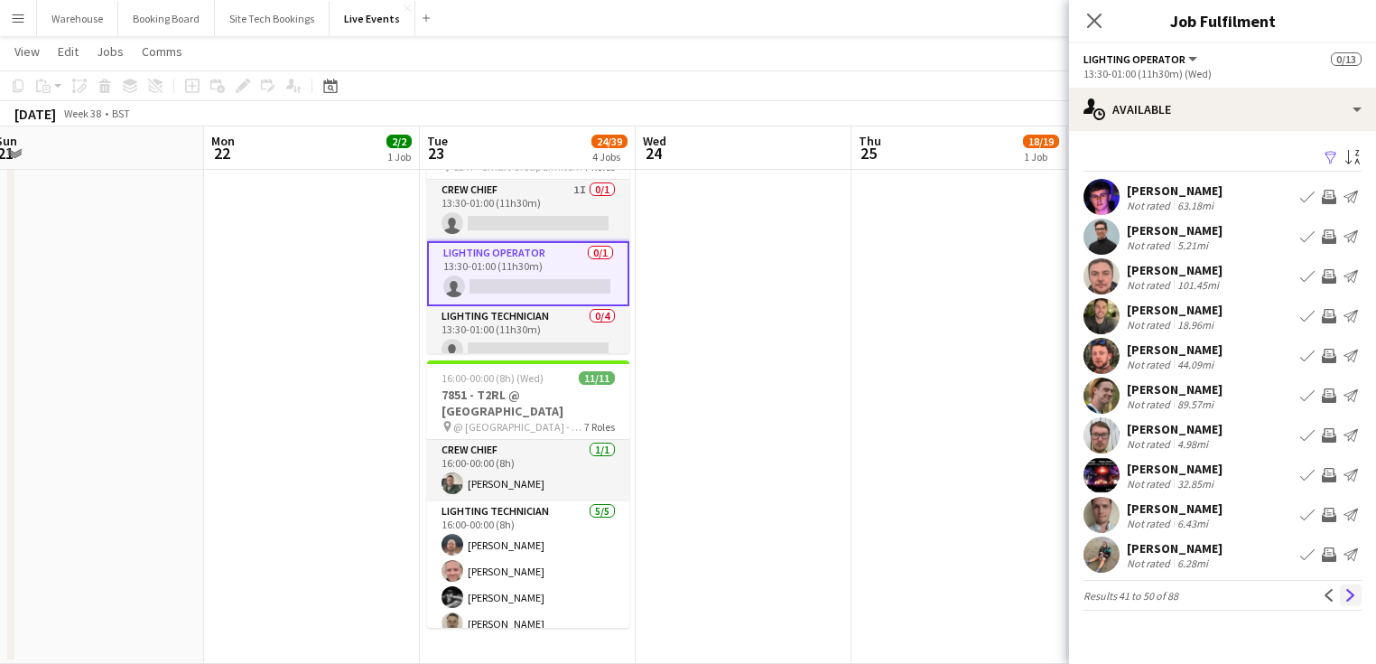
click at [1347, 600] on app-icon "Next" at bounding box center [1350, 595] width 13 height 13
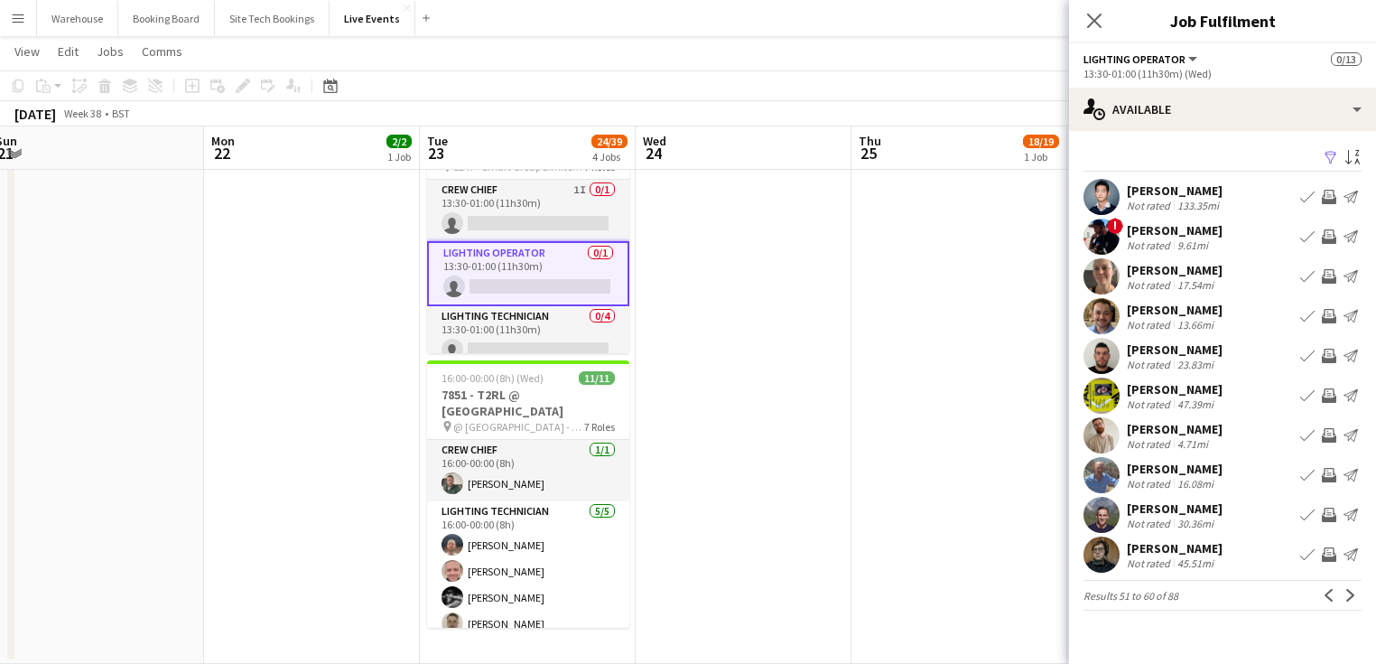
click at [1348, 600] on app-icon "Next" at bounding box center [1350, 595] width 13 height 13
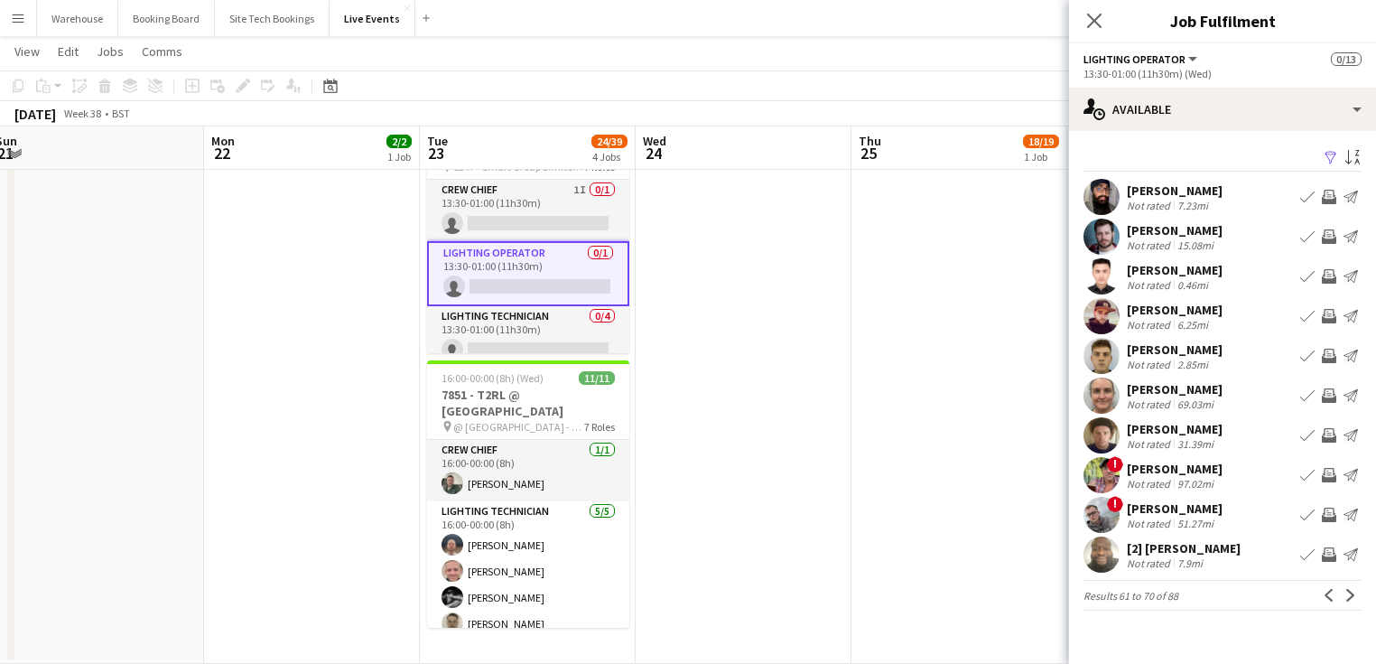
click at [1348, 600] on app-icon "Next" at bounding box center [1350, 595] width 13 height 13
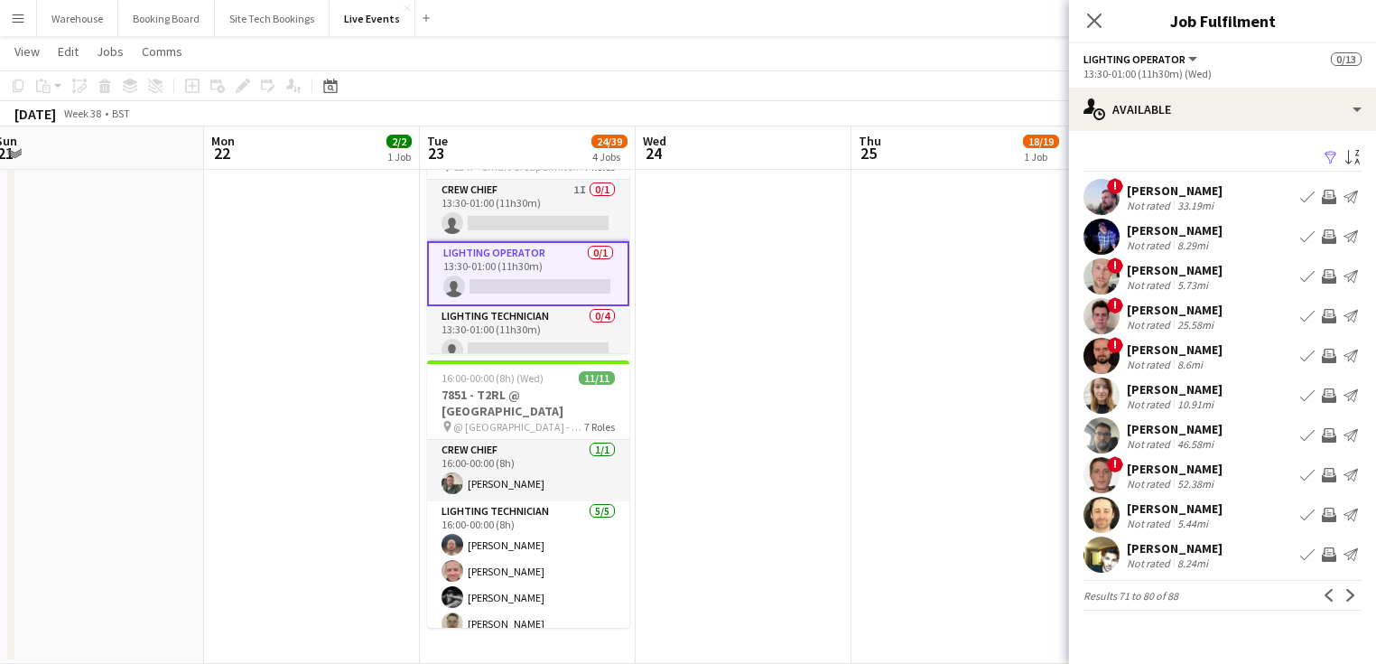
click at [1351, 597] on app-icon "Next" at bounding box center [1350, 595] width 13 height 13
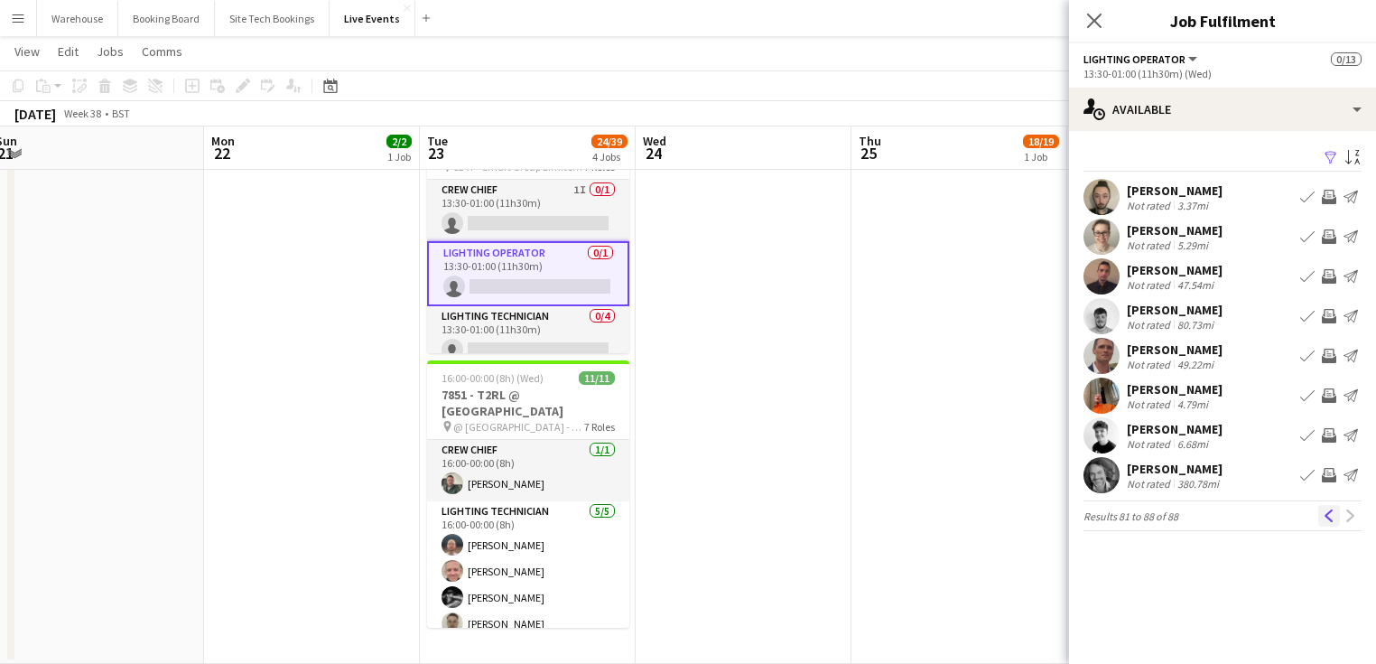
click at [1336, 513] on button "Previous" at bounding box center [1329, 516] width 22 height 22
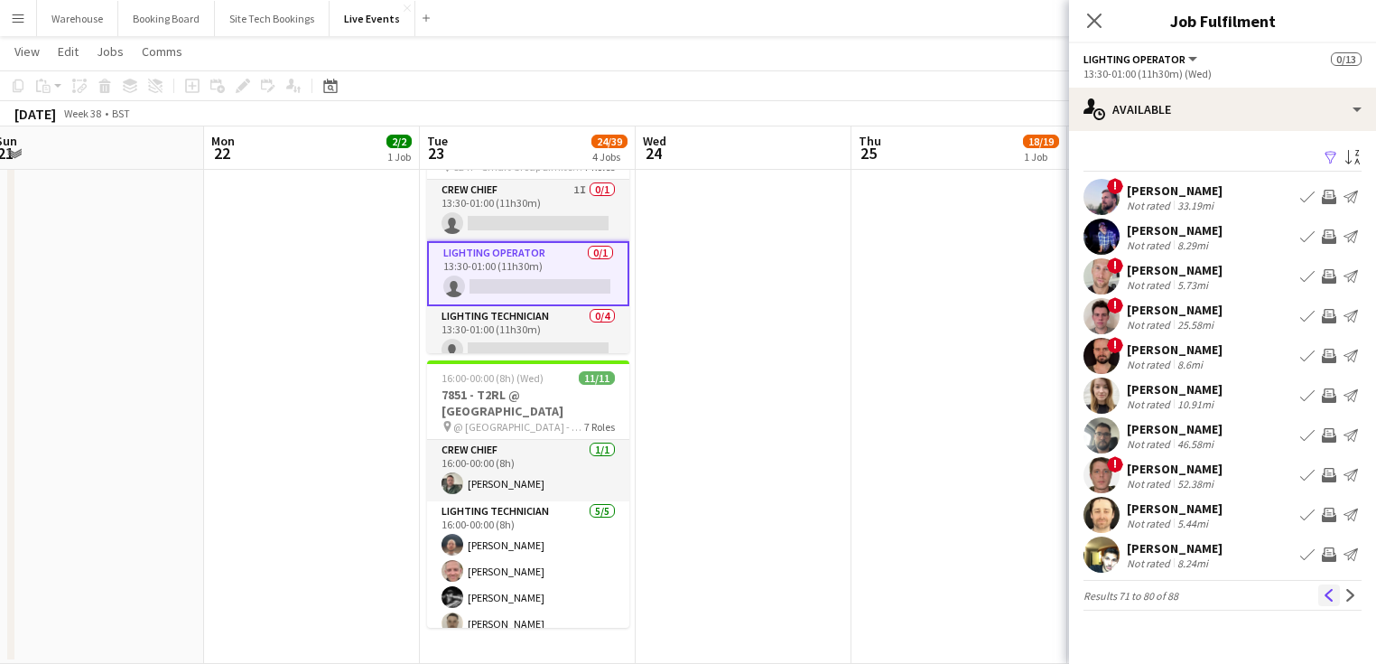
click at [1318, 597] on button "Previous" at bounding box center [1329, 595] width 22 height 22
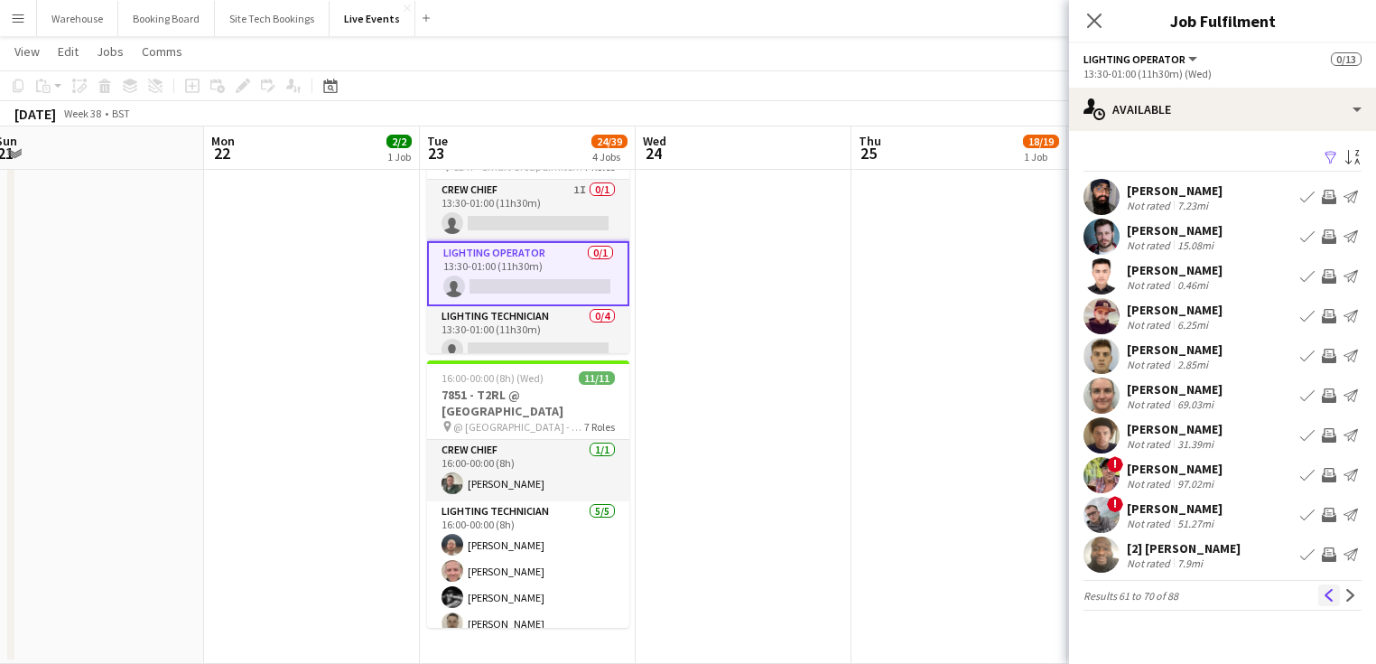
click at [1324, 597] on app-icon "Previous" at bounding box center [1329, 595] width 13 height 13
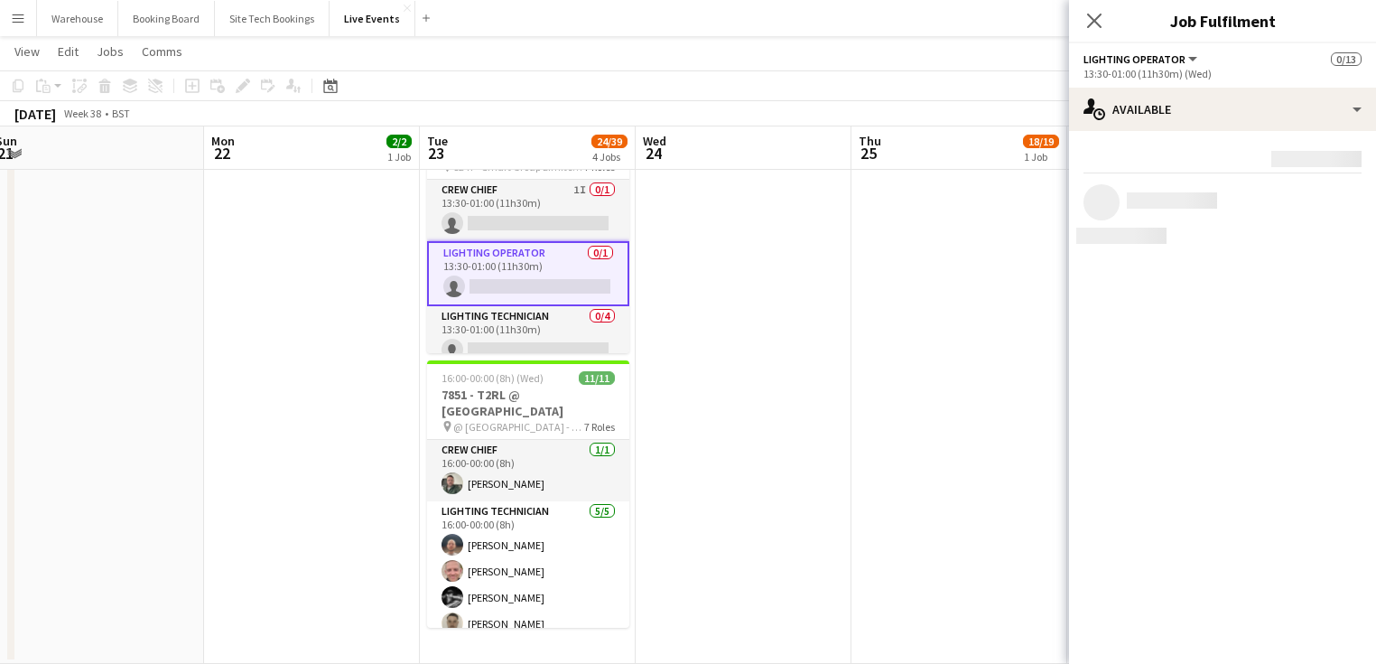
click at [1324, 597] on mat-expansion-panel "users Available Rating: 0 - 5 0 5 Distance: 1mi - 1001mi+ 1001mi+ To use matche…" at bounding box center [1222, 397] width 307 height 533
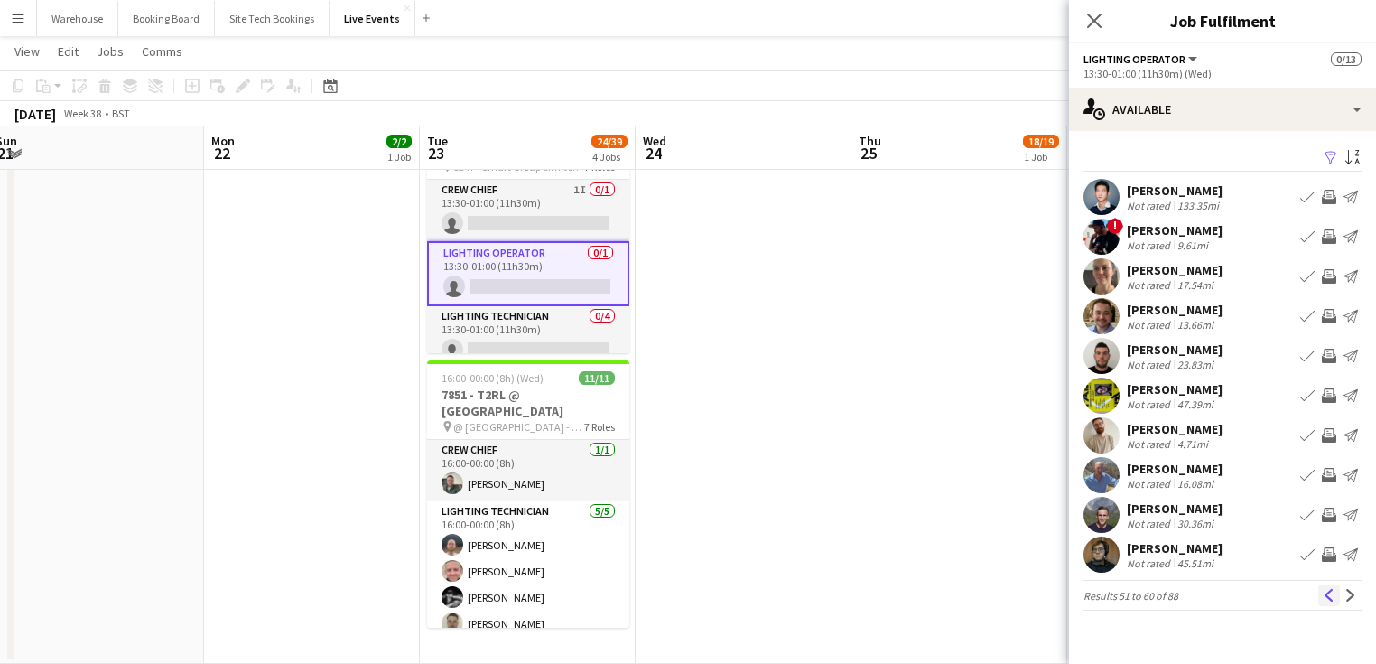
click at [1323, 596] on app-icon "Previous" at bounding box center [1329, 595] width 13 height 13
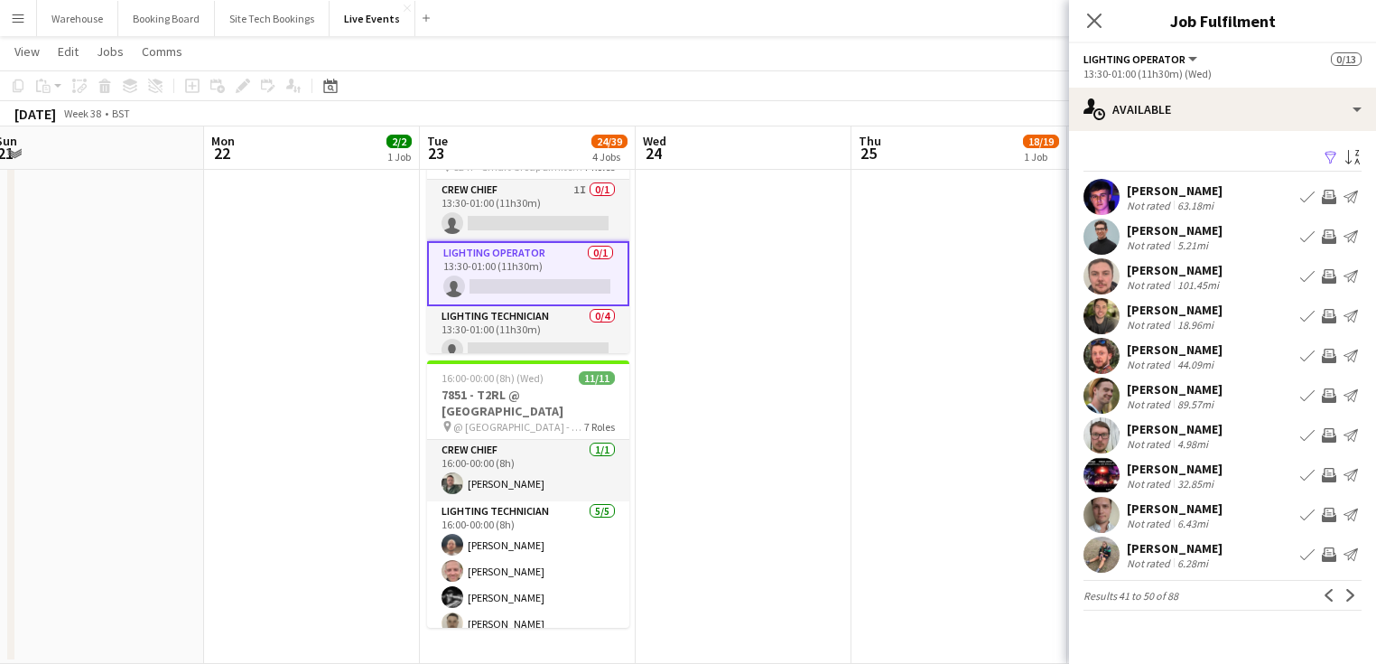
click at [1323, 596] on app-icon "Previous" at bounding box center [1329, 595] width 13 height 13
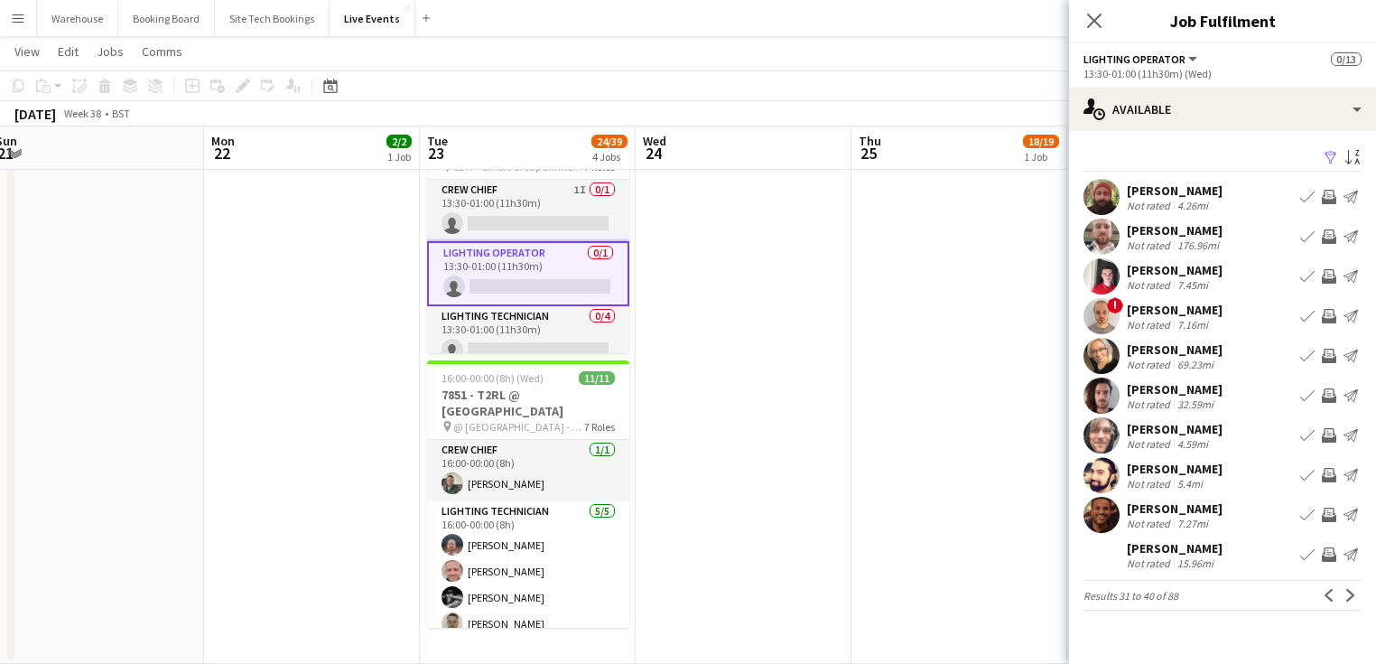
click at [1325, 438] on app-icon "Invite crew" at bounding box center [1329, 435] width 14 height 14
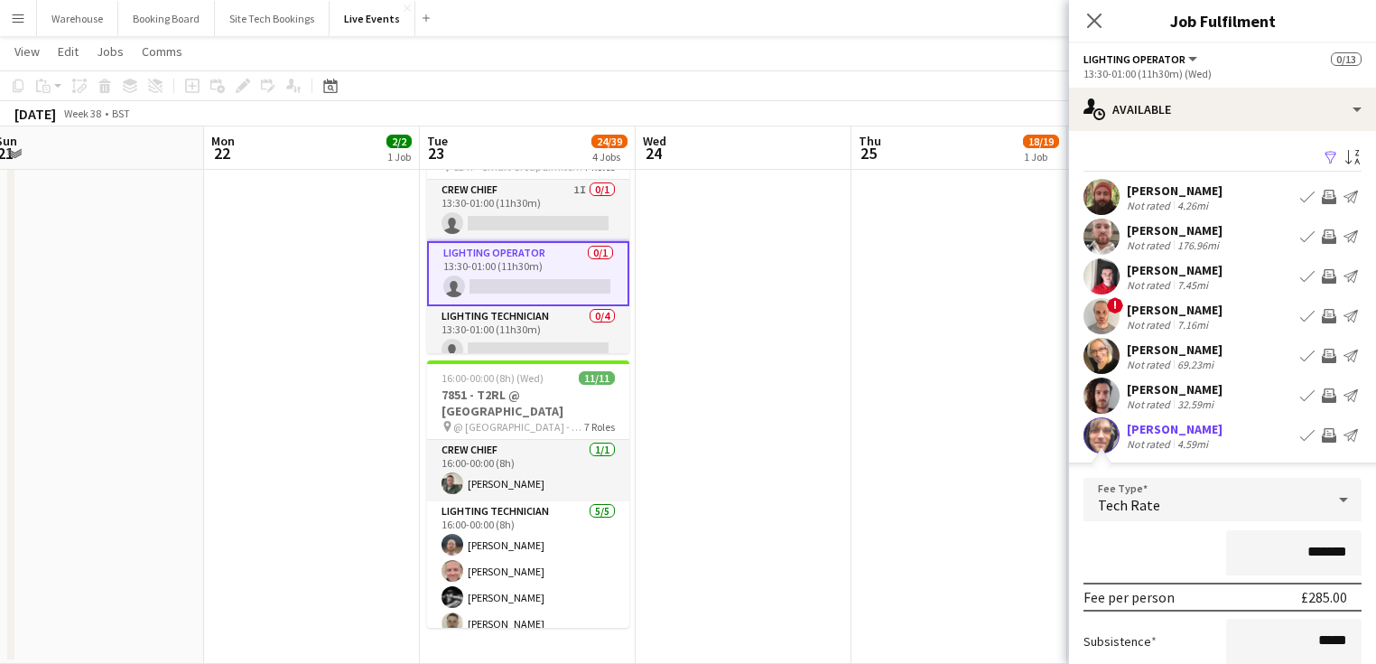
click at [1122, 513] on span "Tech Rate" at bounding box center [1129, 505] width 62 height 18
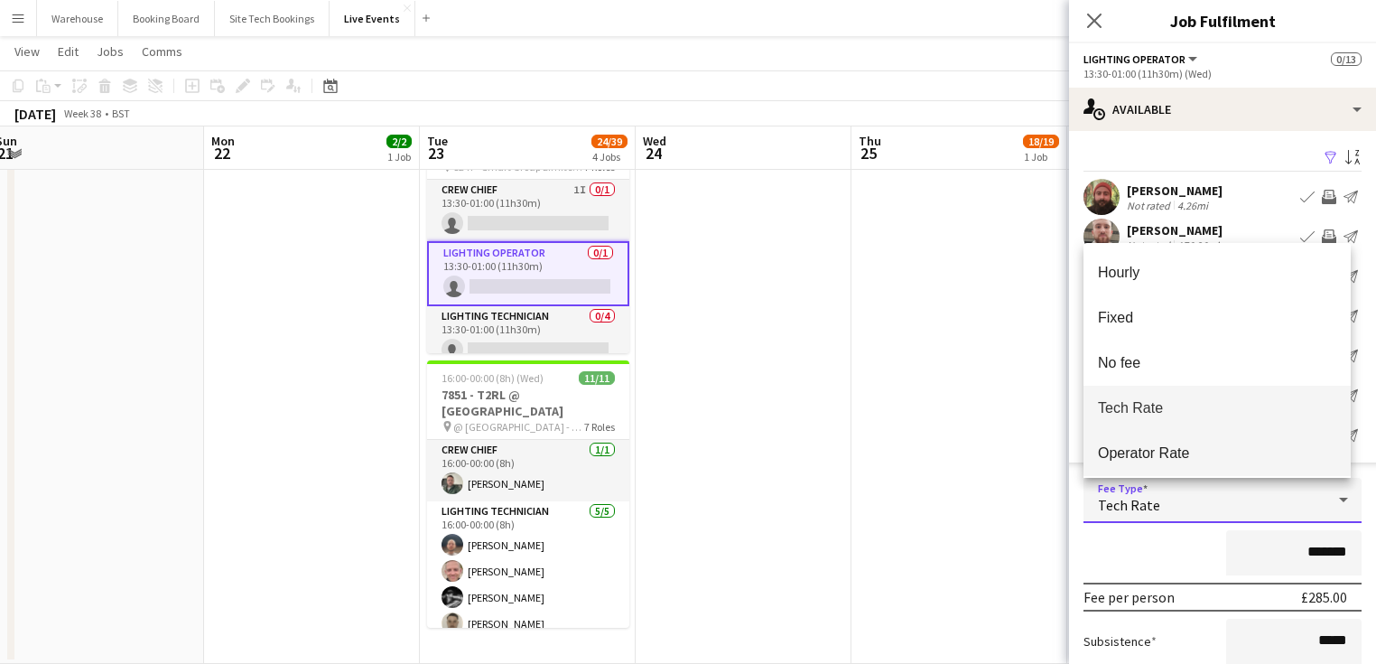
click at [1128, 456] on span "Operator Rate" at bounding box center [1217, 452] width 238 height 17
type input "*******"
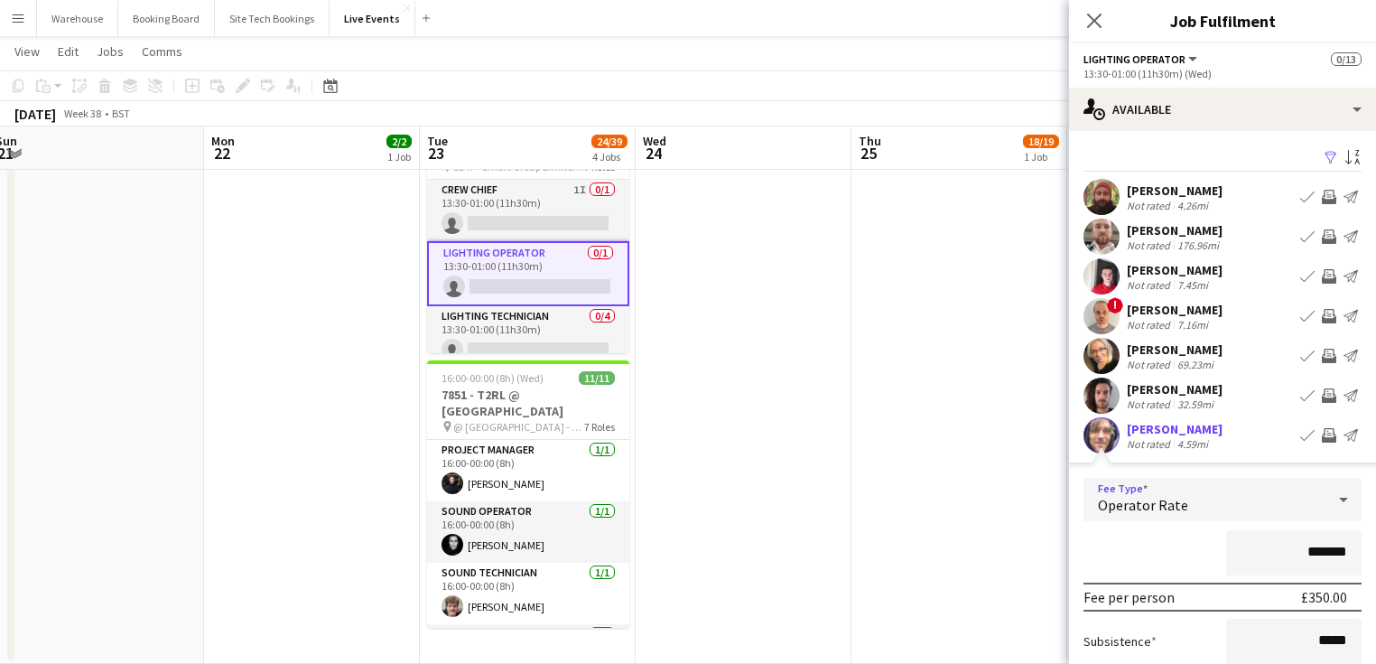
scroll to position [347, 0]
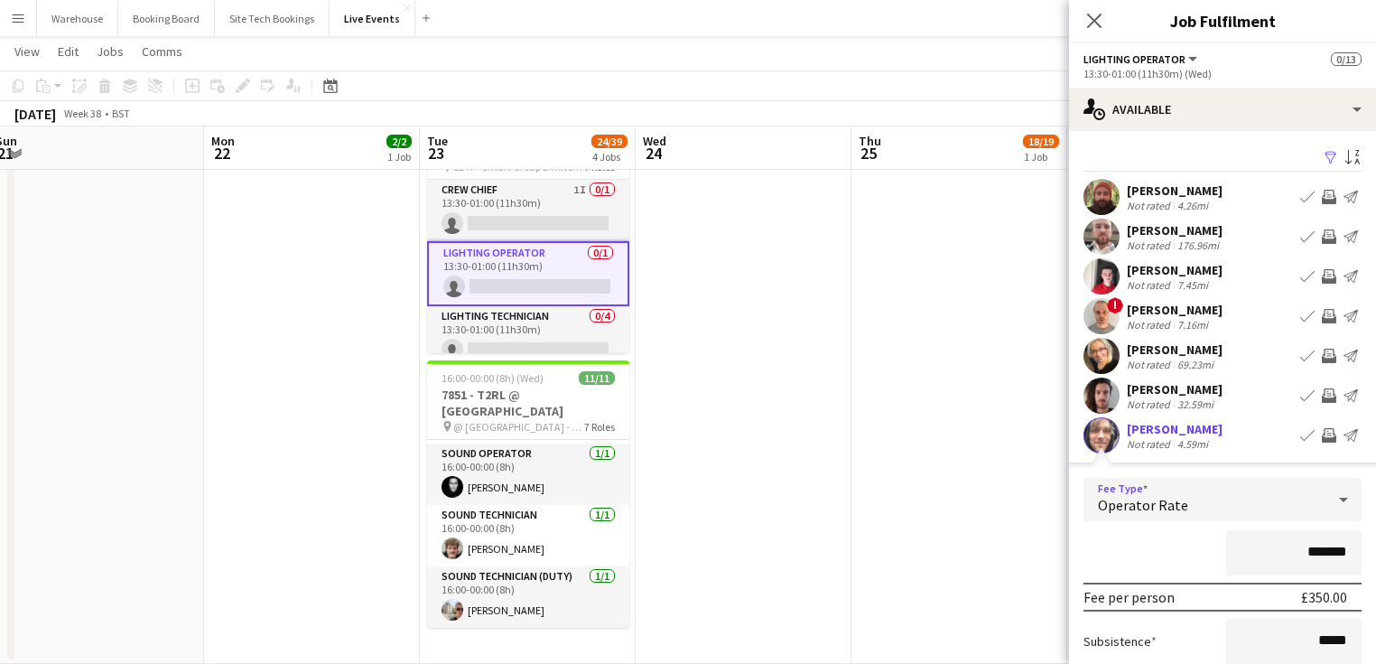
click at [1322, 437] on app-icon "Invite crew" at bounding box center [1329, 435] width 14 height 14
click at [1322, 433] on app-icon "Invite crew" at bounding box center [1329, 435] width 14 height 14
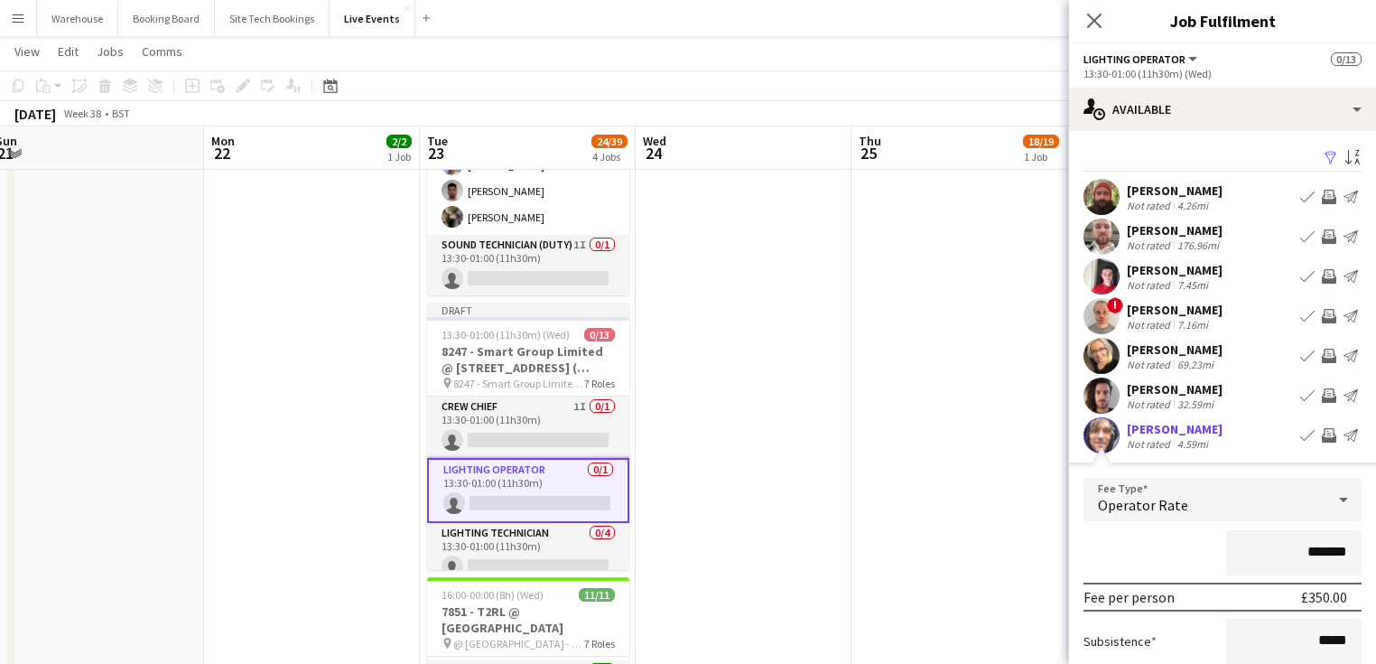
click at [769, 497] on app-date-cell at bounding box center [744, 287] width 216 height 1186
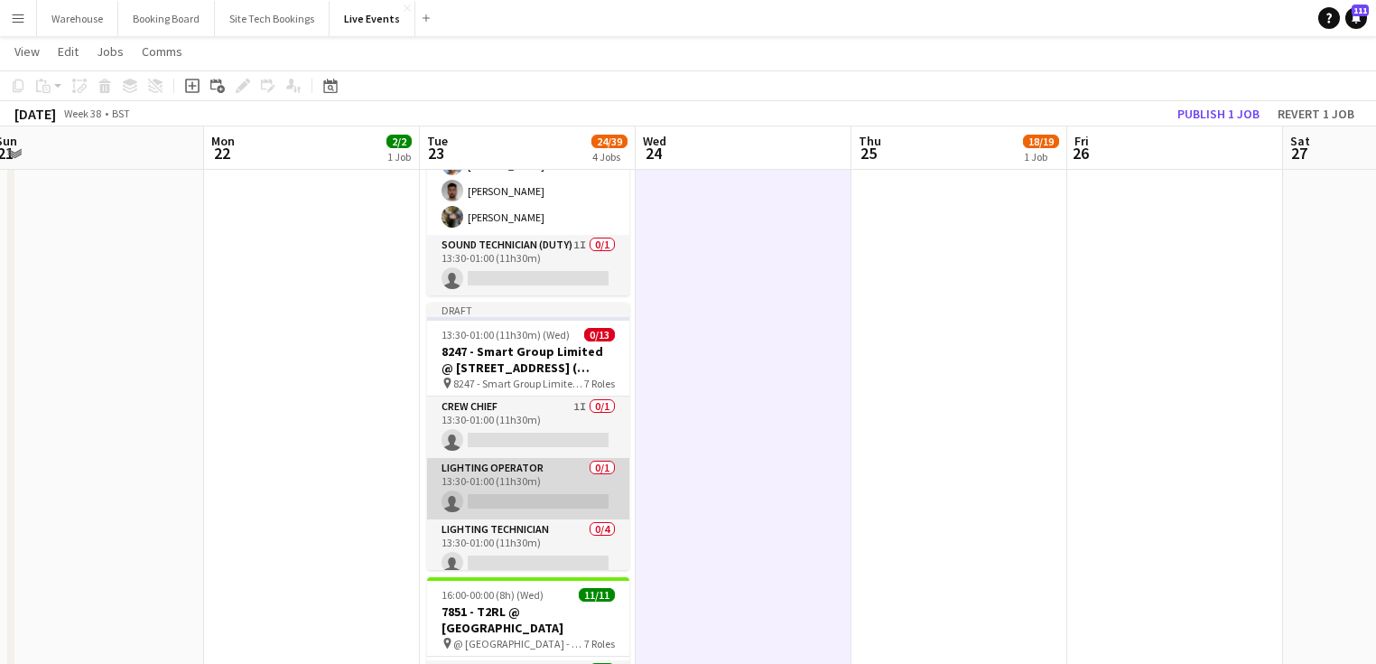
click at [522, 499] on app-card-role "Lighting Operator 0/1 13:30-01:00 (11h30m) single-neutral-actions" at bounding box center [528, 488] width 202 height 61
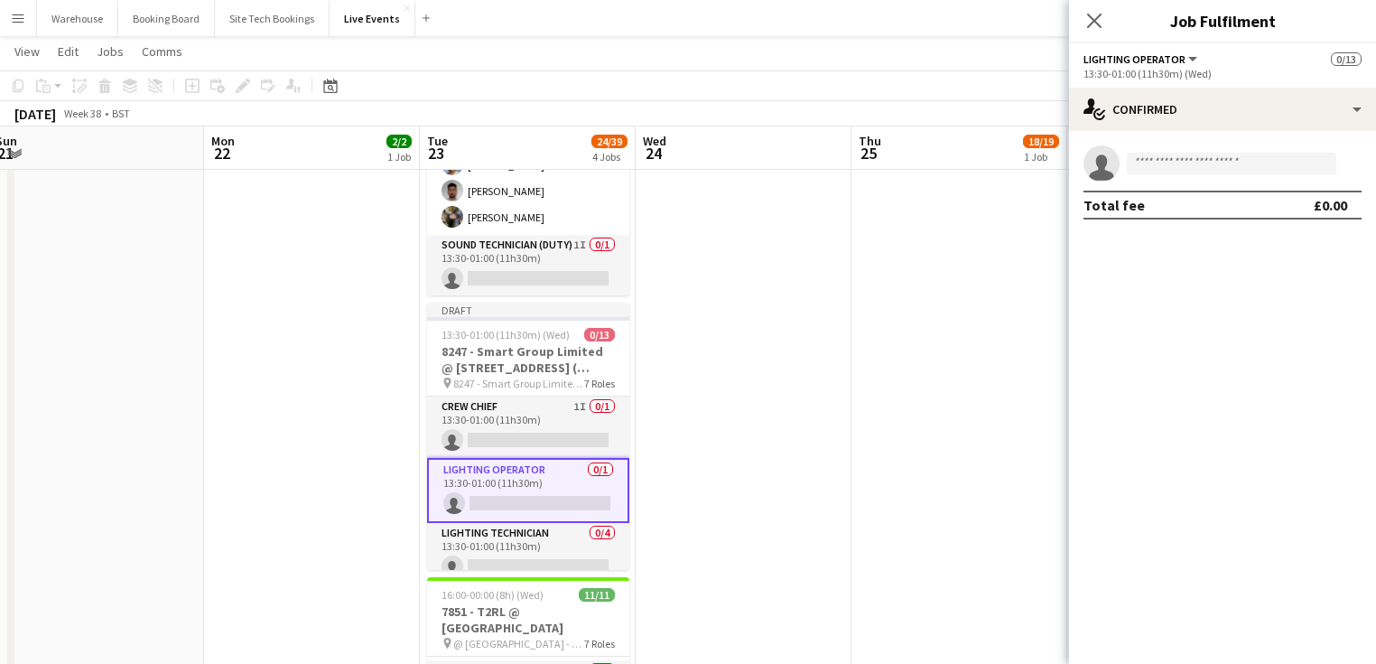
click at [861, 374] on app-date-cell "16:30-00:30 (8h) (Fri) 18/19 7884 - US Bank @ [GEOGRAPHIC_DATA] pin @ [GEOGRAPH…" at bounding box center [959, 287] width 216 height 1186
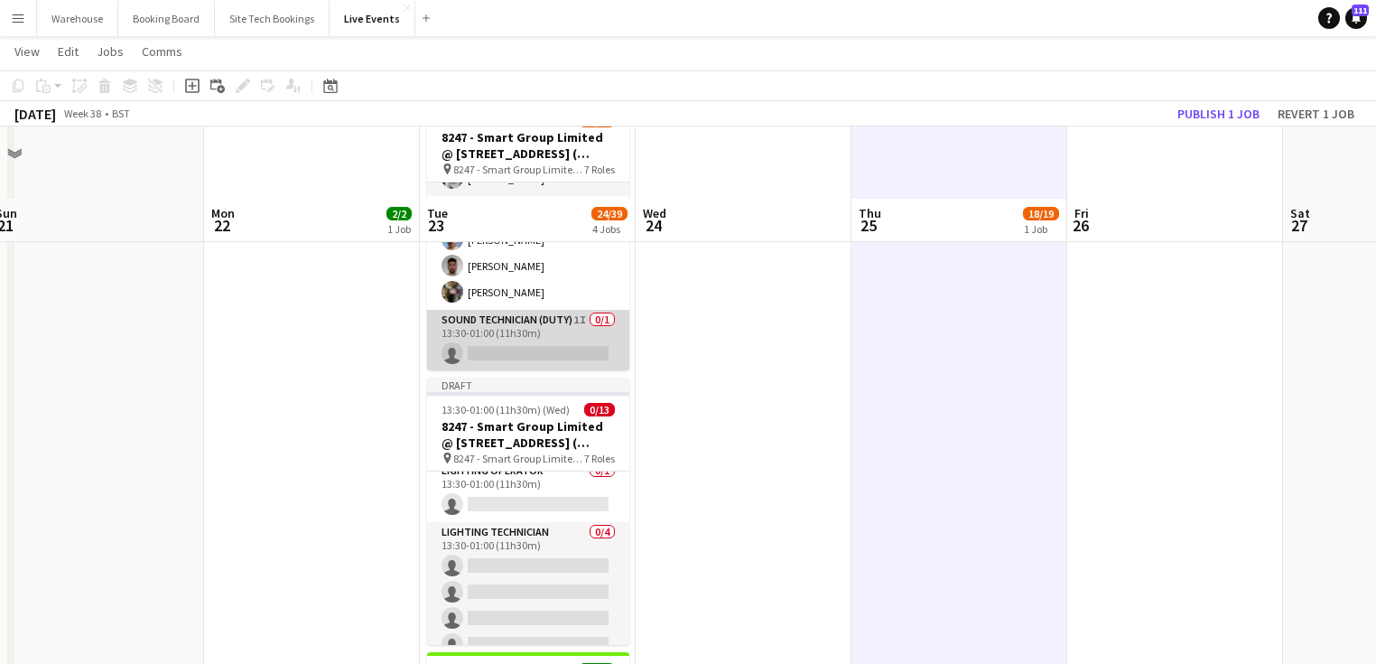
scroll to position [506, 0]
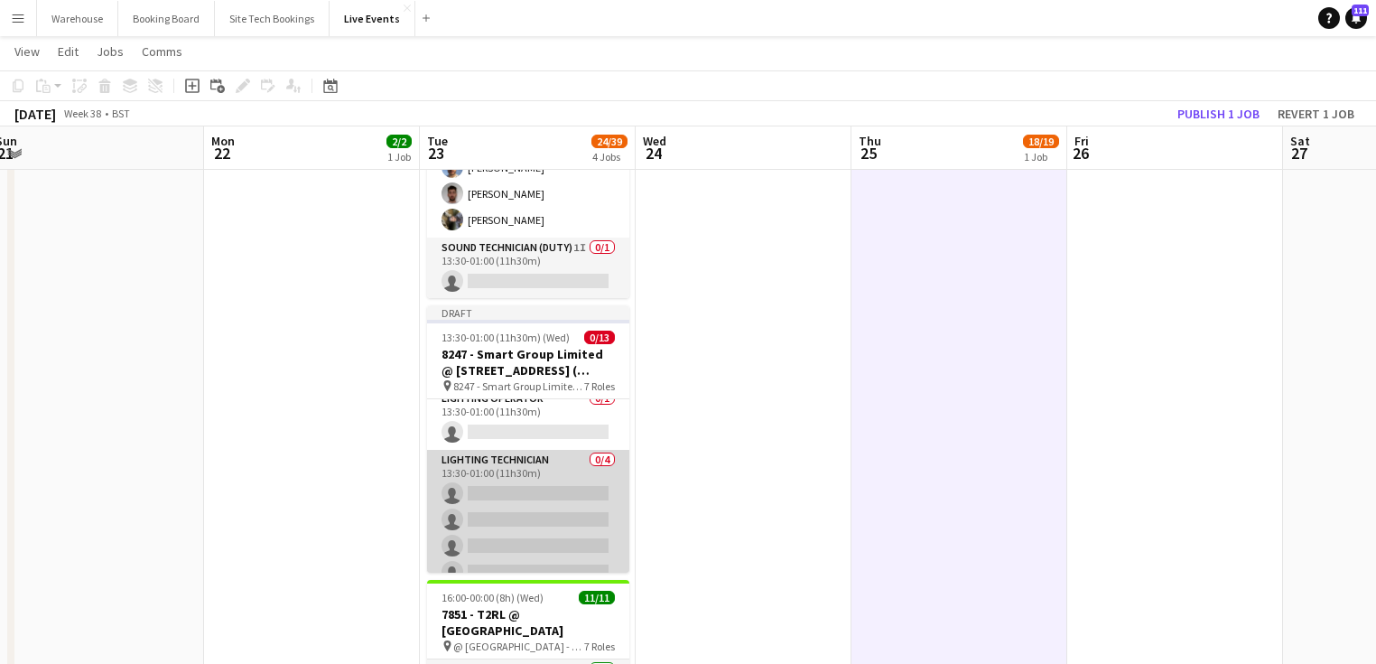
click at [516, 488] on app-card-role "Lighting Technician 0/4 13:30-01:00 (11h30m) single-neutral-actions single-neut…" at bounding box center [528, 520] width 202 height 140
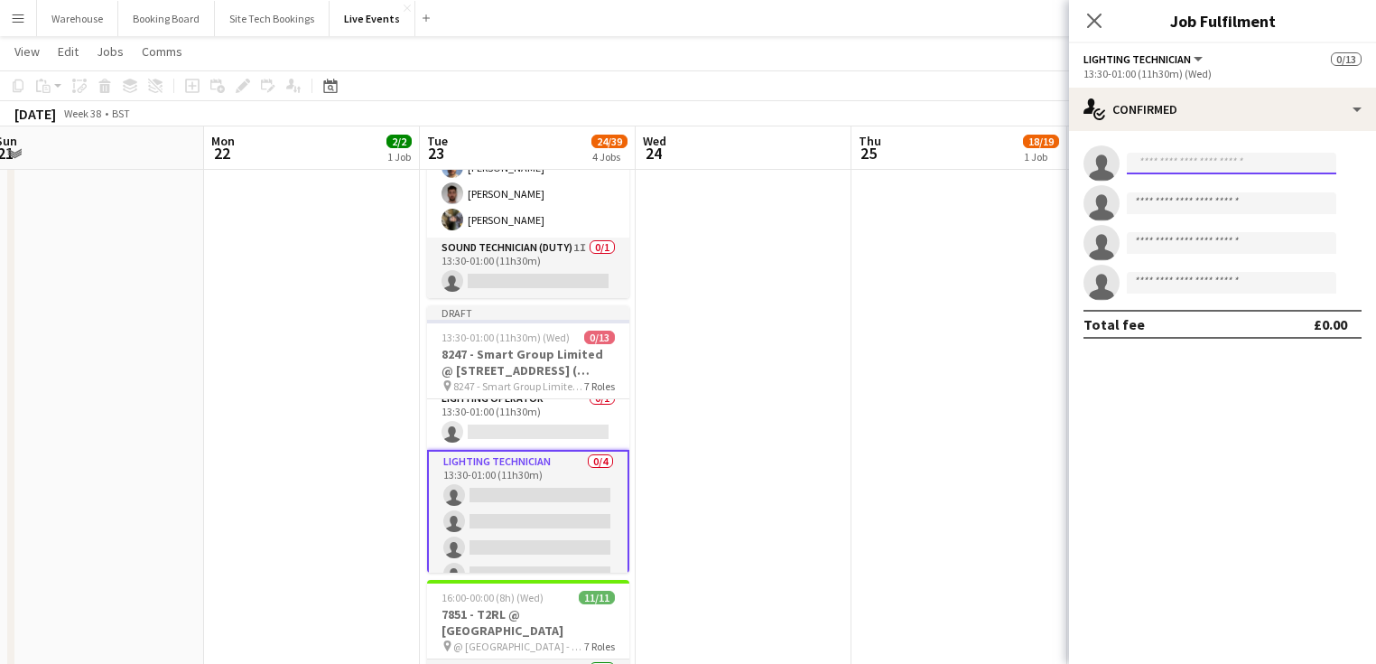
click at [1167, 157] on input at bounding box center [1231, 164] width 209 height 22
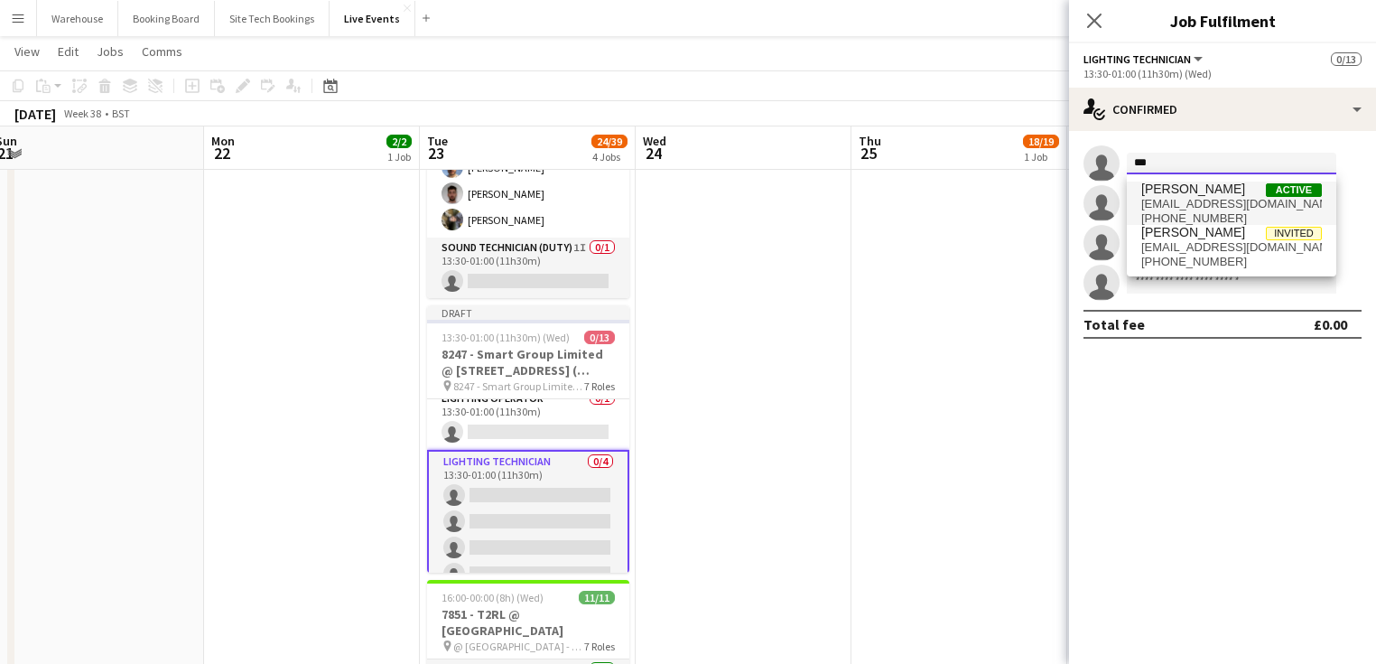
type input "***"
click at [1170, 190] on span "[PERSON_NAME]" at bounding box center [1193, 188] width 104 height 15
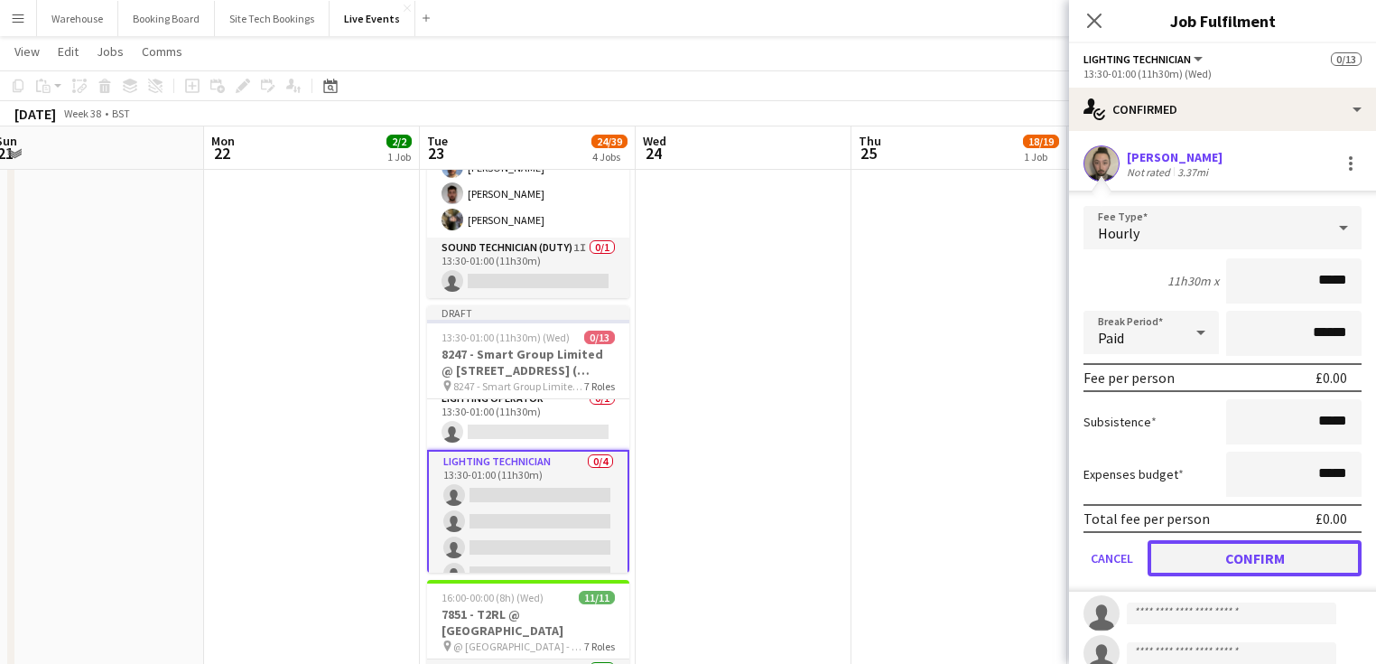
click at [1241, 559] on button "Confirm" at bounding box center [1255, 558] width 214 height 36
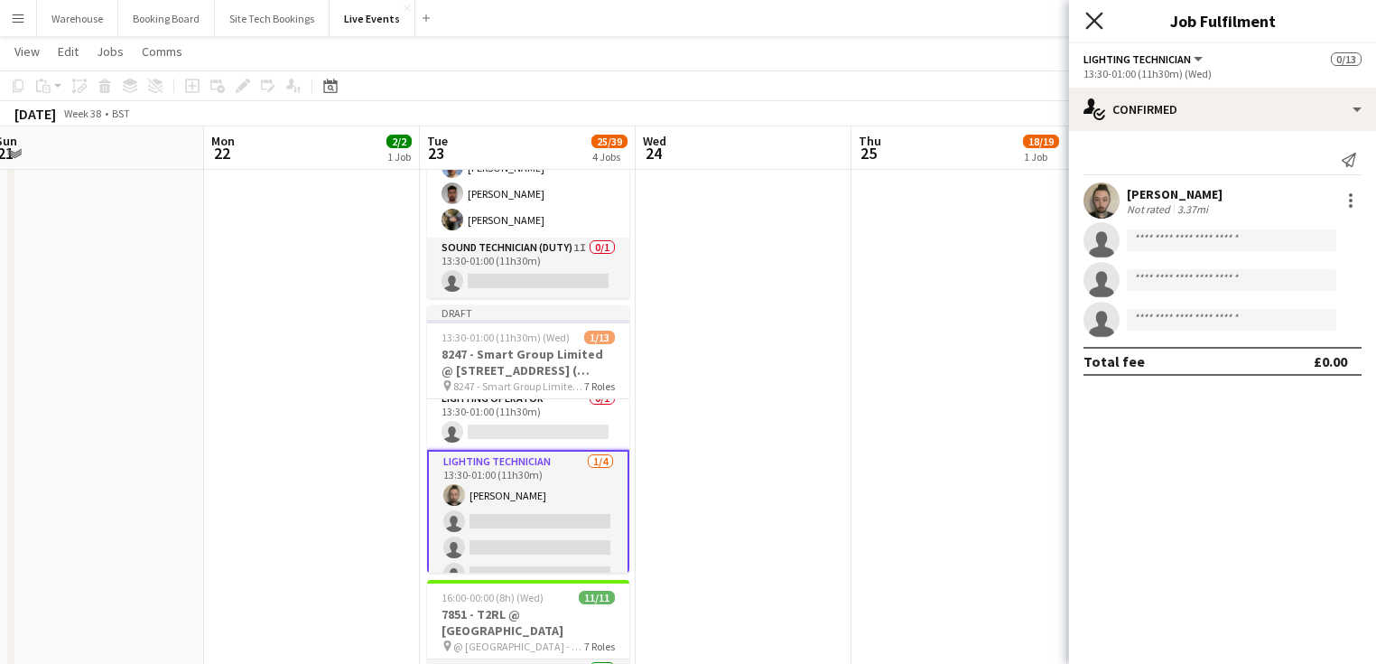
click at [1098, 22] on icon "Close pop-in" at bounding box center [1093, 20] width 17 height 17
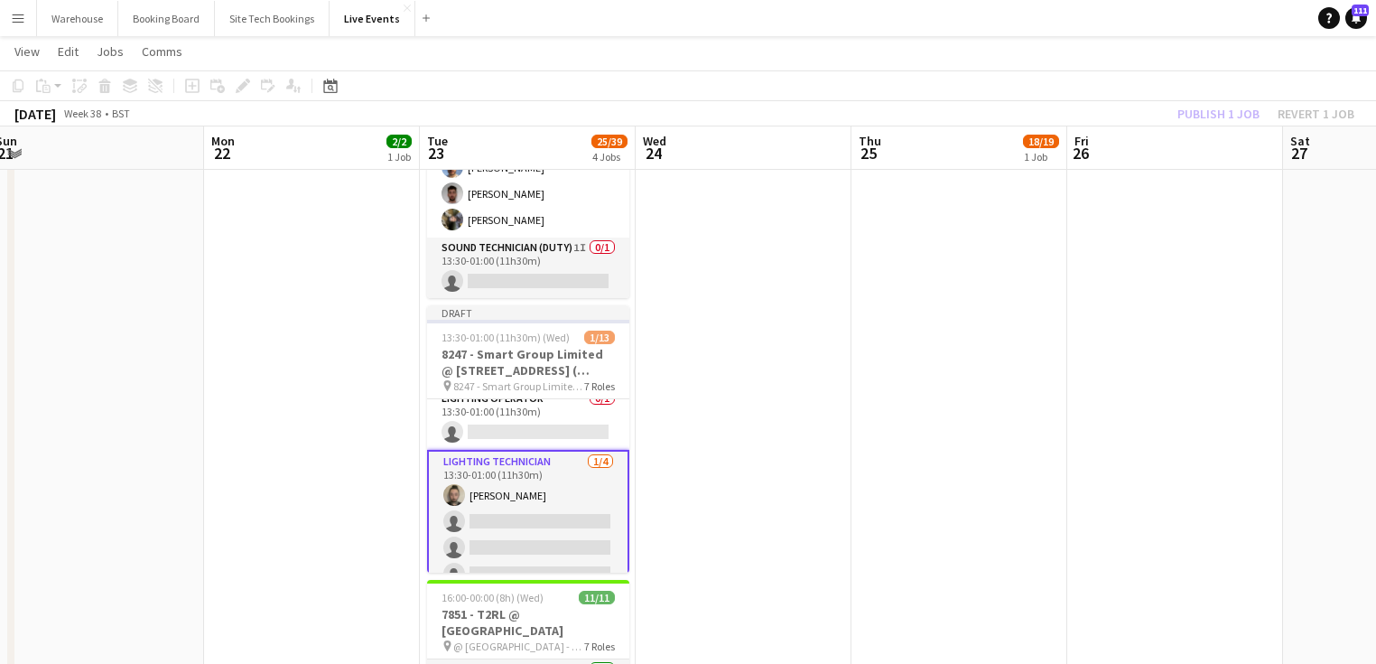
click at [767, 471] on app-date-cell at bounding box center [744, 290] width 216 height 1186
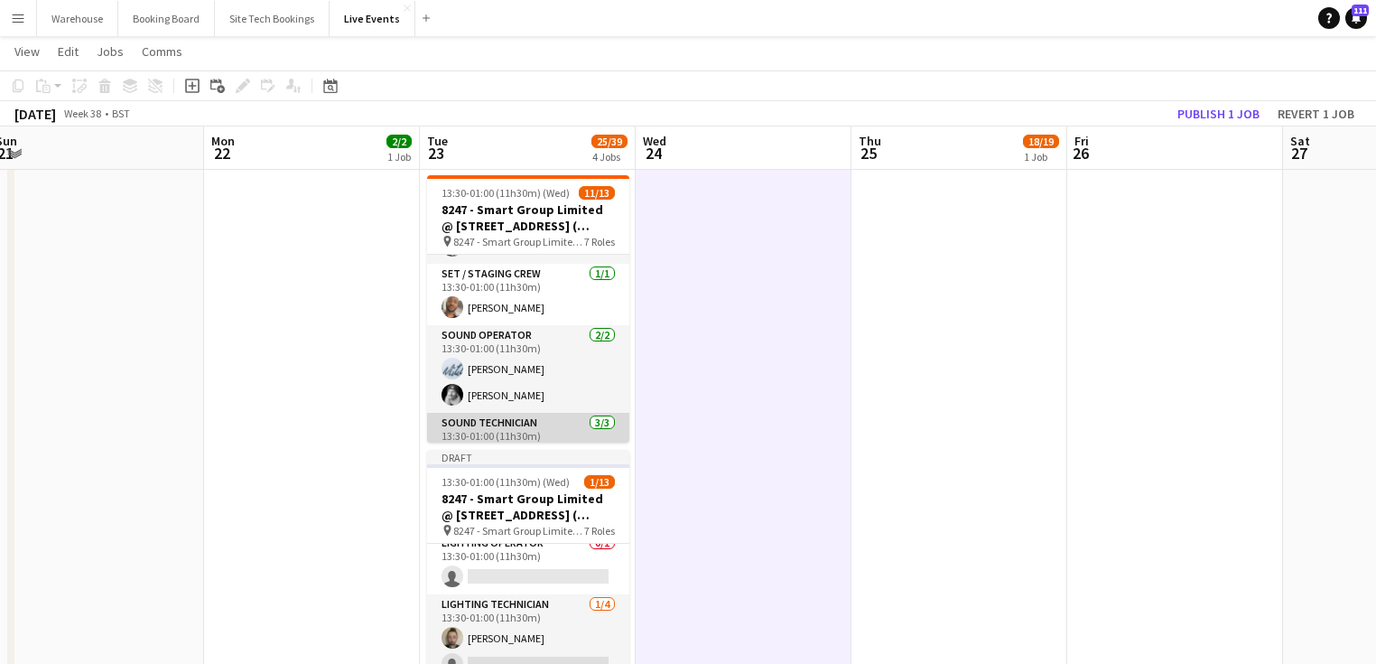
scroll to position [109, 0]
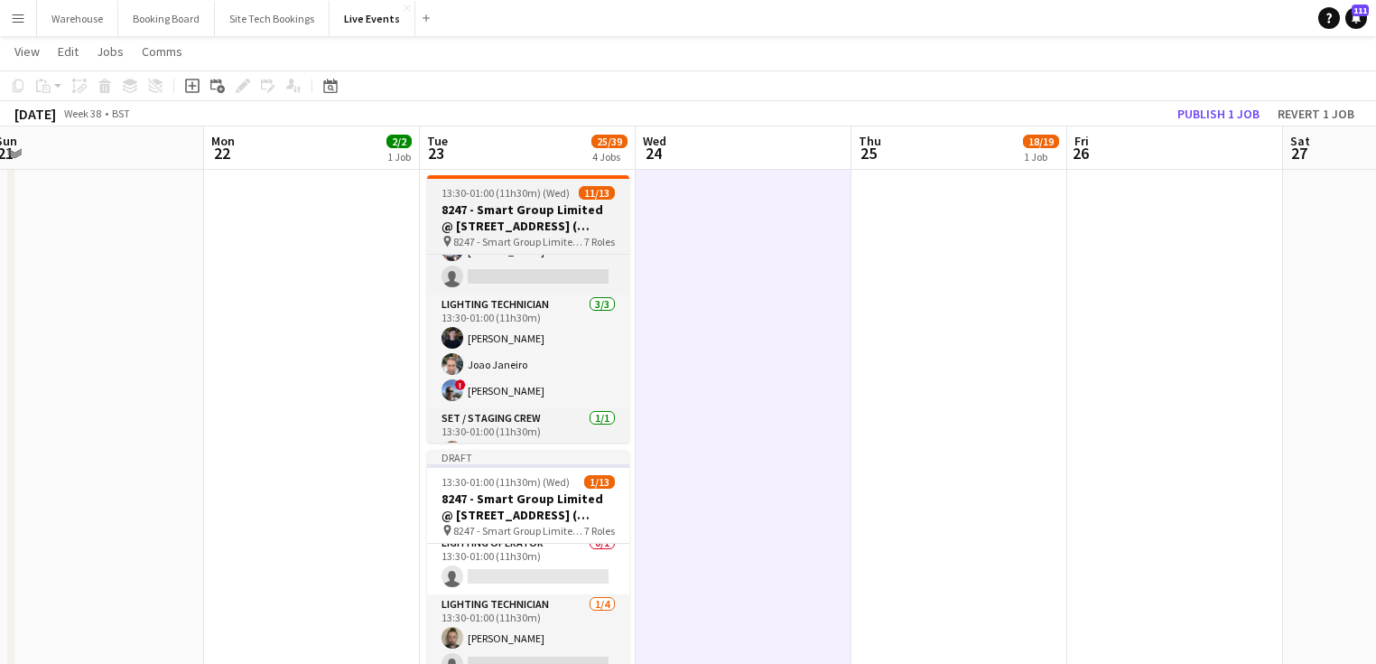
click at [516, 219] on h3 "8247 - Smart Group Limited @ [STREET_ADDRESS] ( Formerly Freemasons' Hall)" at bounding box center [528, 217] width 202 height 33
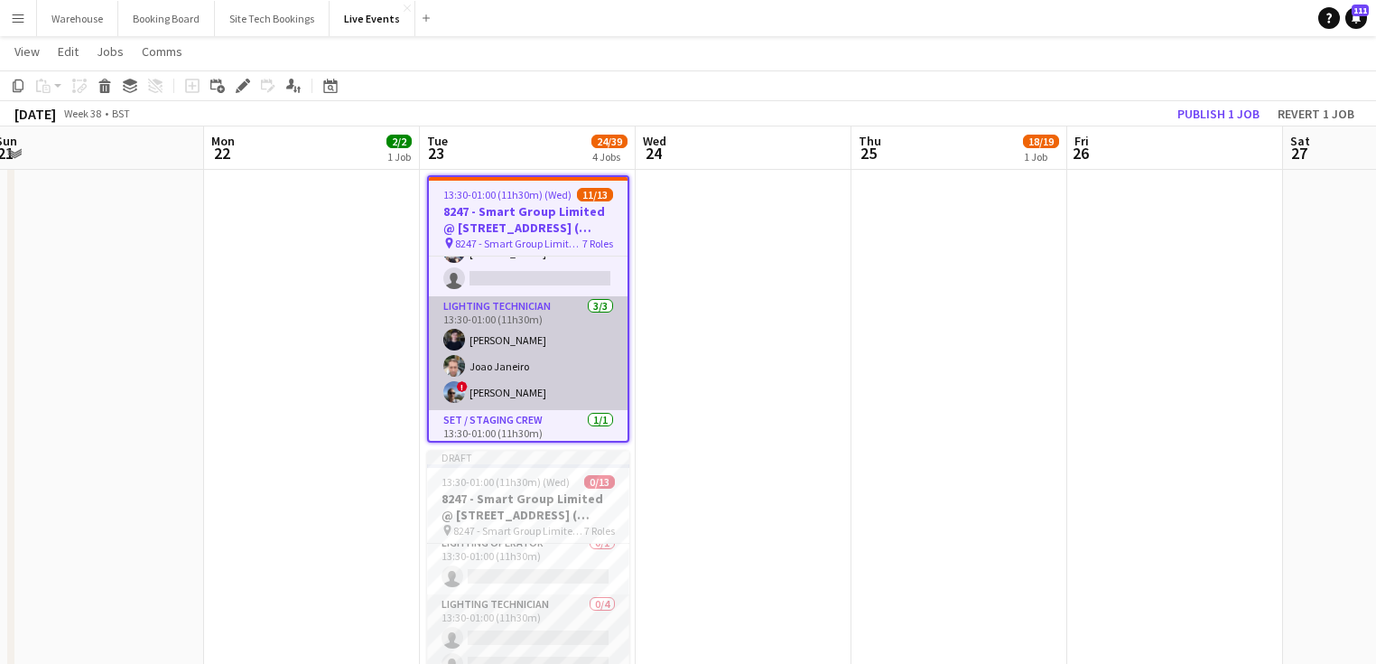
scroll to position [0, 0]
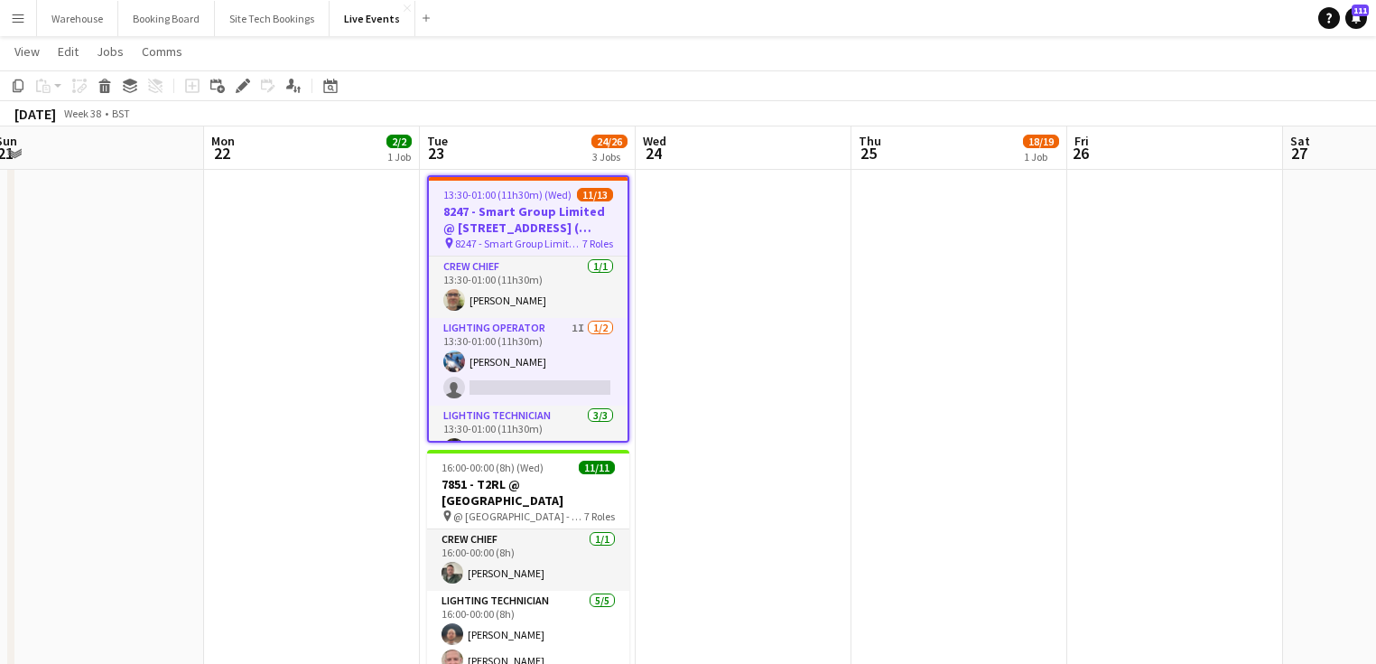
click at [715, 329] on app-date-cell at bounding box center [744, 297] width 216 height 912
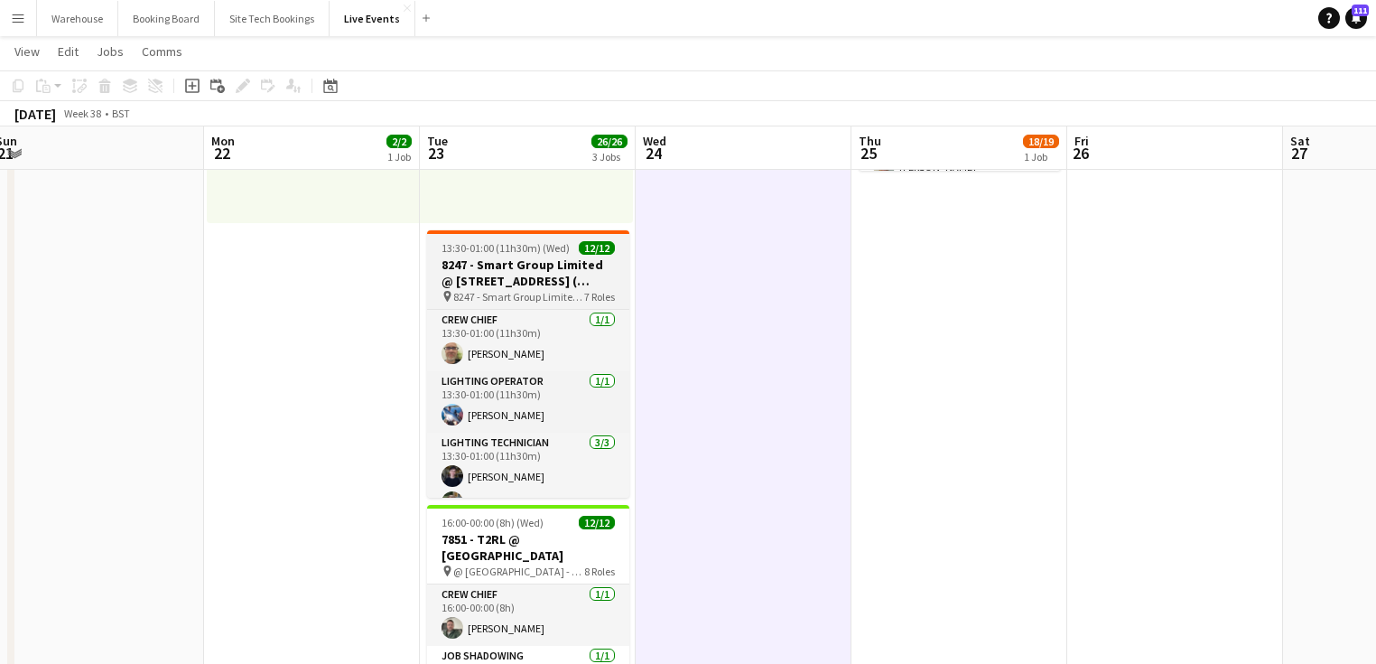
click at [491, 274] on h3 "8247 - Smart Group Limited @ [STREET_ADDRESS] ( Formerly Freemasons' Hall)" at bounding box center [528, 272] width 202 height 33
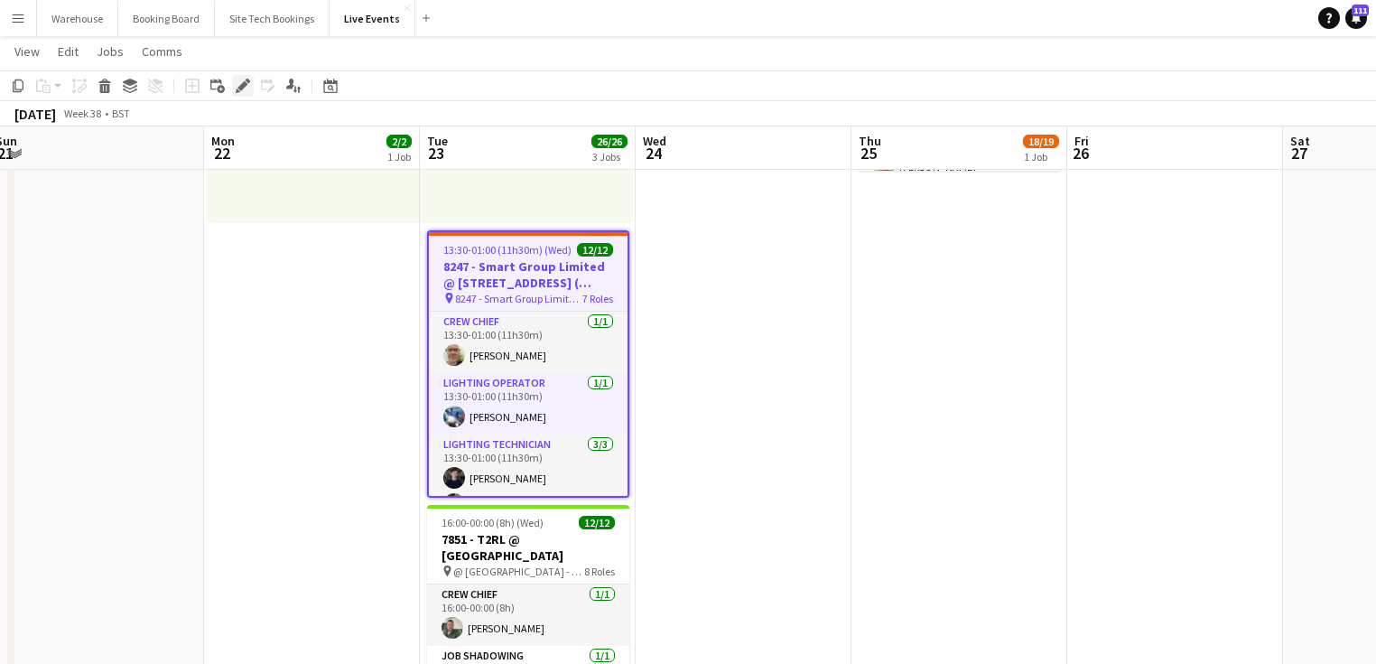
click at [237, 85] on icon "Edit" at bounding box center [243, 86] width 14 height 14
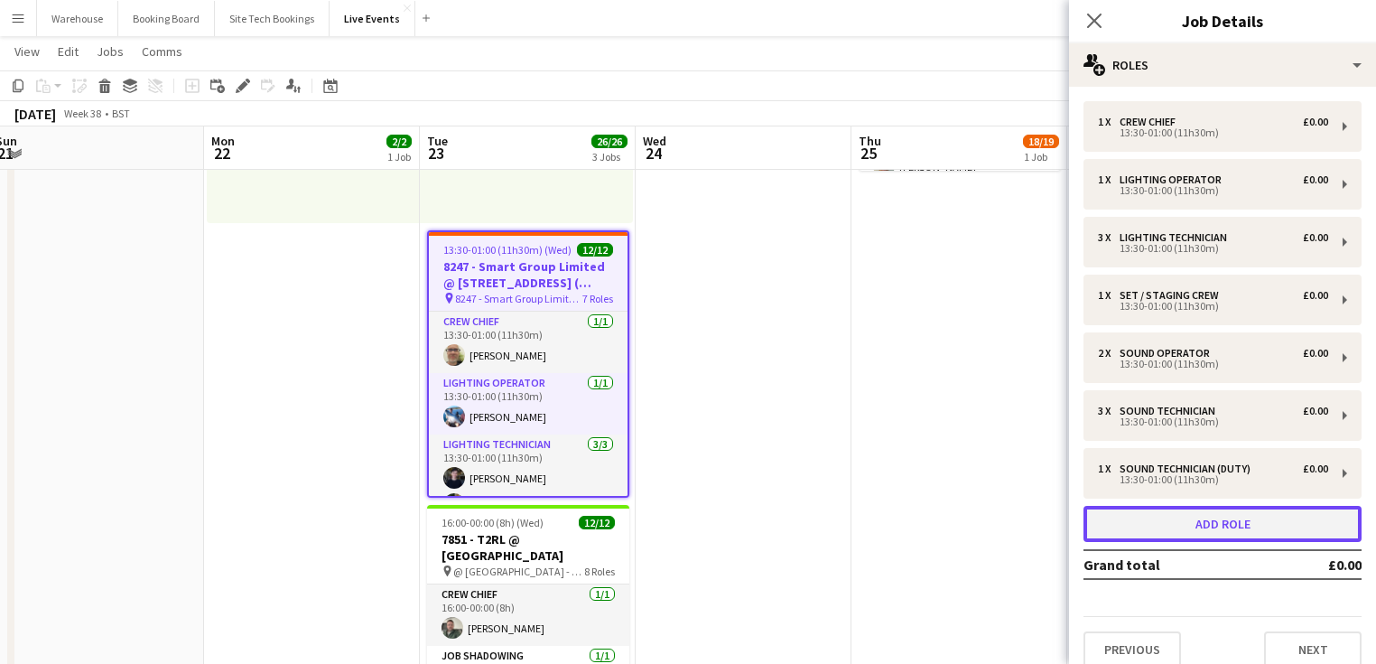
click at [1232, 521] on button "Add role" at bounding box center [1222, 524] width 278 height 36
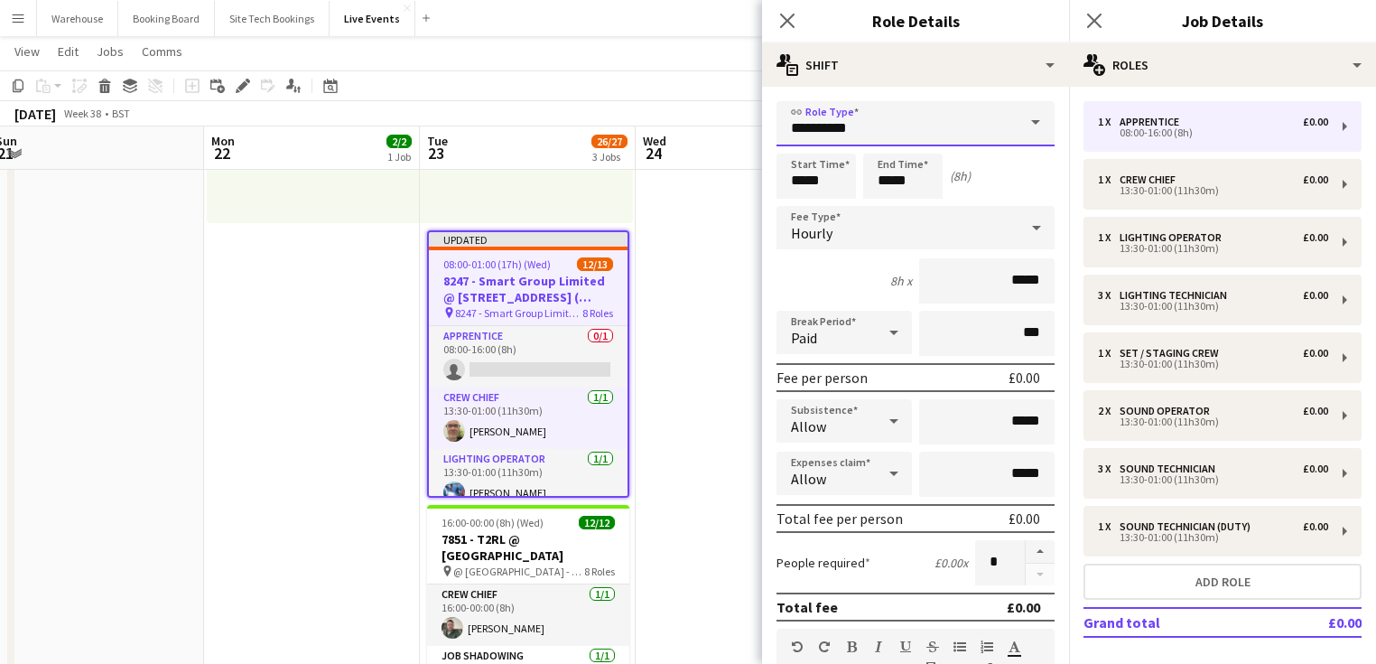
click at [846, 126] on input "**********" at bounding box center [915, 123] width 278 height 45
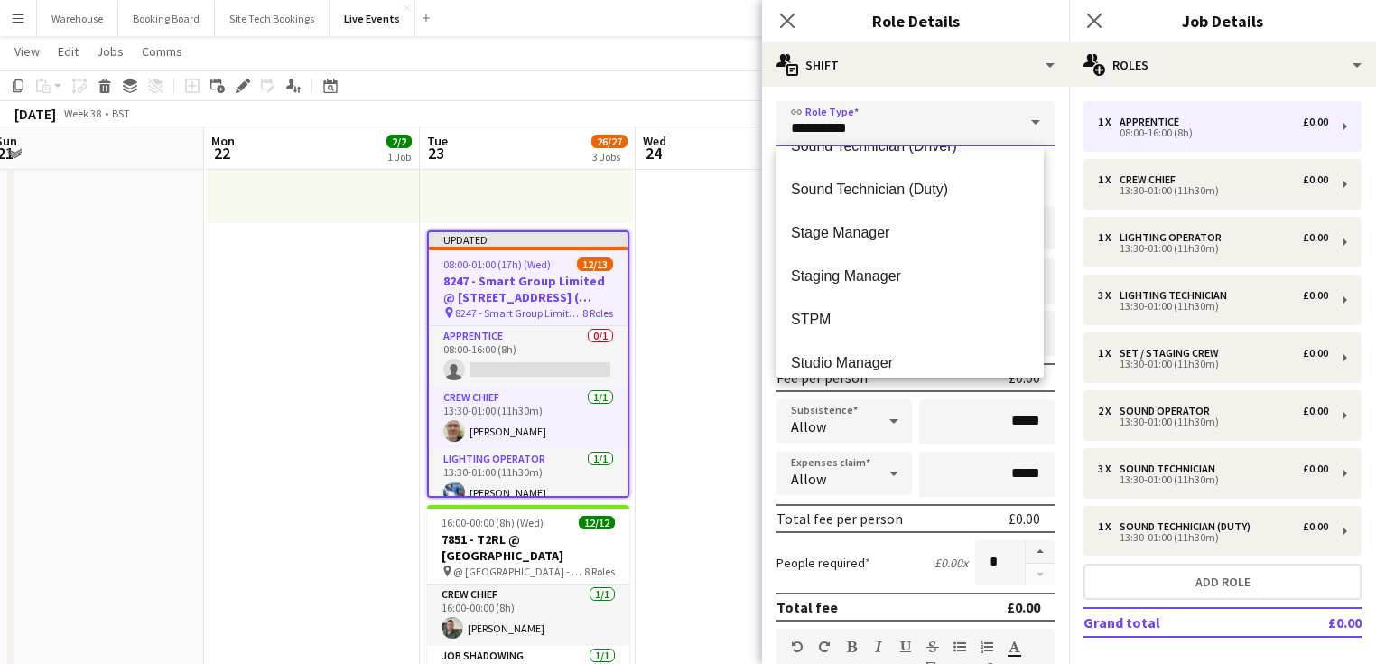
scroll to position [4189, 0]
click at [827, 320] on span "TPM" at bounding box center [910, 319] width 238 height 17
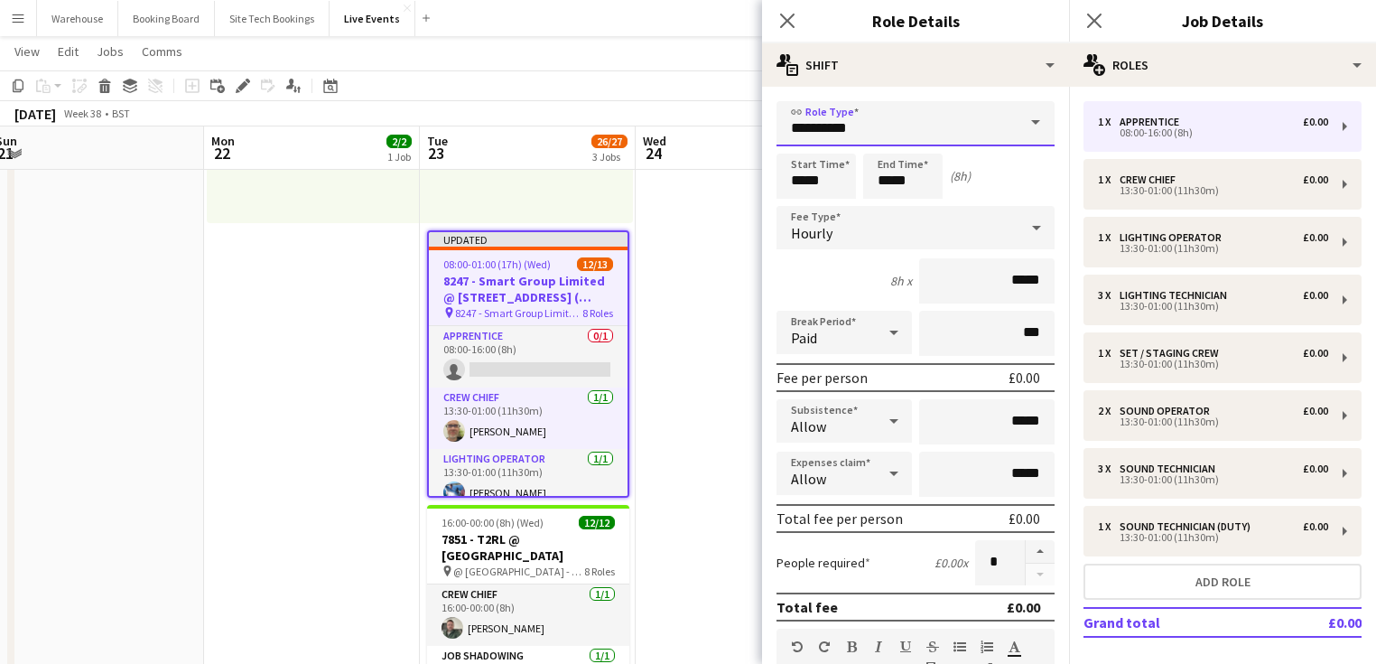
type input "***"
click at [791, 176] on input "*****" at bounding box center [815, 175] width 79 height 45
click at [795, 140] on div at bounding box center [798, 144] width 36 height 18
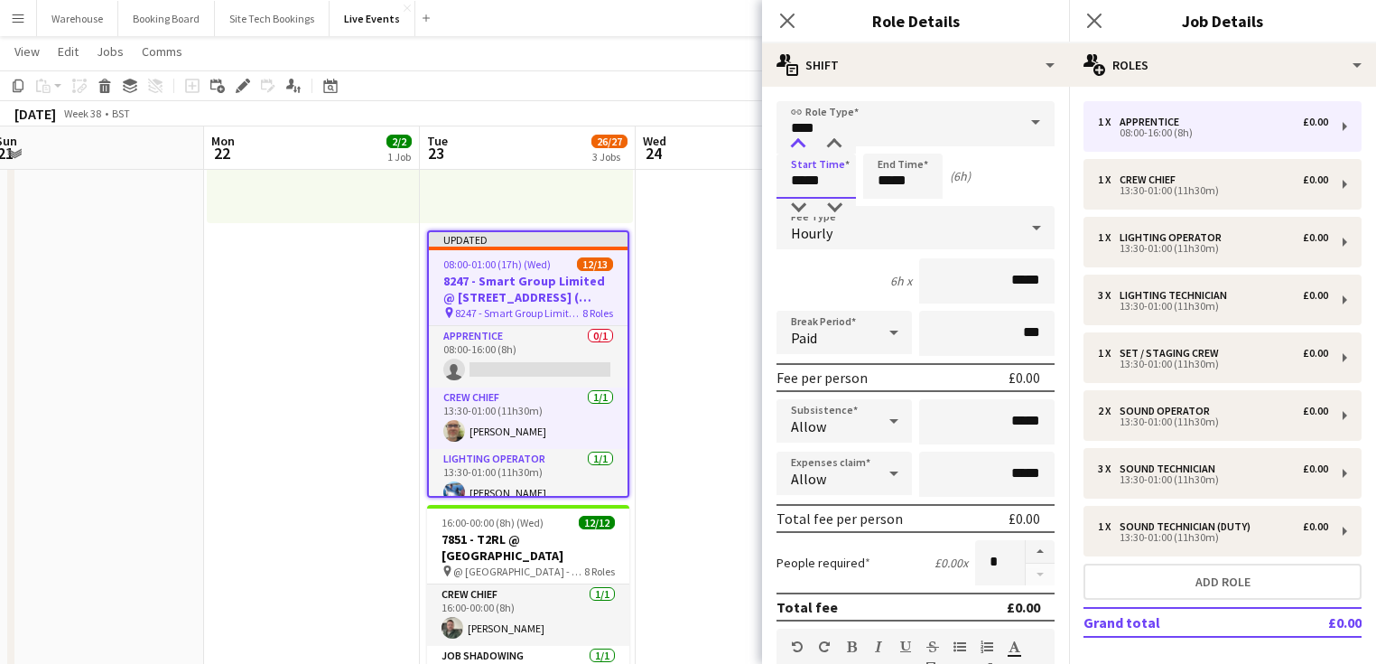
click at [795, 140] on div at bounding box center [798, 144] width 36 height 18
click at [838, 158] on input "*****" at bounding box center [815, 175] width 79 height 45
click at [838, 154] on input "*****" at bounding box center [815, 175] width 79 height 45
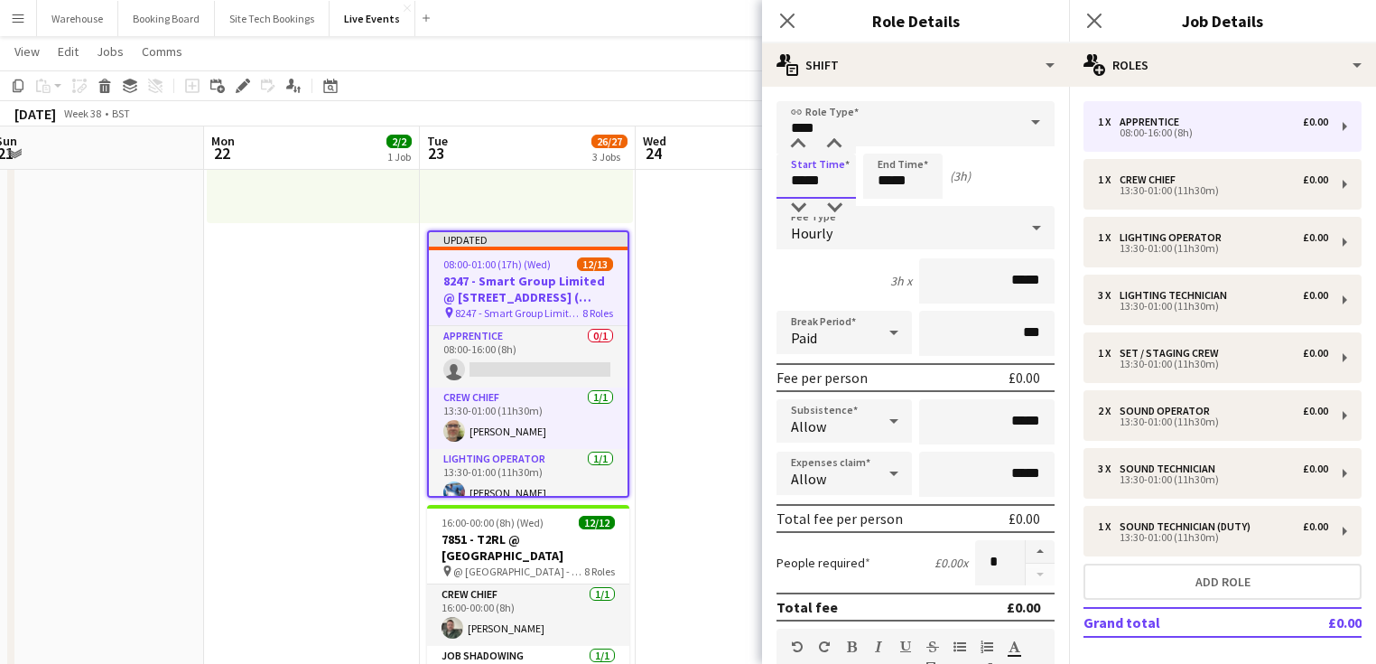
click at [838, 154] on input "*****" at bounding box center [815, 175] width 79 height 45
click at [837, 151] on div at bounding box center [834, 144] width 36 height 18
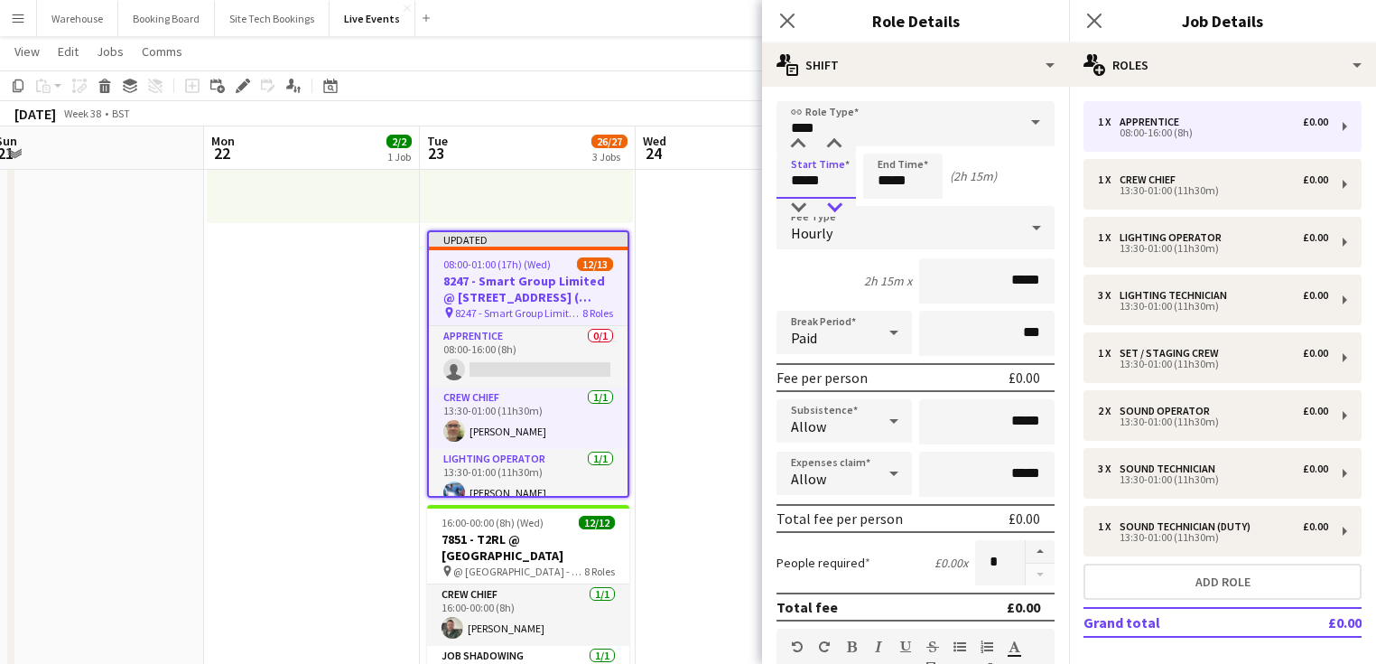
type input "*****"
click at [831, 206] on div at bounding box center [834, 208] width 36 height 18
click at [885, 187] on input "*****" at bounding box center [902, 175] width 79 height 45
click at [887, 144] on div at bounding box center [885, 144] width 36 height 18
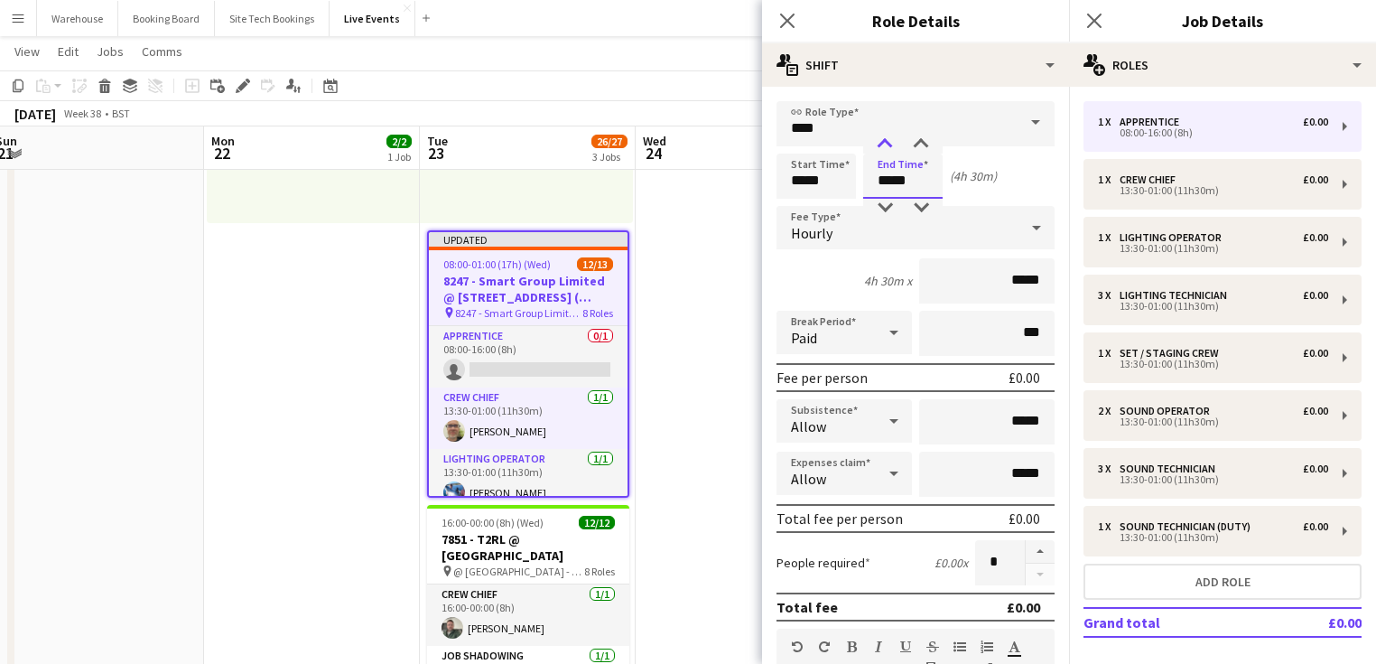
click at [887, 144] on div at bounding box center [885, 144] width 36 height 18
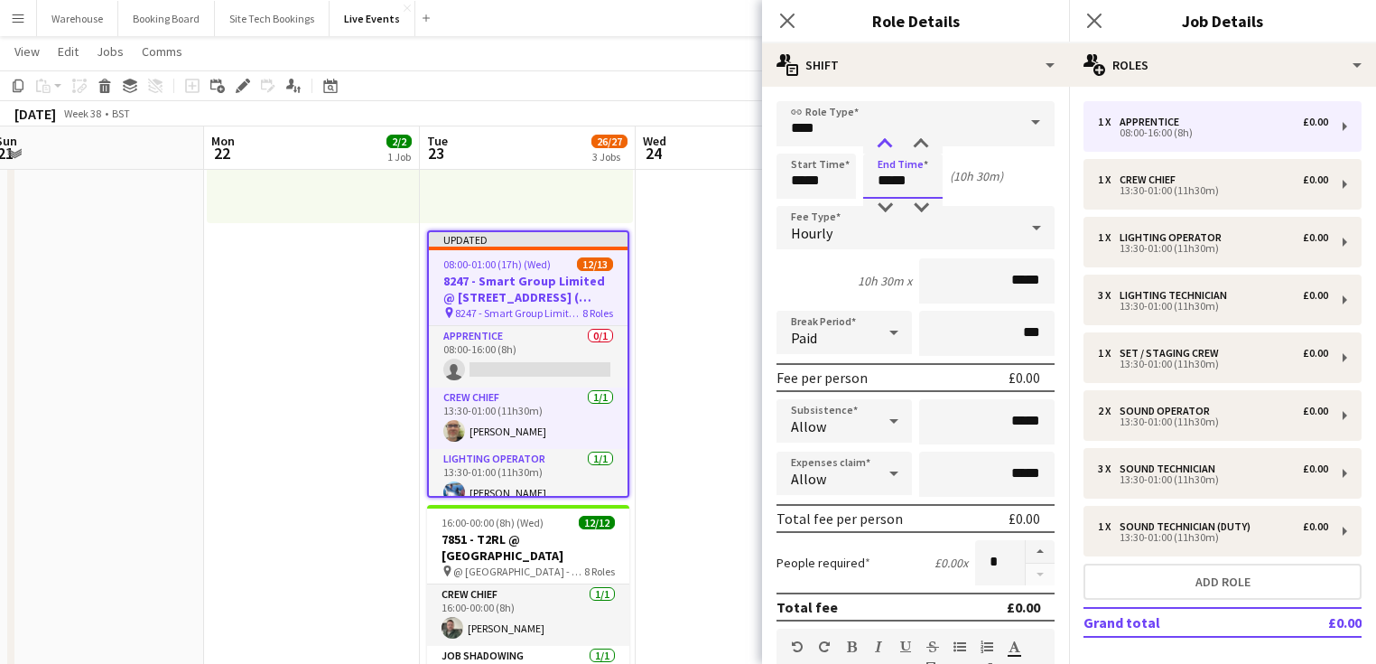
click at [887, 144] on div at bounding box center [885, 144] width 36 height 18
type input "*****"
click at [887, 144] on div at bounding box center [885, 144] width 36 height 18
click at [822, 222] on div "Hourly" at bounding box center [897, 227] width 242 height 43
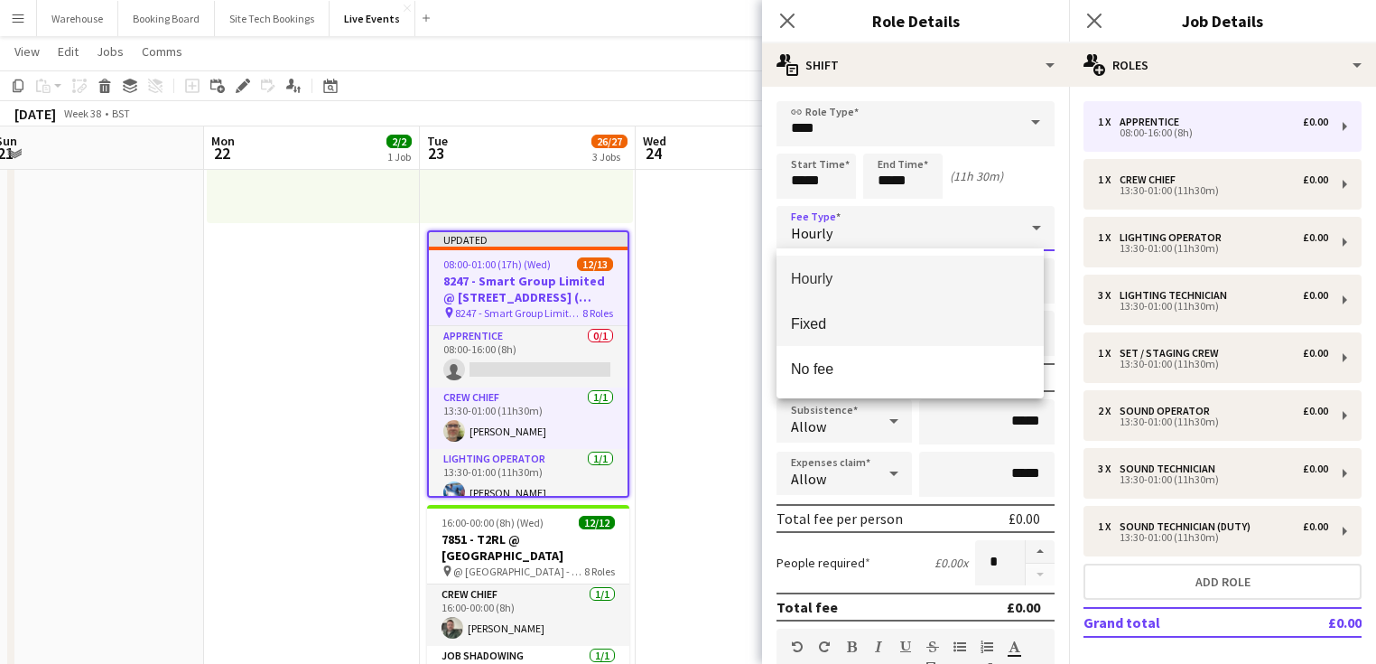
click at [798, 318] on span "Fixed" at bounding box center [910, 323] width 238 height 17
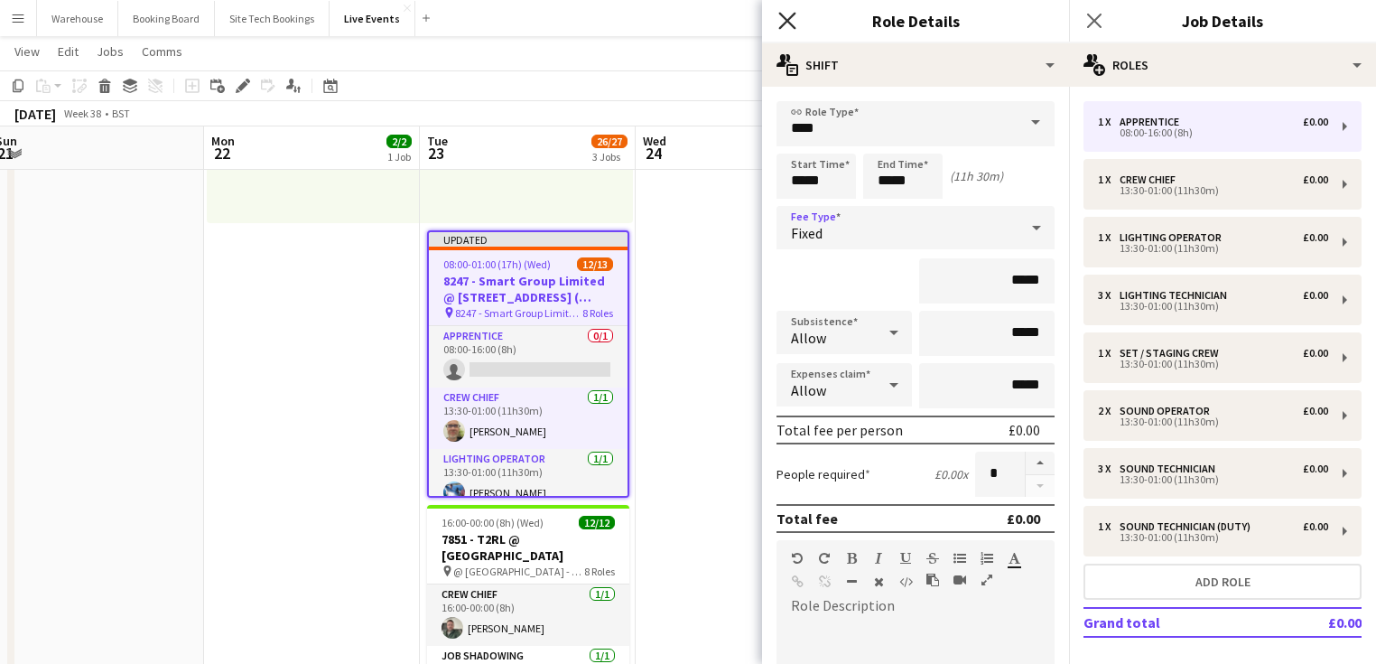
click at [790, 23] on icon at bounding box center [786, 20] width 17 height 17
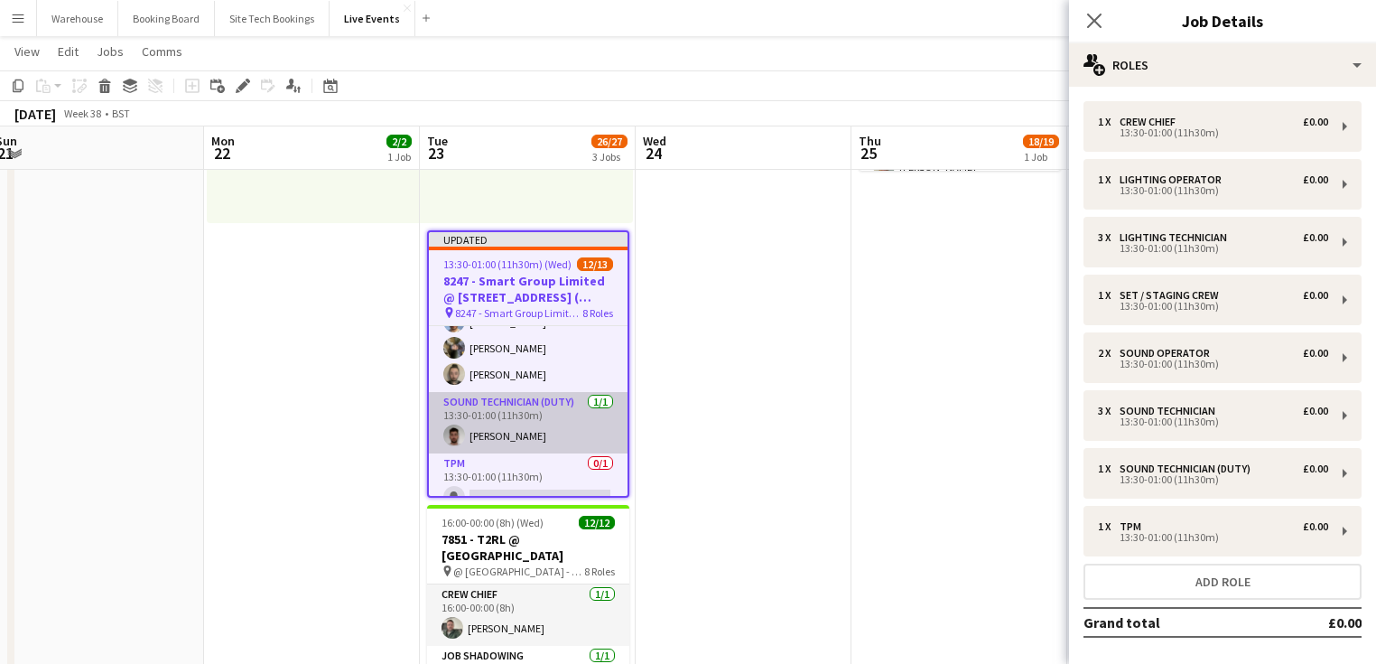
scroll to position [451, 0]
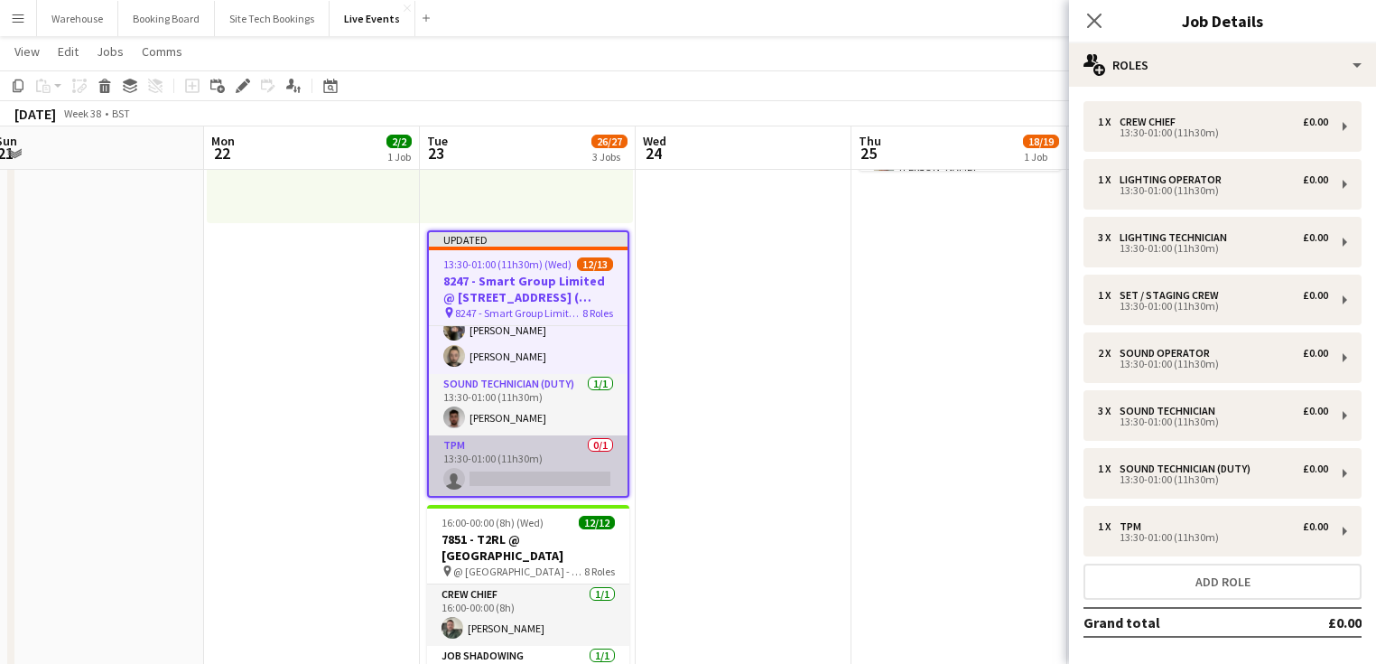
click at [540, 484] on app-card-role "TPM 0/1 13:30-01:00 (11h30m) single-neutral-actions" at bounding box center [528, 465] width 199 height 61
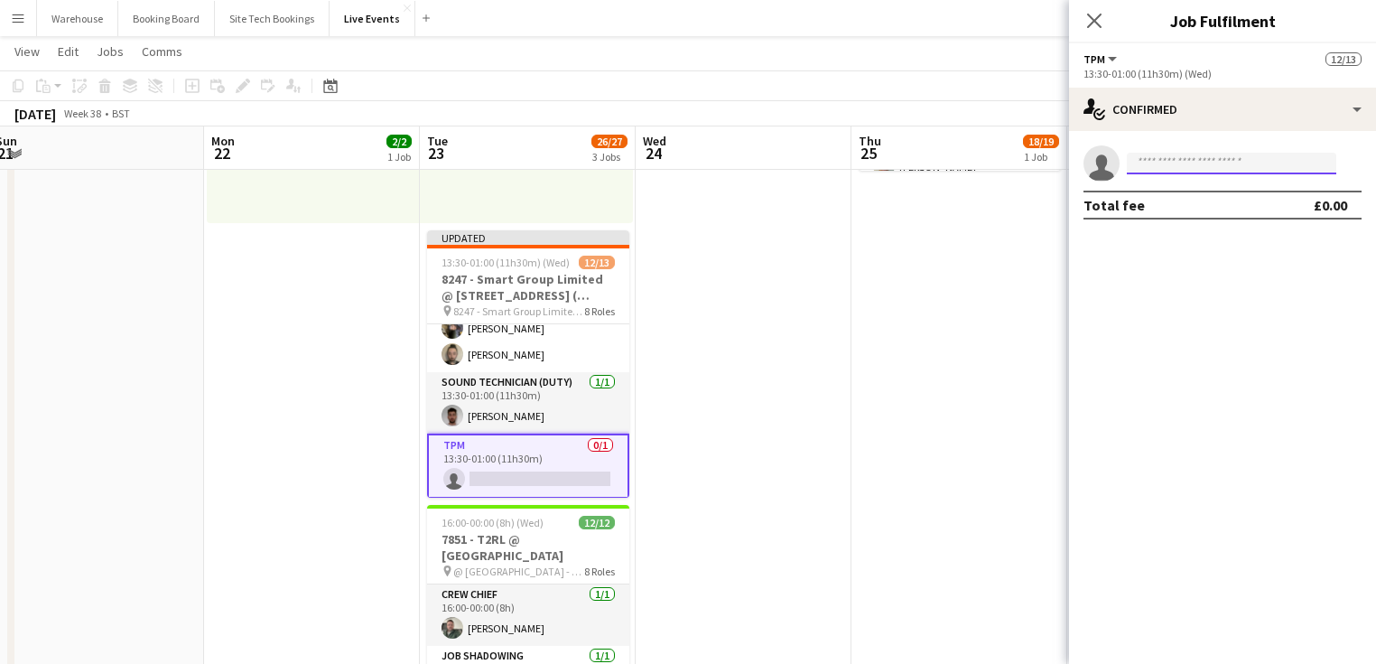
click at [1223, 164] on input at bounding box center [1231, 164] width 209 height 22
type input "*****"
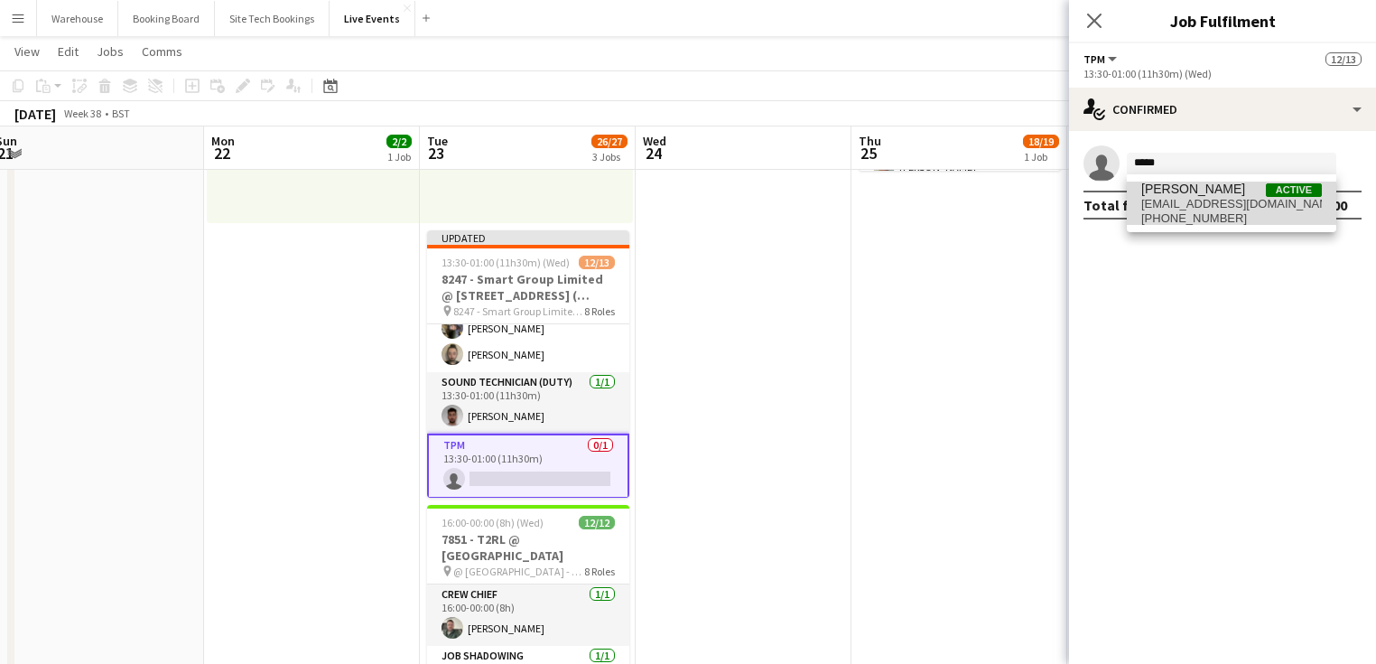
click at [1178, 209] on span "[EMAIL_ADDRESS][DOMAIN_NAME]" at bounding box center [1231, 204] width 181 height 14
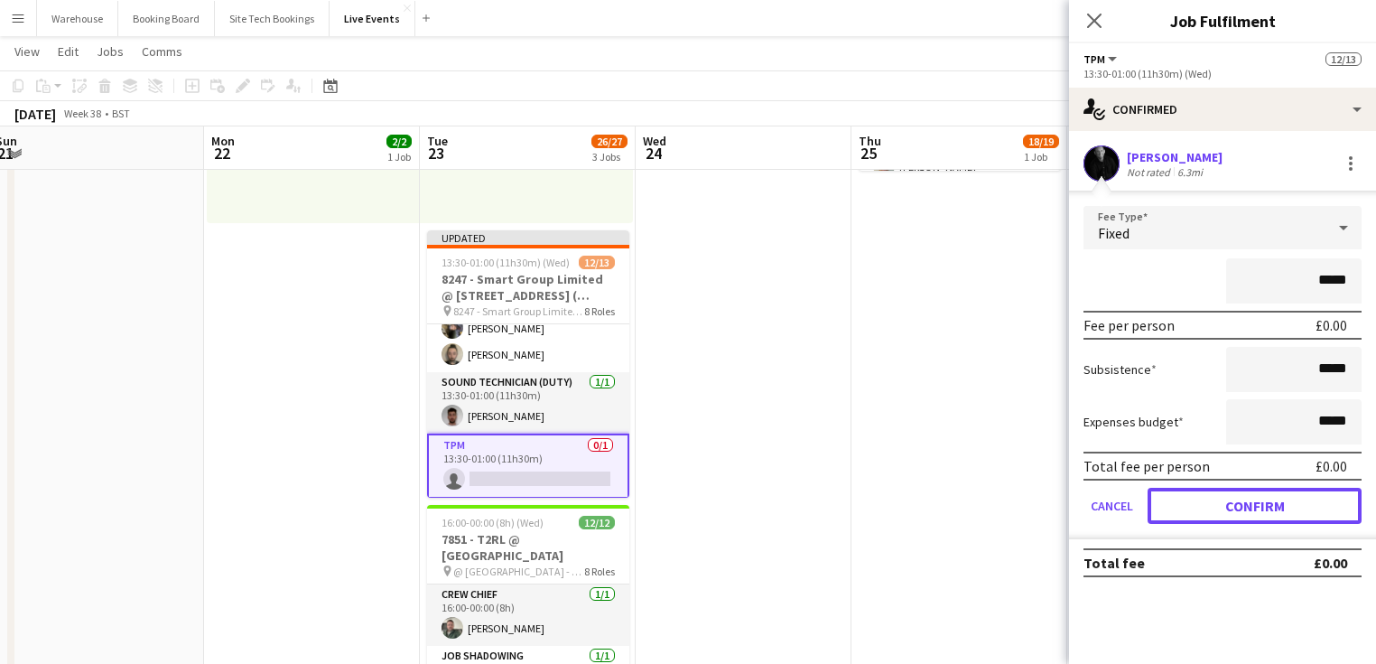
click at [1212, 507] on button "Confirm" at bounding box center [1255, 506] width 214 height 36
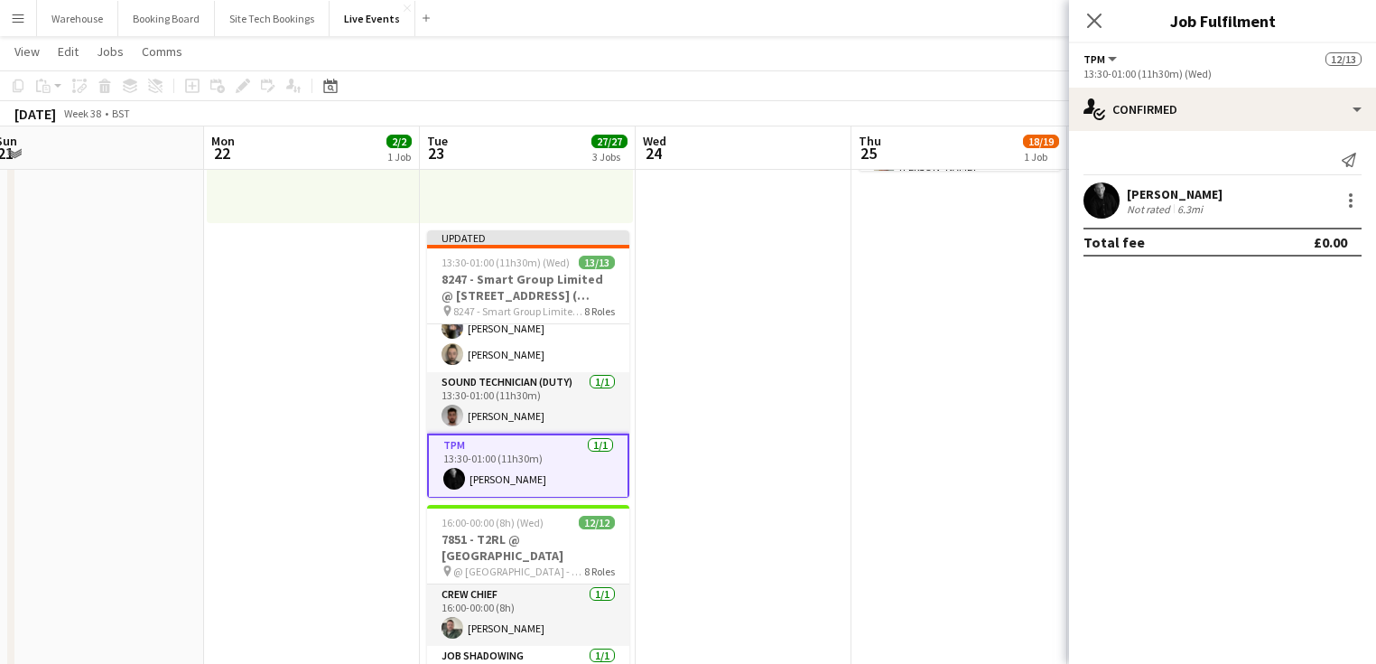
drag, startPoint x: 1085, startPoint y: 16, endPoint x: 1072, endPoint y: 40, distance: 27.1
click at [1087, 16] on icon "Close pop-in" at bounding box center [1094, 21] width 14 height 14
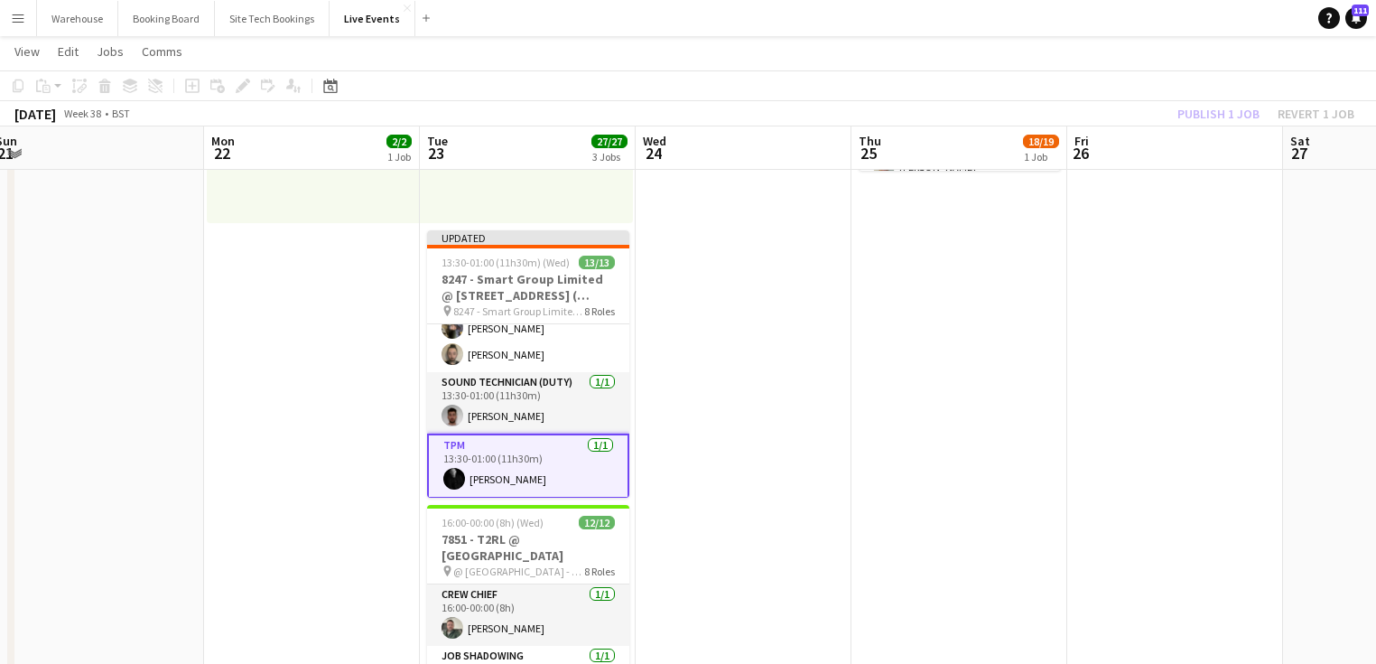
click at [717, 365] on app-date-cell at bounding box center [744, 352] width 216 height 912
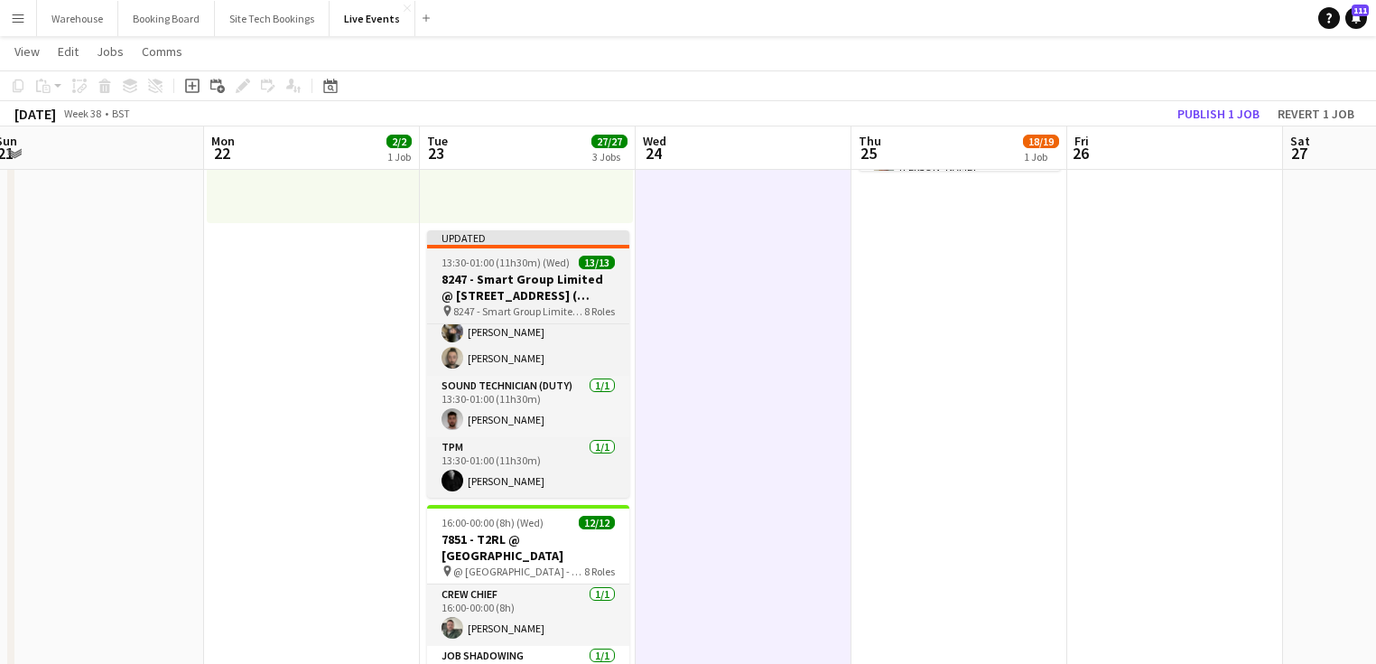
click at [490, 271] on h3 "8247 - Smart Group Limited @ [STREET_ADDRESS] ( Formerly Freemasons' Hall)" at bounding box center [528, 287] width 202 height 33
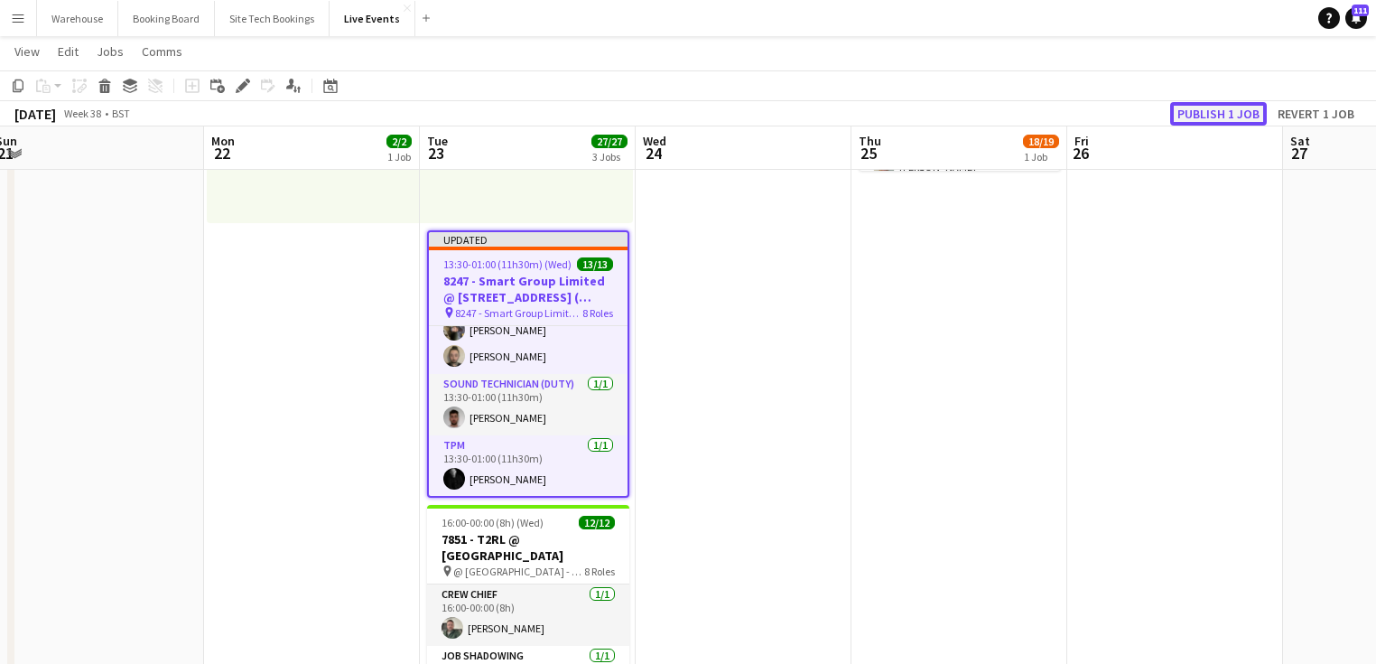
click at [1223, 120] on button "Publish 1 job" at bounding box center [1218, 113] width 97 height 23
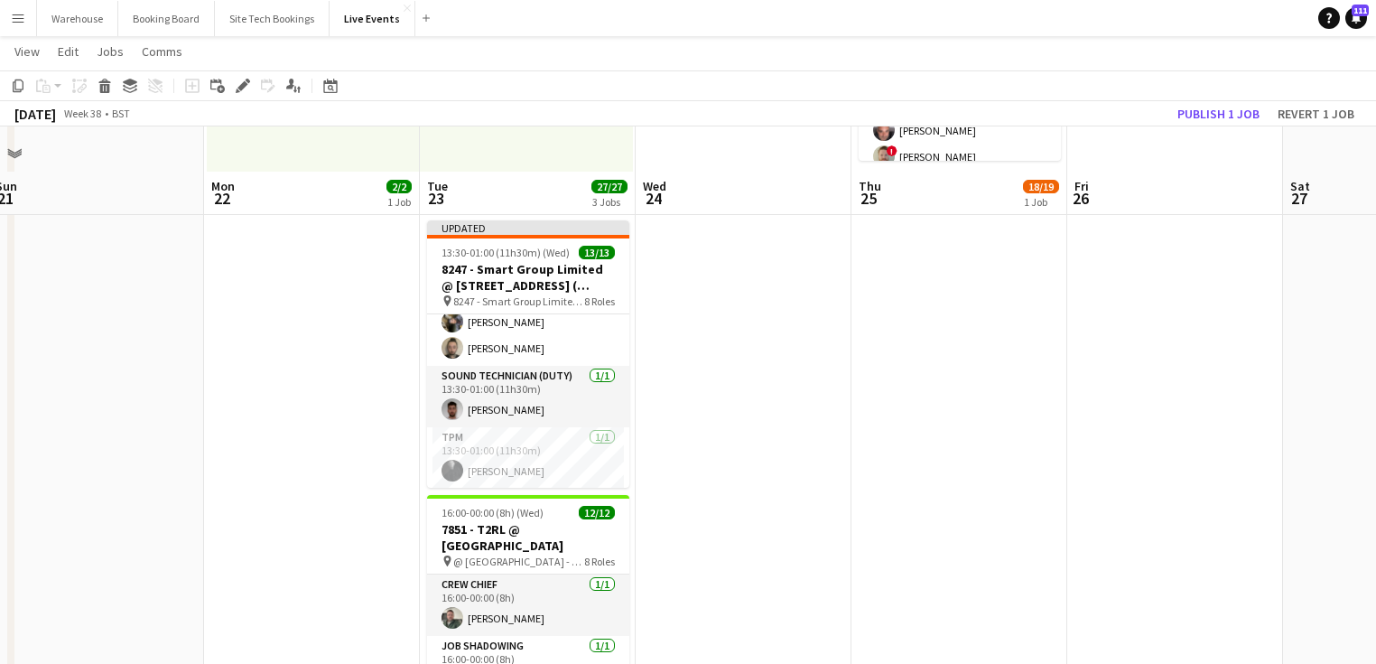
scroll to position [0, 0]
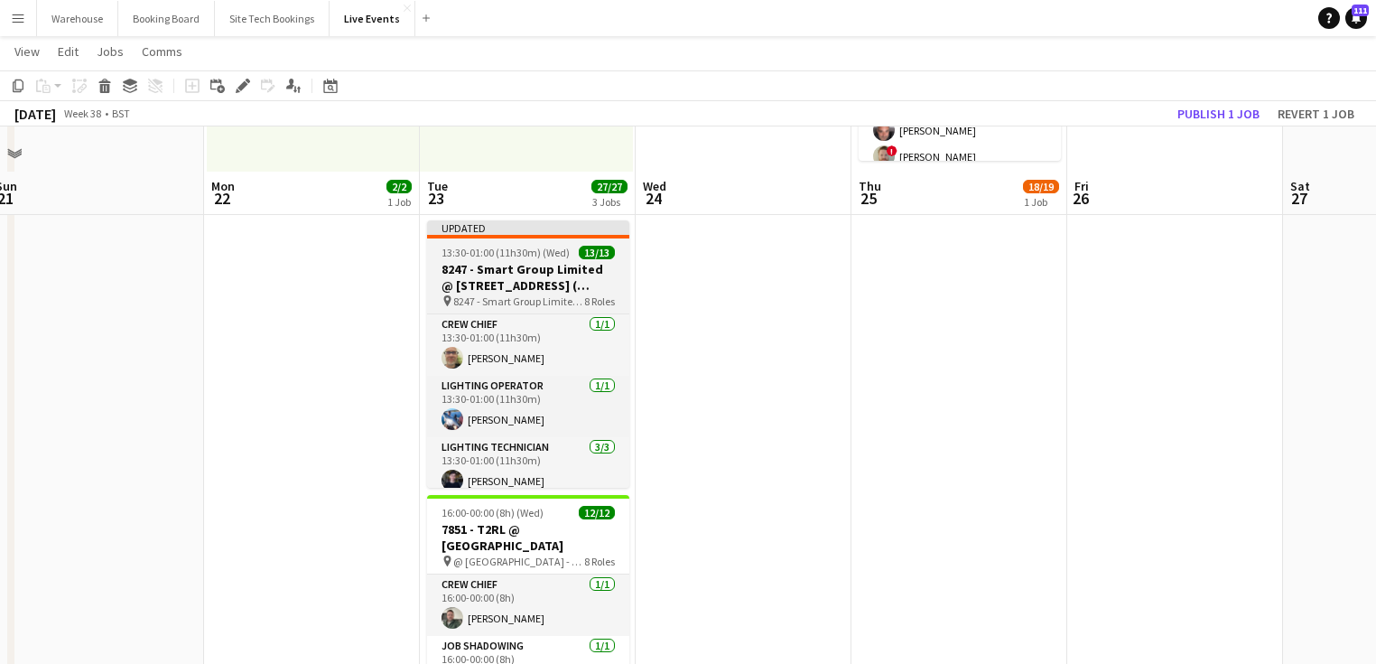
click at [517, 274] on h3 "8247 - Smart Group Limited @ [STREET_ADDRESS] ( Formerly Freemasons' Hall)" at bounding box center [528, 277] width 202 height 33
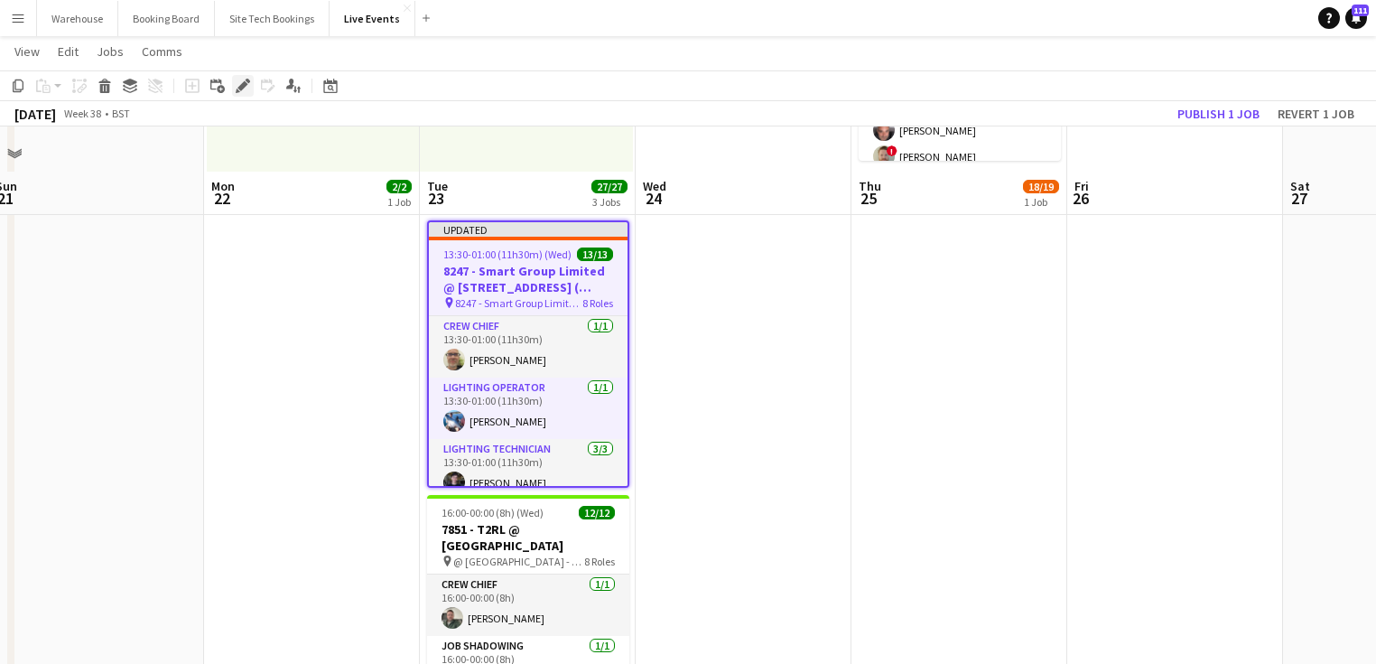
click at [242, 86] on icon at bounding box center [242, 86] width 10 height 10
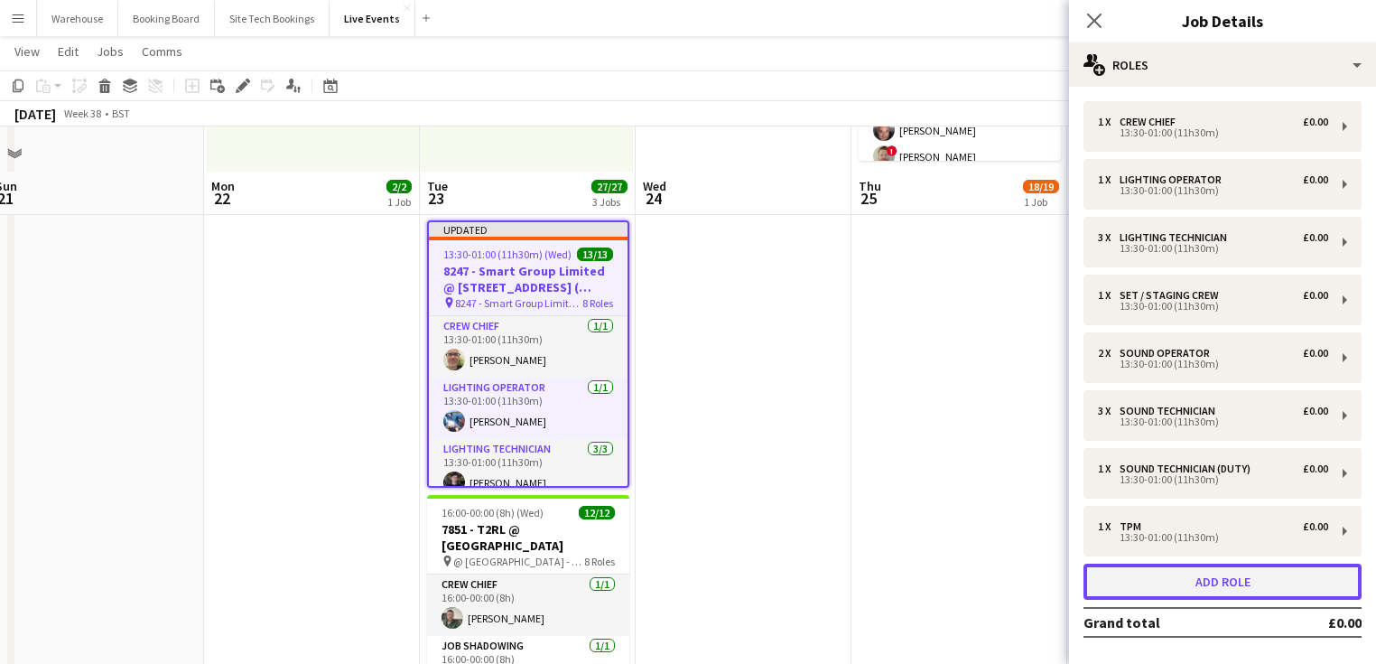
click at [1249, 584] on button "Add role" at bounding box center [1222, 581] width 278 height 36
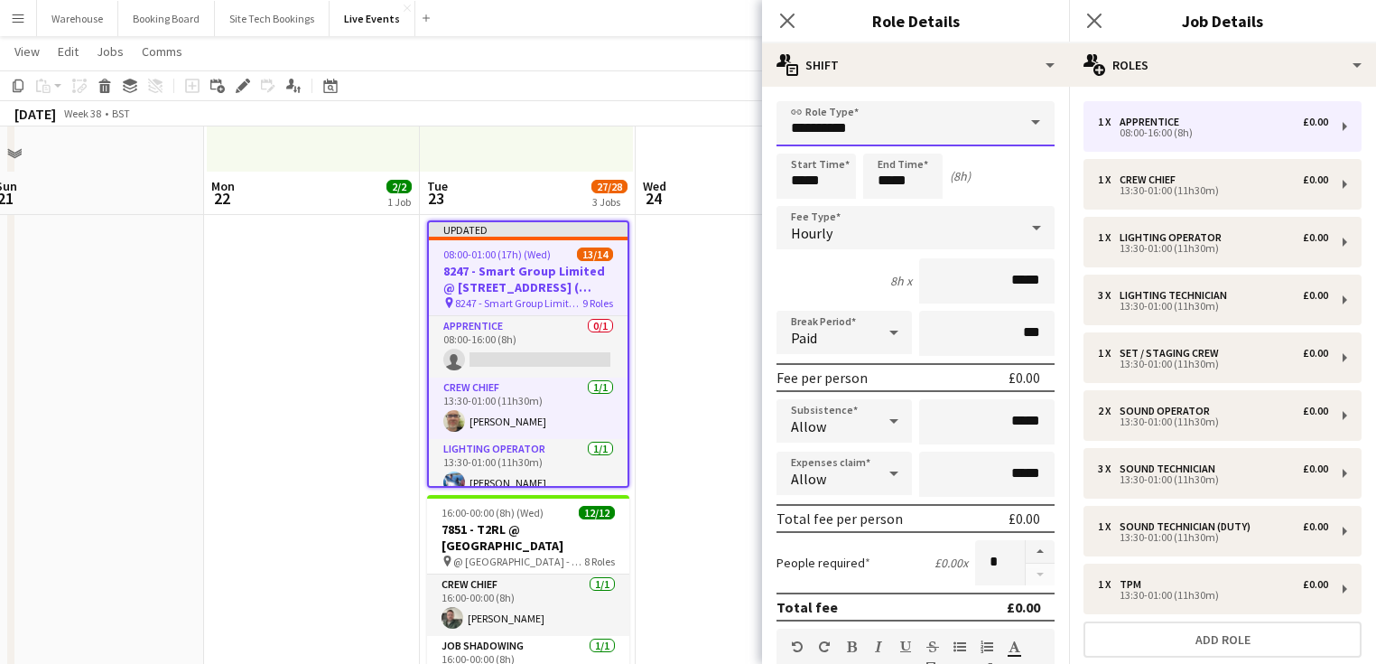
click at [858, 130] on input "**********" at bounding box center [915, 123] width 278 height 45
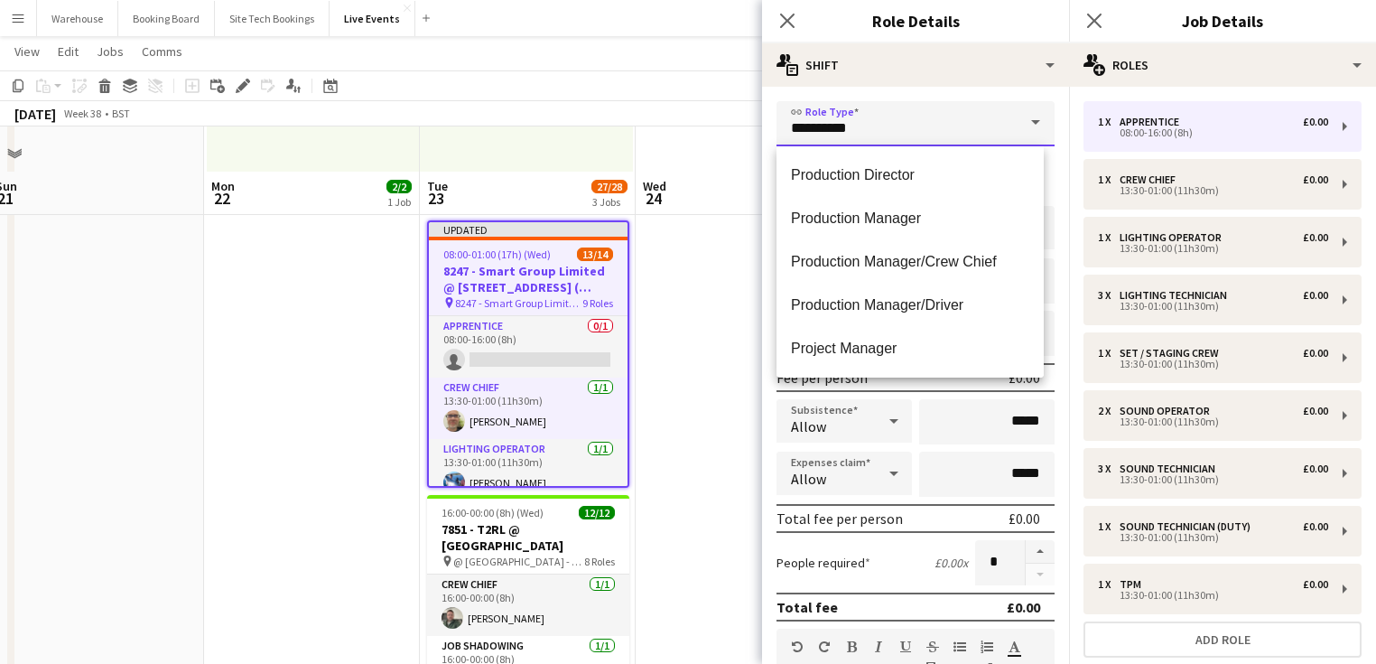
scroll to position [2673, 0]
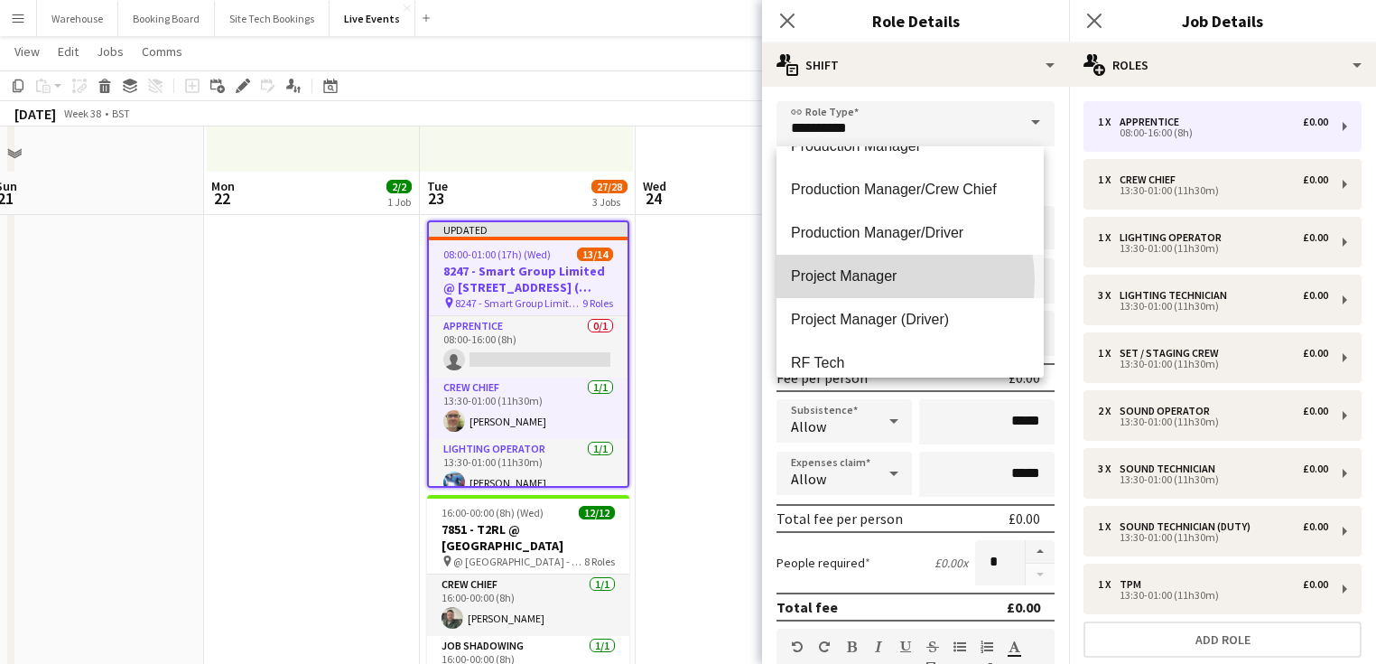
click at [867, 281] on span "Project Manager" at bounding box center [910, 275] width 238 height 17
type input "**********"
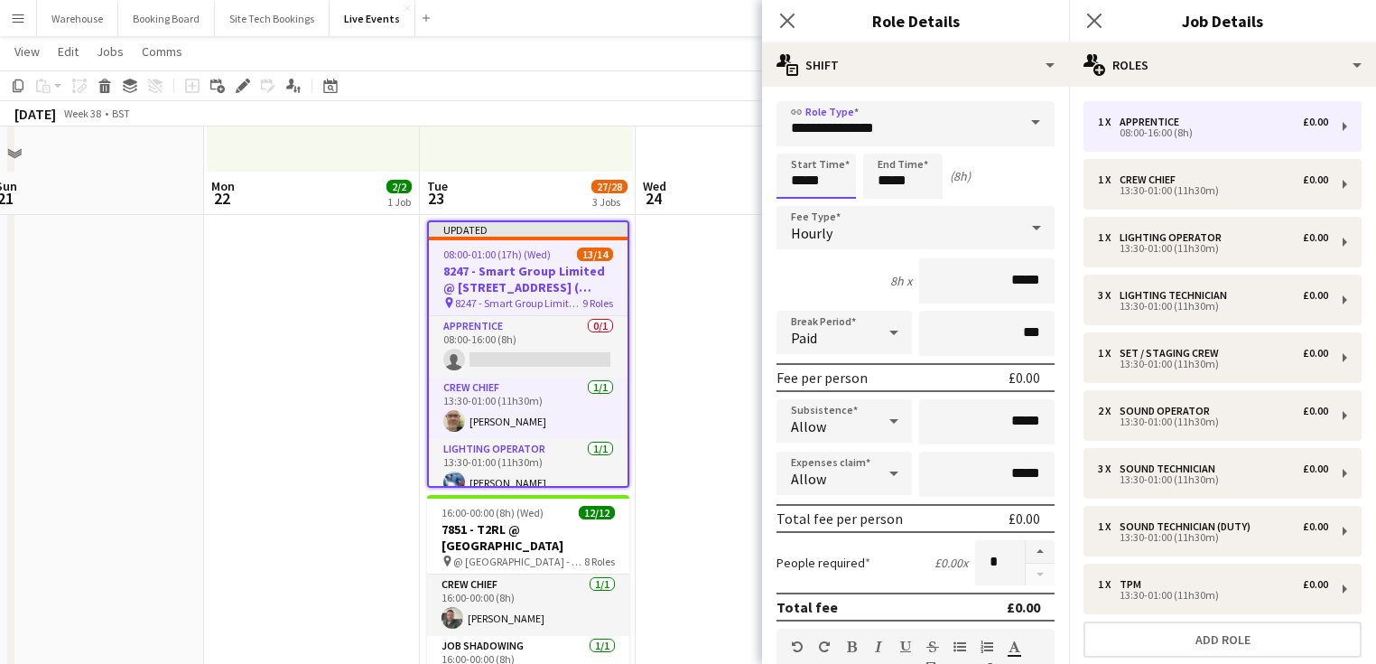
click at [833, 188] on input "*****" at bounding box center [815, 175] width 79 height 45
click at [794, 145] on div at bounding box center [798, 144] width 36 height 18
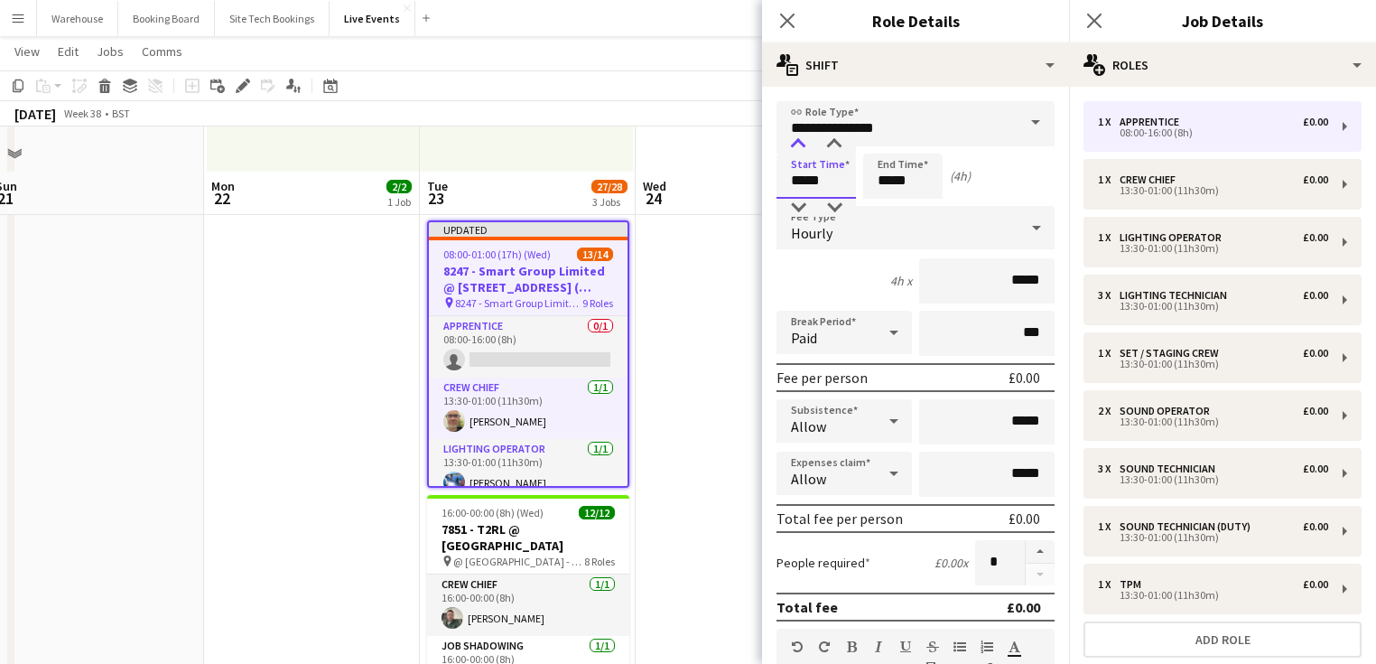
click at [794, 145] on div at bounding box center [798, 144] width 36 height 18
click at [793, 202] on div at bounding box center [798, 208] width 36 height 18
click at [823, 142] on div at bounding box center [834, 144] width 36 height 18
type input "*****"
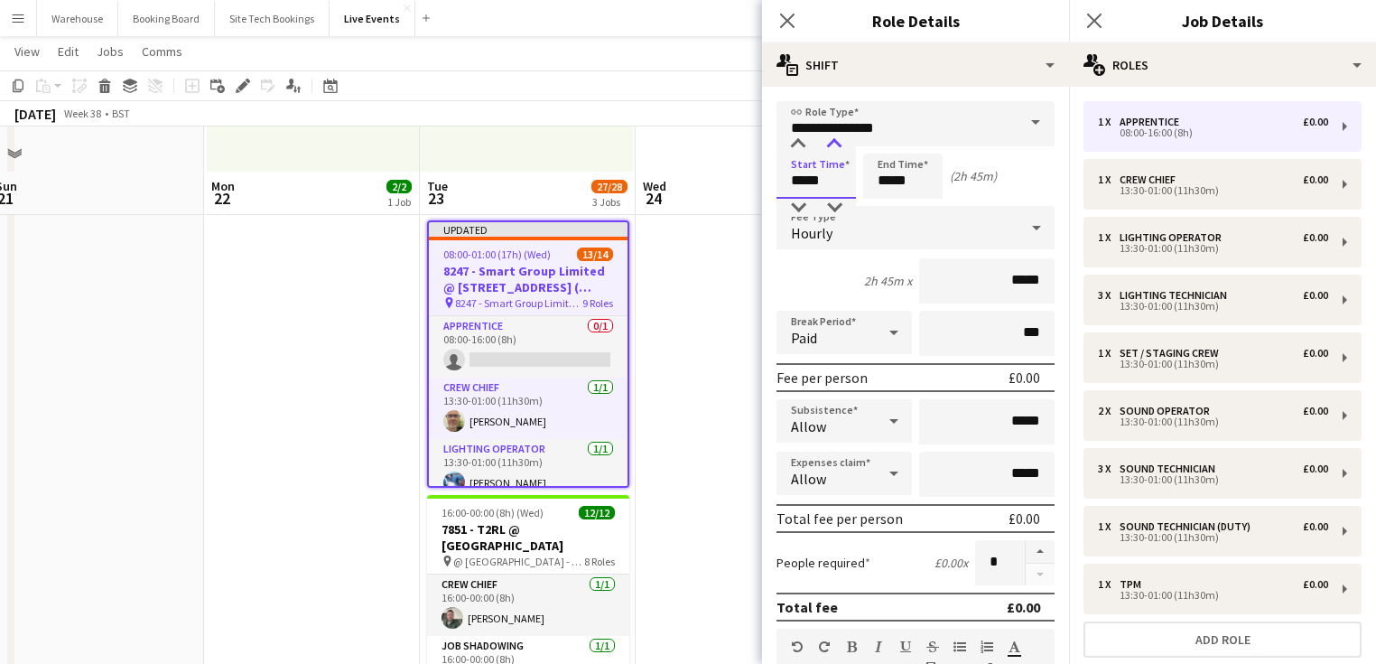
click at [823, 142] on div at bounding box center [834, 144] width 36 height 18
click at [913, 176] on input "*****" at bounding box center [902, 175] width 79 height 45
click at [891, 141] on div at bounding box center [885, 144] width 36 height 18
click at [888, 140] on div at bounding box center [885, 144] width 36 height 18
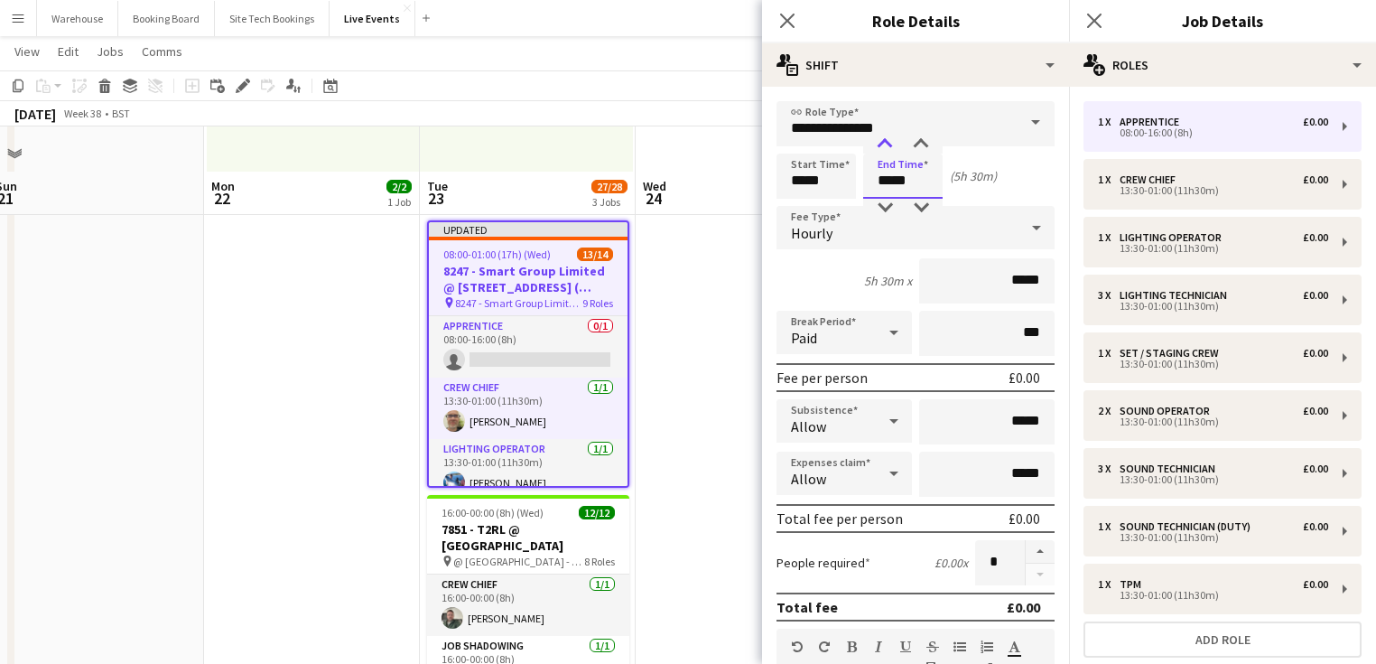
click at [888, 140] on div at bounding box center [885, 144] width 36 height 18
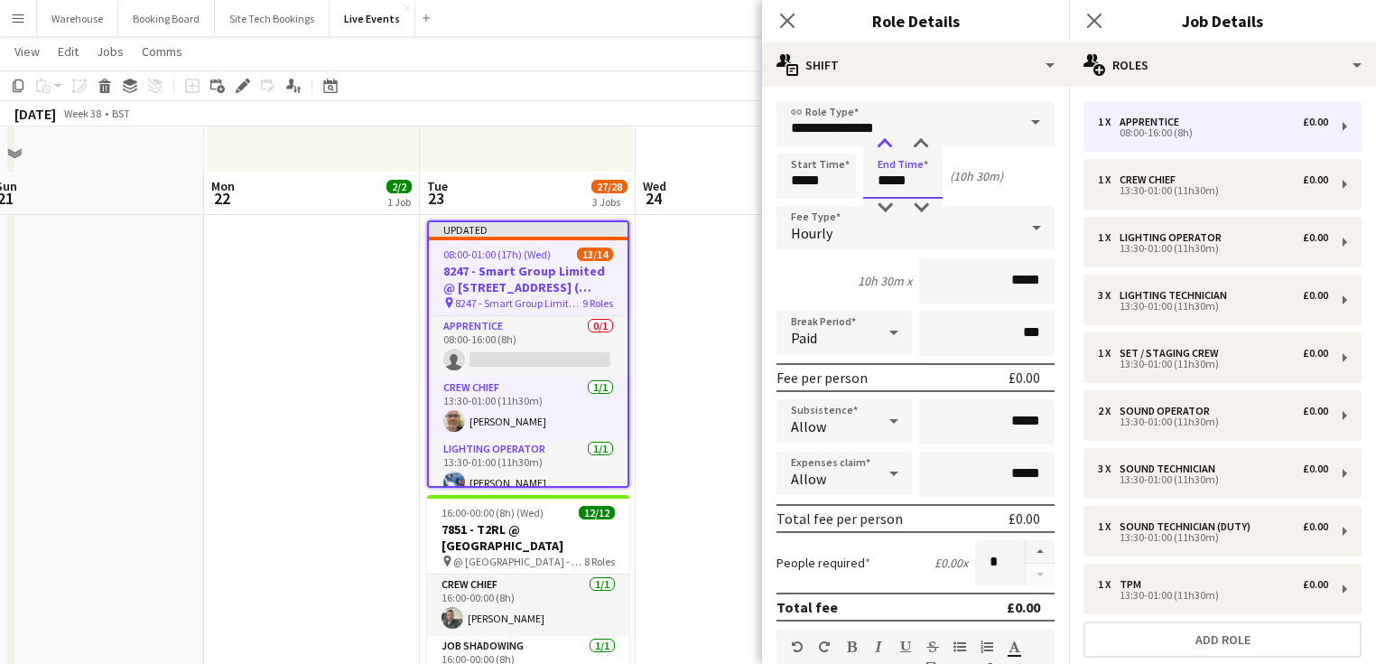
type input "*****"
click at [888, 140] on div at bounding box center [885, 144] width 36 height 18
click at [837, 230] on div "Hourly" at bounding box center [897, 227] width 242 height 43
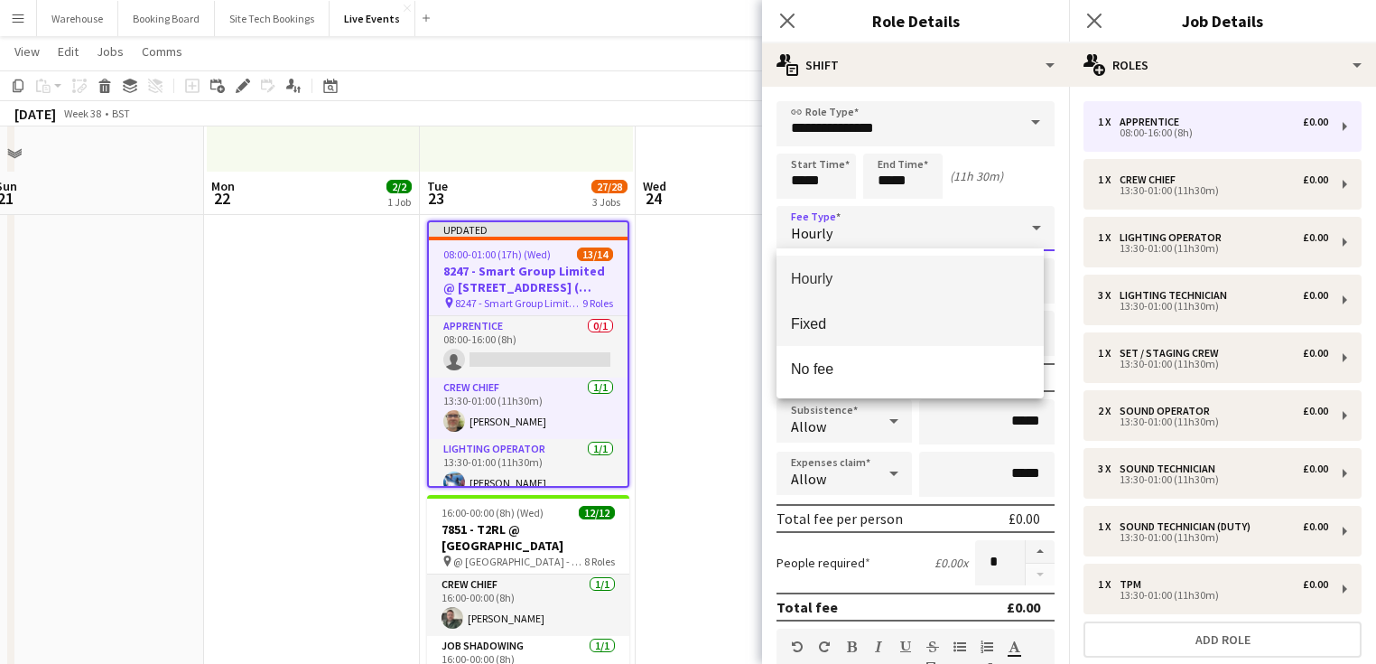
click at [813, 318] on span "Fixed" at bounding box center [910, 323] width 238 height 17
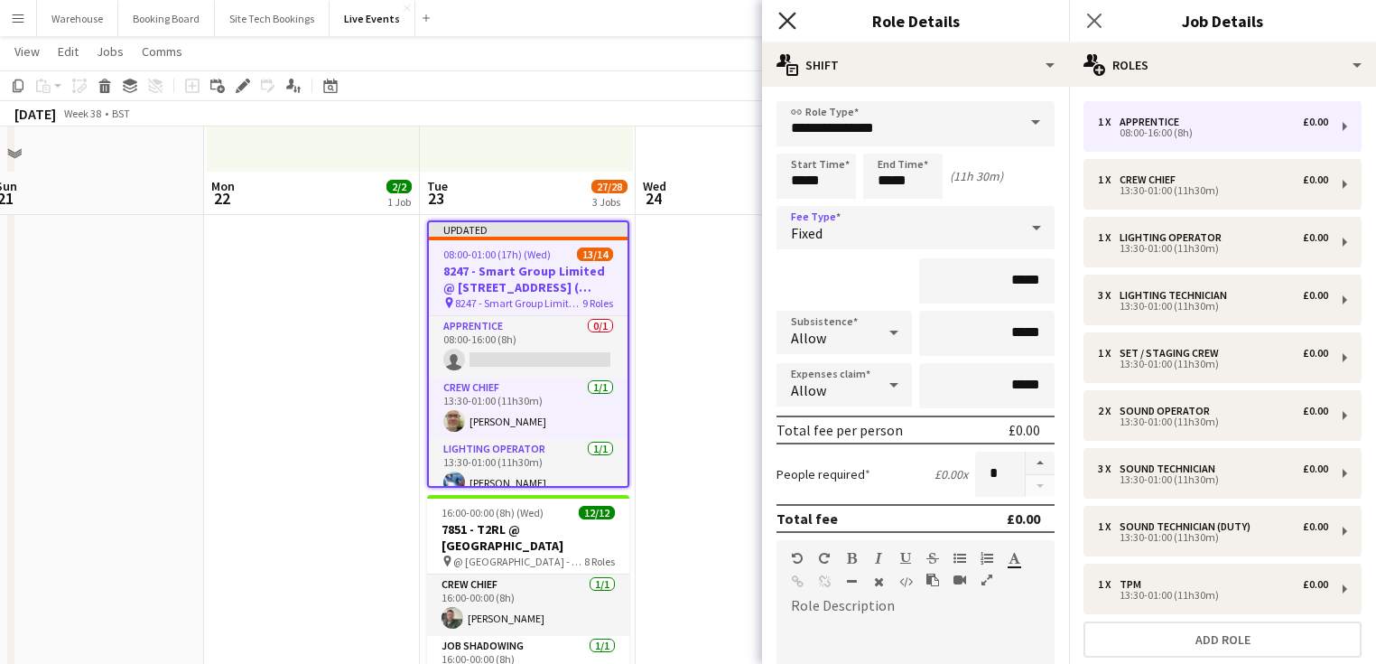
click at [786, 23] on icon at bounding box center [786, 20] width 17 height 17
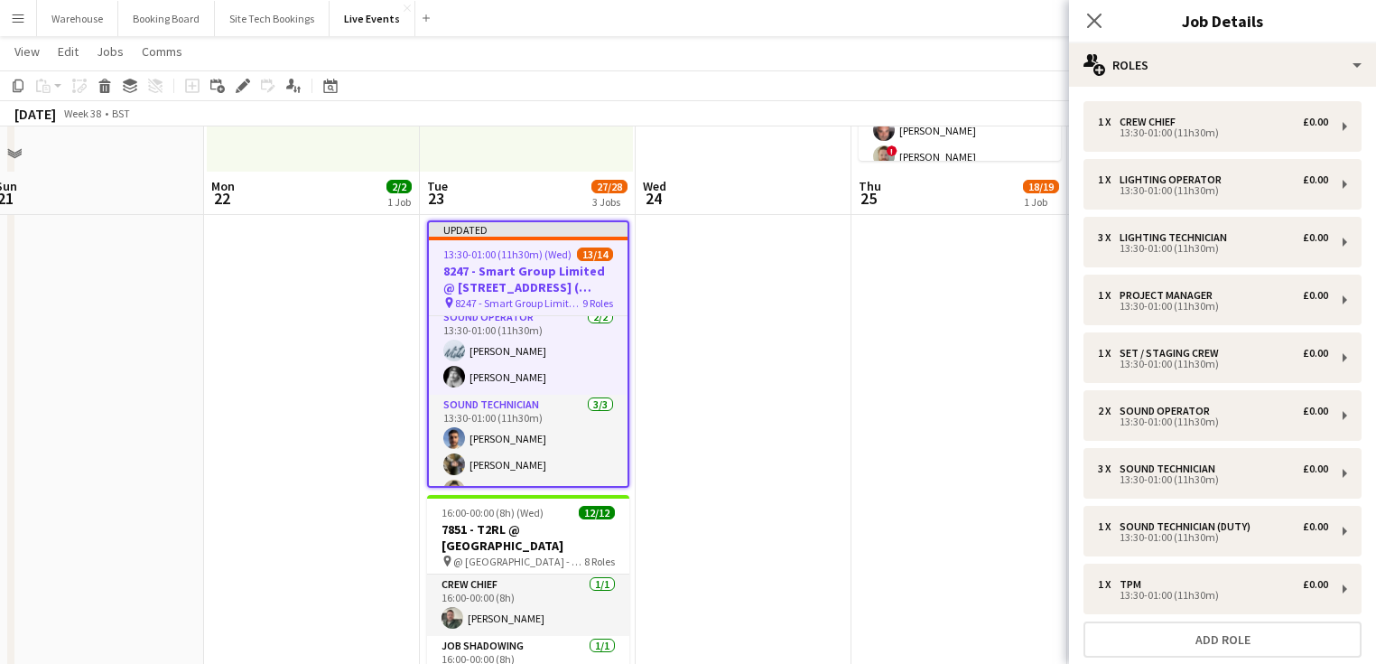
scroll to position [224, 0]
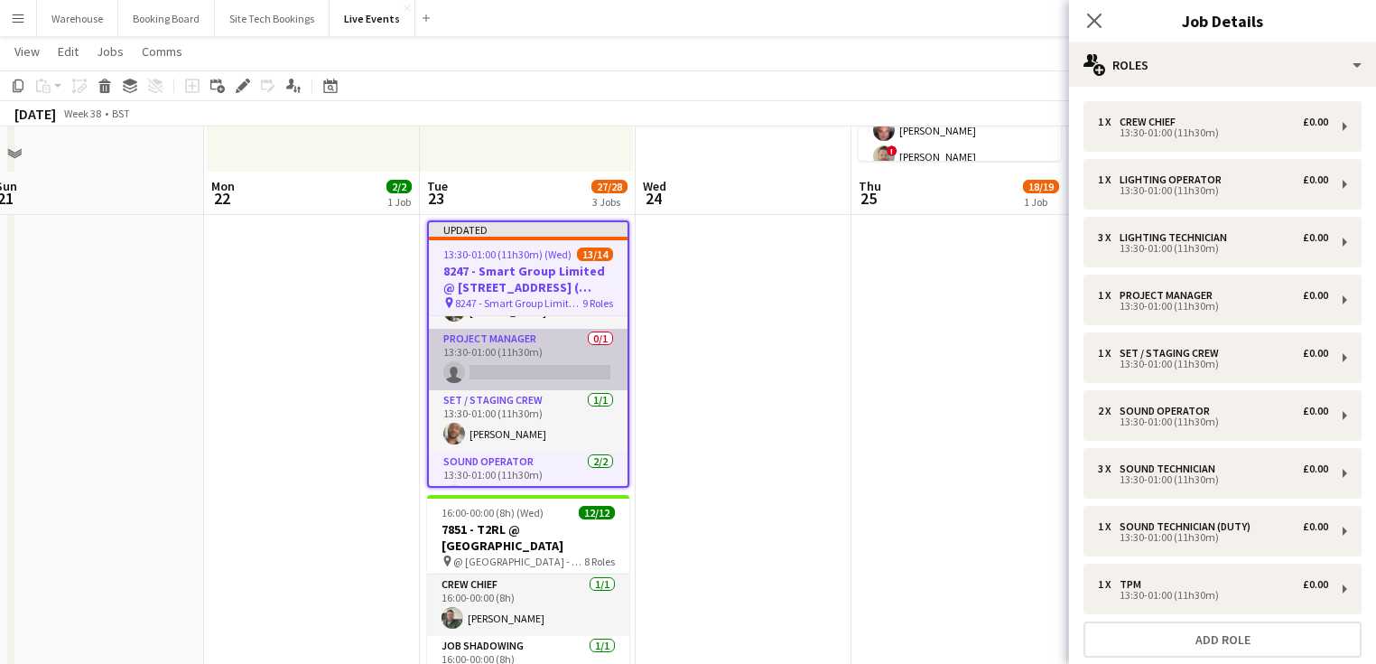
click at [564, 370] on app-card-role "Project Manager 0/1 13:30-01:00 (11h30m) single-neutral-actions" at bounding box center [528, 359] width 199 height 61
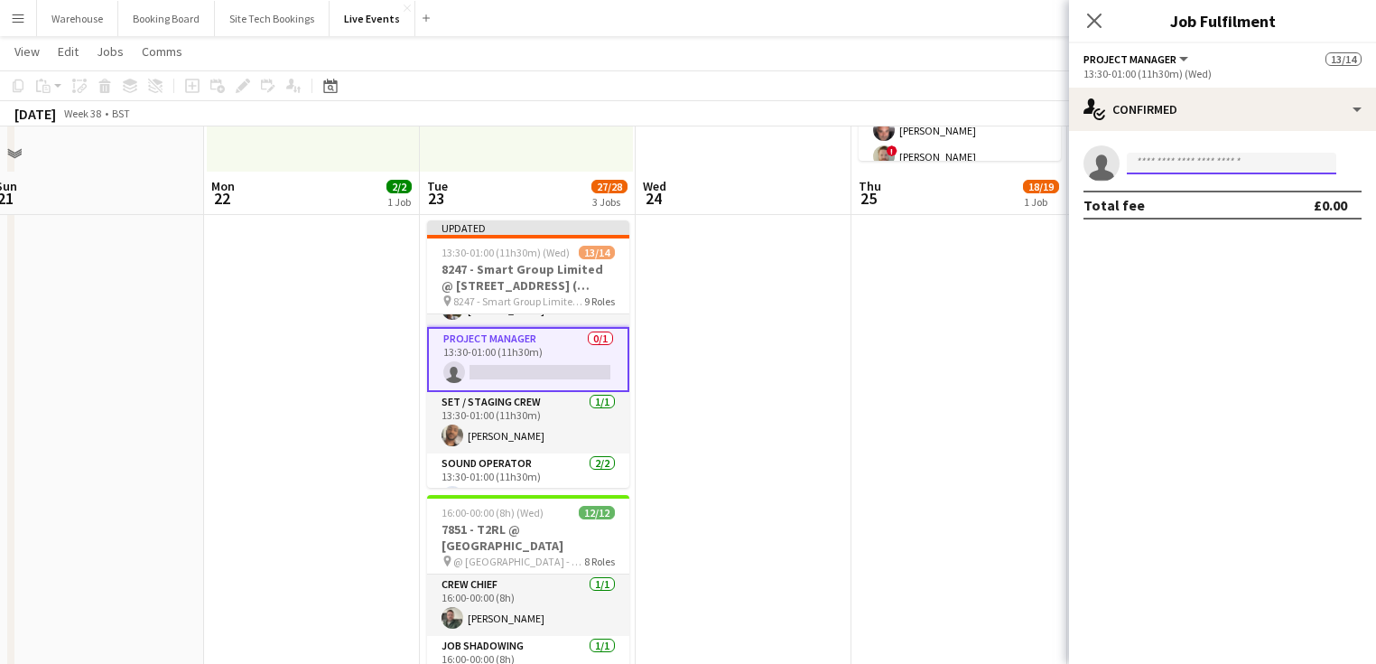
click at [1163, 170] on input at bounding box center [1231, 164] width 209 height 22
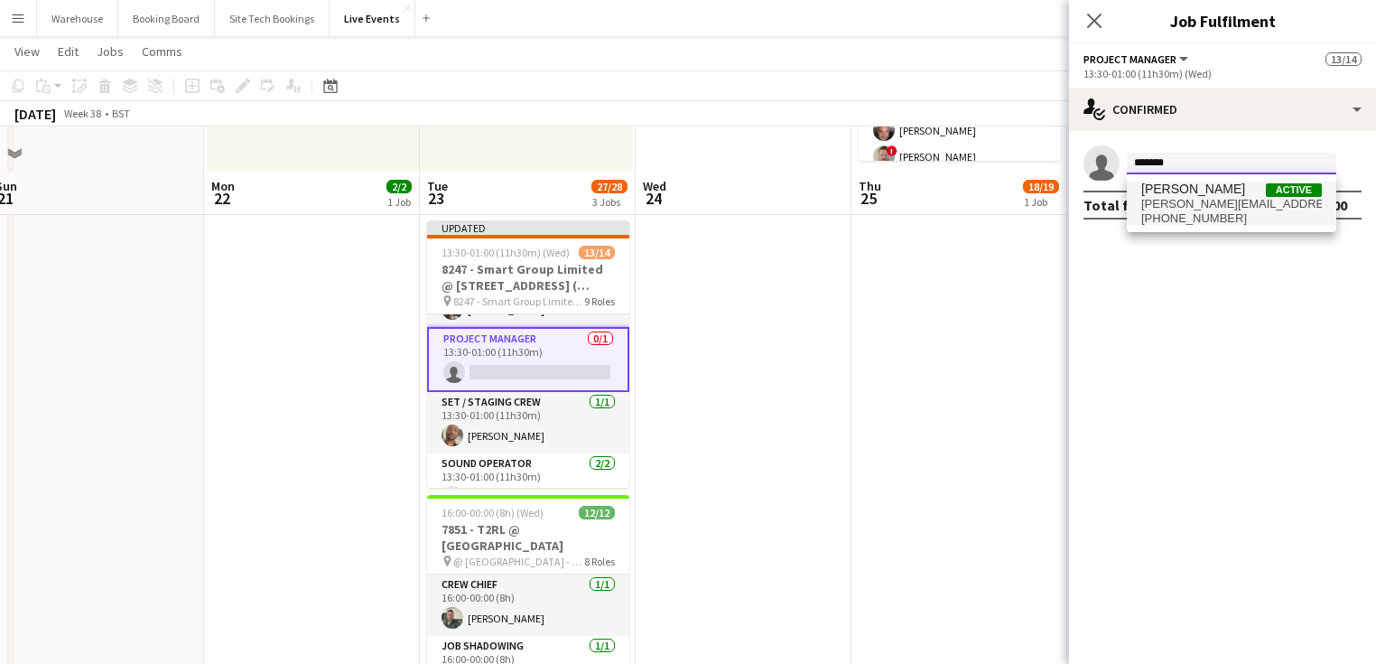
type input "*******"
click at [1191, 199] on span "[PERSON_NAME][EMAIL_ADDRESS][DOMAIN_NAME]" at bounding box center [1231, 204] width 181 height 14
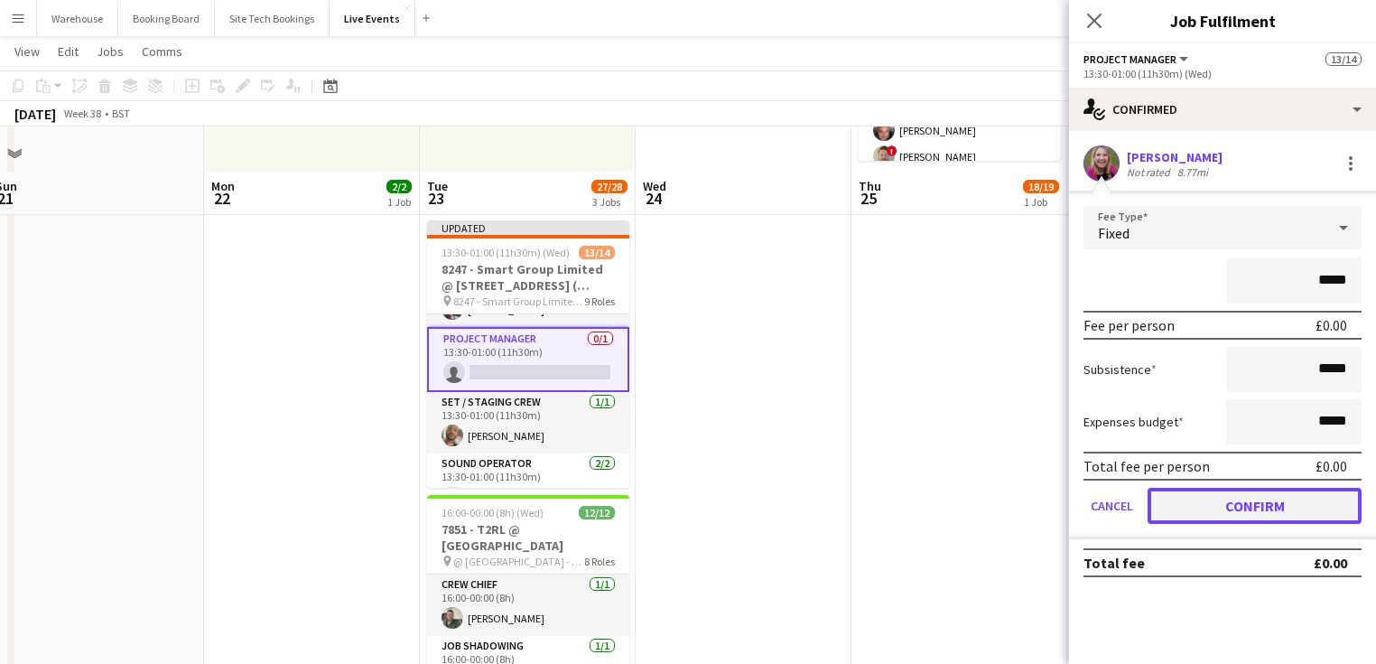
click at [1242, 504] on button "Confirm" at bounding box center [1255, 506] width 214 height 36
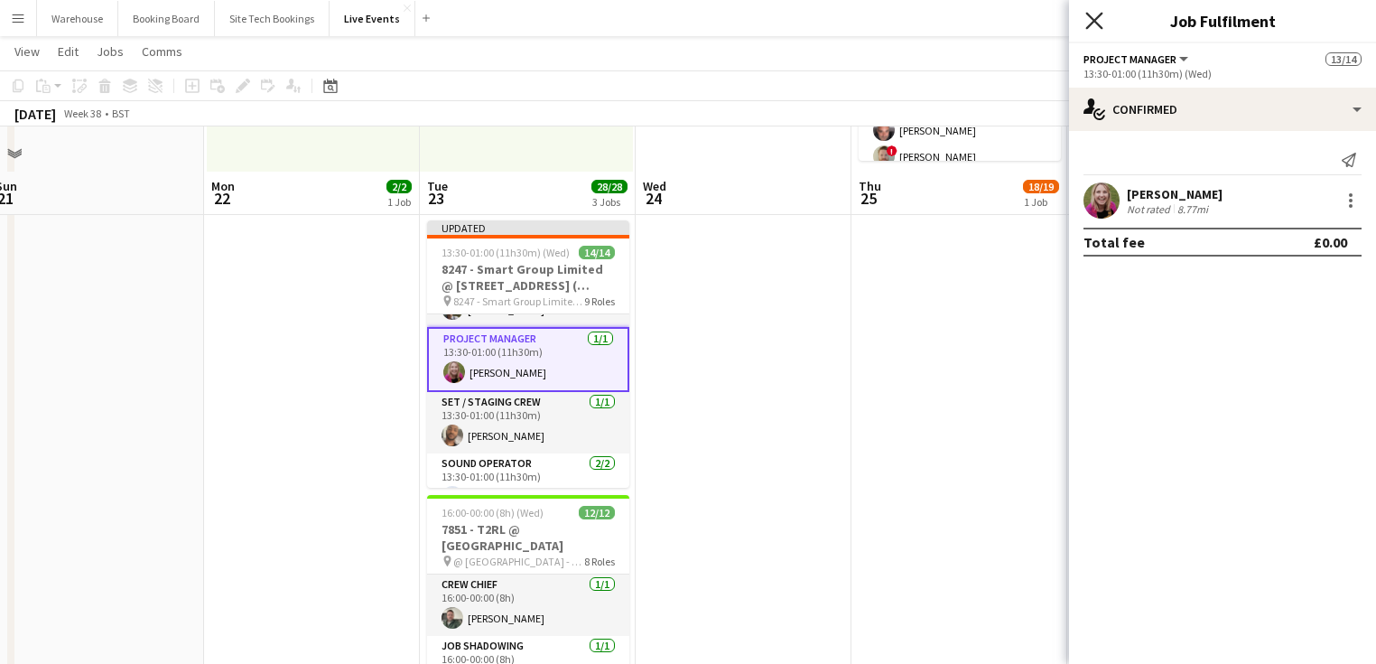
click at [1096, 15] on icon "Close pop-in" at bounding box center [1093, 20] width 17 height 17
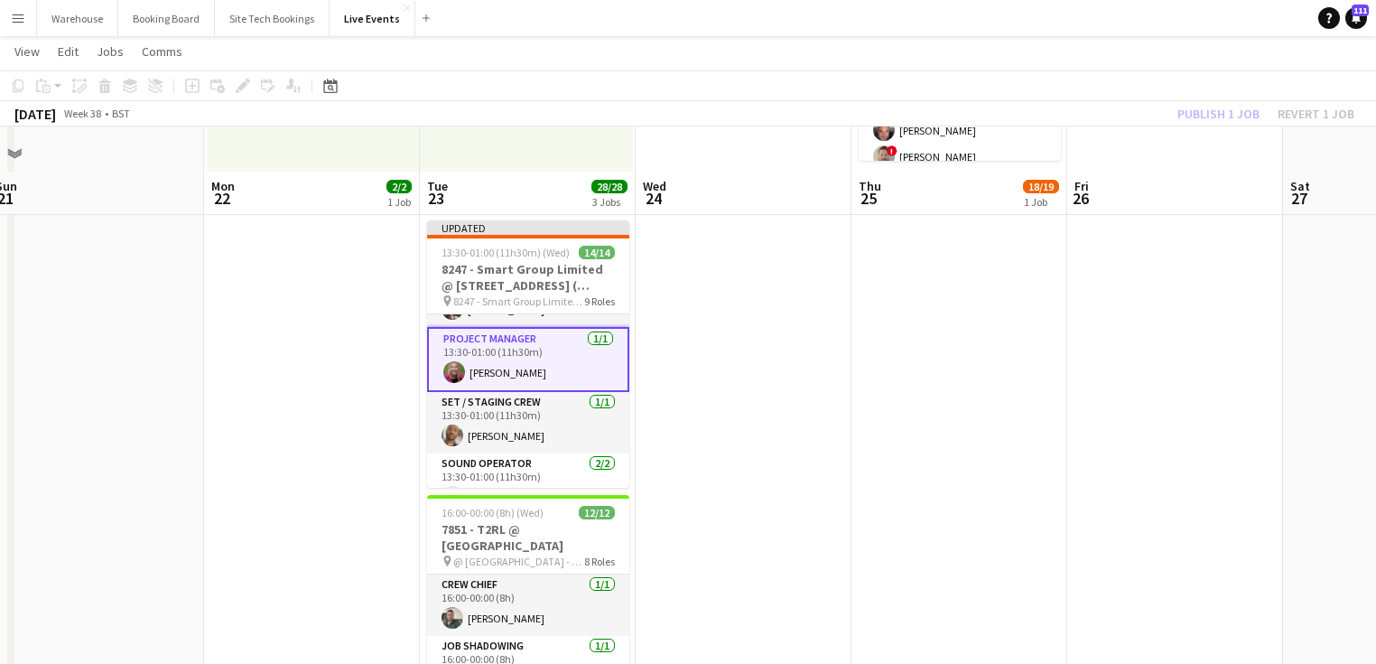
drag, startPoint x: 874, startPoint y: 400, endPoint x: 672, endPoint y: 347, distance: 209.1
click at [872, 401] on app-date-cell "16:30-00:30 (8h) (Fri) 18/19 7884 - US Bank @ [GEOGRAPHIC_DATA] pin @ [GEOGRAPH…" at bounding box center [959, 342] width 216 height 912
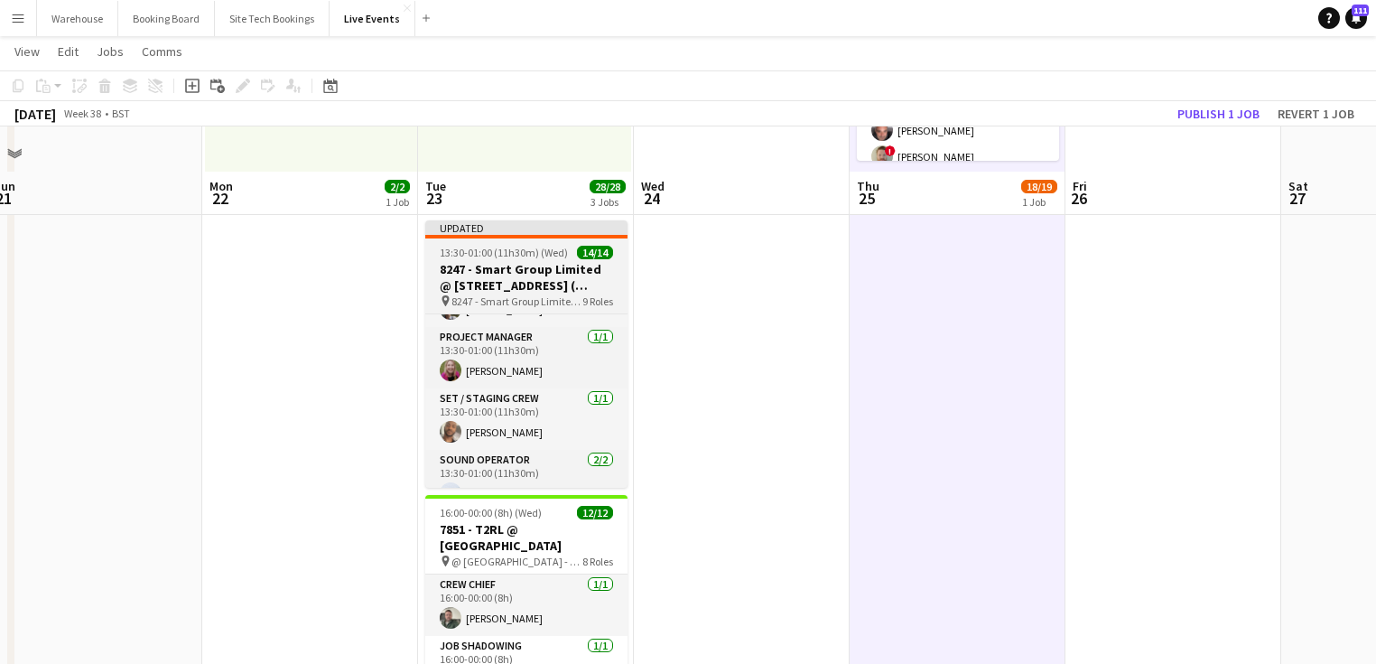
click at [526, 294] on span "8247 - Smart Group Limited @ [STREET_ADDRESS] ( Formerly Freemasons' Hall)" at bounding box center [516, 301] width 131 height 14
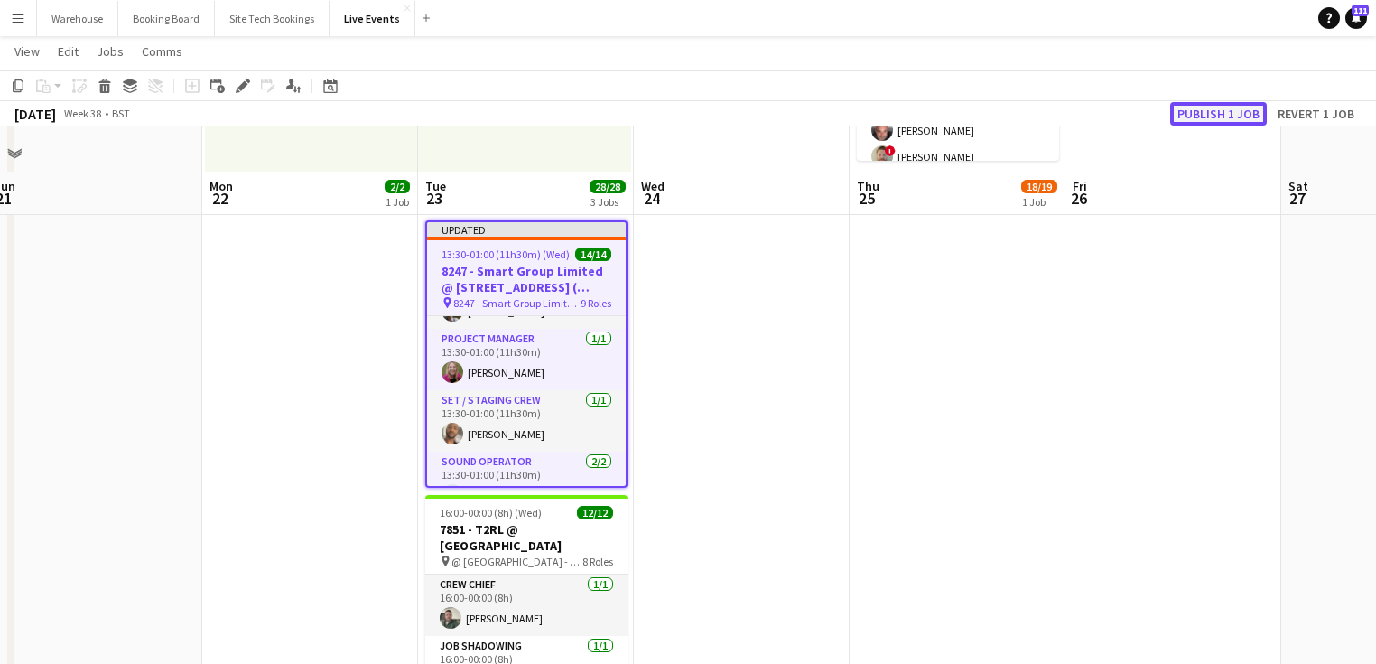
click at [1176, 114] on button "Publish 1 job" at bounding box center [1218, 113] width 97 height 23
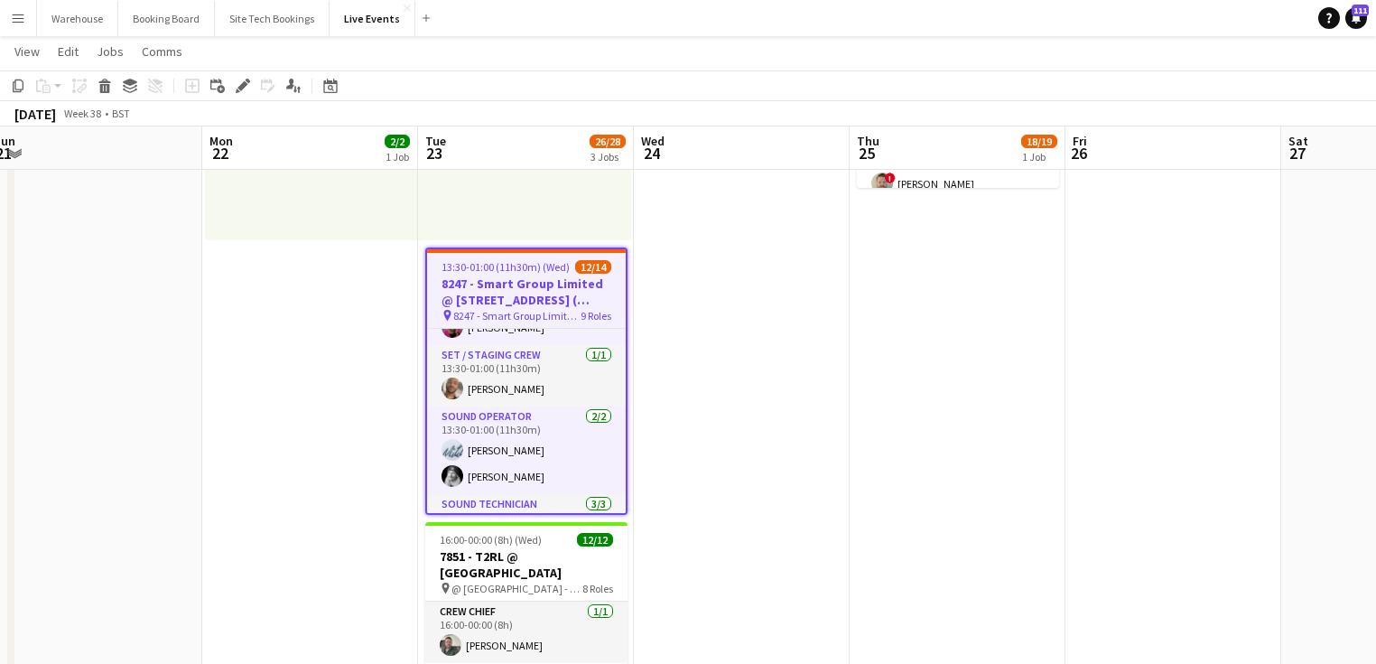
scroll to position [209, 0]
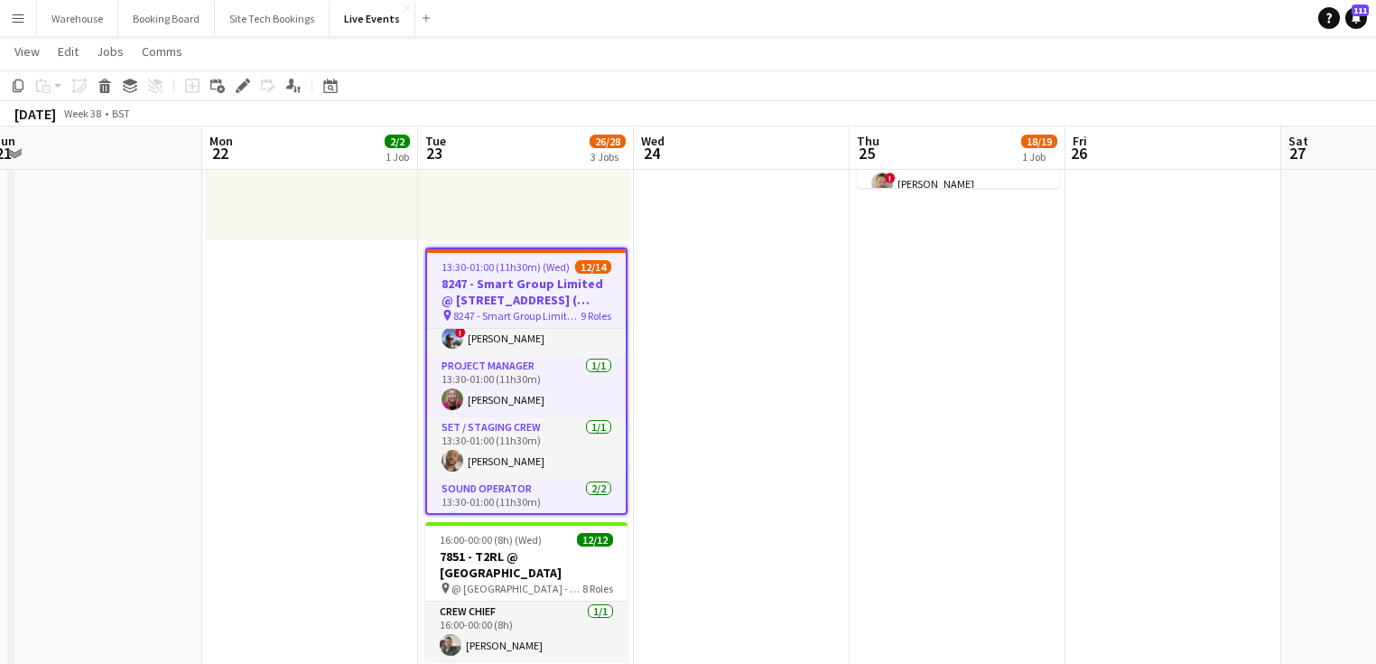
click at [21, 28] on button "Menu" at bounding box center [18, 18] width 36 height 36
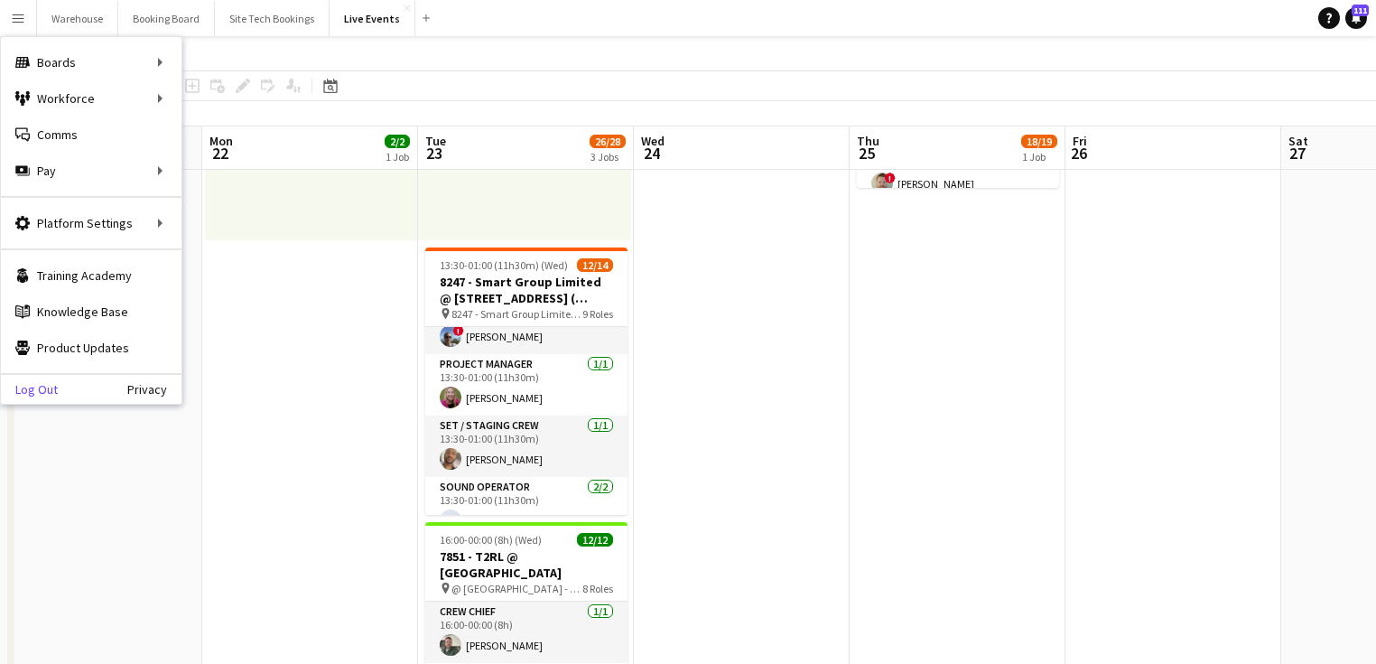
click at [44, 390] on link "Log Out" at bounding box center [29, 389] width 57 height 14
